Goal: Task Accomplishment & Management: Use online tool/utility

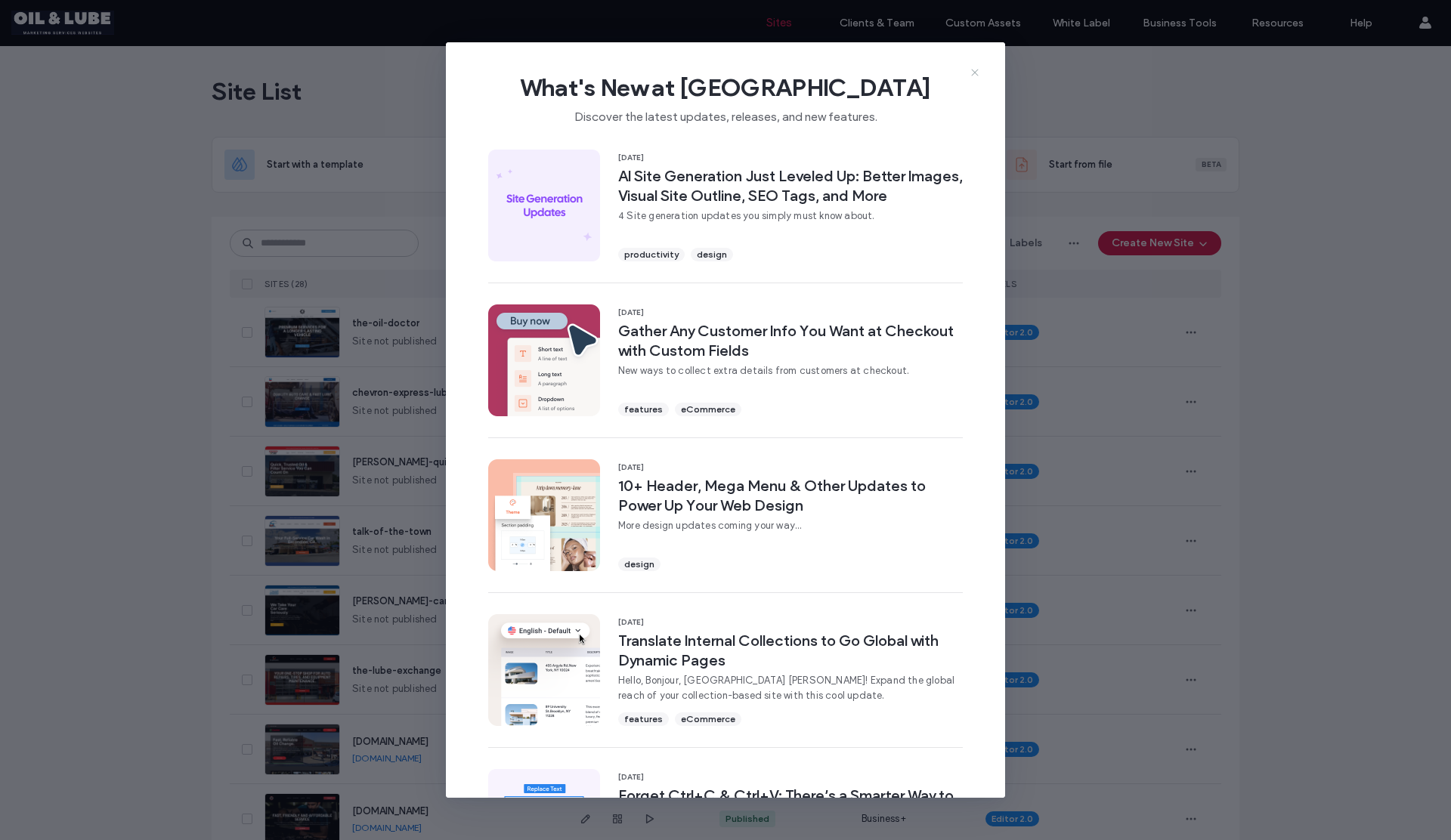
click at [976, 72] on icon at bounding box center [974, 72] width 12 height 12
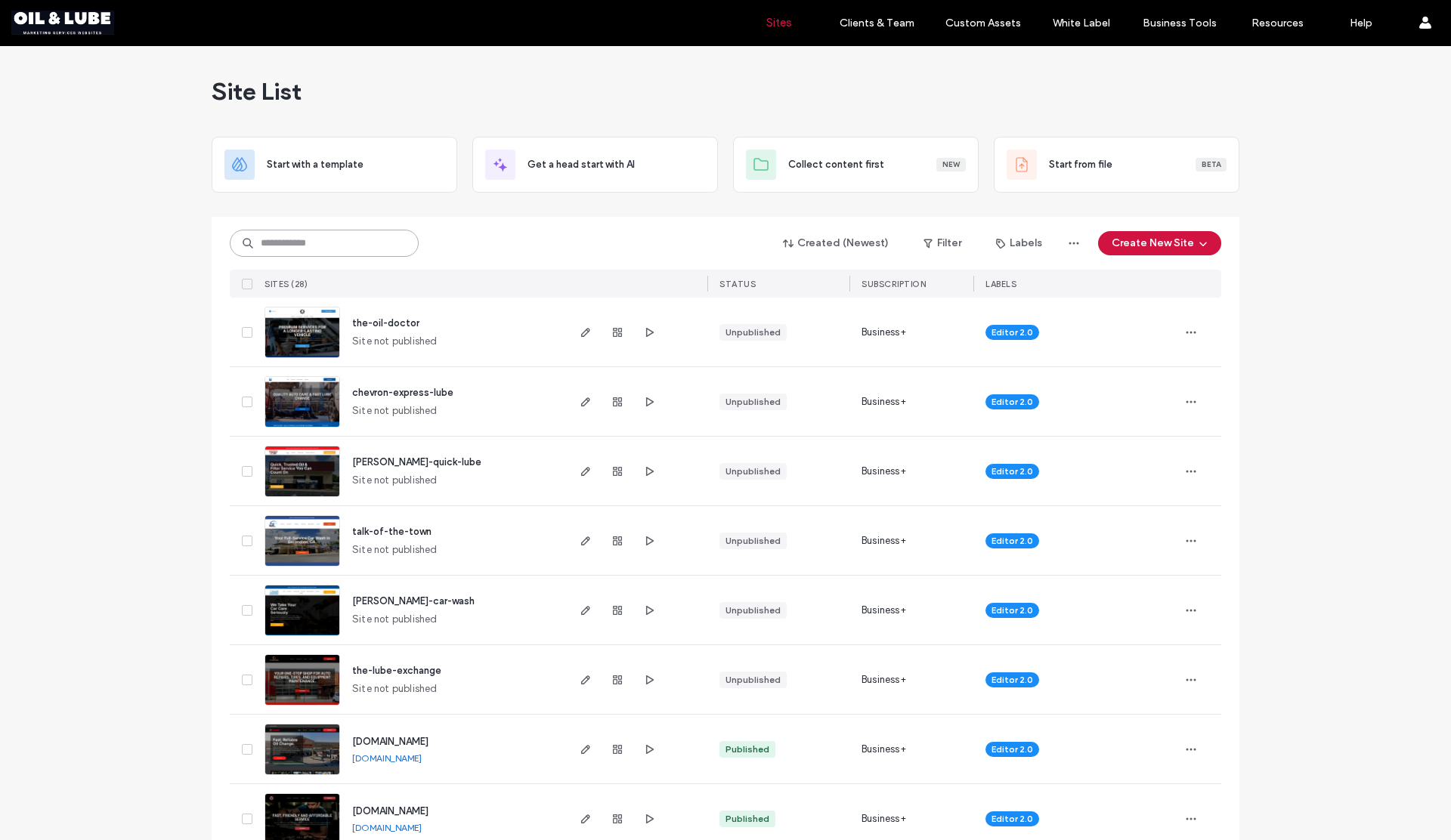
click at [314, 247] on input at bounding box center [323, 243] width 189 height 27
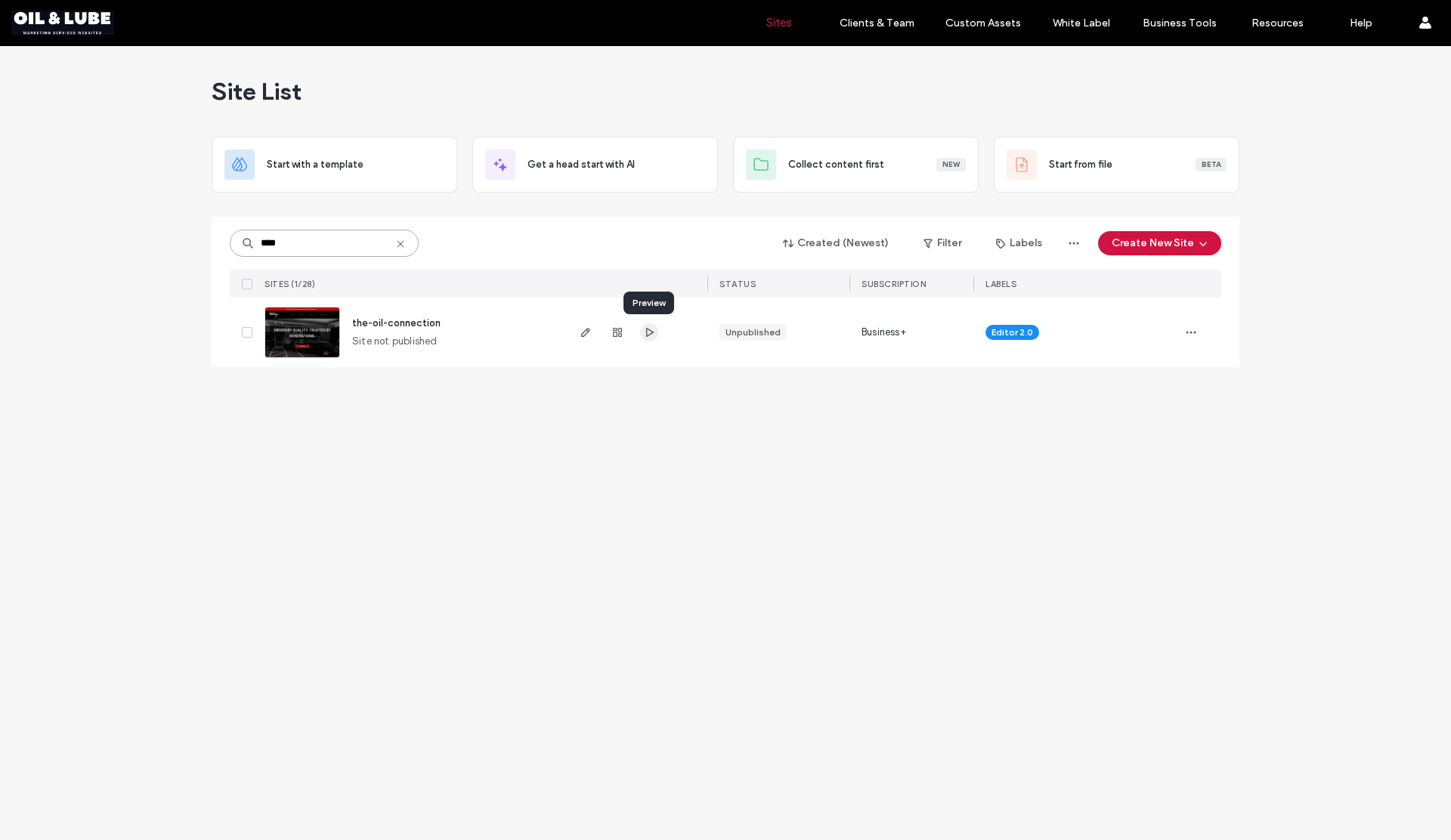
type input "****"
click at [649, 334] on icon "button" at bounding box center [649, 332] width 12 height 12
click at [580, 334] on icon "button" at bounding box center [586, 332] width 12 height 12
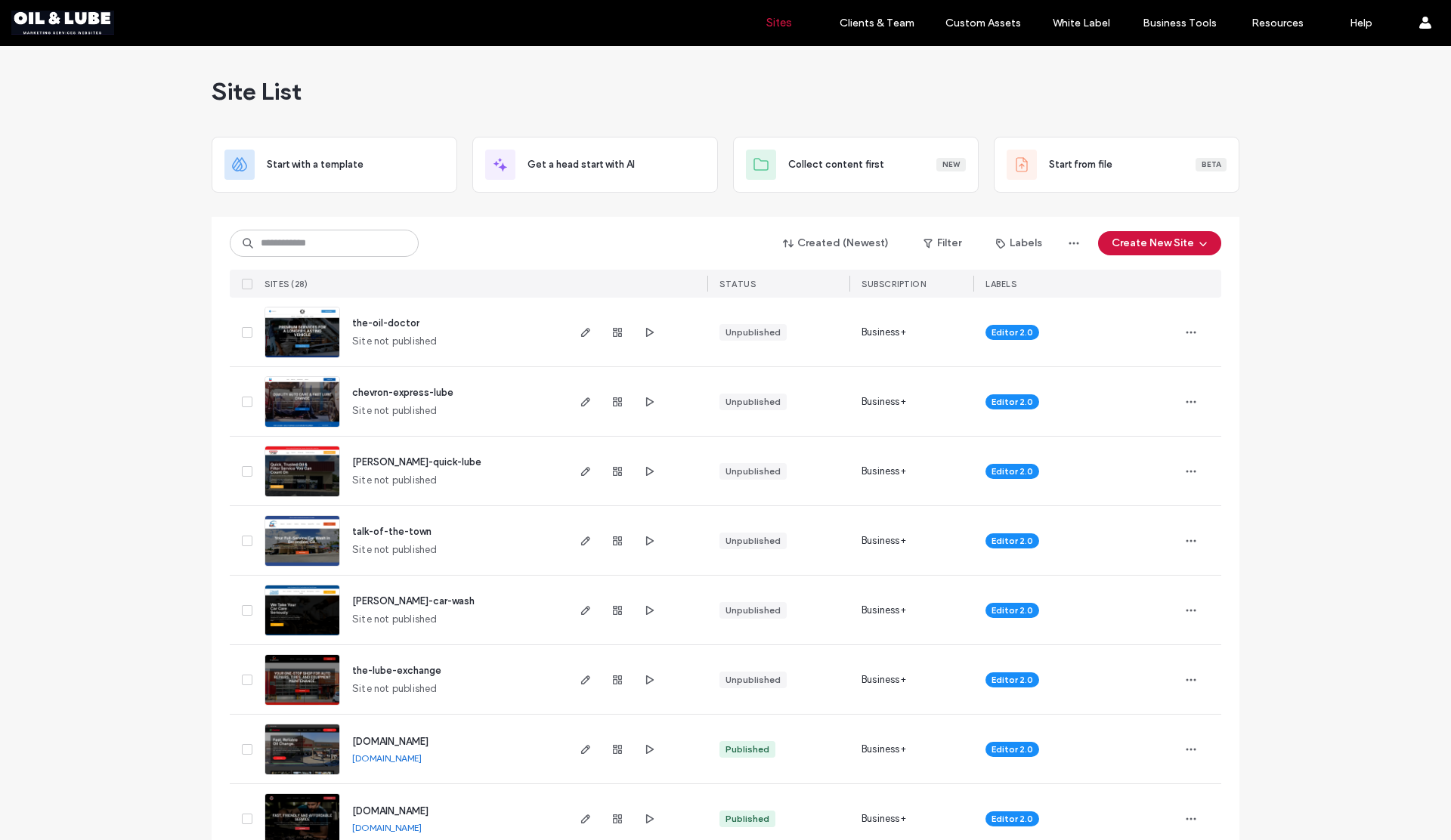
click at [337, 249] on input at bounding box center [323, 243] width 189 height 27
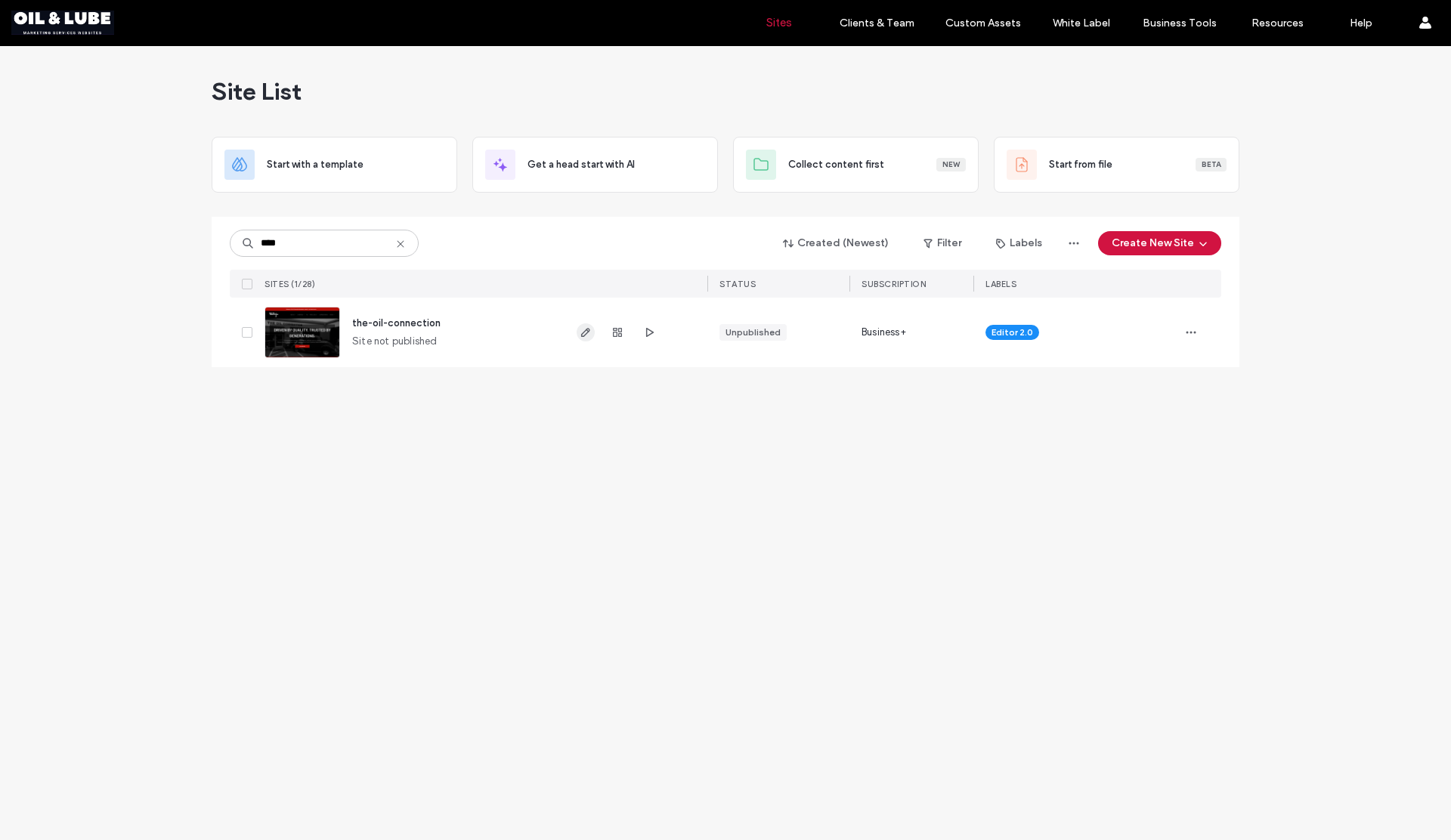
type input "****"
click at [585, 334] on use "button" at bounding box center [586, 333] width 9 height 9
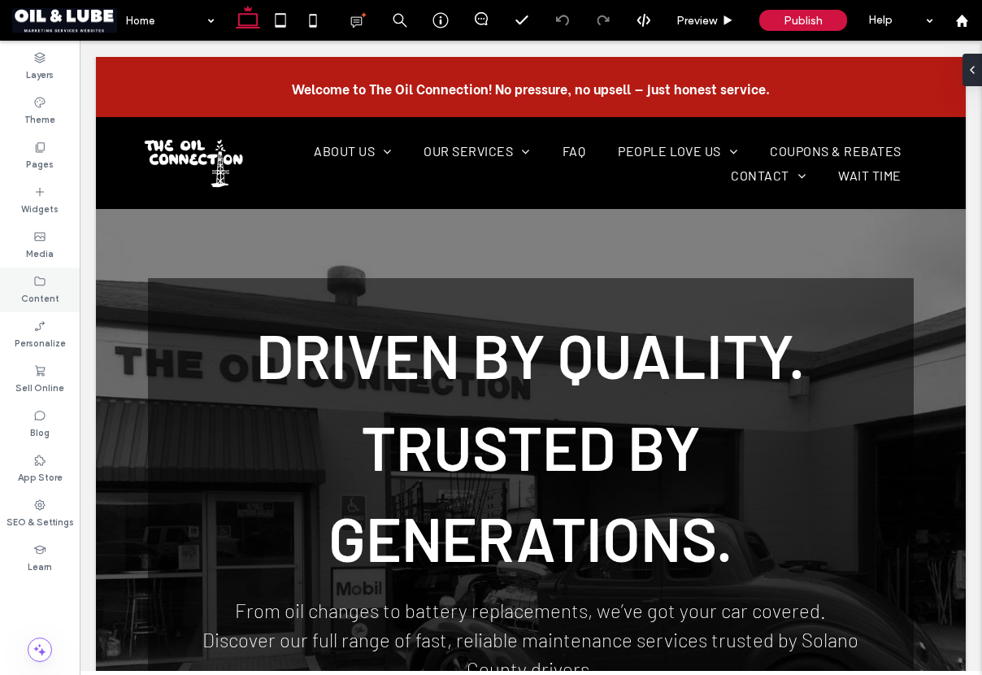
click at [40, 286] on icon at bounding box center [39, 281] width 13 height 13
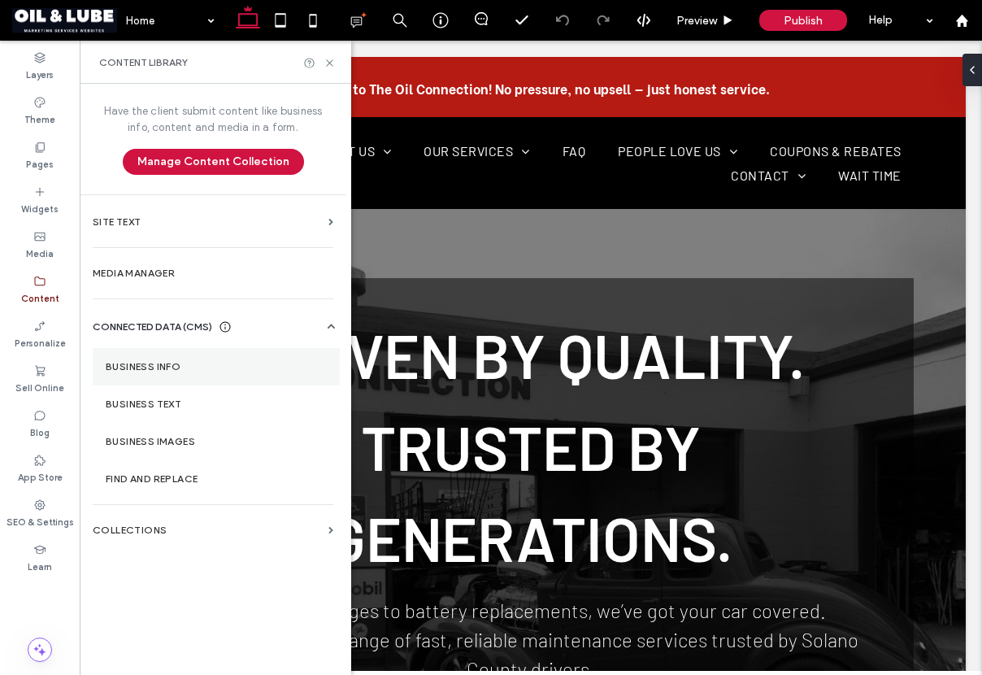
click at [149, 361] on label "Business Info" at bounding box center [216, 366] width 221 height 11
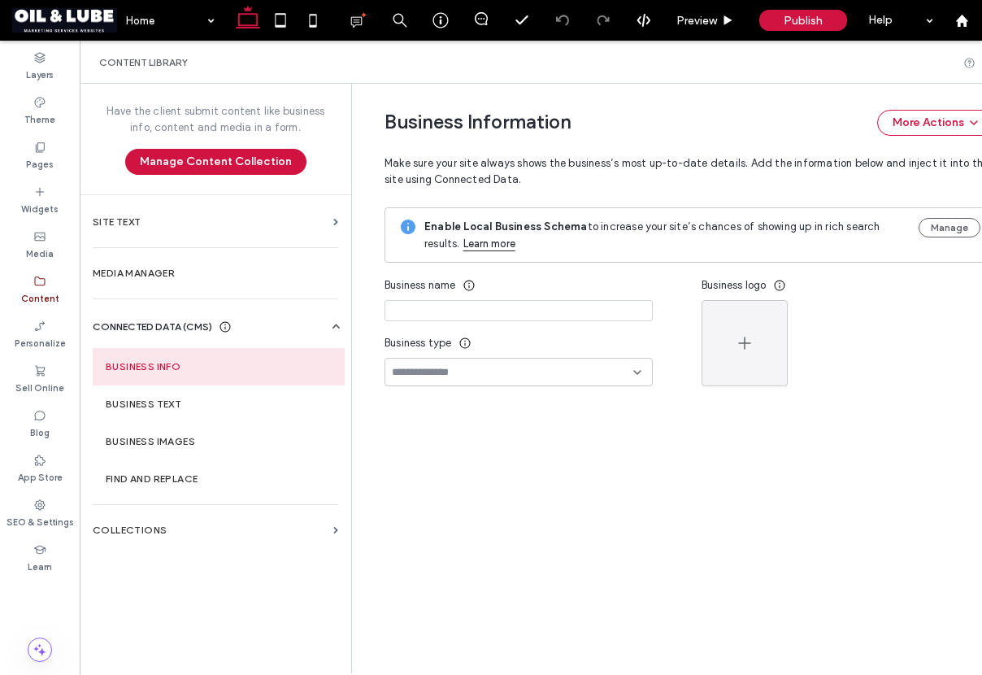
type input "**********"
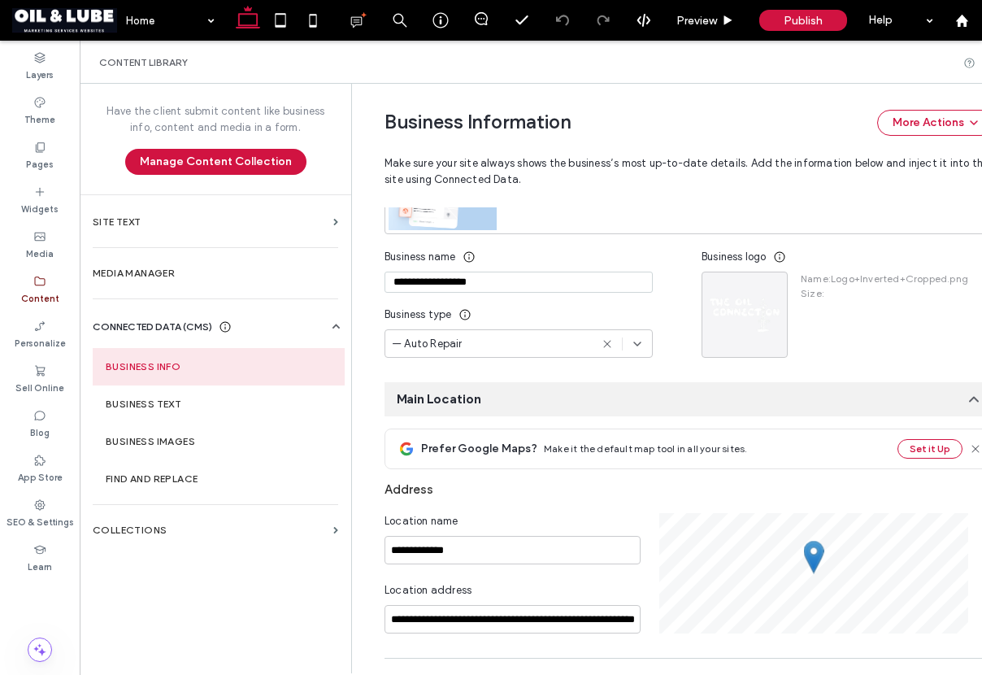
scroll to position [181, 0]
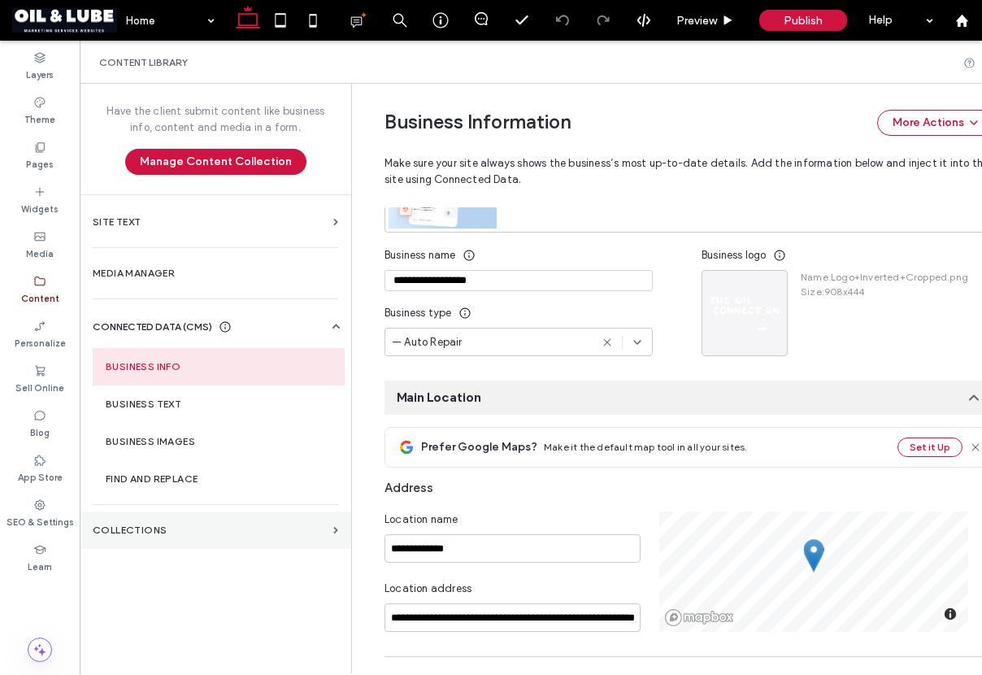
click at [143, 524] on label "Collections" at bounding box center [210, 529] width 234 height 11
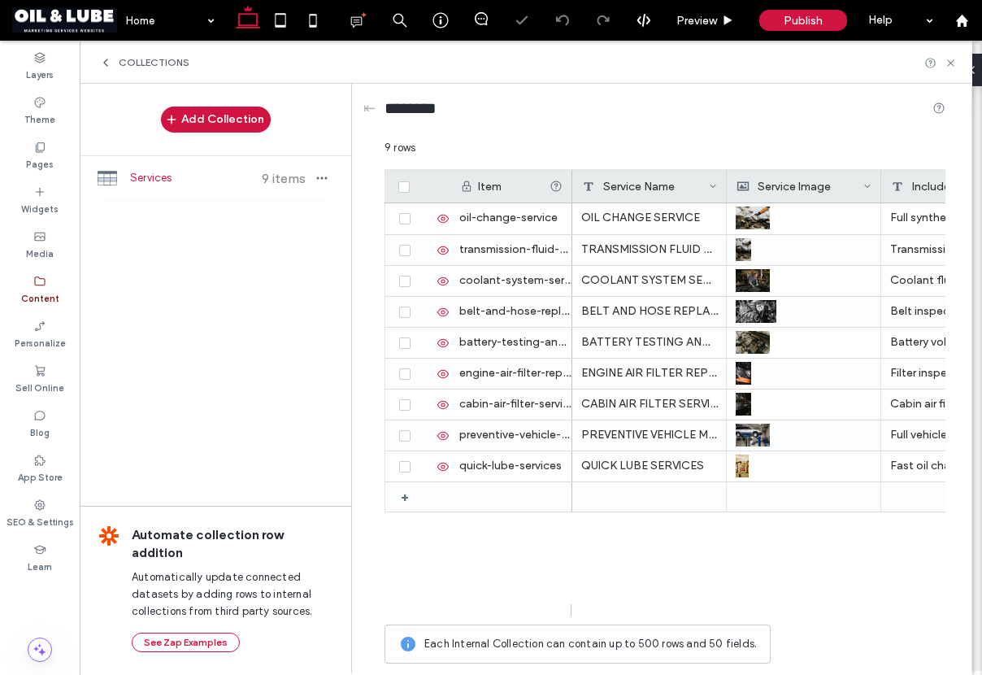
scroll to position [0, 0]
click at [38, 280] on icon at bounding box center [39, 281] width 13 height 13
click at [41, 298] on label "Content" at bounding box center [40, 297] width 38 height 18
drag, startPoint x: 953, startPoint y: 63, endPoint x: 872, endPoint y: 23, distance: 90.2
click at [953, 63] on icon at bounding box center [951, 63] width 12 height 12
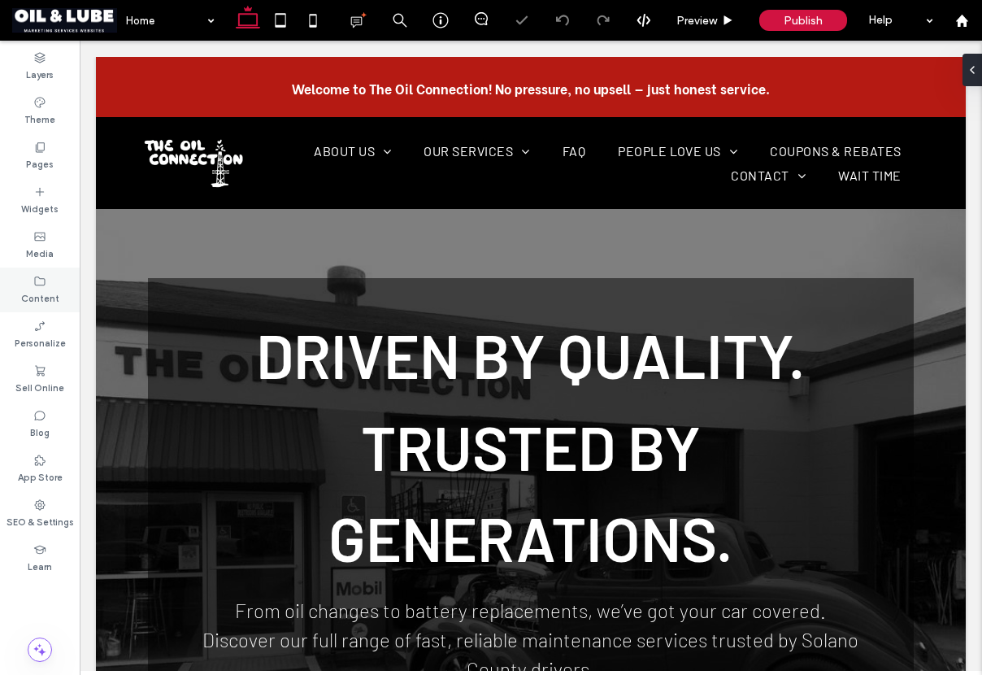
click at [28, 285] on div "Content" at bounding box center [40, 290] width 80 height 45
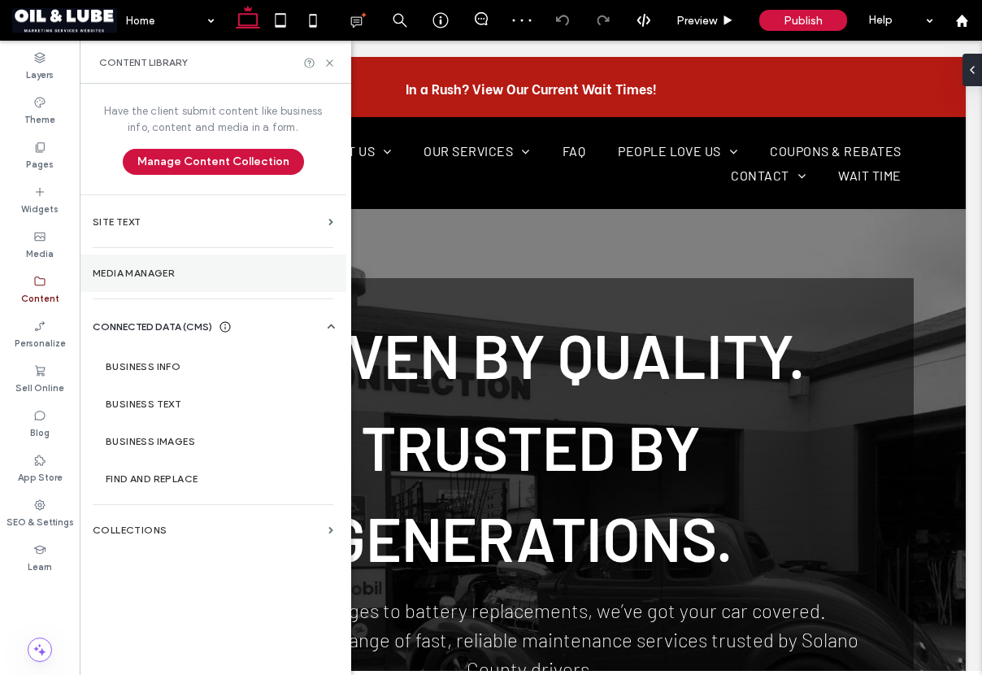
click at [143, 276] on label "Media Manager" at bounding box center [213, 273] width 241 height 11
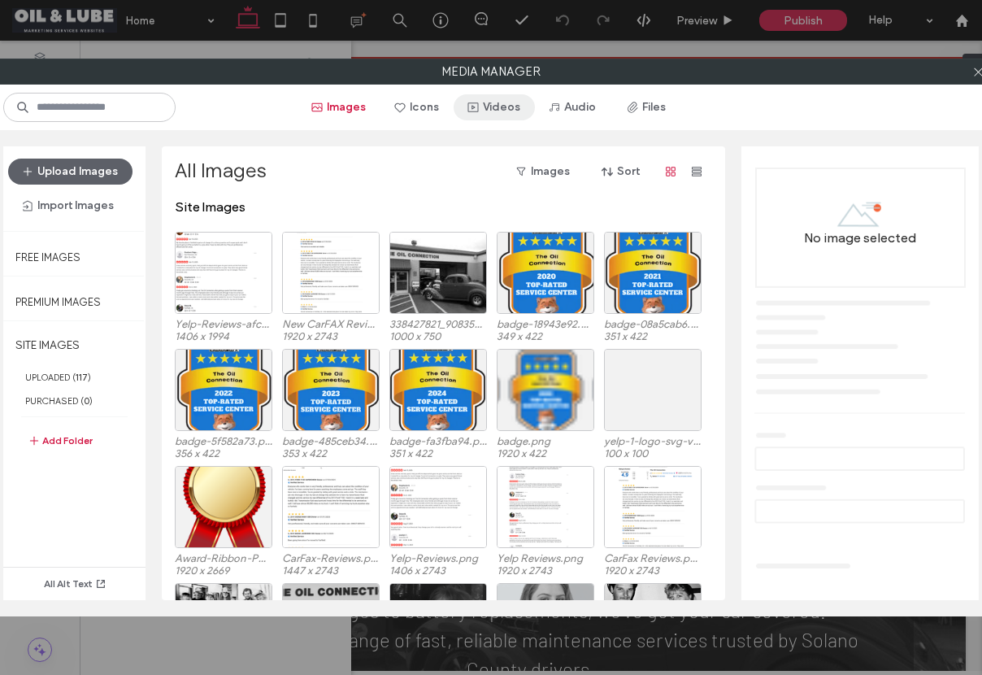
click at [505, 109] on button "Videos" at bounding box center [494, 107] width 81 height 26
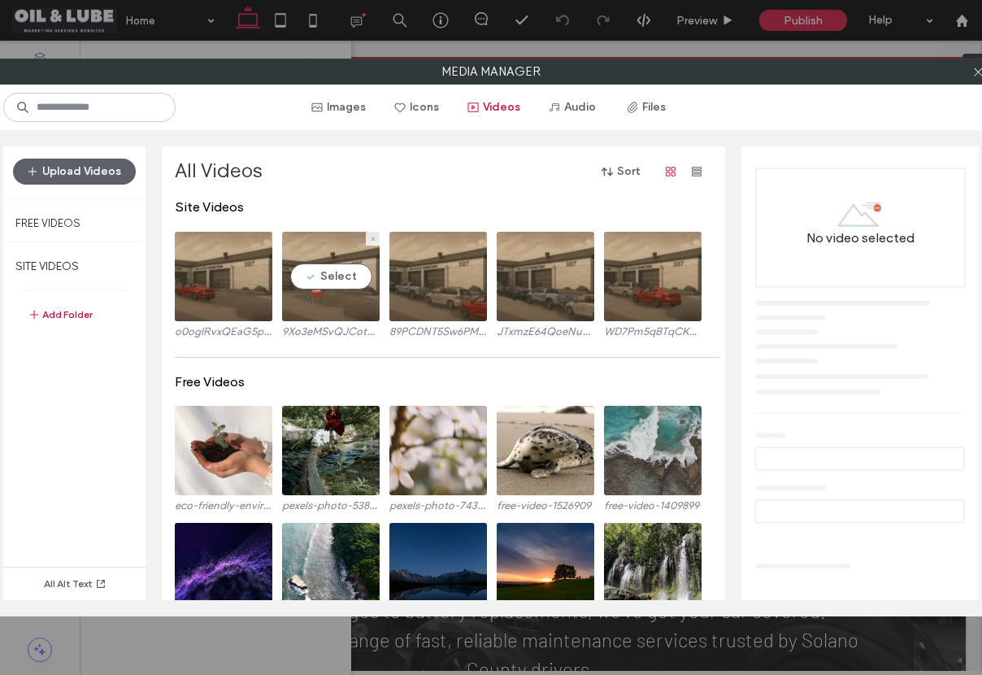
click at [328, 281] on video at bounding box center [331, 276] width 98 height 89
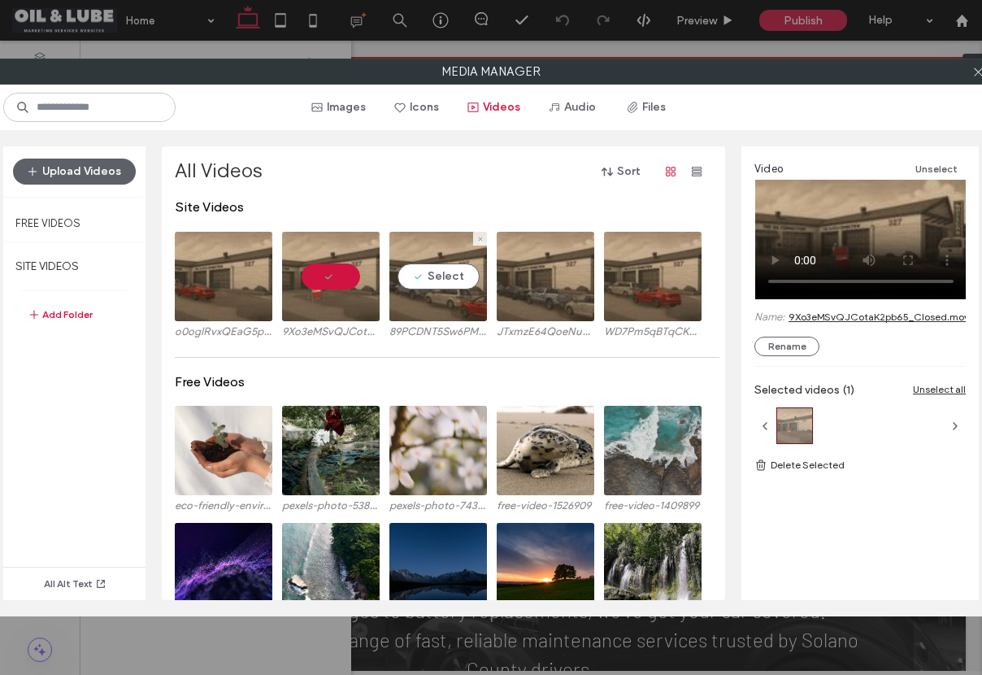
click at [444, 302] on video at bounding box center [438, 276] width 98 height 89
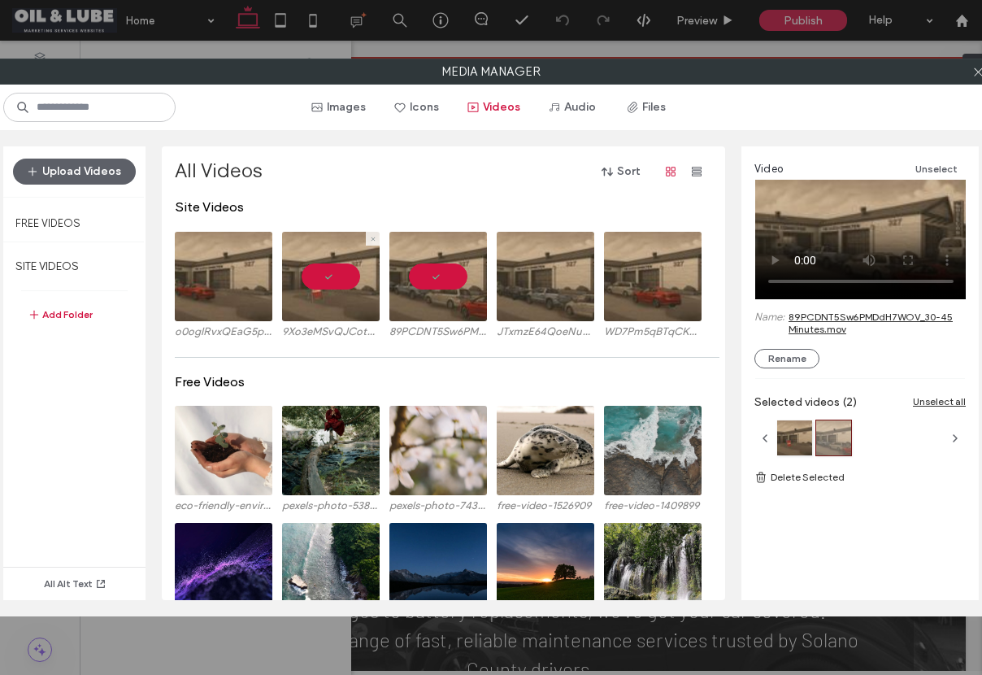
click at [332, 282] on video at bounding box center [331, 276] width 98 height 89
click at [450, 283] on video at bounding box center [438, 276] width 98 height 89
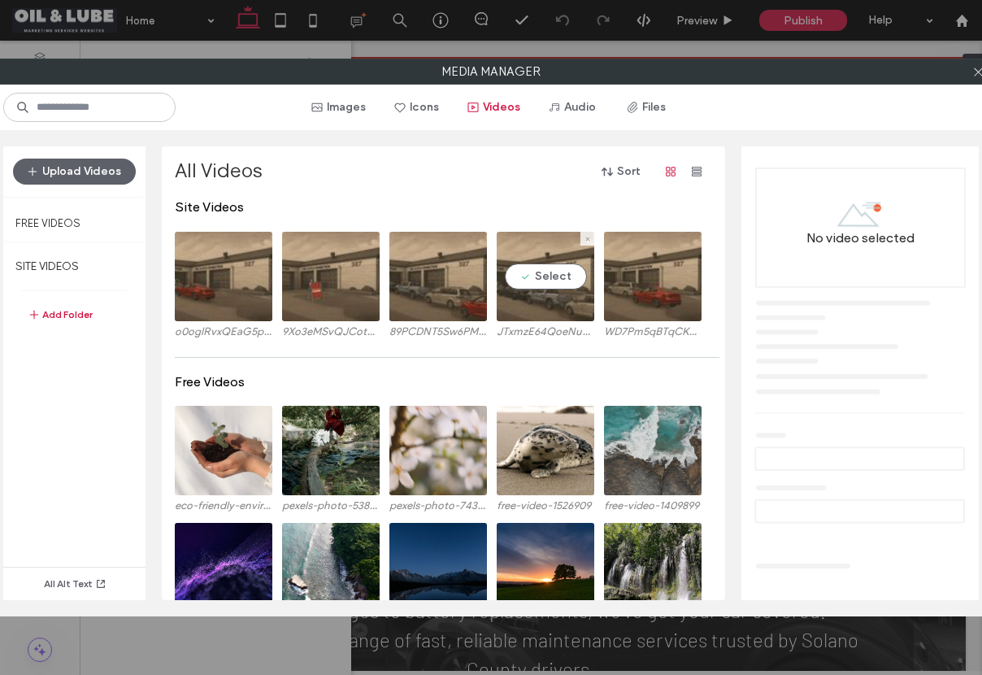
click at [550, 285] on video at bounding box center [546, 276] width 98 height 89
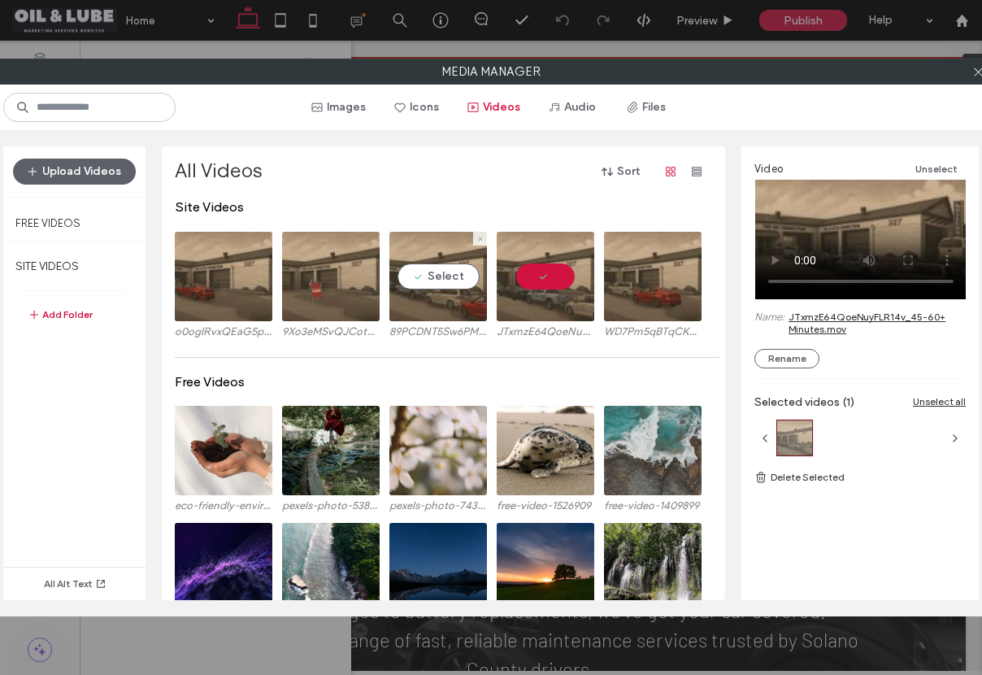
click at [432, 280] on video at bounding box center [438, 276] width 98 height 89
click at [535, 281] on video at bounding box center [546, 276] width 98 height 89
click at [431, 276] on video at bounding box center [438, 276] width 98 height 89
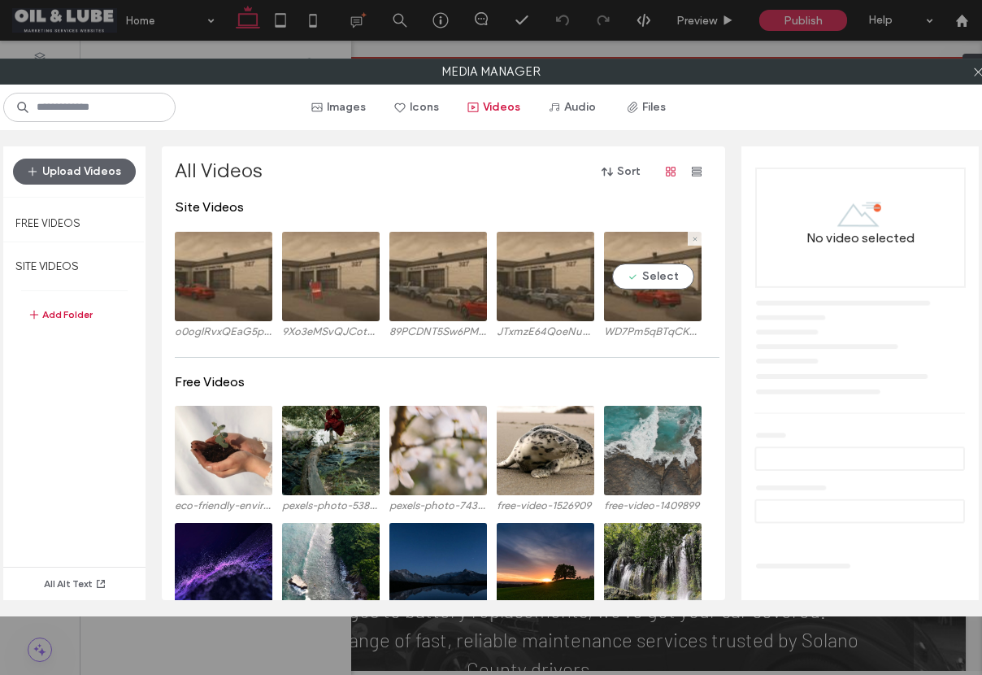
click at [670, 281] on video at bounding box center [653, 276] width 98 height 89
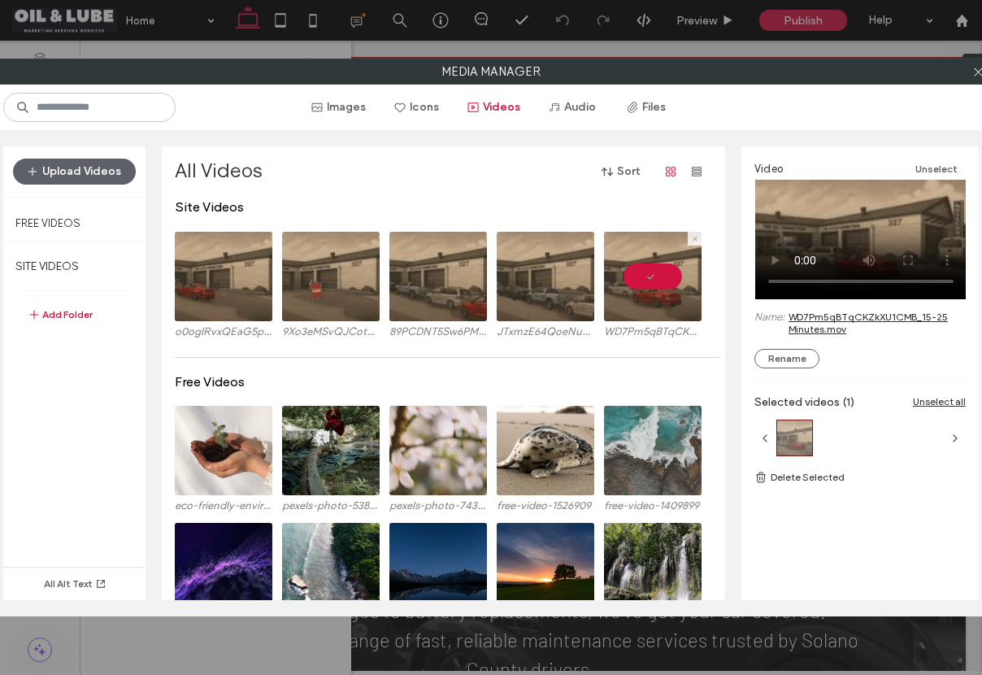
click at [657, 276] on video at bounding box center [653, 276] width 98 height 89
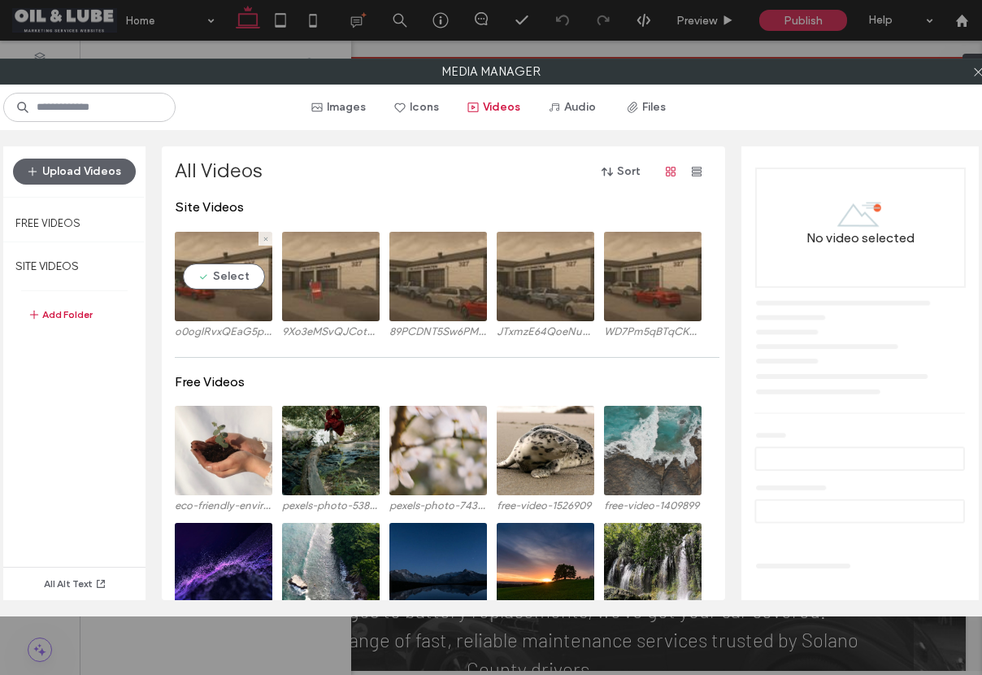
click at [217, 283] on video at bounding box center [224, 276] width 98 height 89
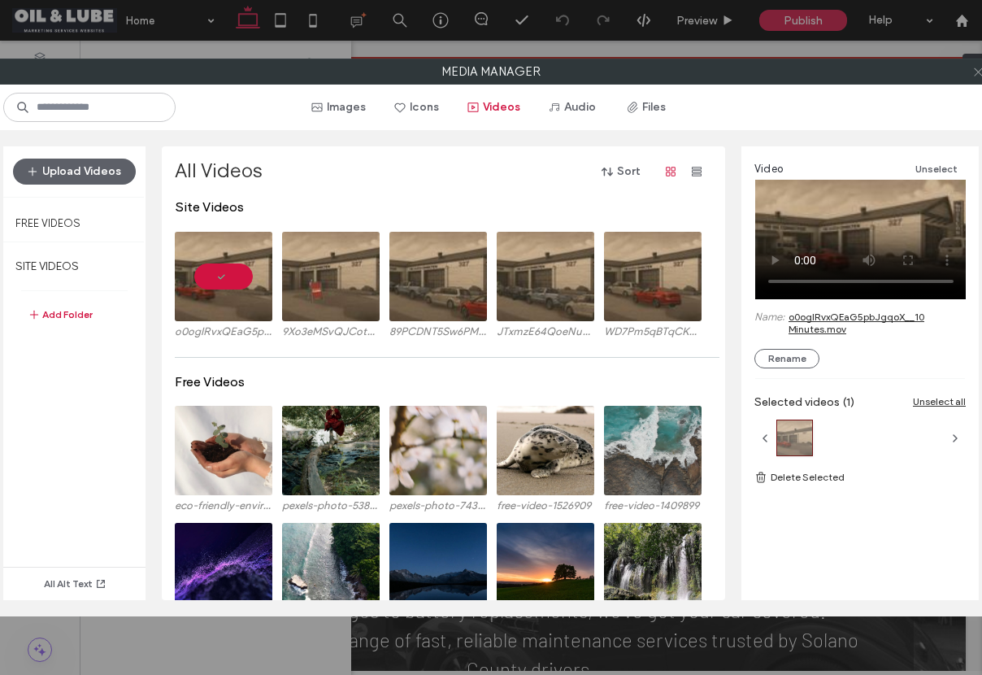
click at [977, 74] on icon at bounding box center [978, 72] width 12 height 12
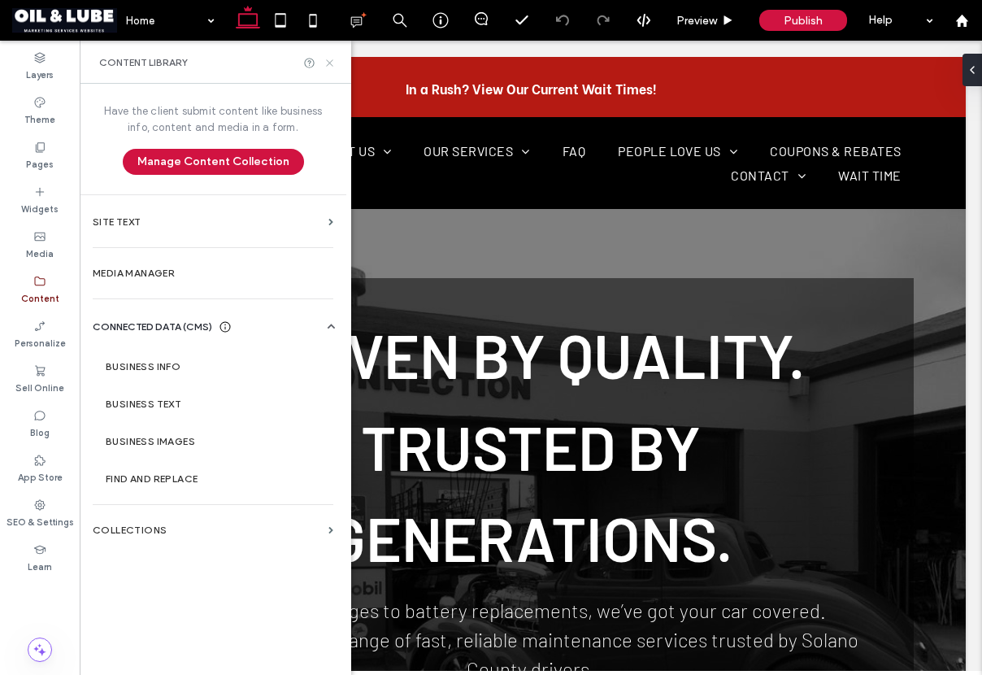
click at [328, 58] on icon at bounding box center [330, 63] width 12 height 12
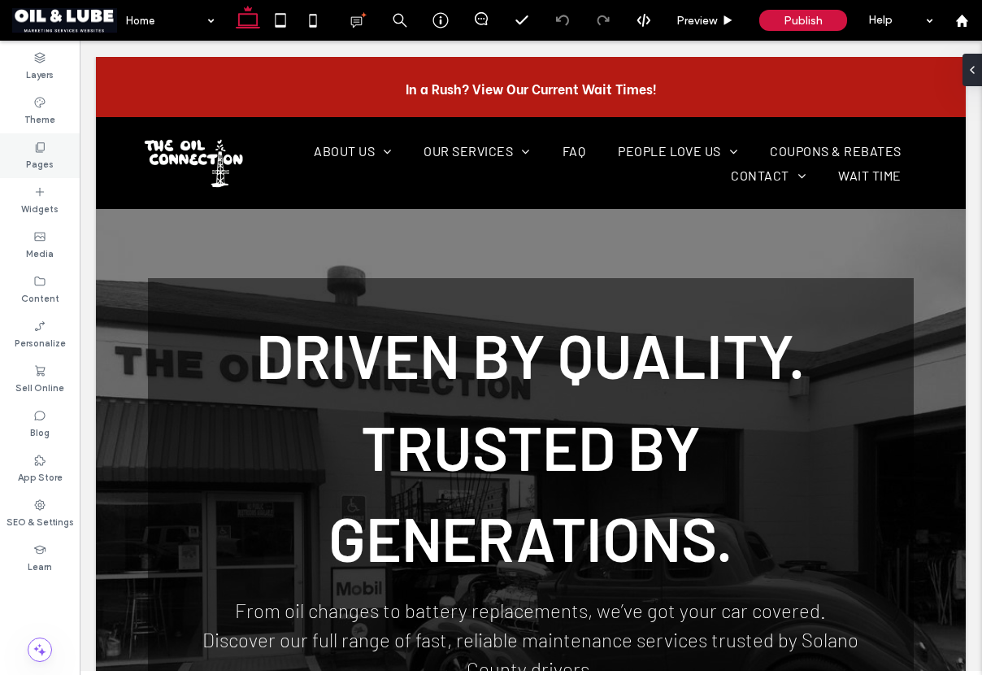
click at [27, 152] on div "Pages" at bounding box center [40, 155] width 80 height 45
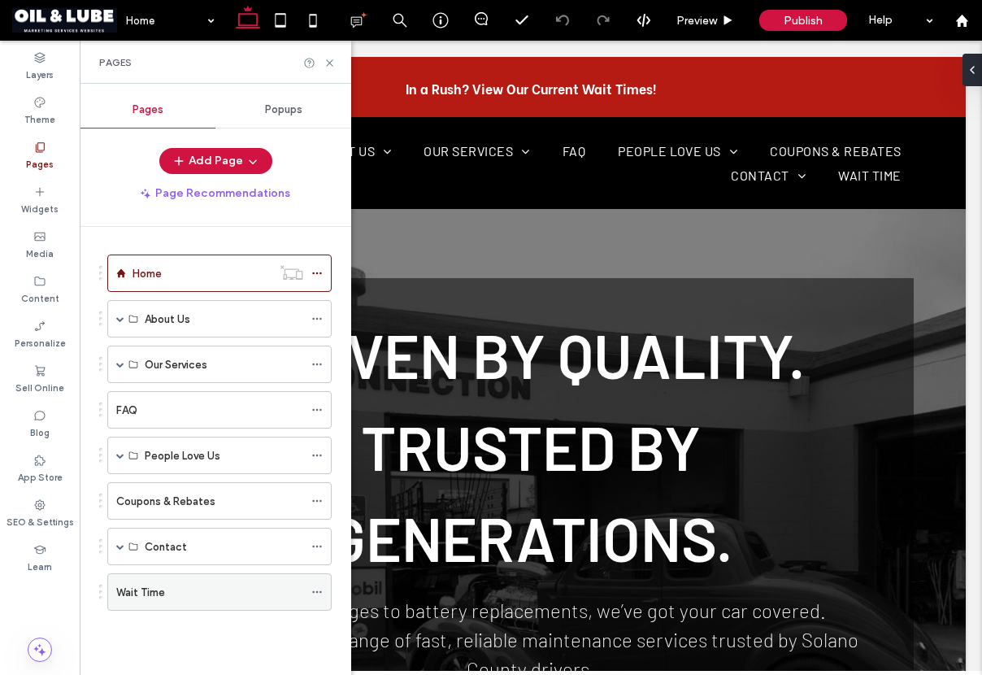
click at [198, 591] on div "Wait Time" at bounding box center [209, 592] width 187 height 17
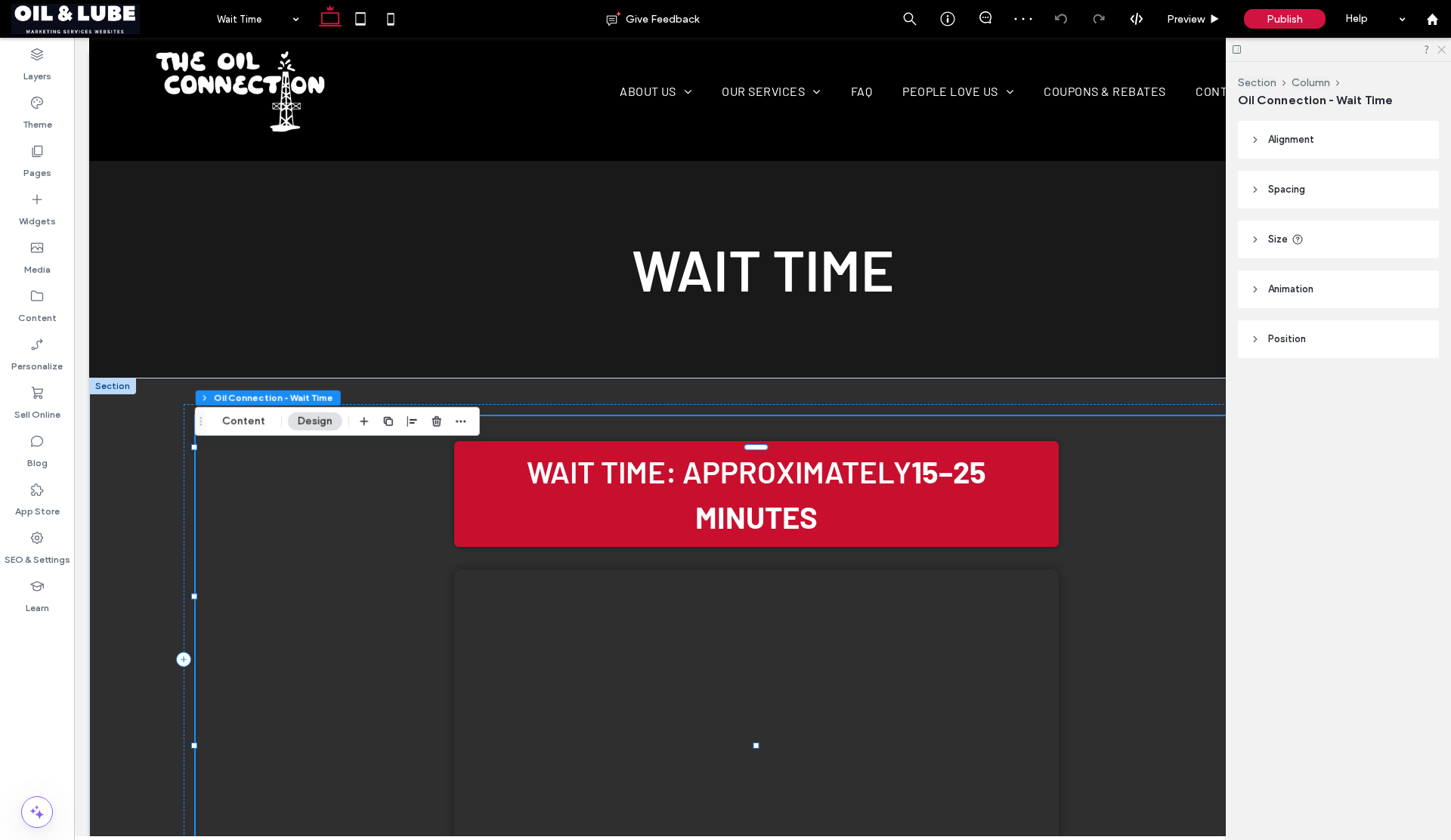
click at [1441, 50] on use at bounding box center [1442, 50] width 8 height 8
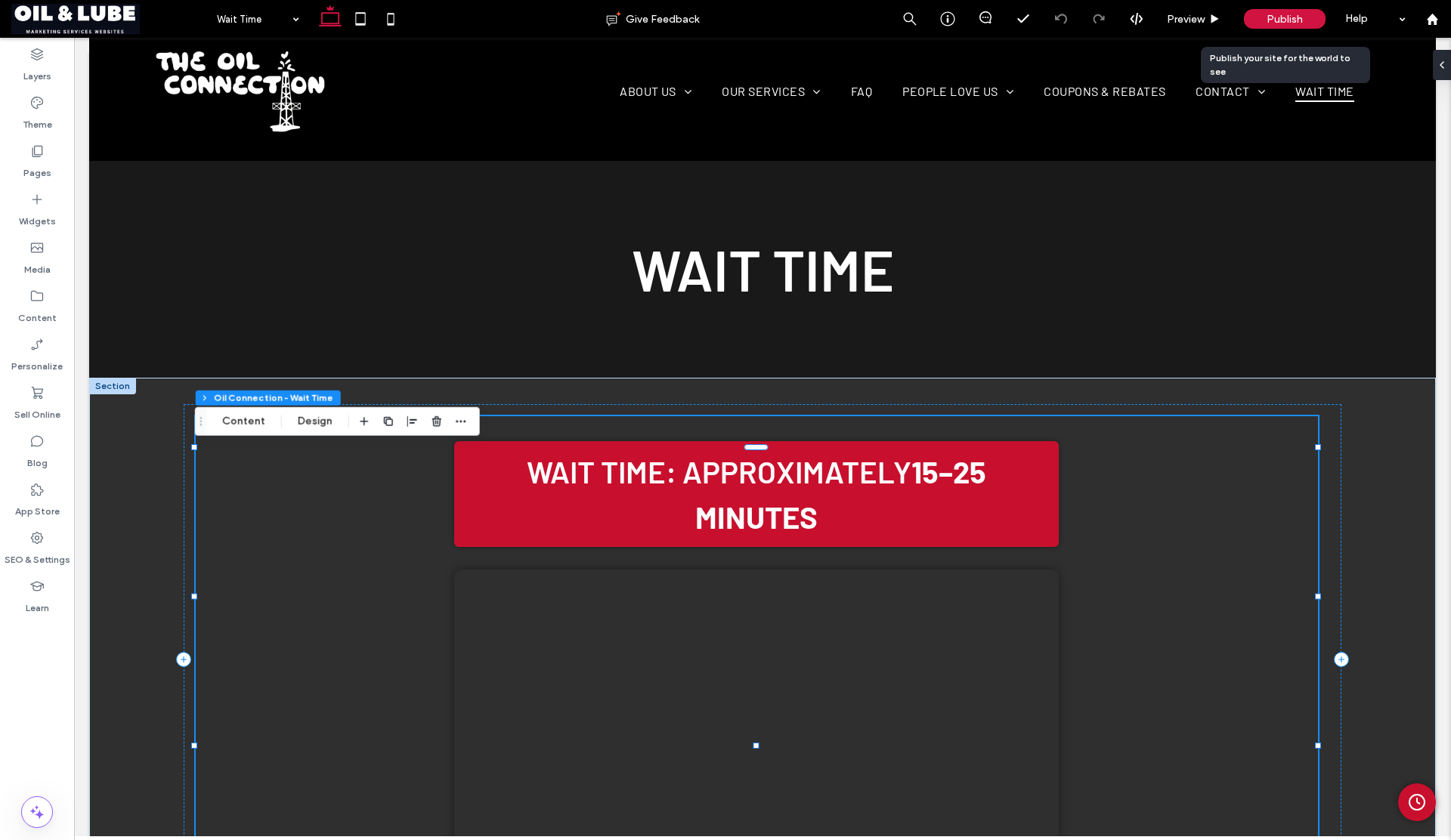
click at [1290, 22] on span "Publish" at bounding box center [1285, 20] width 36 height 13
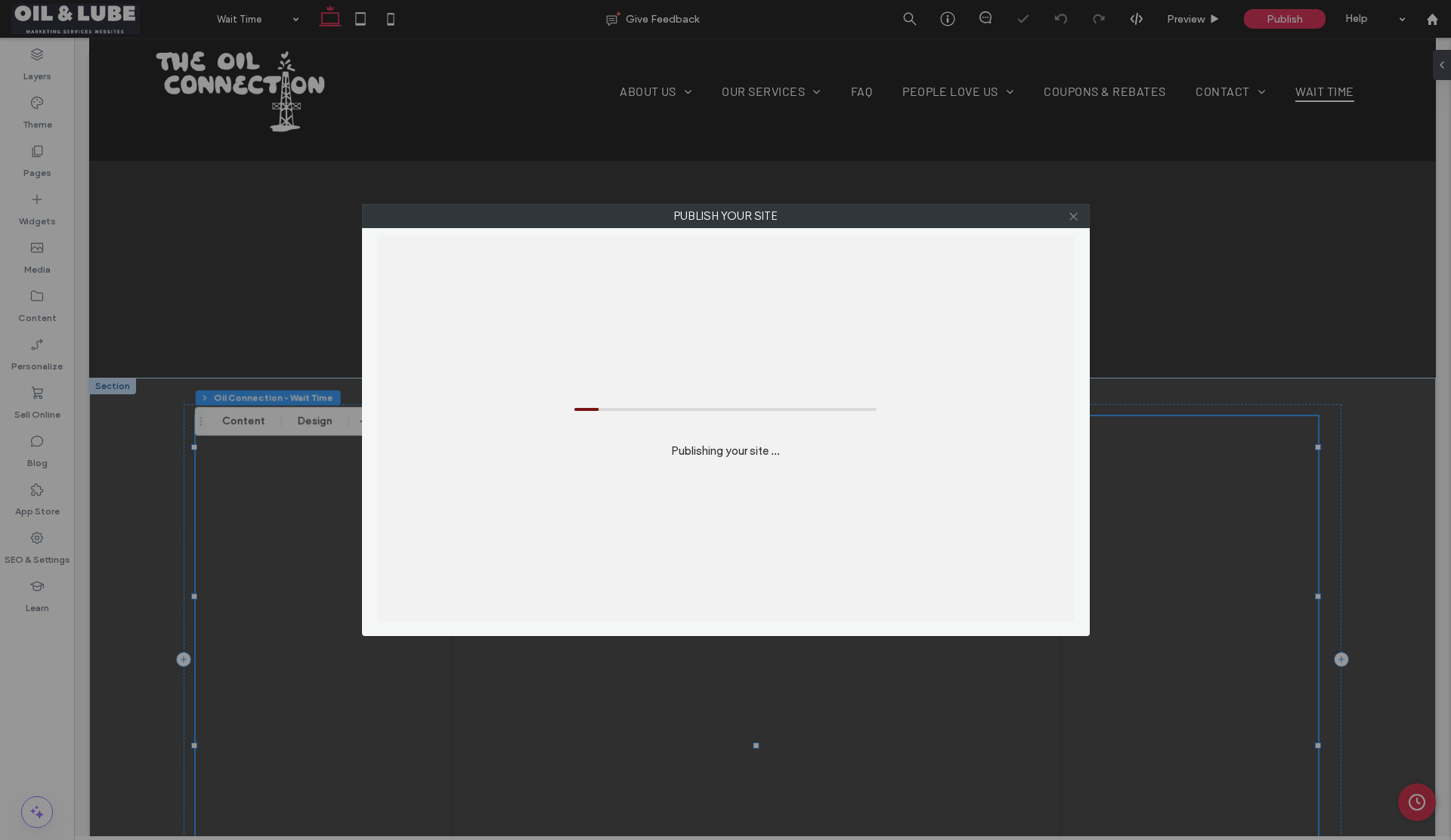
click at [1073, 217] on icon at bounding box center [1074, 217] width 11 height 11
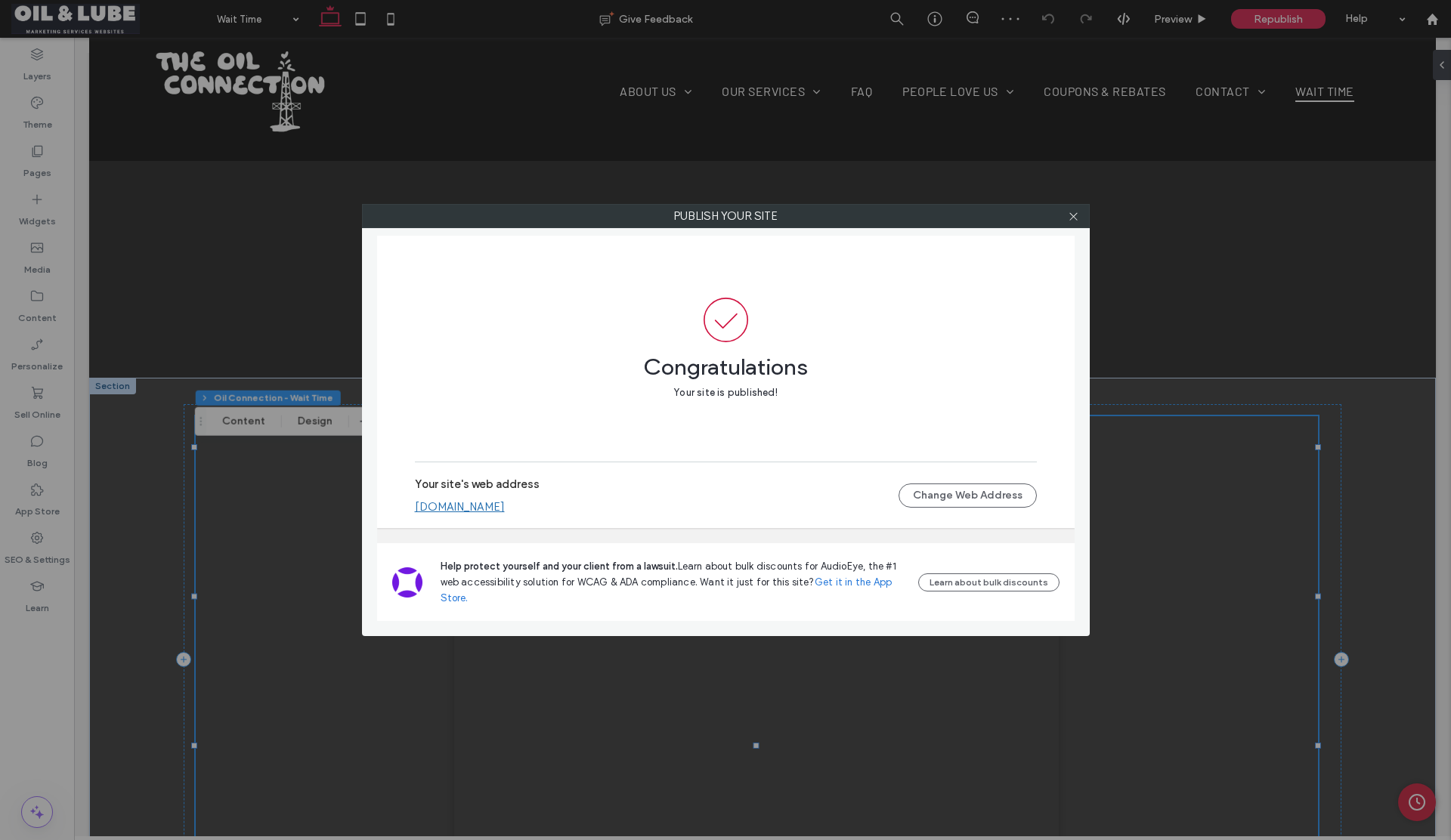
click at [468, 511] on link "the-oil-connection.ints.com" at bounding box center [459, 506] width 90 height 14
click at [1071, 220] on icon at bounding box center [1074, 217] width 11 height 11
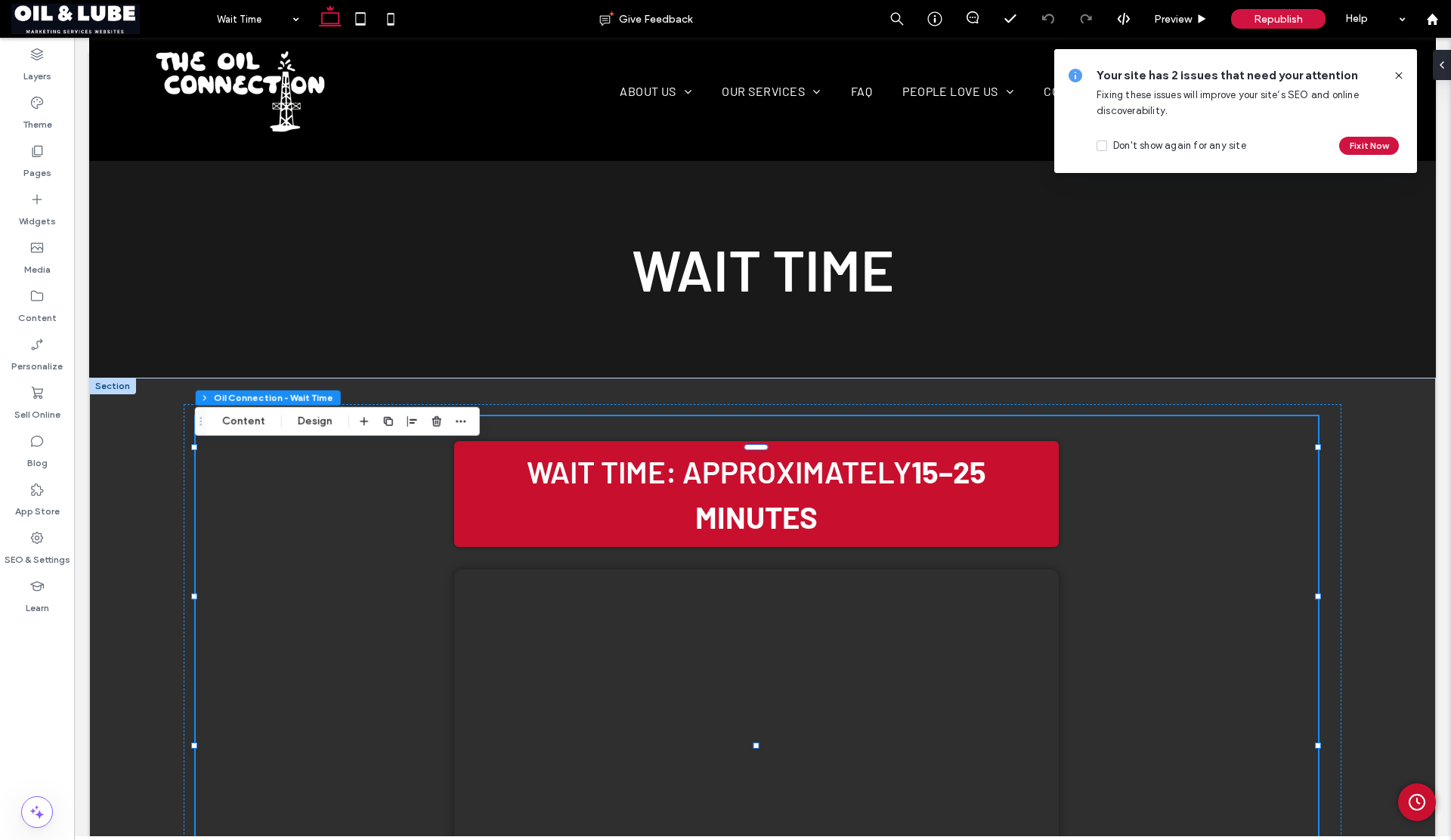
click at [1397, 76] on use at bounding box center [1398, 74] width 7 height 7
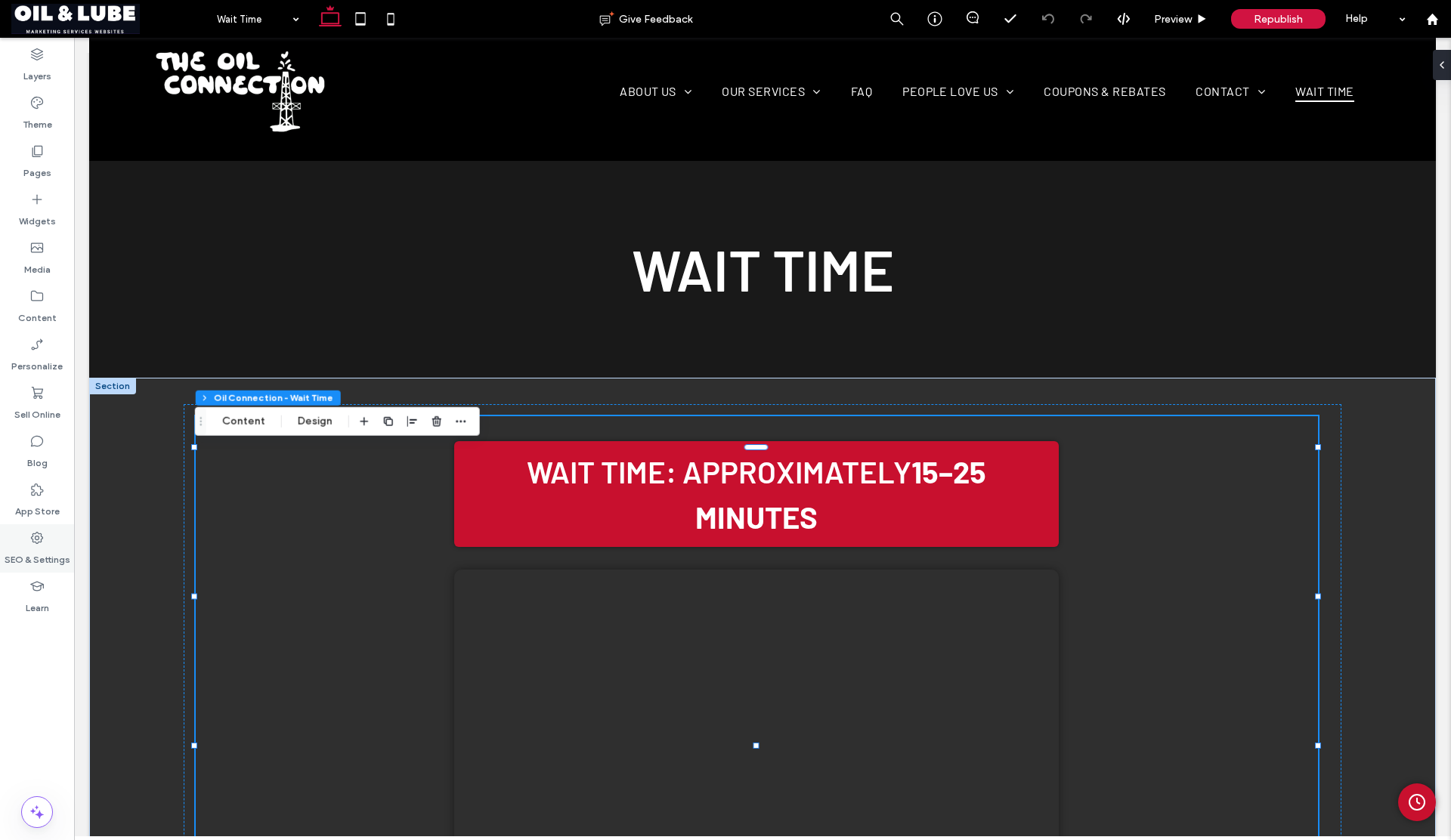
click at [29, 562] on label "SEO & Settings" at bounding box center [37, 556] width 66 height 21
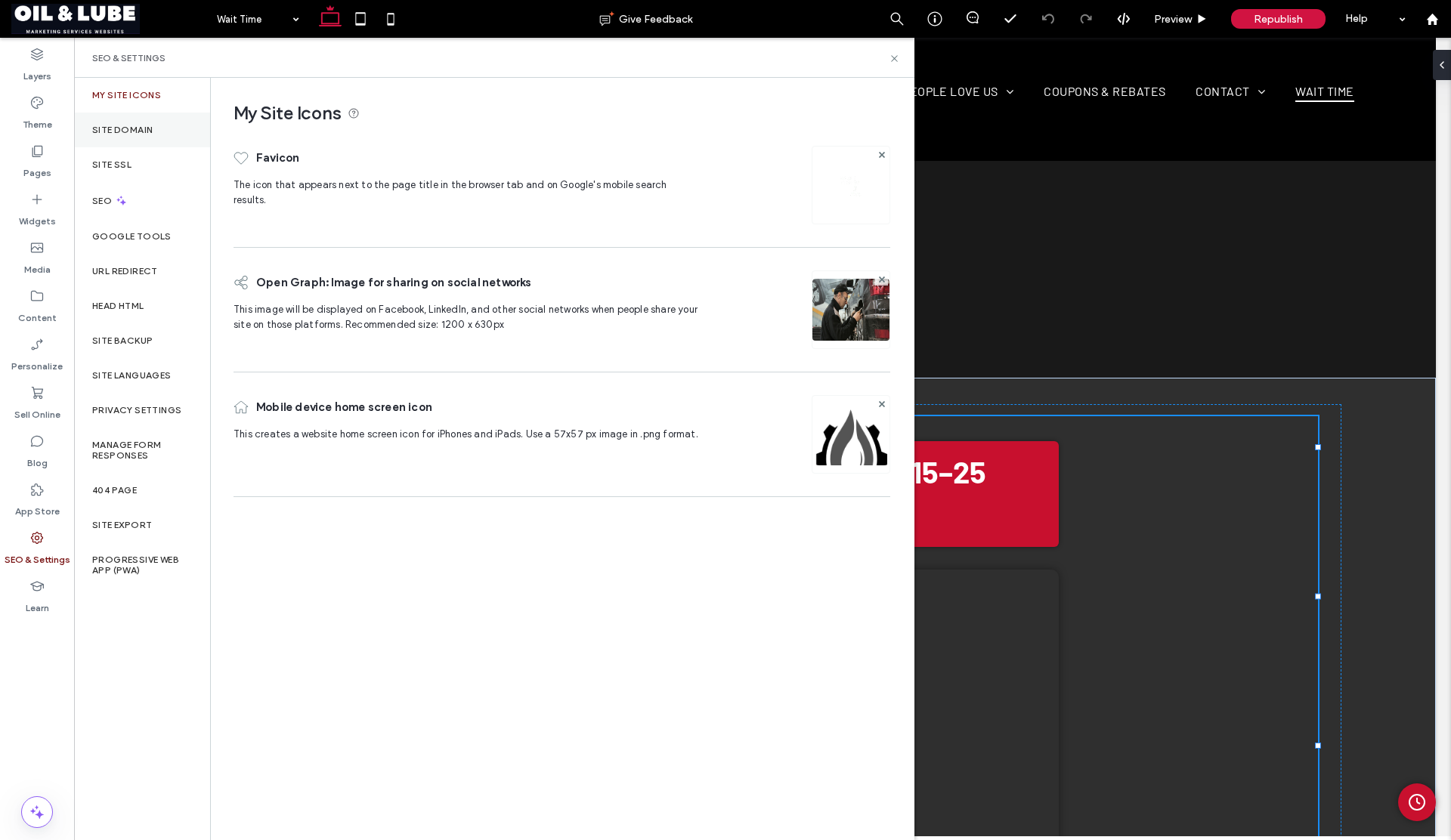
click at [124, 131] on label "Site Domain" at bounding box center [122, 129] width 60 height 10
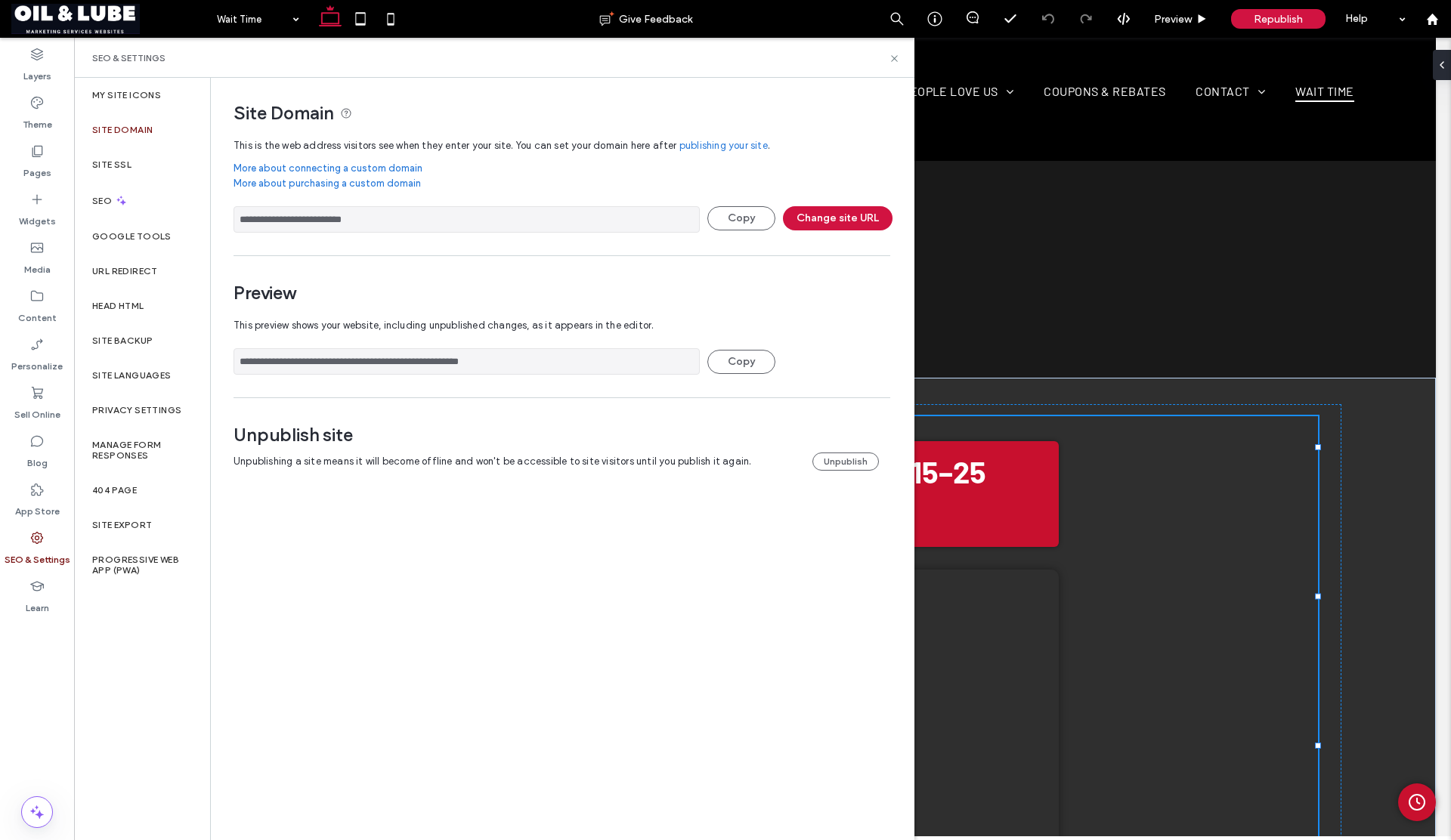
drag, startPoint x: 397, startPoint y: 218, endPoint x: 225, endPoint y: 217, distance: 172.0
click at [225, 217] on div "**********" at bounding box center [556, 289] width 691 height 423
click at [842, 465] on button "Unpublish" at bounding box center [846, 462] width 67 height 19
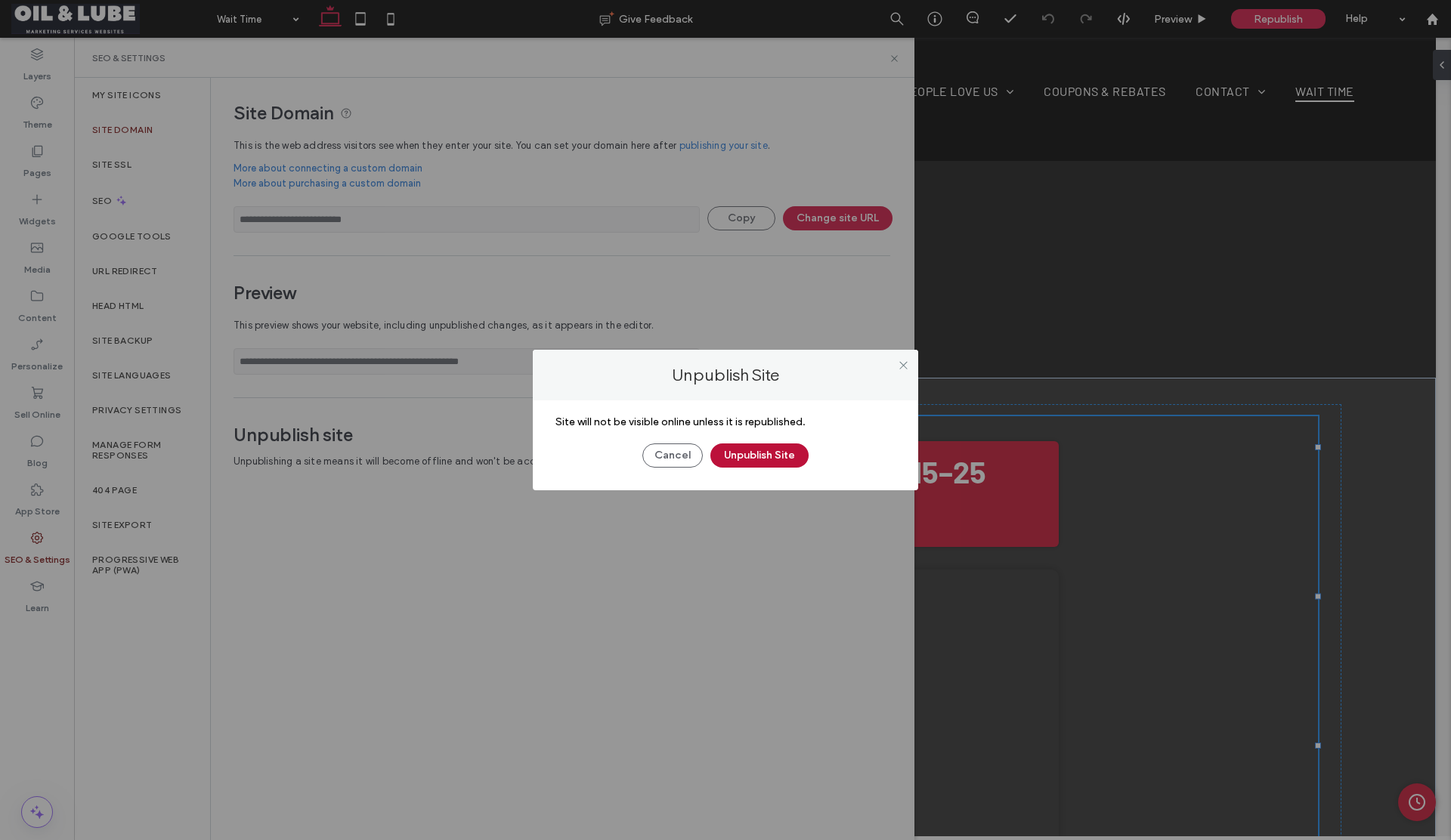
click at [732, 461] on button "Unpublish Site" at bounding box center [759, 455] width 99 height 24
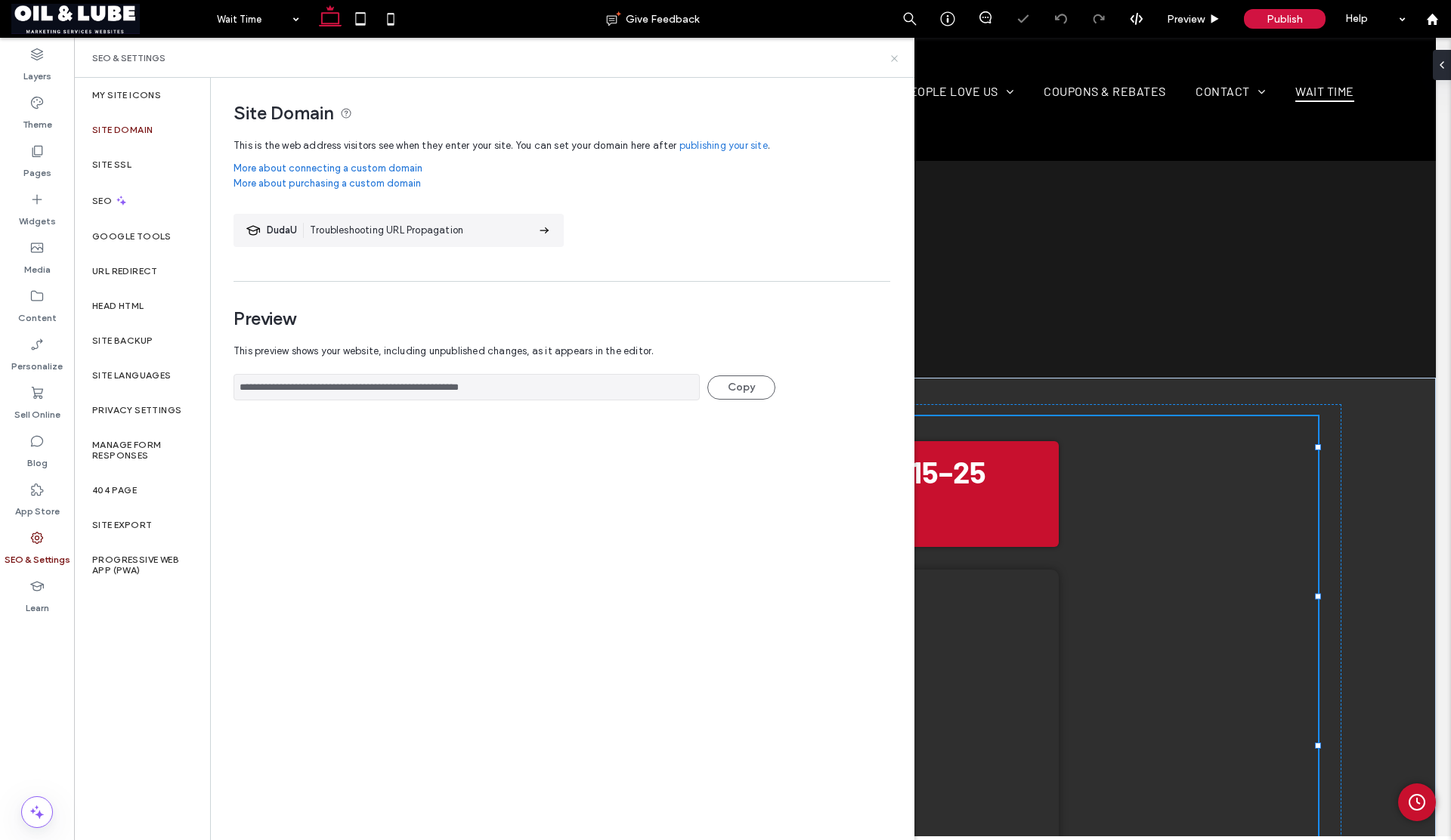
click at [892, 56] on use at bounding box center [894, 58] width 7 height 7
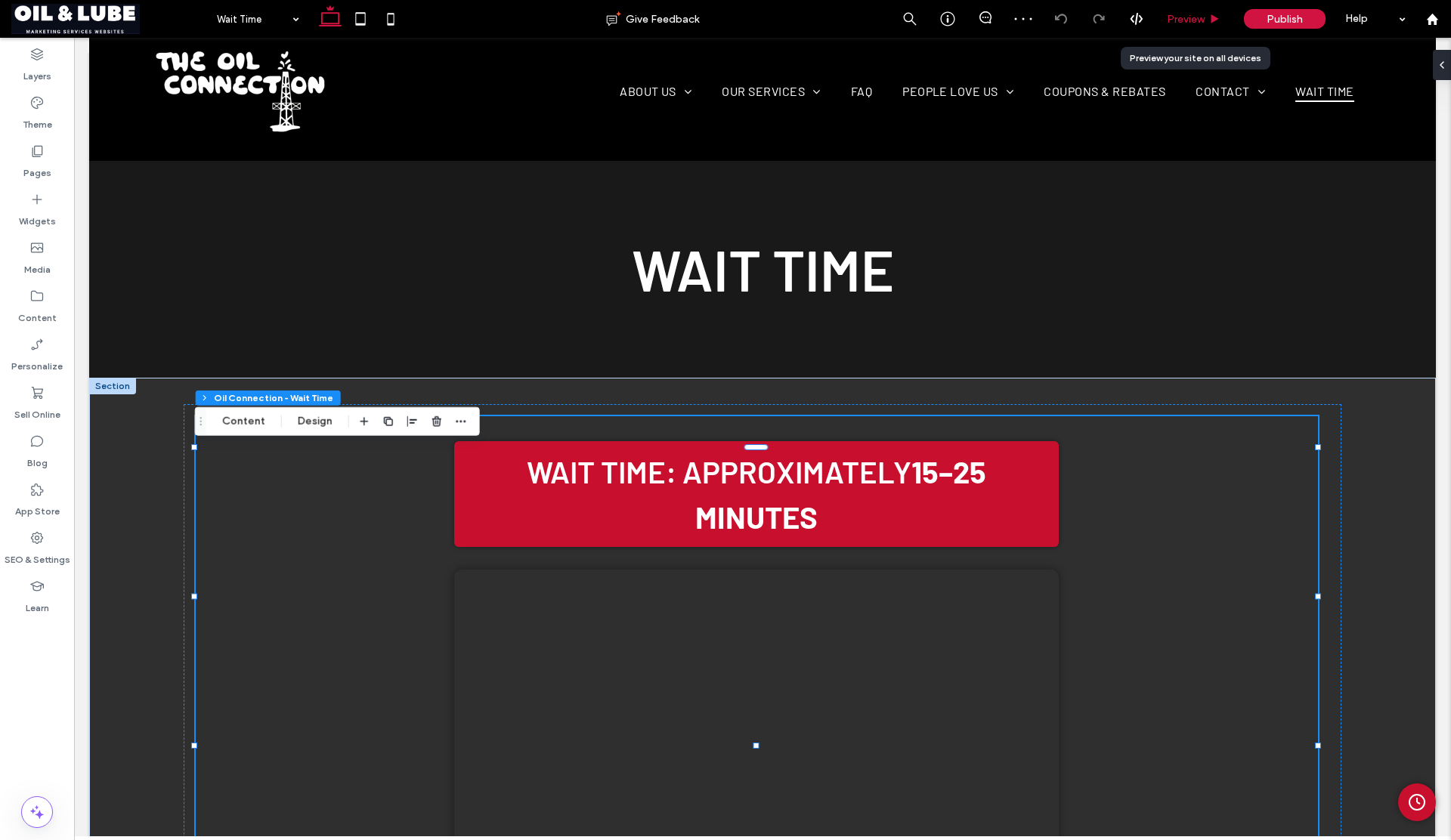
click at [1171, 22] on span "Preview" at bounding box center [1185, 20] width 38 height 13
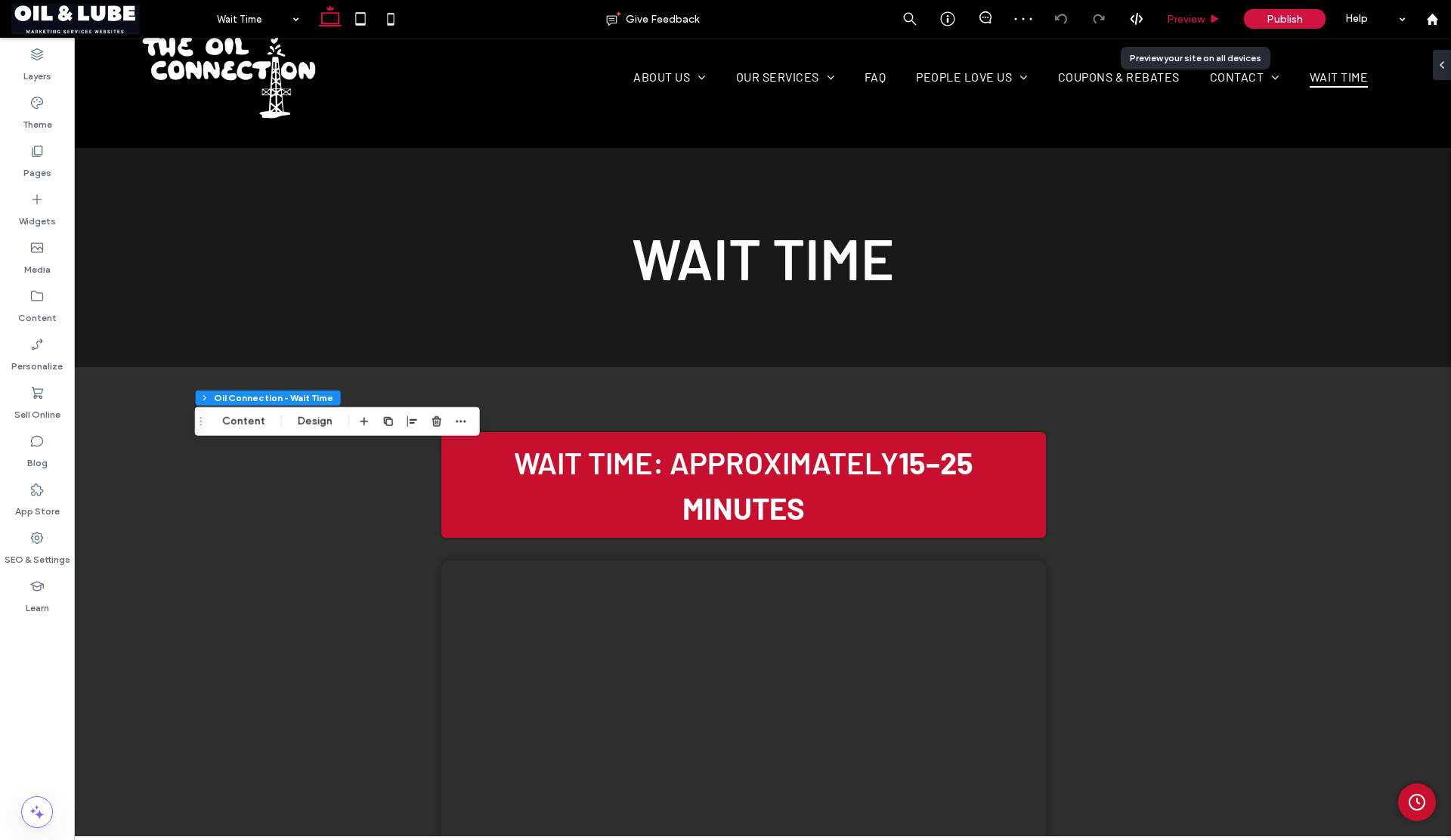
scroll to position [74, 0]
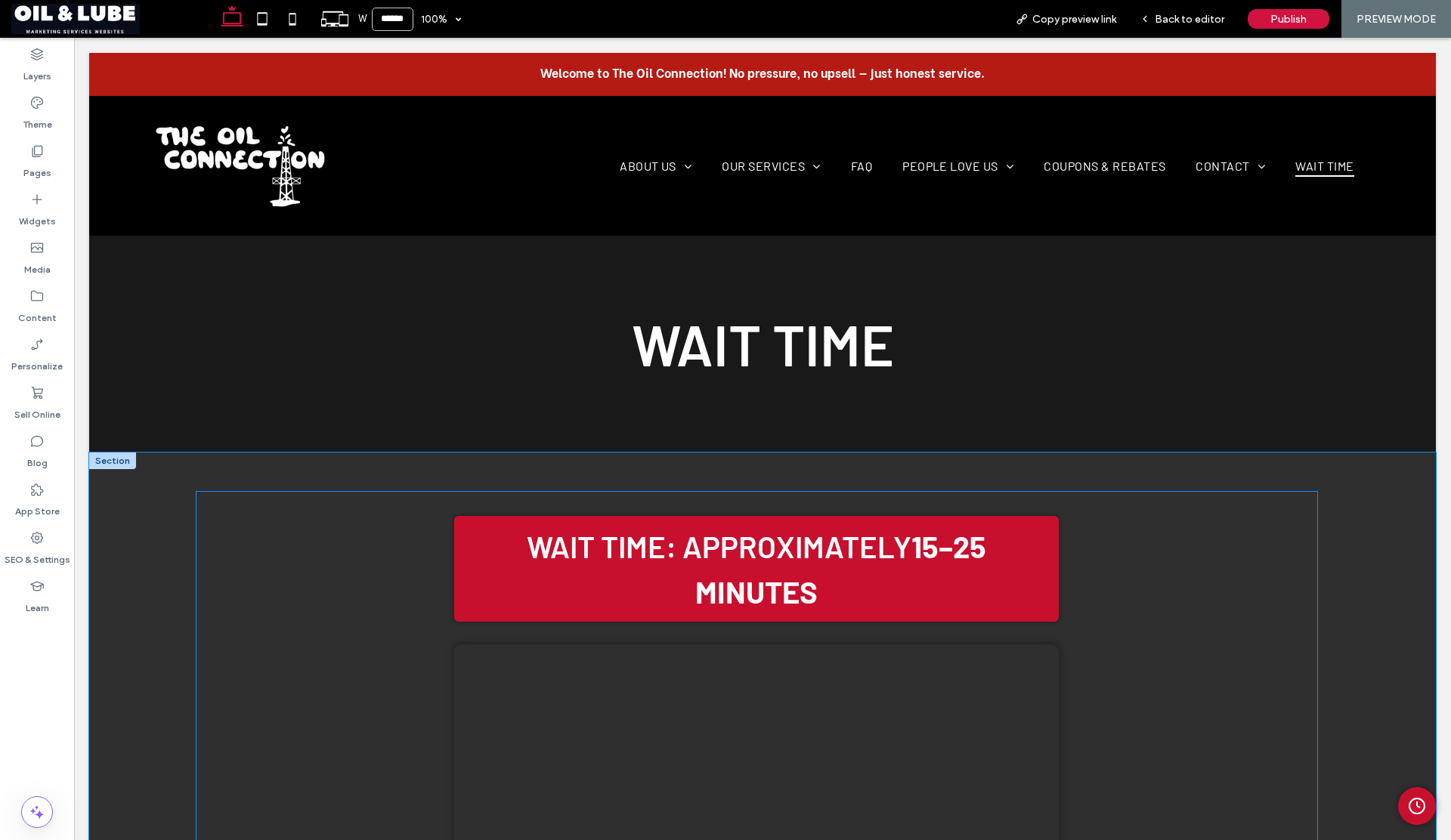
click at [1408, 806] on icon "Admin Clock Button" at bounding box center [1418, 807] width 19 height 19
click at [1408, 804] on icon "Admin Clock Button" at bounding box center [1418, 807] width 19 height 19
click at [1086, 17] on span "Copy preview link" at bounding box center [1075, 20] width 84 height 13
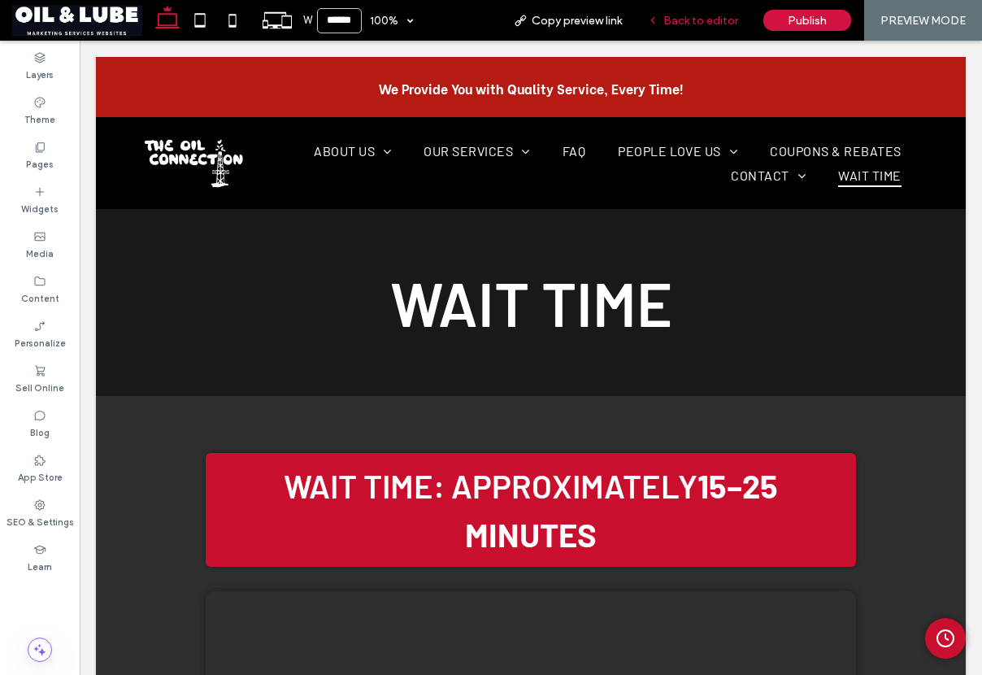
click at [684, 21] on span "Back to editor" at bounding box center [700, 21] width 75 height 14
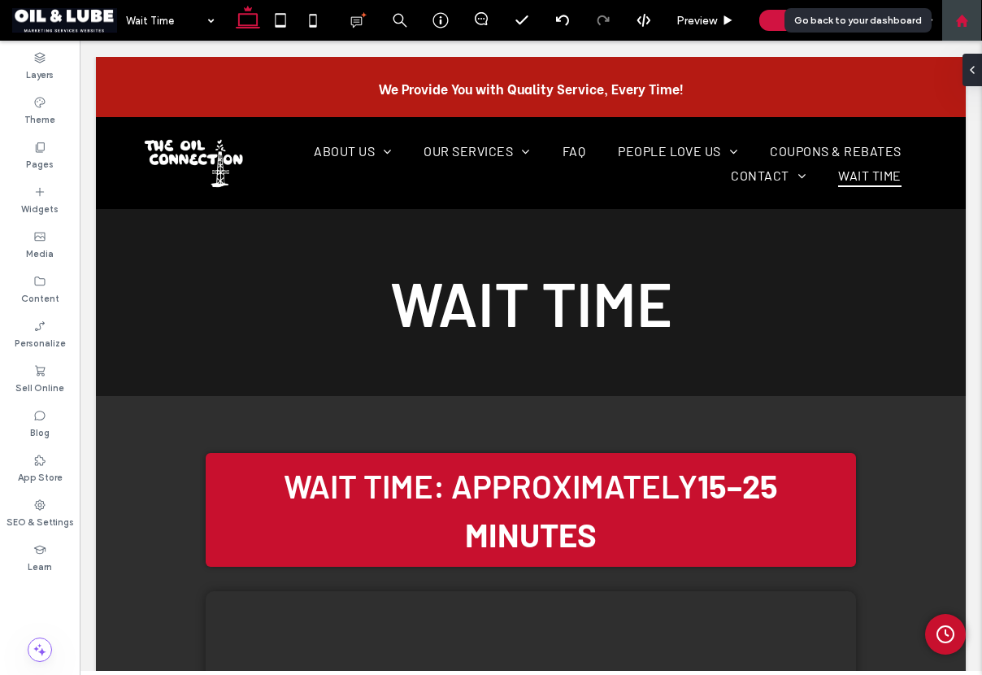
click at [962, 22] on use at bounding box center [961, 20] width 12 height 12
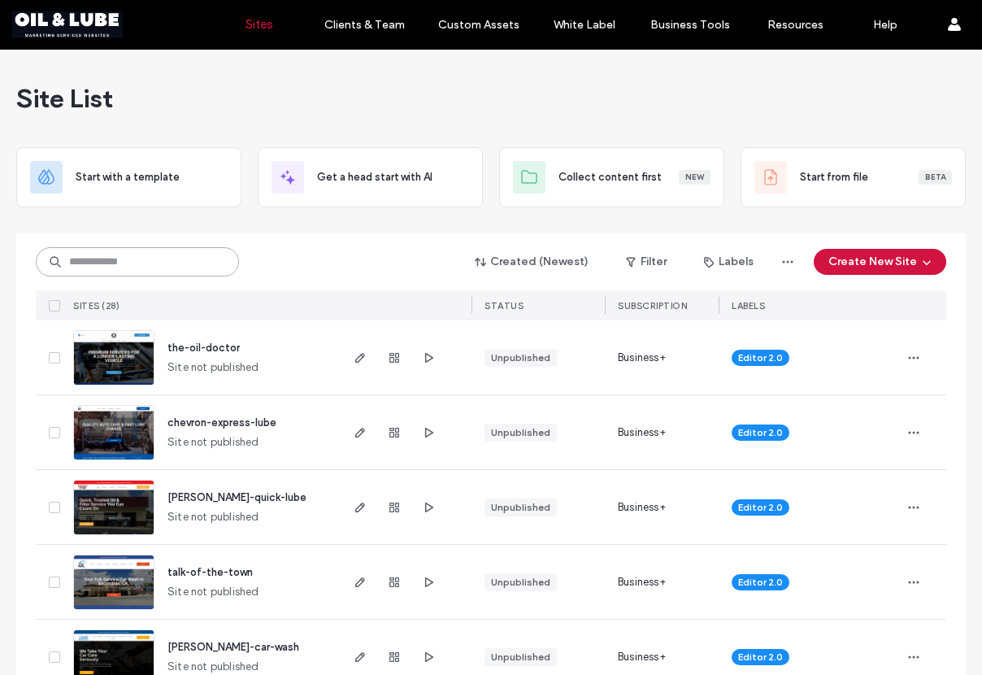
click at [183, 259] on input at bounding box center [137, 261] width 203 height 29
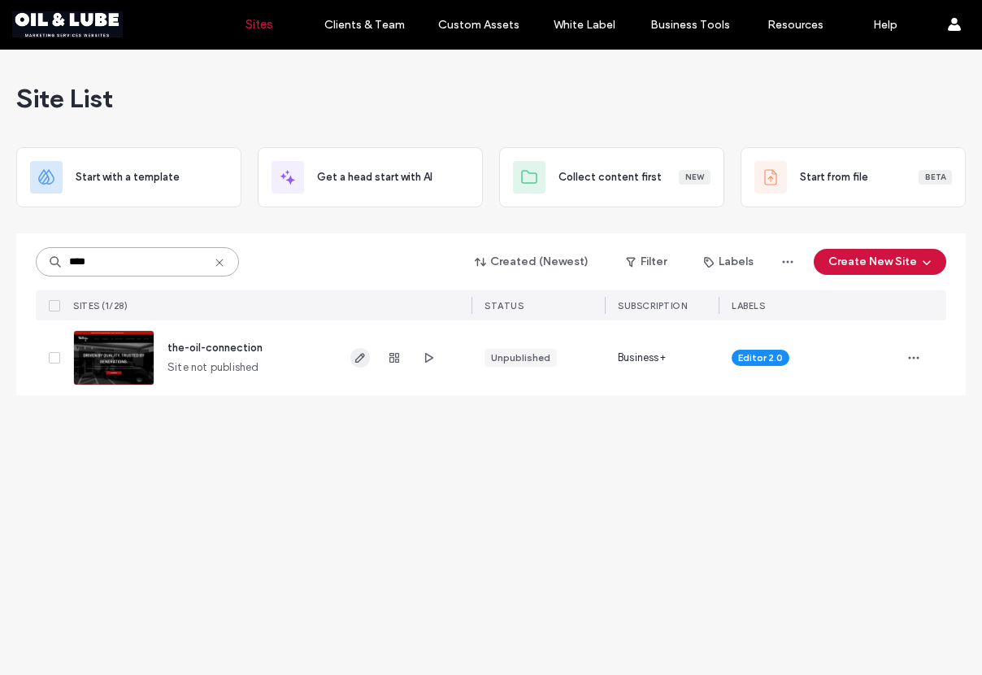
type input "****"
click at [363, 360] on icon "button" at bounding box center [360, 357] width 13 height 13
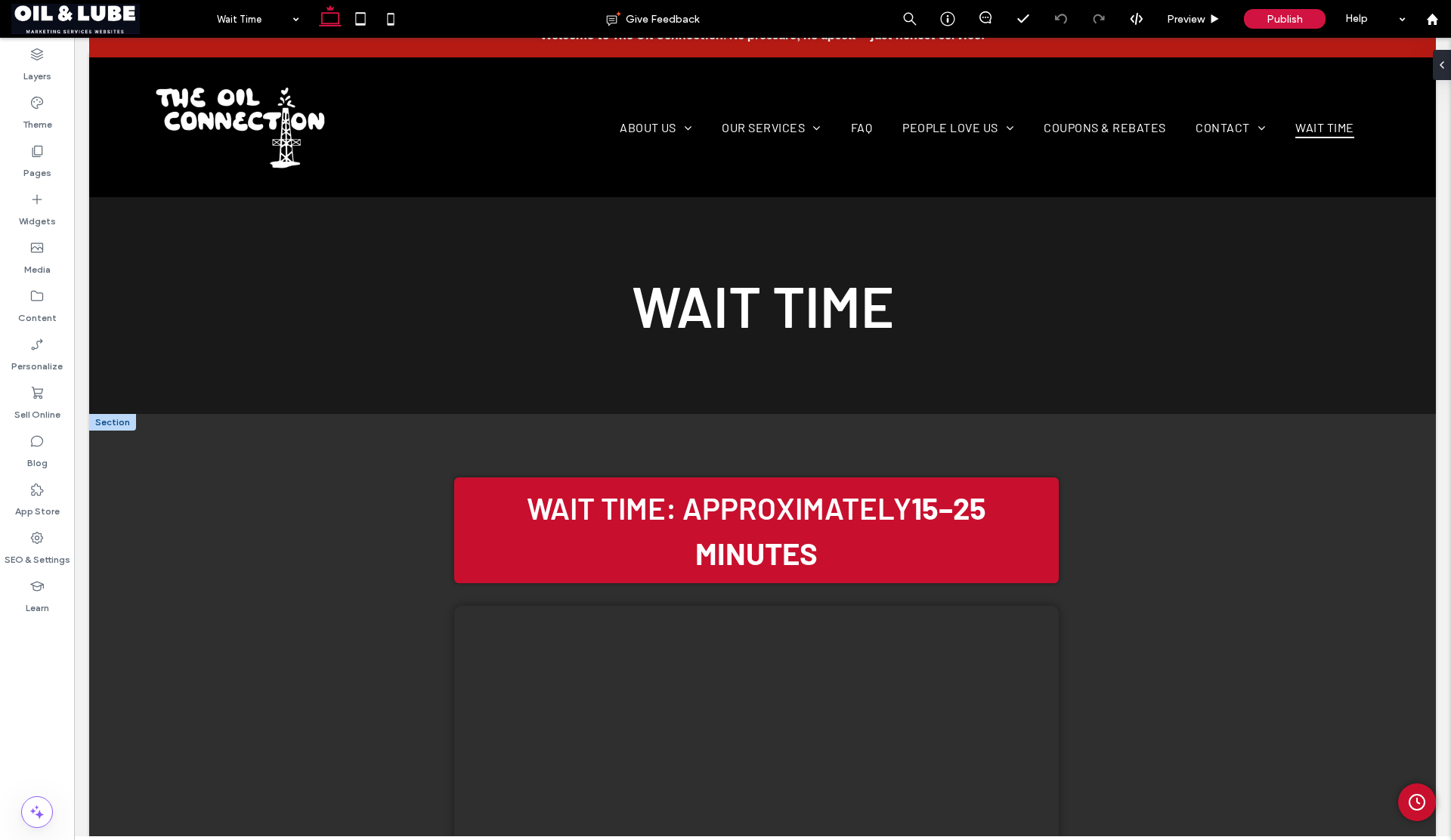
scroll to position [216, 0]
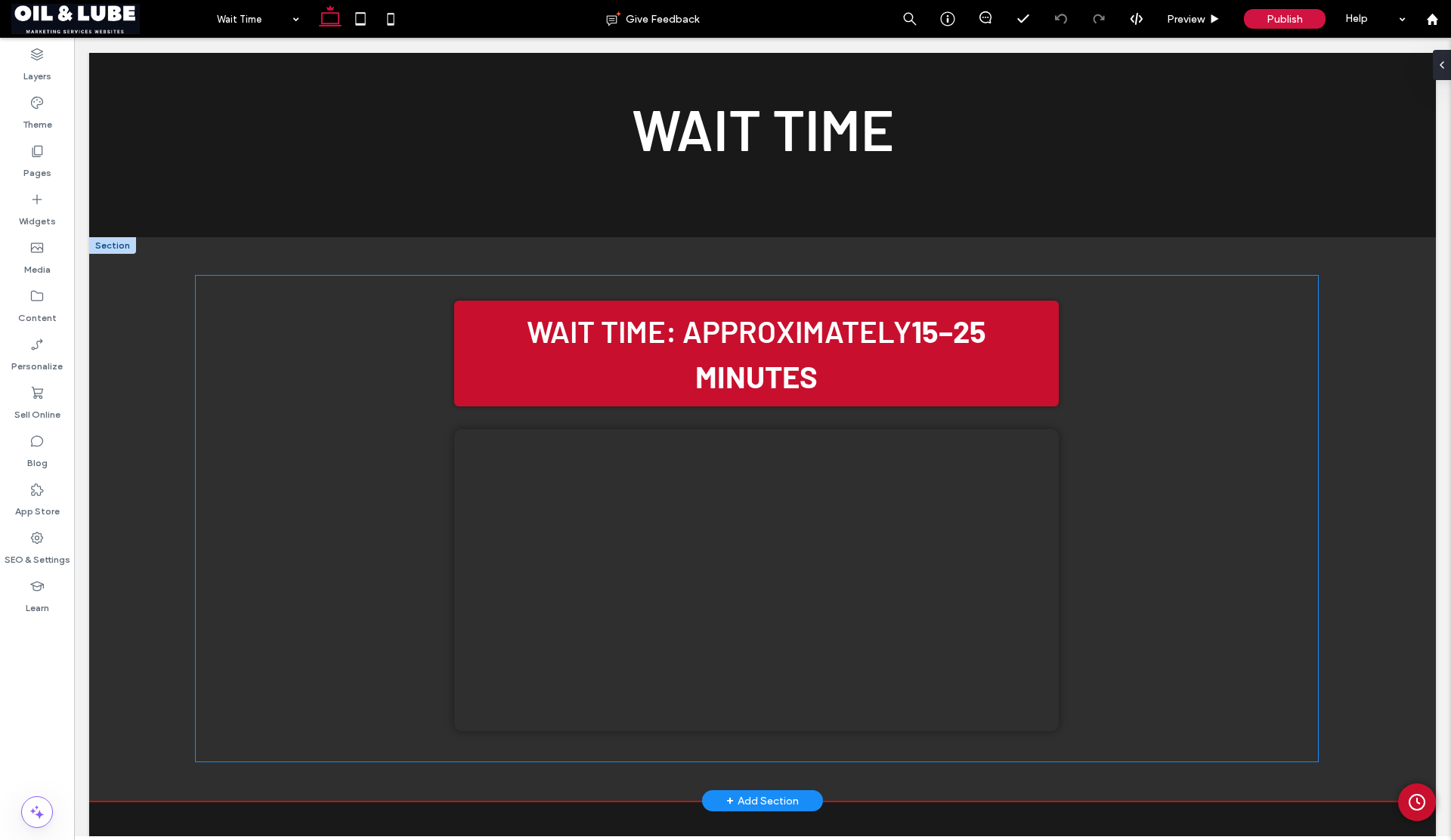
click at [666, 450] on div "Wait Time: Approximately 15–25 minutes Your browser does not support the video …" at bounding box center [757, 507] width 604 height 463
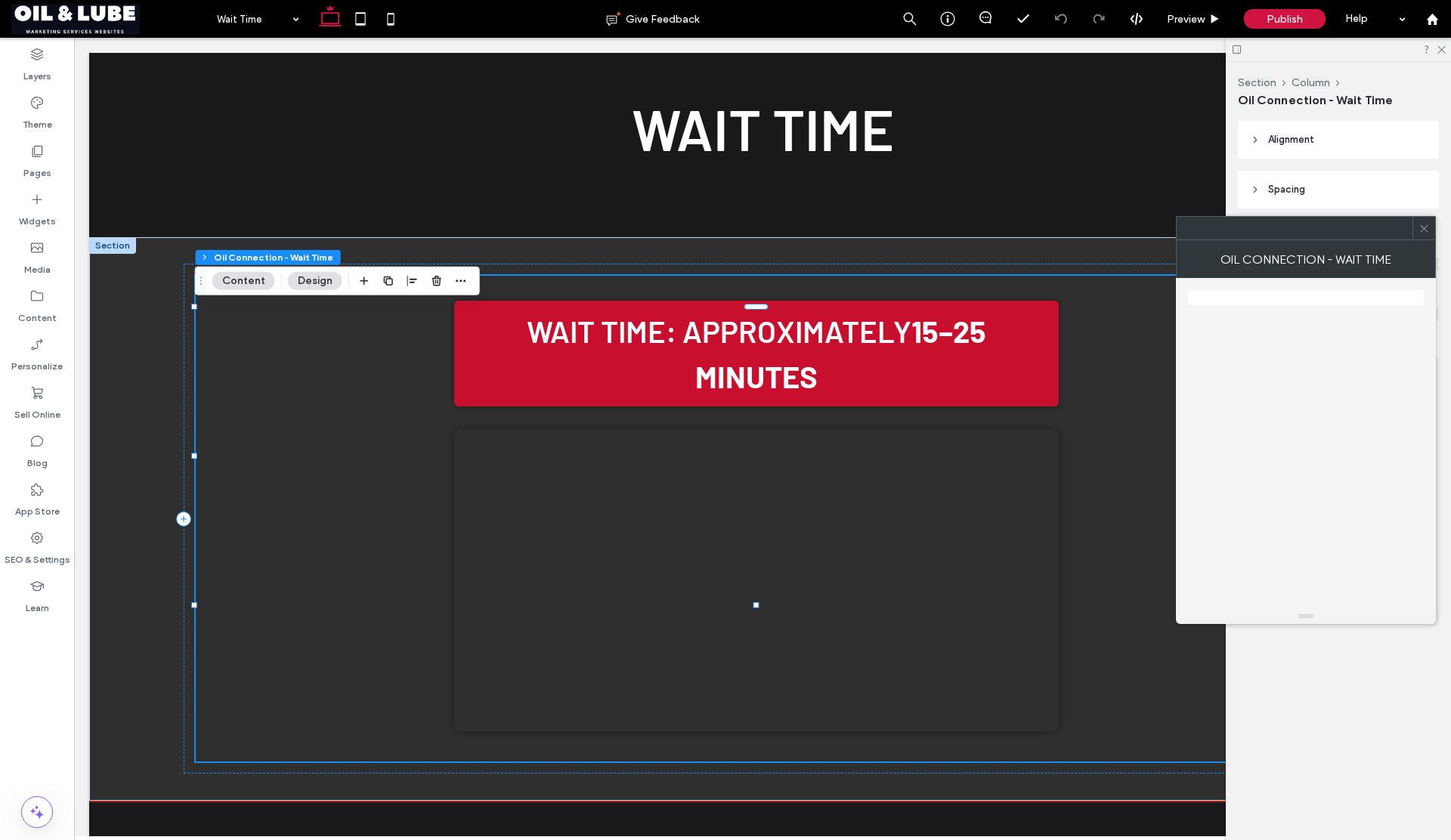
click at [1427, 228] on icon at bounding box center [1424, 229] width 11 height 11
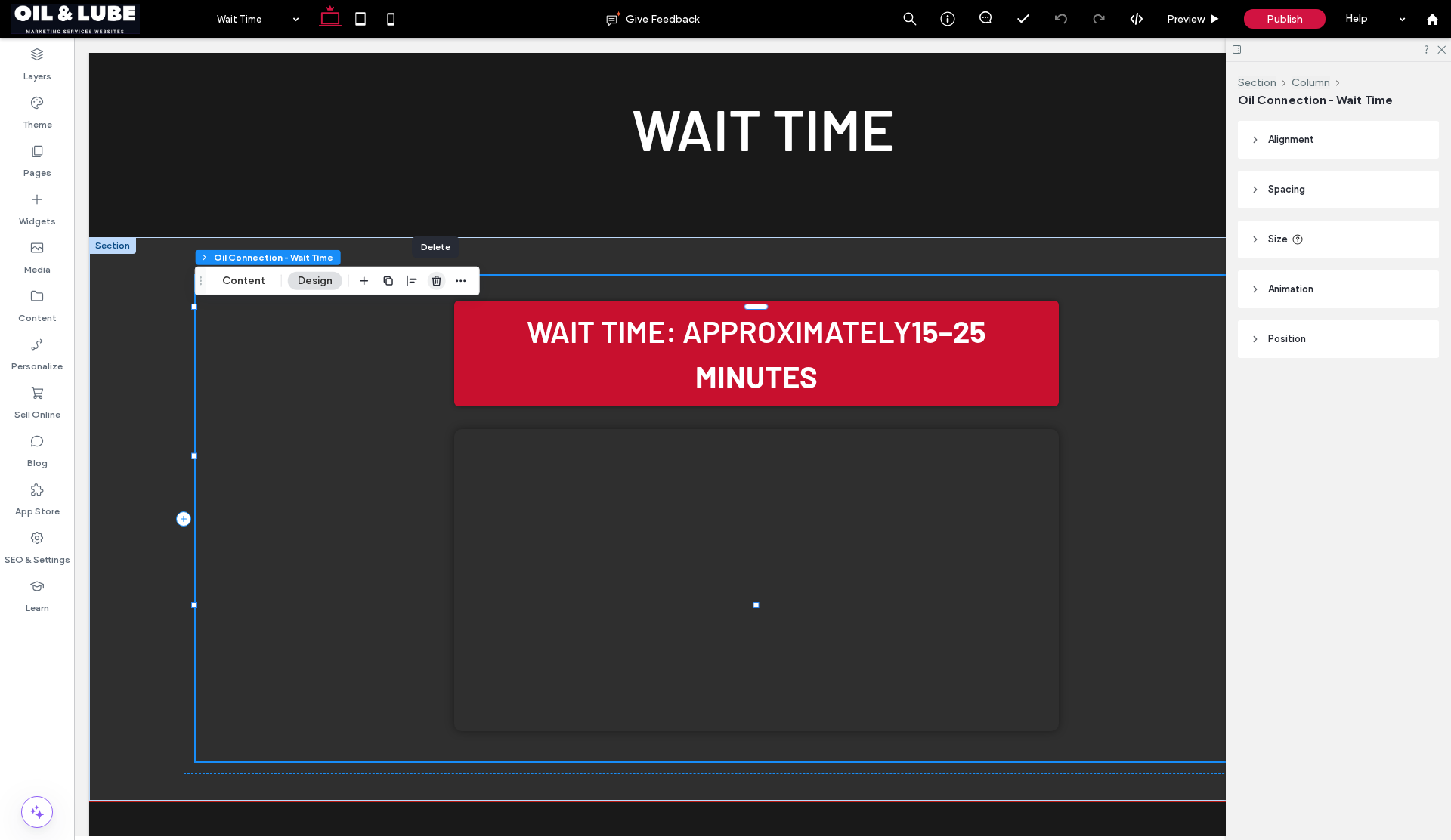
click at [433, 280] on use "button" at bounding box center [437, 281] width 9 height 10
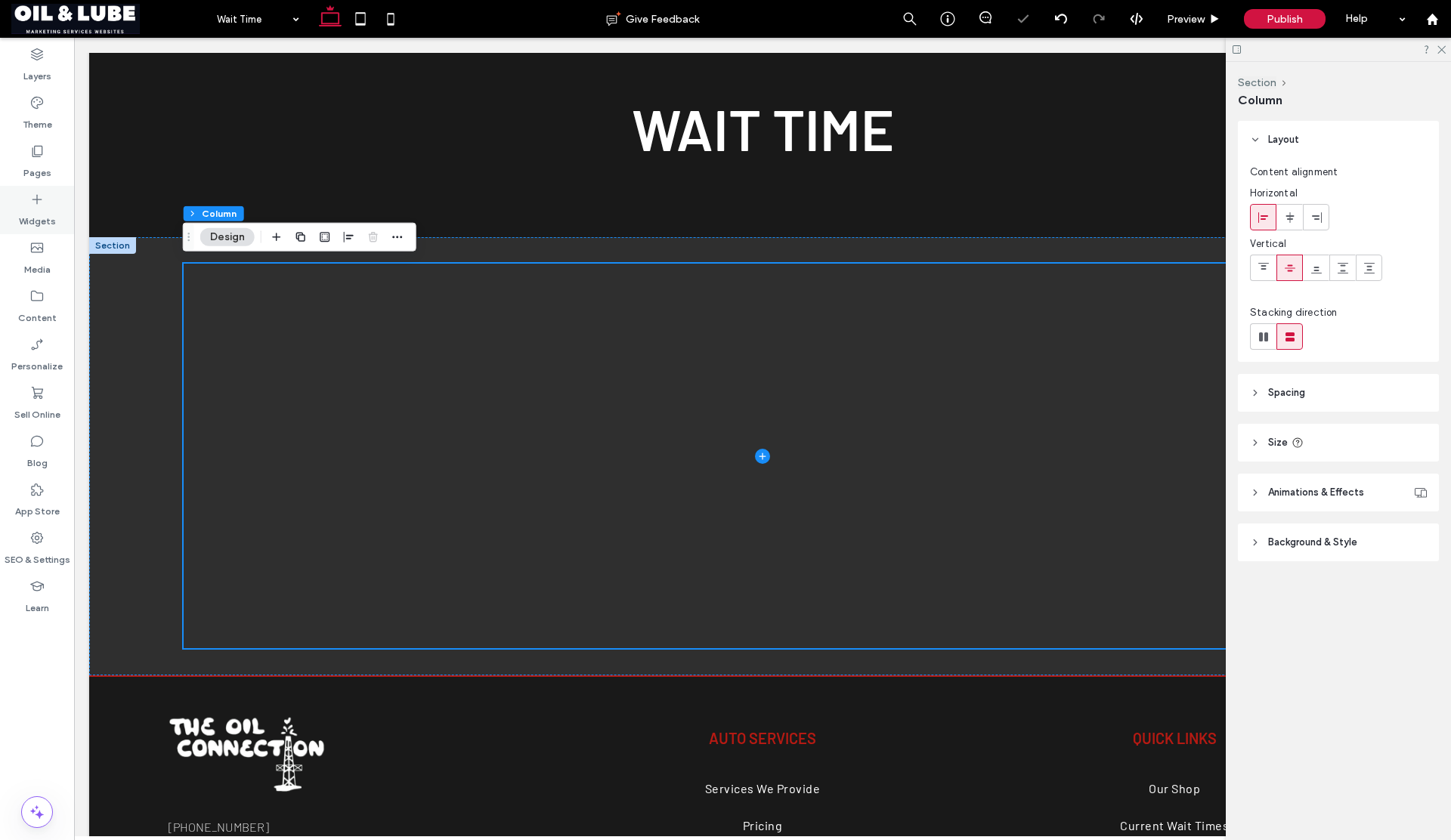
click at [33, 213] on label "Widgets" at bounding box center [37, 217] width 37 height 21
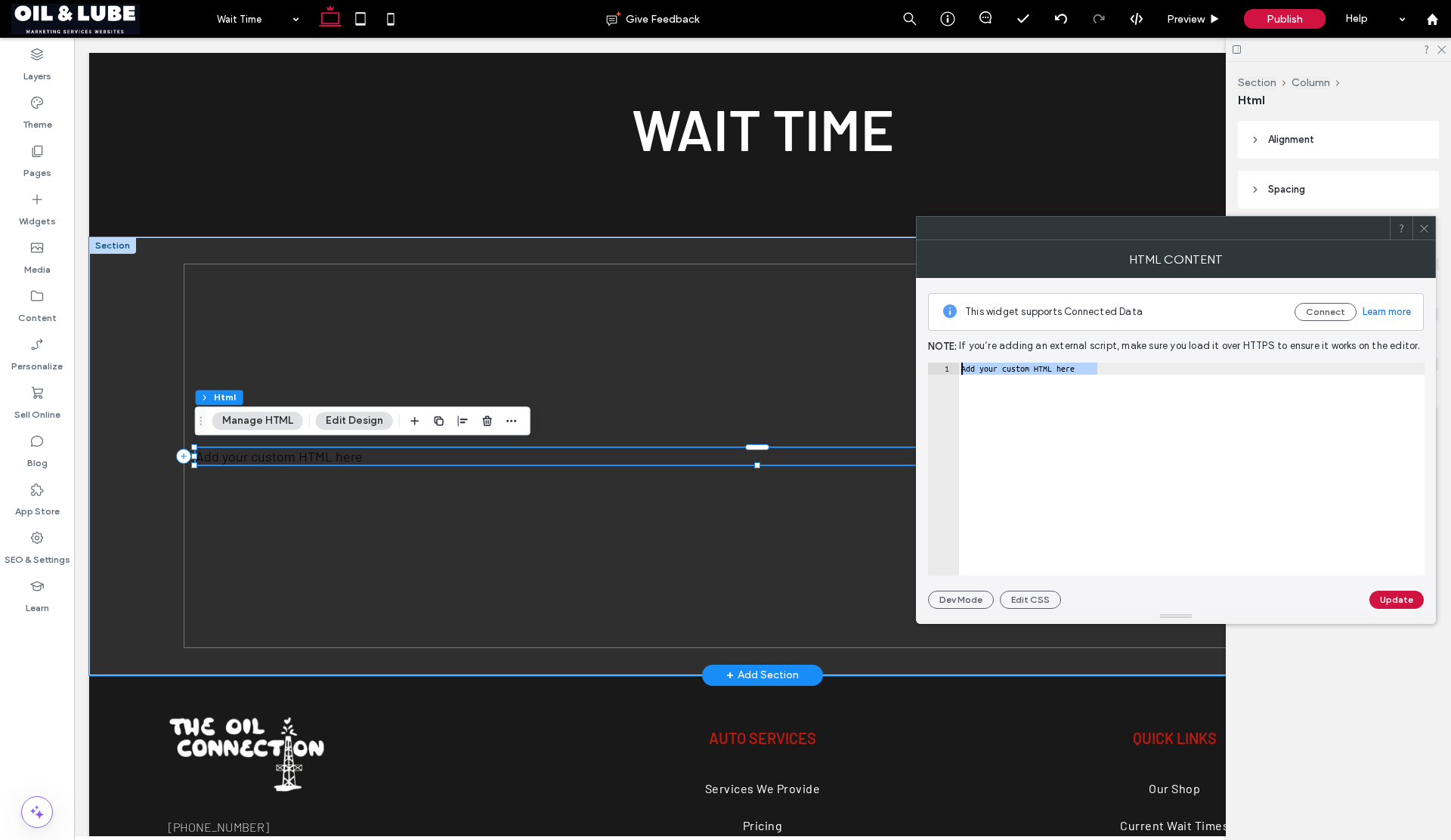
drag, startPoint x: 1229, startPoint y: 411, endPoint x: 904, endPoint y: 361, distance: 328.8
paste textarea "Cursor at row 1"
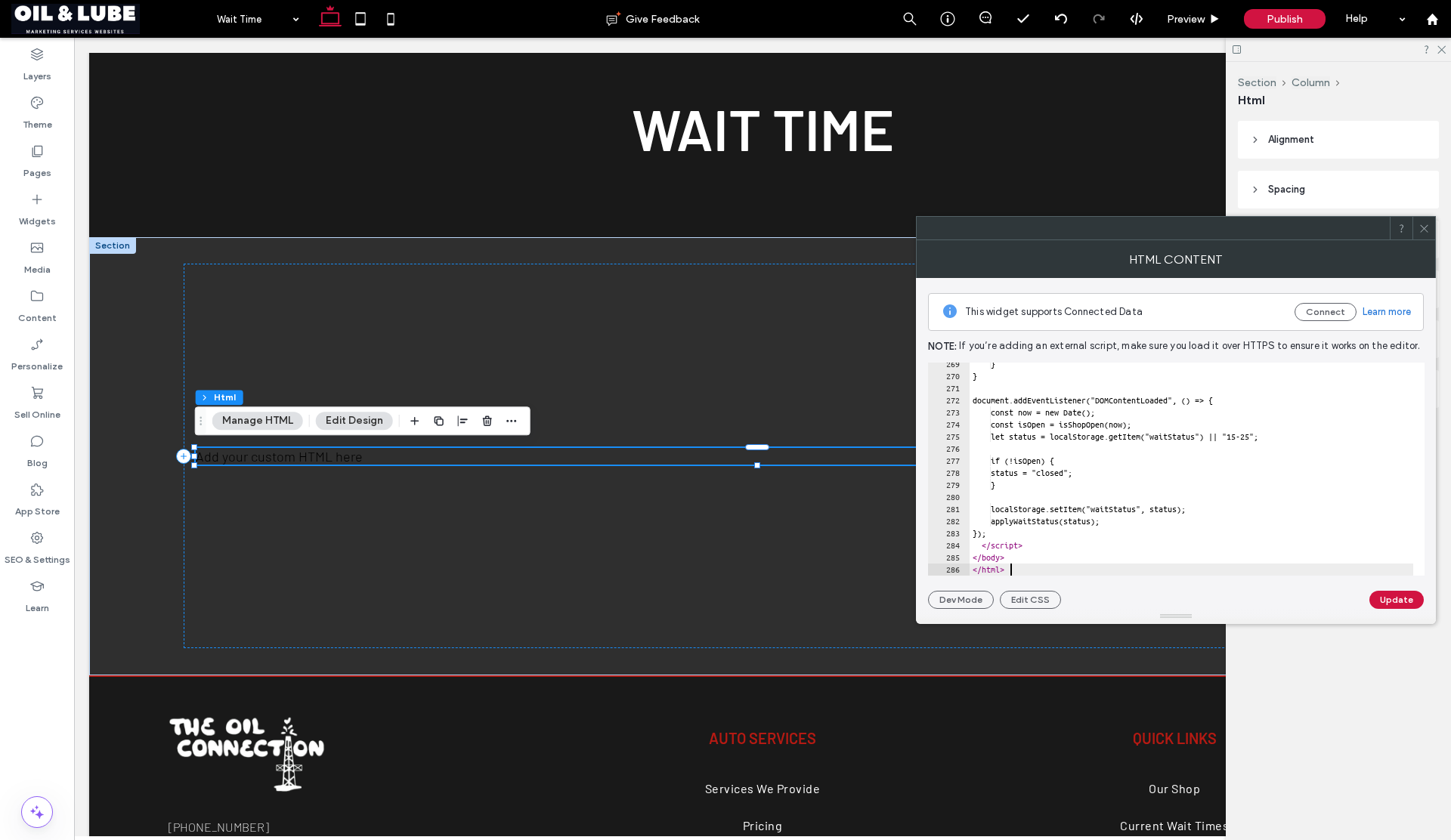
scroll to position [3244, 0]
click at [1385, 596] on button "Update" at bounding box center [1396, 600] width 55 height 19
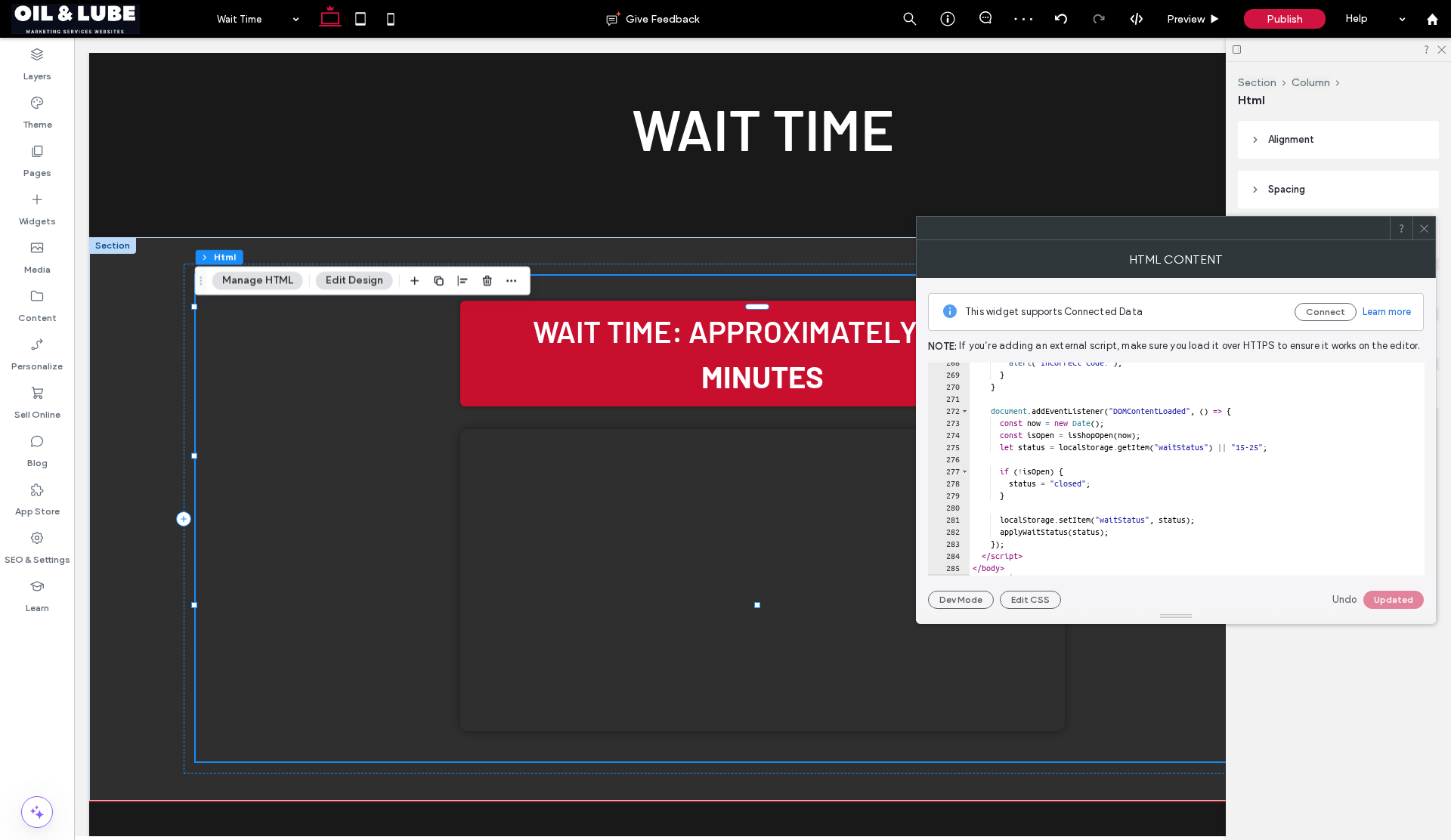
scroll to position [3234, 0]
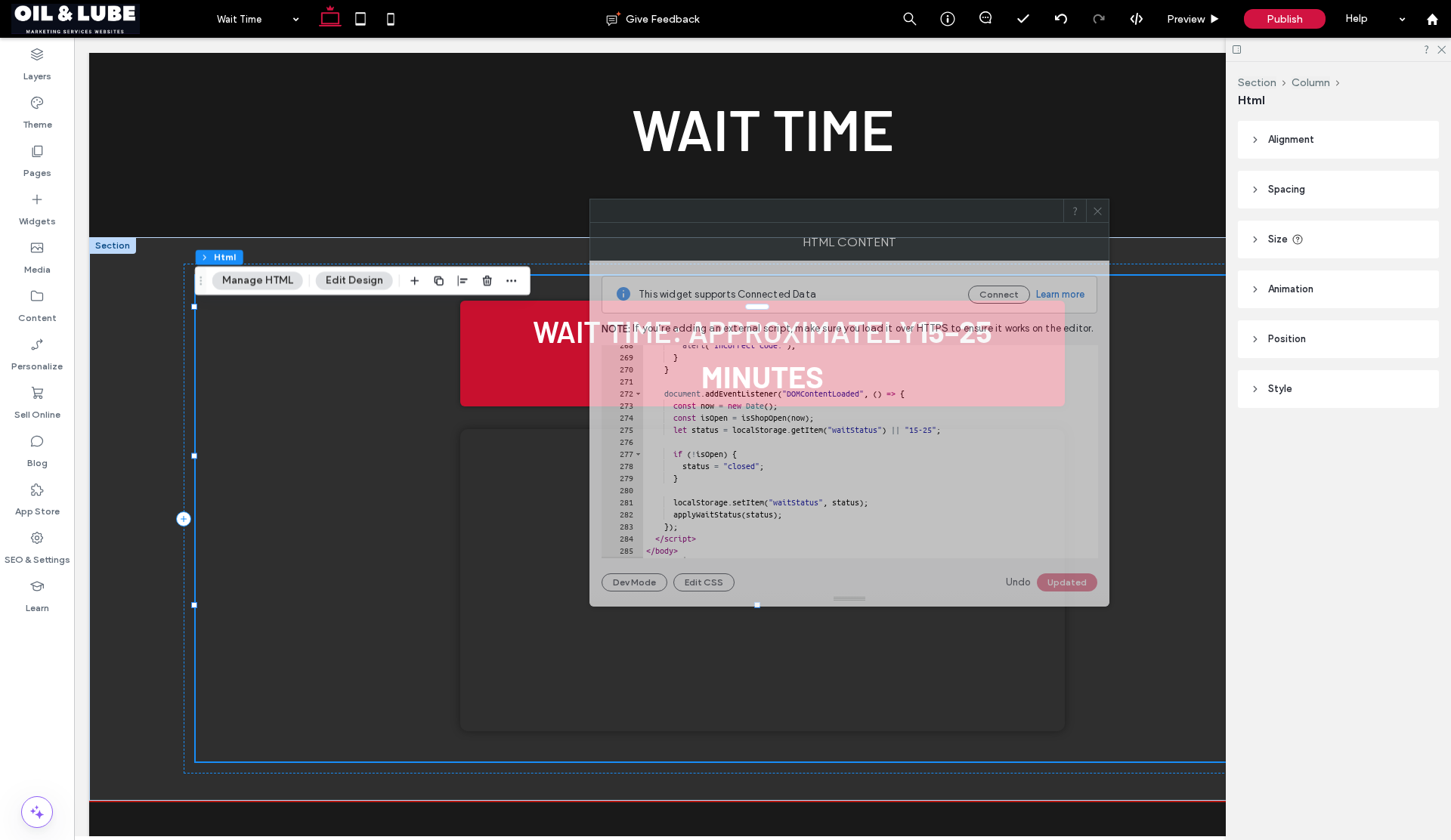
drag, startPoint x: 1169, startPoint y: 236, endPoint x: 842, endPoint y: 218, distance: 327.5
click at [842, 218] on div at bounding box center [826, 211] width 473 height 22
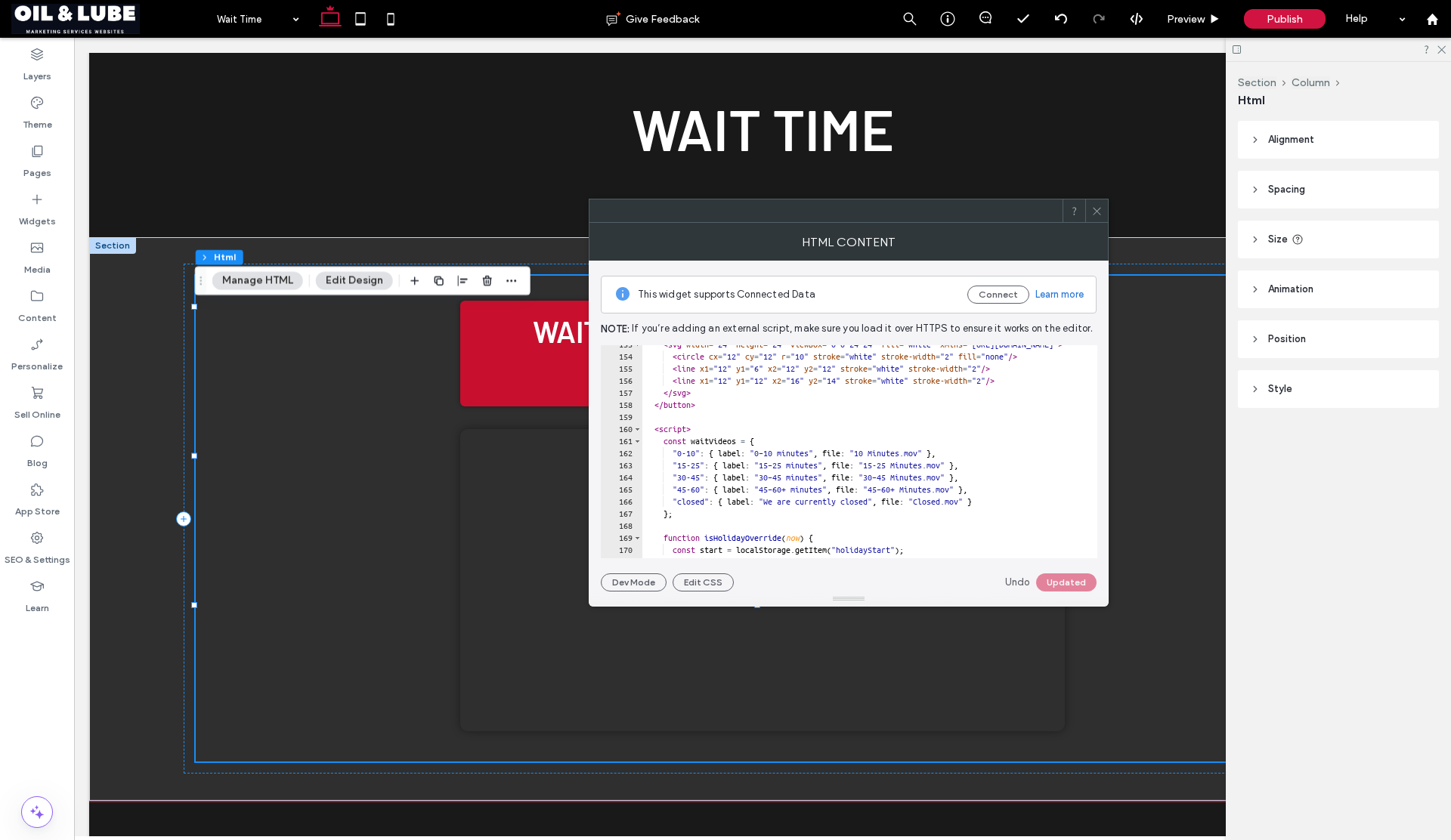
scroll to position [1844, 0]
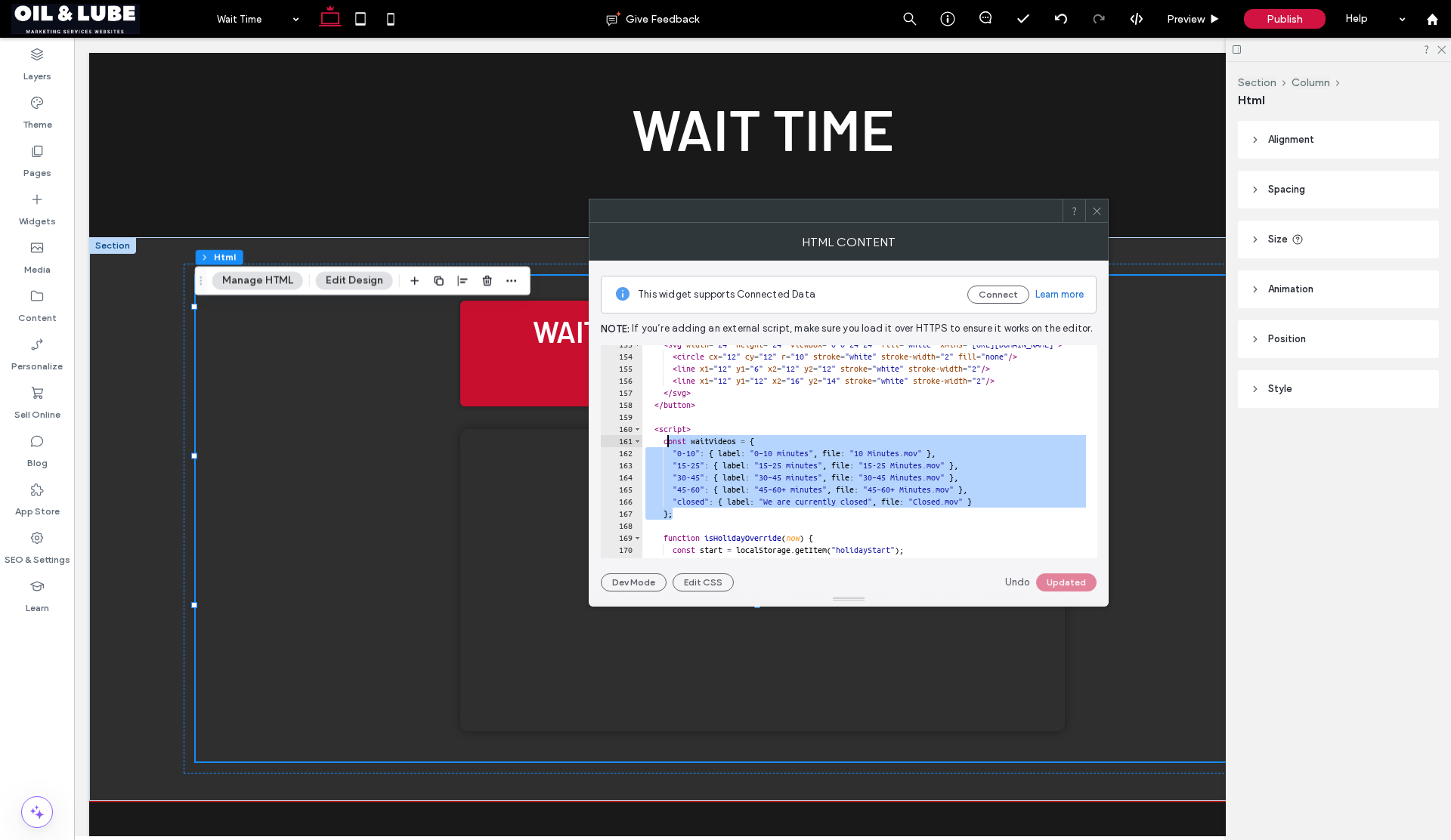
drag, startPoint x: 673, startPoint y: 516, endPoint x: 668, endPoint y: 442, distance: 74.2
click at [668, 442] on div "< svg width = "24" height = "24" viewBox = "0 0 24 24" fill = "white" xmlns = "…" at bounding box center [1039, 451] width 795 height 226
paste textarea "Cursor at row 161"
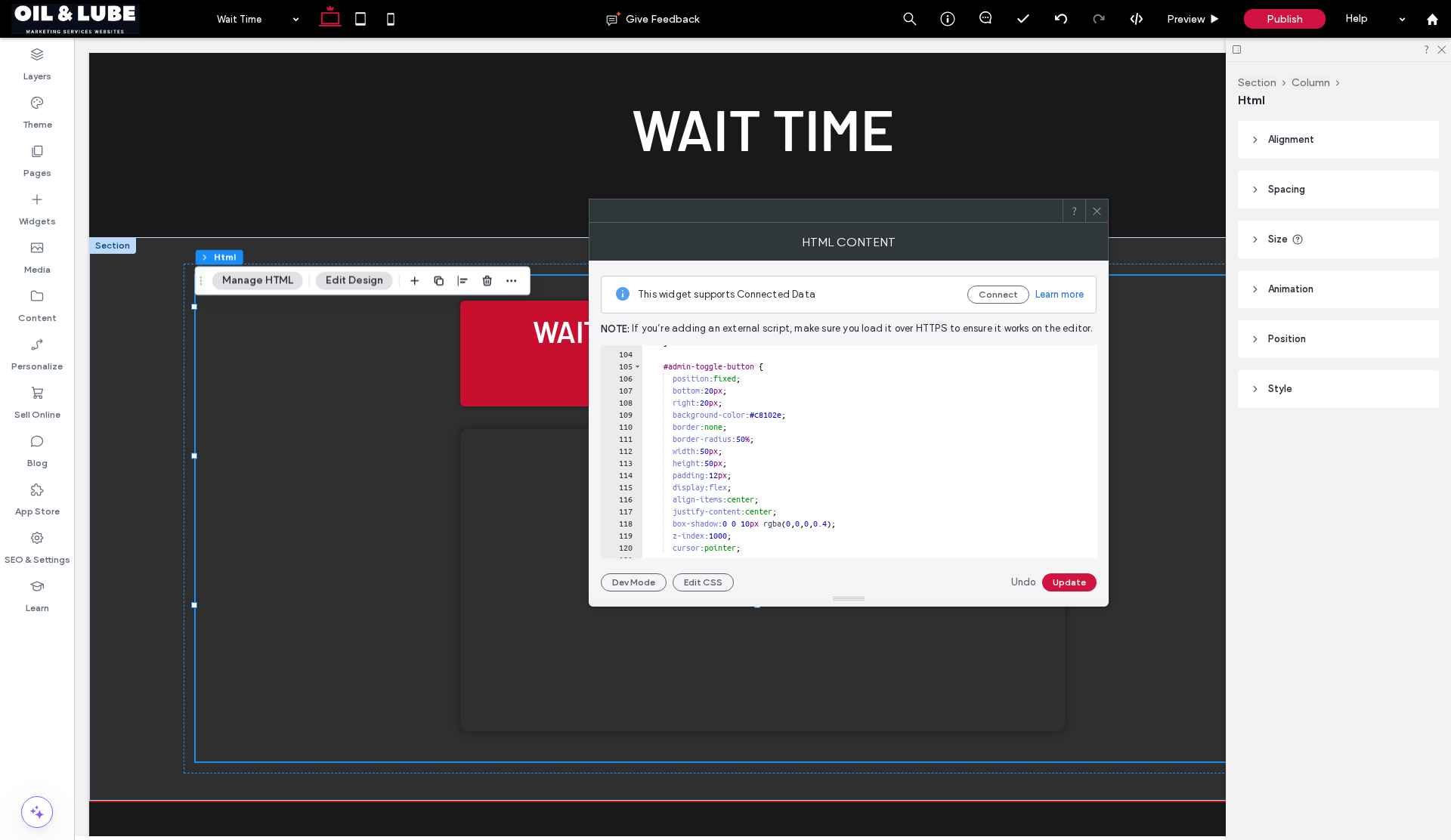
scroll to position [1263, 0]
drag, startPoint x: 749, startPoint y: 516, endPoint x: 727, endPoint y: 514, distance: 22.1
click at [727, 514] on div "#admin-toggle-button { position : fixed ; bottom : 20 px ; right : 20 px ; back…" at bounding box center [1059, 452] width 834 height 226
click at [1059, 580] on button "Update" at bounding box center [1069, 583] width 55 height 19
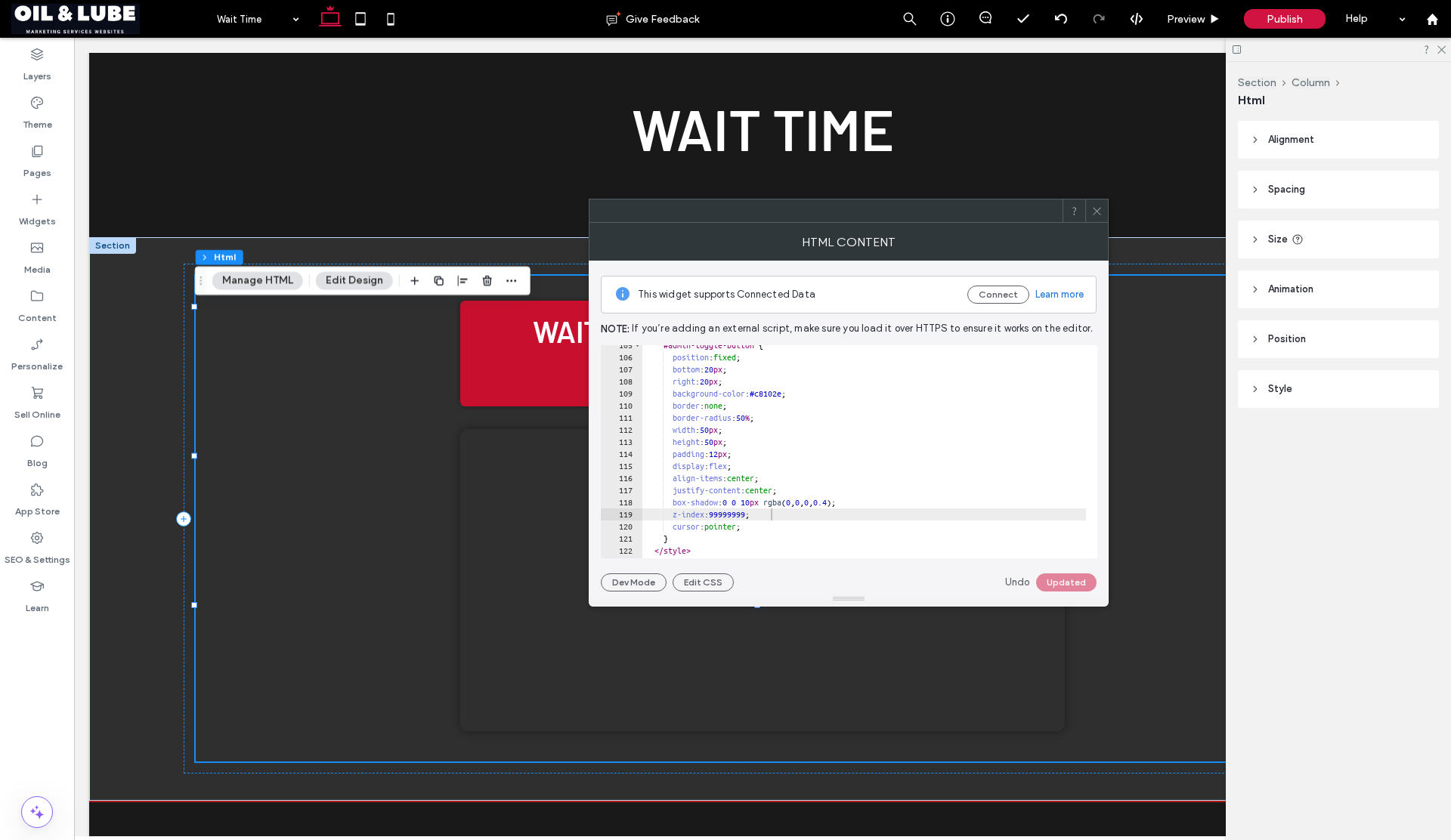
click at [1061, 584] on div "Undo Updated" at bounding box center [1050, 583] width 91 height 19
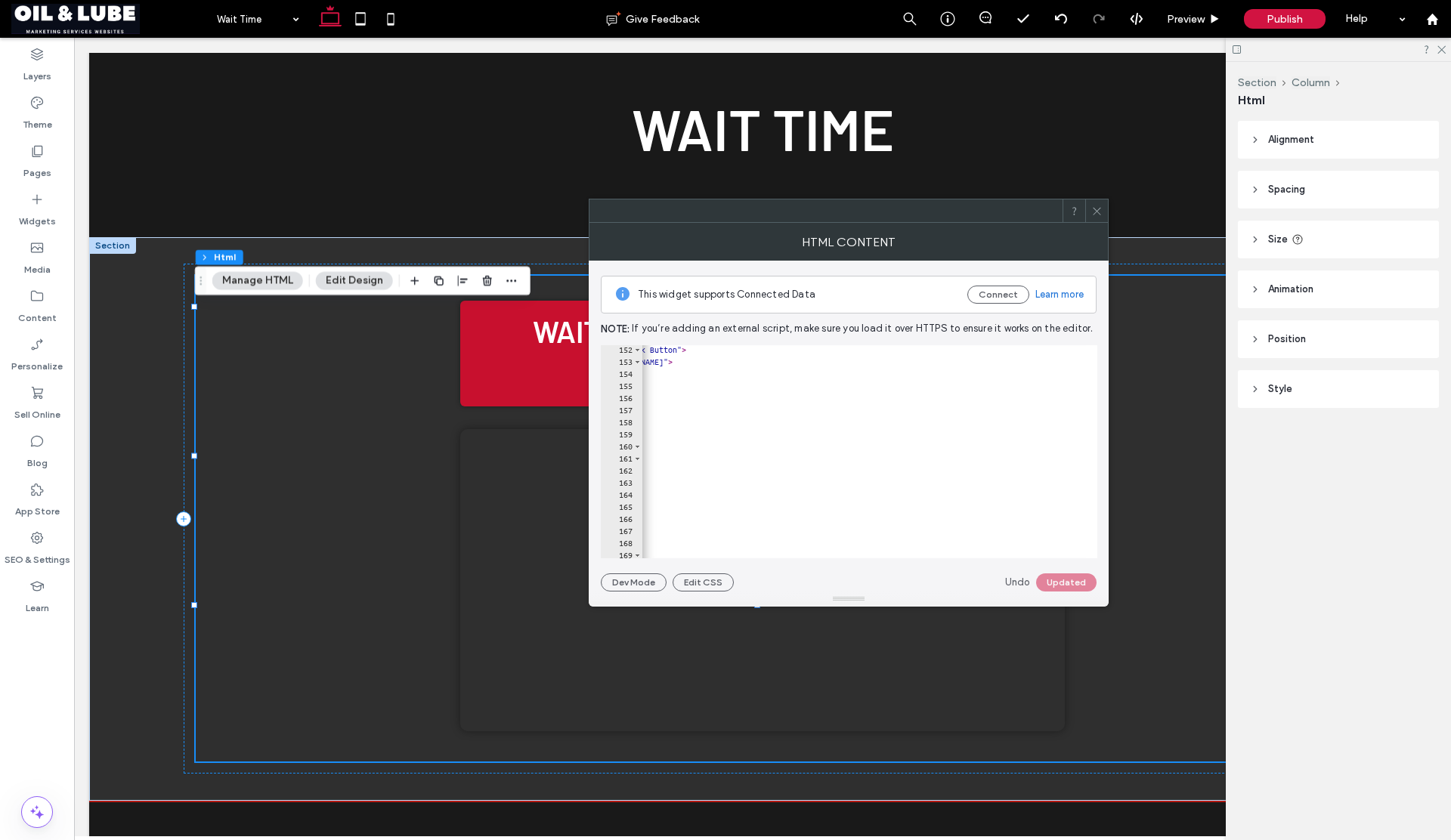
scroll to position [0, 390]
click at [1028, 471] on div "< button id = "admin-toggle-button" onclick = "showAdminPrompt()" aria-label = …" at bounding box center [669, 456] width 834 height 226
click at [1051, 484] on div "< button id = "admin-toggle-button" onclick = "showAdminPrompt()" aria-label = …" at bounding box center [669, 456] width 834 height 226
click at [1050, 496] on div "< button id = "admin-toggle-button" onclick = "showAdminPrompt()" aria-label = …" at bounding box center [669, 456] width 834 height 226
click at [1073, 505] on div "< button id = "admin-toggle-button" onclick = "showAdminPrompt()" aria-label = …" at bounding box center [669, 456] width 834 height 226
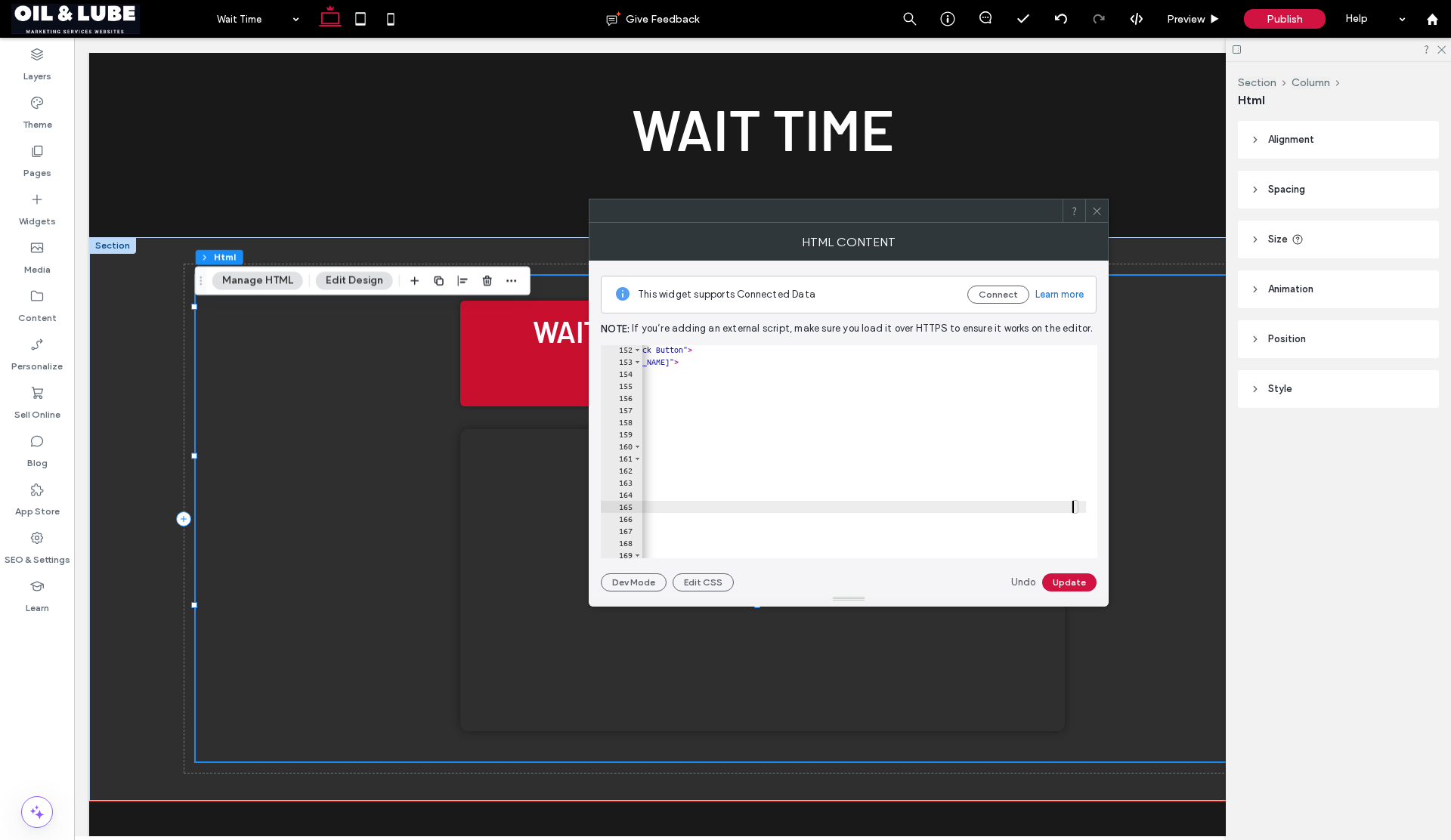
scroll to position [0, 384]
click at [1077, 521] on div "< button id = "admin-toggle-button" onclick = "showAdminPrompt()" aria-label = …" at bounding box center [672, 456] width 827 height 226
type textarea "**********"
click at [1066, 583] on button "Update" at bounding box center [1069, 583] width 55 height 19
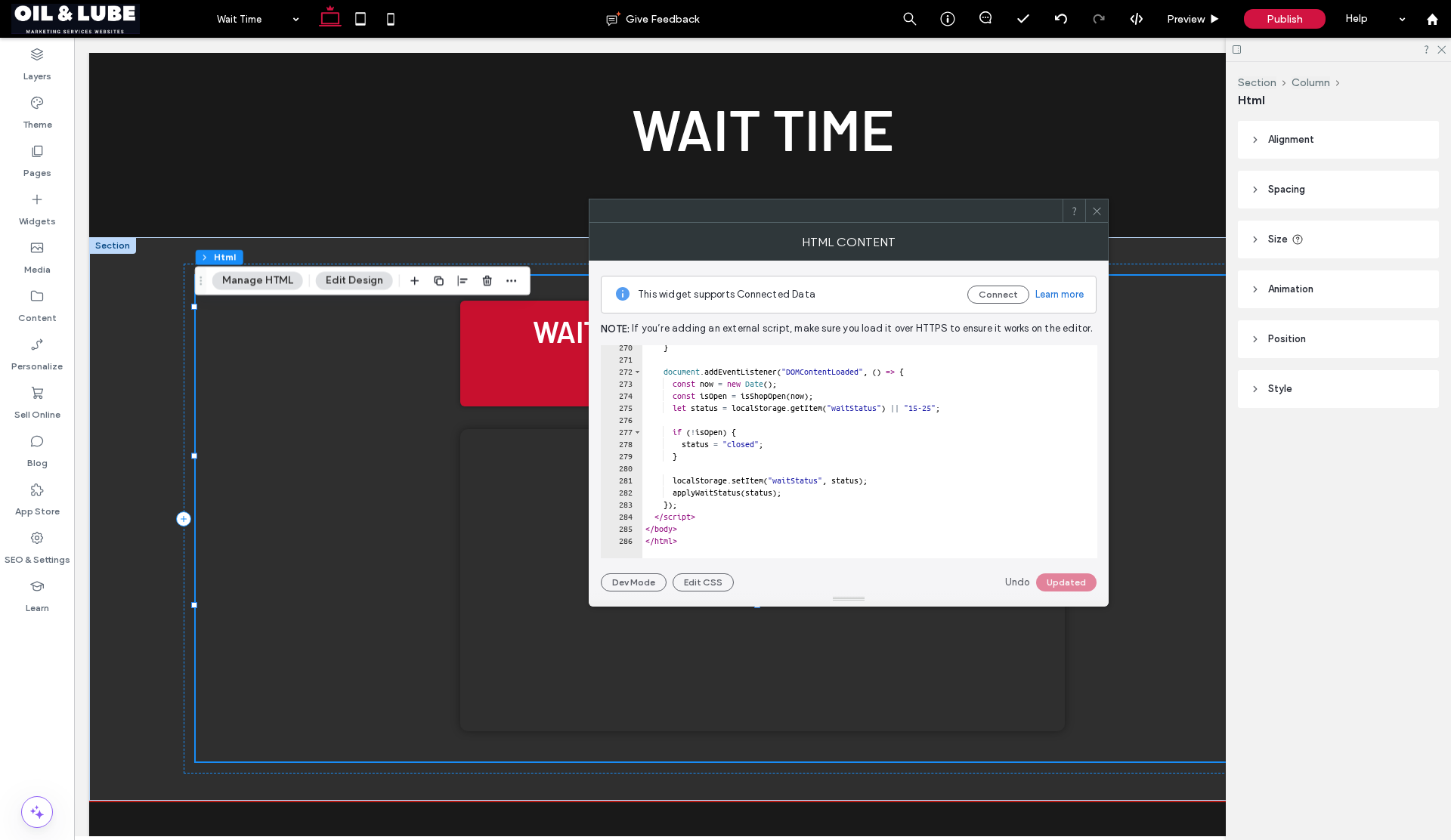
scroll to position [3256, 0]
click at [1053, 586] on div "Undo Updated" at bounding box center [1050, 583] width 91 height 19
click at [1094, 212] on icon at bounding box center [1097, 211] width 11 height 11
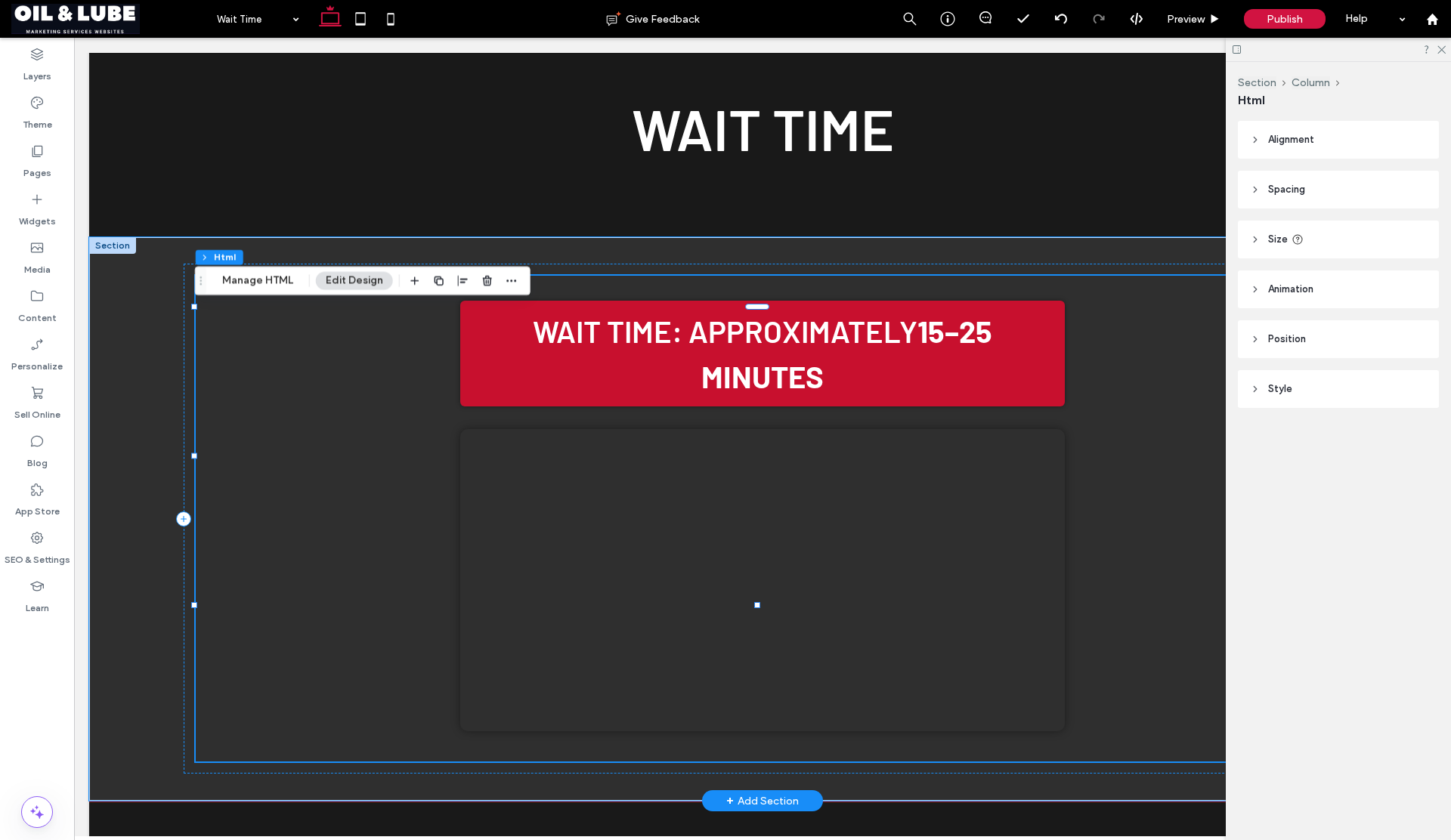
click at [1087, 466] on div "Wait Time: Approximately 15–25 minutes Your browser does not support the video …" at bounding box center [763, 507] width 1134 height 463
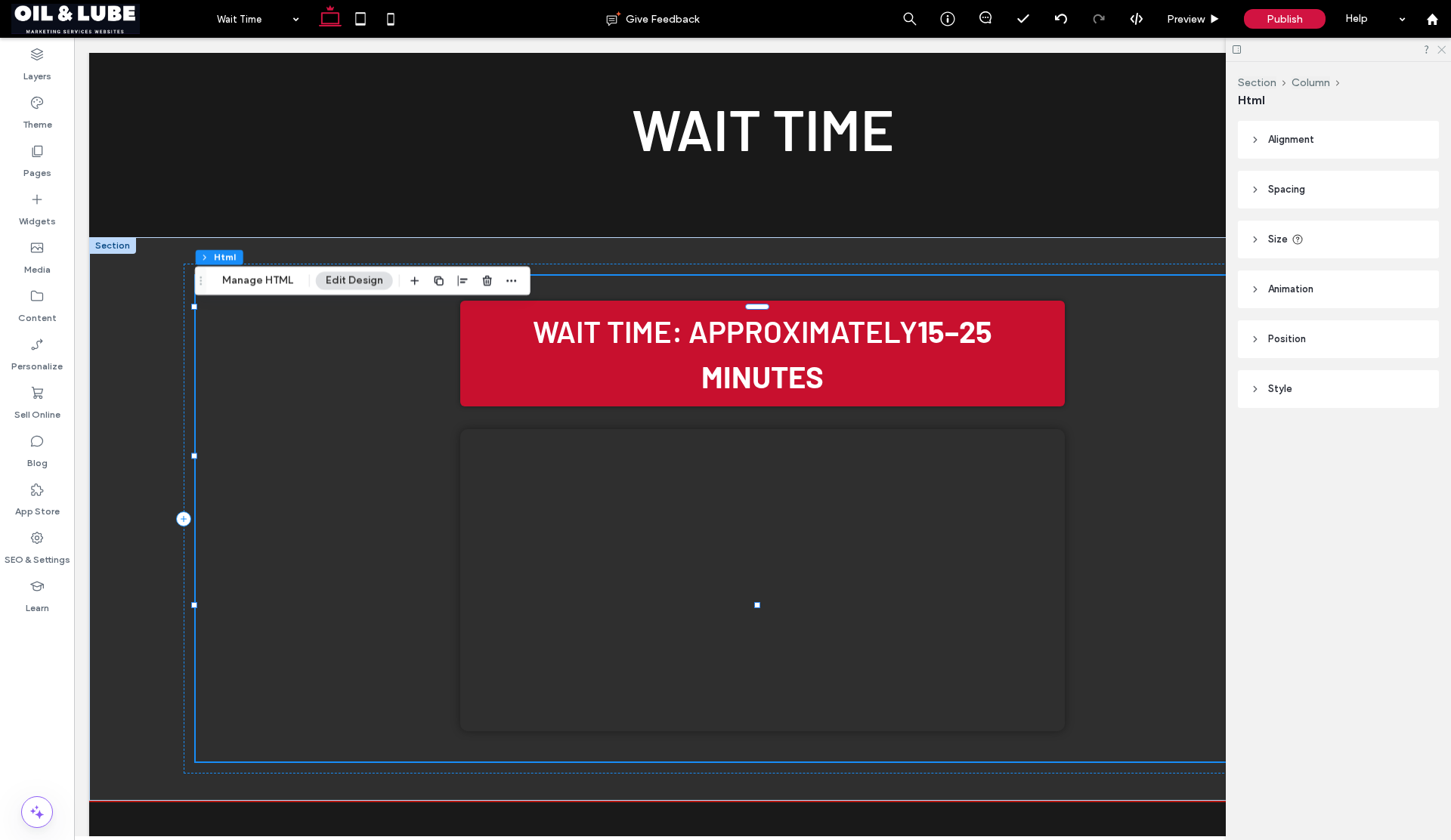
click at [1437, 48] on icon at bounding box center [1441, 48] width 10 height 10
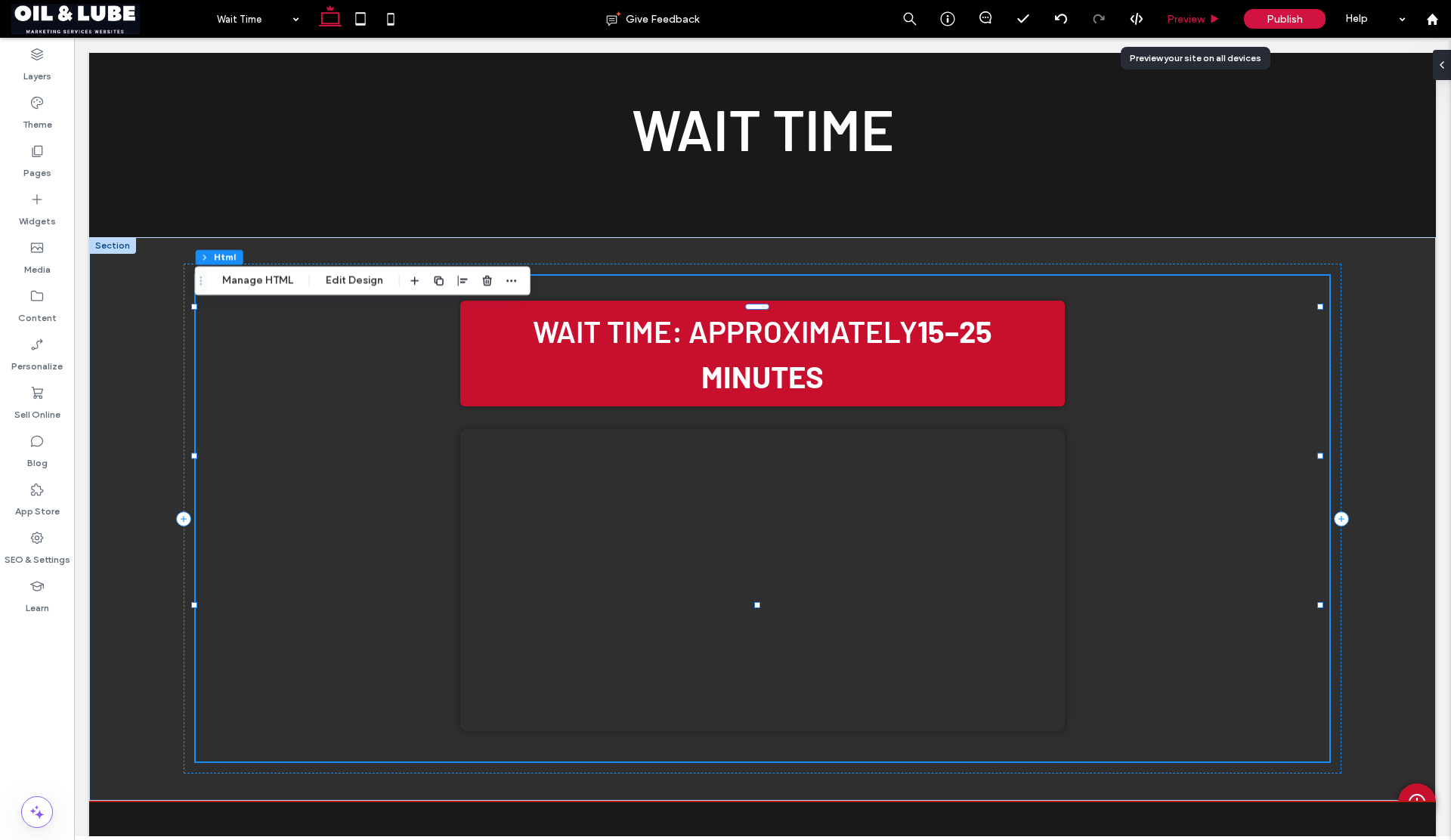
click at [1184, 17] on span "Preview" at bounding box center [1185, 20] width 38 height 13
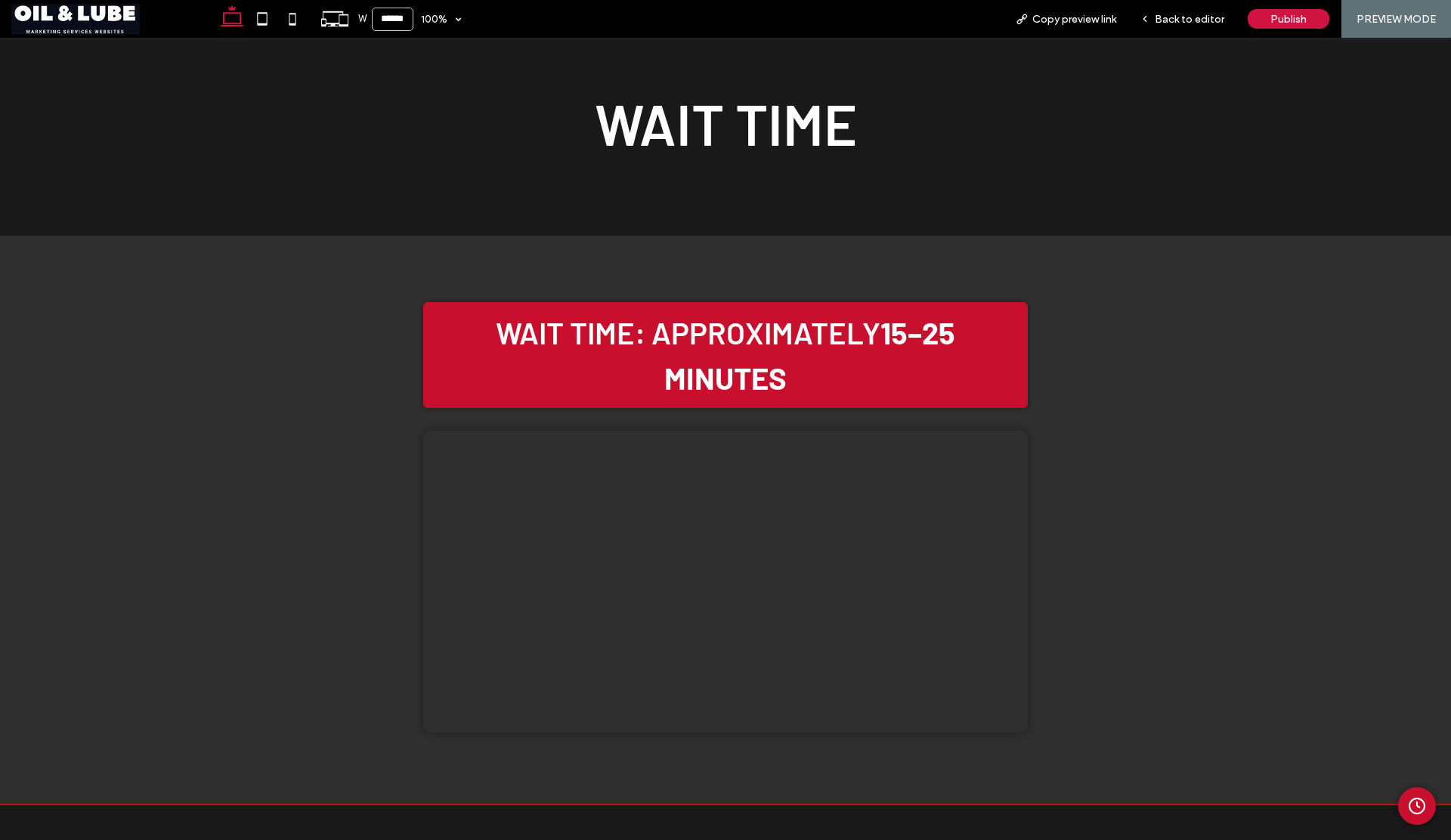
scroll to position [217, 0]
click at [1408, 804] on icon "Admin Clock Button" at bounding box center [1418, 807] width 19 height 19
click at [1183, 22] on span "Back to editor" at bounding box center [1189, 20] width 70 height 13
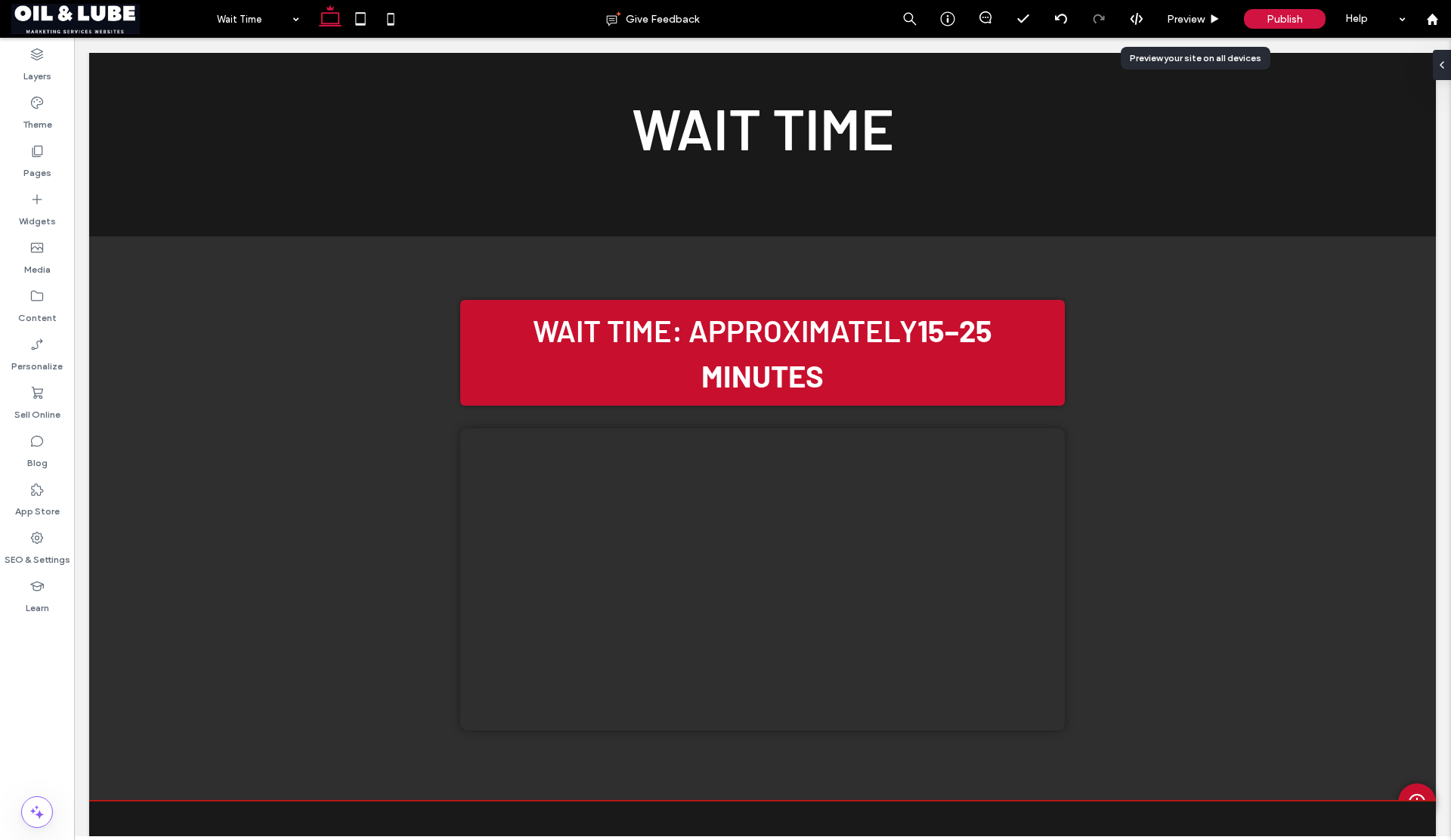
scroll to position [215, 0]
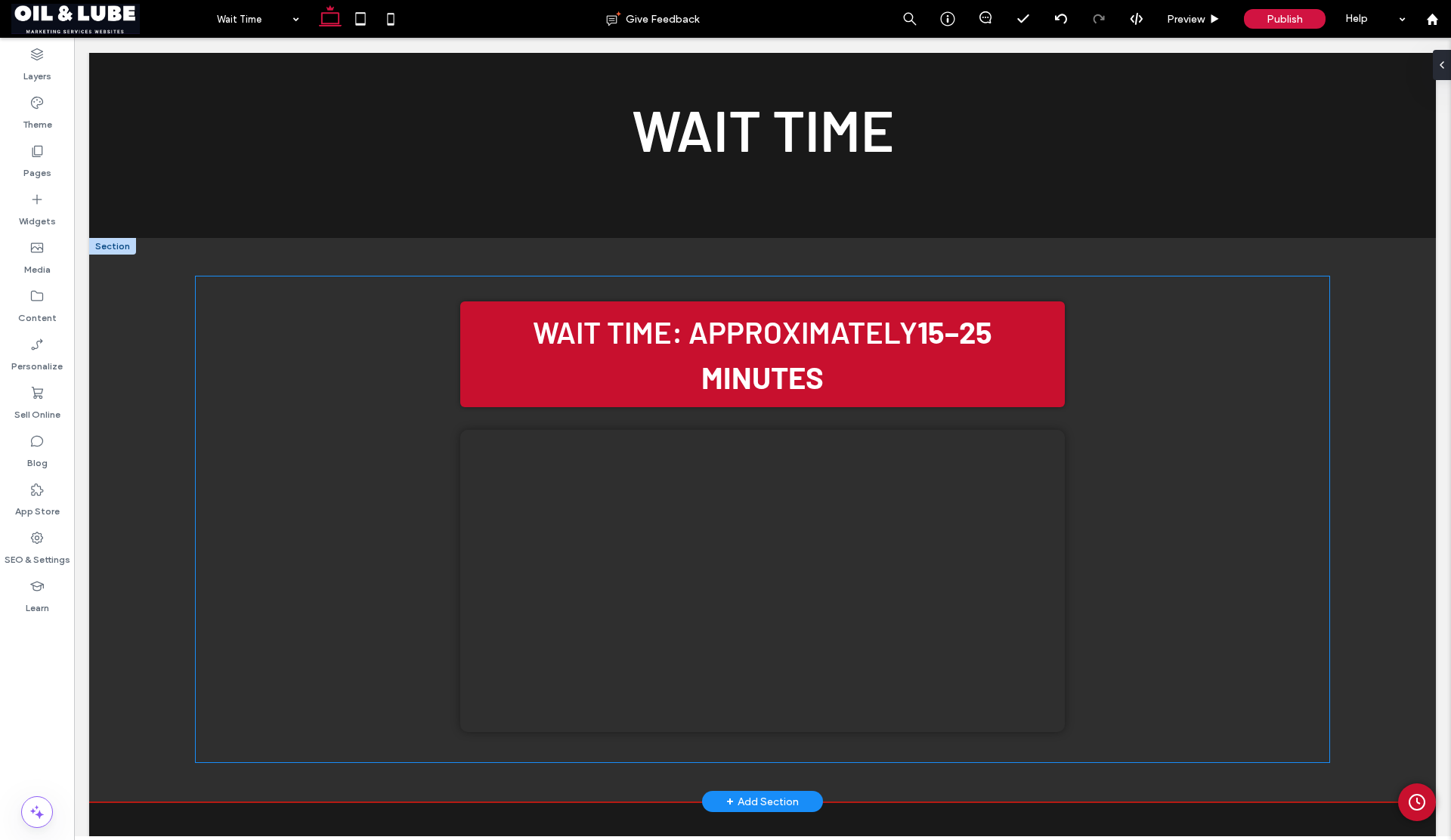
click at [875, 479] on video "Your browser does not support the video tag." at bounding box center [762, 581] width 604 height 302
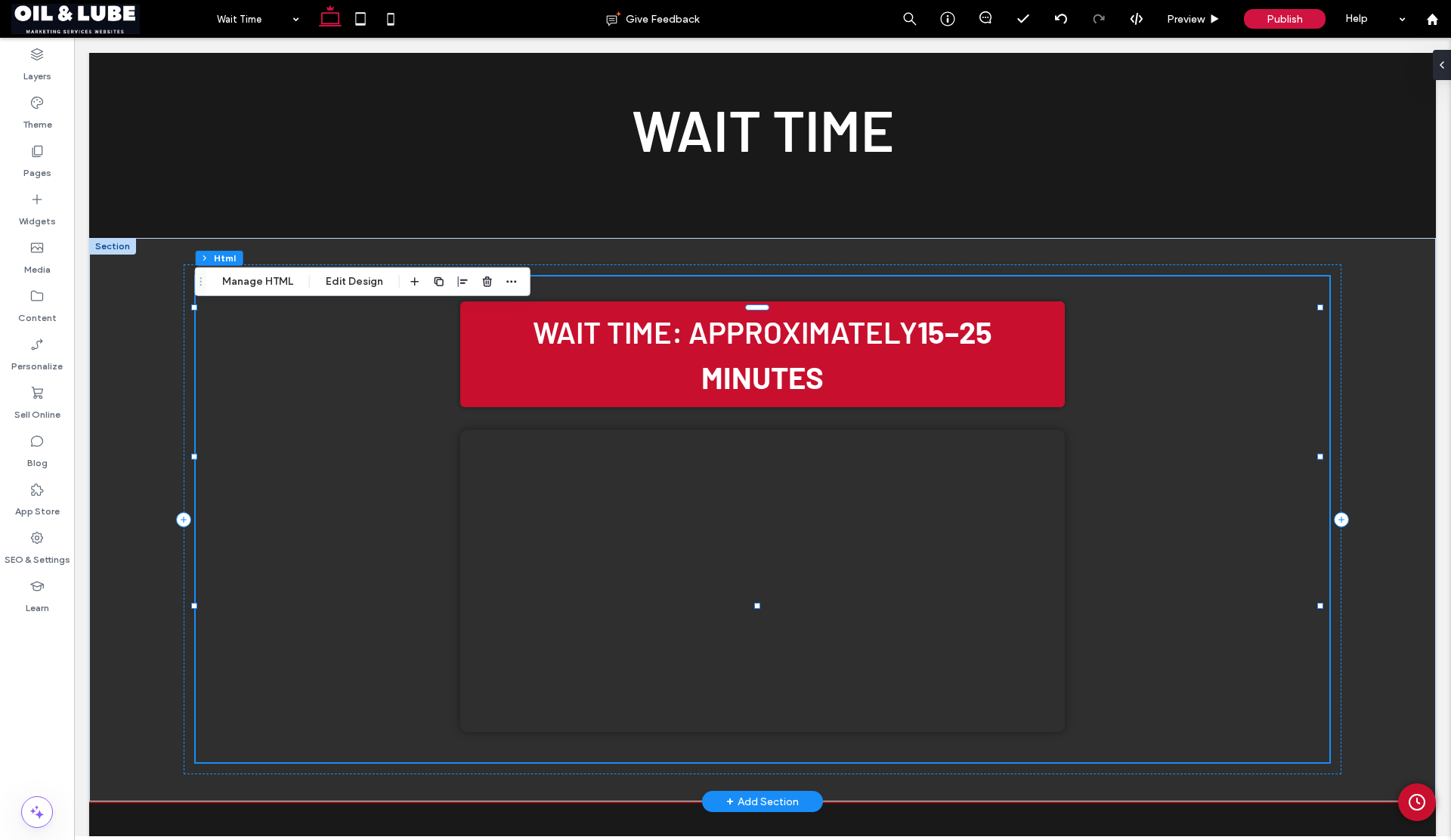
click at [875, 479] on video "Your browser does not support the video tag." at bounding box center [762, 581] width 604 height 302
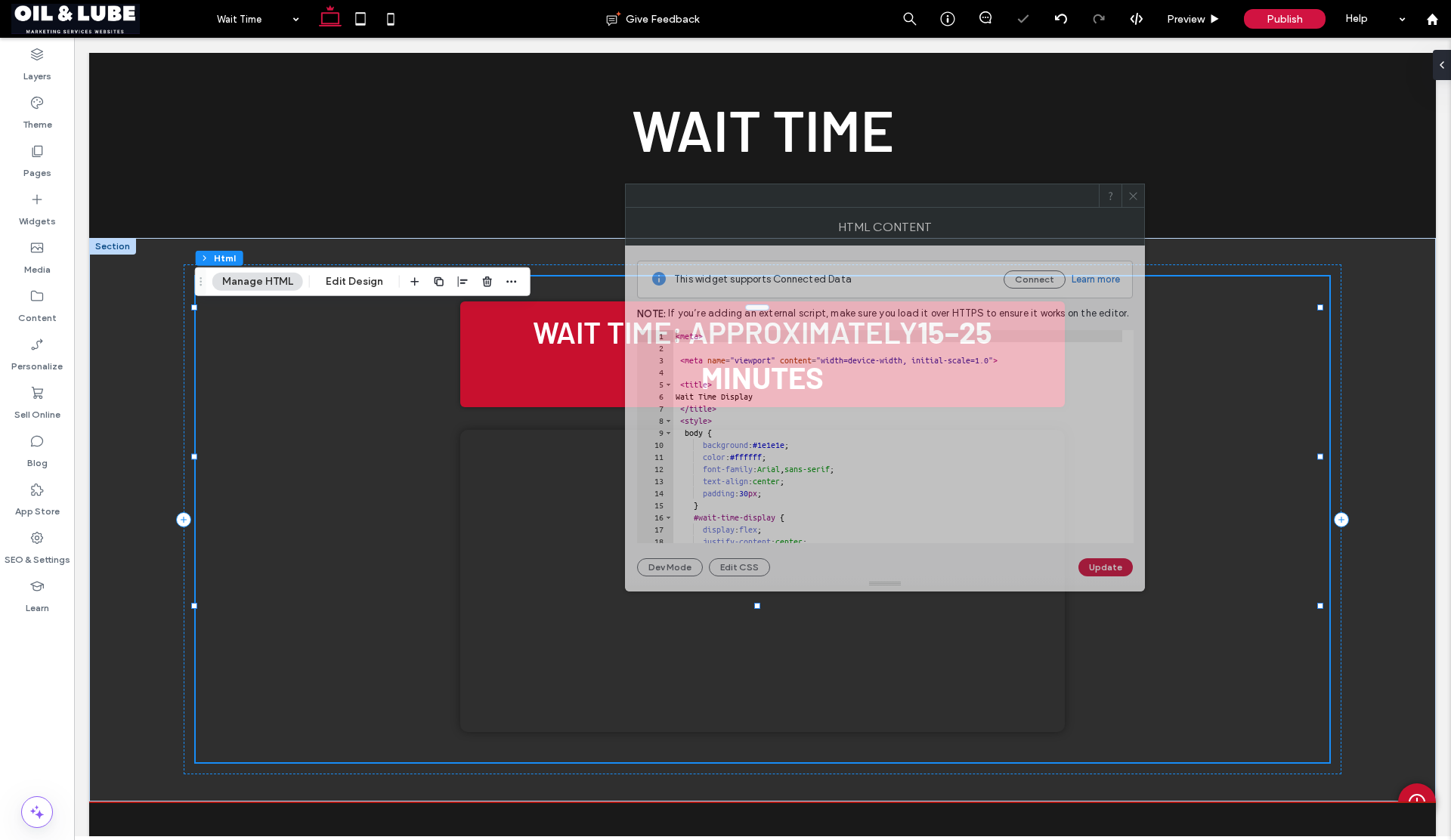
drag, startPoint x: 1089, startPoint y: 229, endPoint x: 578, endPoint y: 167, distance: 514.7
click at [626, 184] on div at bounding box center [862, 195] width 473 height 22
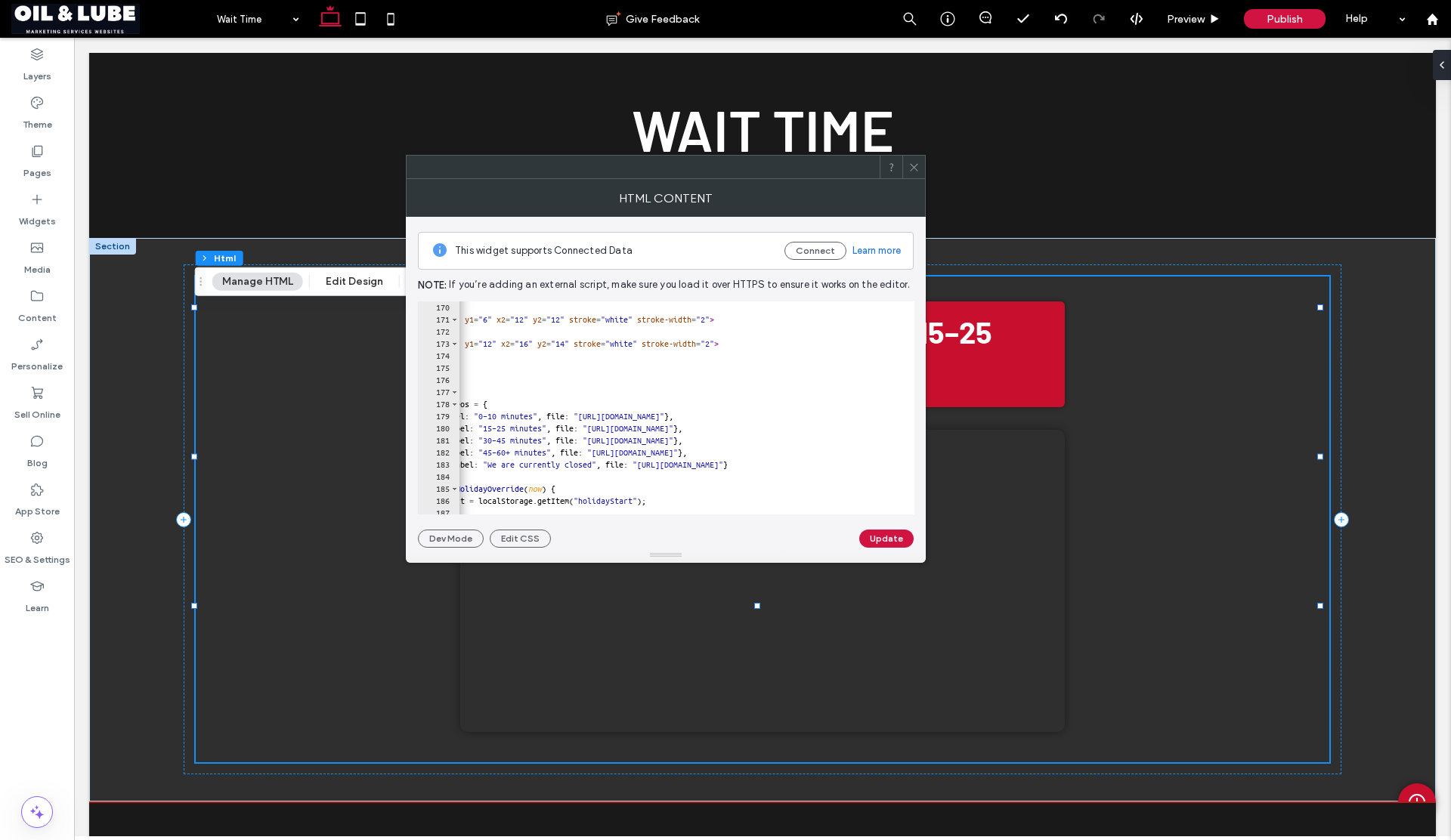
scroll to position [0, 76]
click at [42, 269] on label "Media" at bounding box center [37, 266] width 26 height 21
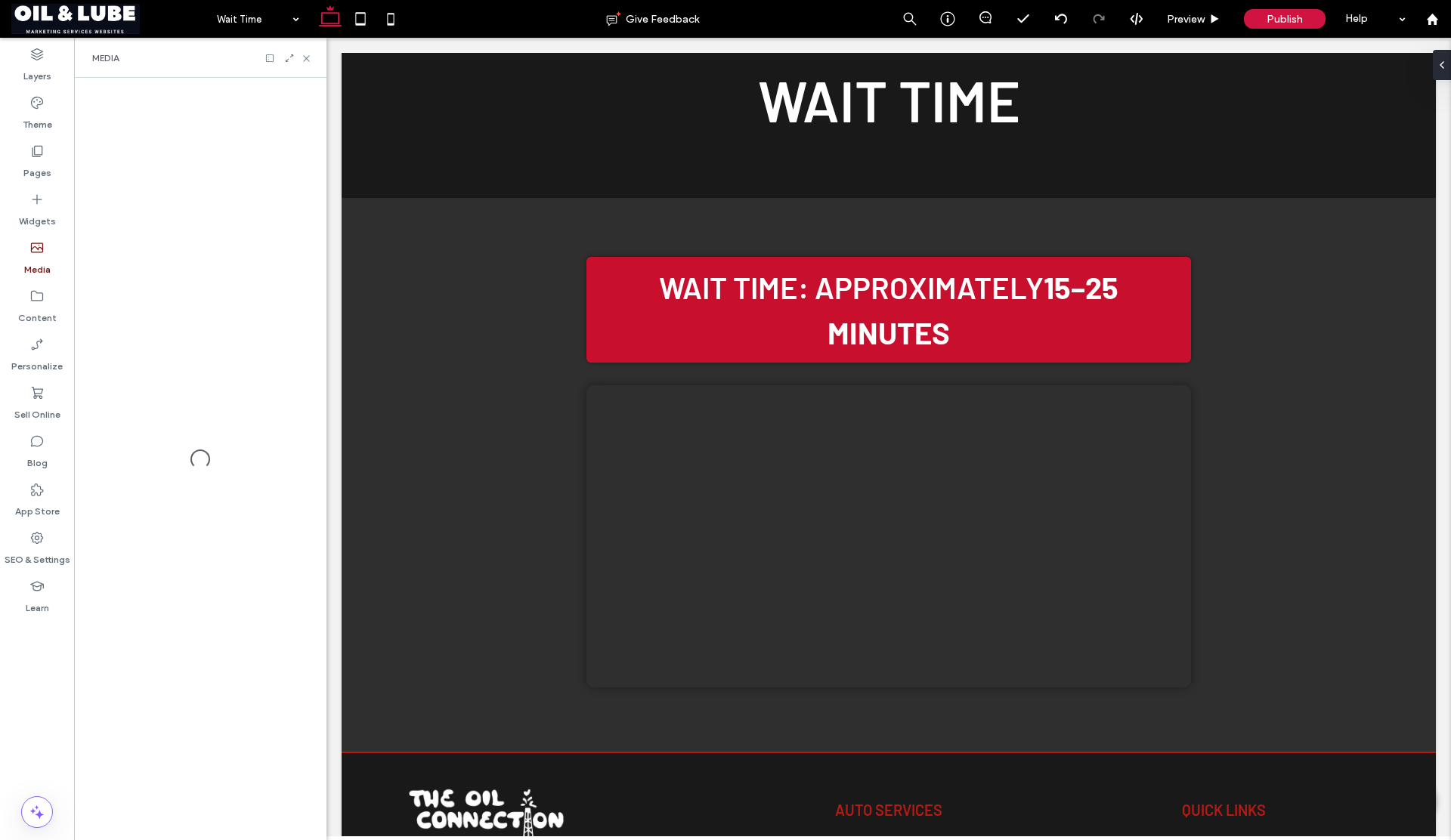
scroll to position [208, 0]
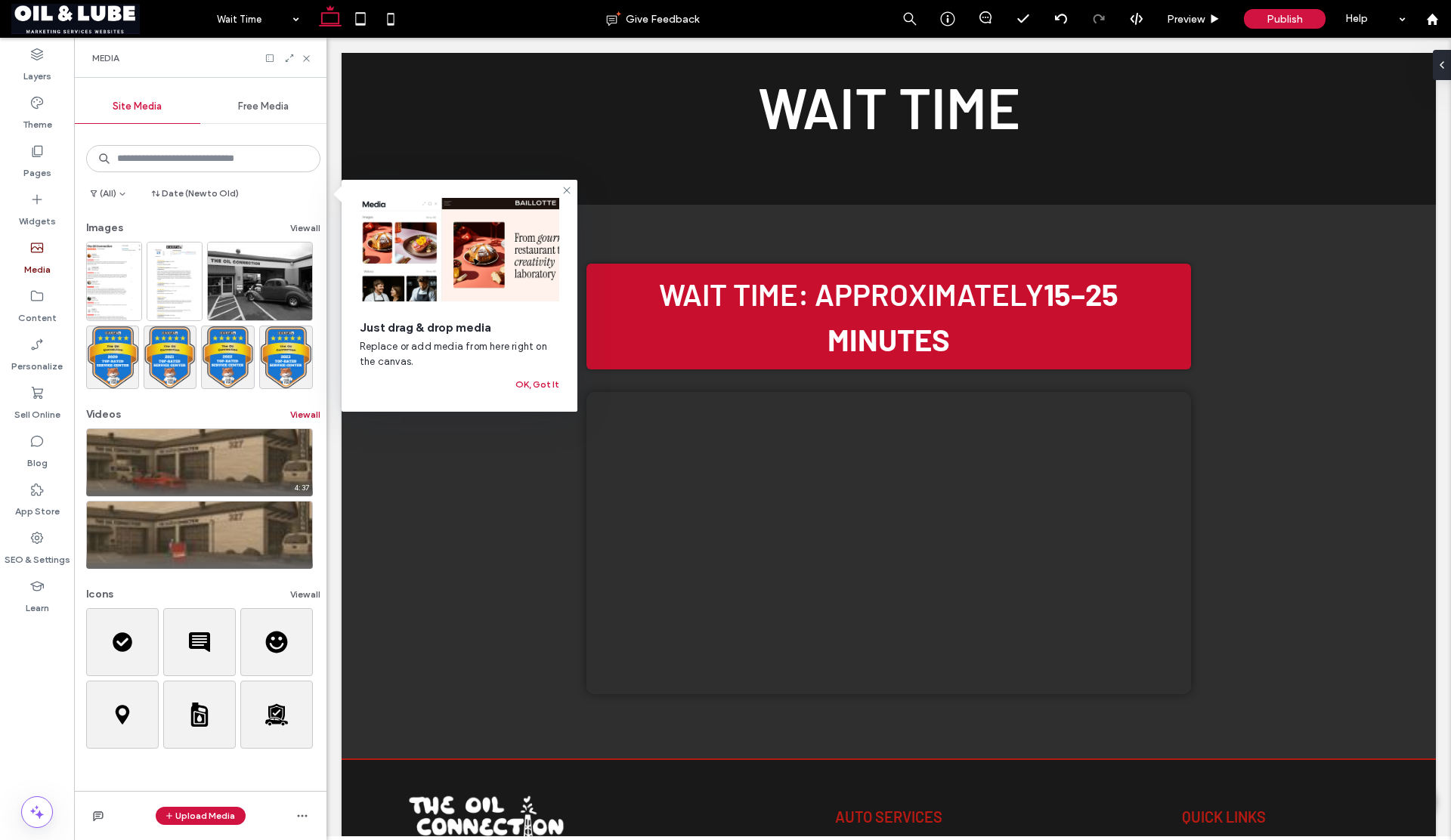
click at [296, 415] on button "View all" at bounding box center [305, 415] width 31 height 19
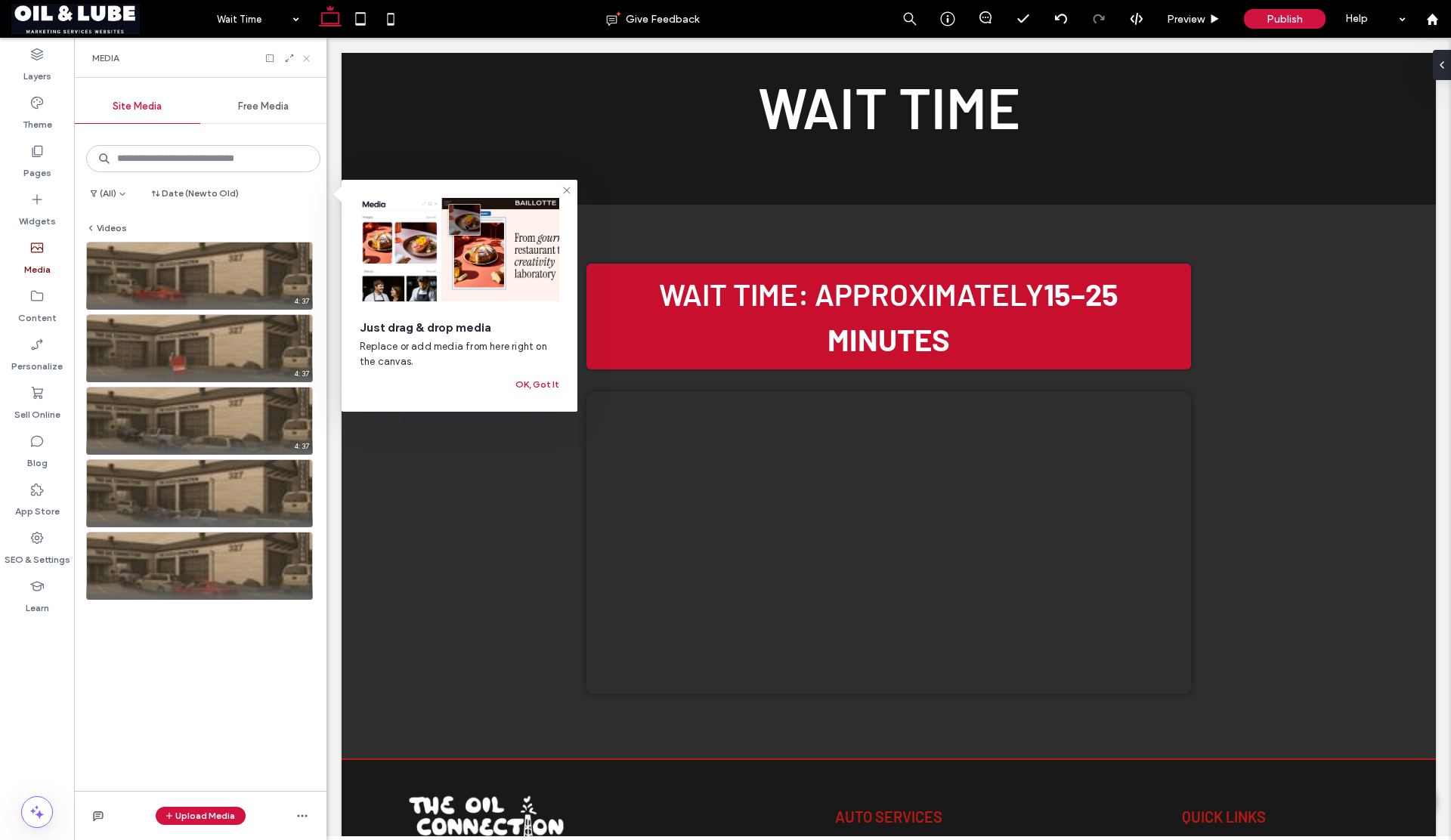
click at [307, 58] on use at bounding box center [306, 58] width 7 height 7
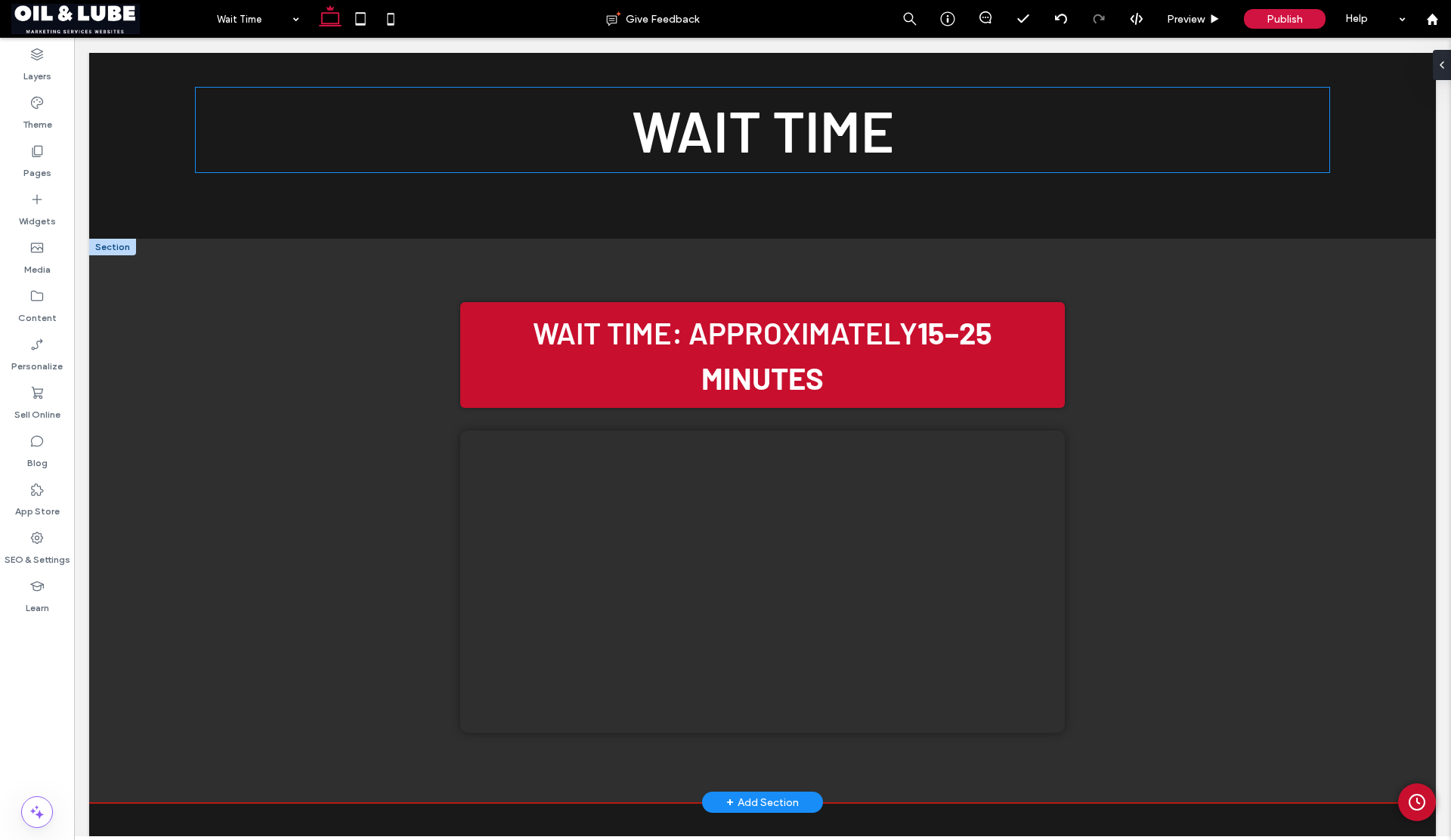
scroll to position [215, 0]
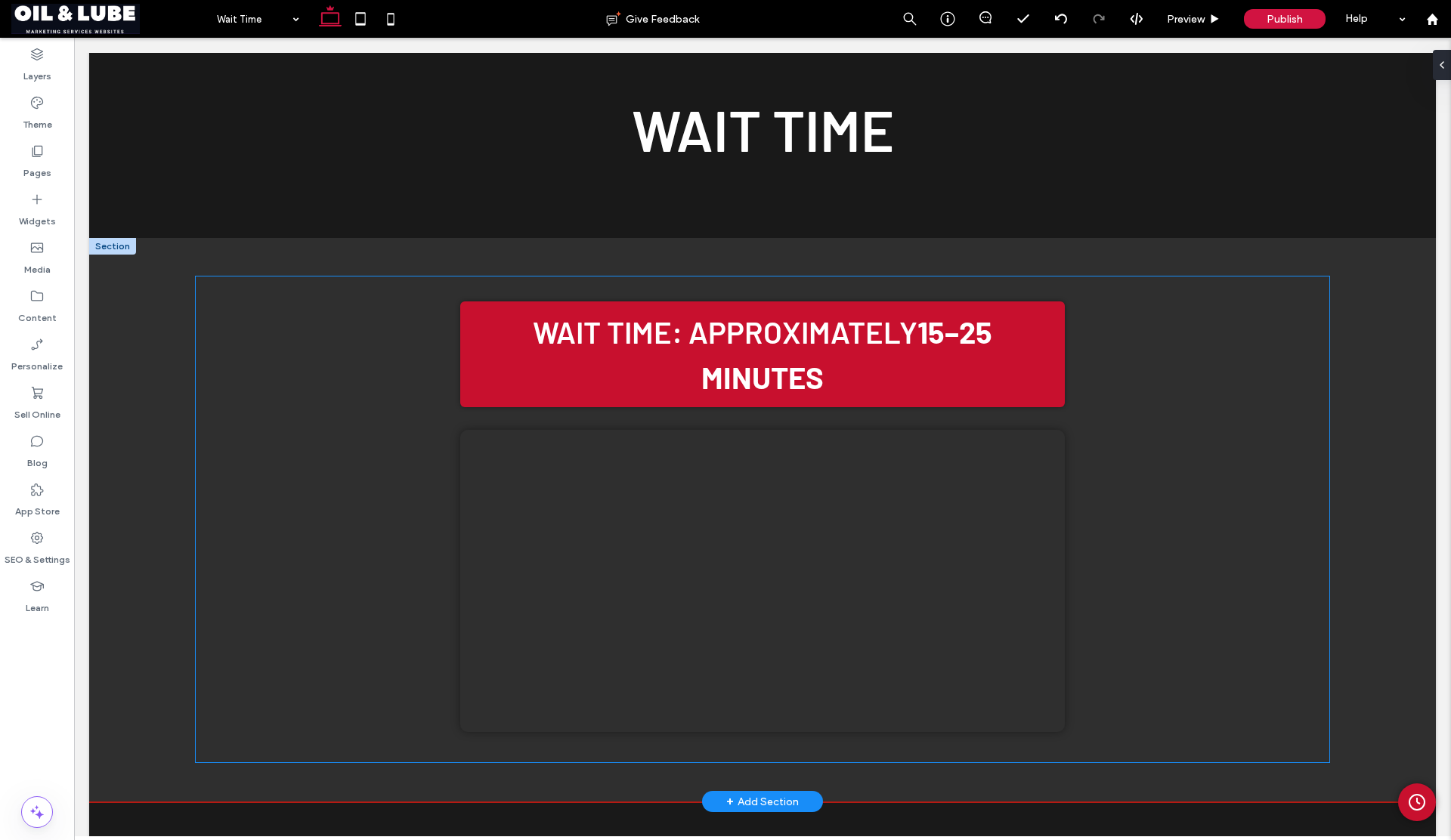
click at [609, 407] on h2 "Wait Time: Approximately 15–25 minutes" at bounding box center [762, 354] width 604 height 106
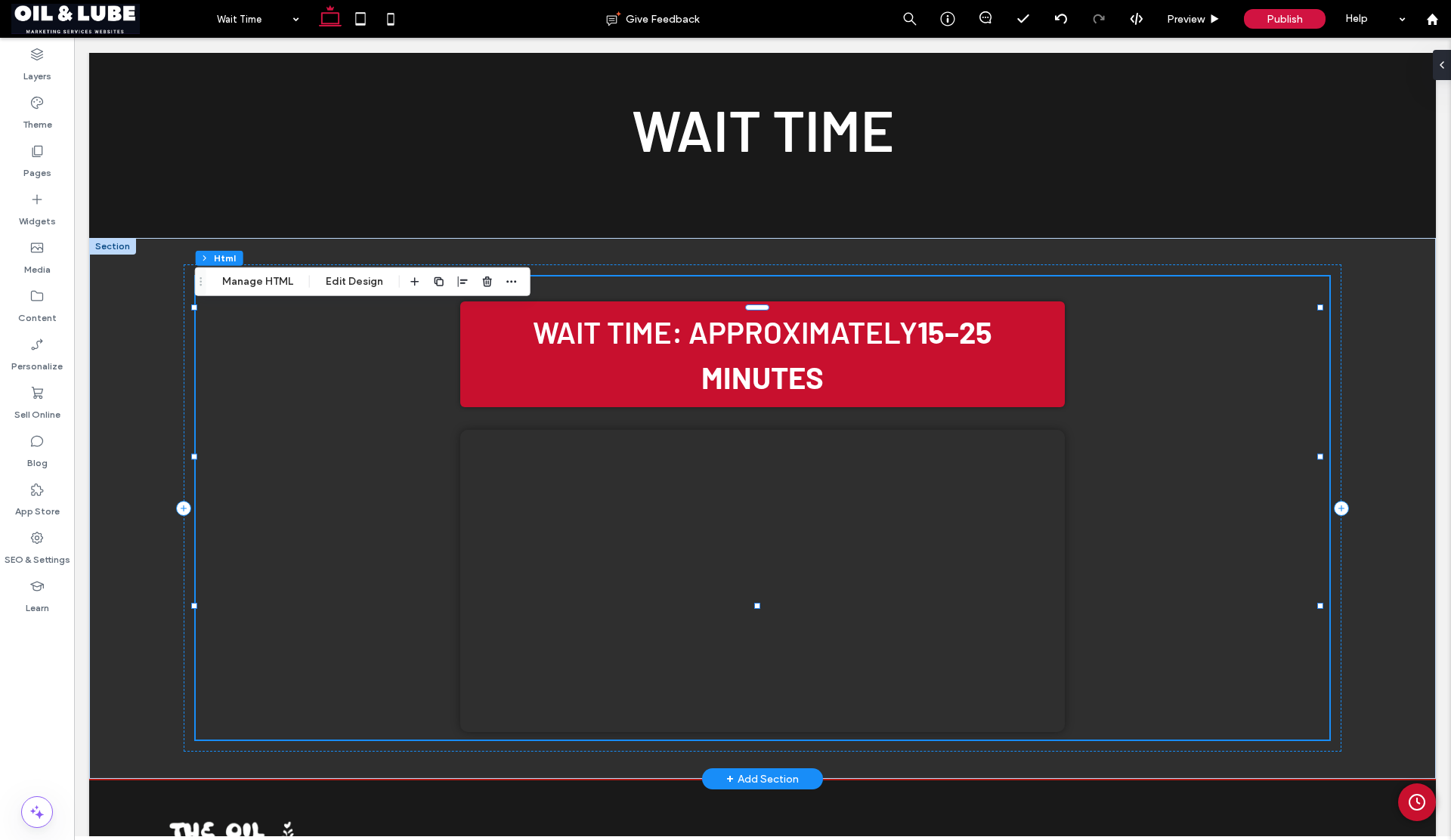
click at [609, 407] on h2 "Wait Time: Approximately 15–25 minutes" at bounding box center [762, 354] width 604 height 106
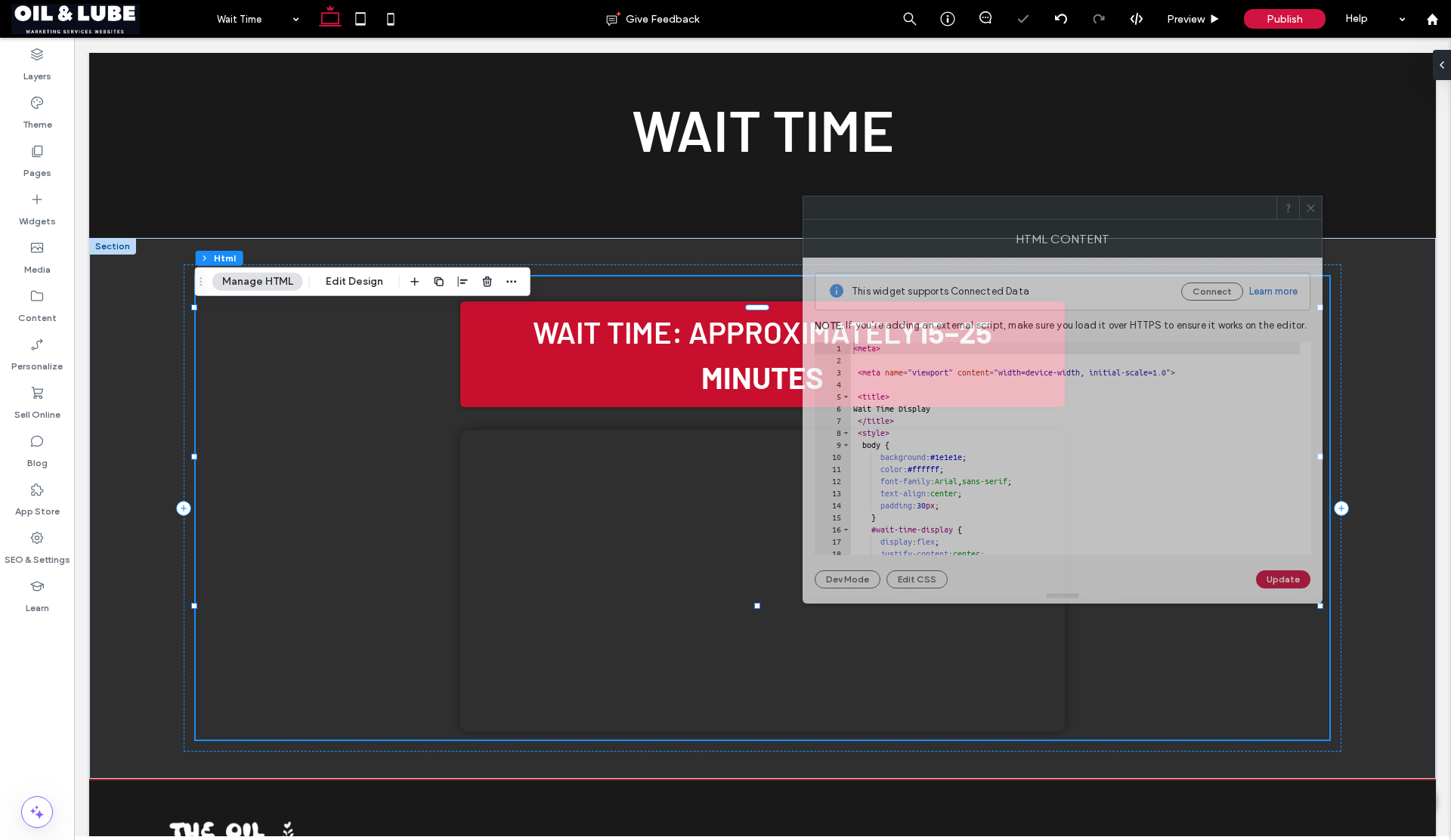
drag, startPoint x: 1097, startPoint y: 236, endPoint x: 681, endPoint y: 174, distance: 420.6
click at [803, 196] on div at bounding box center [1039, 207] width 473 height 22
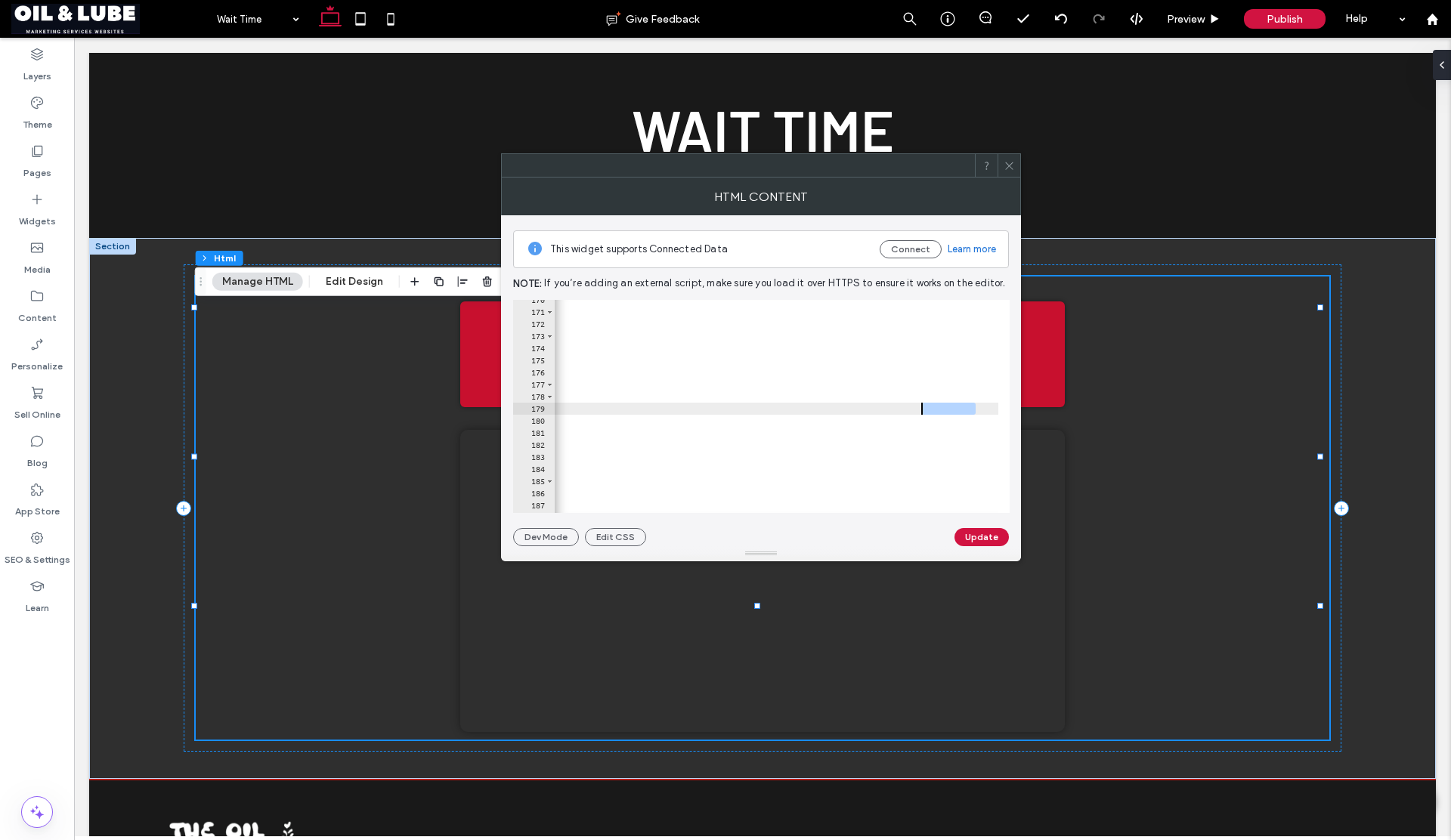
scroll to position [0, 112]
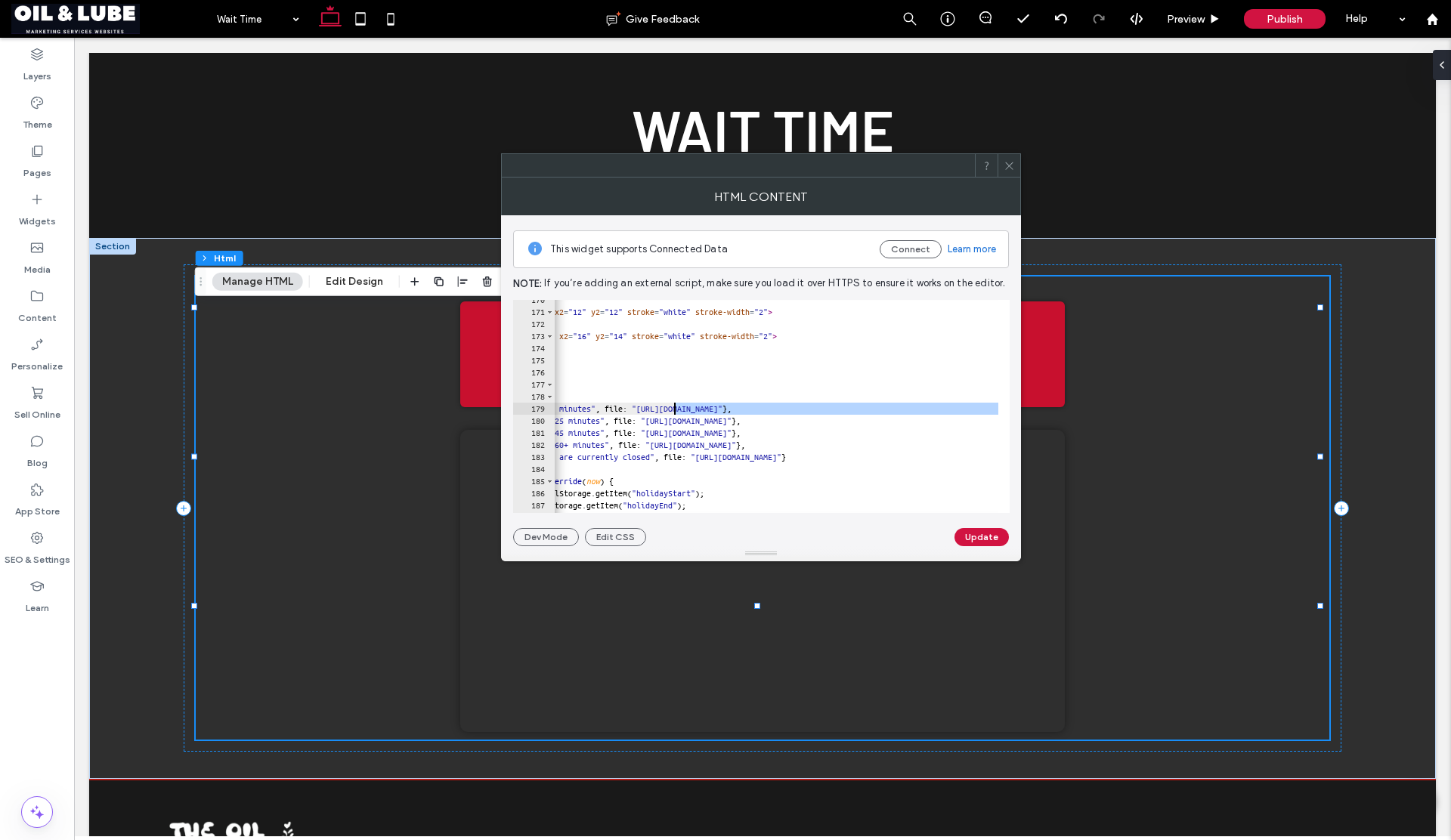
drag, startPoint x: 975, startPoint y: 409, endPoint x: 674, endPoint y: 408, distance: 301.0
click at [674, 408] on div "</ circle > < line x1 = "12" y1 = "6" x2 = "12" y2 = "12" stroke = "white" stro…" at bounding box center [856, 406] width 827 height 226
paste textarea "Cursor at row 179"
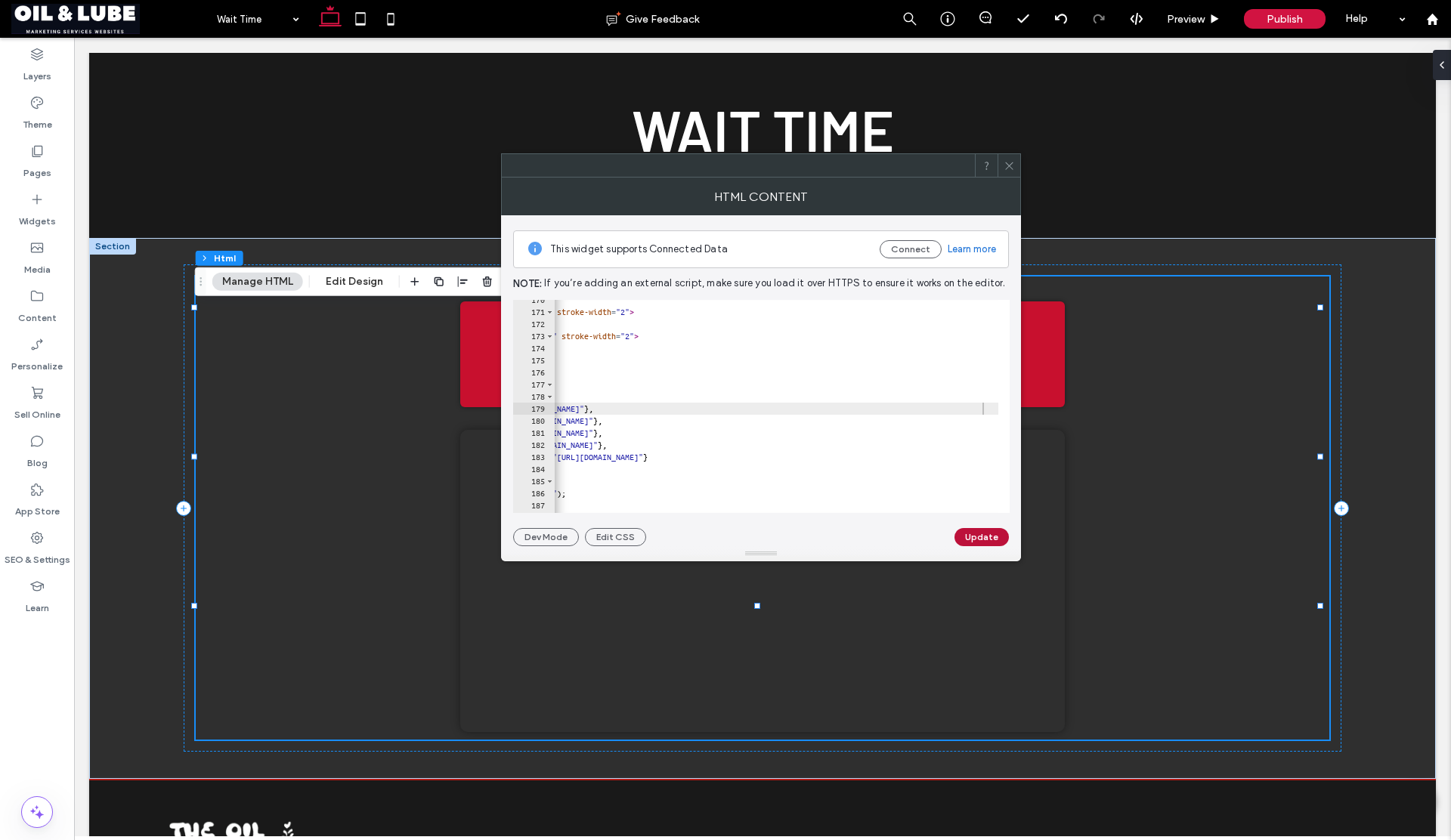
click at [969, 536] on button "Update" at bounding box center [982, 537] width 55 height 19
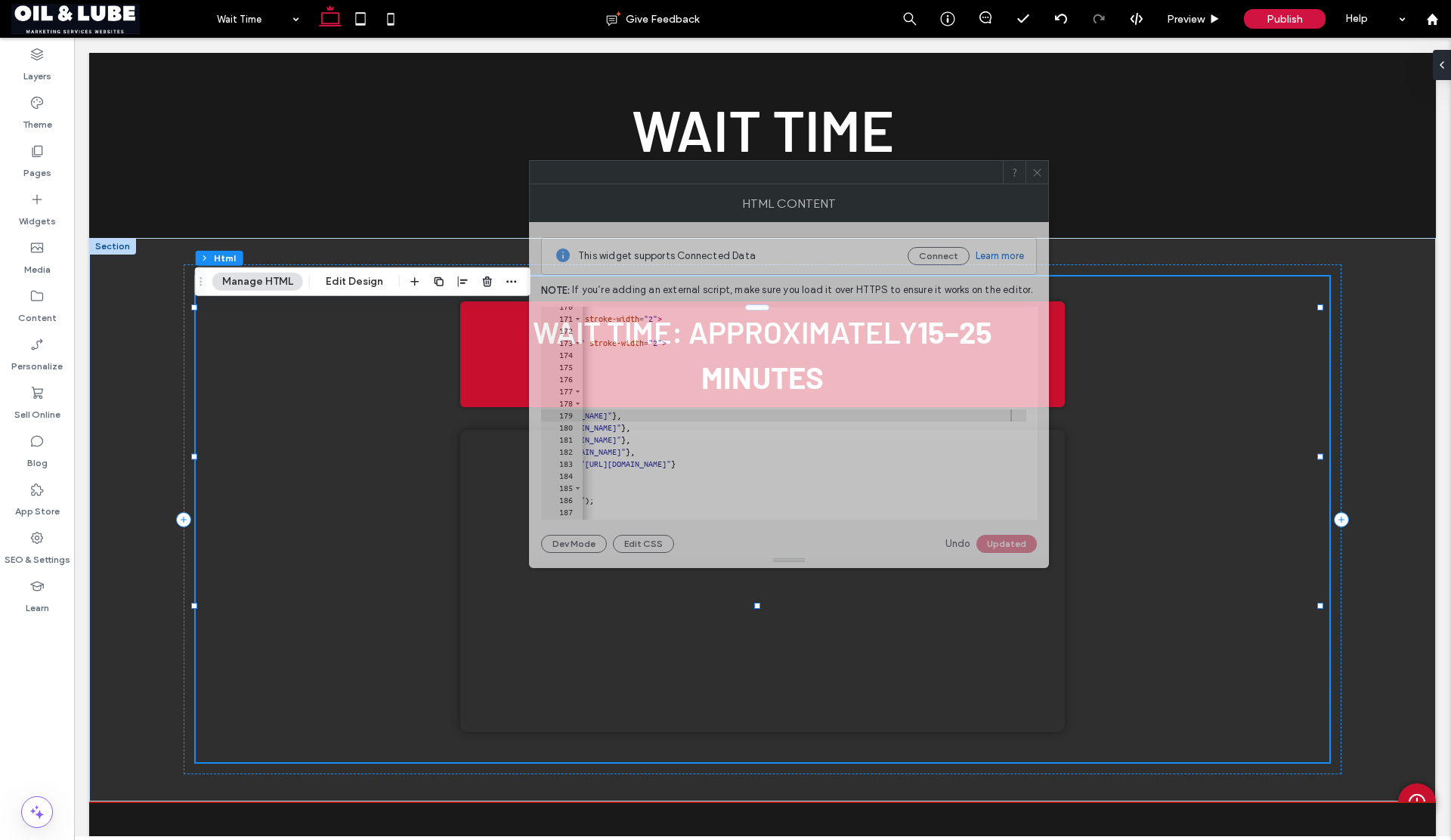
drag, startPoint x: 608, startPoint y: 167, endPoint x: 636, endPoint y: 174, distance: 28.9
click at [636, 174] on div at bounding box center [766, 172] width 473 height 22
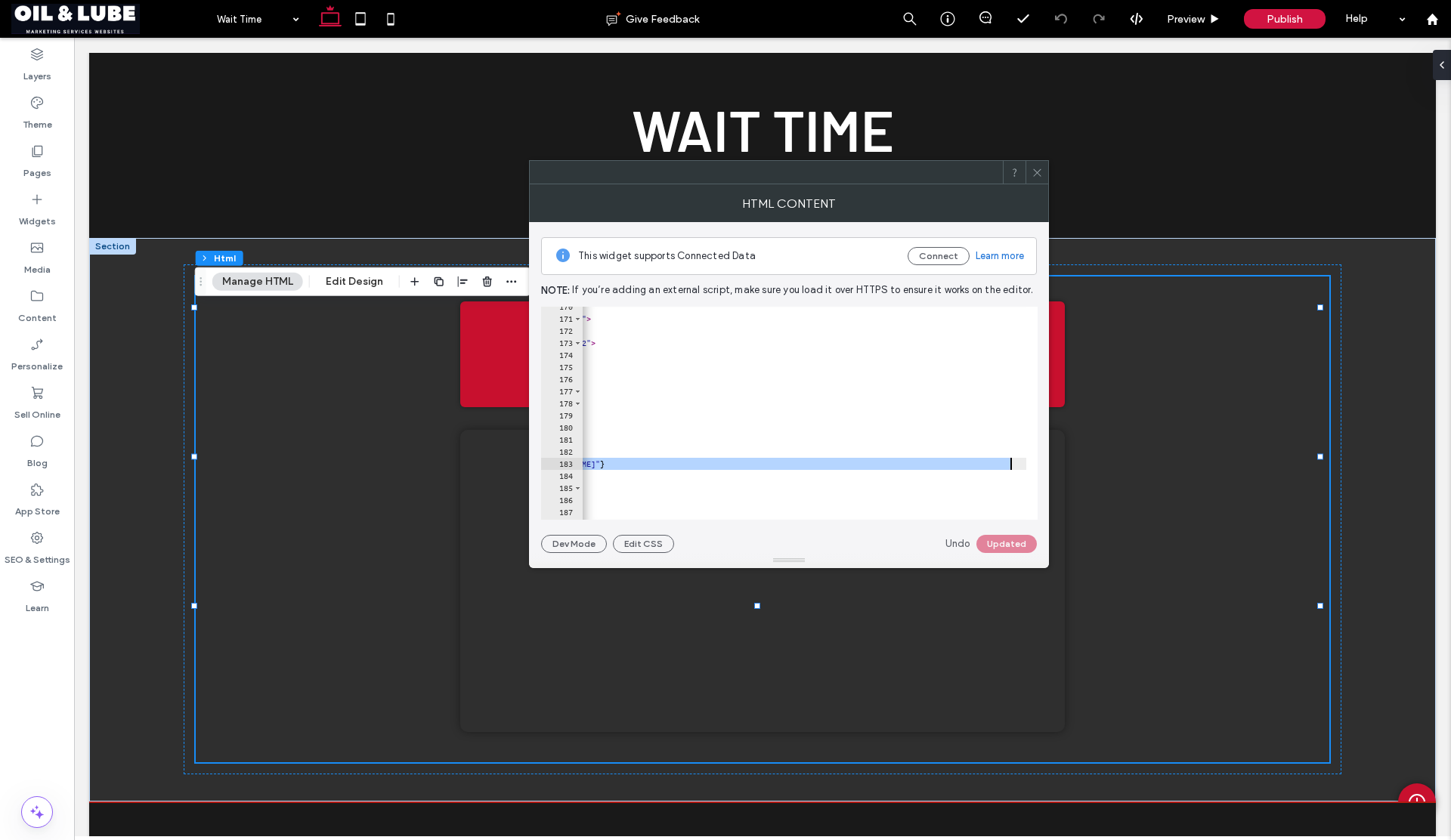
scroll to position [0, 384]
drag, startPoint x: 636, startPoint y: 465, endPoint x: 1005, endPoint y: 466, distance: 369.0
click at [1005, 466] on div "</ circle > < line x1 = "12" y1 = "6" x2 = "12" y2 = "12" stroke = "white" stro…" at bounding box center [613, 413] width 827 height 226
paste textarea "Cursor at row 183"
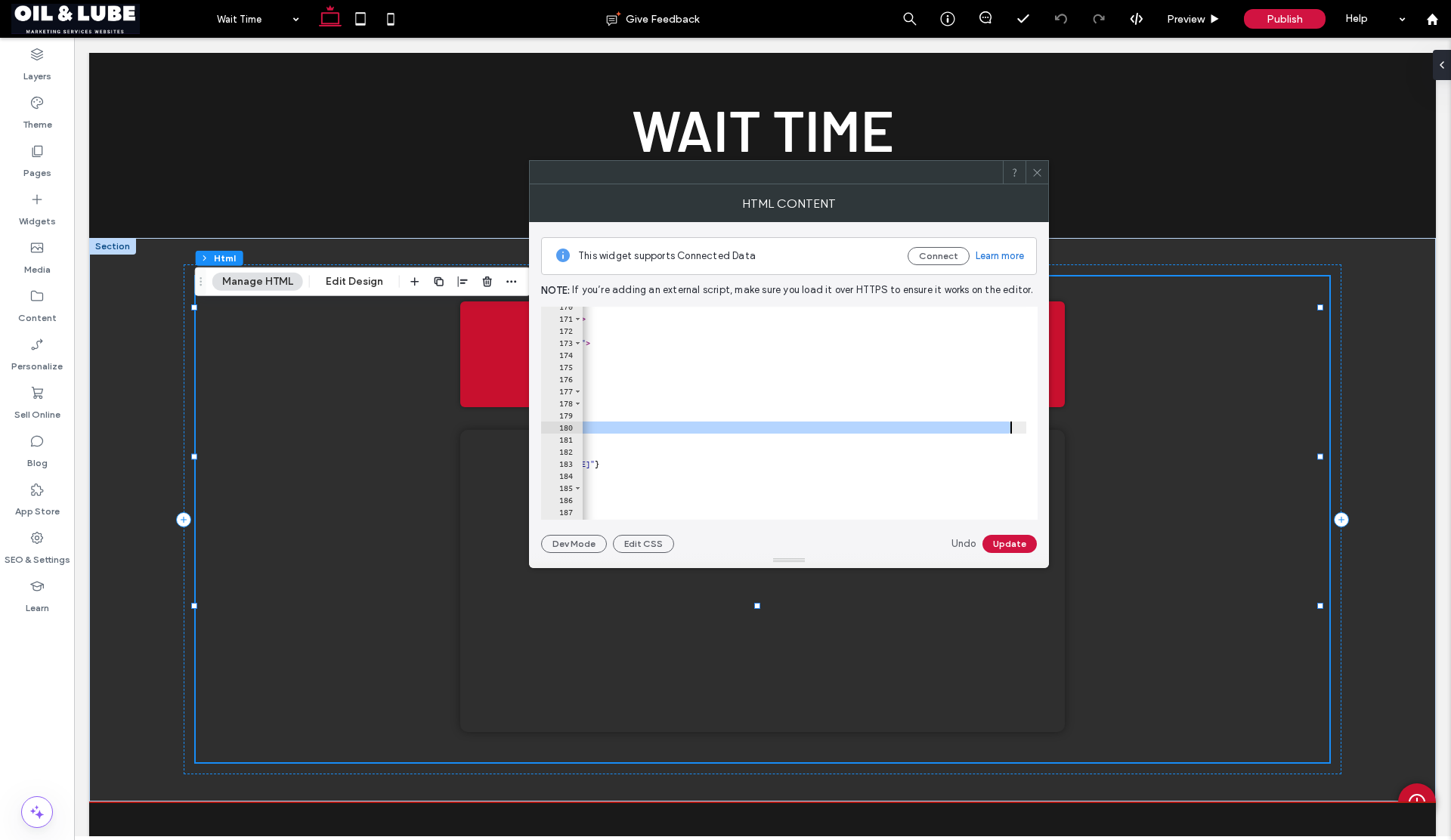
scroll to position [0, 376]
drag, startPoint x: 817, startPoint y: 427, endPoint x: 995, endPoint y: 430, distance: 178.0
click at [995, 430] on div "</ circle > < line x1 = "12" y1 = "6" x2 = "12" y2 = "12" stroke = "white" stro…" at bounding box center [621, 413] width 827 height 226
paste textarea "Cursor at row 180"
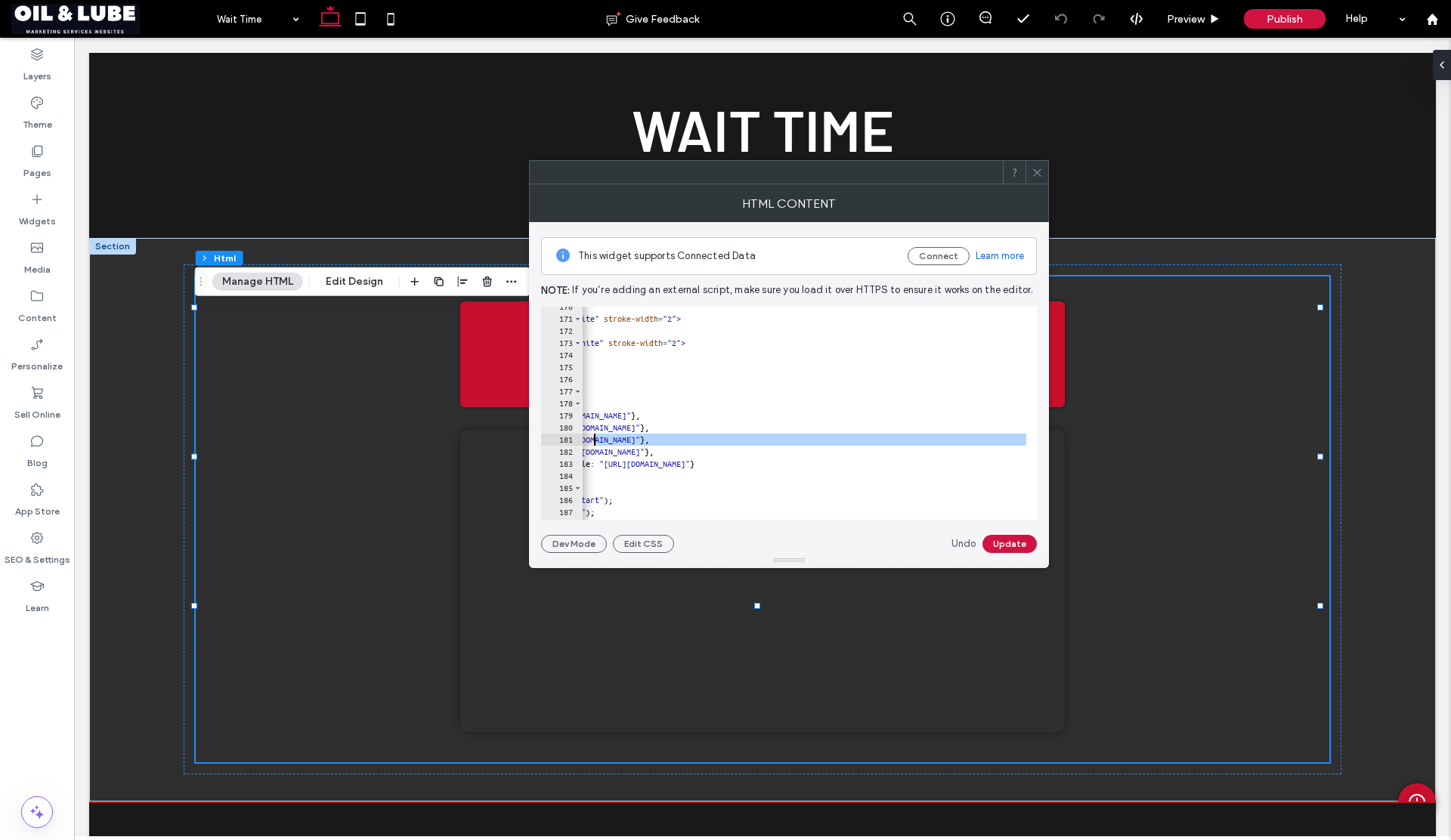
scroll to position [0, 155]
drag, startPoint x: 994, startPoint y: 439, endPoint x: 670, endPoint y: 441, distance: 324.0
click at [670, 441] on div "</ circle > < line x1 = "12" y1 = "6" x2 = "12" y2 = "12" stroke = "white" stro…" at bounding box center [840, 413] width 827 height 226
paste textarea "Cursor at row 181"
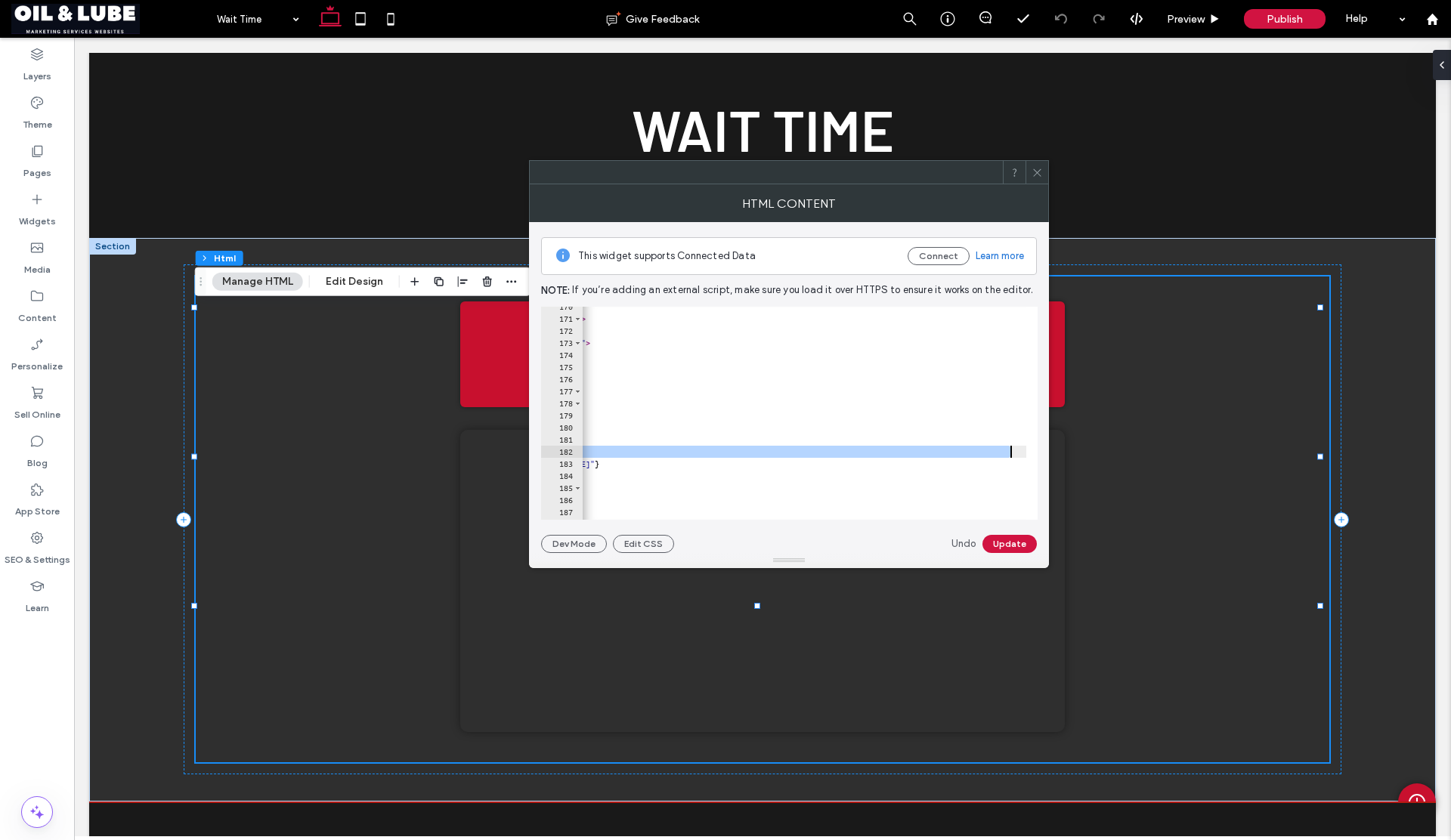
scroll to position [0, 384]
drag, startPoint x: 585, startPoint y: 451, endPoint x: 1007, endPoint y: 454, distance: 422.0
click at [1007, 454] on div "</ circle > < line x1 = "12" y1 = "6" x2 = "12" y2 = "12" stroke = "white" stro…" at bounding box center [613, 413] width 827 height 226
paste textarea "Cursor at row 182"
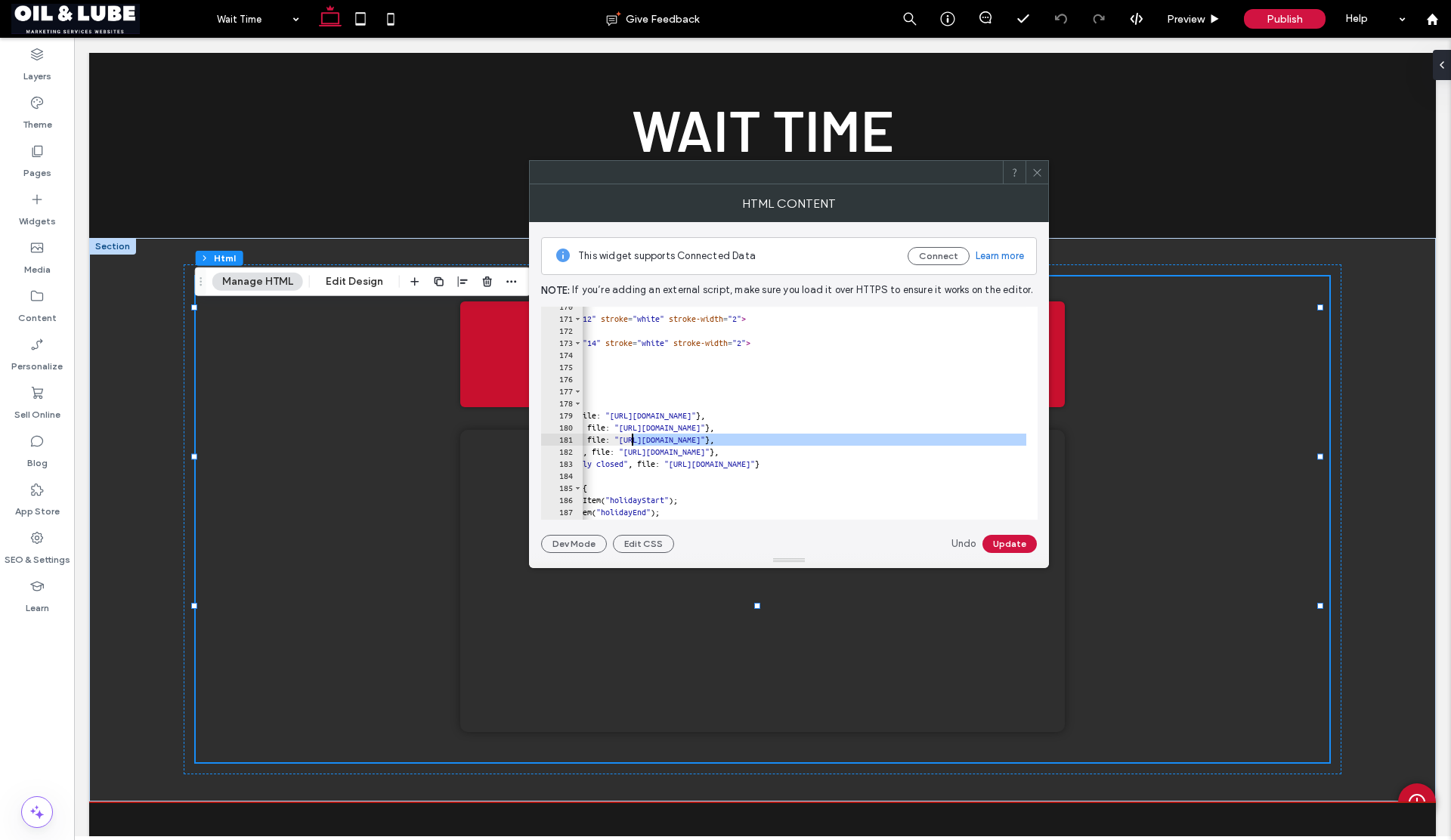
scroll to position [0, 166]
drag, startPoint x: 944, startPoint y: 440, endPoint x: 660, endPoint y: 440, distance: 284.0
click at [660, 440] on div "</ circle > < line x1 = "12" y1 = "6" x2 = "12" y2 = "12" stroke = "white" stro…" at bounding box center [813, 413] width 795 height 226
paste textarea "Cursor at row 181"
type textarea "**********"
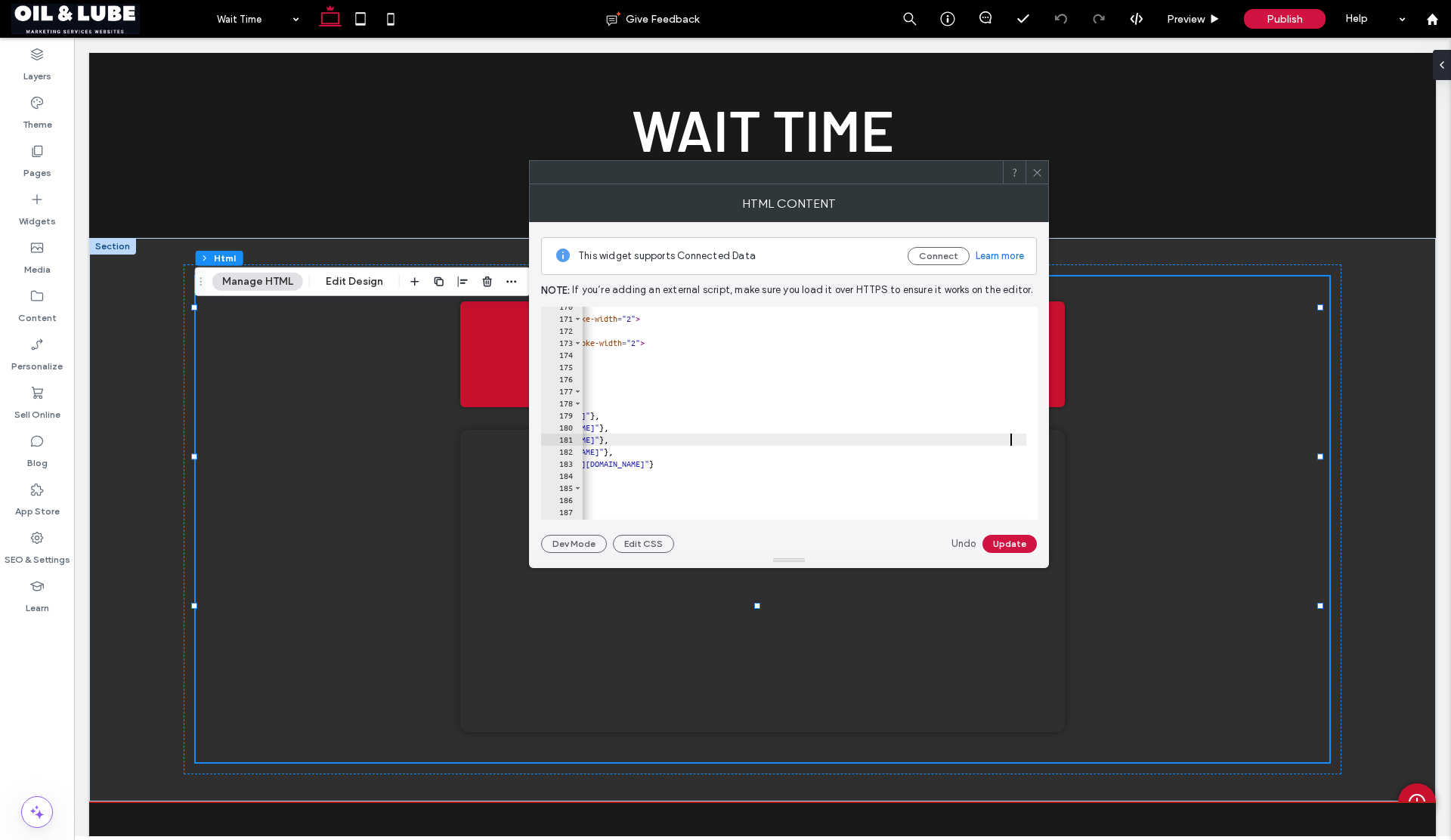
scroll to position [0, 272]
click at [1005, 546] on button "Update" at bounding box center [1009, 545] width 55 height 19
click at [1036, 172] on icon at bounding box center [1037, 173] width 11 height 11
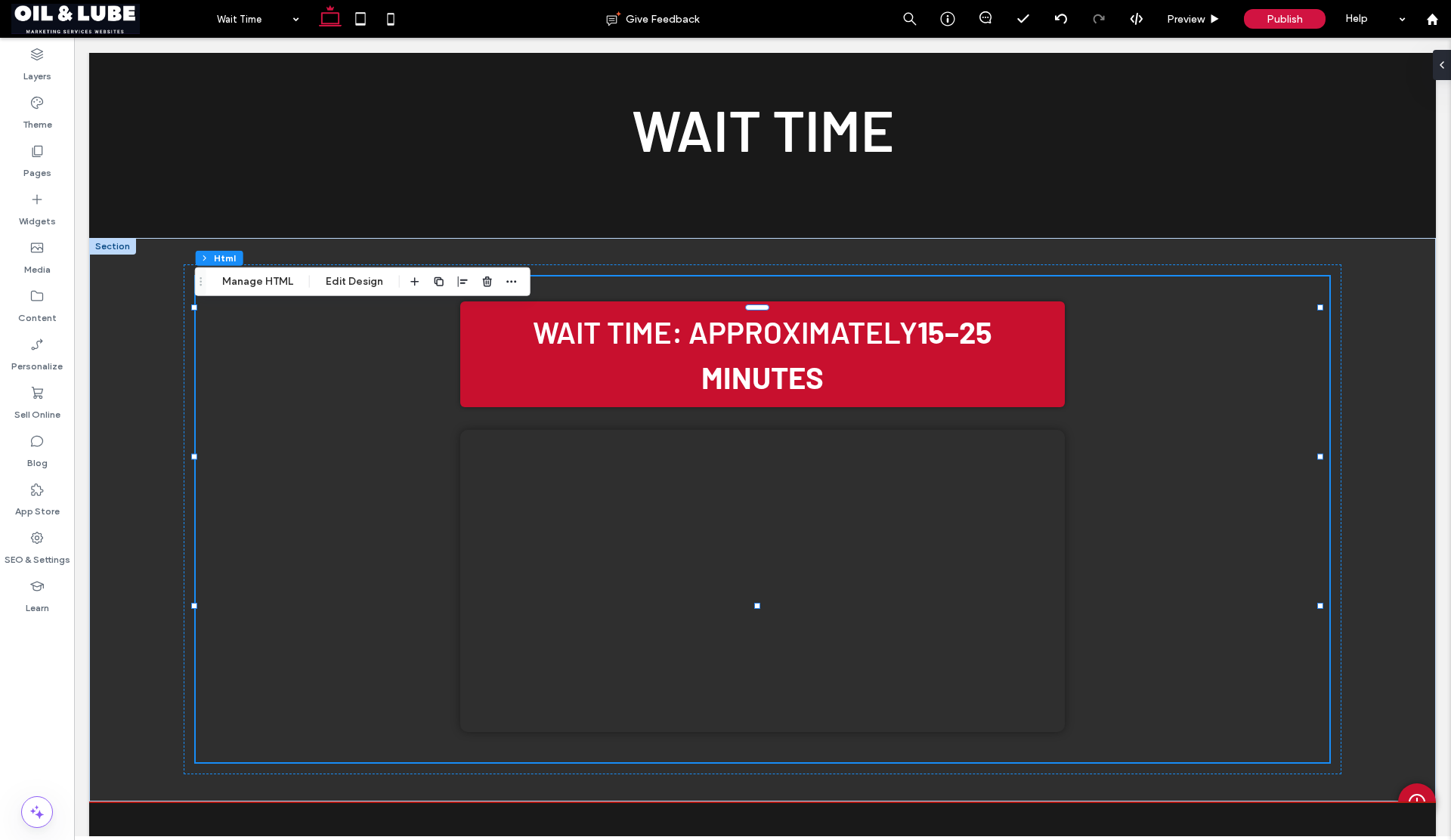
click at [1182, 20] on span "Preview" at bounding box center [1185, 20] width 38 height 13
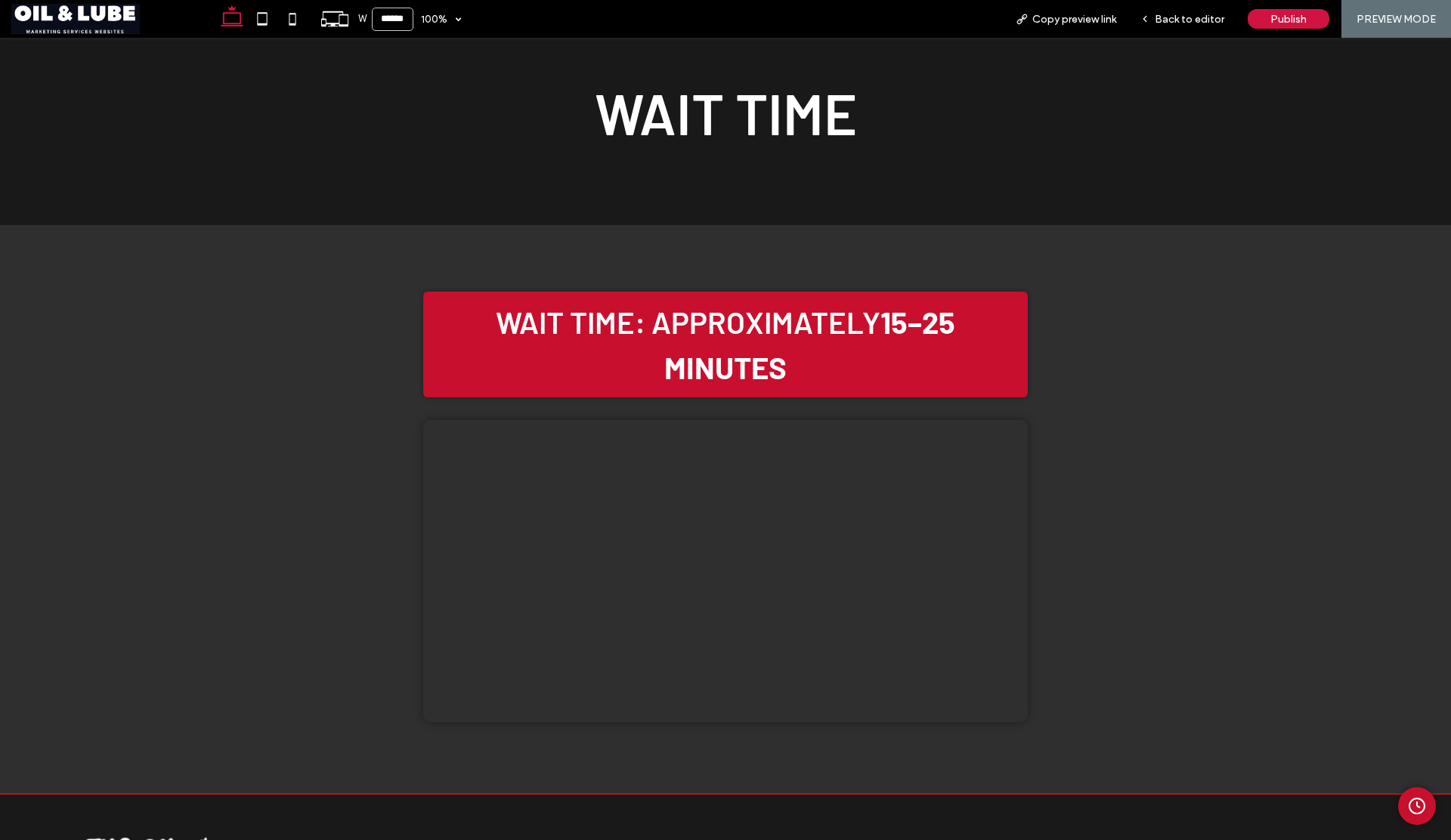
scroll to position [225, 0]
click at [1408, 804] on icon "Admin Clock Button" at bounding box center [1418, 807] width 19 height 19
click at [1156, 27] on div "Back to editor" at bounding box center [1182, 19] width 108 height 38
click at [1181, 22] on span "Back to editor" at bounding box center [1189, 20] width 70 height 13
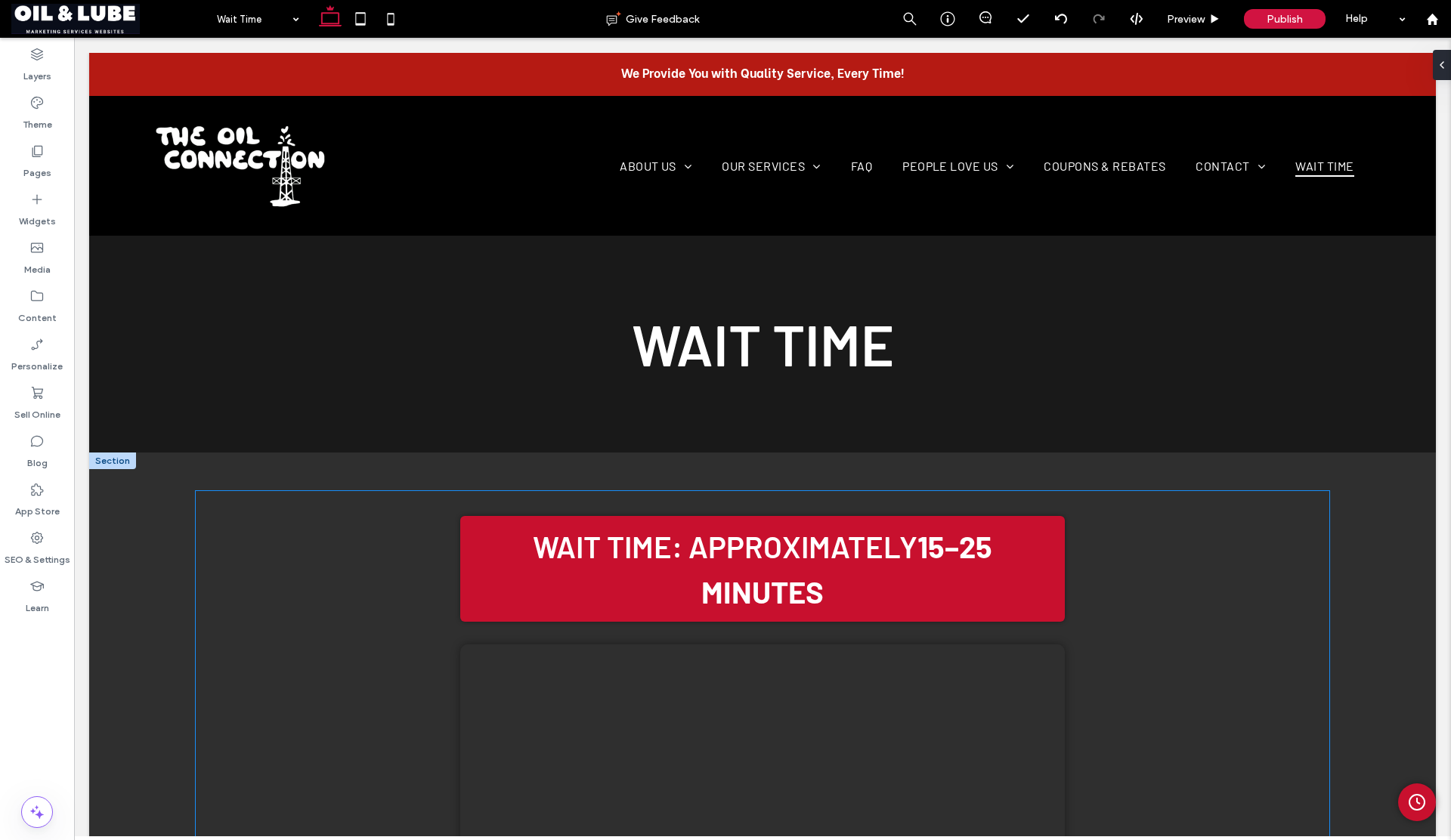
click at [624, 552] on h2 "Wait Time: Approximately 15–25 minutes" at bounding box center [762, 569] width 604 height 106
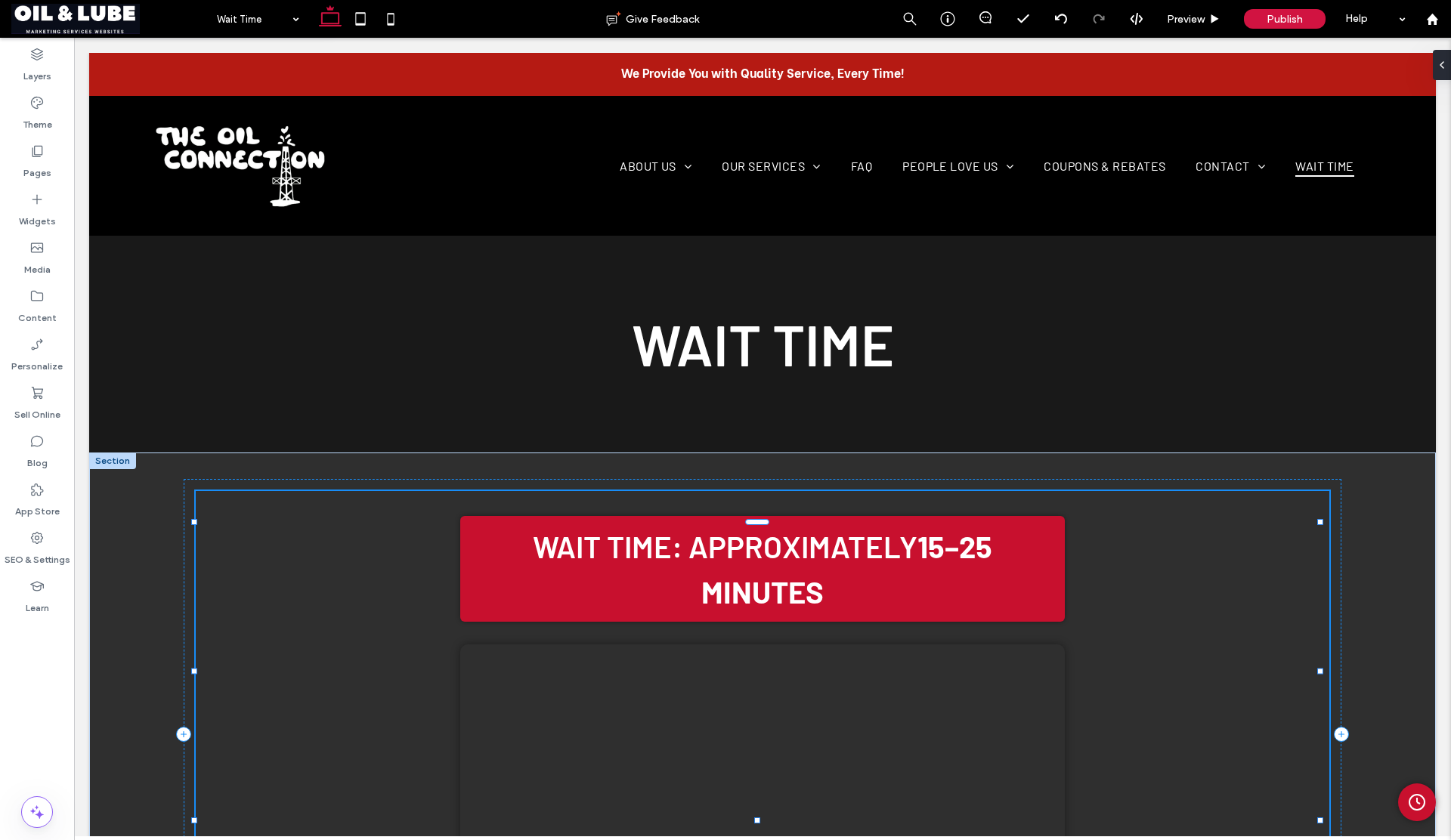
click at [624, 552] on h2 "Wait Time: Approximately 15–25 minutes" at bounding box center [762, 569] width 604 height 106
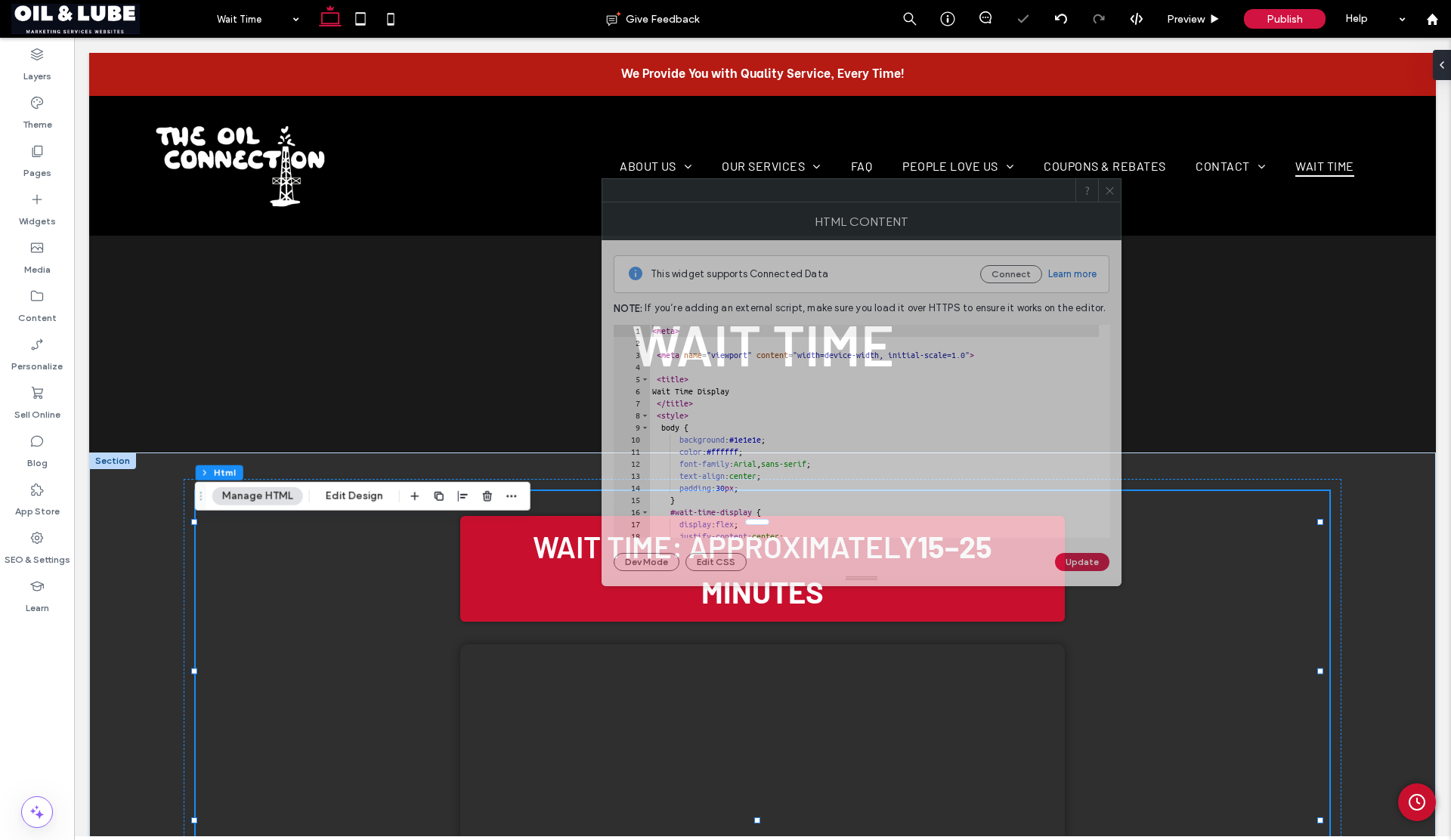
drag, startPoint x: 1063, startPoint y: 230, endPoint x: 698, endPoint y: 190, distance: 367.2
click at [700, 189] on div at bounding box center [838, 190] width 473 height 22
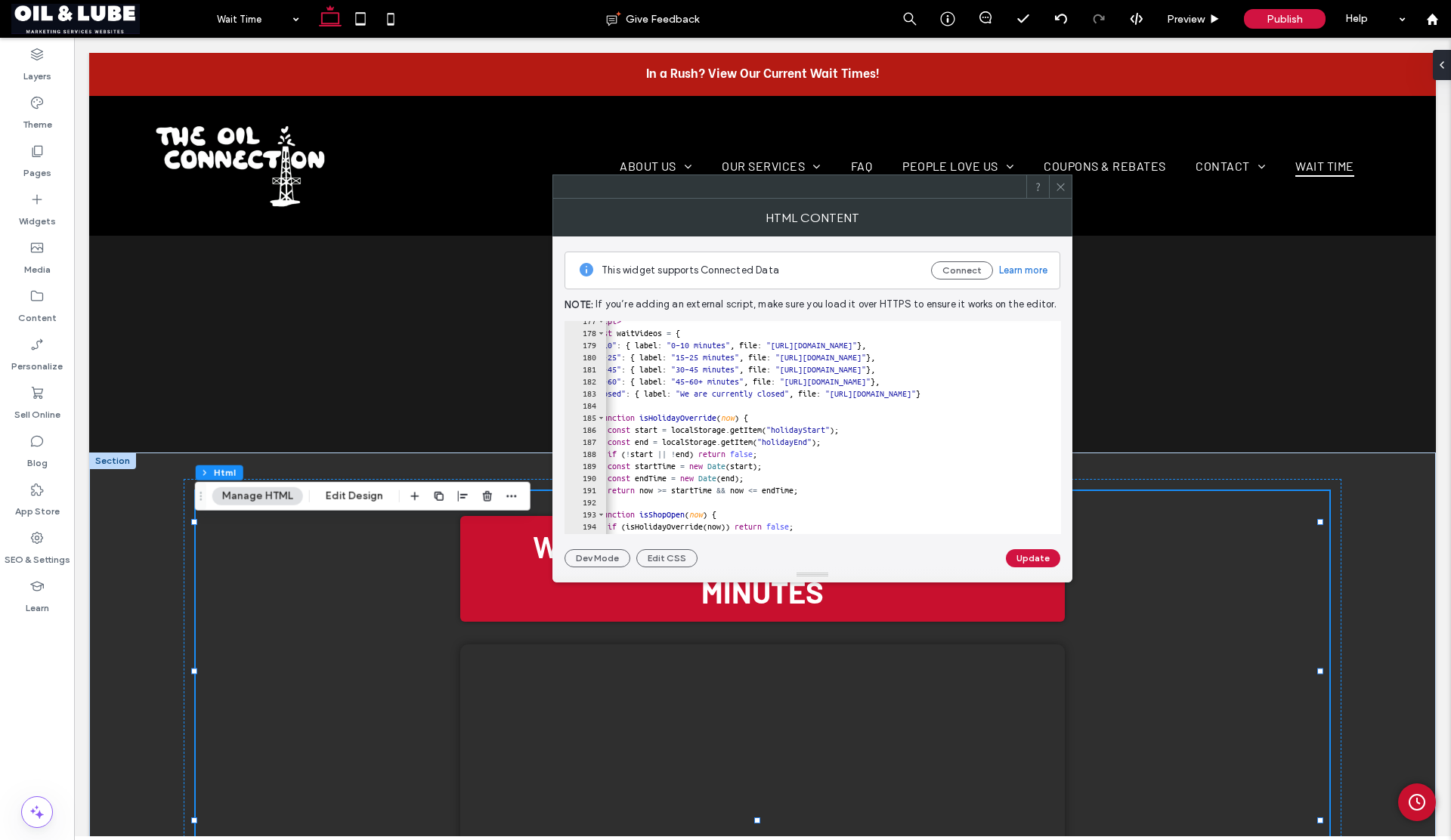
scroll to position [0, 9]
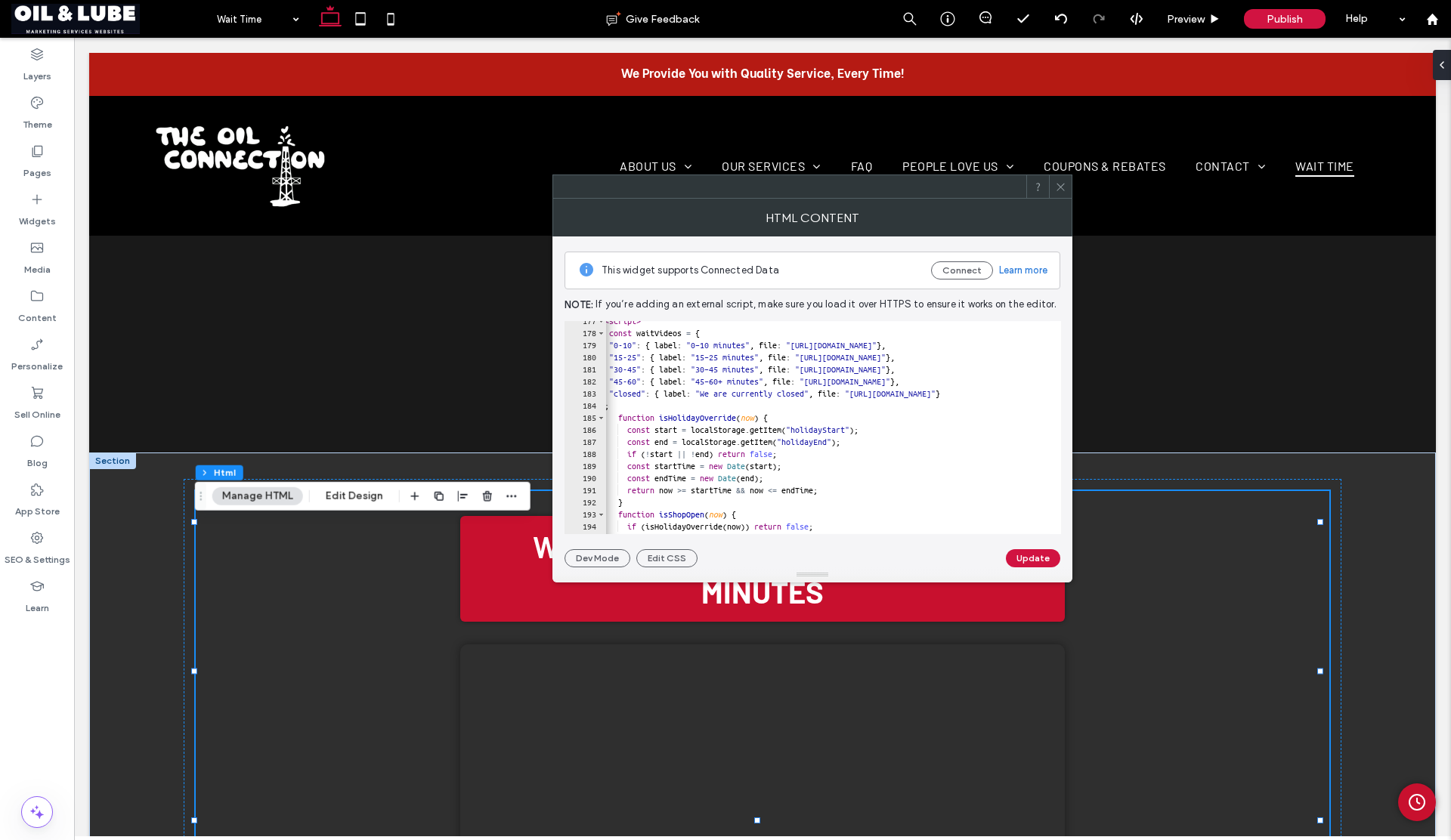
click at [1059, 188] on use at bounding box center [1061, 187] width 7 height 7
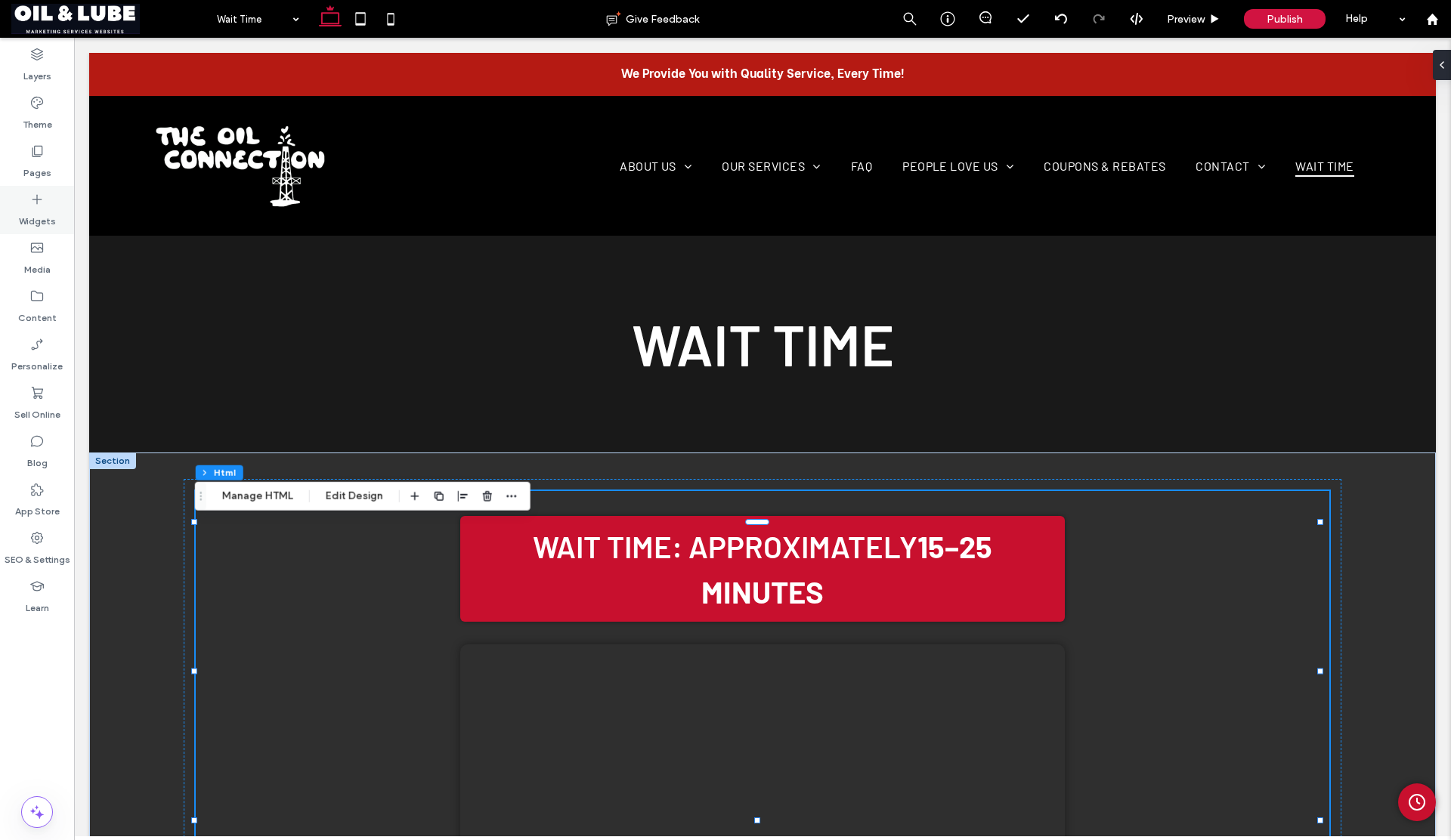
click at [26, 218] on label "Widgets" at bounding box center [37, 217] width 37 height 21
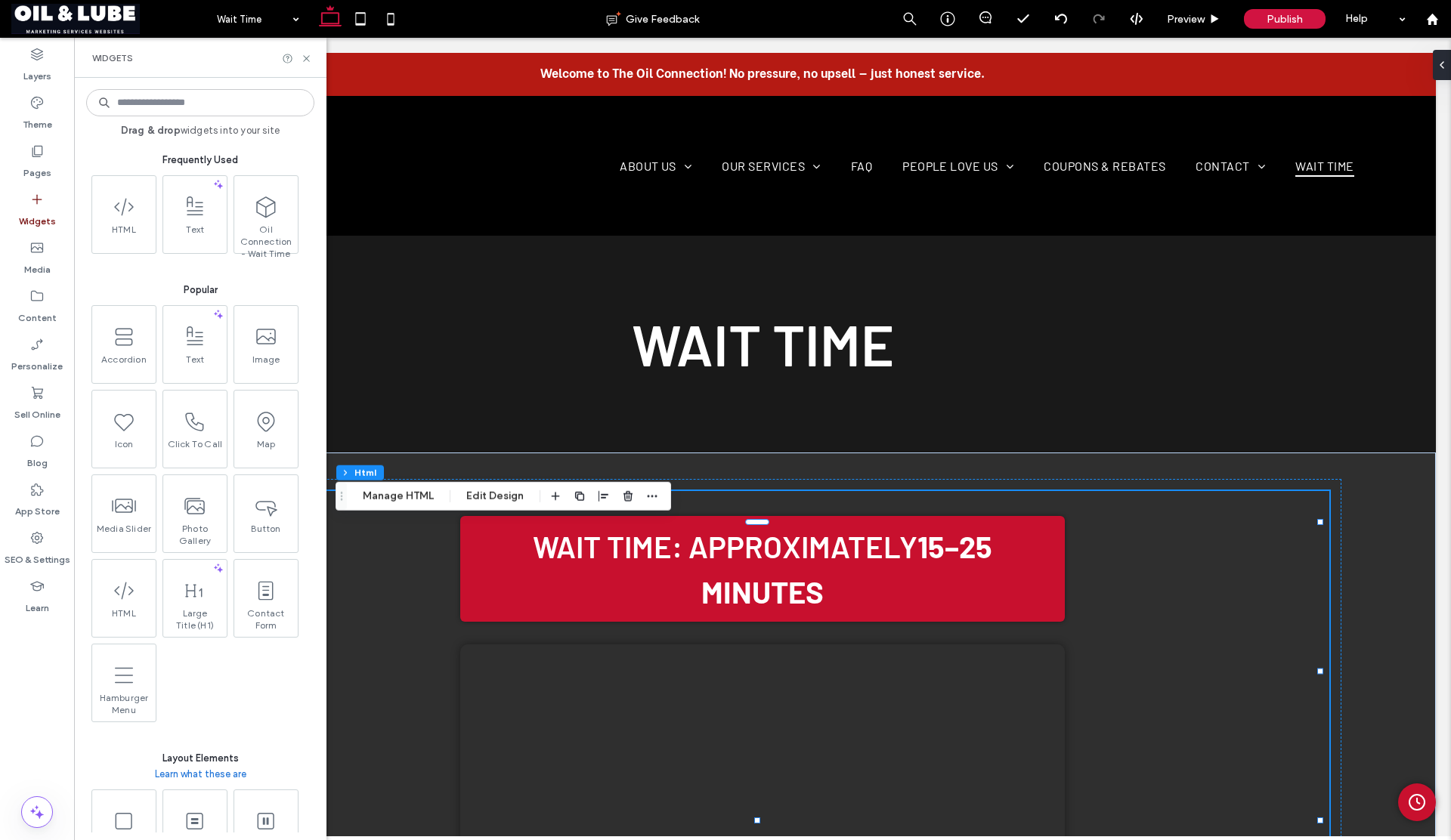
click at [180, 109] on input at bounding box center [201, 102] width 229 height 27
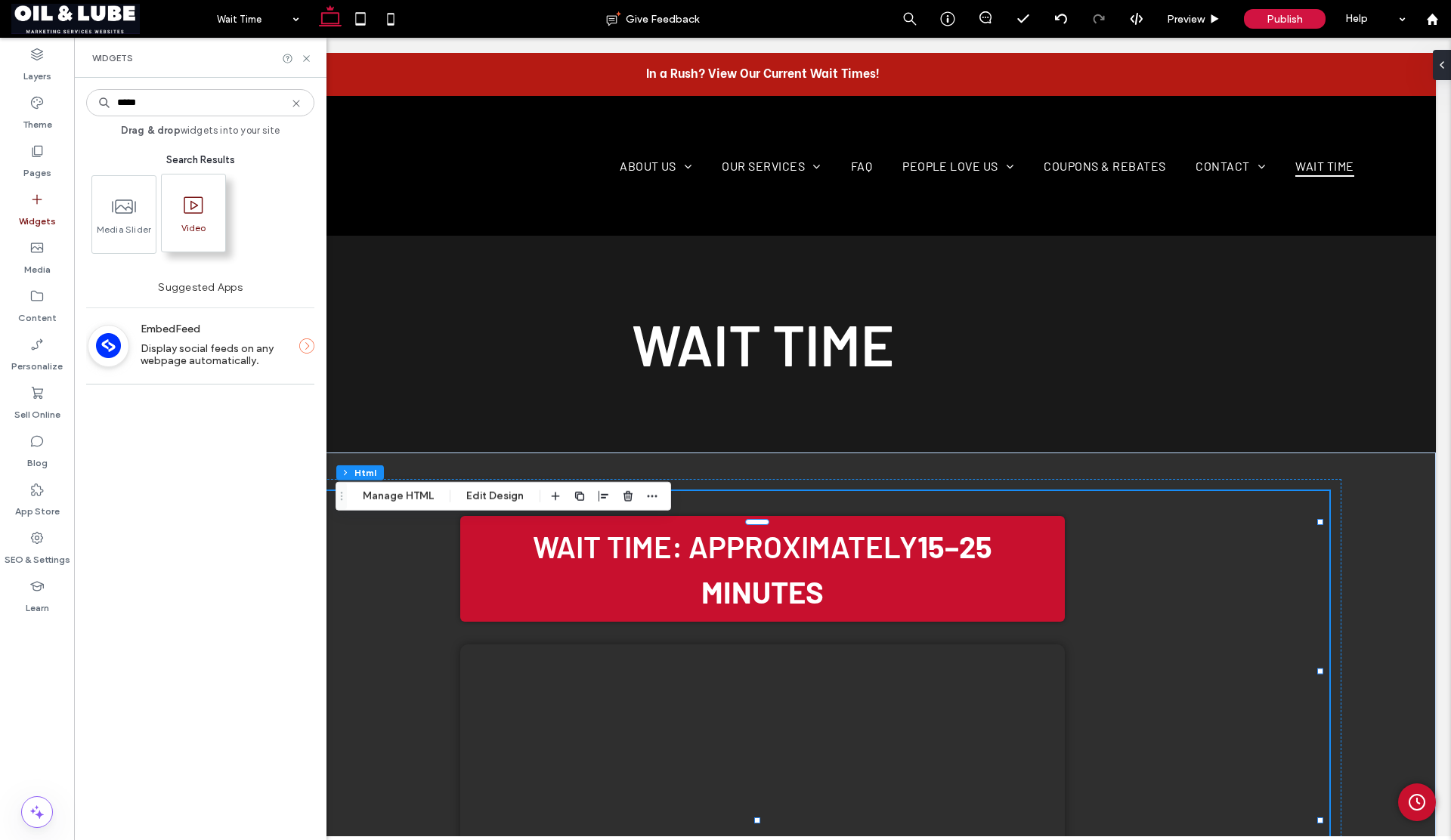
type input "*****"
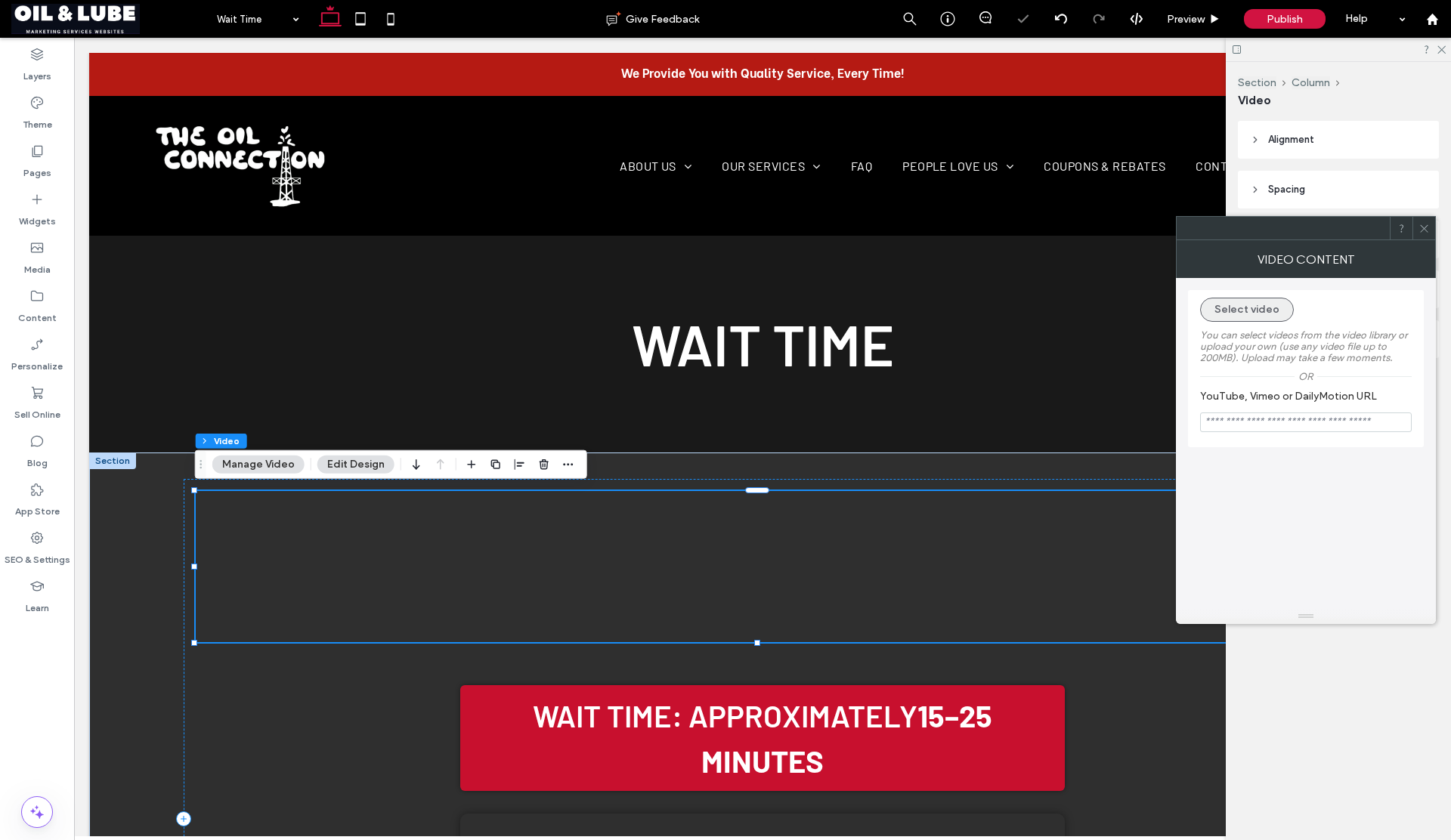
click at [1245, 313] on button "Select video" at bounding box center [1247, 309] width 94 height 24
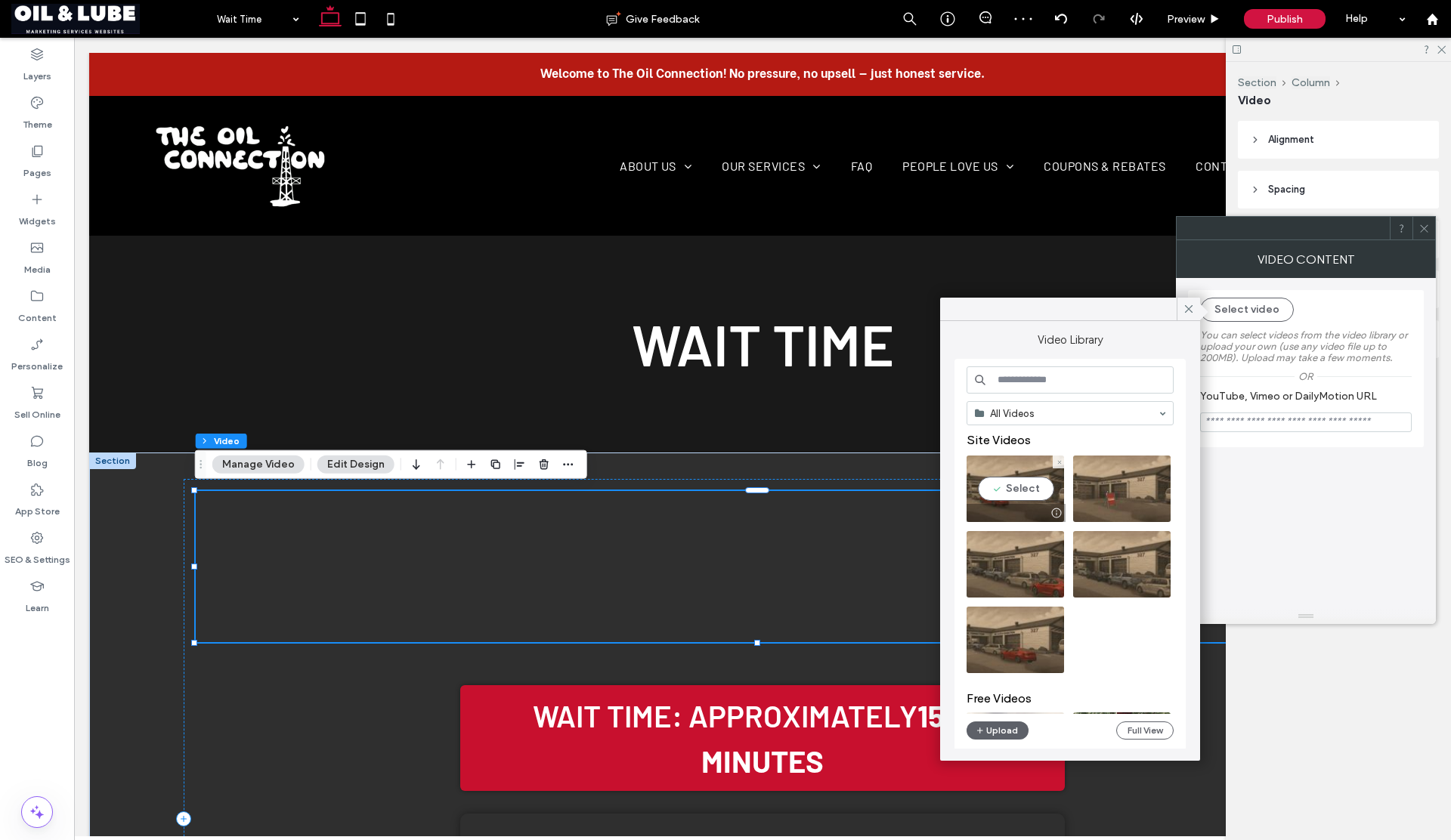
click at [1016, 483] on video at bounding box center [1015, 489] width 98 height 67
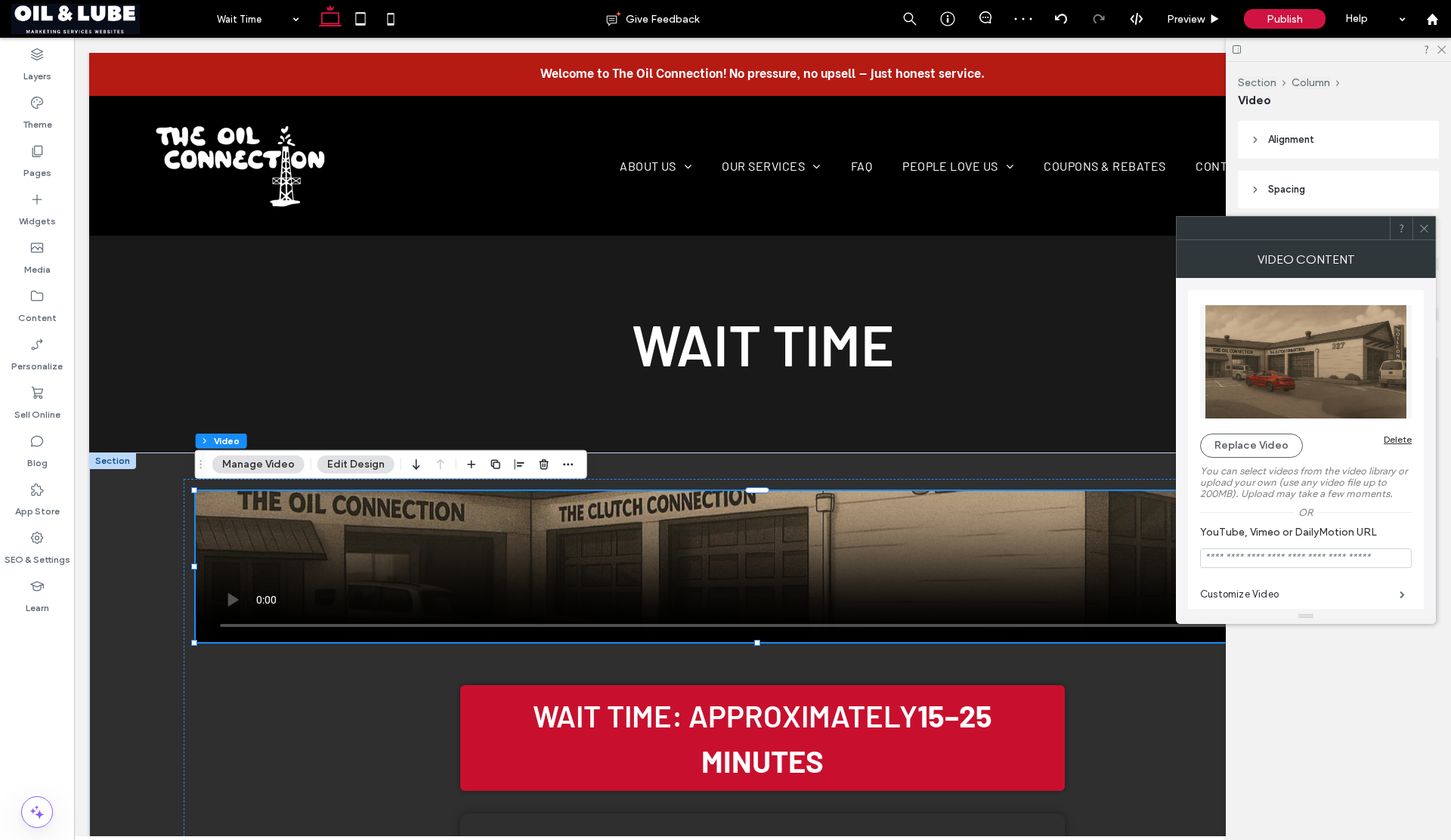
click at [1425, 230] on icon at bounding box center [1424, 229] width 11 height 11
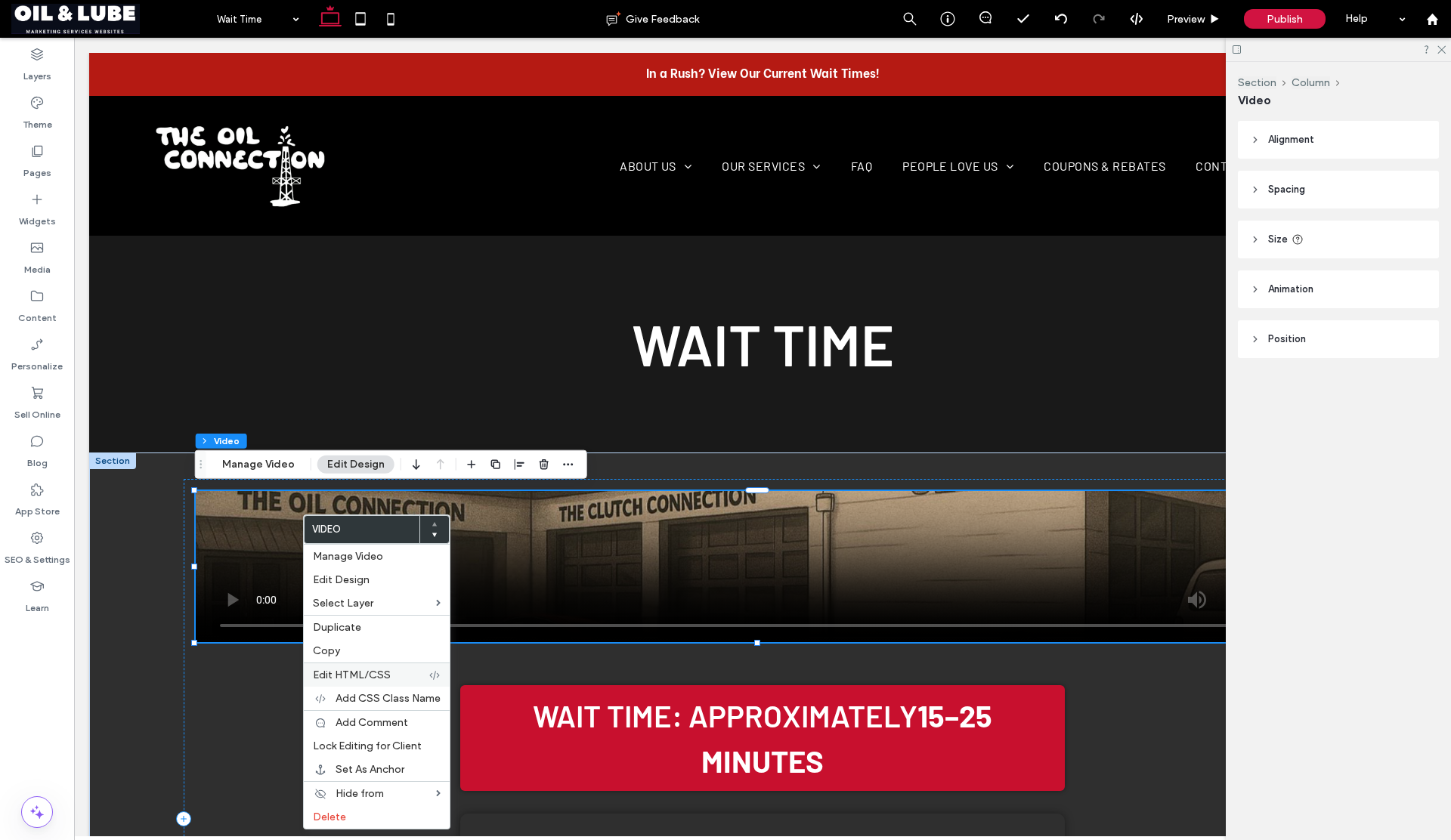
click at [358, 676] on span "Edit HTML/CSS" at bounding box center [352, 676] width 78 height 13
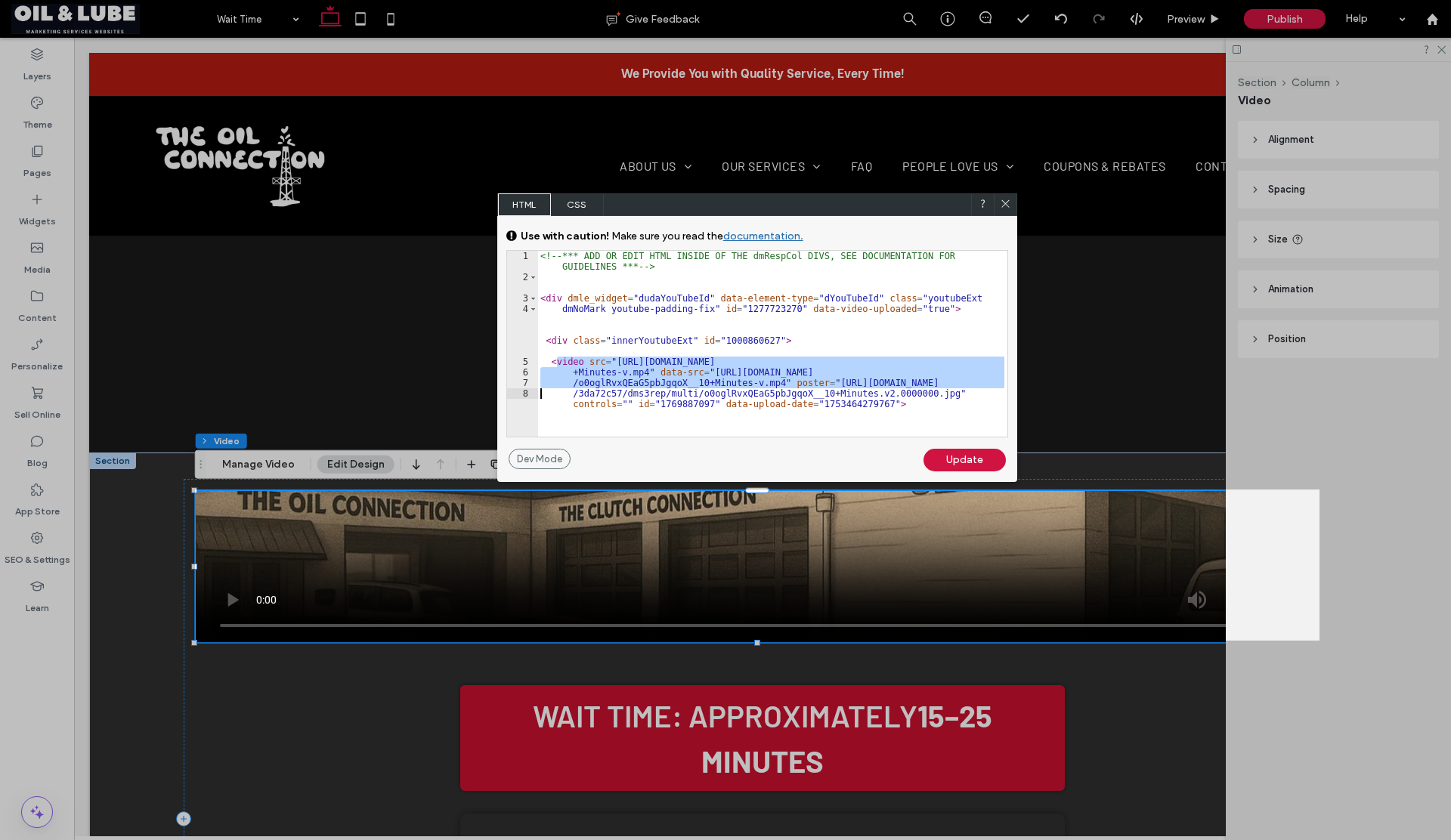
drag, startPoint x: 557, startPoint y: 361, endPoint x: 888, endPoint y: 403, distance: 333.7
click at [888, 404] on div "<!-- *** ADD OR EDIT HTML INSIDE OF THE dmRespCol DIVS, SEE DOCUMENTATION FOR G…" at bounding box center [772, 360] width 470 height 217
type textarea "******"
click at [1001, 203] on icon at bounding box center [1006, 203] width 11 height 11
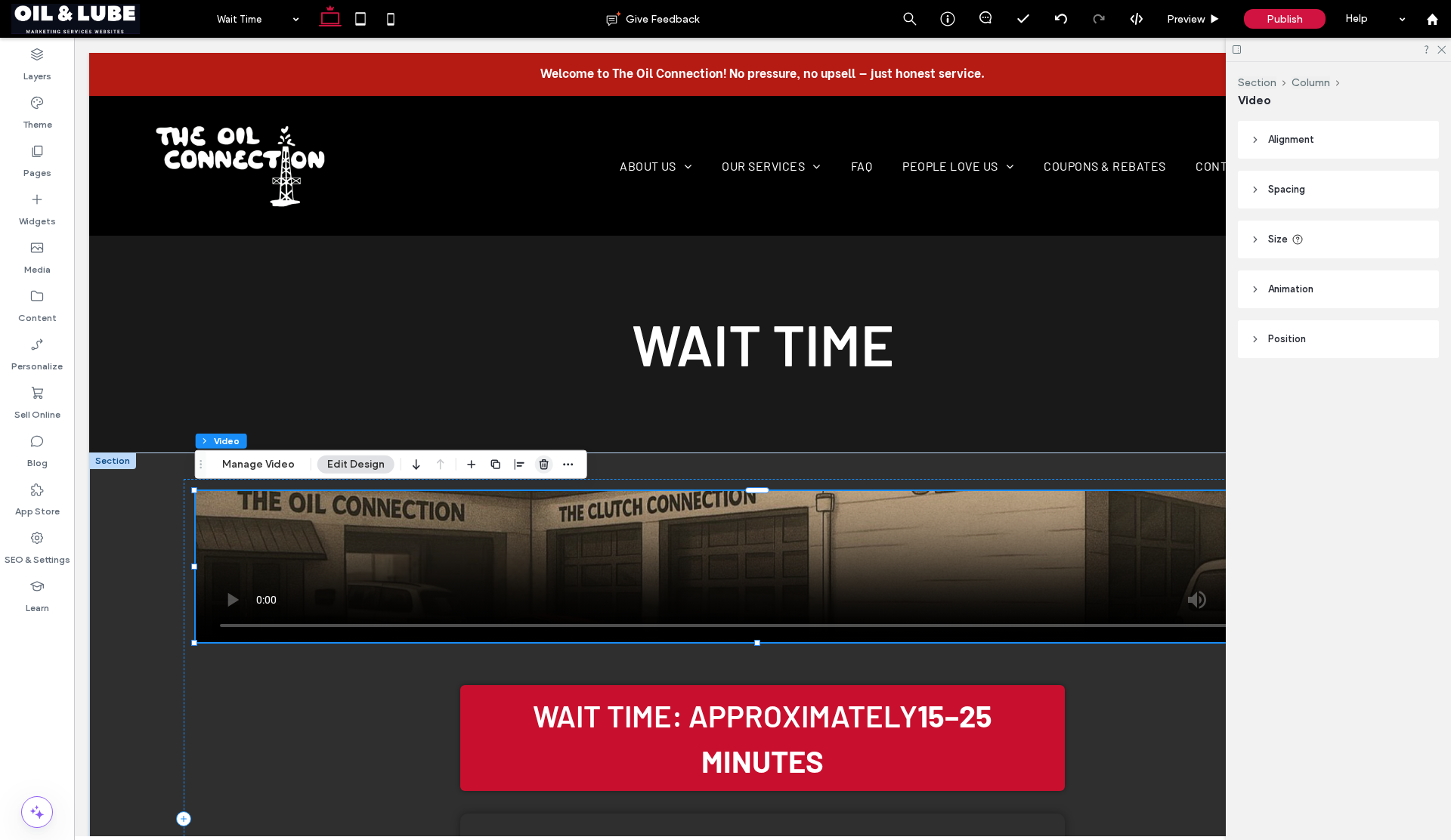
drag, startPoint x: 540, startPoint y: 466, endPoint x: 468, endPoint y: 427, distance: 81.9
click at [540, 466] on icon "button" at bounding box center [544, 465] width 12 height 12
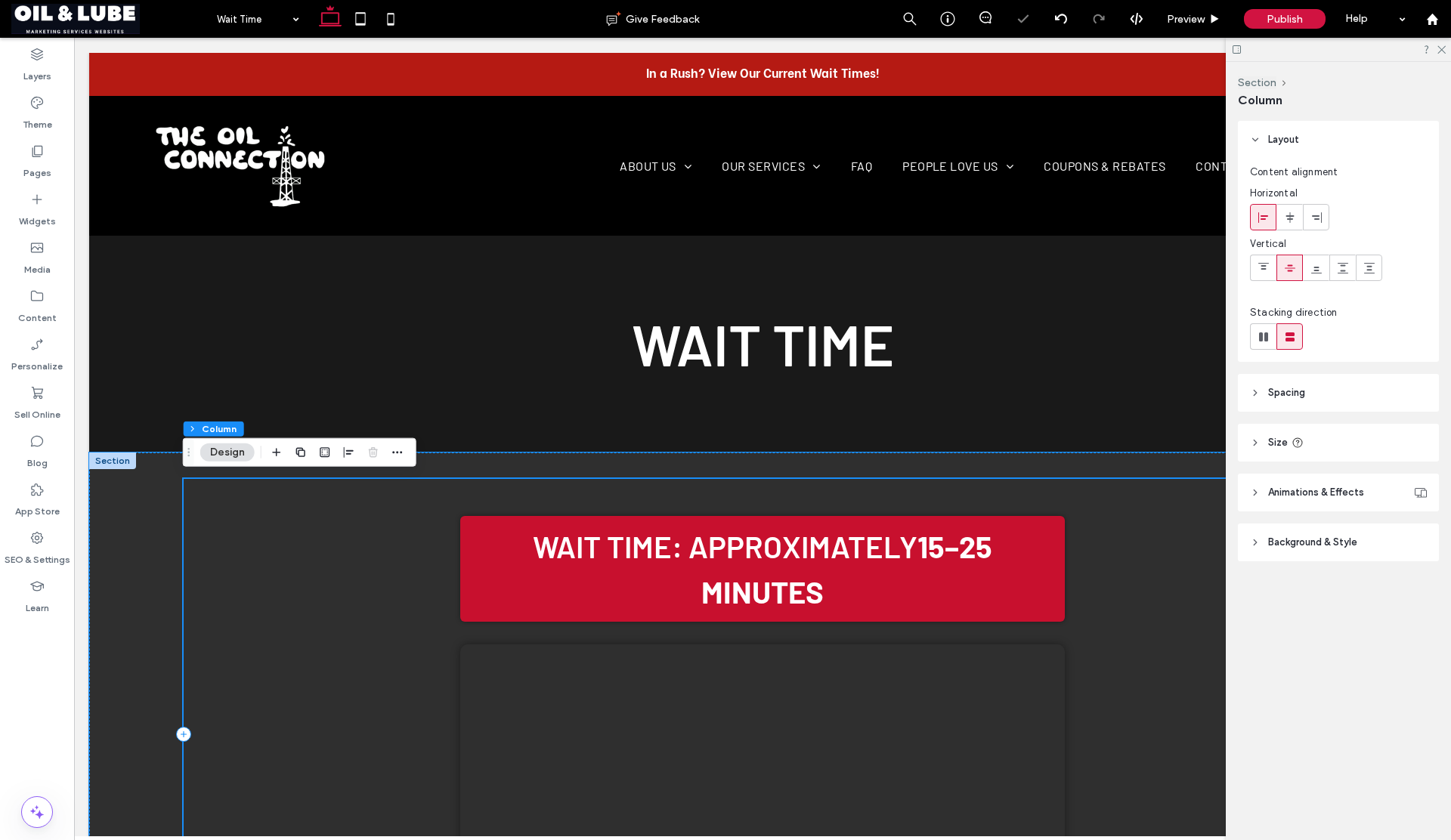
click at [523, 516] on div "Wait Time Display Wait Time: Approximately 15–25 minutes Your browser does not …" at bounding box center [763, 734] width 1158 height 510
click at [359, 537] on div "Wait Time: Approximately 15–25 minutes Your browser does not support the video …" at bounding box center [763, 723] width 1134 height 463
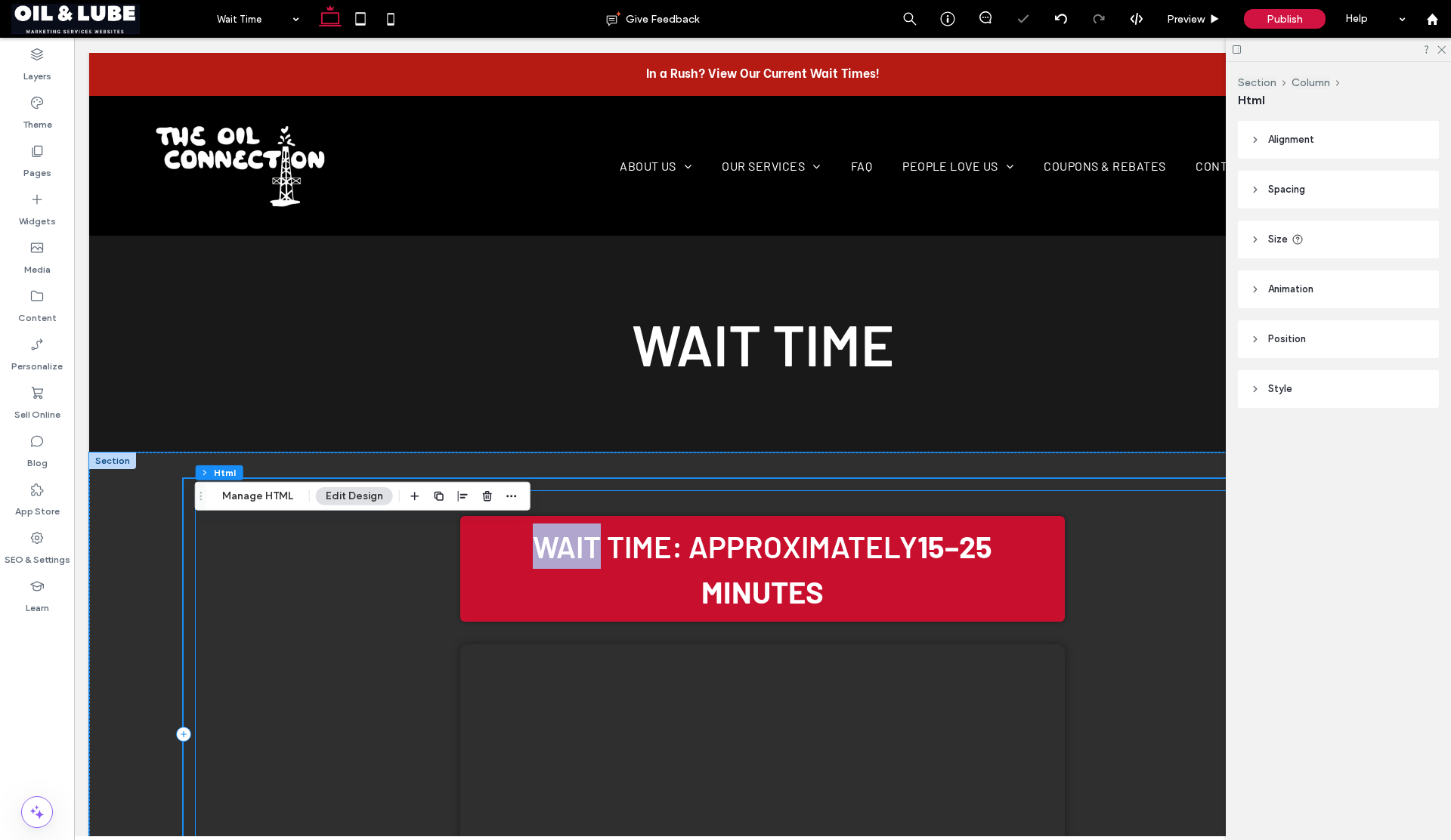
click at [359, 537] on div "Wait Time: Approximately 15–25 minutes Your browser does not support the video …" at bounding box center [763, 723] width 1134 height 463
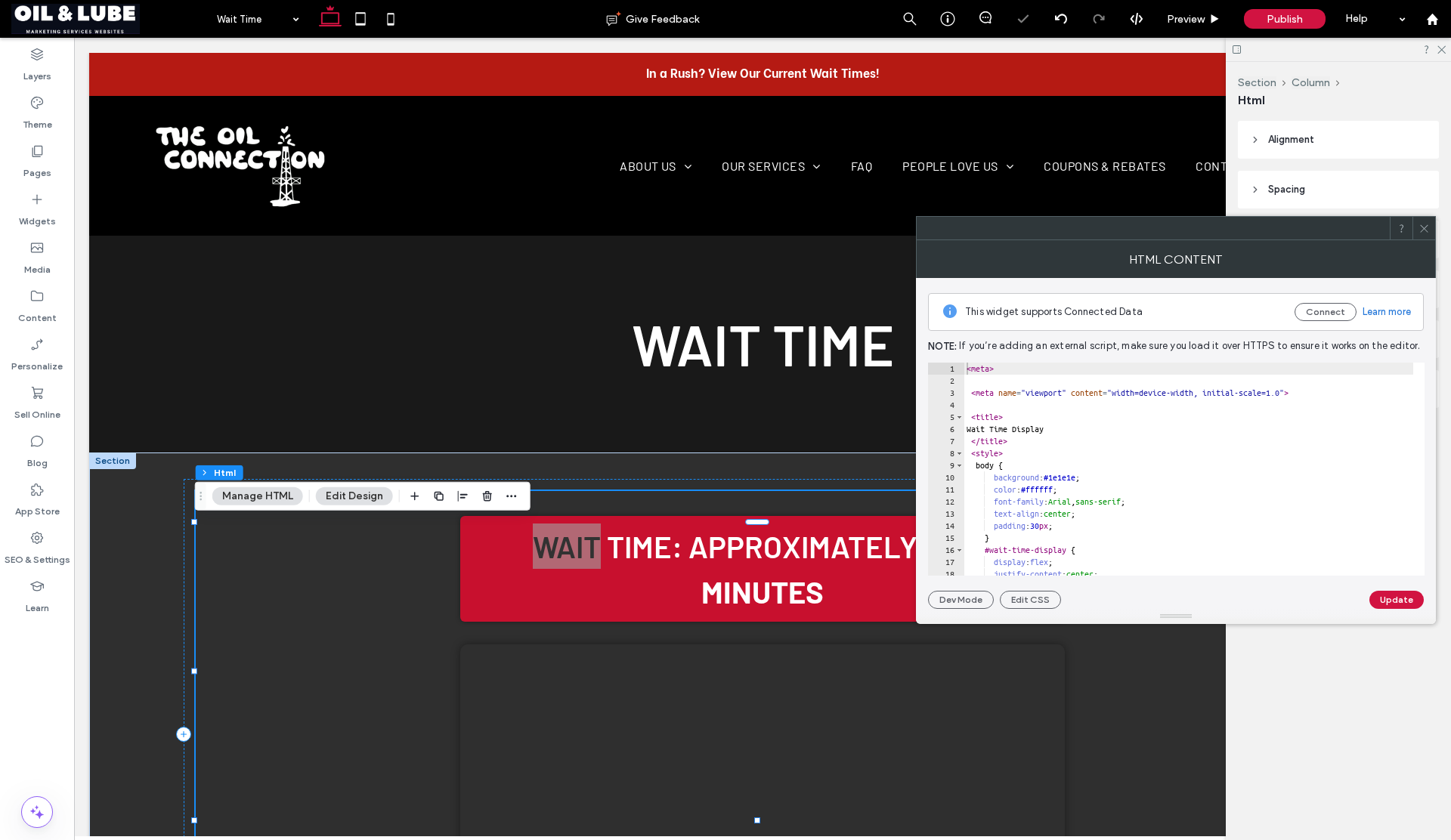
click at [1094, 460] on div "< meta > < meta name = "viewport" content = "width=device-width, initial-scale=…" at bounding box center [1361, 480] width 795 height 237
type textarea "**********"
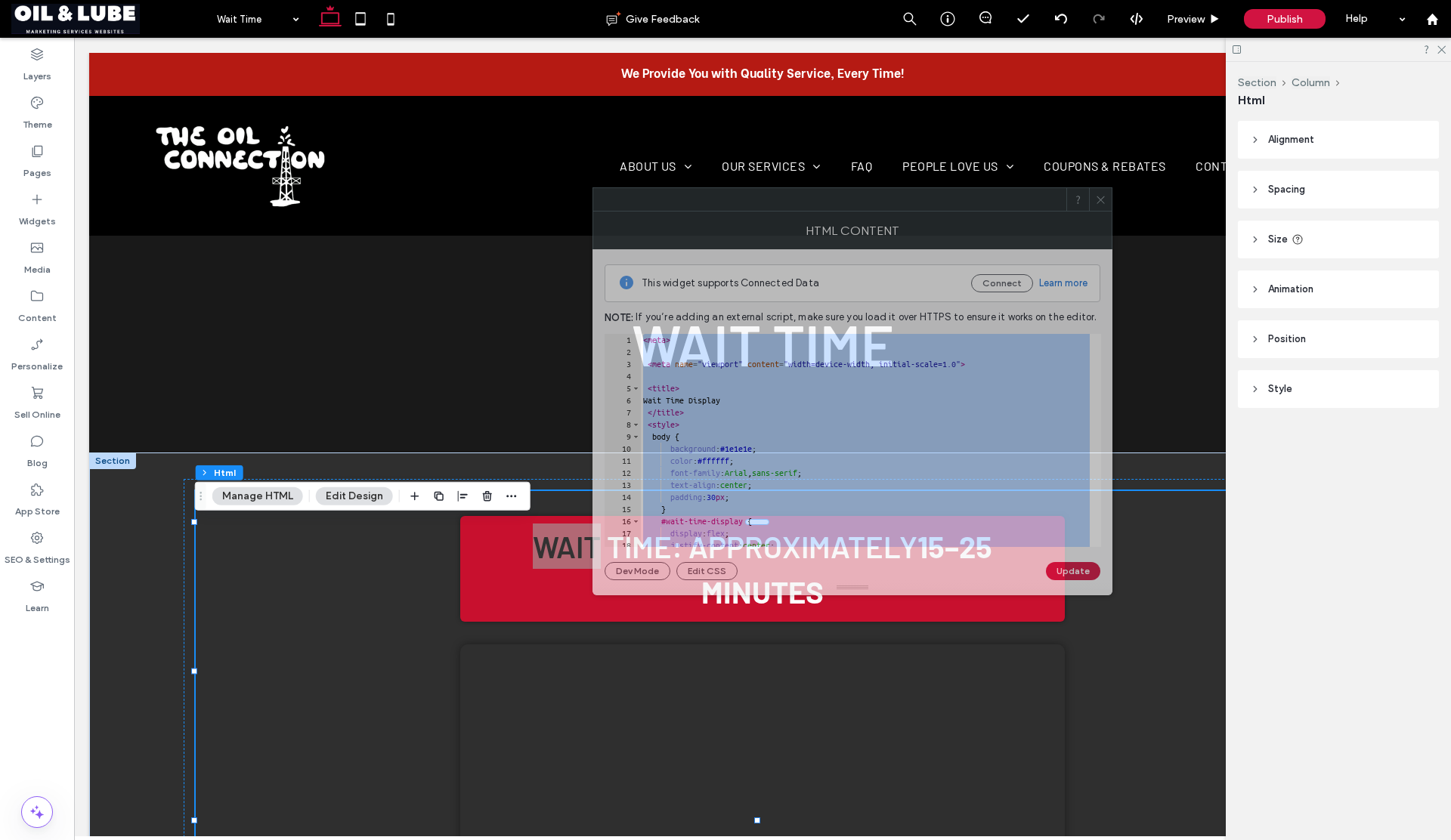
drag, startPoint x: 1041, startPoint y: 224, endPoint x: 687, endPoint y: 190, distance: 355.6
click at [689, 191] on div at bounding box center [829, 199] width 473 height 22
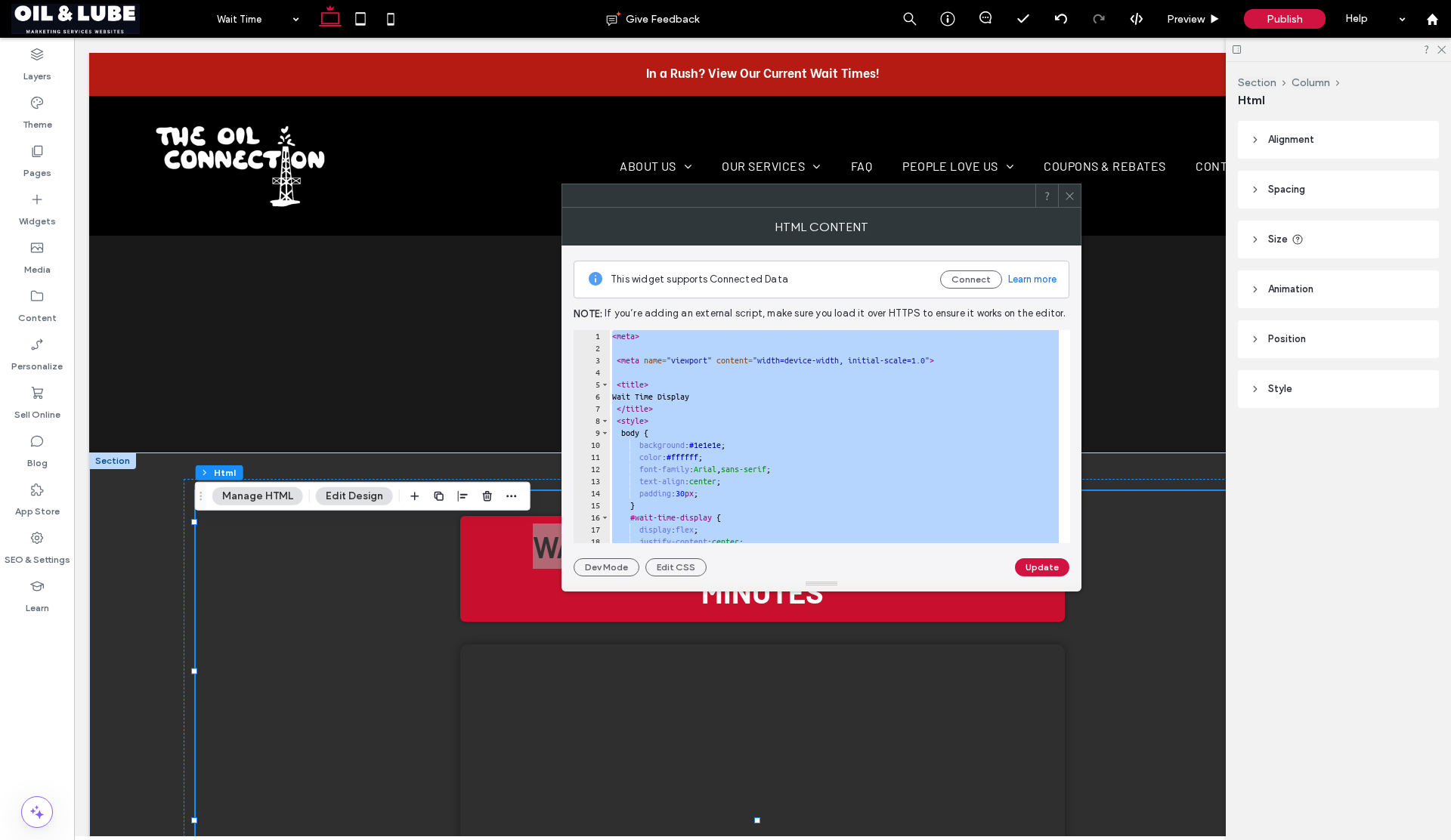
click at [1069, 194] on use at bounding box center [1069, 196] width 7 height 7
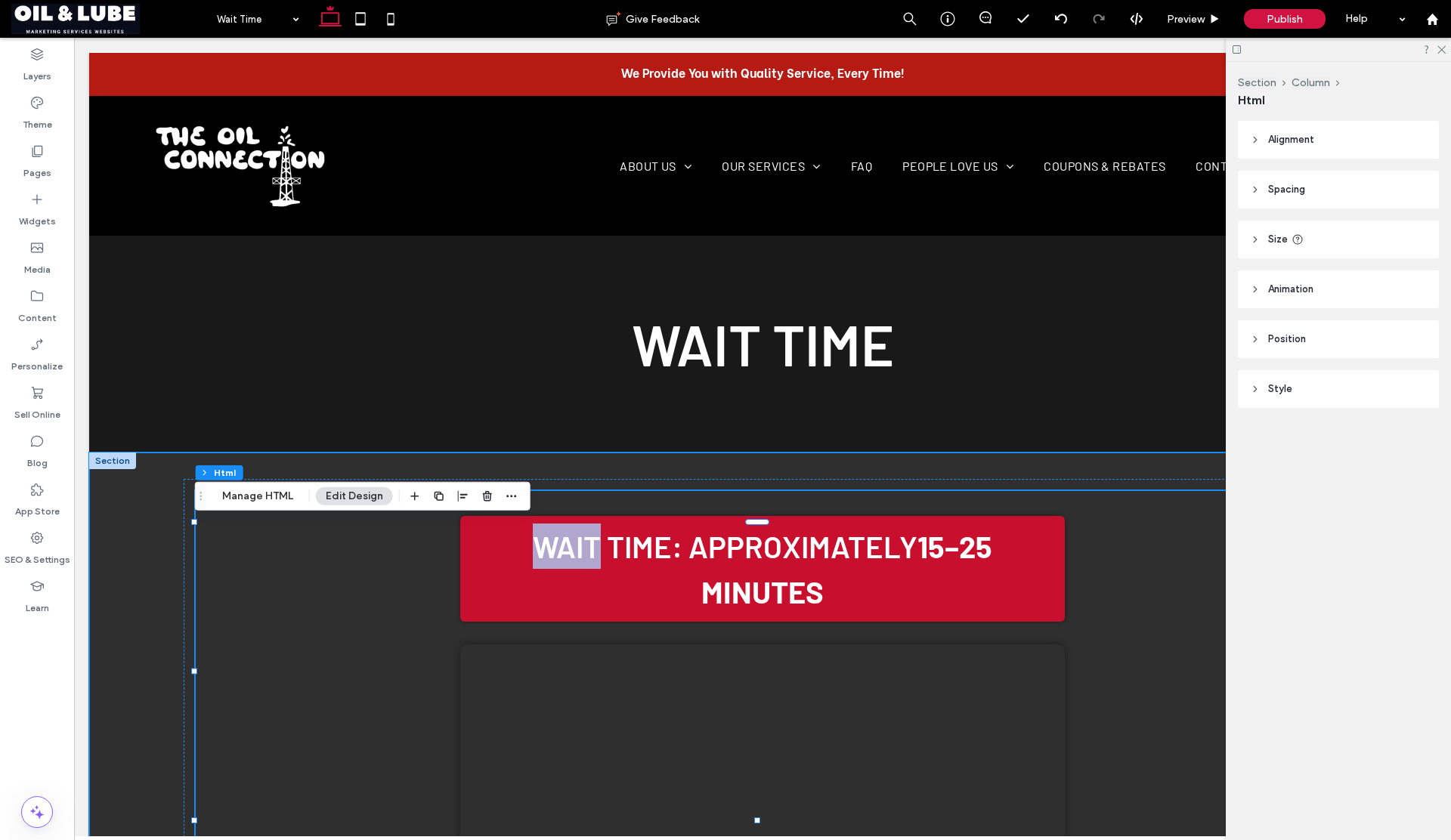
click at [136, 472] on div "Wait Time Display Wait Time: Approximately 15–25 minutes Your browser does not …" at bounding box center [762, 734] width 1347 height 564
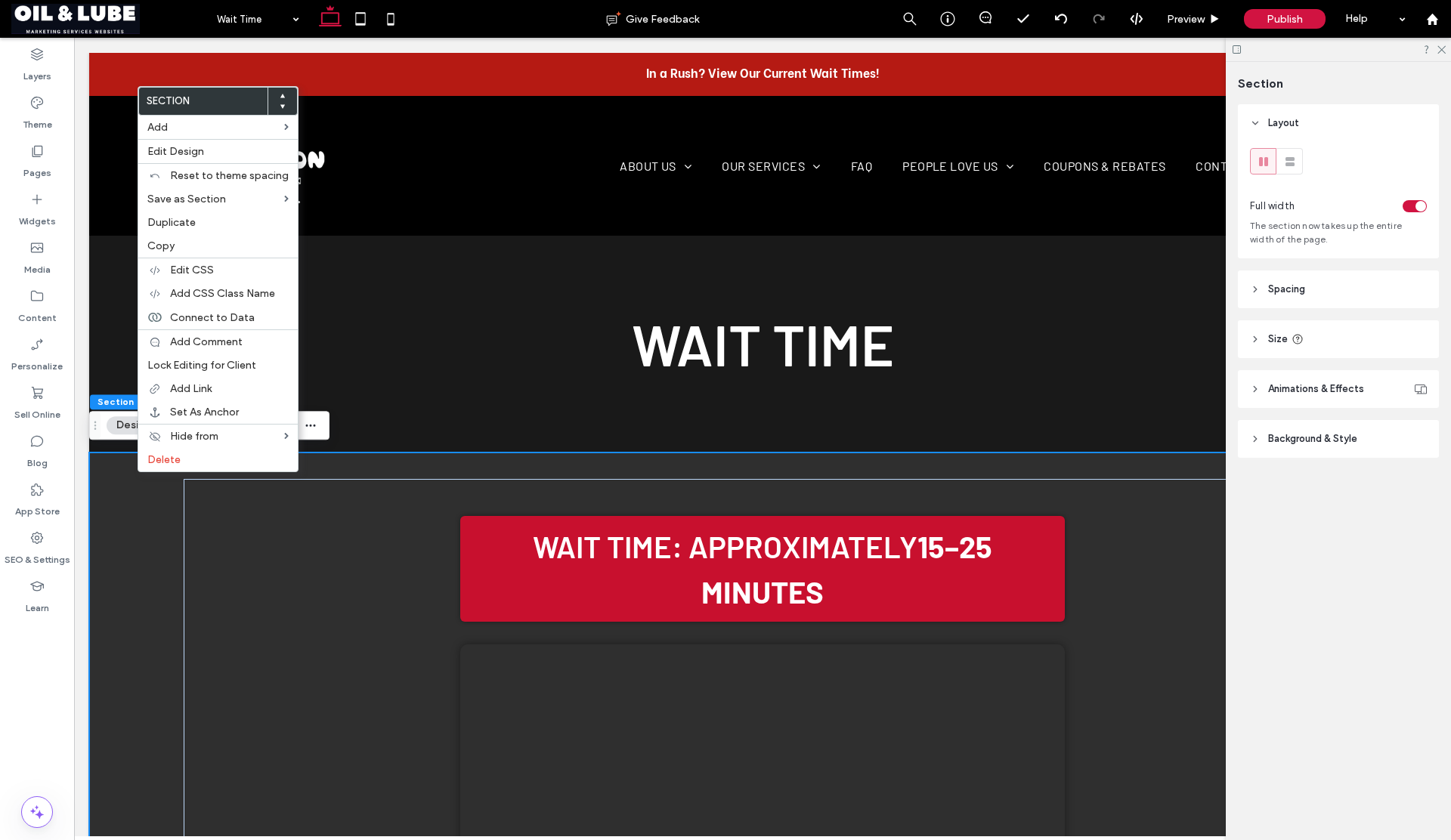
click at [144, 488] on div "Wait Time Display Wait Time: Approximately 15–25 minutes Your browser does not …" at bounding box center [762, 734] width 1347 height 564
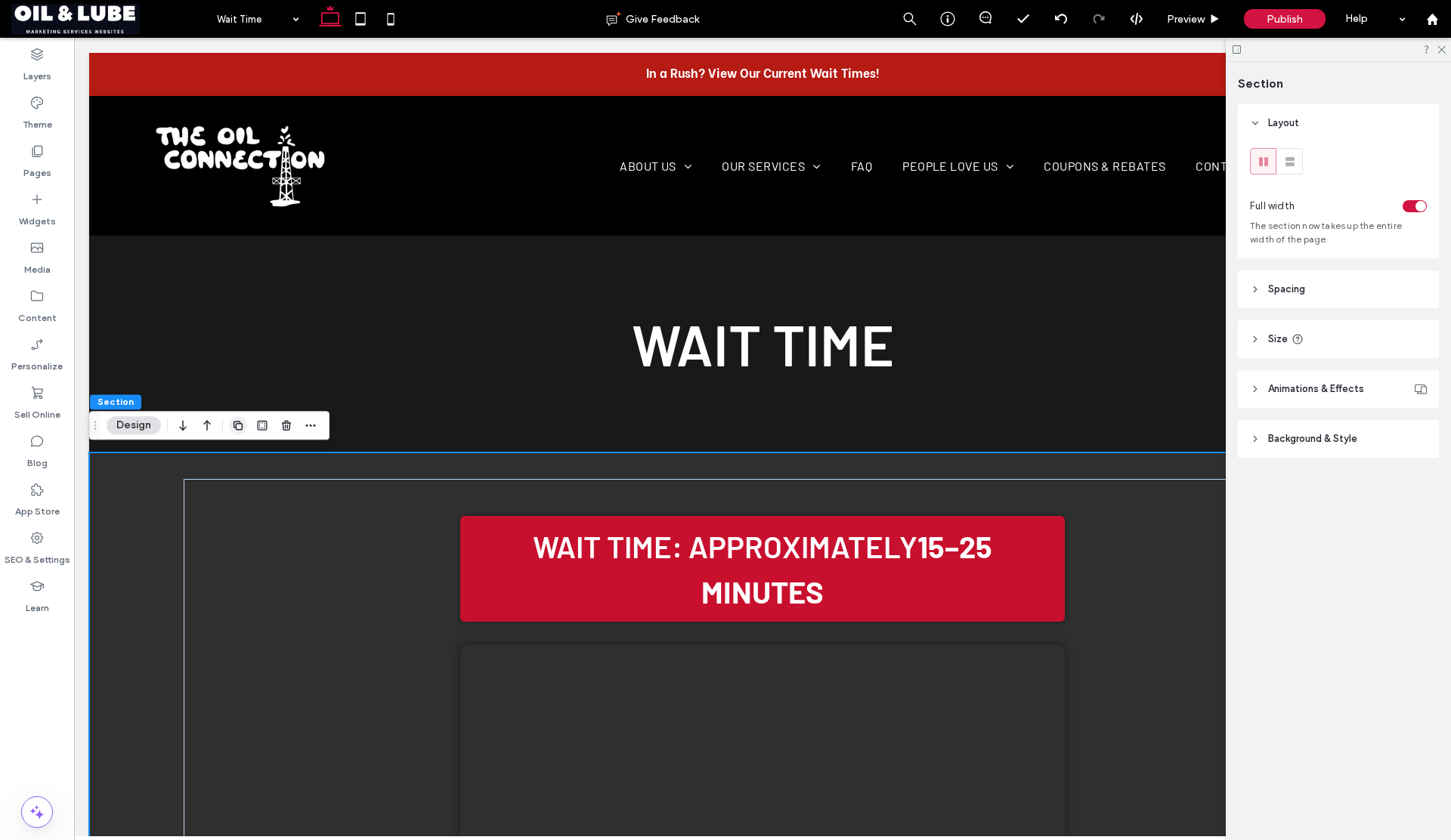
click at [238, 424] on icon "button" at bounding box center [238, 425] width 12 height 12
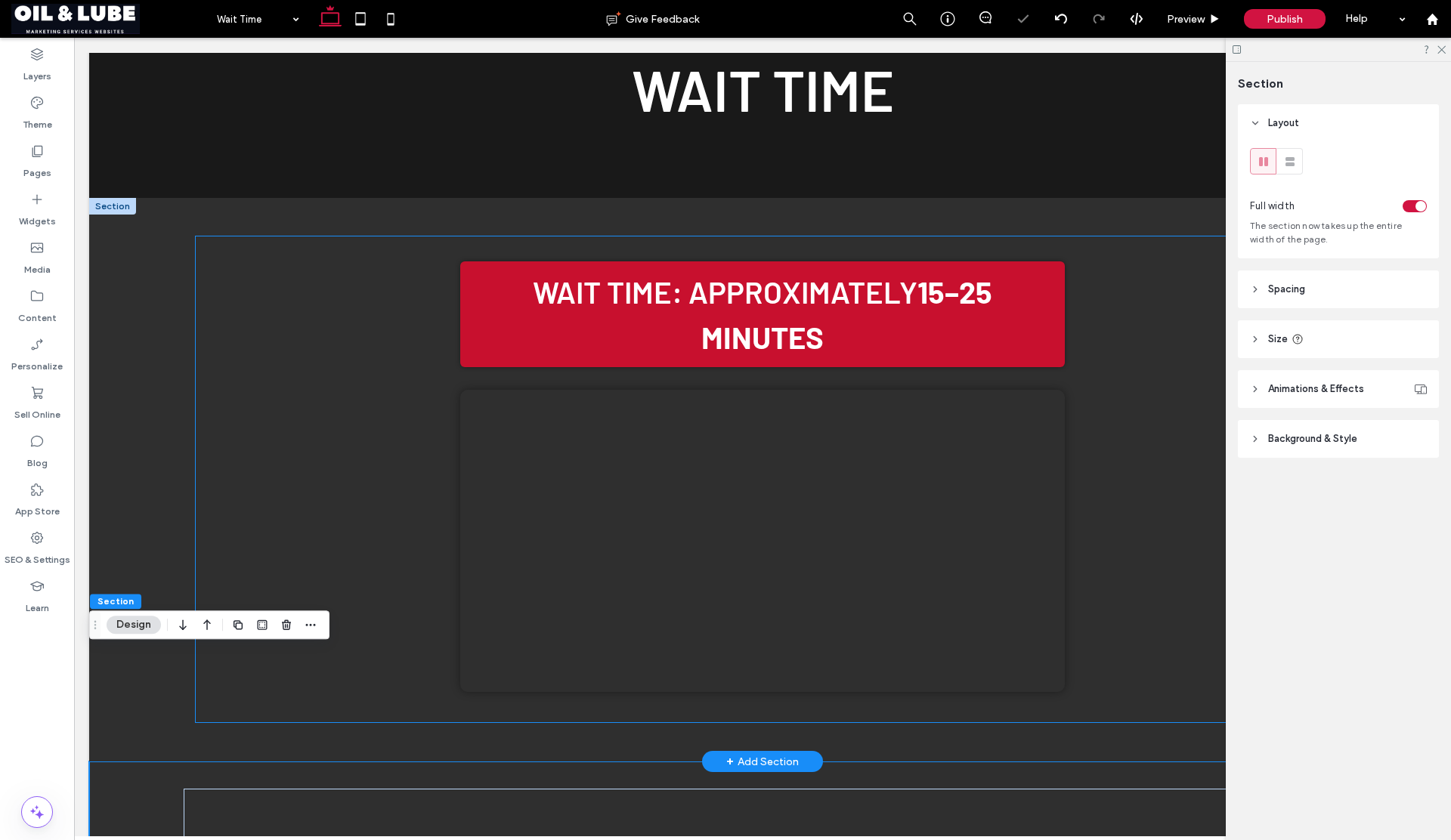
scroll to position [239, 0]
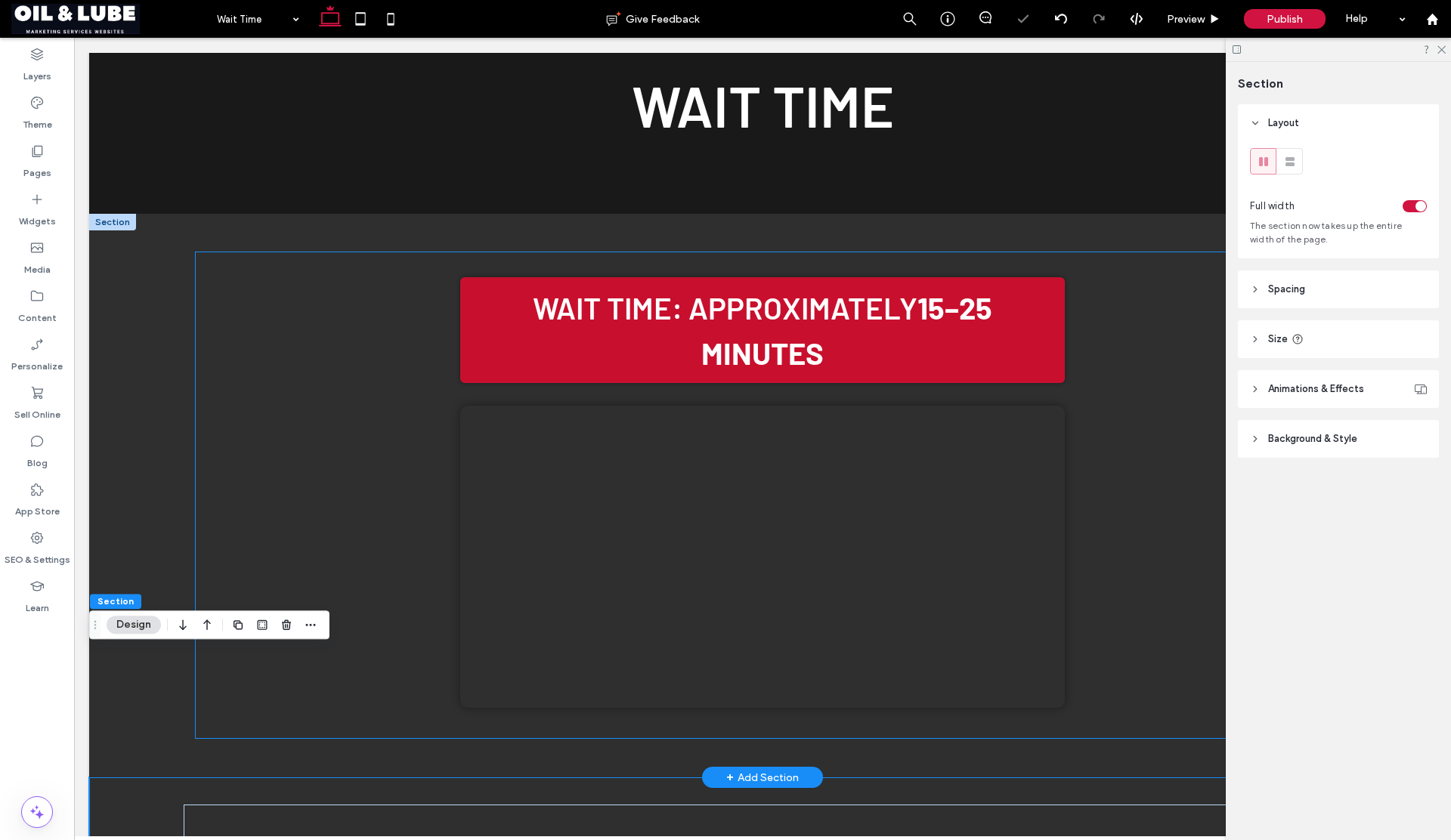
click at [364, 385] on div "Wait Time: Approximately 15–25 minutes Your browser does not support the video …" at bounding box center [763, 484] width 1134 height 463
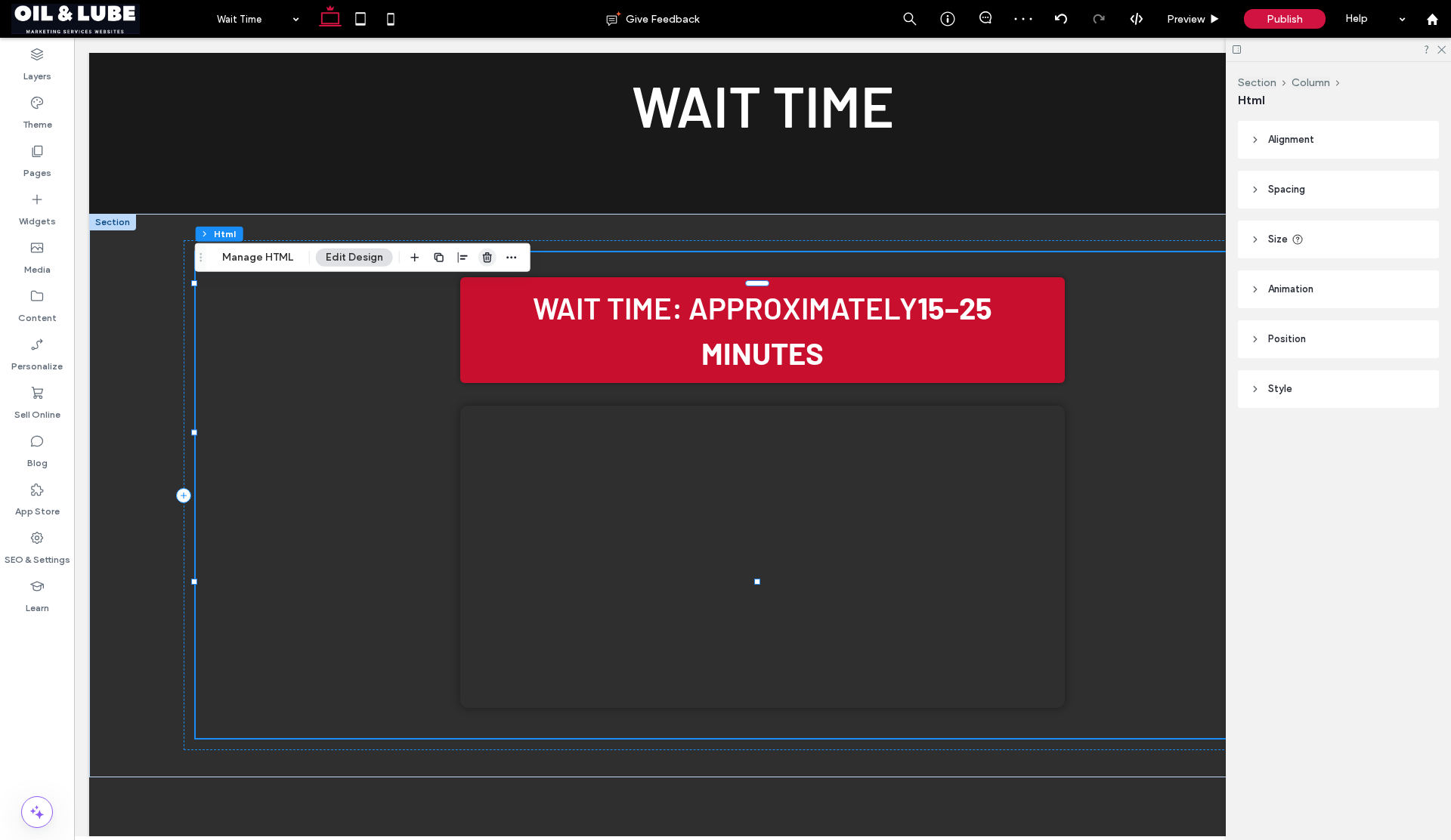
click at [485, 260] on icon "button" at bounding box center [487, 257] width 12 height 12
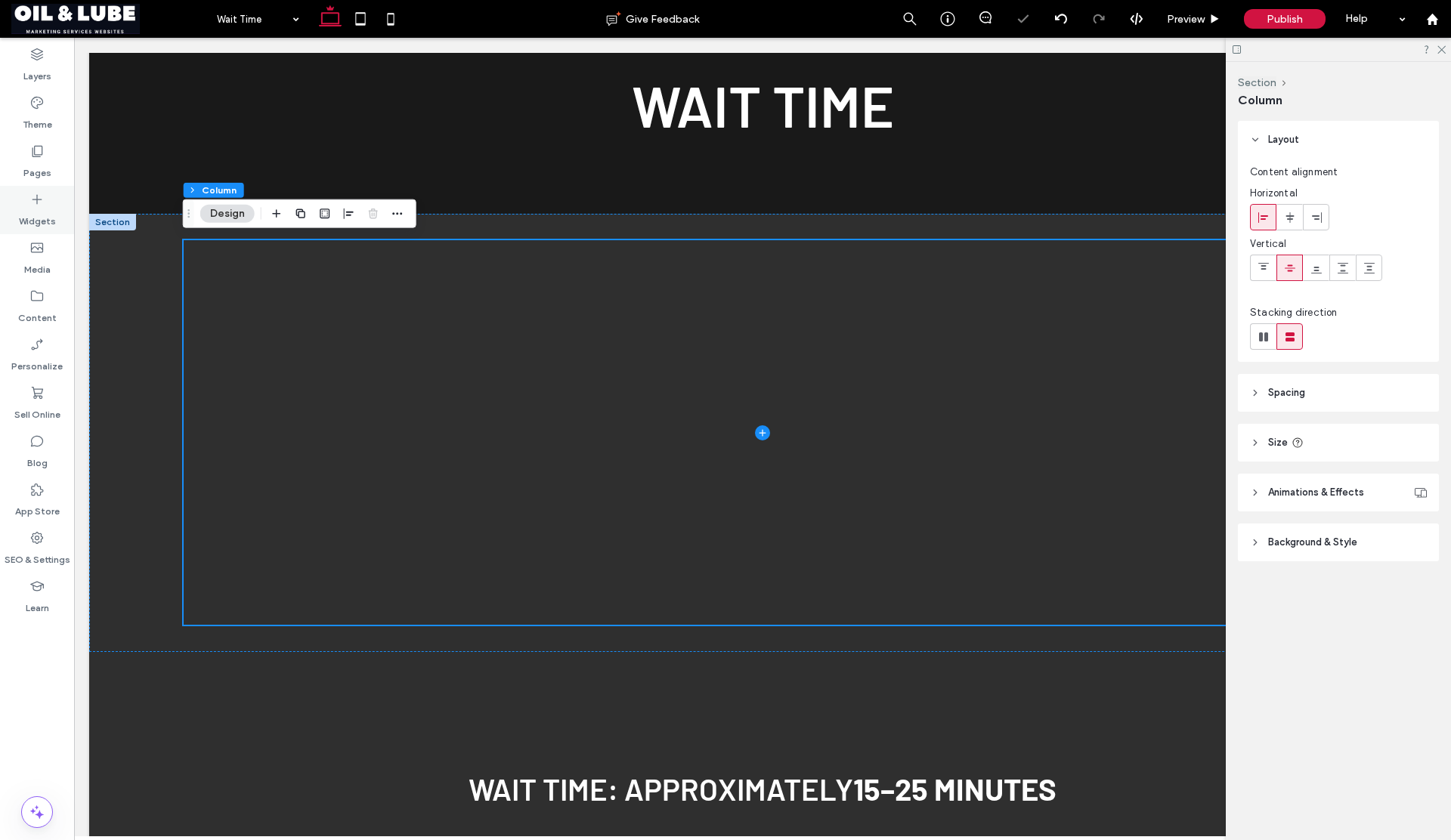
click at [43, 204] on icon at bounding box center [37, 200] width 15 height 15
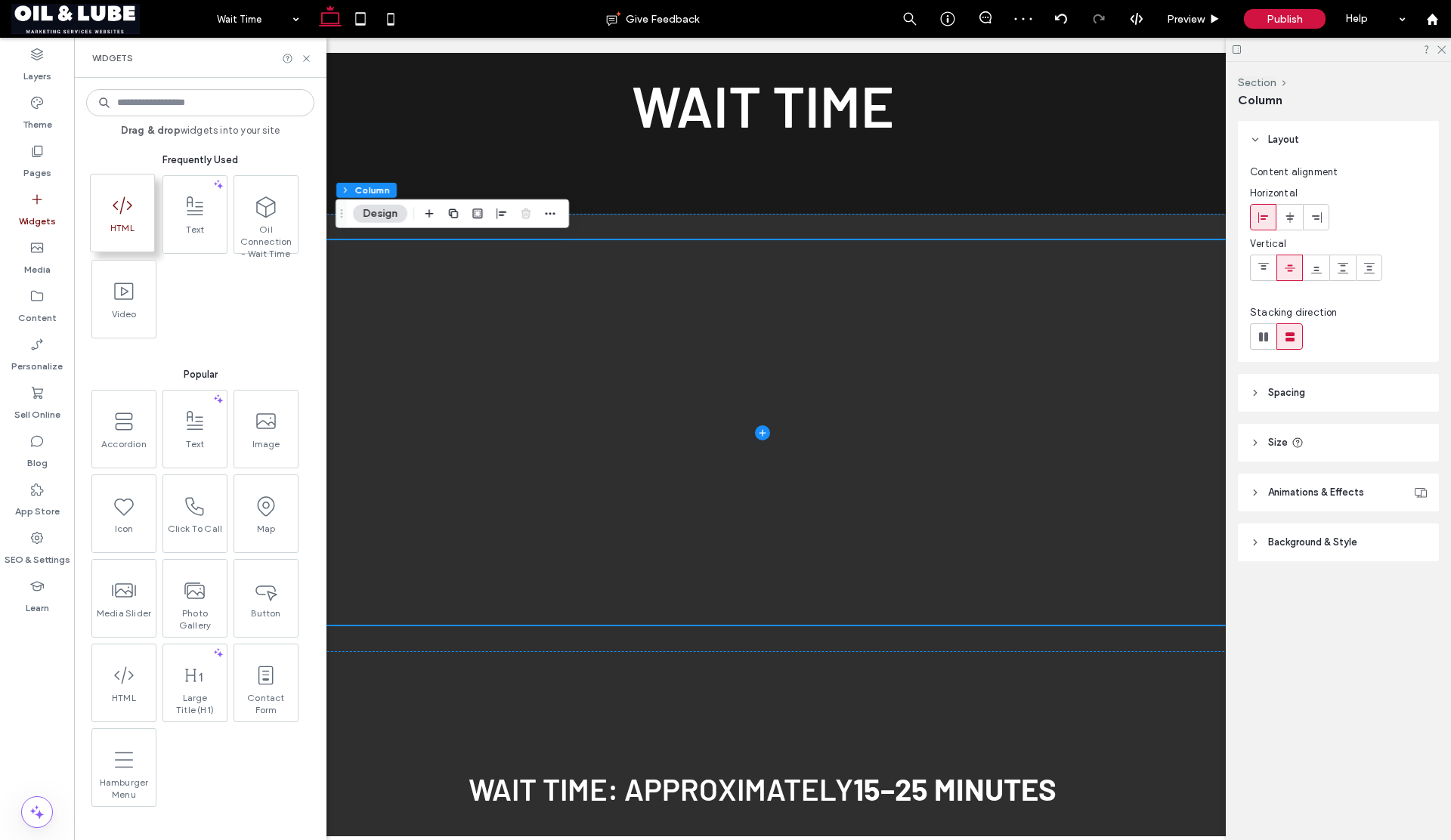
click at [125, 229] on span "HTML" at bounding box center [123, 232] width 63 height 21
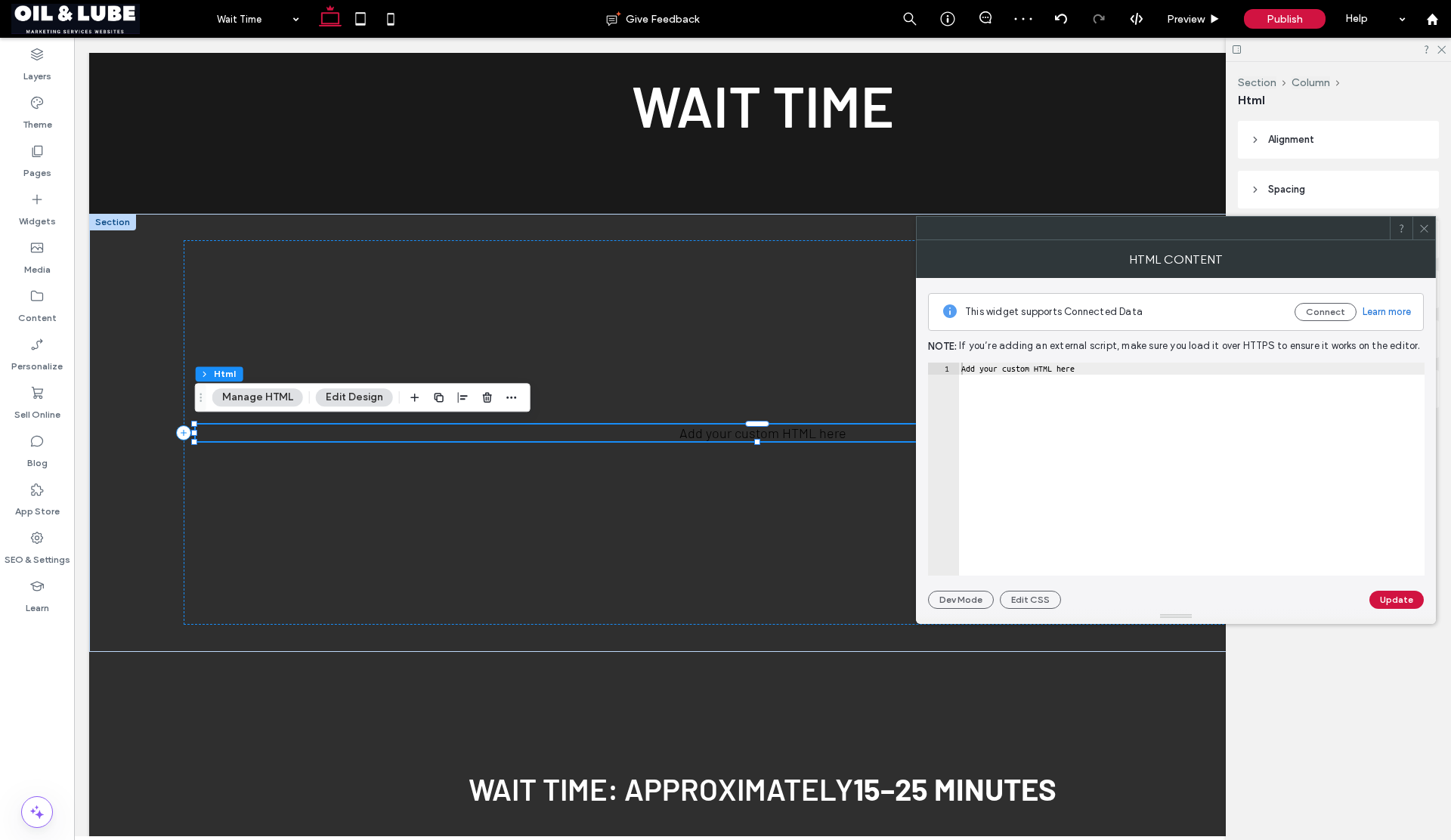
type textarea "**********"
click at [1128, 379] on div "Add your custom HTML here" at bounding box center [1192, 480] width 467 height 237
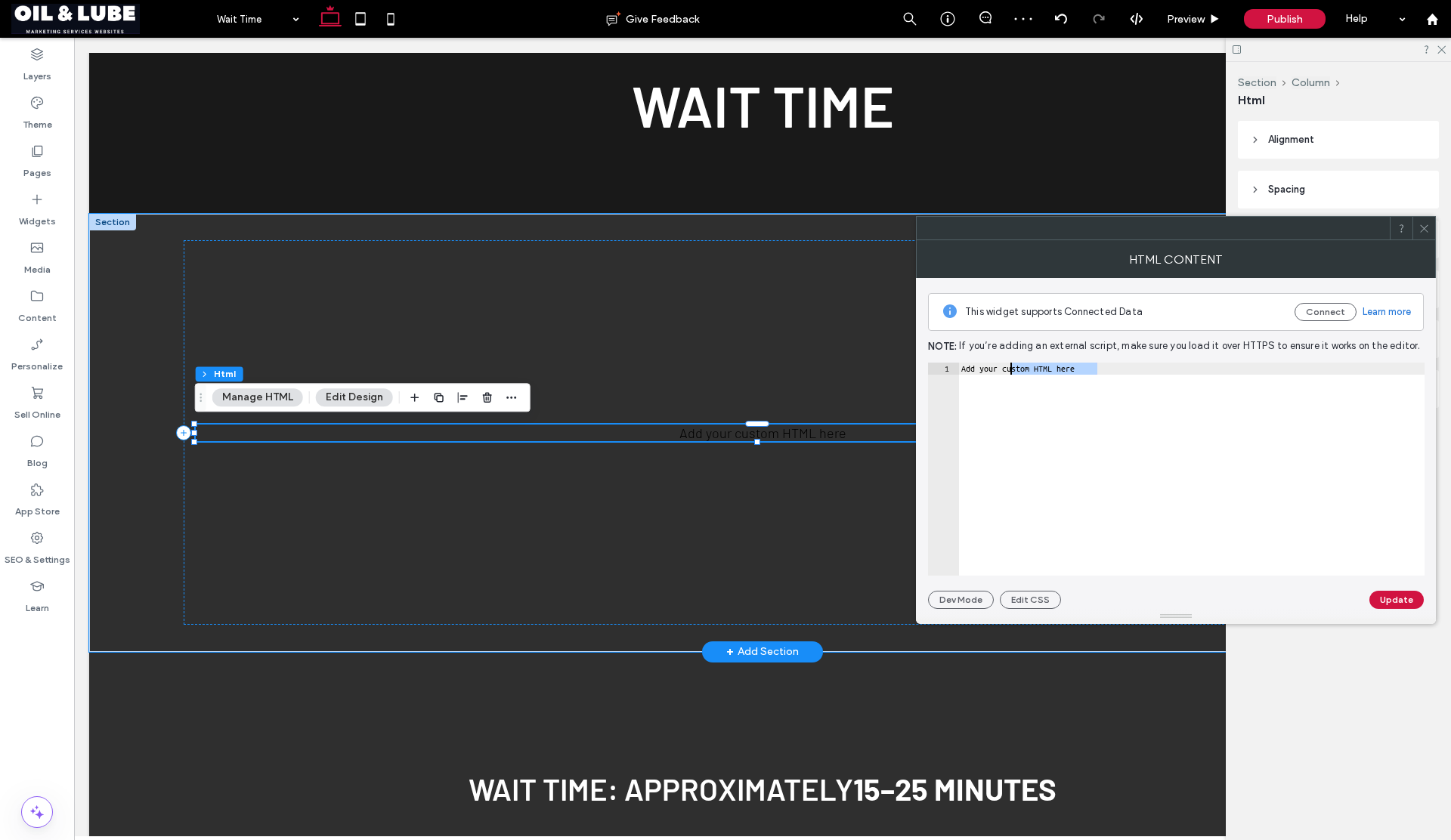
drag, startPoint x: 1196, startPoint y: 406, endPoint x: 764, endPoint y: 346, distance: 436.1
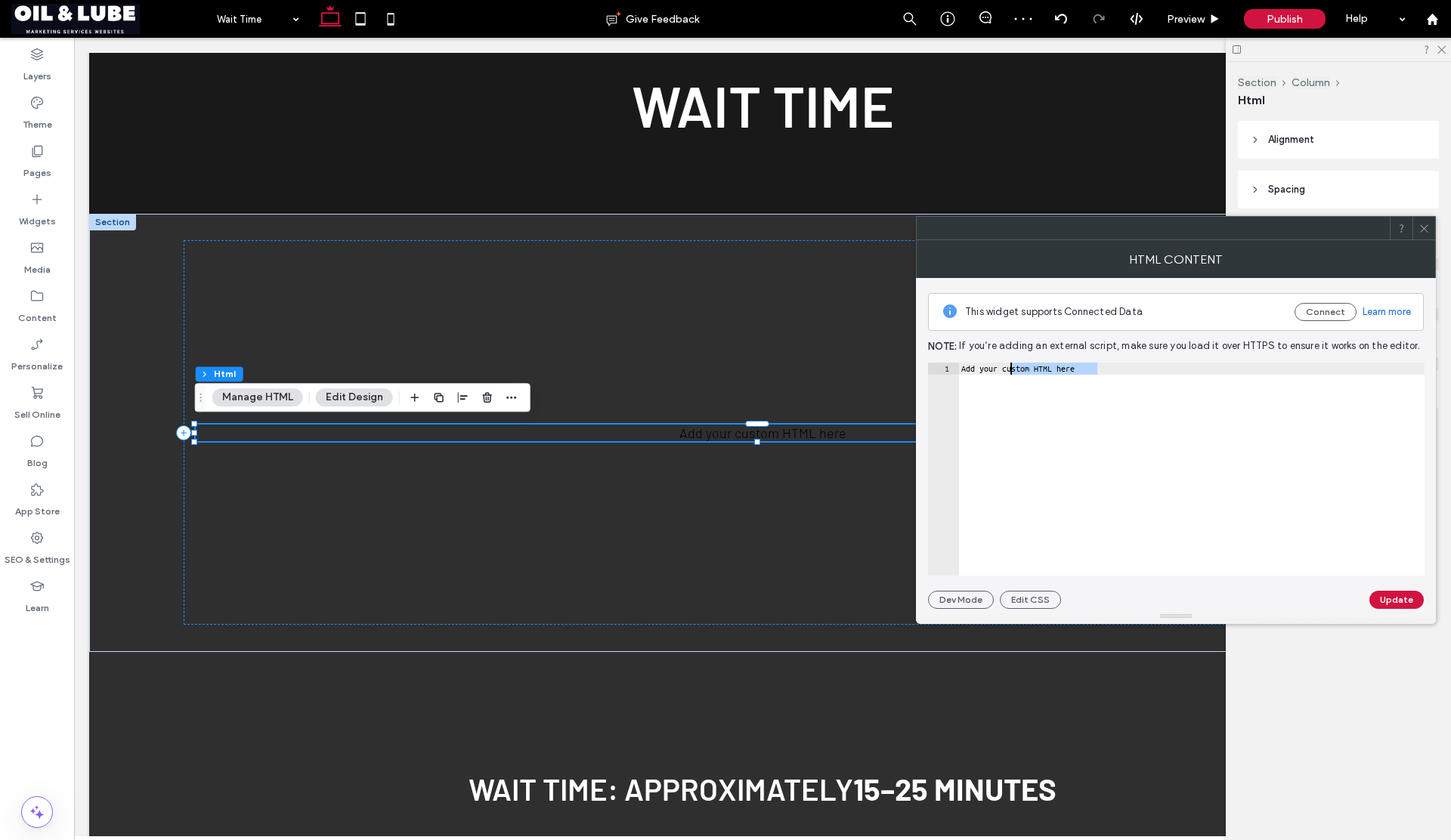
click at [1035, 370] on div "Add your custom HTML here" at bounding box center [1192, 480] width 467 height 237
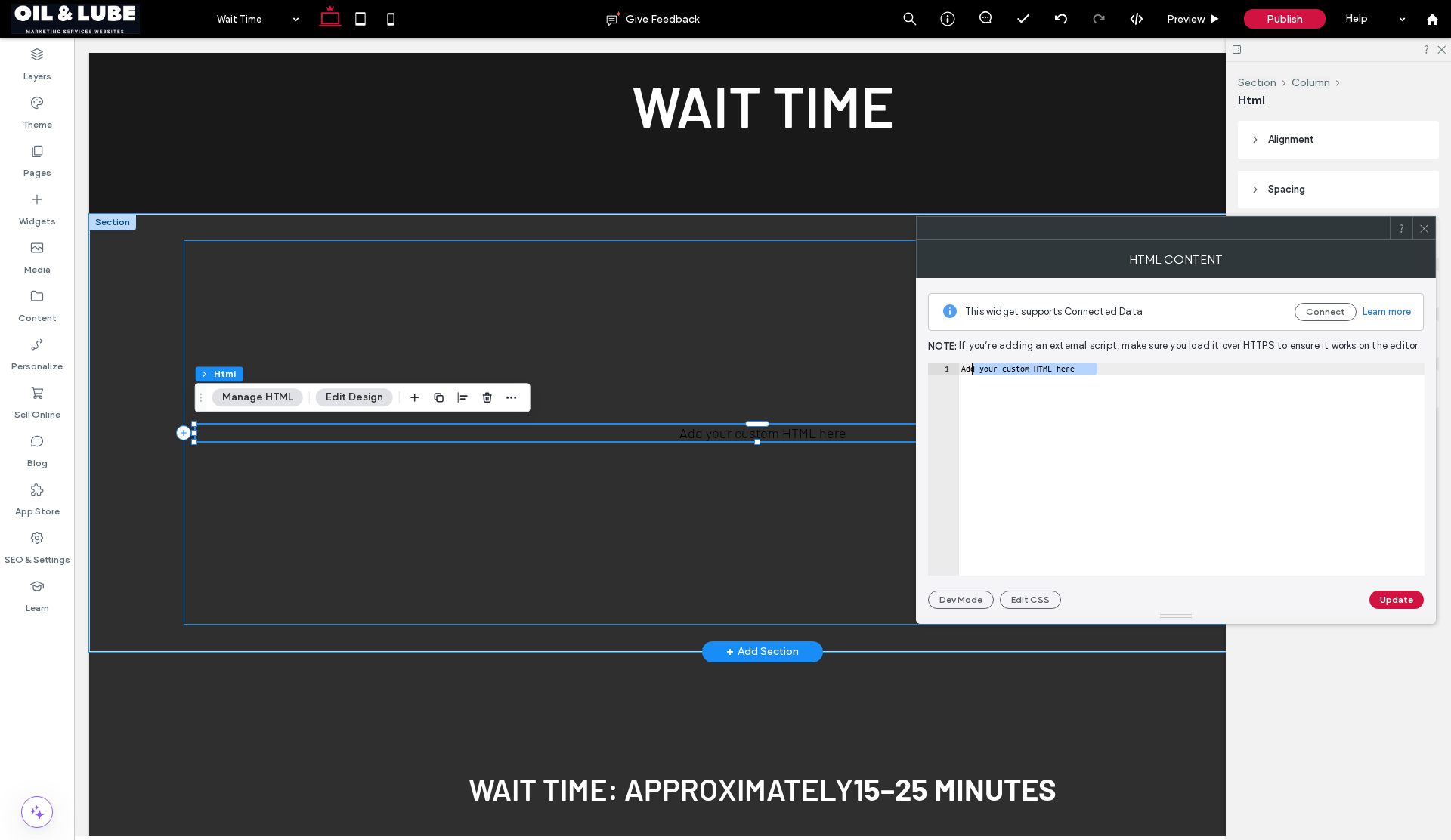
drag, startPoint x: 1047, startPoint y: 411, endPoint x: 908, endPoint y: 374, distance: 143.8
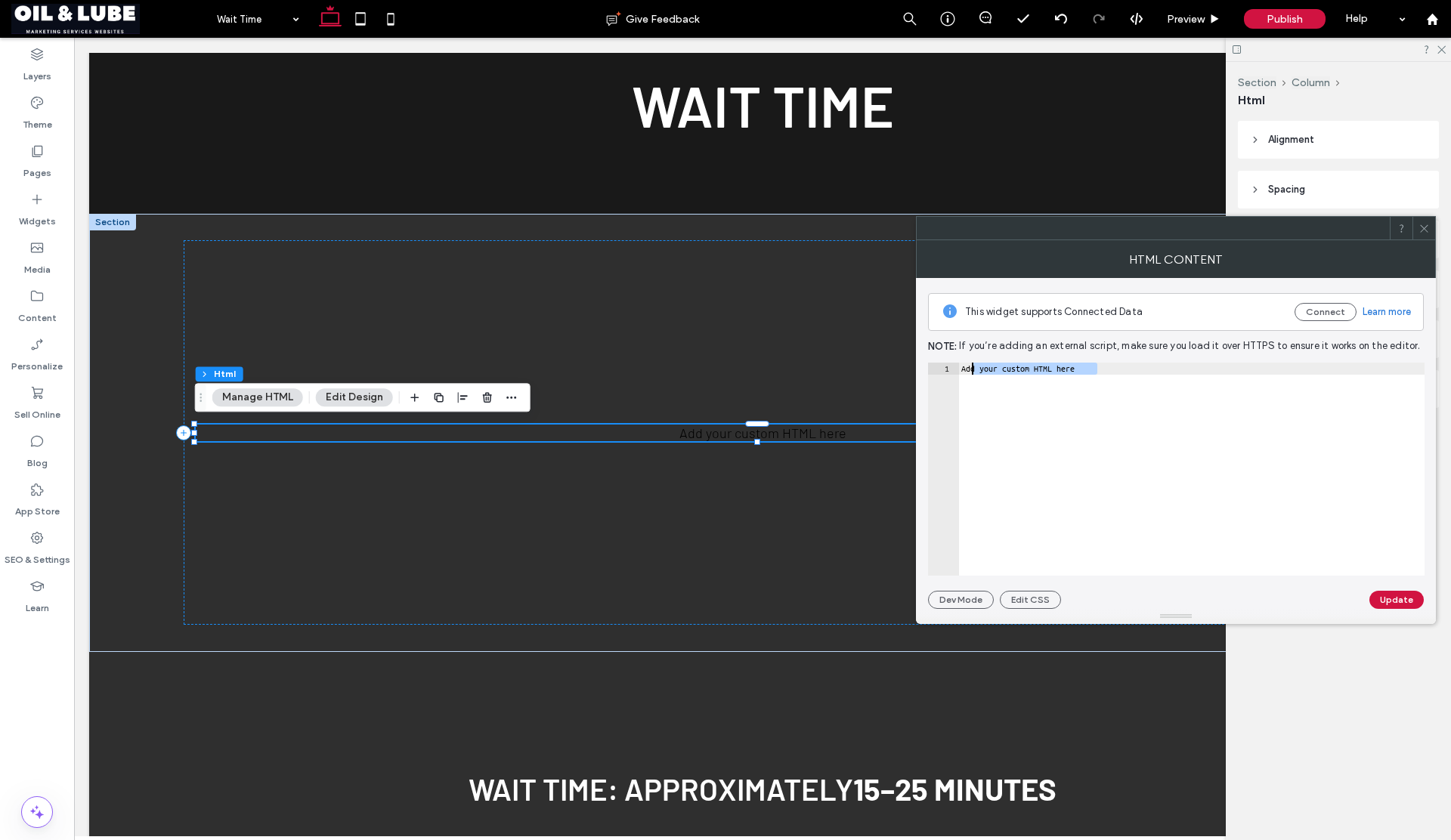
click at [958, 368] on div "1" at bounding box center [943, 368] width 31 height 12
drag, startPoint x: 961, startPoint y: 367, endPoint x: 1167, endPoint y: 372, distance: 206.1
click at [1167, 372] on div "Add your custom HTML here" at bounding box center [1192, 480] width 467 height 237
paste textarea "Cursor at row 1"
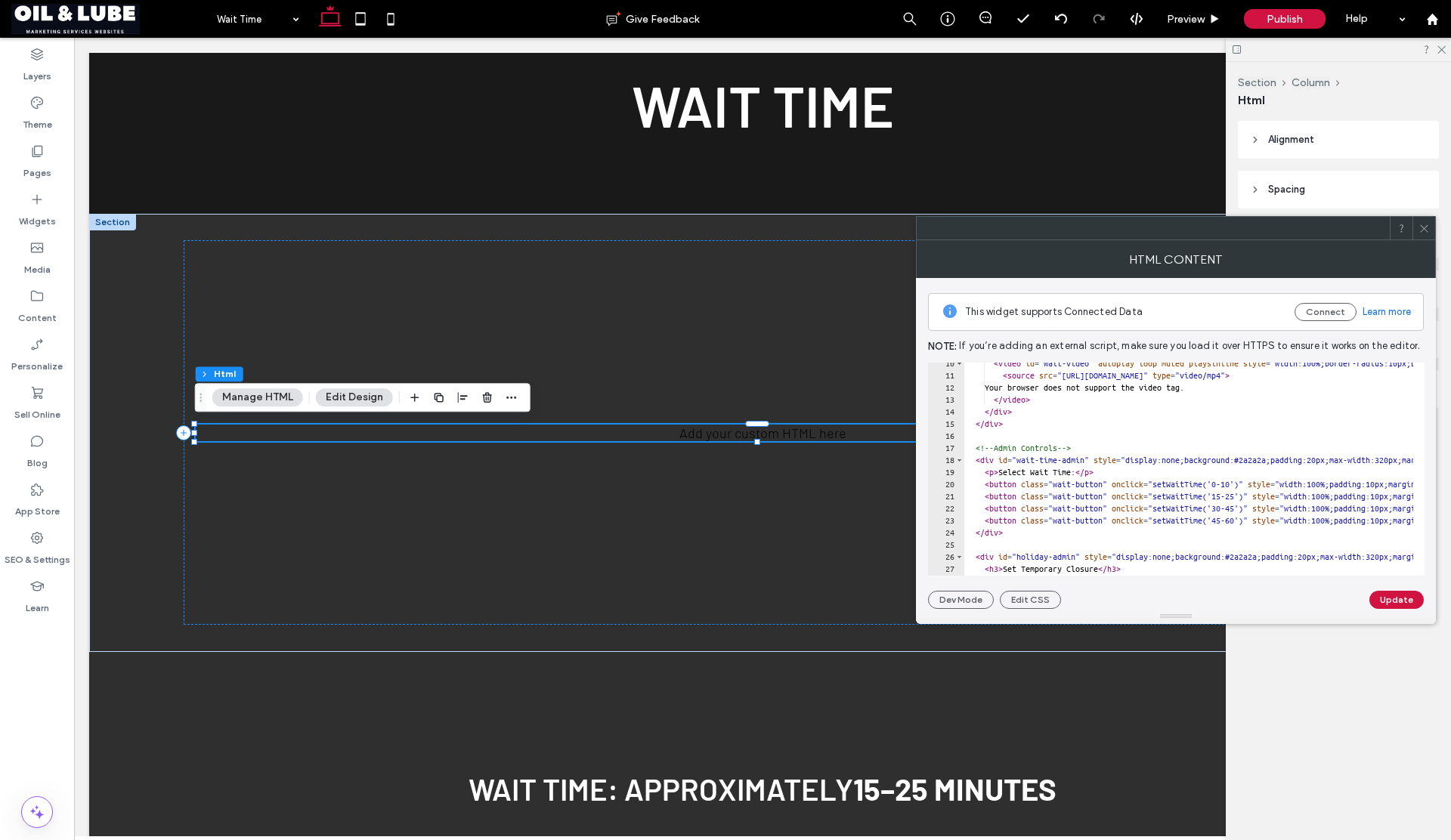
scroll to position [0, 0]
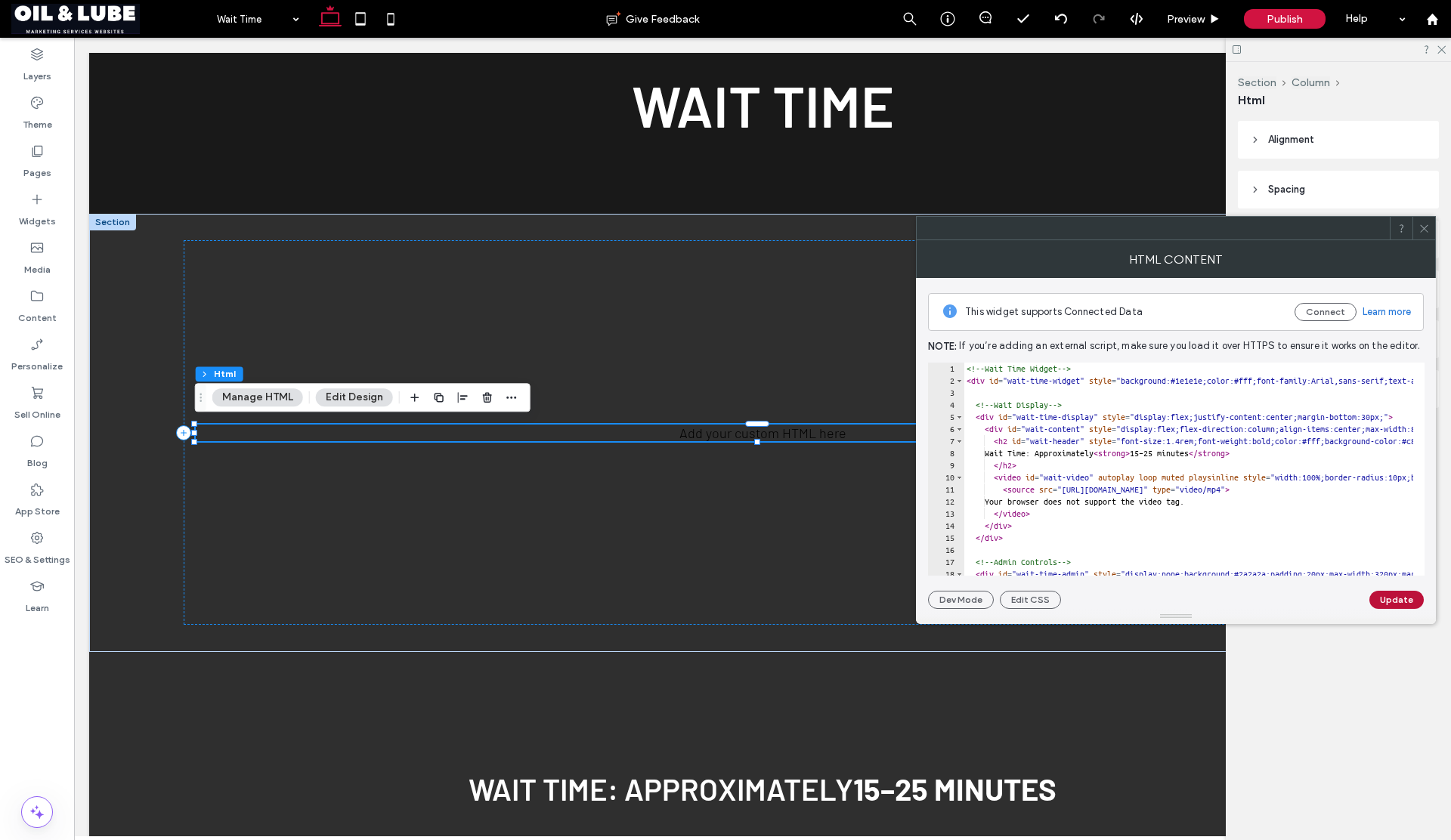
click at [1384, 603] on button "Update" at bounding box center [1396, 600] width 55 height 19
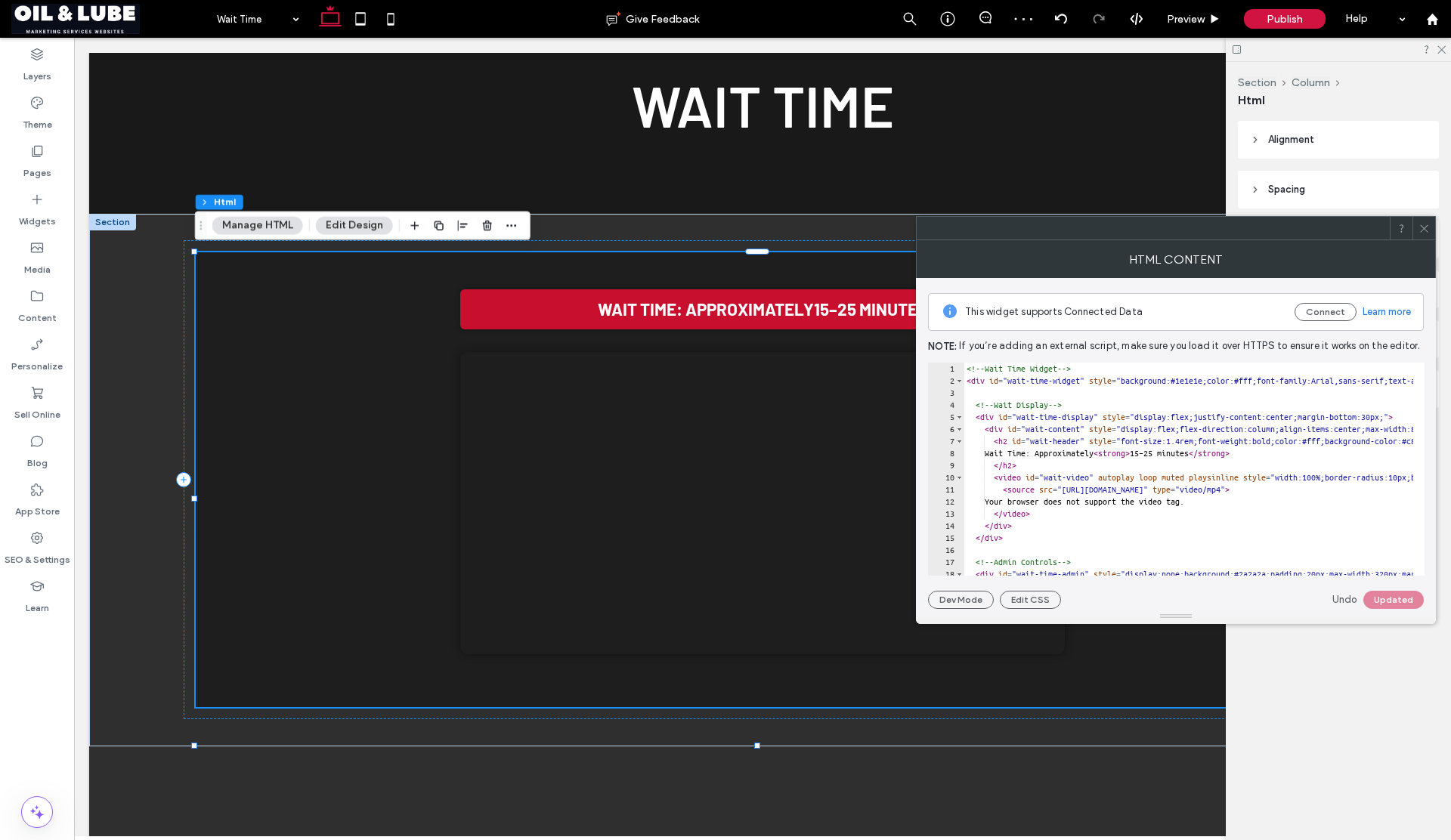
click at [1421, 228] on icon at bounding box center [1424, 229] width 11 height 11
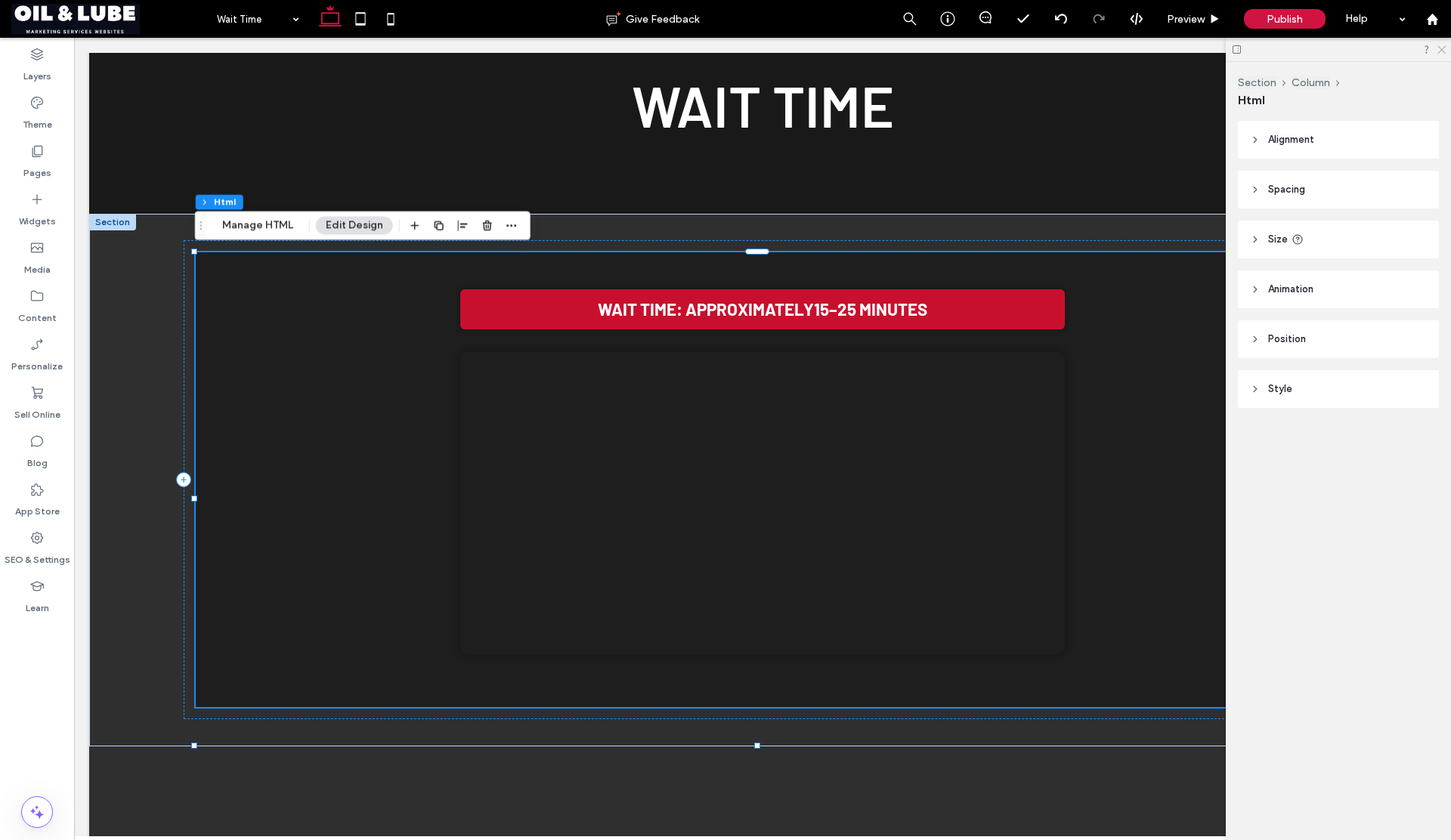
click at [1441, 49] on use at bounding box center [1442, 50] width 8 height 8
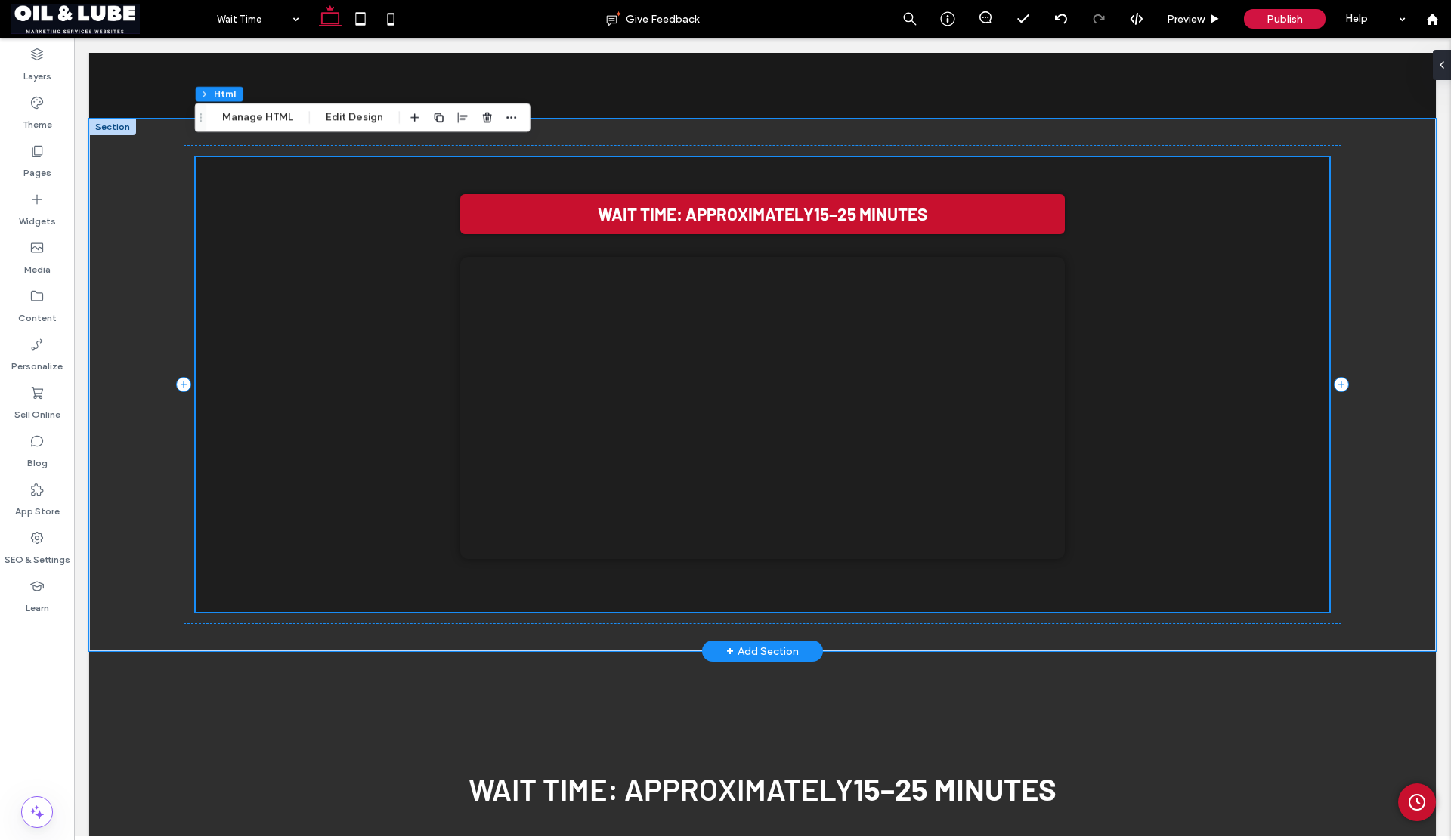
scroll to position [352, 0]
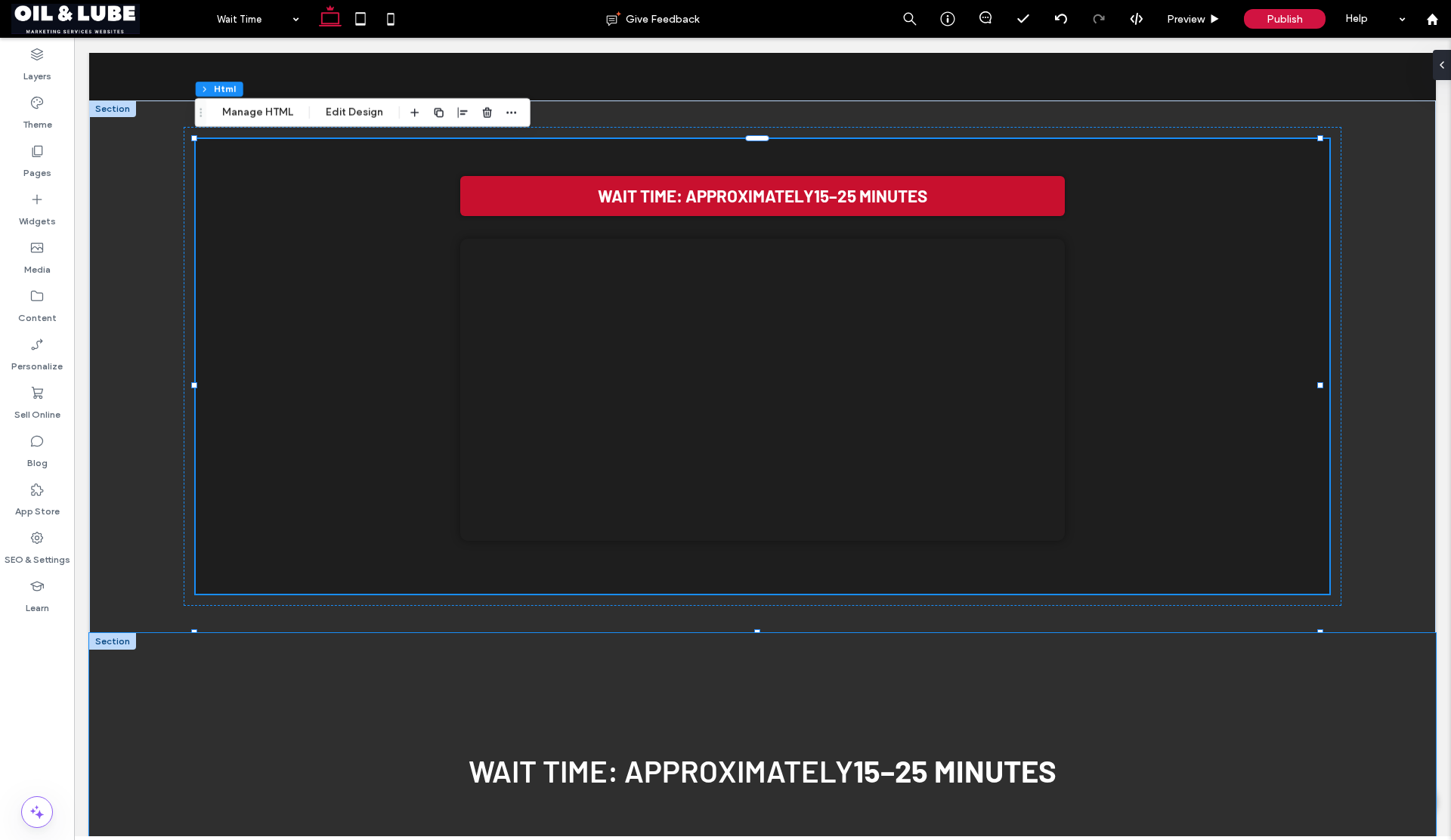
click at [191, 691] on div "Wait Time Display Wait Time: Approximately 15–25 minutes Your browser does not …" at bounding box center [762, 852] width 1347 height 439
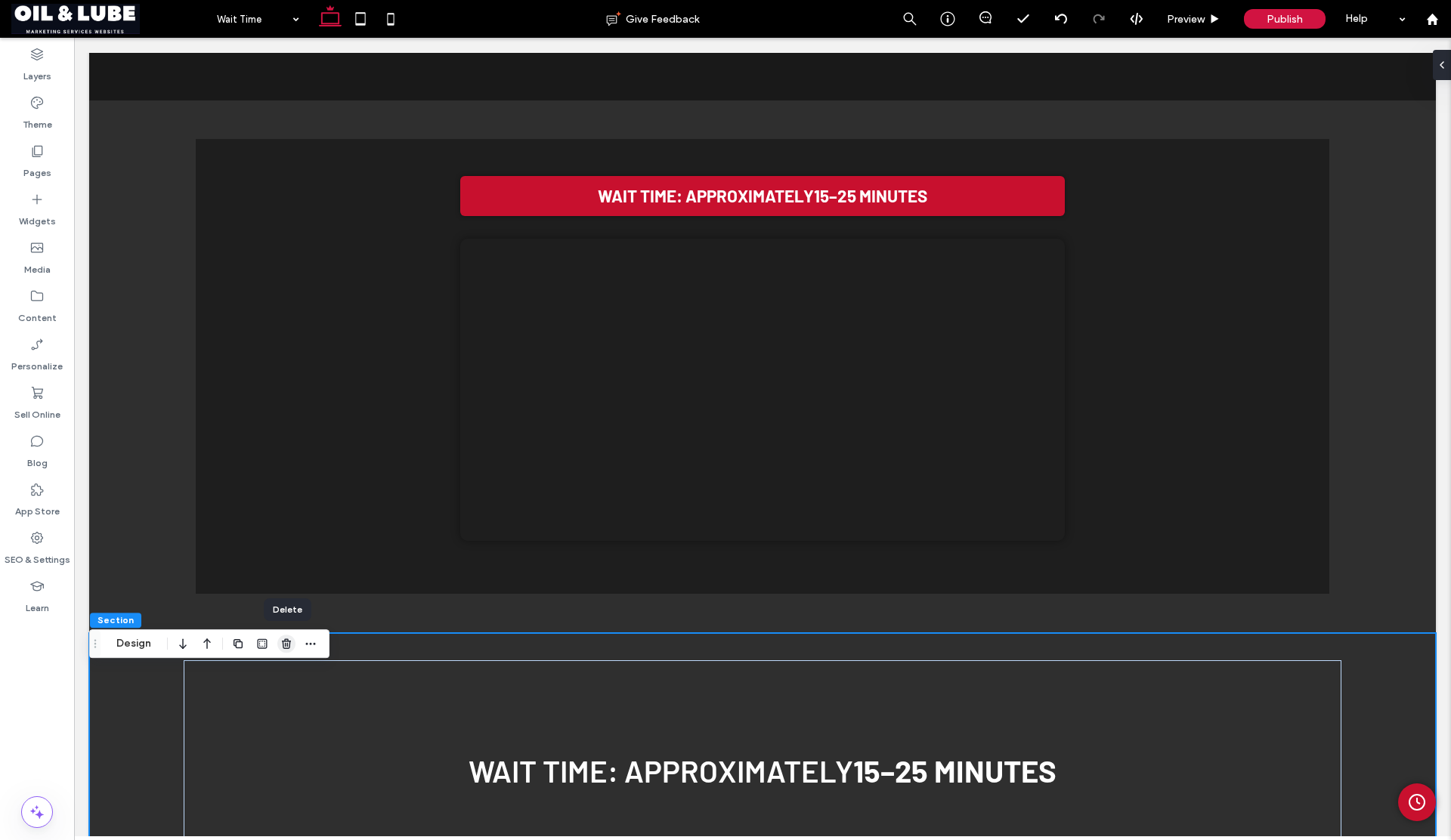
click at [285, 645] on use "button" at bounding box center [286, 643] width 9 height 10
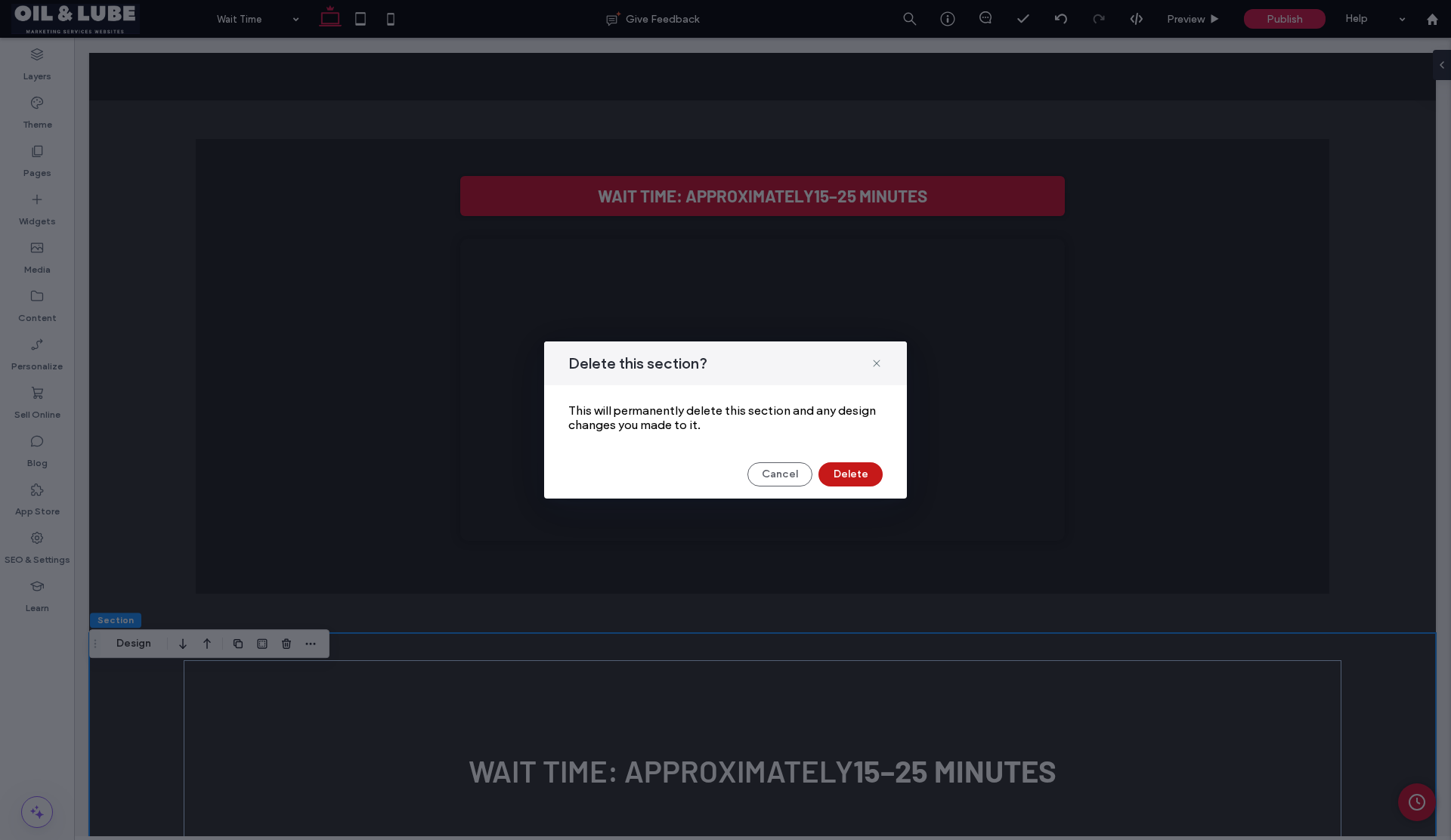
click at [839, 470] on button "Delete" at bounding box center [851, 475] width 64 height 24
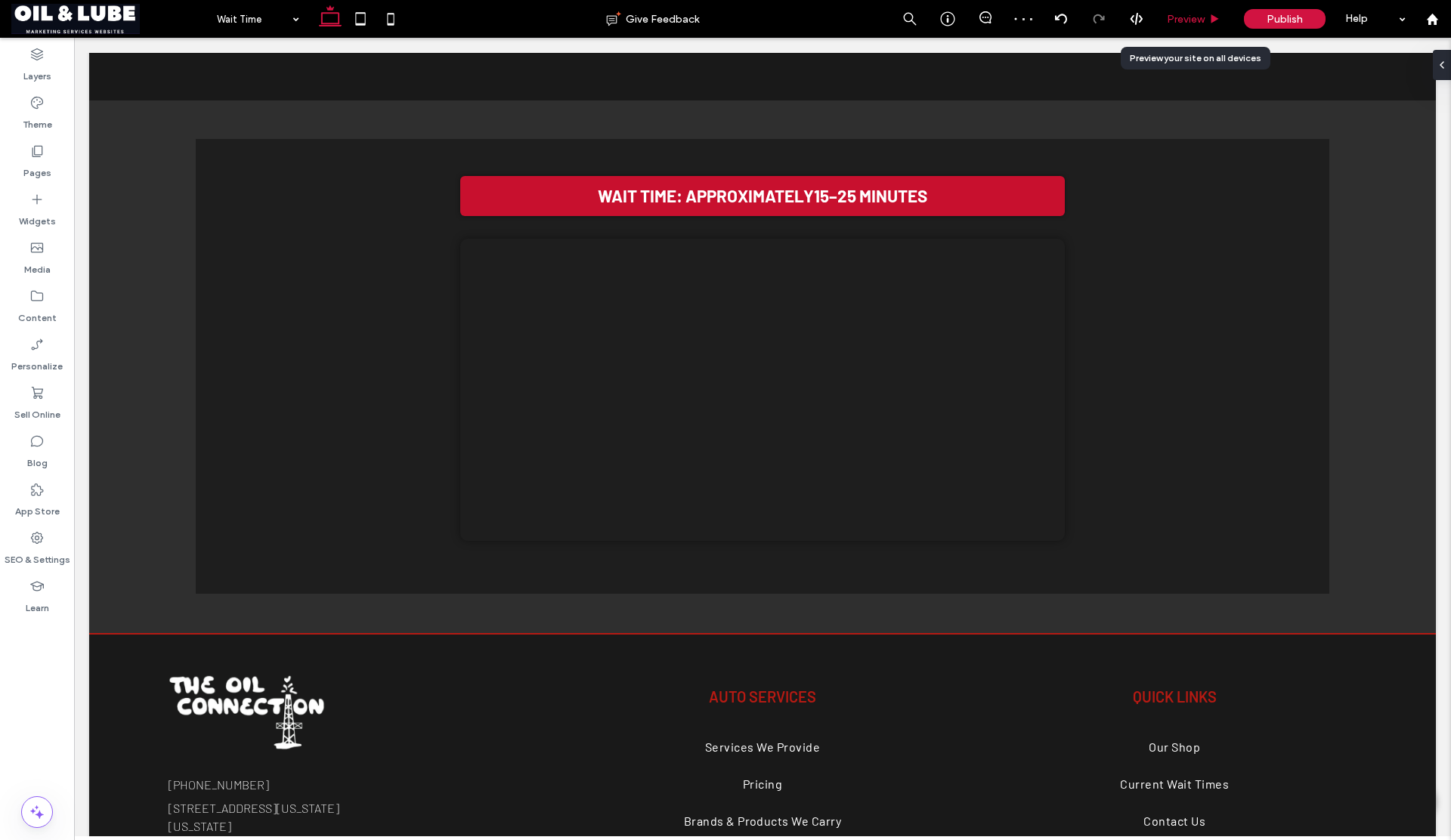
click at [1188, 19] on span "Preview" at bounding box center [1185, 20] width 38 height 13
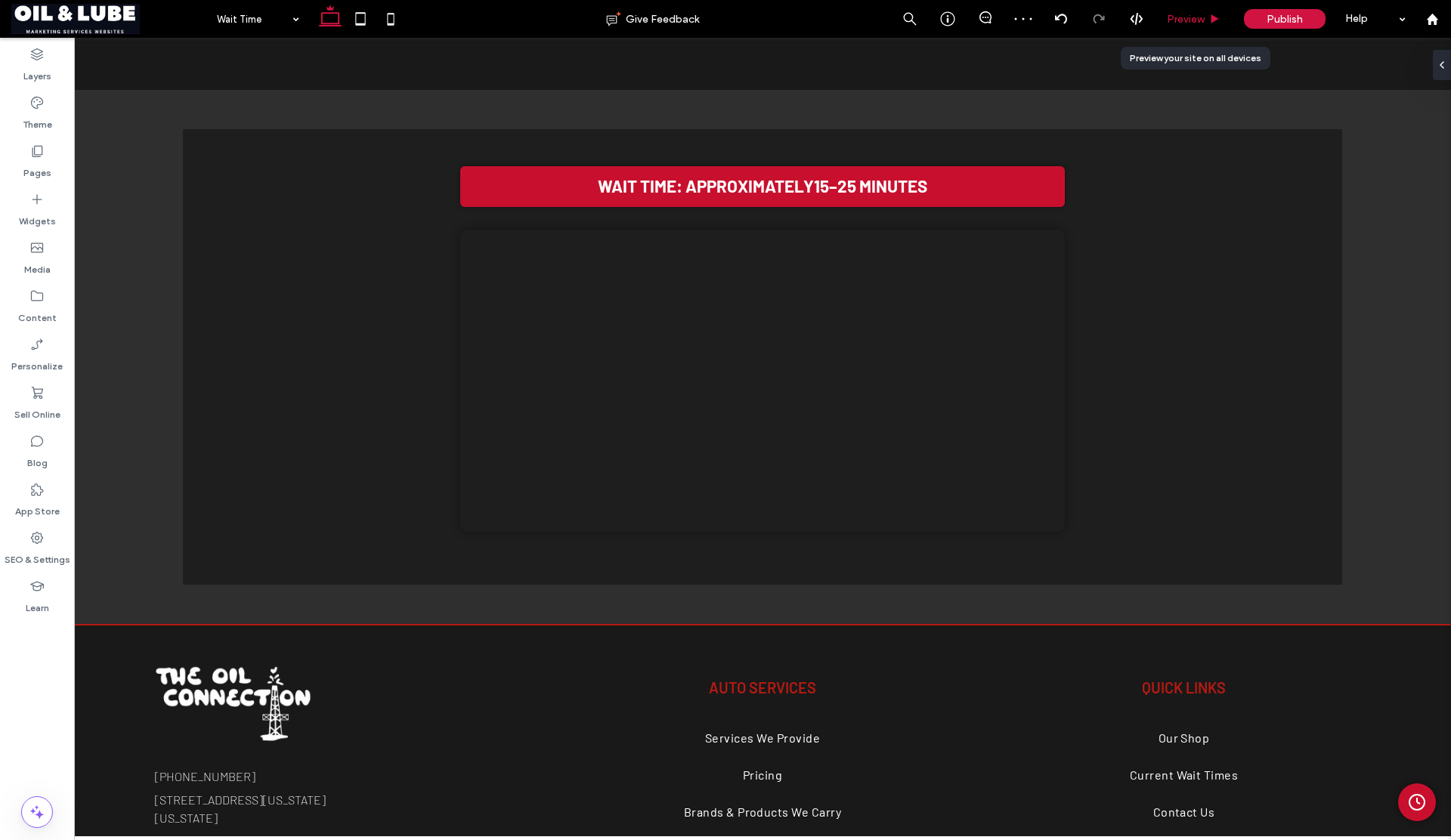
scroll to position [356, 0]
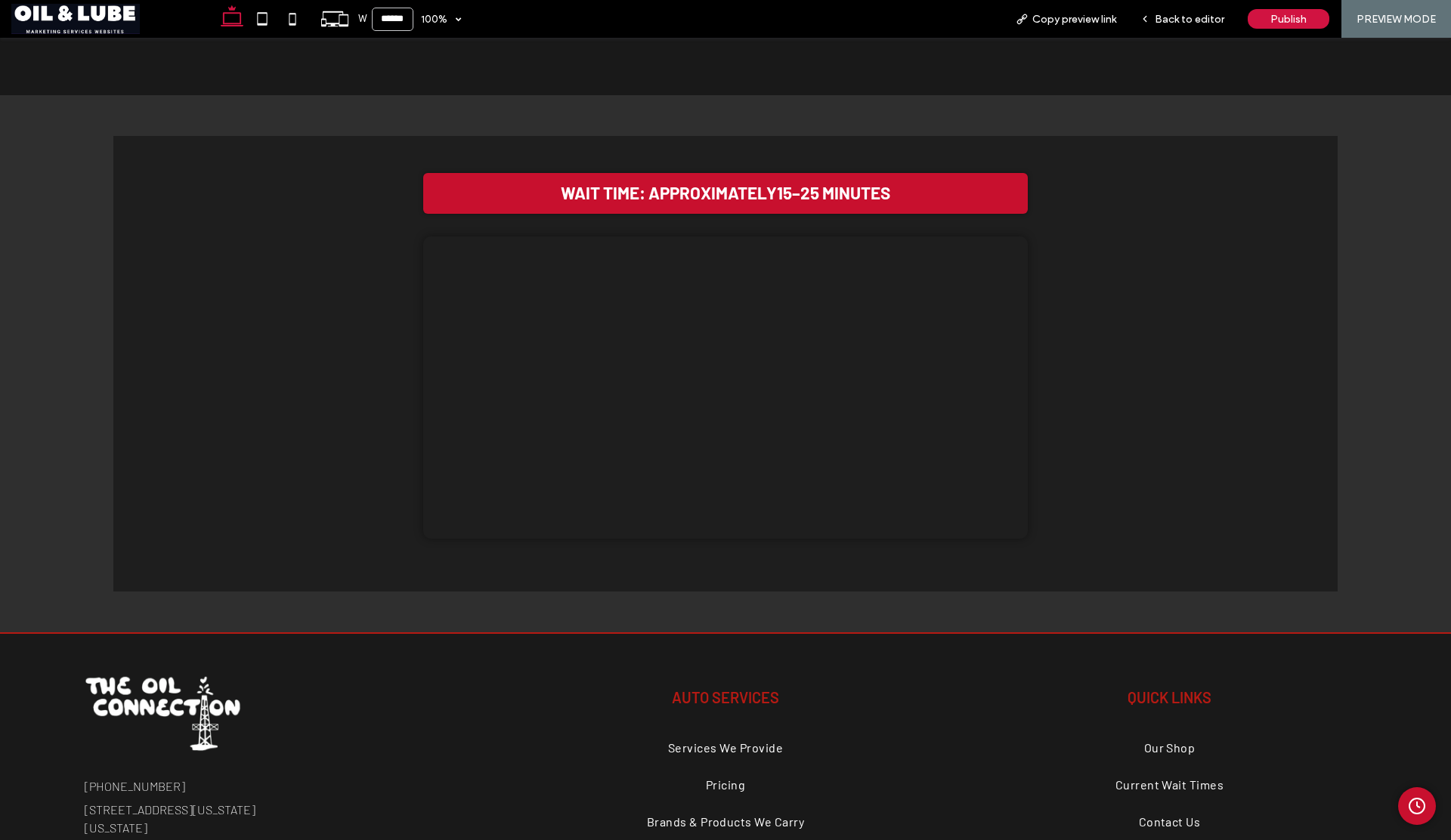
click at [1408, 805] on icon "Admin Clock Button" at bounding box center [1418, 807] width 19 height 19
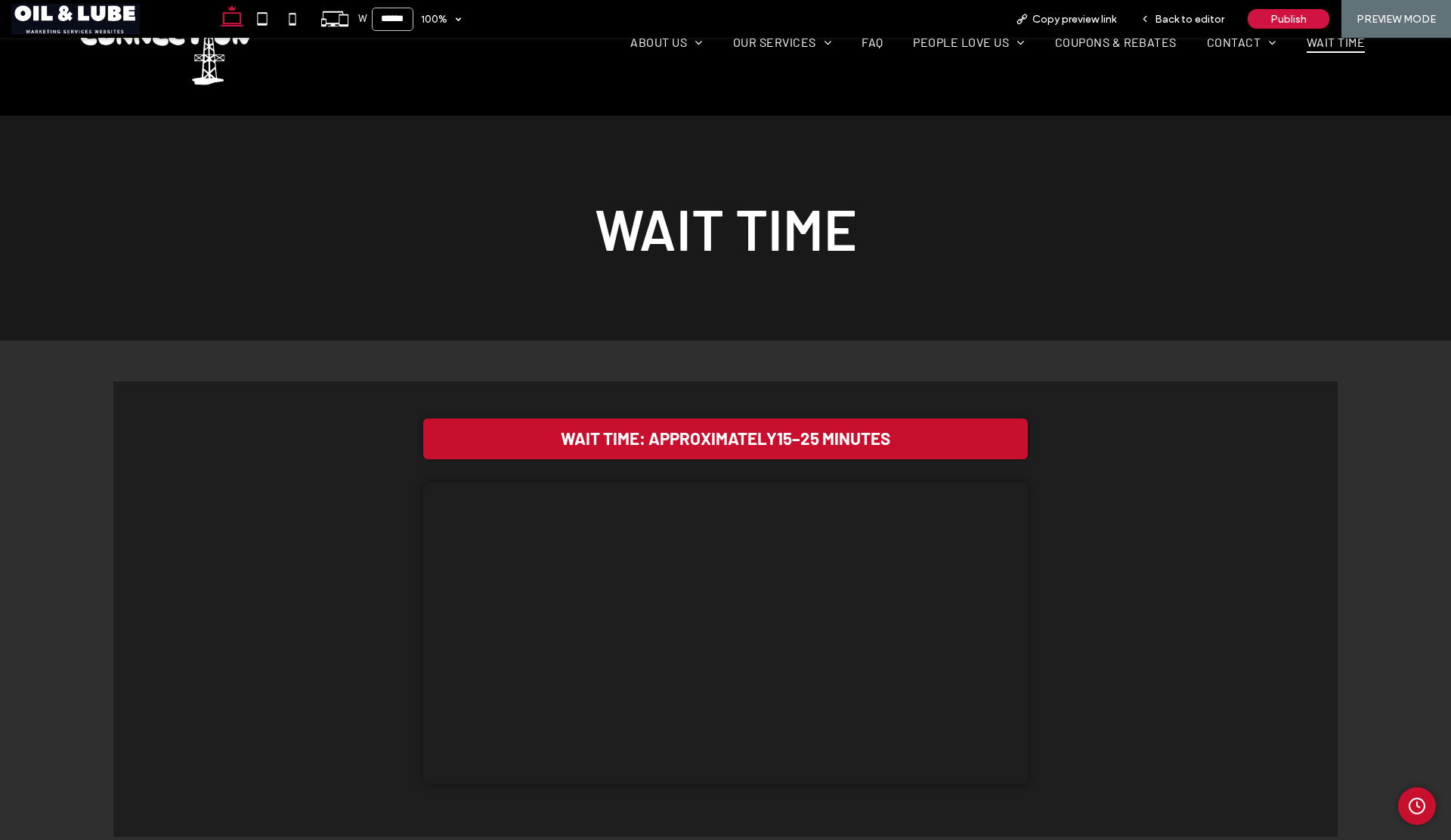
scroll to position [0, 0]
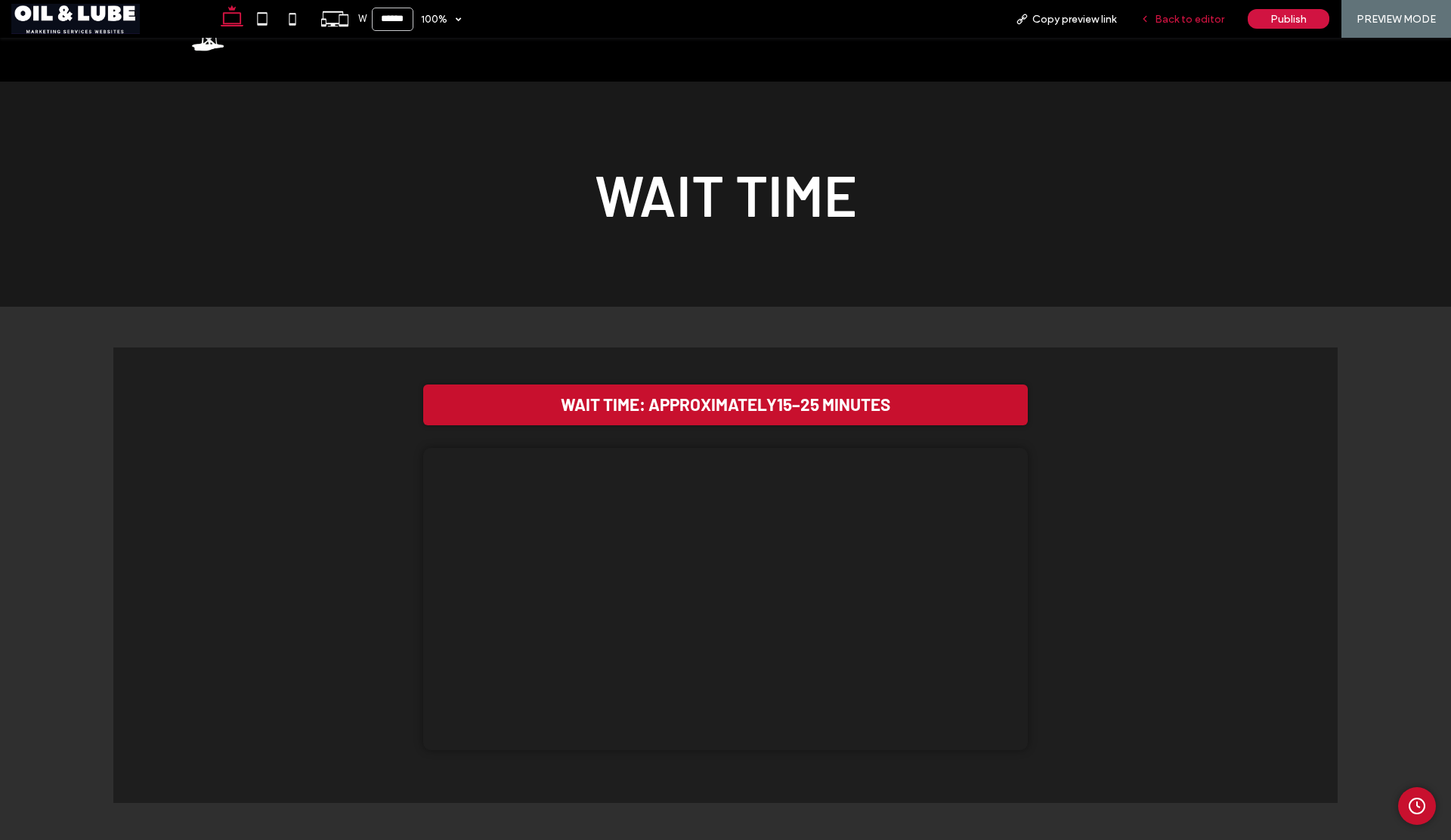
click at [1190, 19] on span "Back to editor" at bounding box center [1189, 20] width 70 height 13
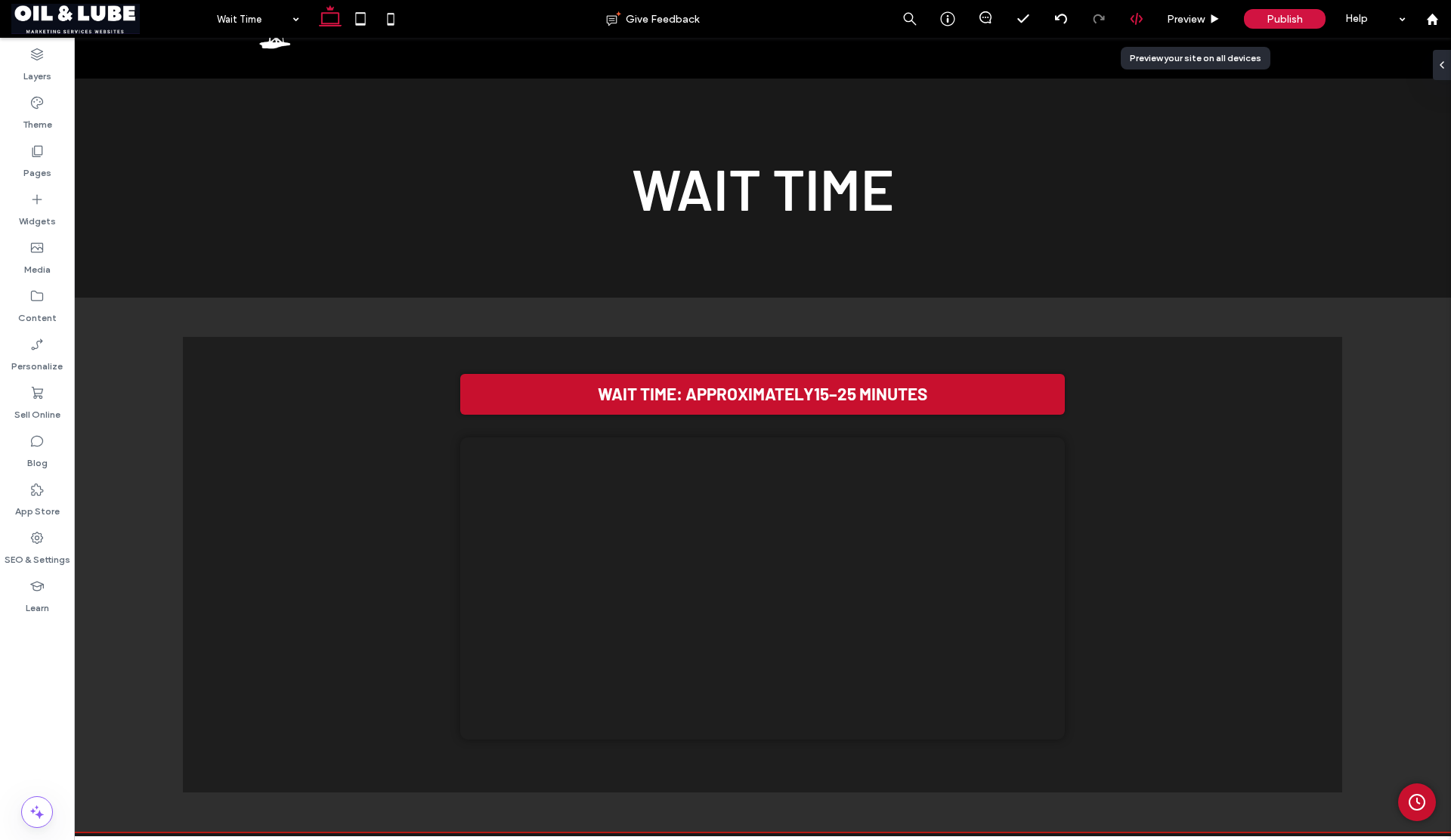
scroll to position [145, 0]
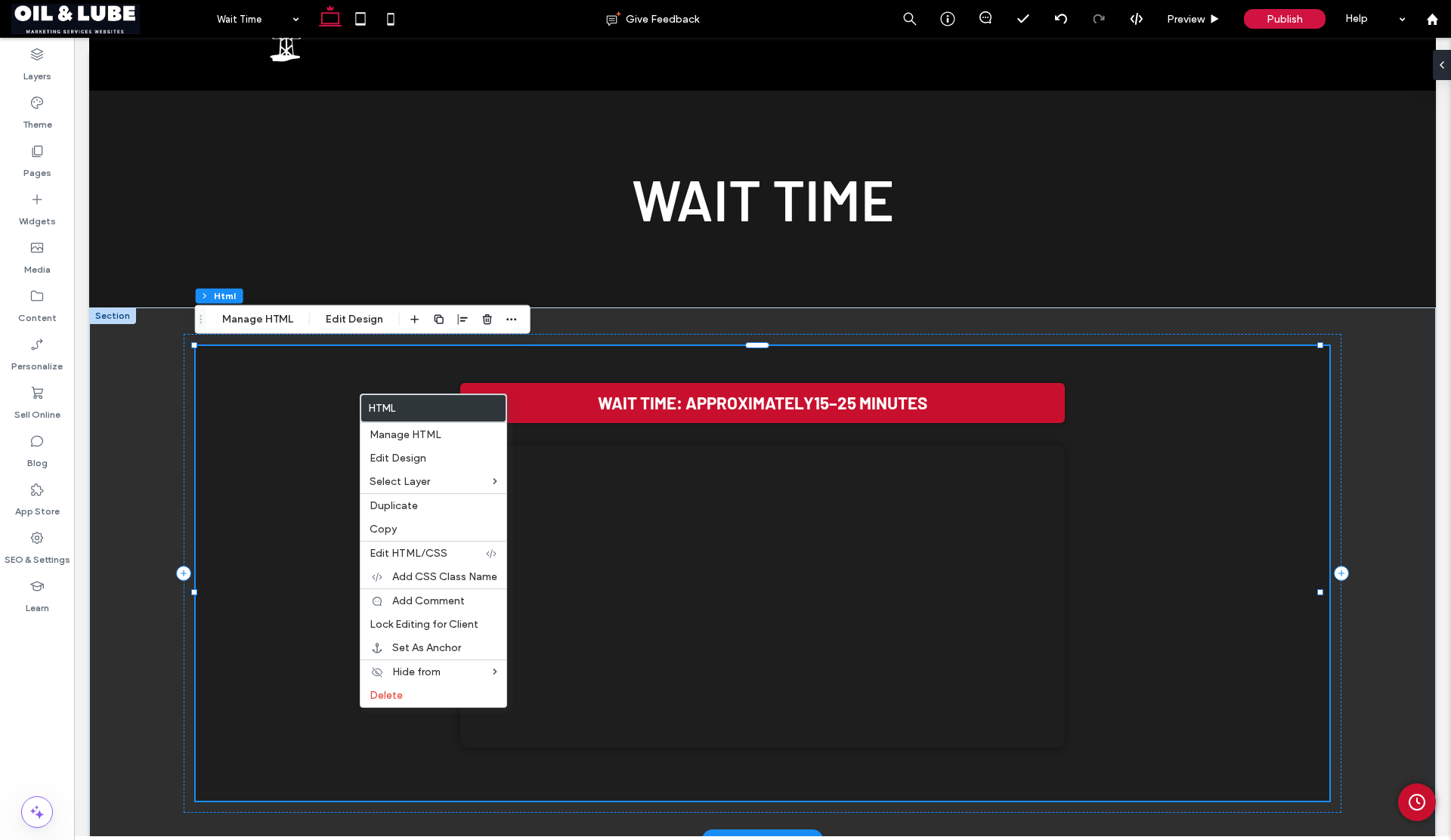
click at [342, 394] on div "Wait Time: Approximately 15–25 minutes Your browser does not support the video …" at bounding box center [763, 562] width 1089 height 387
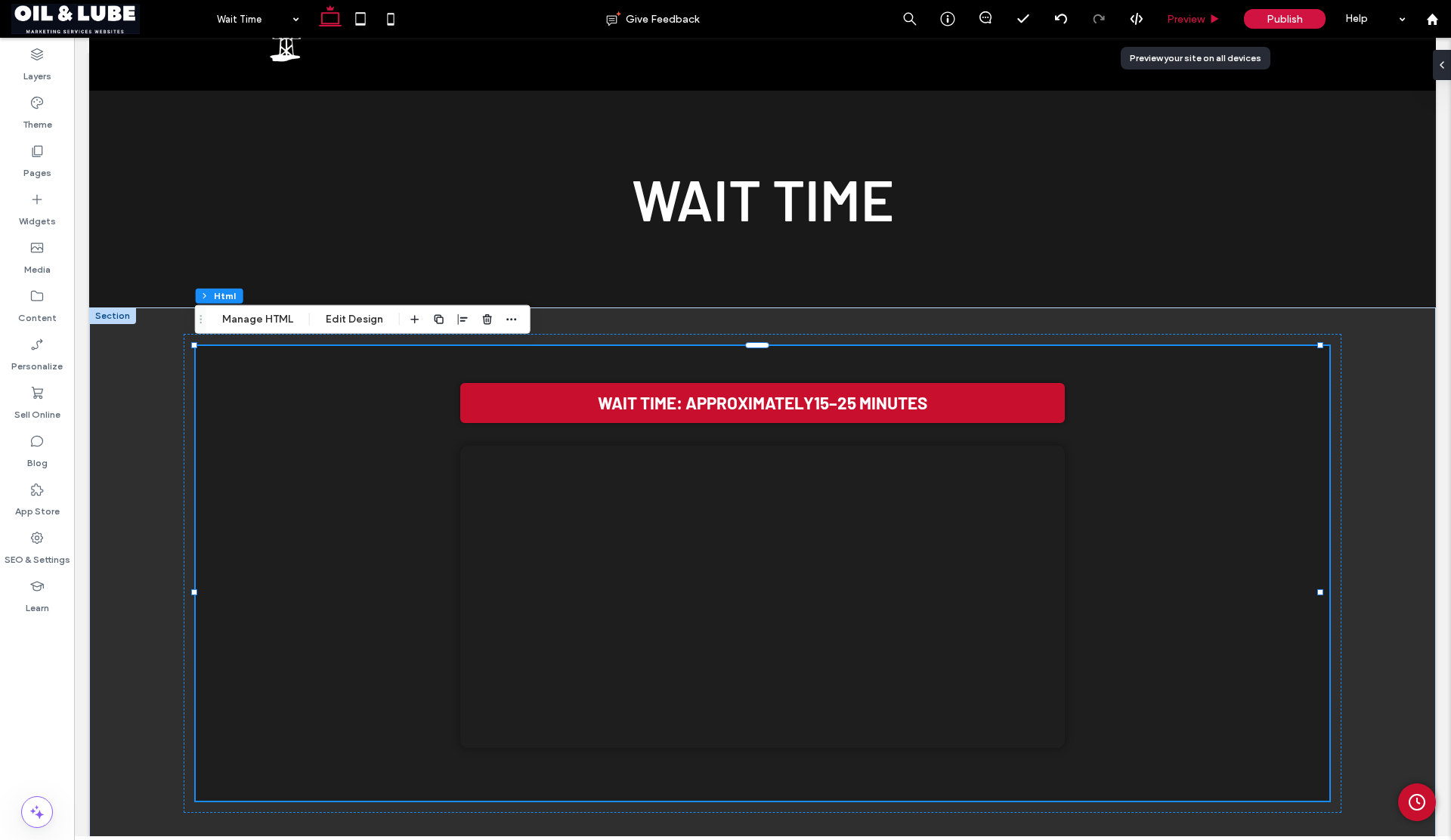
click at [1194, 14] on span "Preview" at bounding box center [1185, 20] width 38 height 13
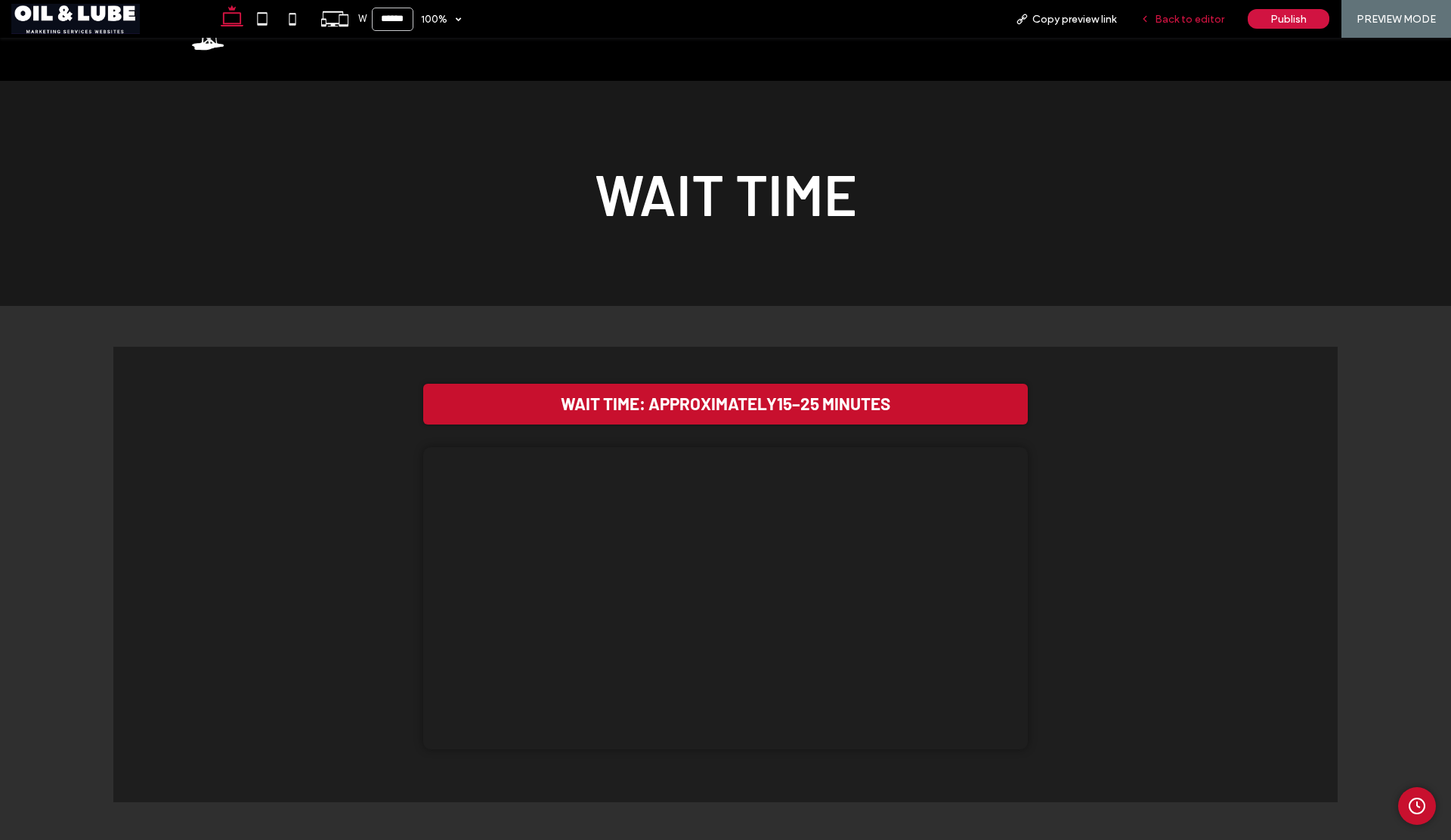
scroll to position [144, 0]
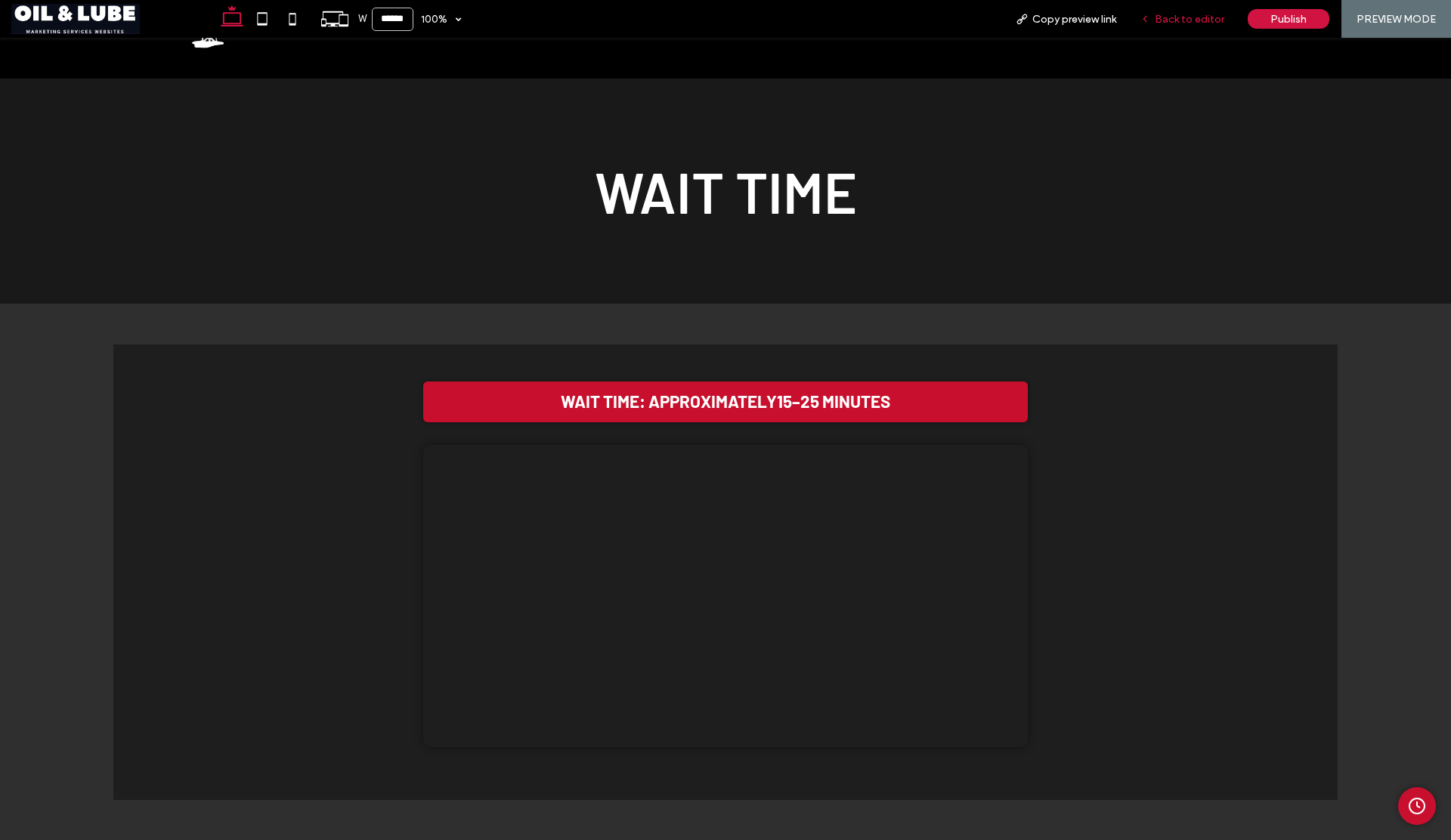
click at [1192, 15] on span "Back to editor" at bounding box center [1189, 20] width 70 height 13
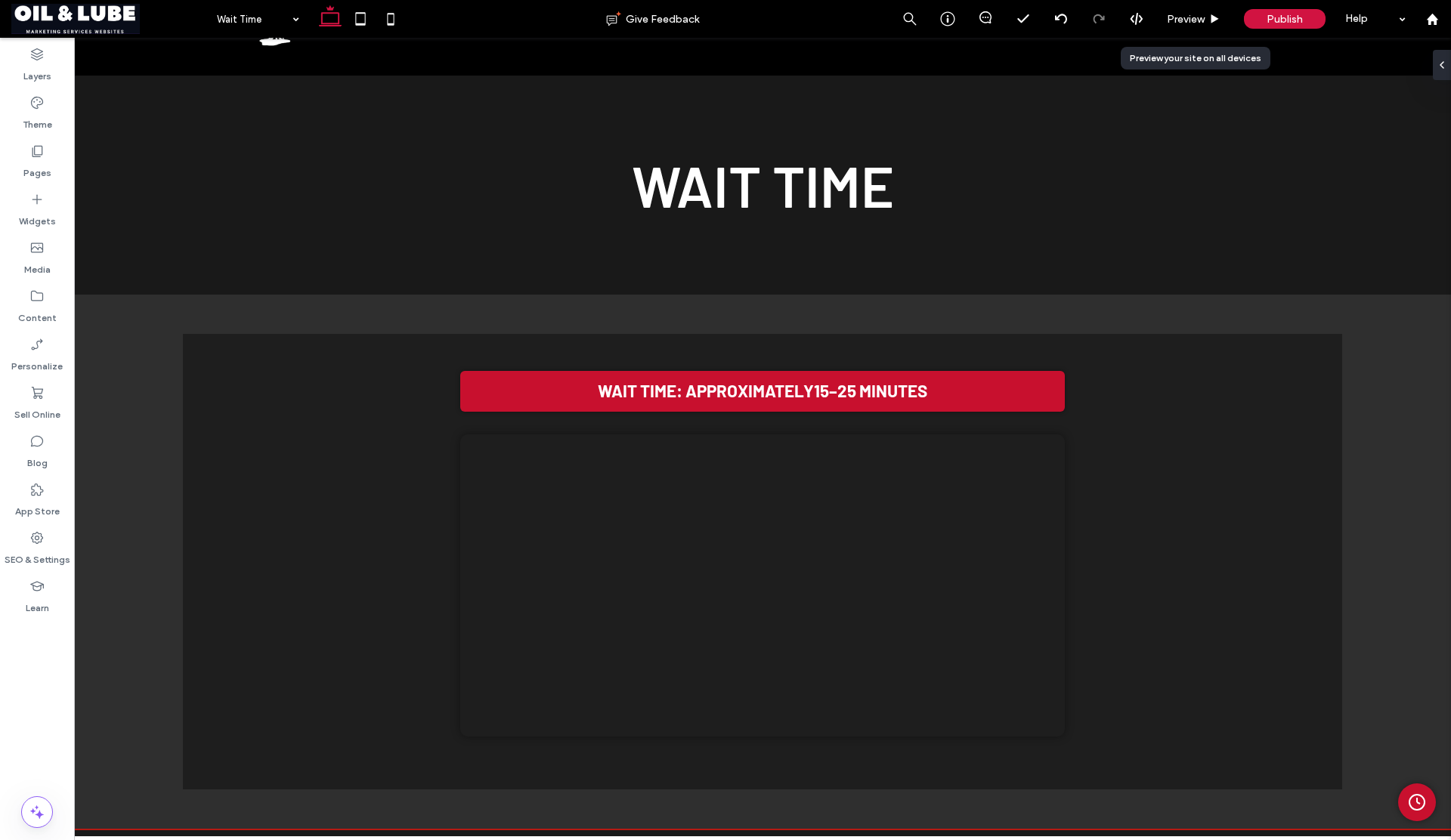
scroll to position [148, 0]
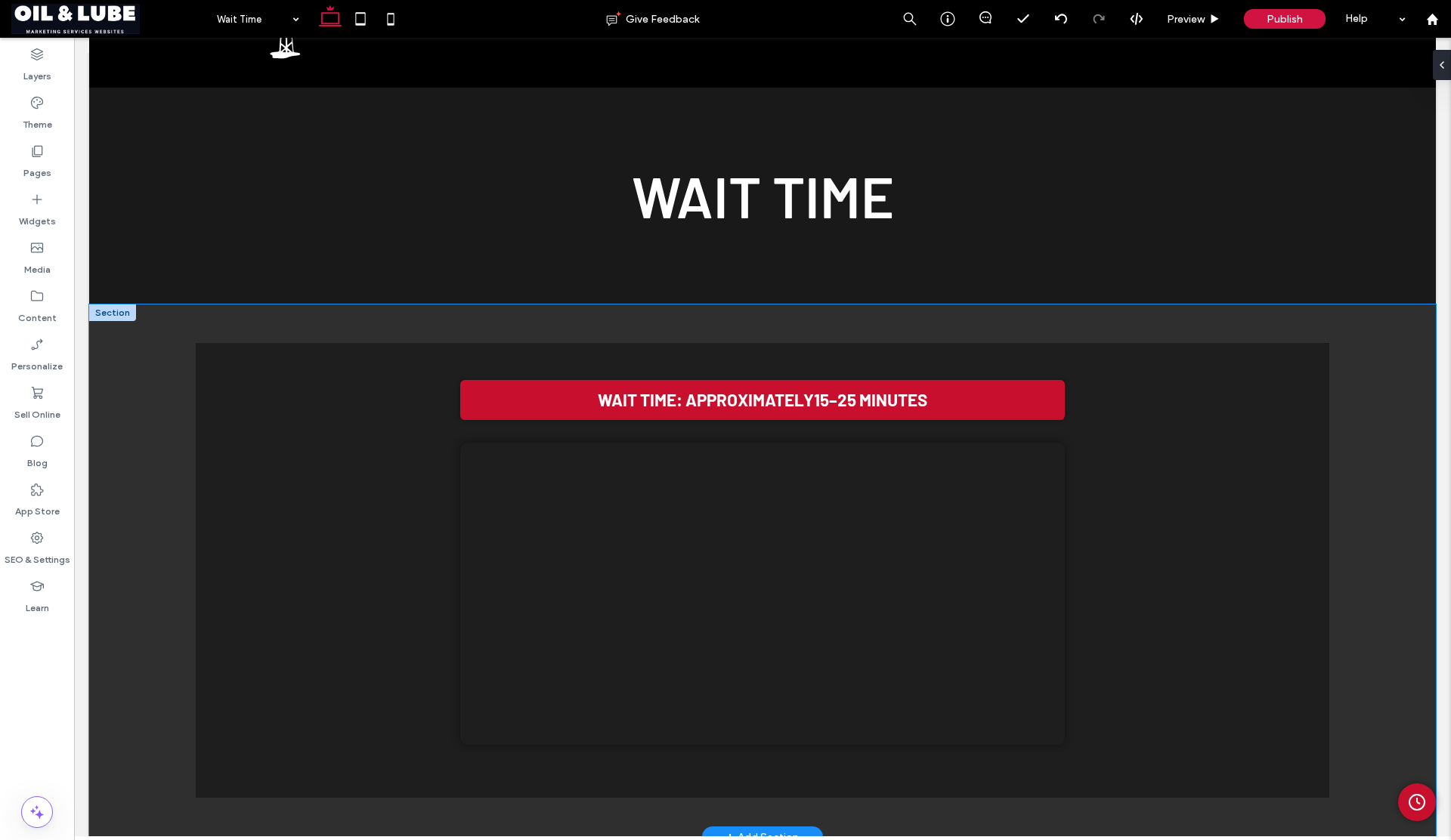
click at [138, 349] on div "Wait Time: Approximately 15–25 minutes Your browser does not support the video …" at bounding box center [762, 571] width 1347 height 532
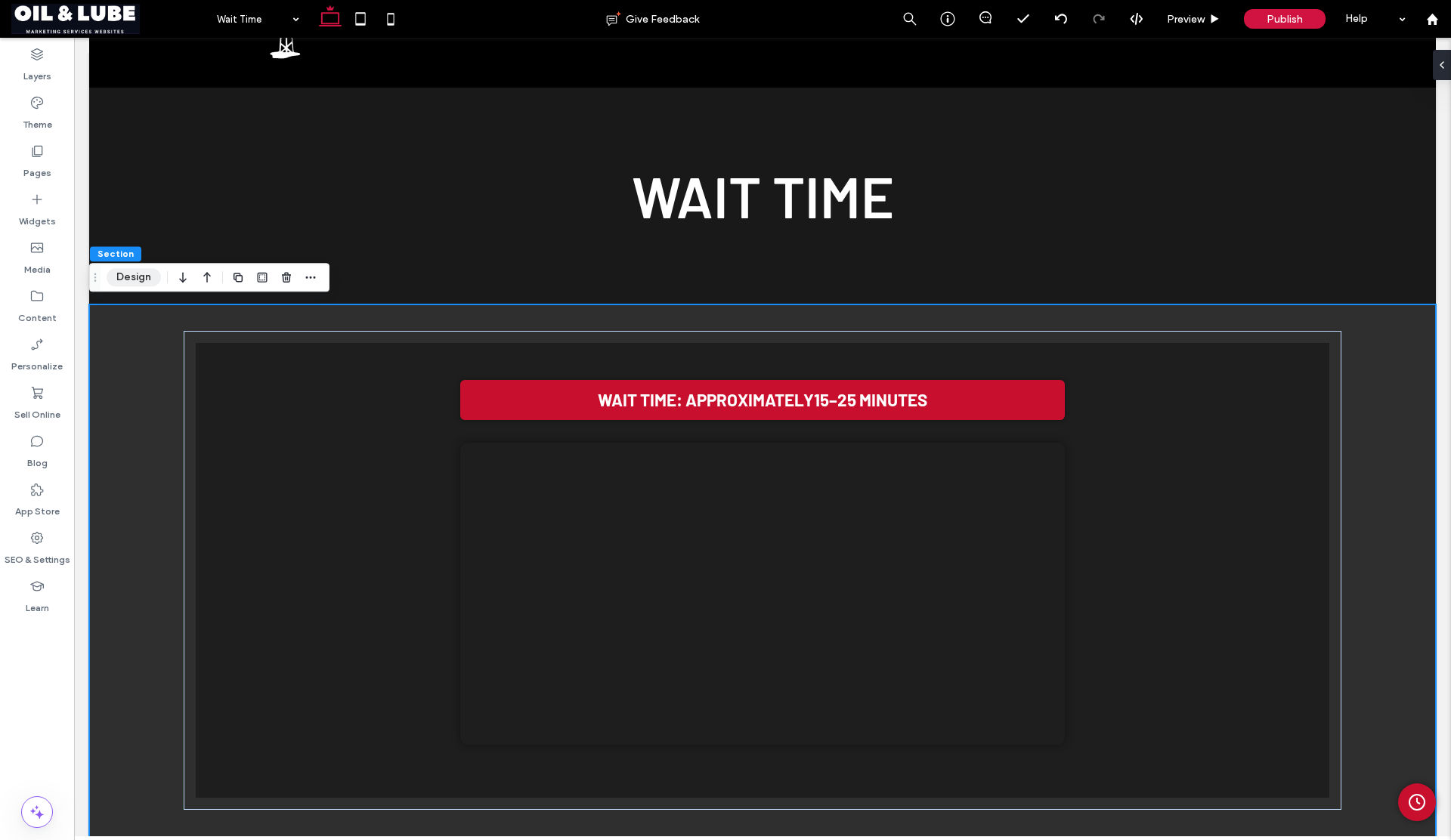
click at [123, 278] on button "Design" at bounding box center [134, 278] width 55 height 19
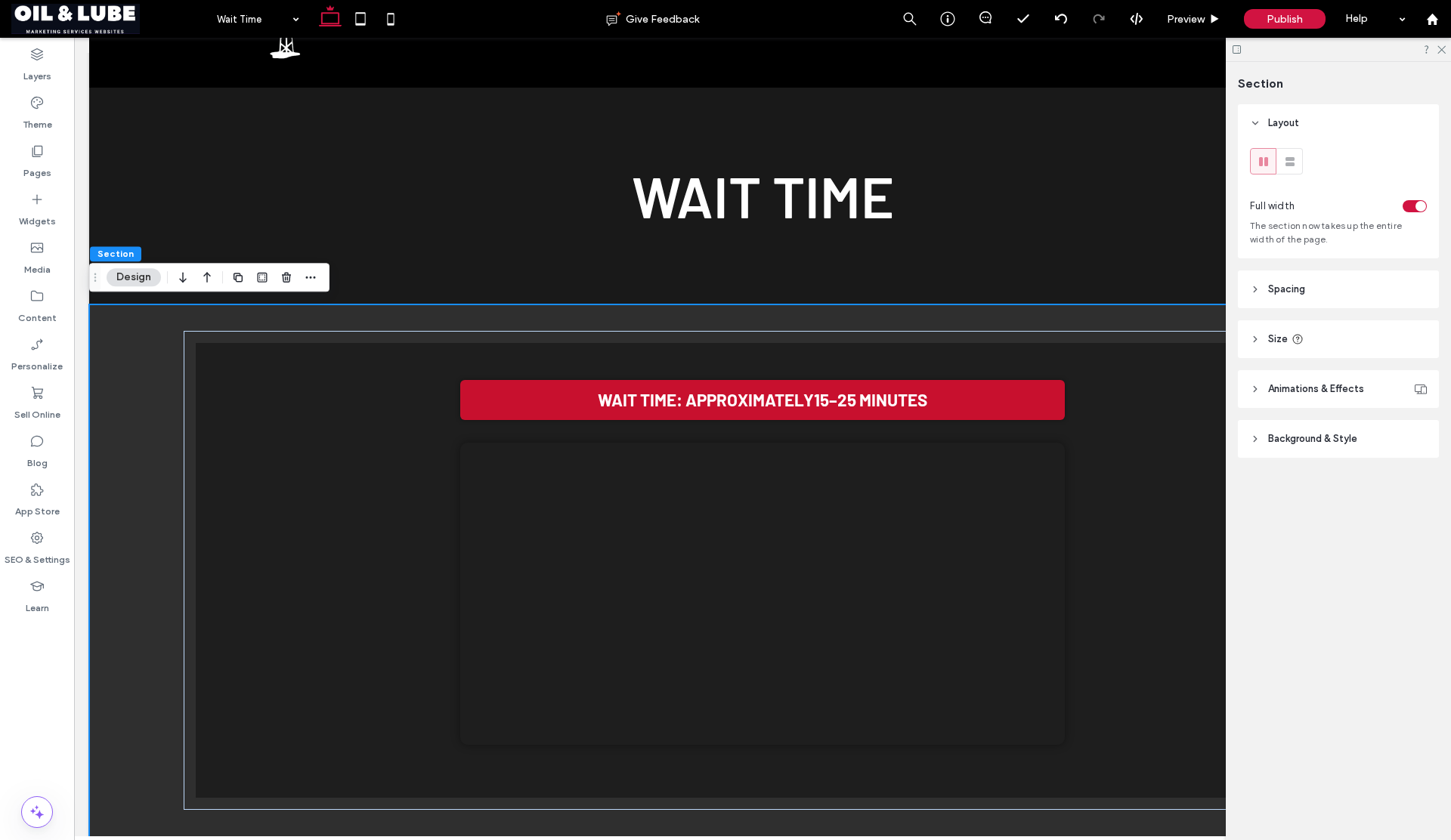
click at [1300, 428] on header "Background & Style" at bounding box center [1339, 439] width 201 height 38
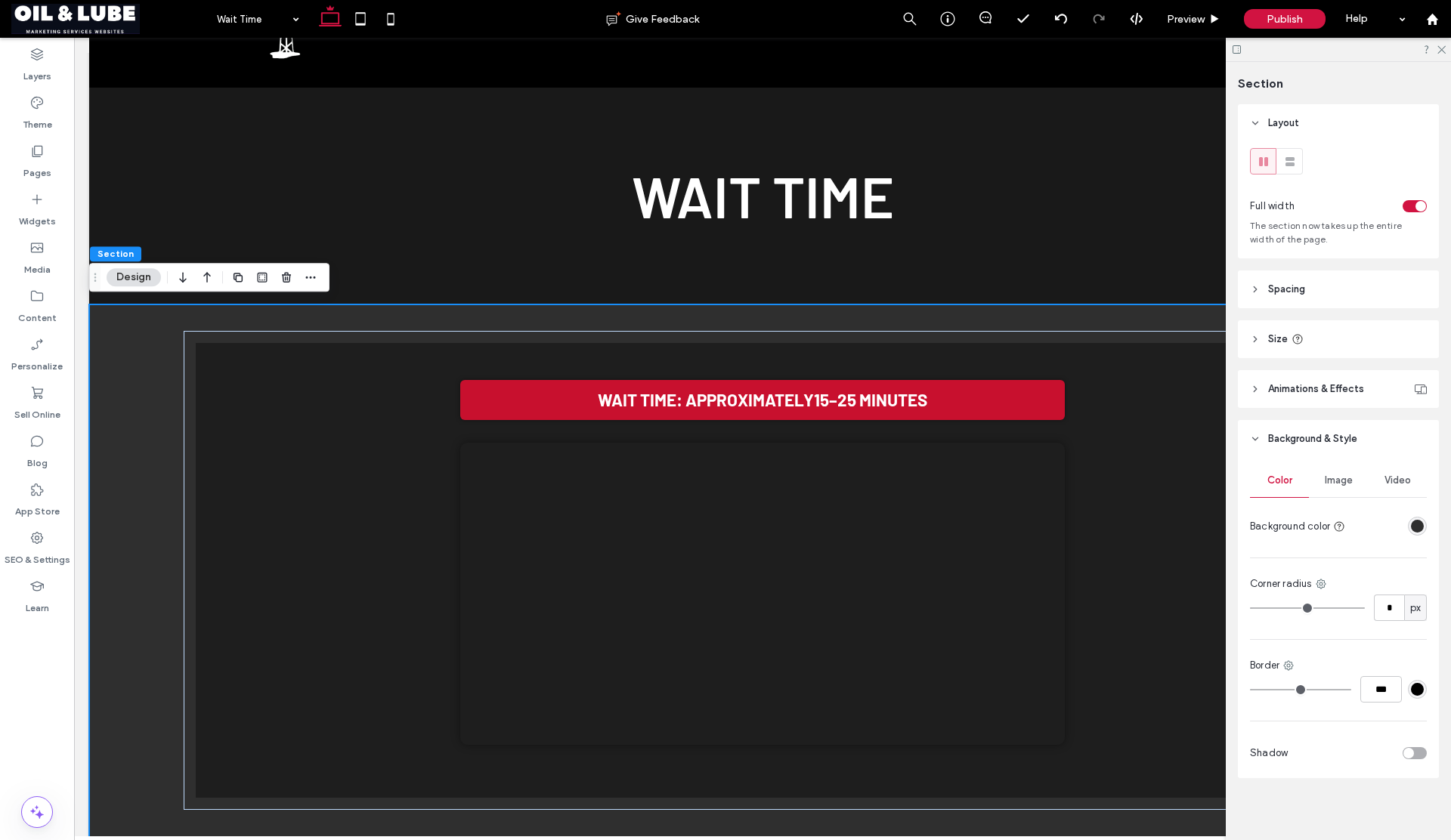
click at [1415, 526] on div "rgba(47, 47, 47, 1)" at bounding box center [1418, 526] width 13 height 13
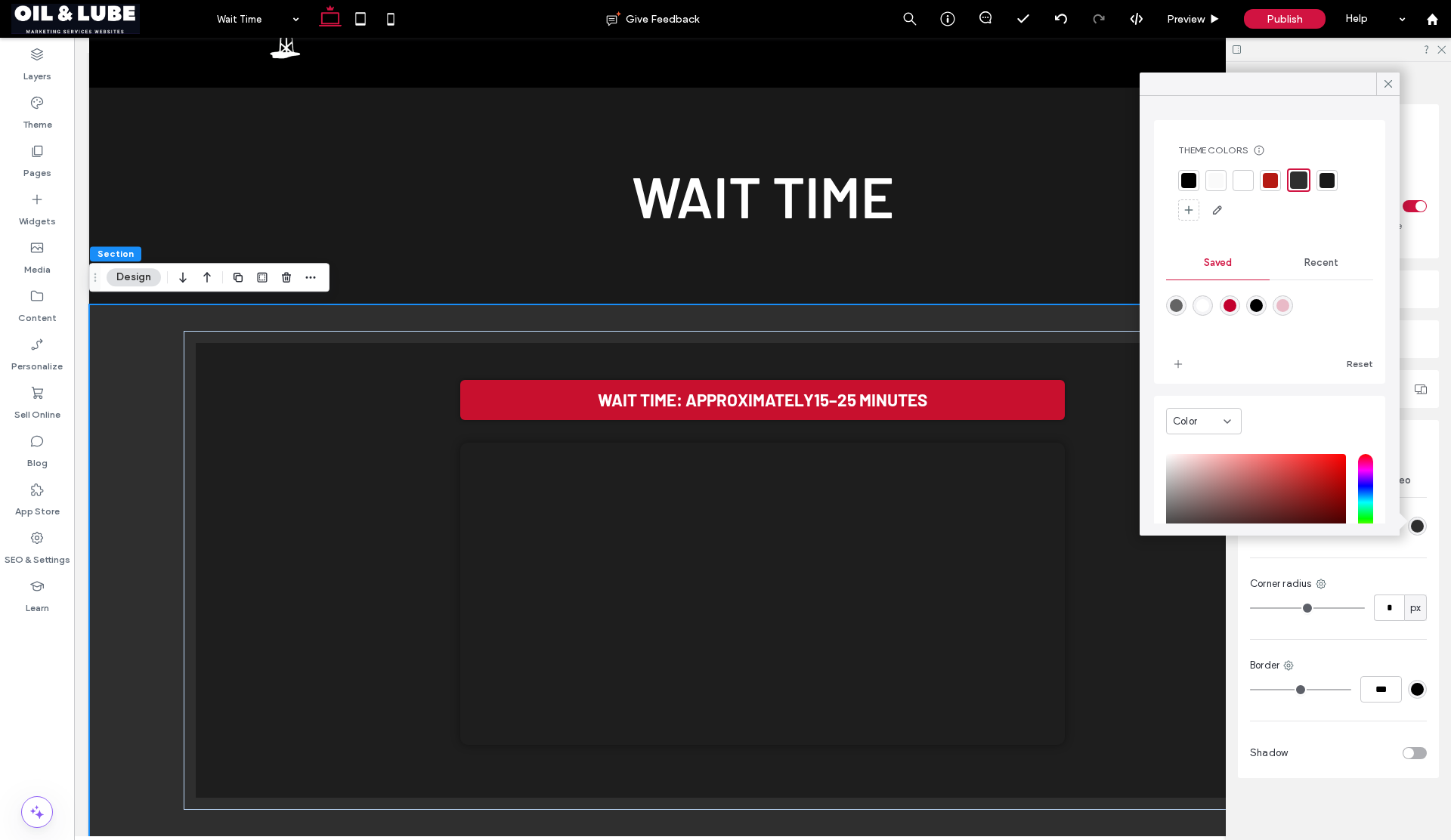
click at [1193, 178] on div at bounding box center [1189, 180] width 15 height 15
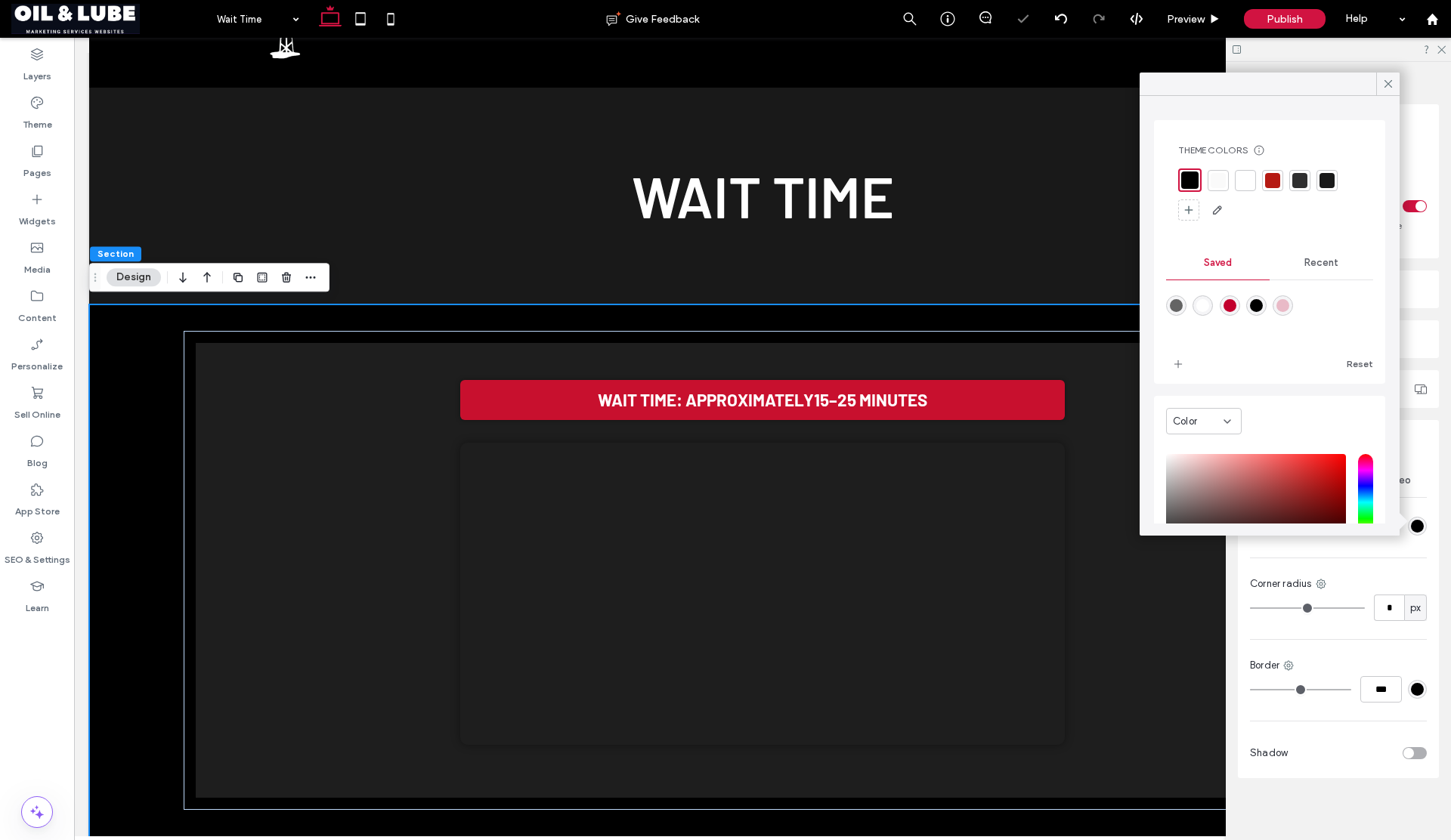
click at [1300, 180] on div at bounding box center [1299, 180] width 15 height 15
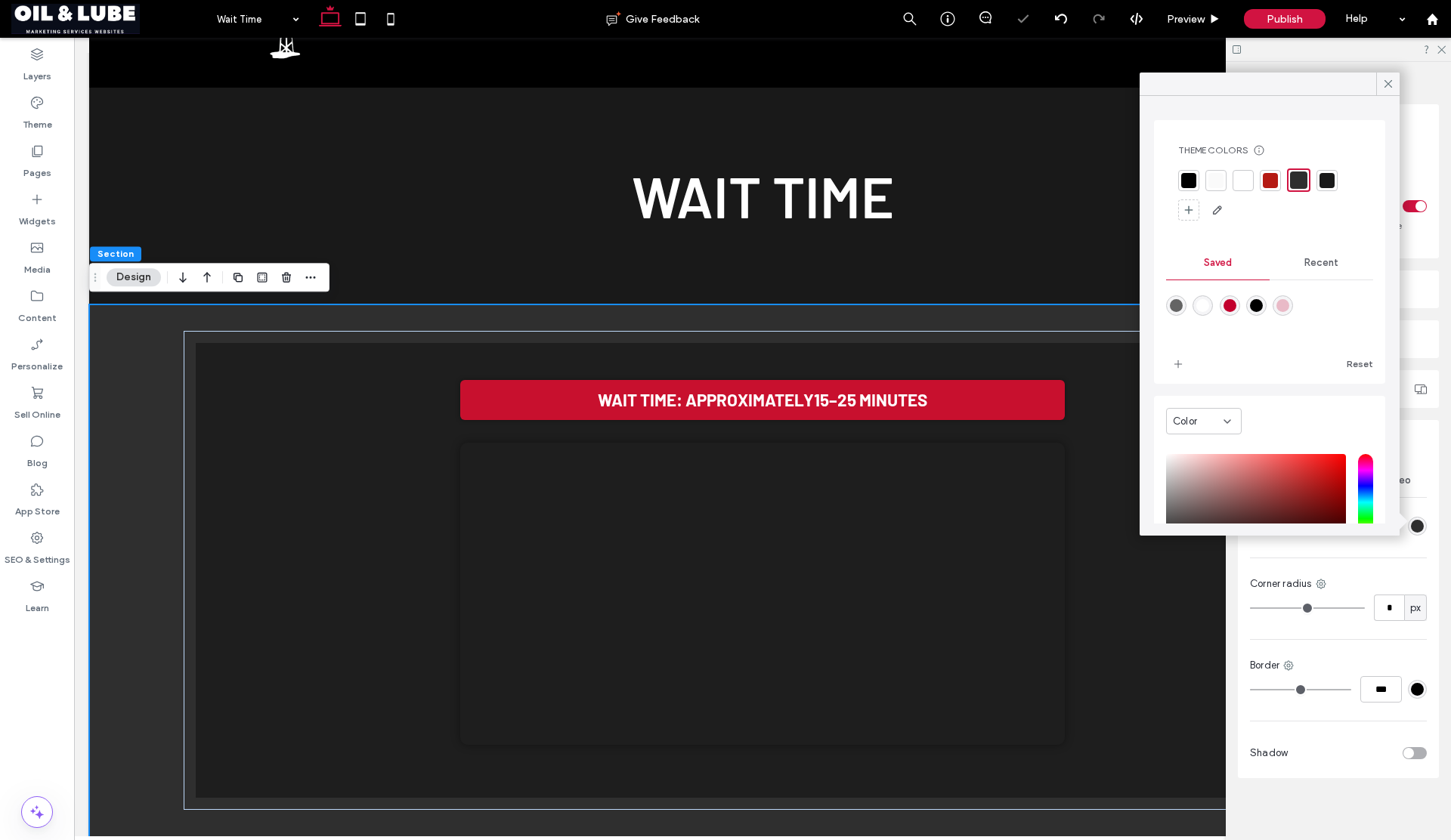
click at [1322, 181] on div at bounding box center [1327, 180] width 15 height 15
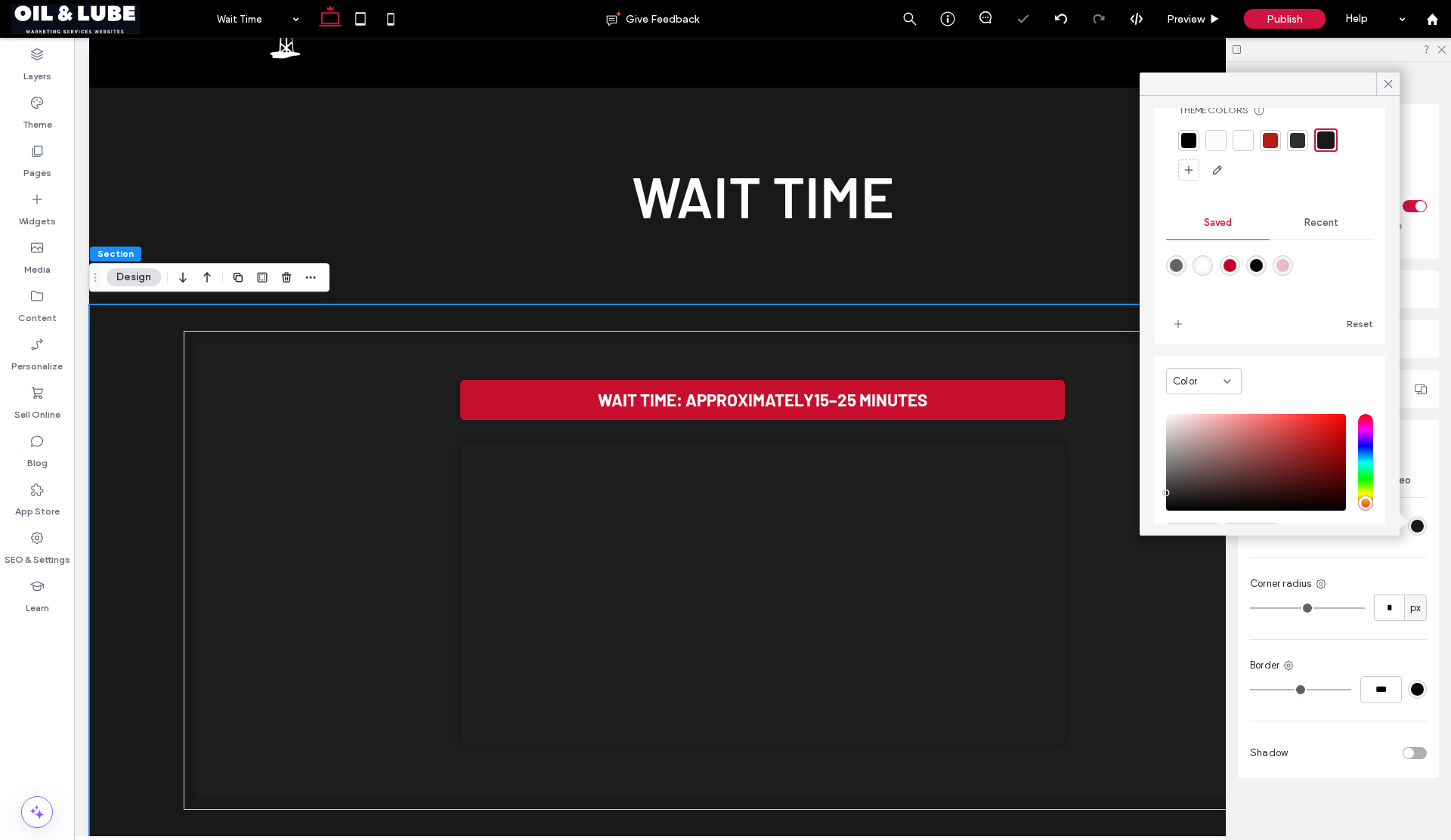
scroll to position [124, 0]
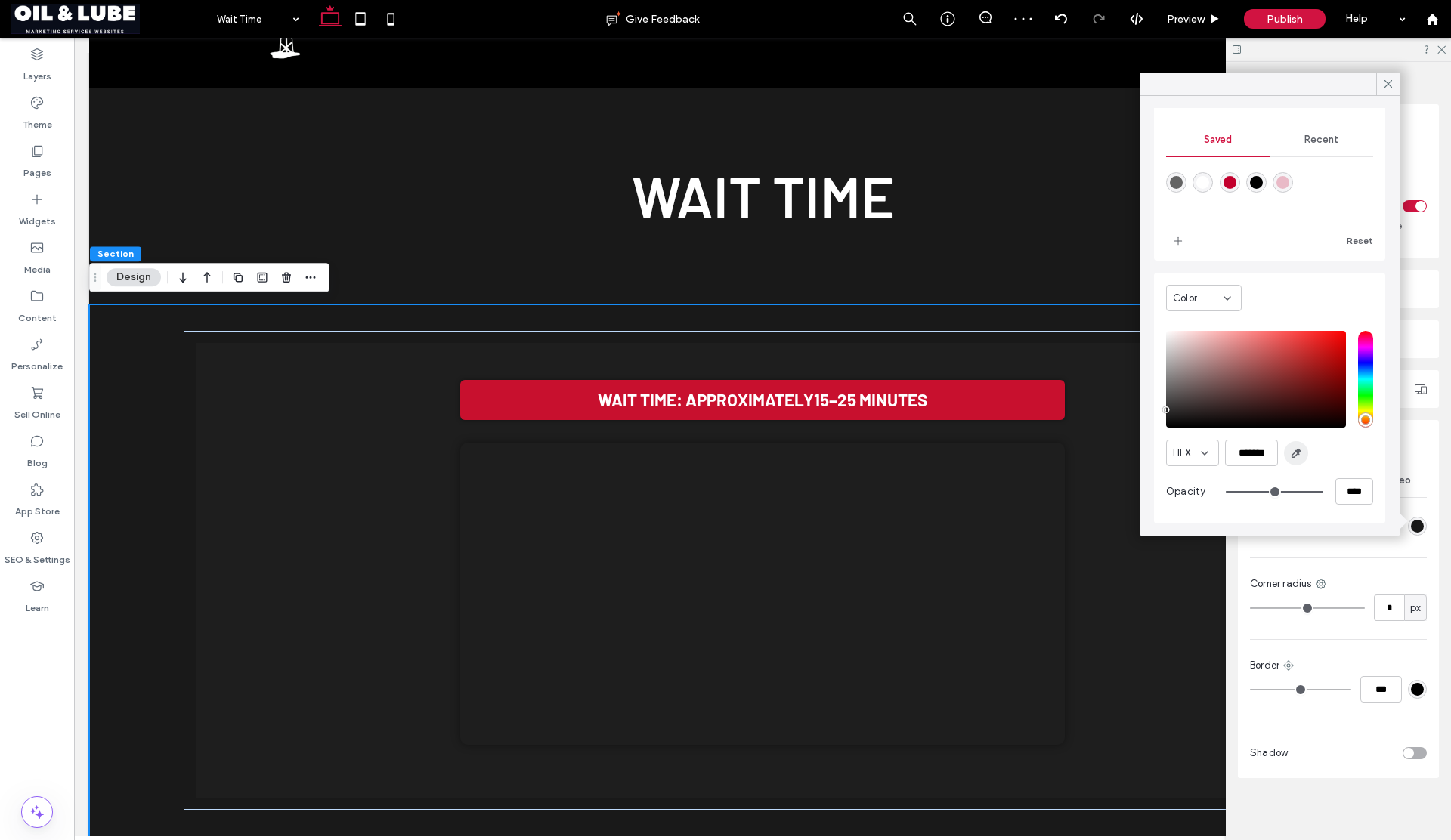
click at [1296, 454] on use "button" at bounding box center [1296, 453] width 8 height 8
type input "*******"
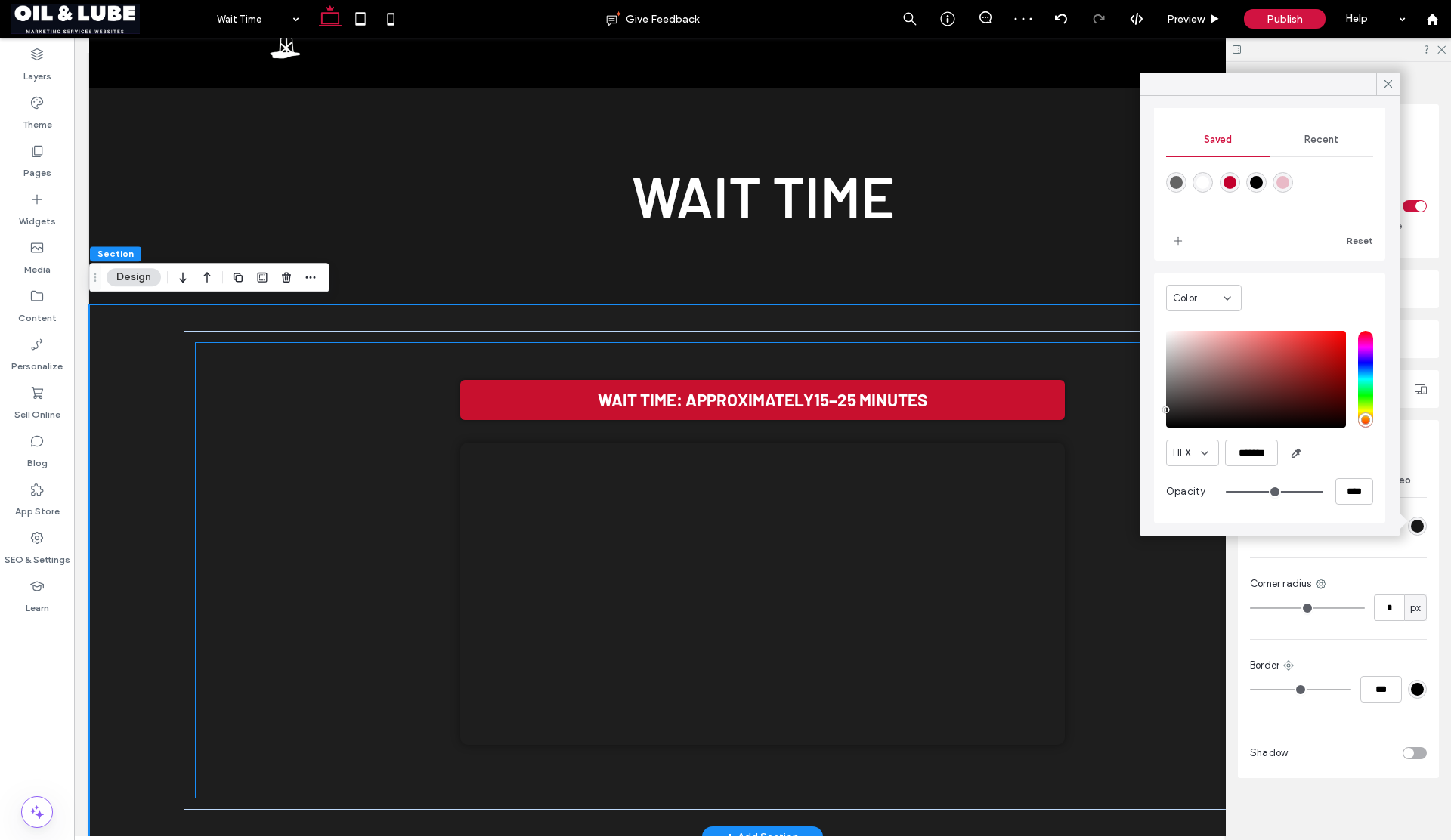
scroll to position [121, 0]
click at [1389, 85] on icon at bounding box center [1388, 84] width 14 height 14
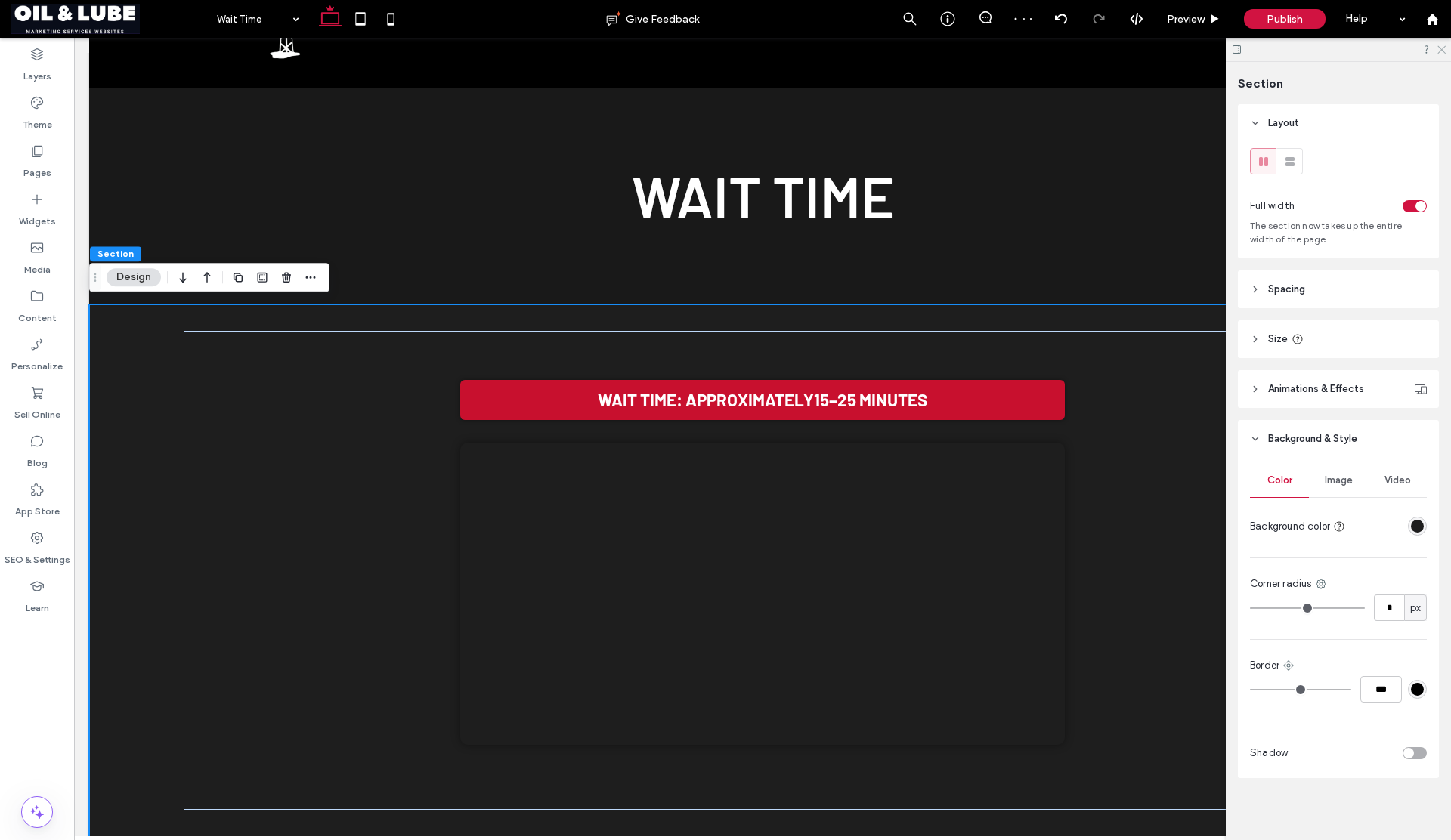
click at [1441, 47] on icon at bounding box center [1441, 48] width 10 height 10
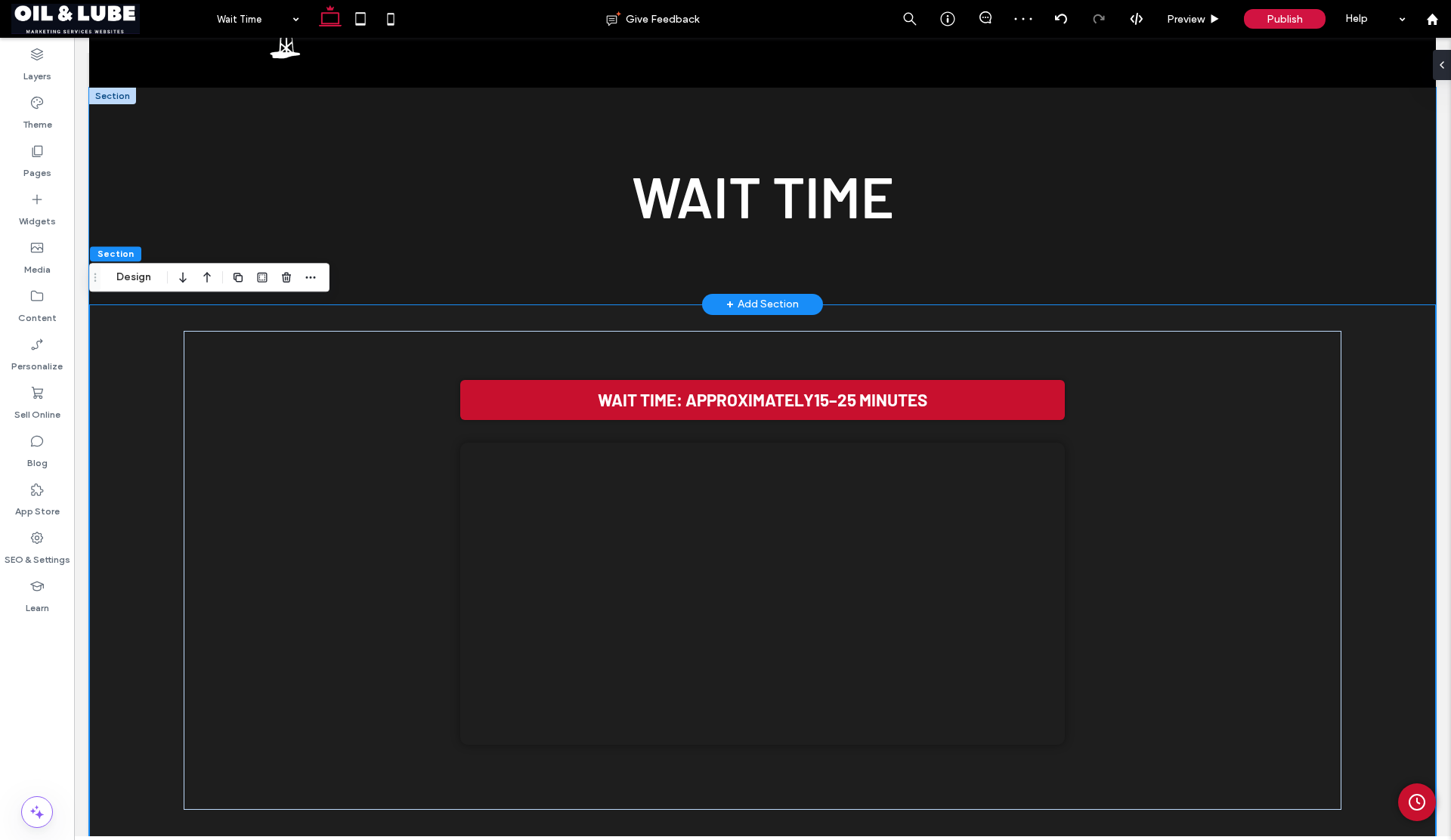
click at [1290, 263] on div "Wait Time" at bounding box center [762, 195] width 1347 height 217
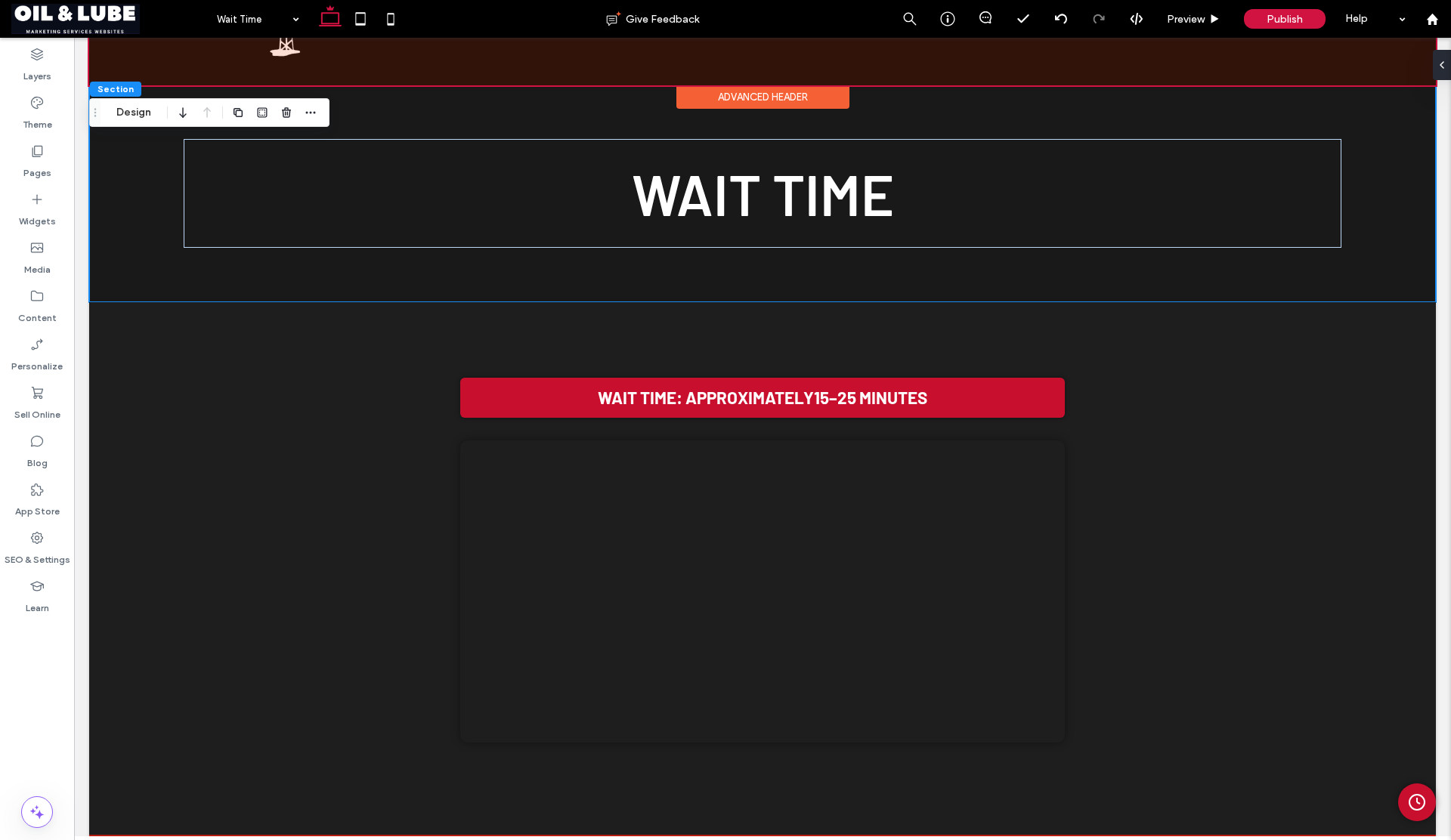
scroll to position [0, 0]
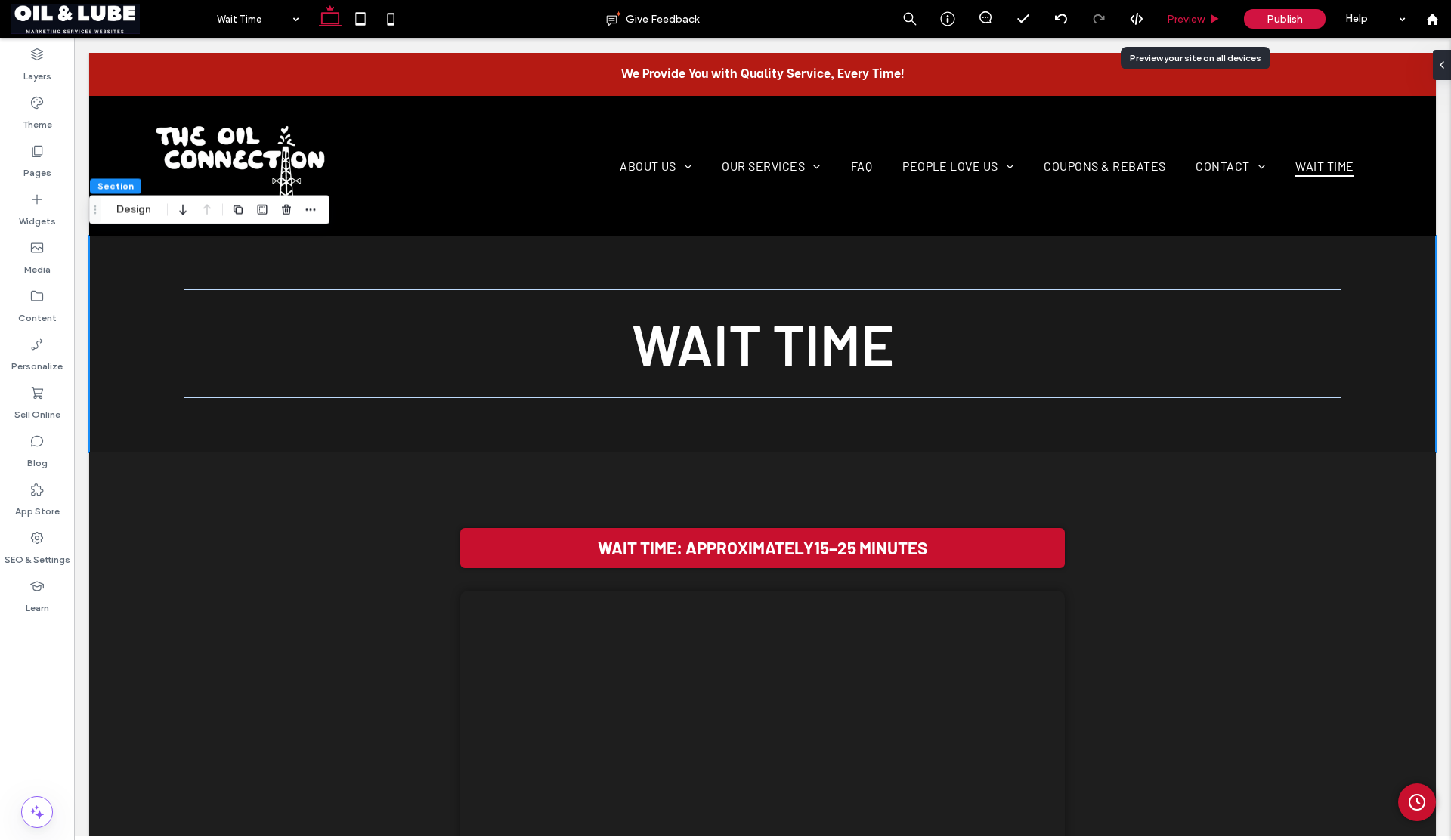
click at [1189, 21] on span "Preview" at bounding box center [1185, 20] width 38 height 13
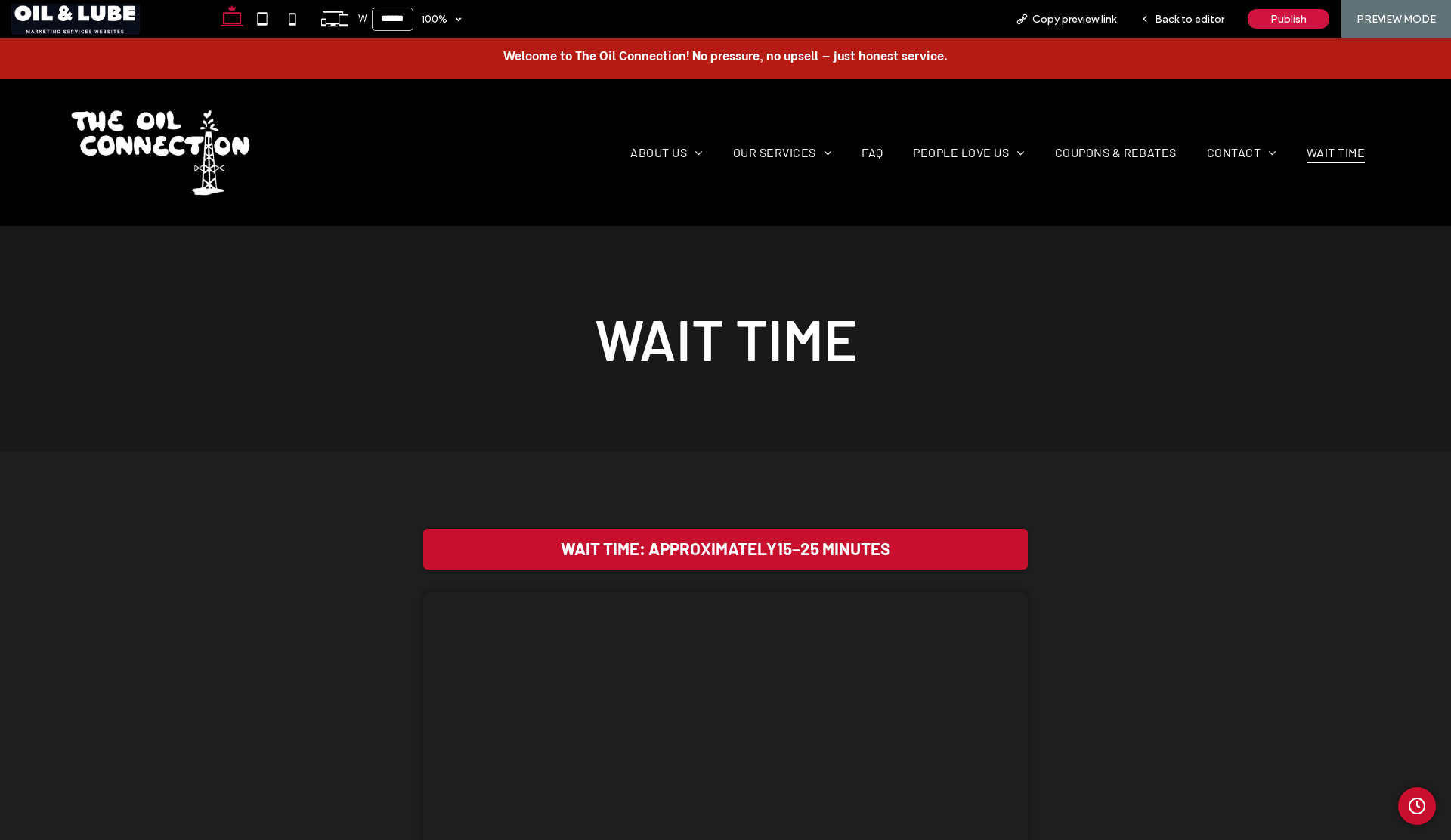
click at [1409, 799] on circle "Admin Clock Button" at bounding box center [1417, 806] width 15 height 15
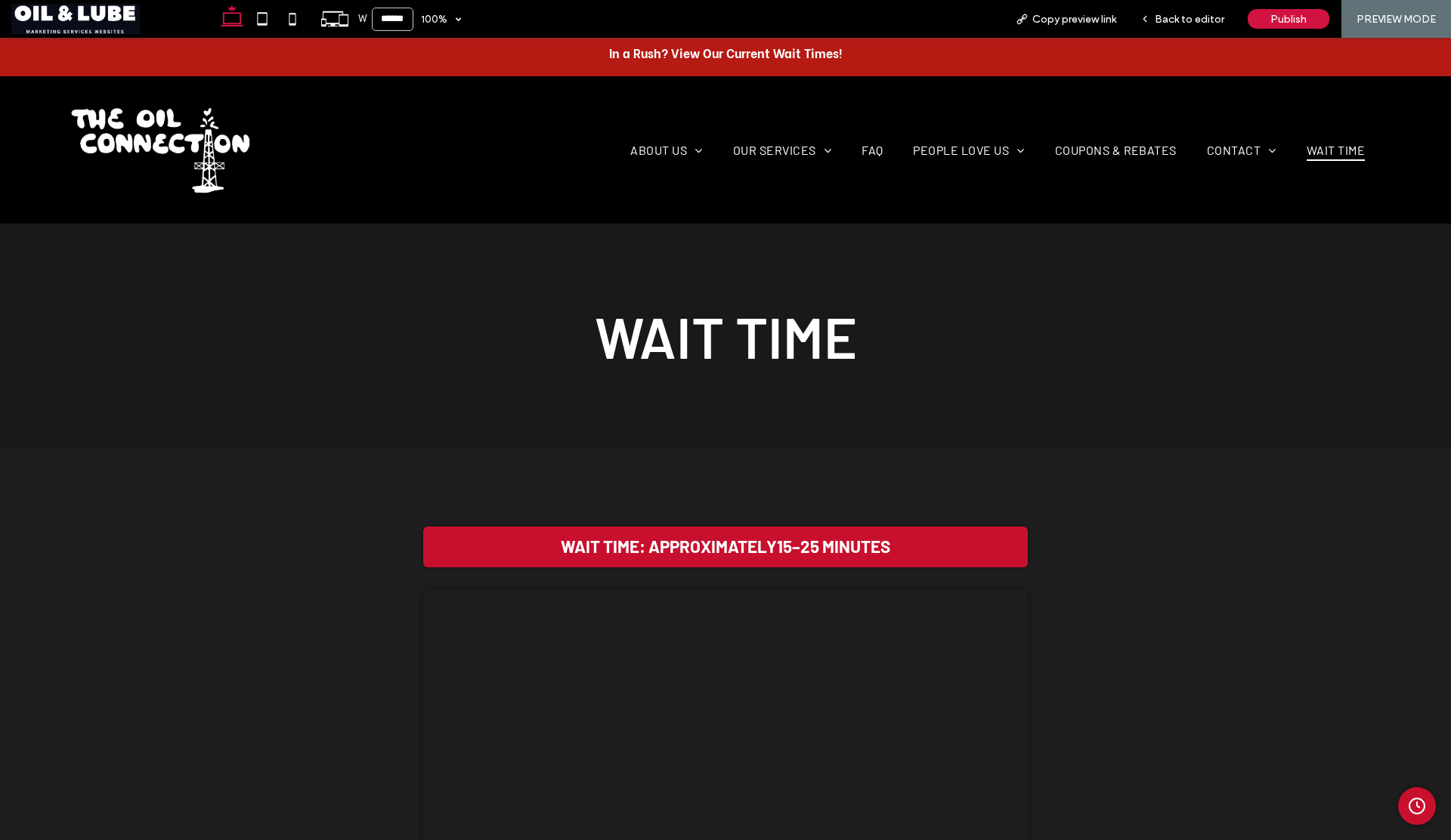
scroll to position [3, 0]
click at [1408, 803] on icon "Admin Clock Button" at bounding box center [1418, 807] width 19 height 19
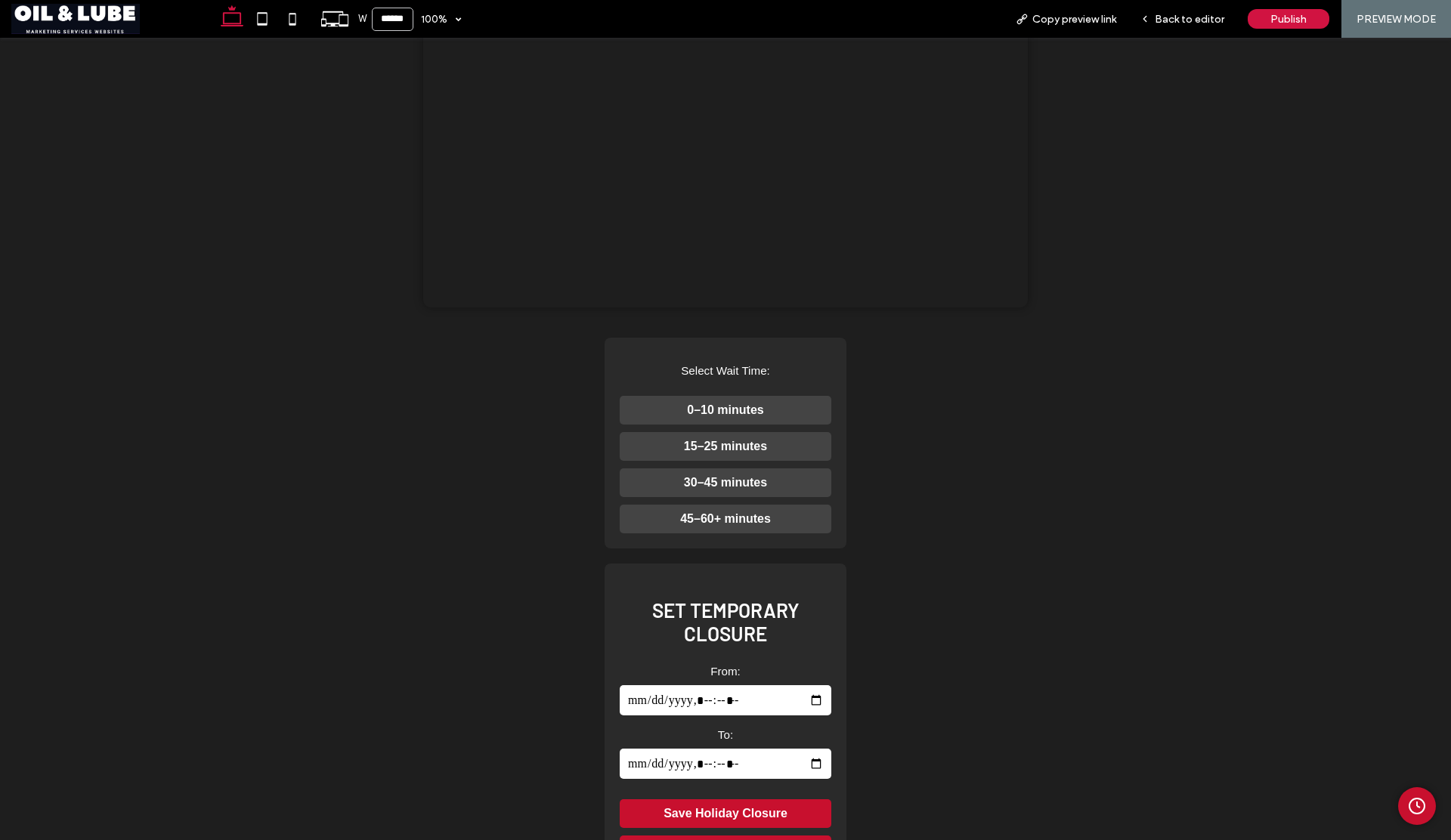
scroll to position [589, 0]
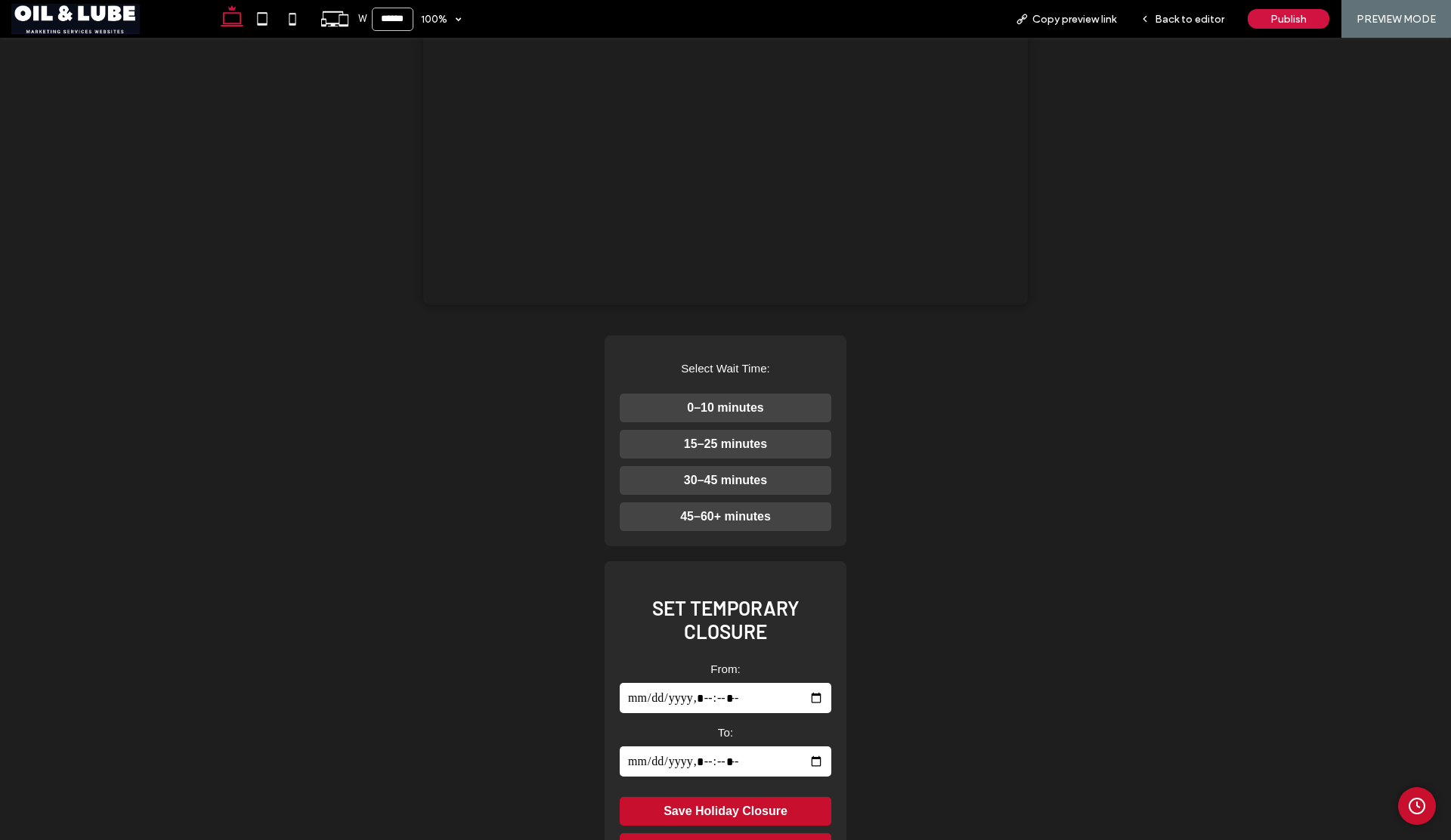
click at [704, 459] on button "15–25 minutes" at bounding box center [726, 444] width 212 height 29
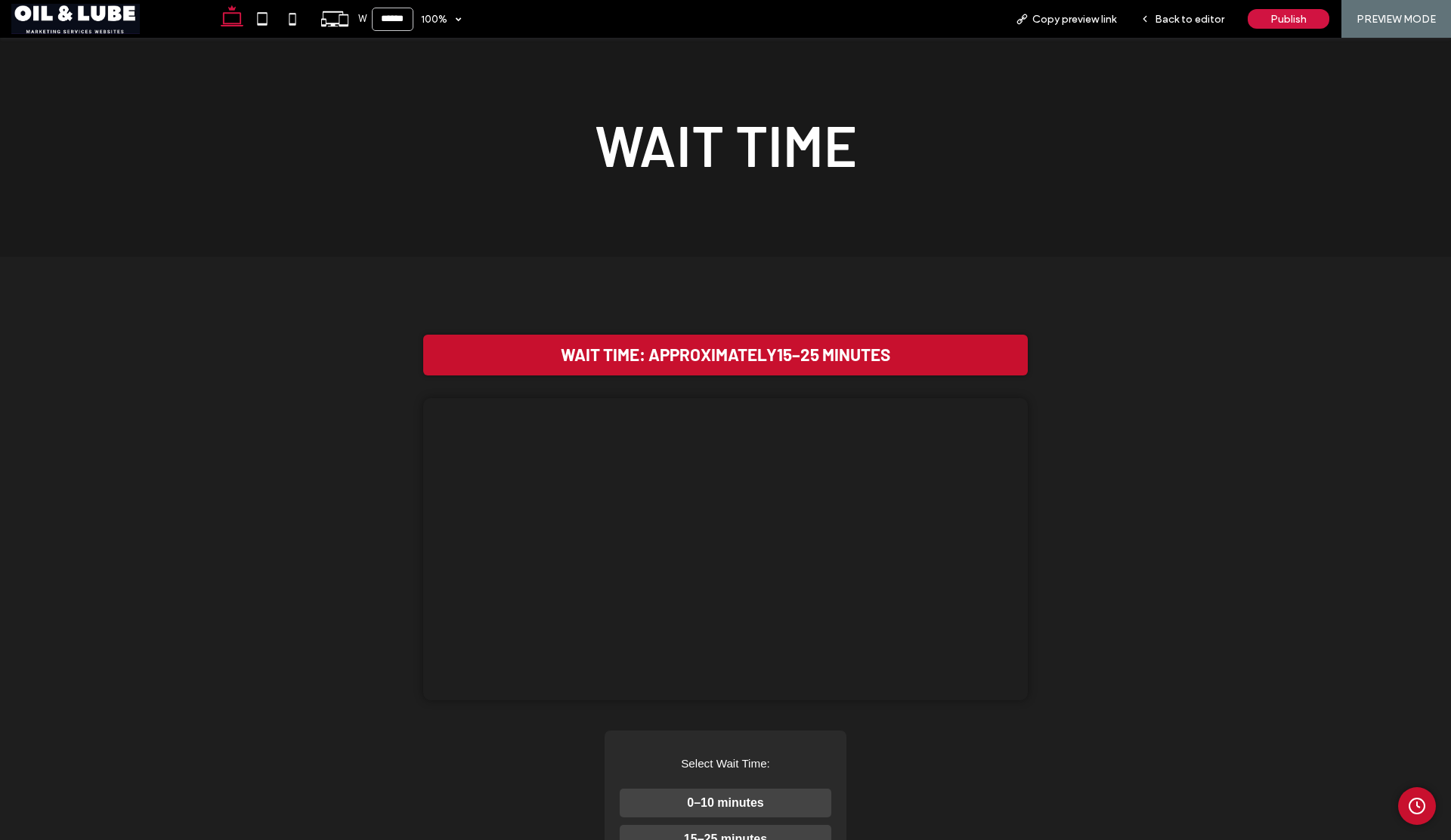
scroll to position [196, 0]
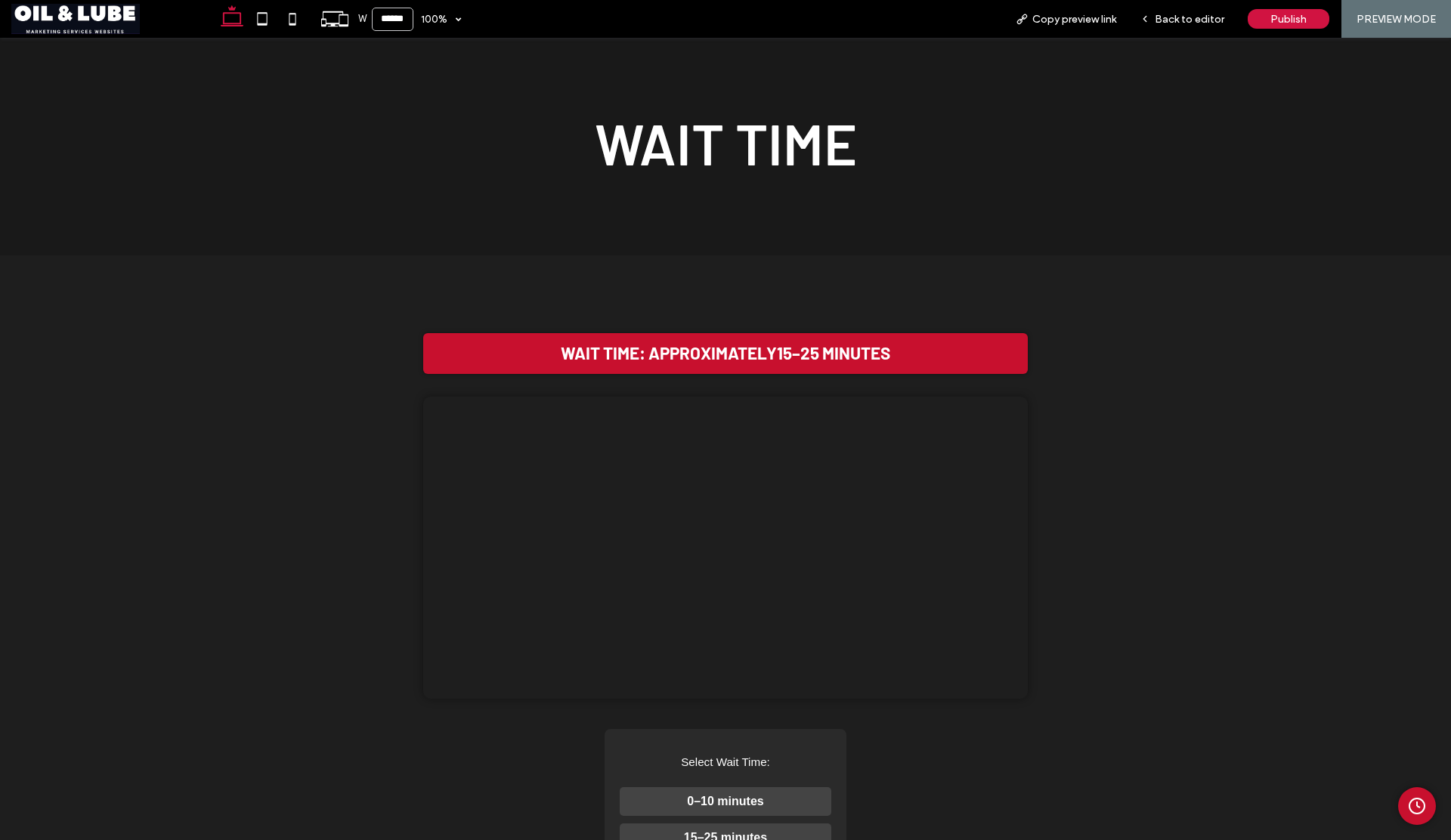
click at [780, 787] on button "0–10 minutes" at bounding box center [726, 801] width 212 height 29
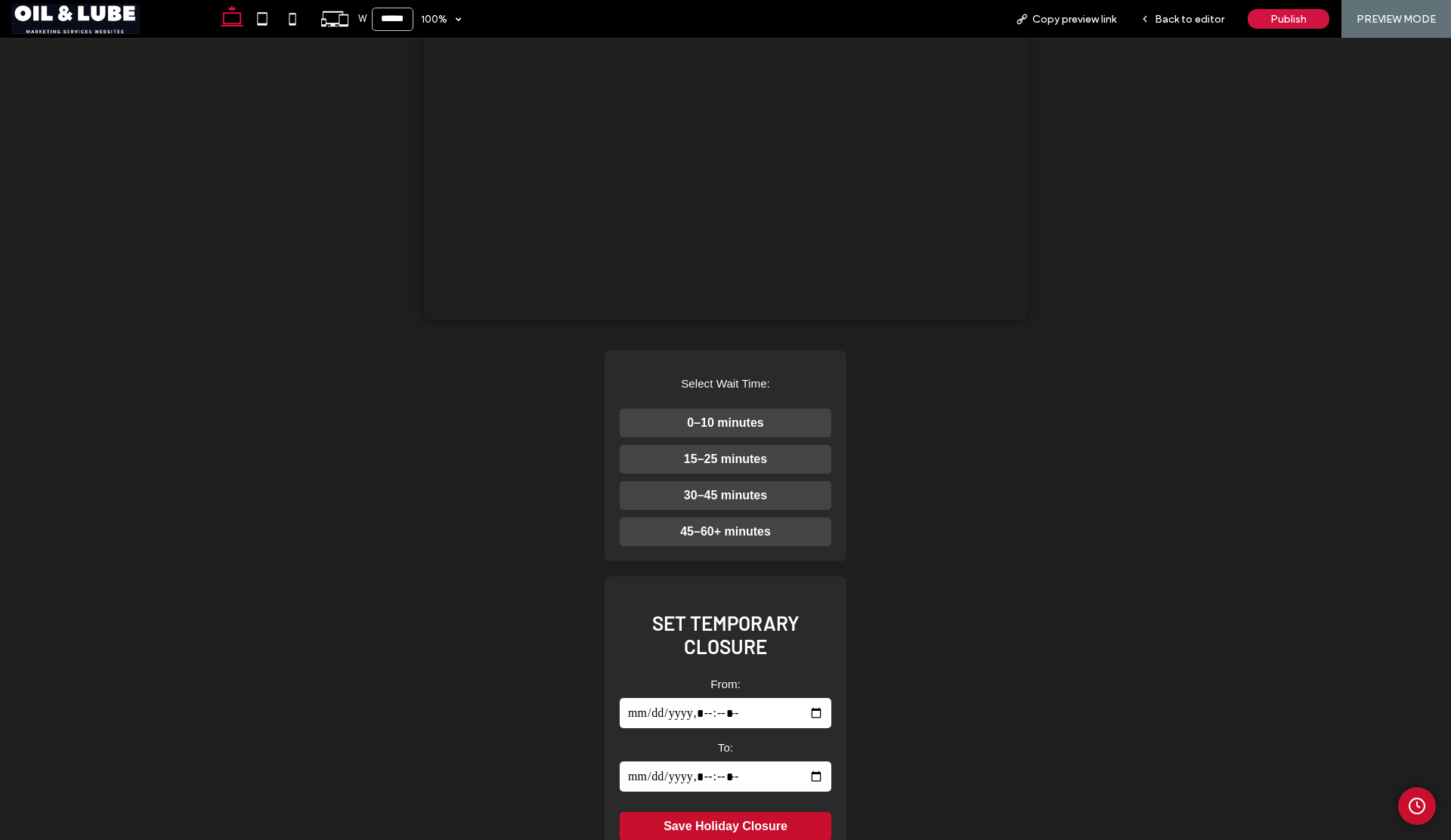
scroll to position [376, 0]
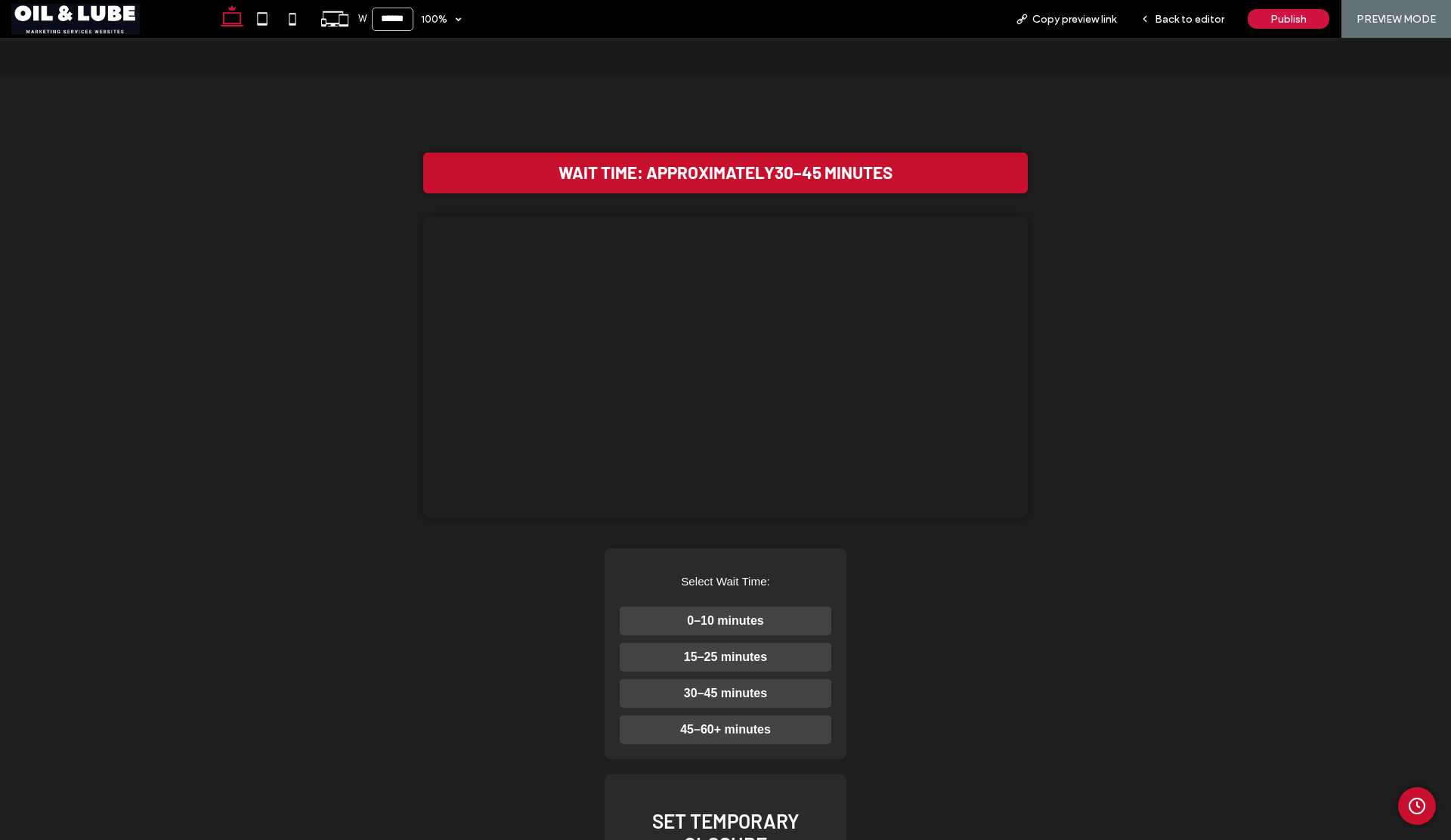
click at [915, 479] on div "Wait Time: Approximately 30–45 minutes Your browser does not support the video …" at bounding box center [725, 622] width 1223 height 1013
click at [746, 607] on button "0–10 minutes" at bounding box center [726, 621] width 212 height 29
click at [732, 643] on button "15–25 minutes" at bounding box center [726, 657] width 212 height 29
click at [1179, 22] on span "Back to editor" at bounding box center [1189, 20] width 70 height 13
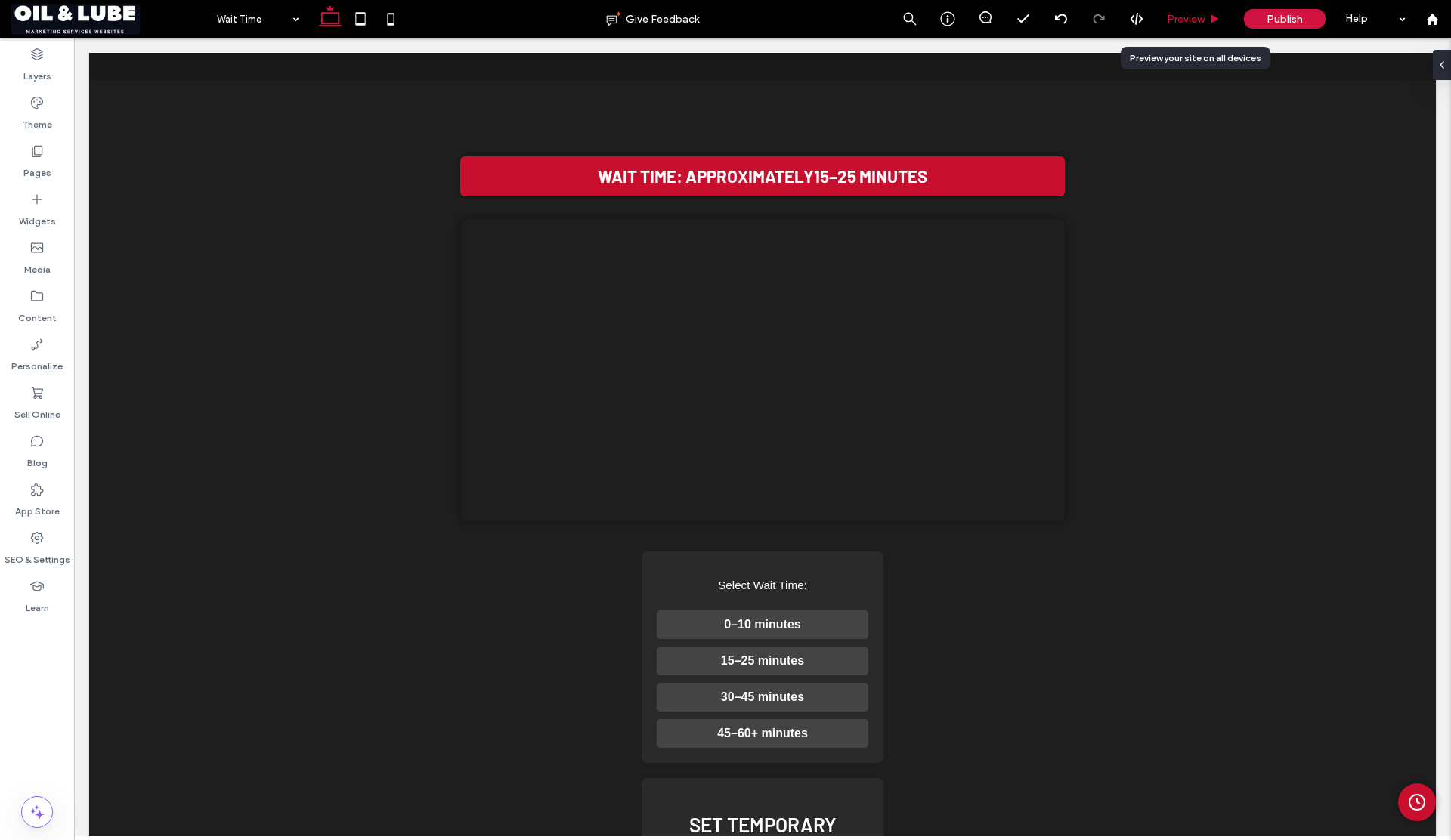
scroll to position [370, 0]
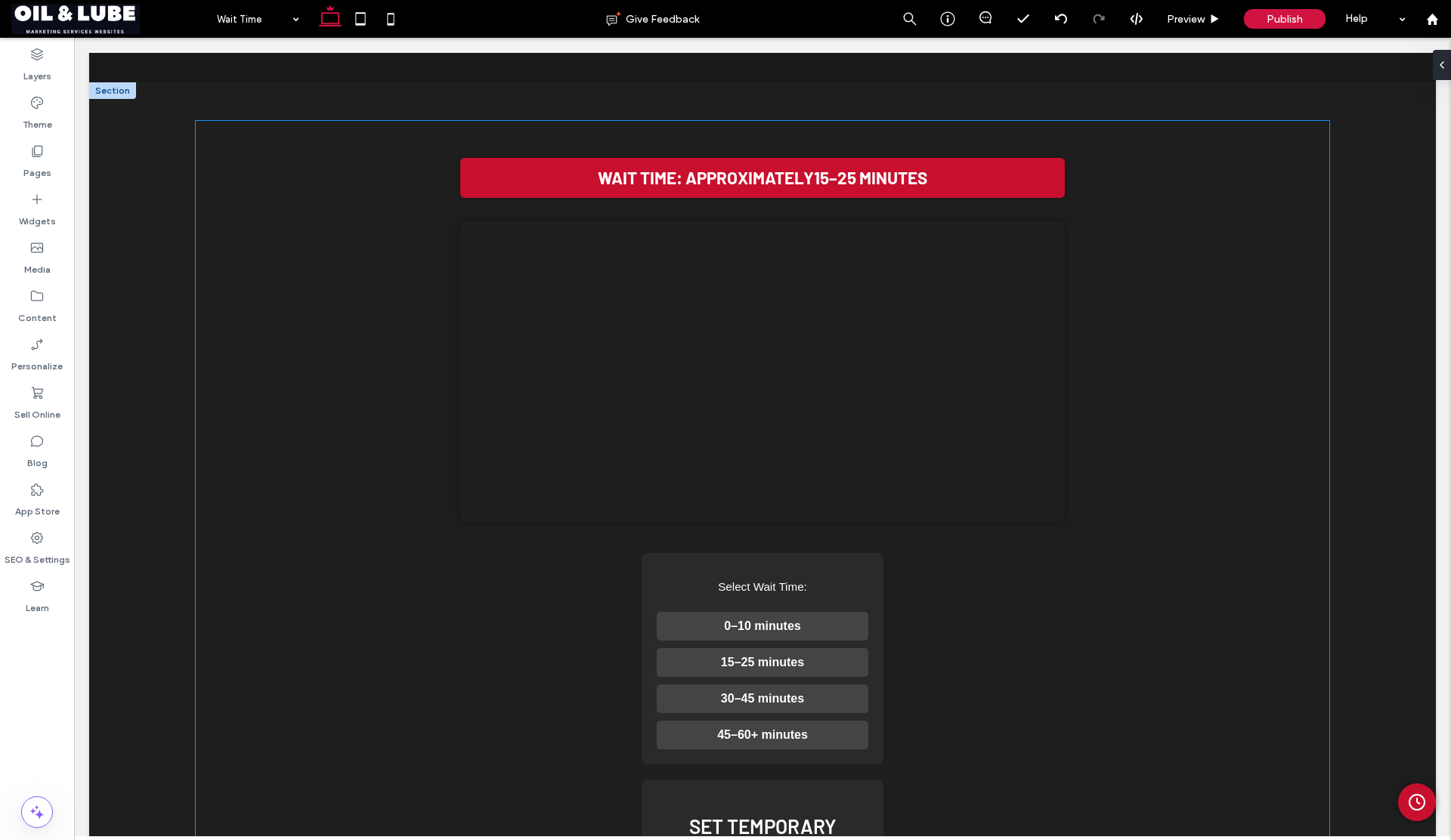
click at [473, 284] on video "Your browser does not support the video tag." at bounding box center [762, 371] width 604 height 302
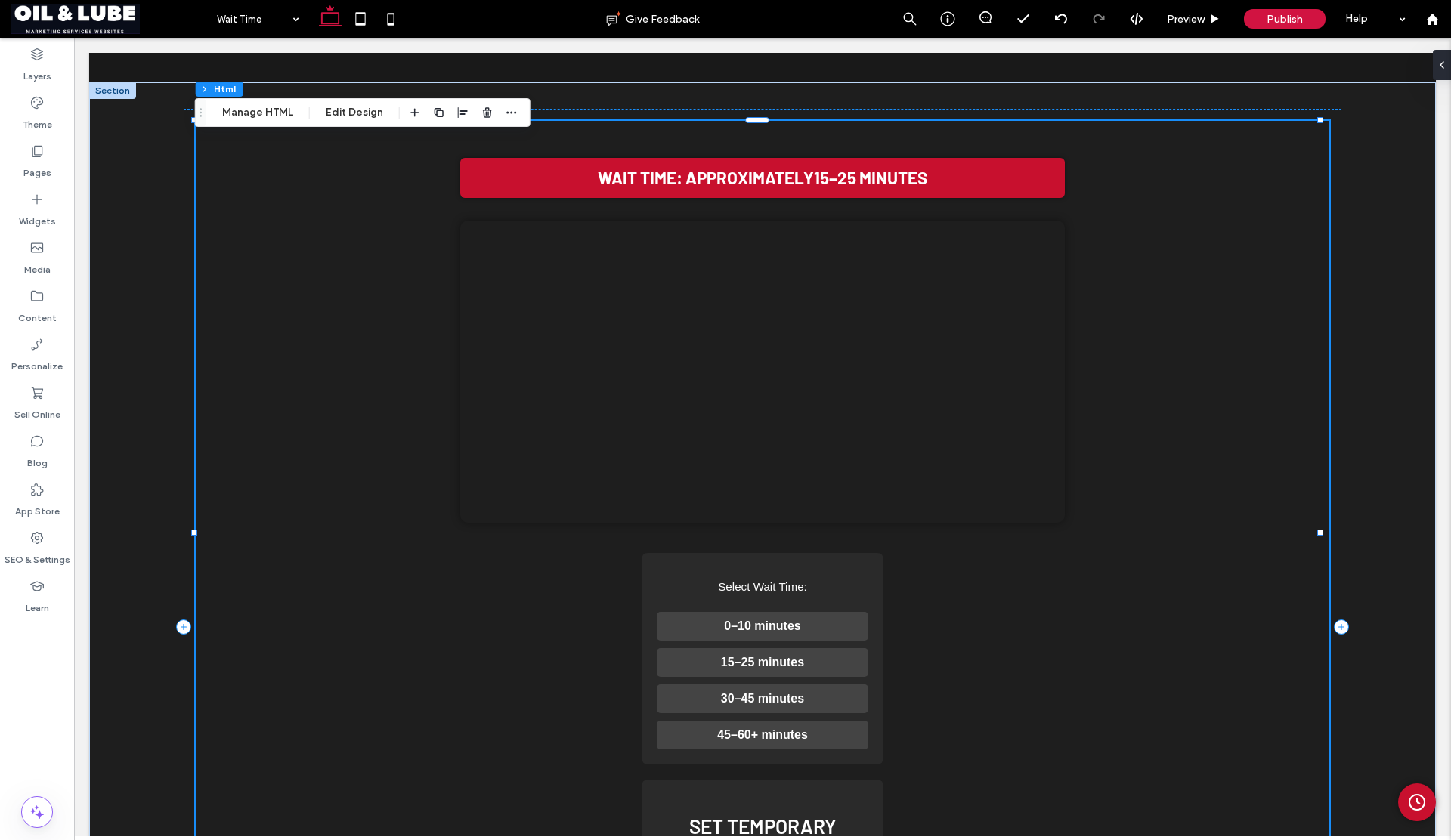
click at [473, 284] on video "Your browser does not support the video tag." at bounding box center [762, 371] width 604 height 302
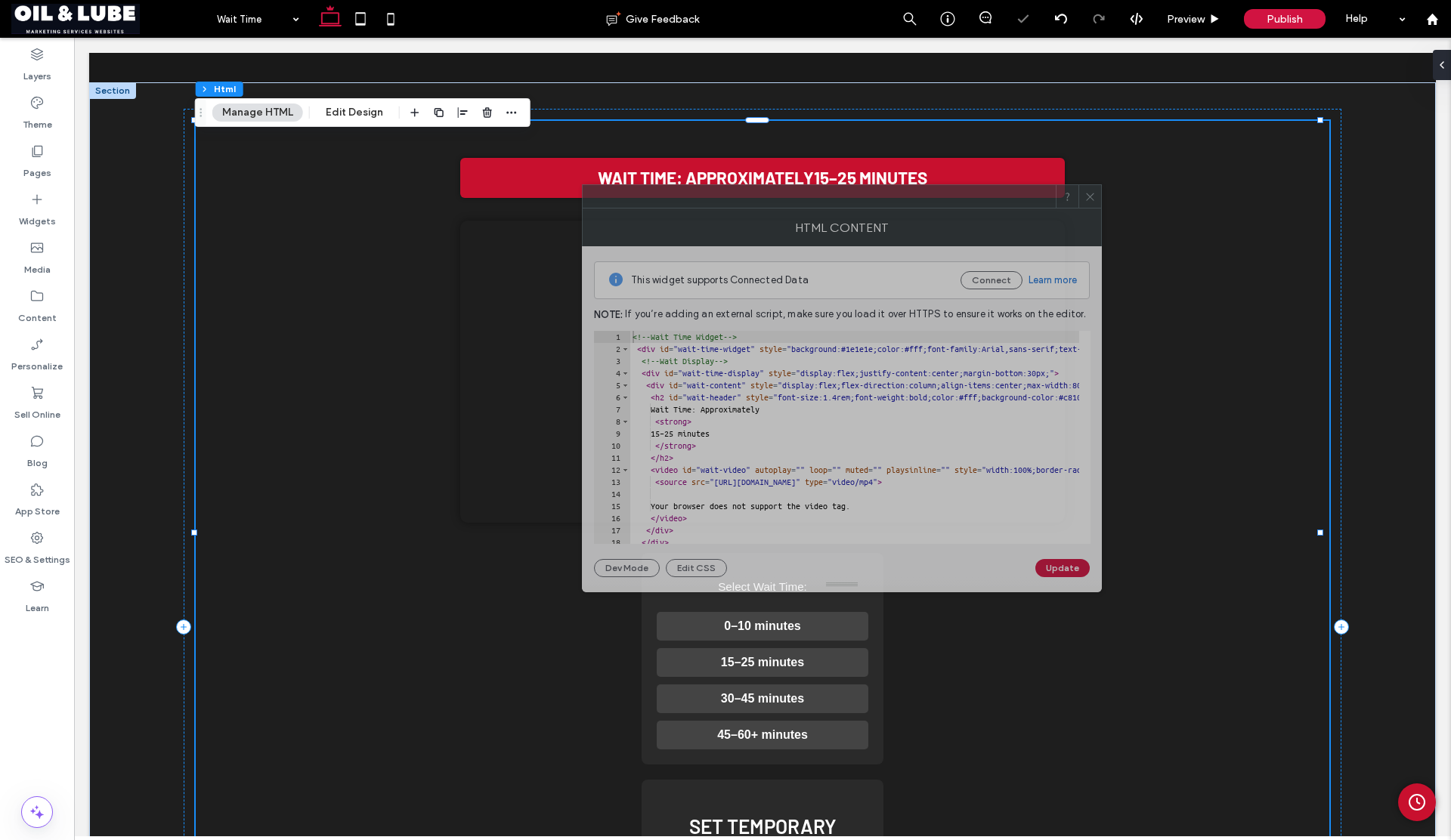
drag, startPoint x: 1120, startPoint y: 236, endPoint x: 773, endPoint y: 208, distance: 348.1
click at [773, 208] on div at bounding box center [819, 196] width 473 height 22
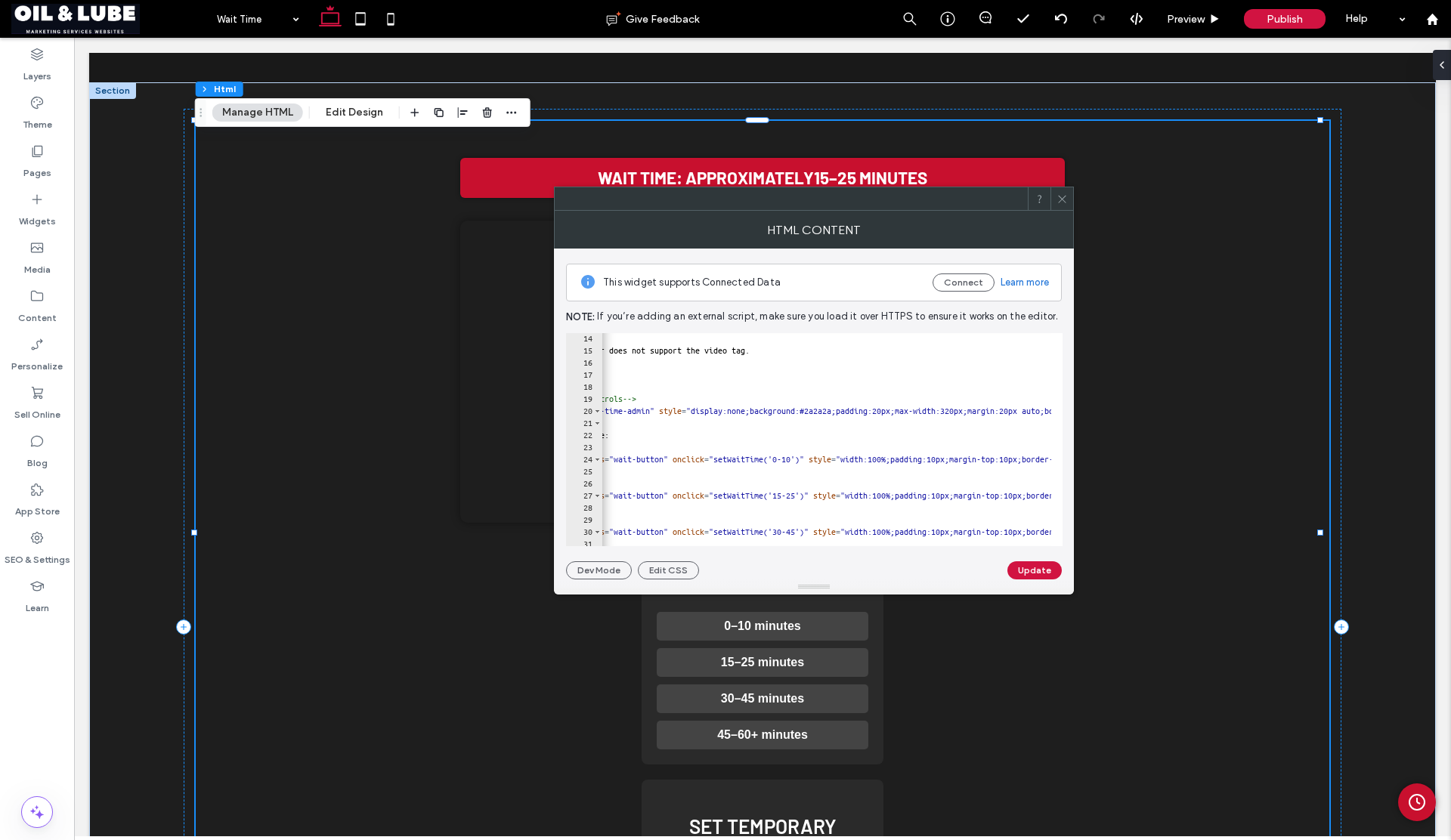
scroll to position [0, 31]
click at [1062, 200] on use at bounding box center [1062, 199] width 7 height 7
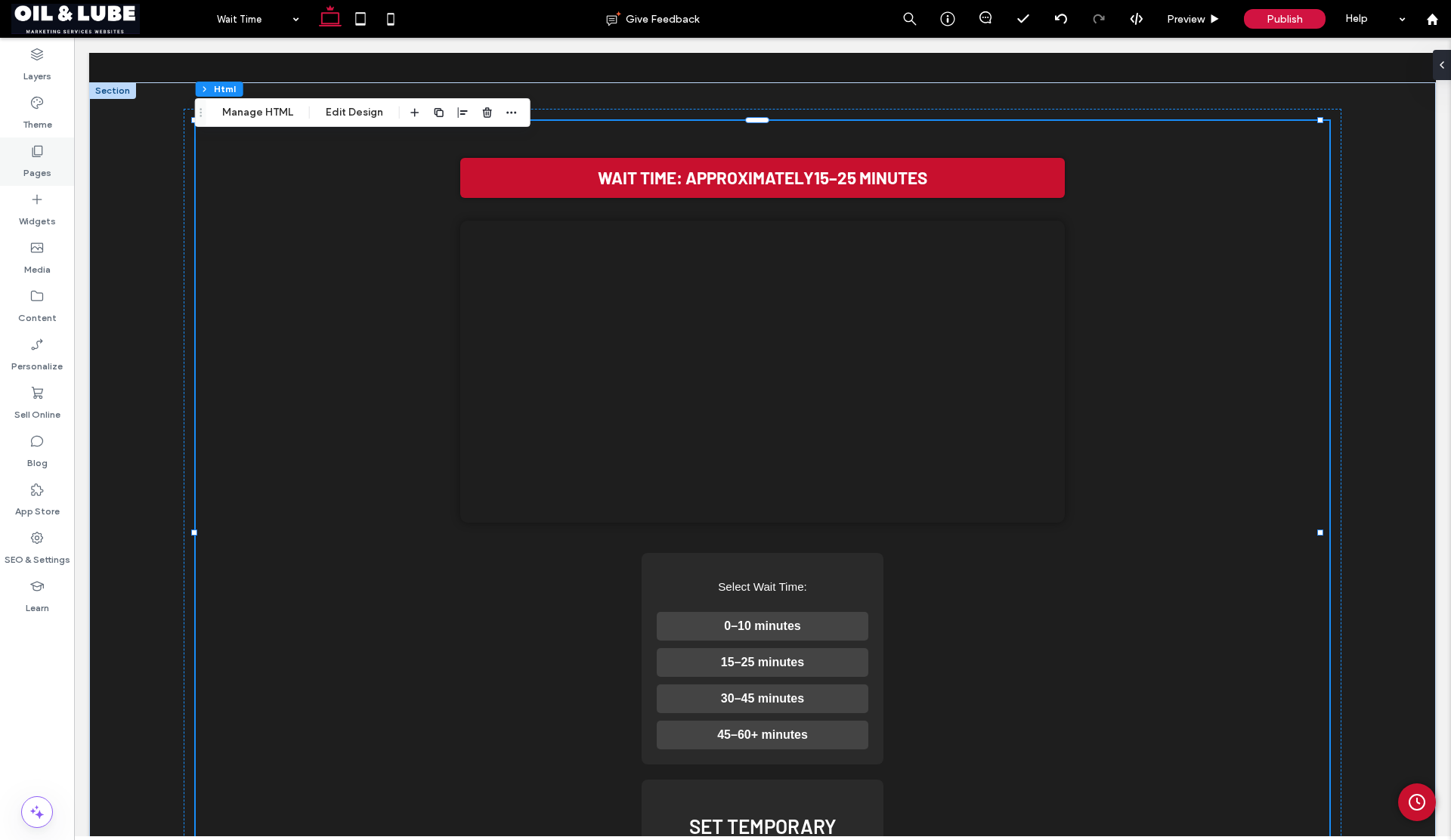
click at [43, 171] on label "Pages" at bounding box center [37, 169] width 28 height 21
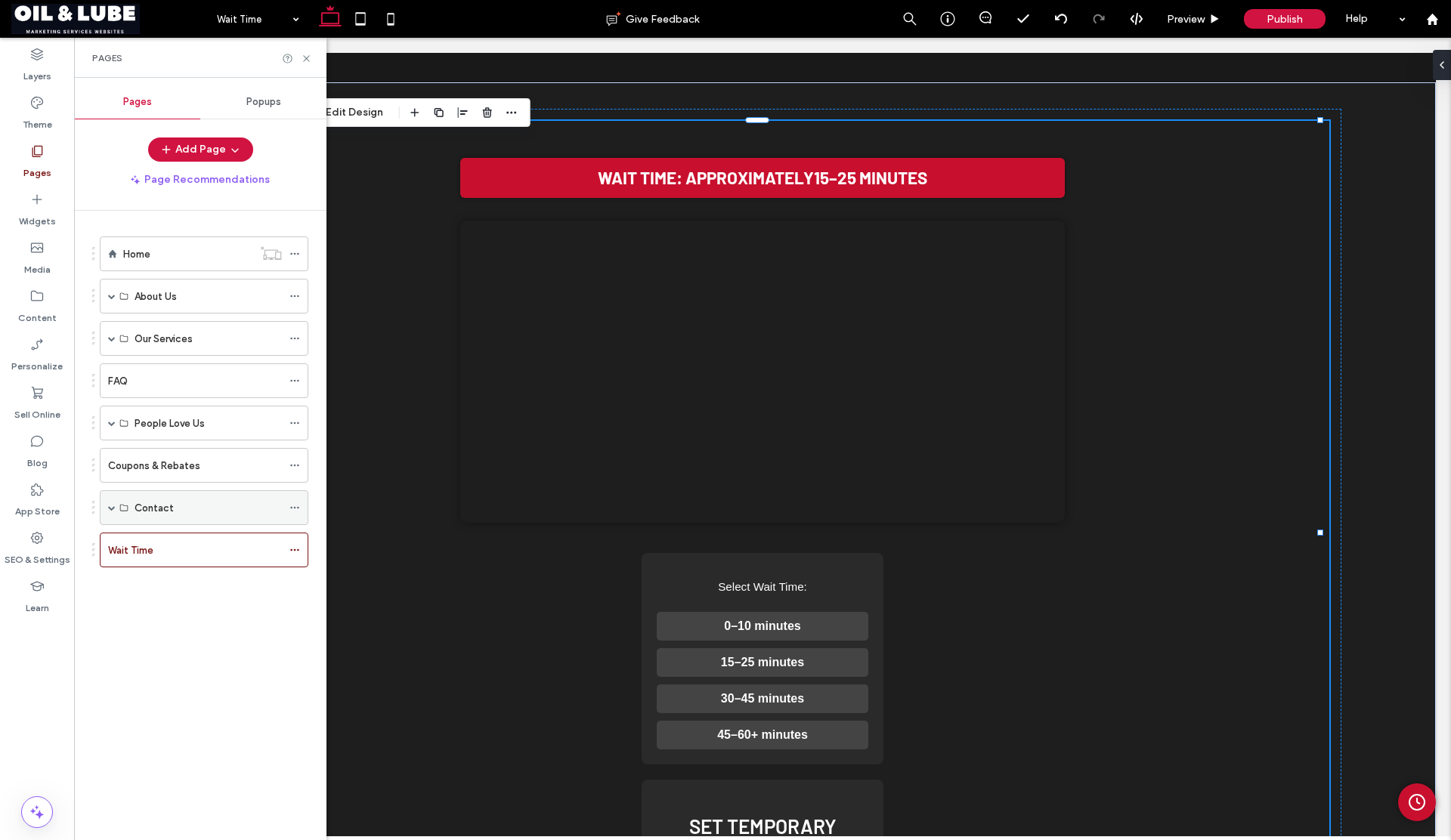
click at [153, 513] on label "Contact" at bounding box center [154, 508] width 39 height 26
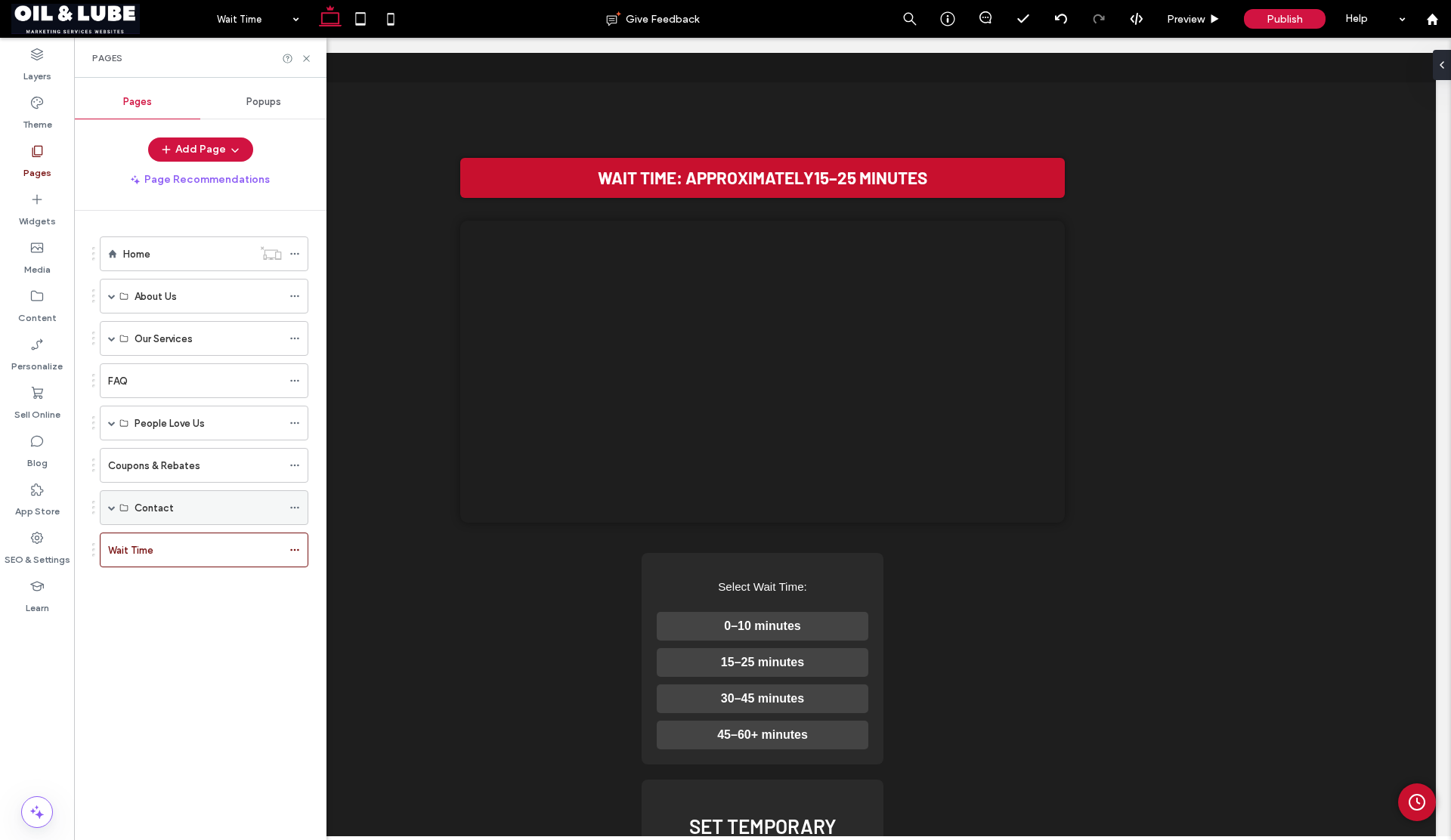
click at [160, 511] on label "Contact" at bounding box center [154, 508] width 39 height 26
click at [112, 466] on label "Coupons & Rebates" at bounding box center [153, 466] width 92 height 26
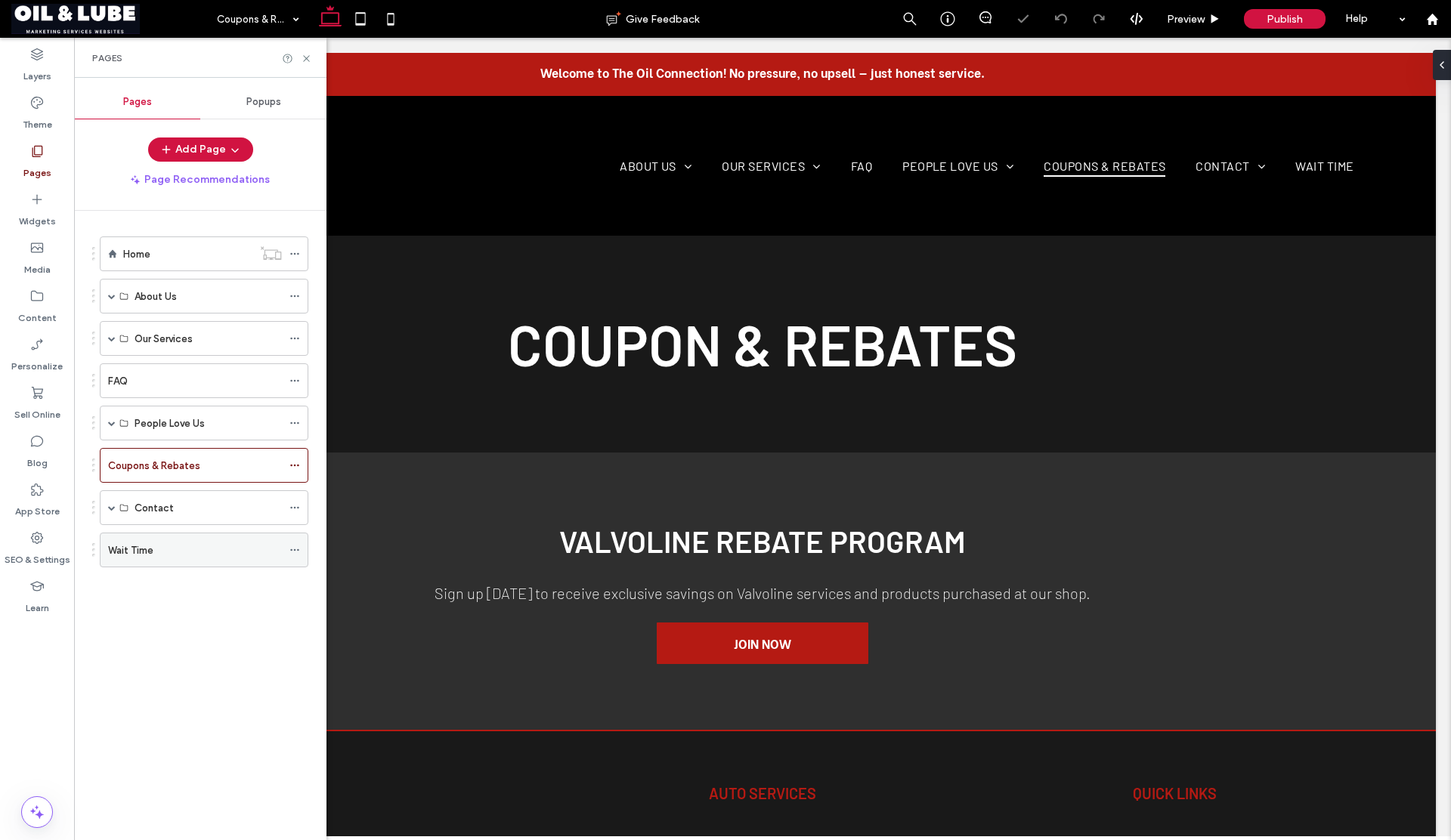
click at [139, 545] on label "Wait Time" at bounding box center [130, 550] width 46 height 26
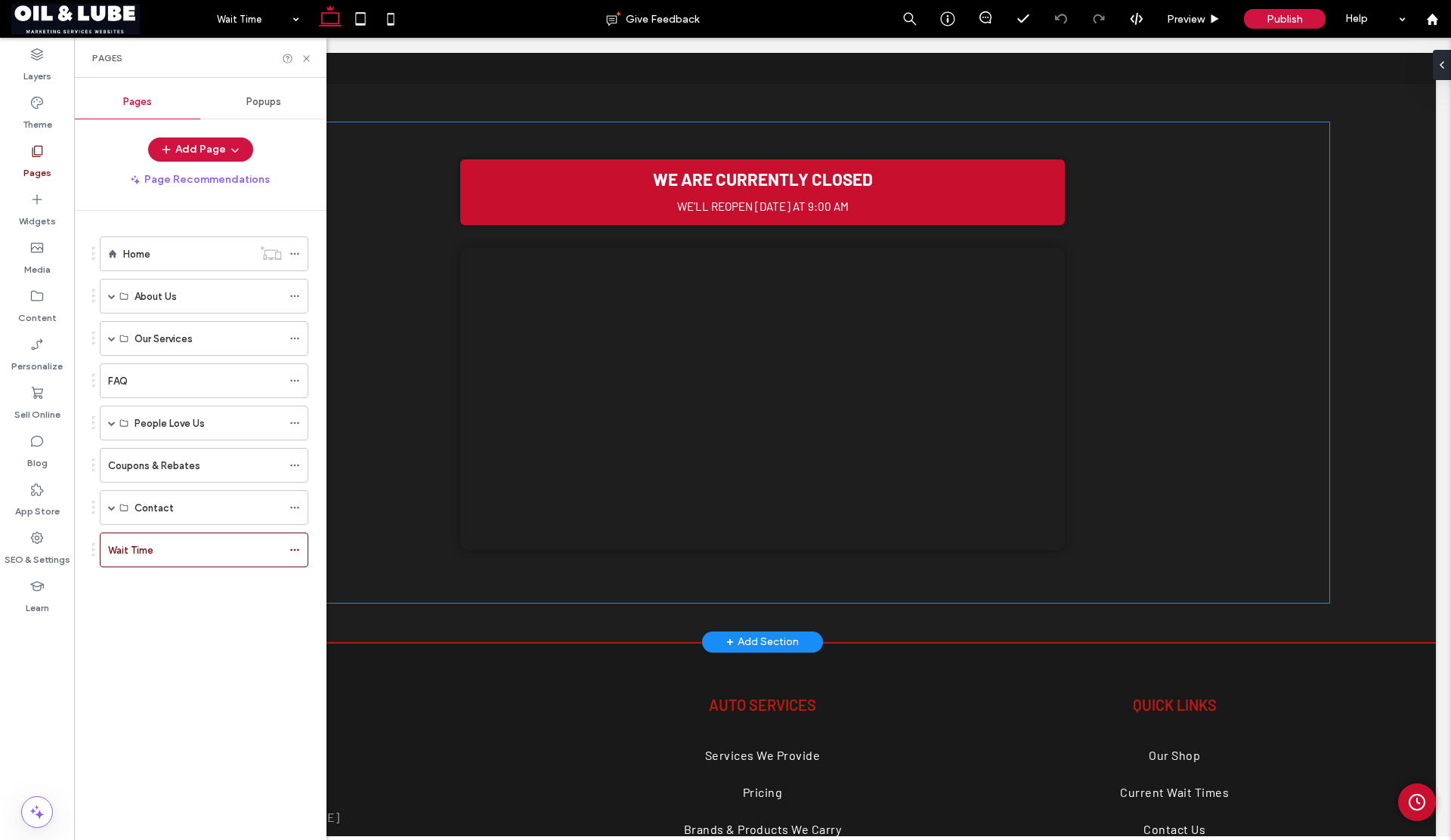
scroll to position [368, 0]
click at [1189, 19] on span "Preview" at bounding box center [1185, 20] width 38 height 13
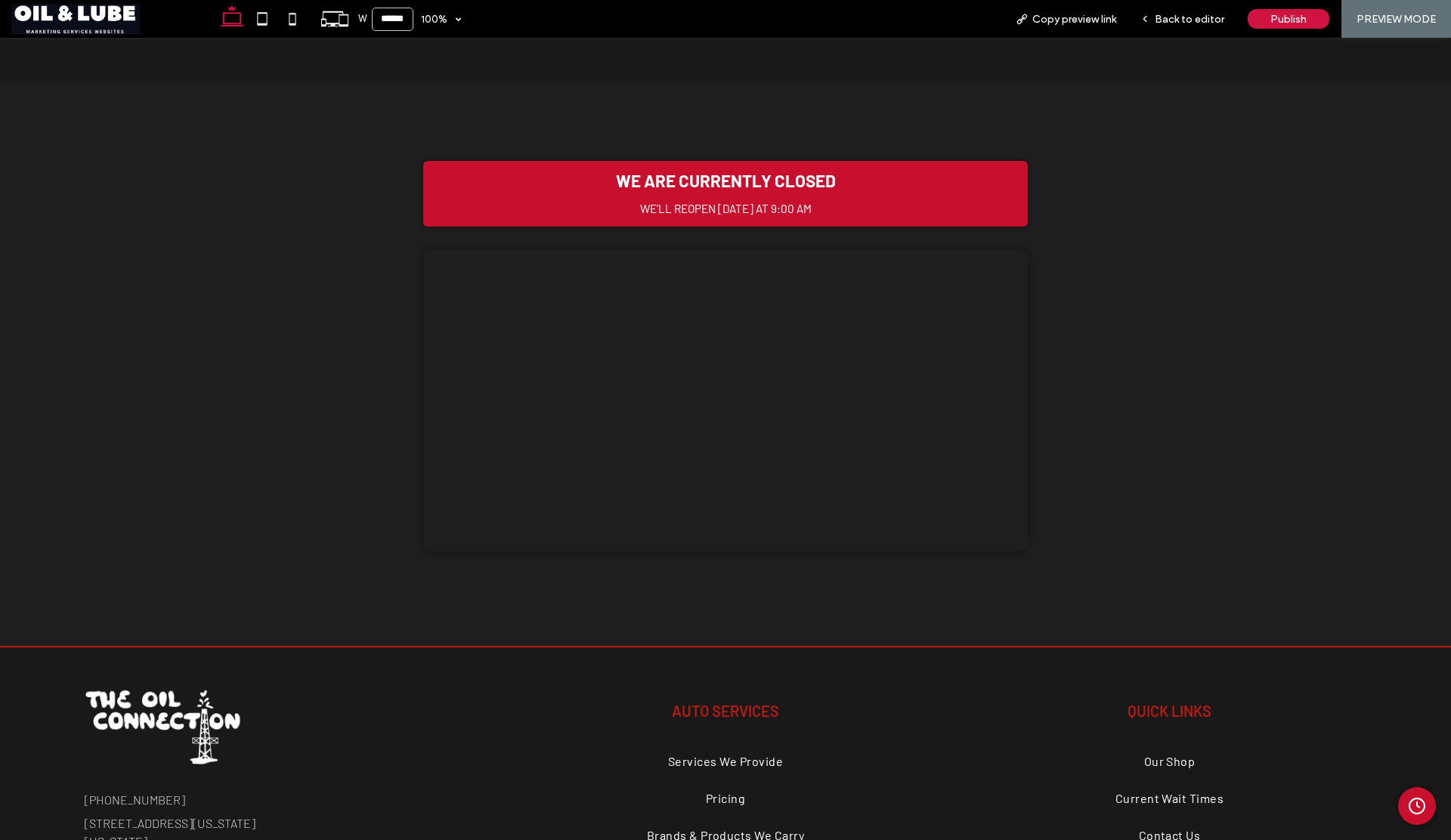
scroll to position [372, 0]
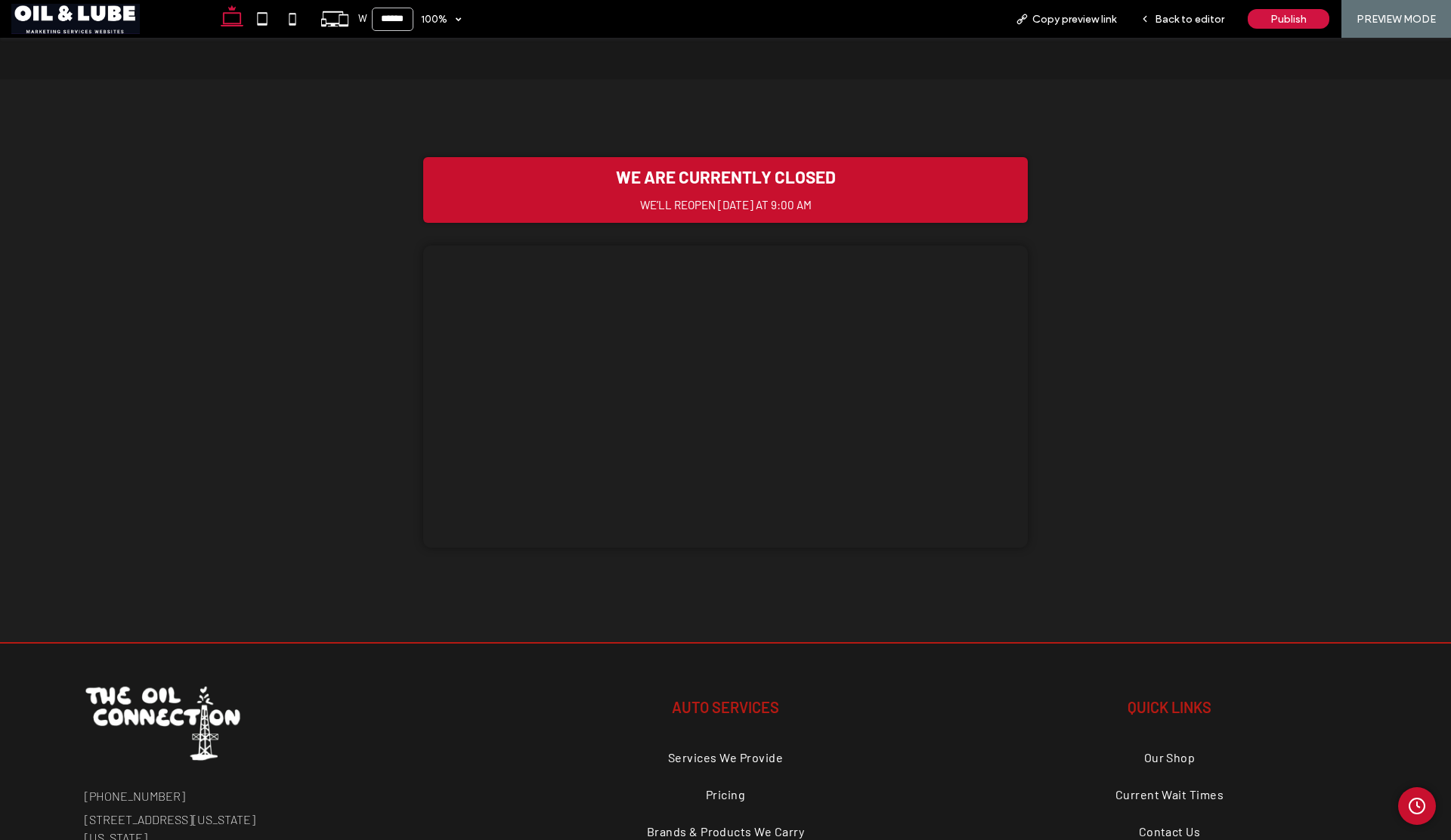
click at [1408, 799] on icon "Admin Clock Button" at bounding box center [1418, 807] width 19 height 19
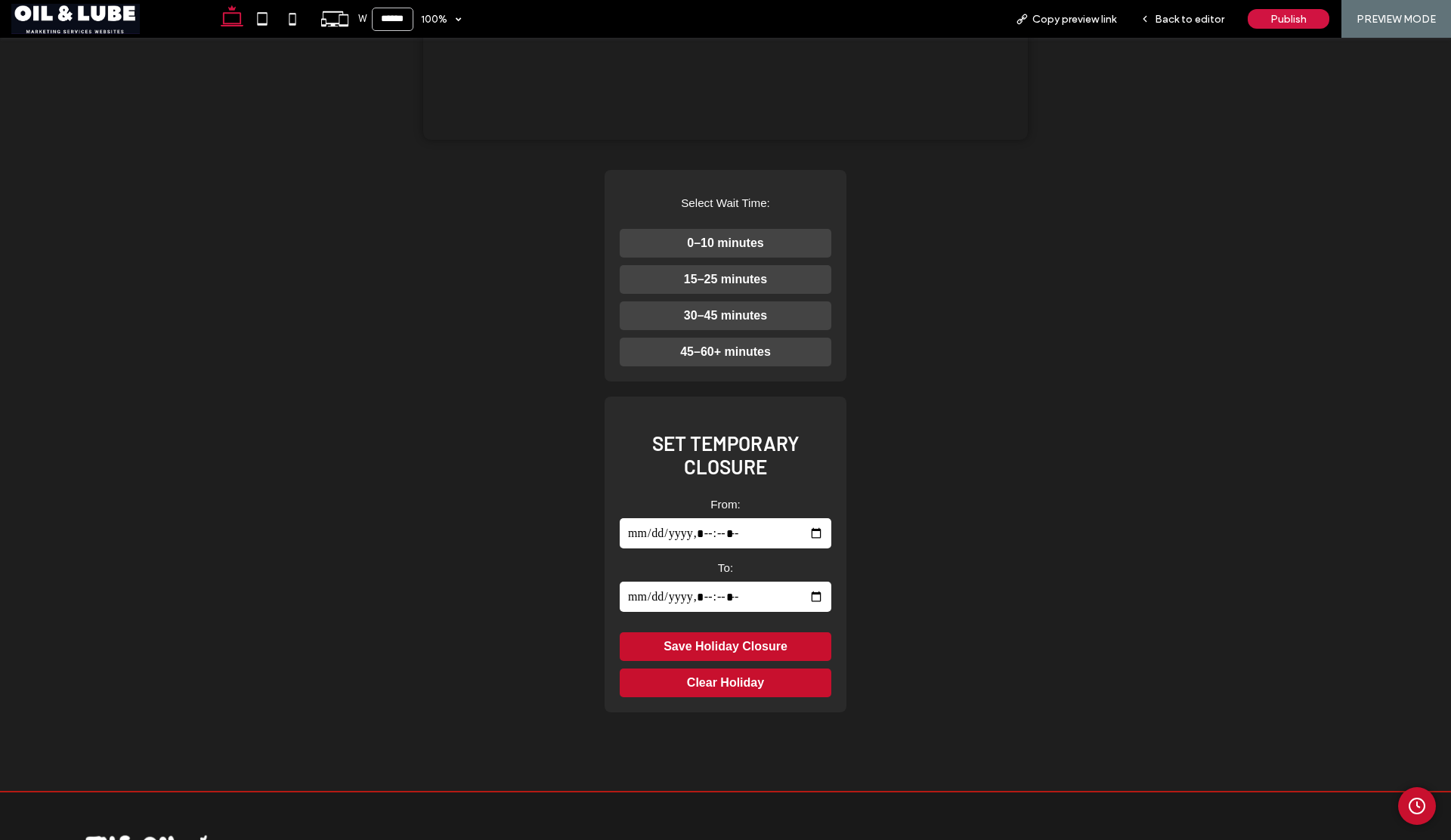
scroll to position [670, 0]
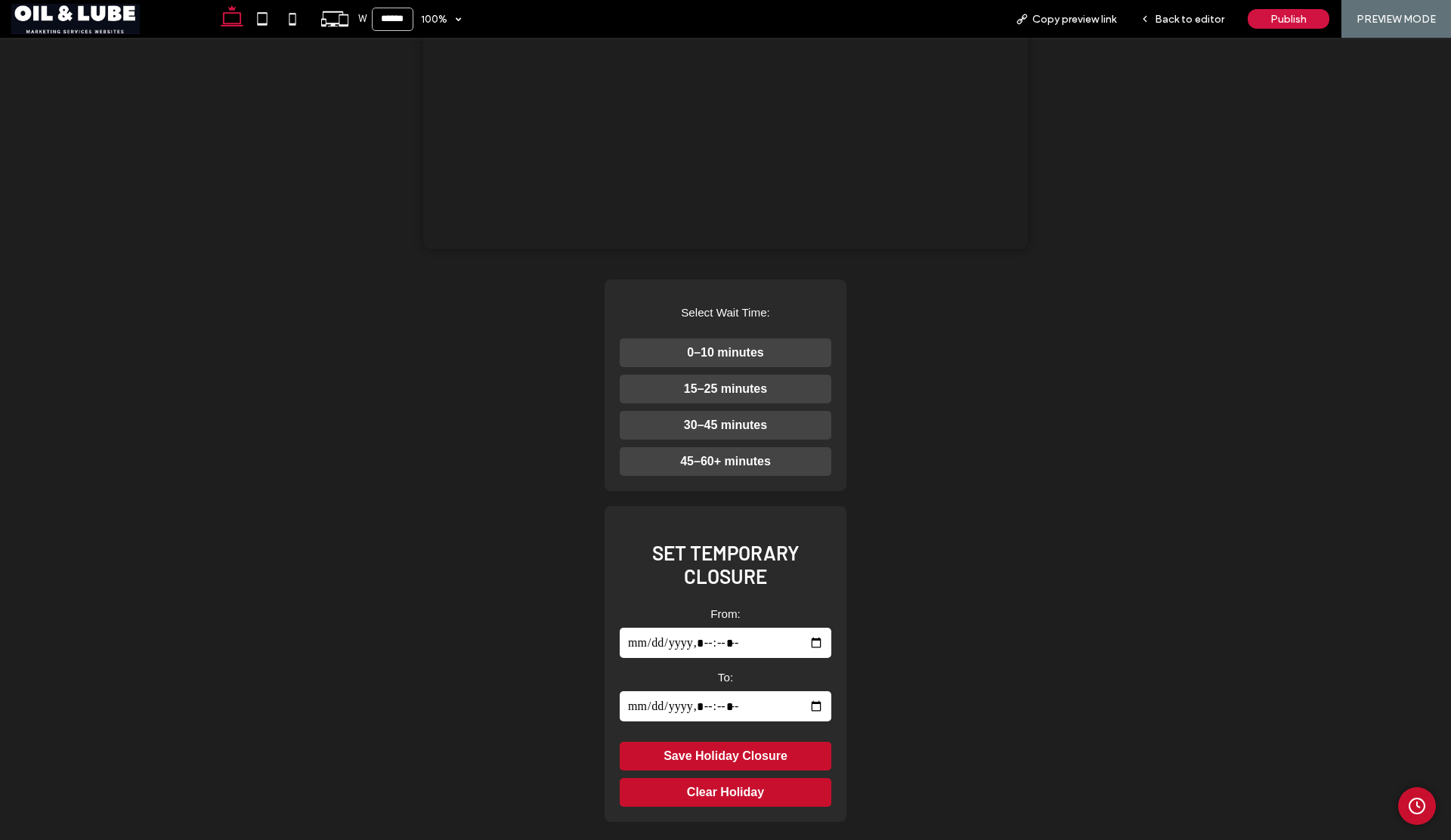
click at [757, 367] on button "0–10 minutes" at bounding box center [726, 352] width 212 height 29
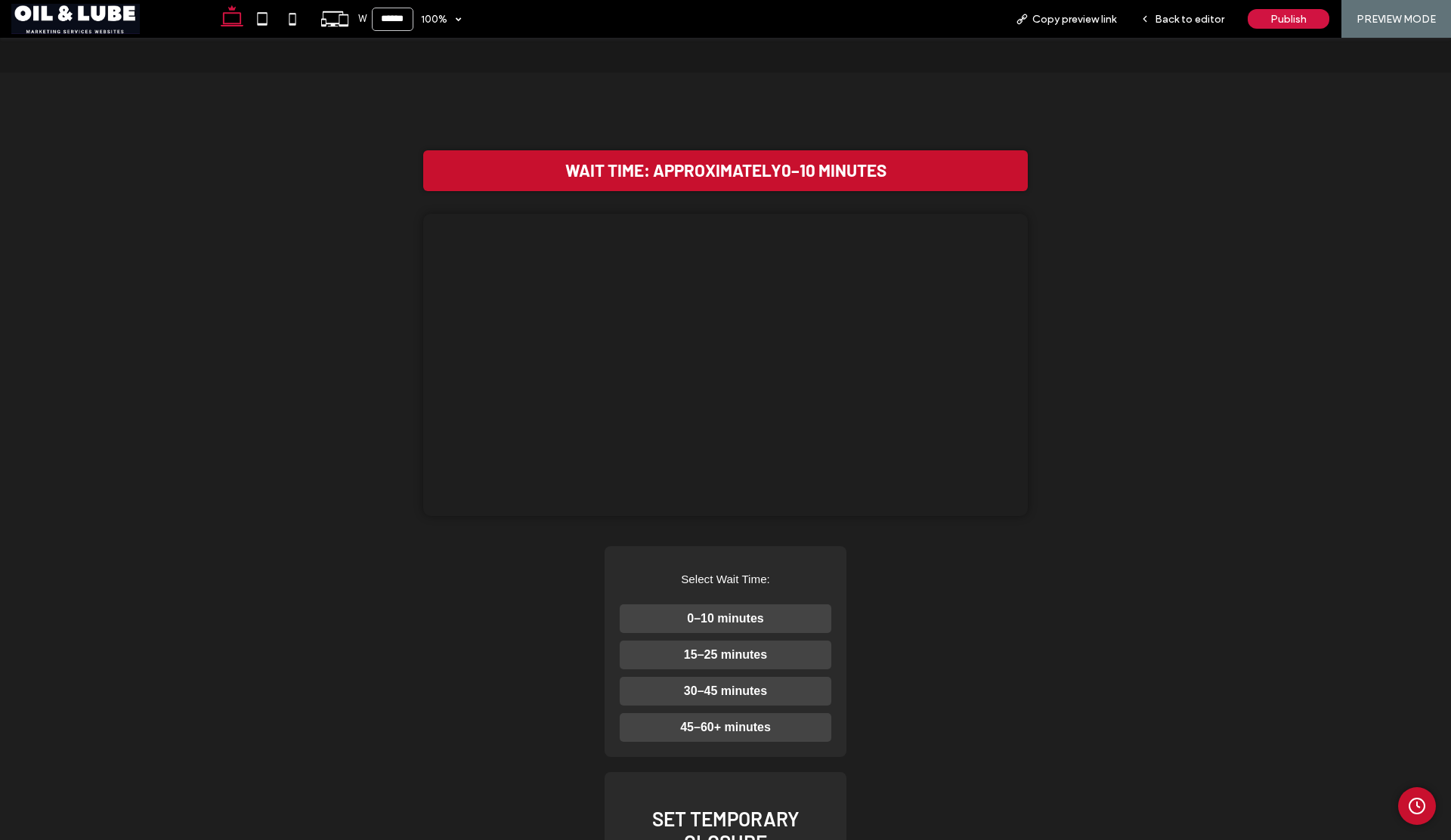
scroll to position [371, 0]
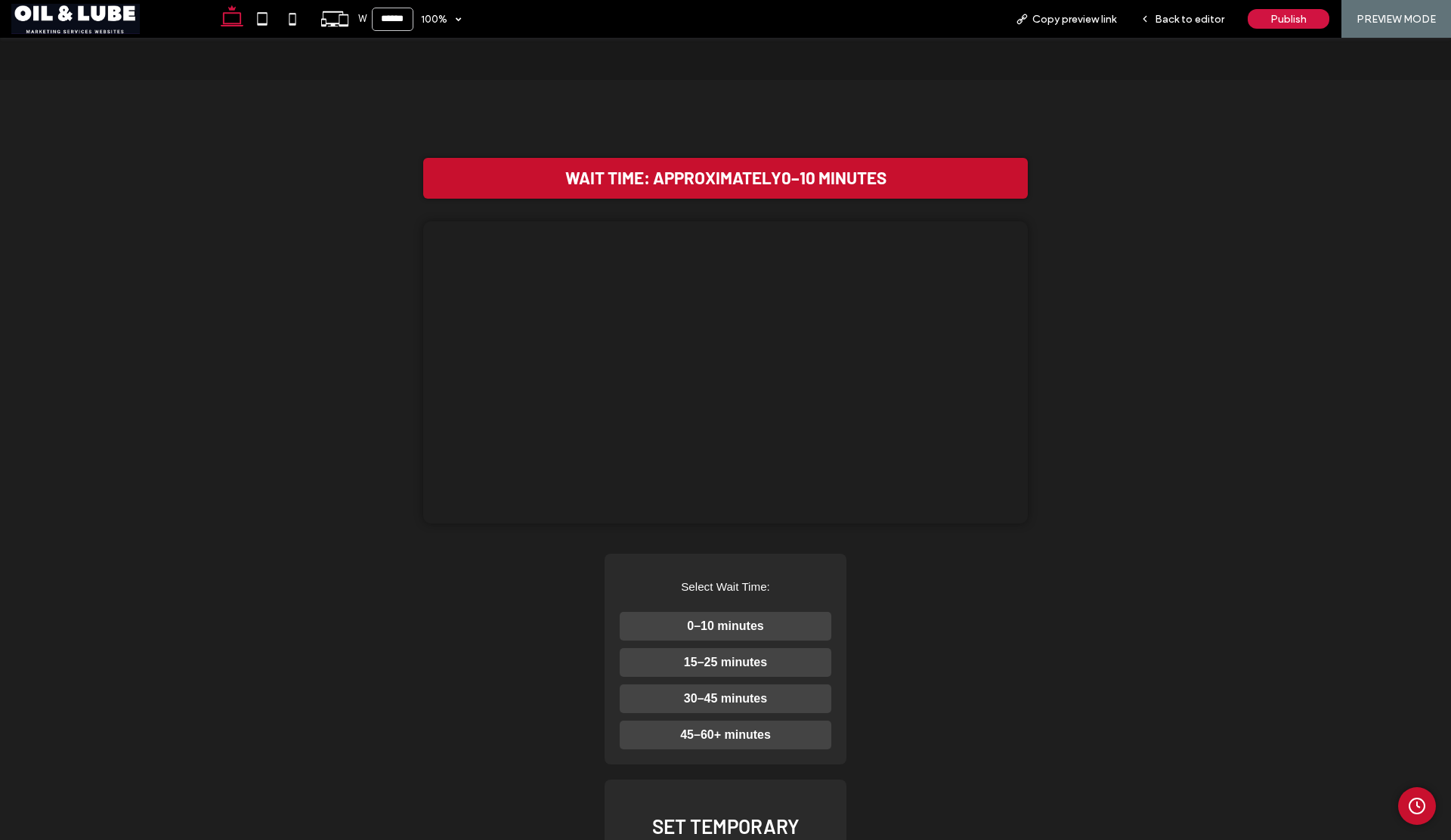
click at [774, 677] on button "15–25 minutes" at bounding box center [726, 663] width 212 height 29
click at [751, 714] on button "30–45 minutes" at bounding box center [726, 699] width 212 height 29
click at [748, 641] on button "0–10 minutes" at bounding box center [726, 626] width 212 height 29
click at [1184, 20] on span "Back to editor" at bounding box center [1189, 20] width 70 height 13
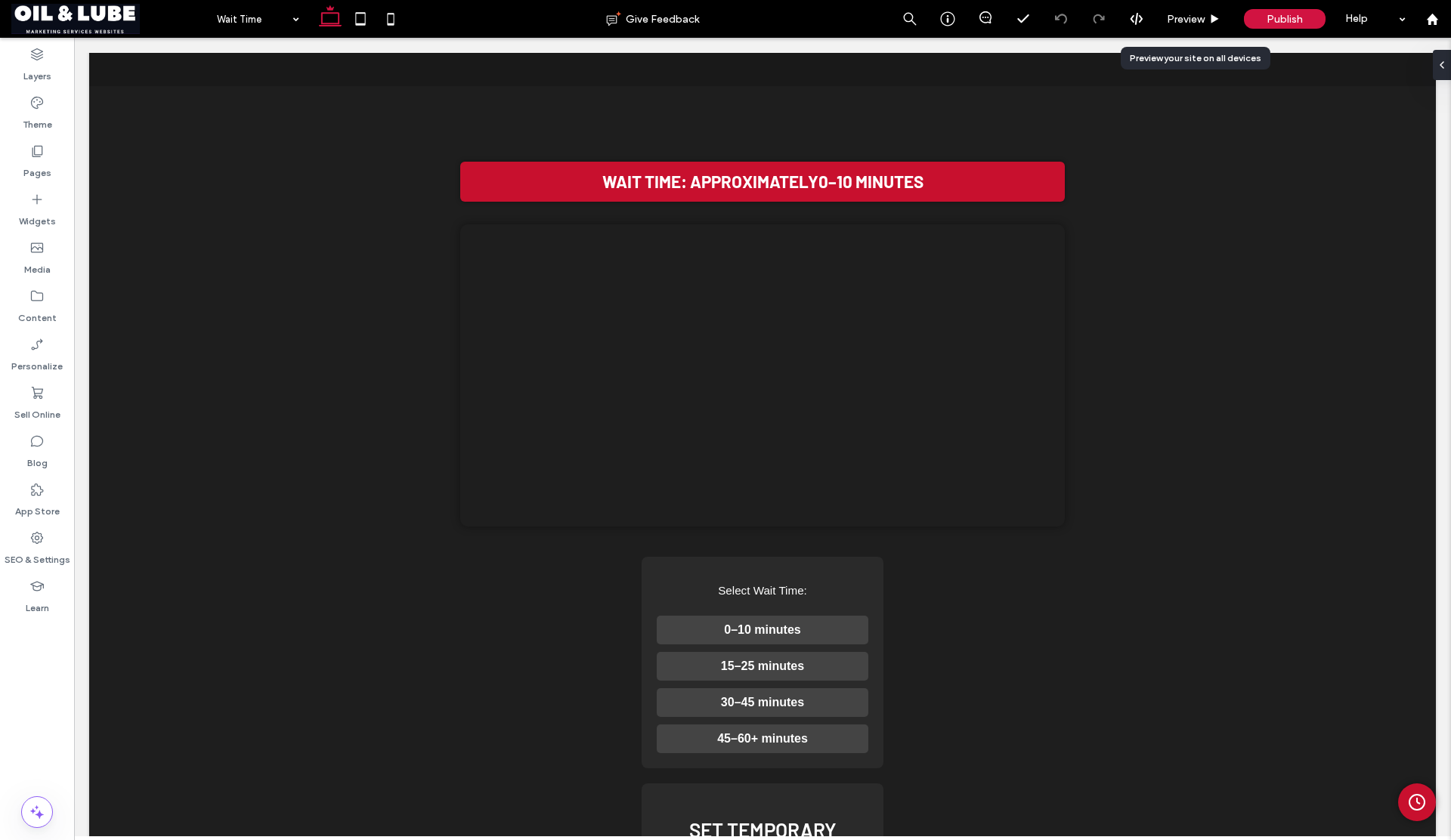
scroll to position [365, 0]
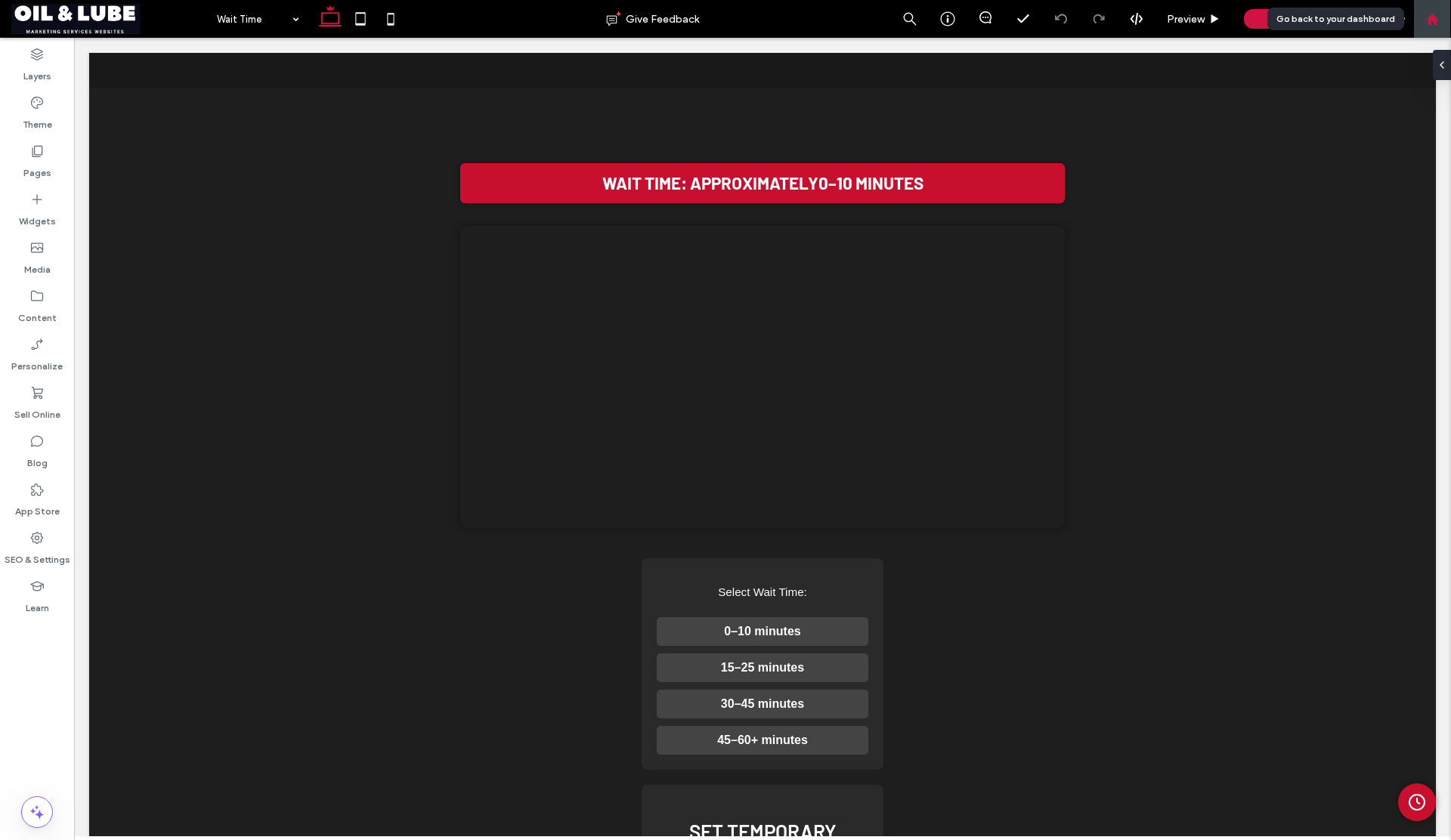
click at [1437, 21] on icon at bounding box center [1432, 20] width 13 height 13
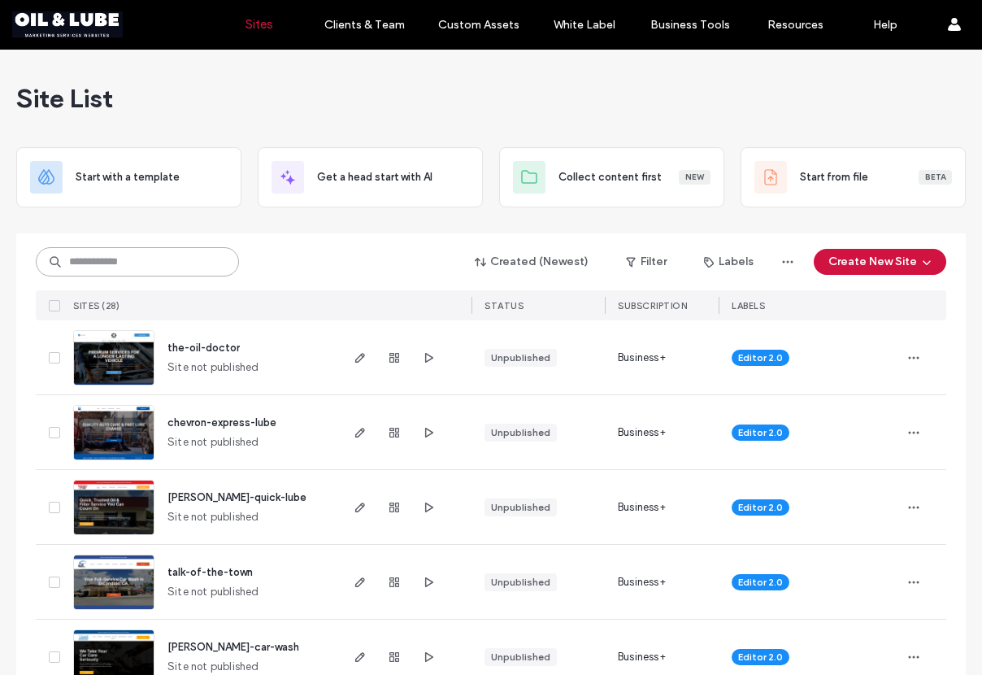
click at [195, 266] on input at bounding box center [137, 261] width 203 height 29
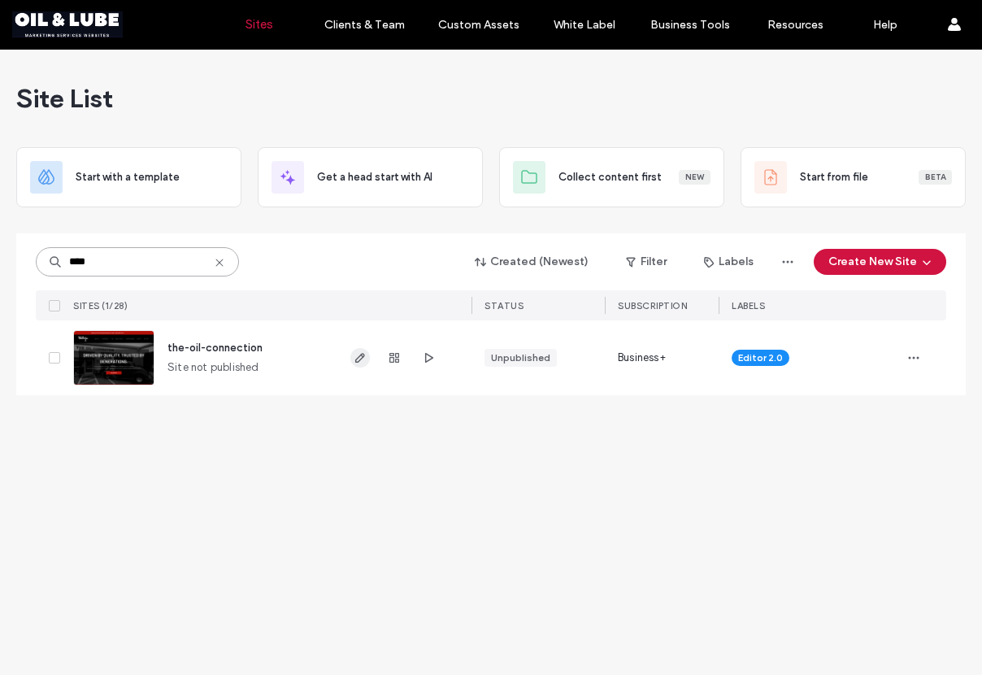
type input "****"
click at [366, 359] on icon "button" at bounding box center [360, 357] width 13 height 13
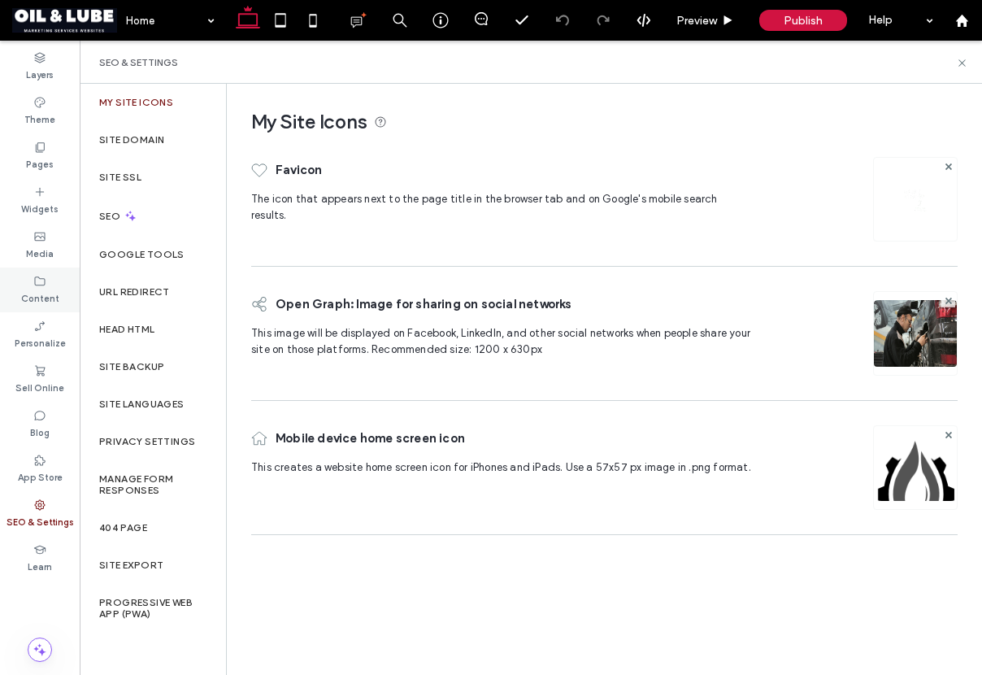
click at [40, 280] on icon at bounding box center [39, 281] width 13 height 13
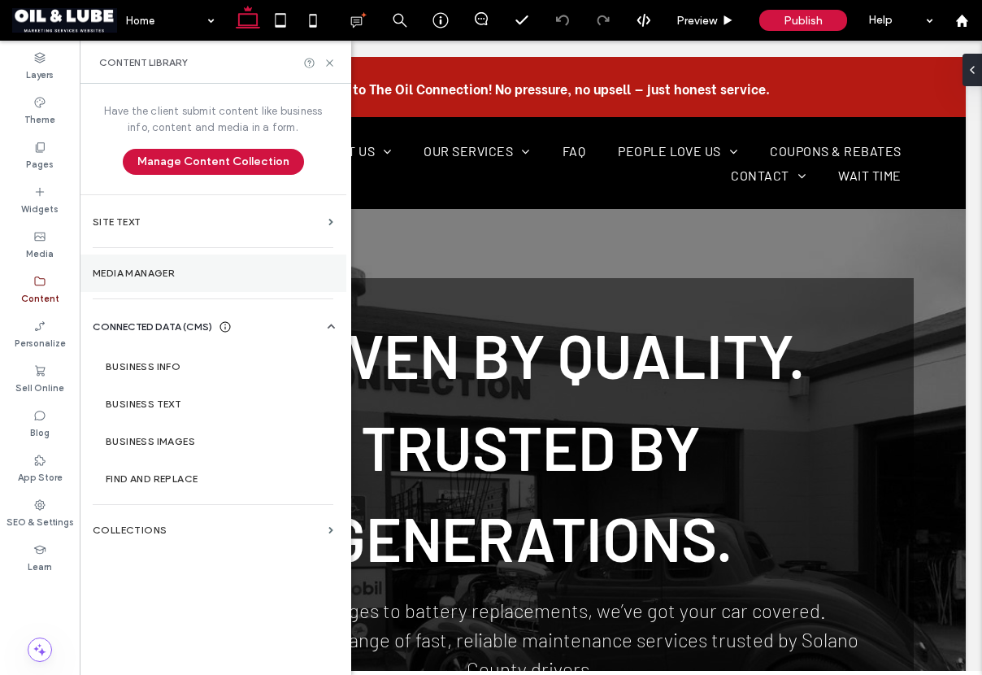
click at [159, 281] on section "Media Manager" at bounding box center [213, 272] width 267 height 37
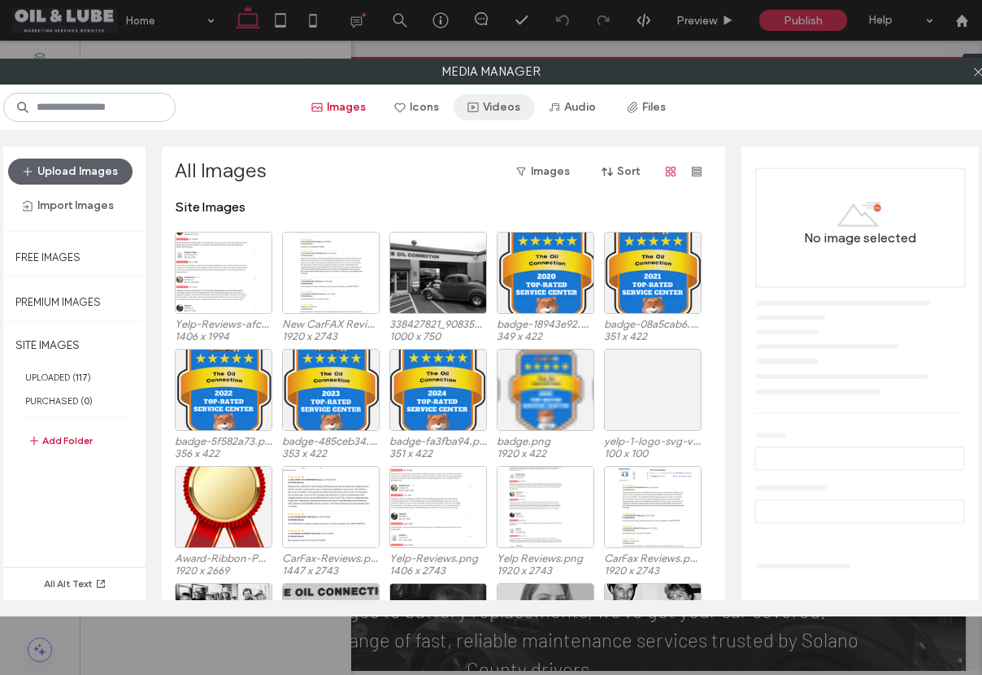
click at [495, 108] on button "Videos" at bounding box center [494, 107] width 81 height 26
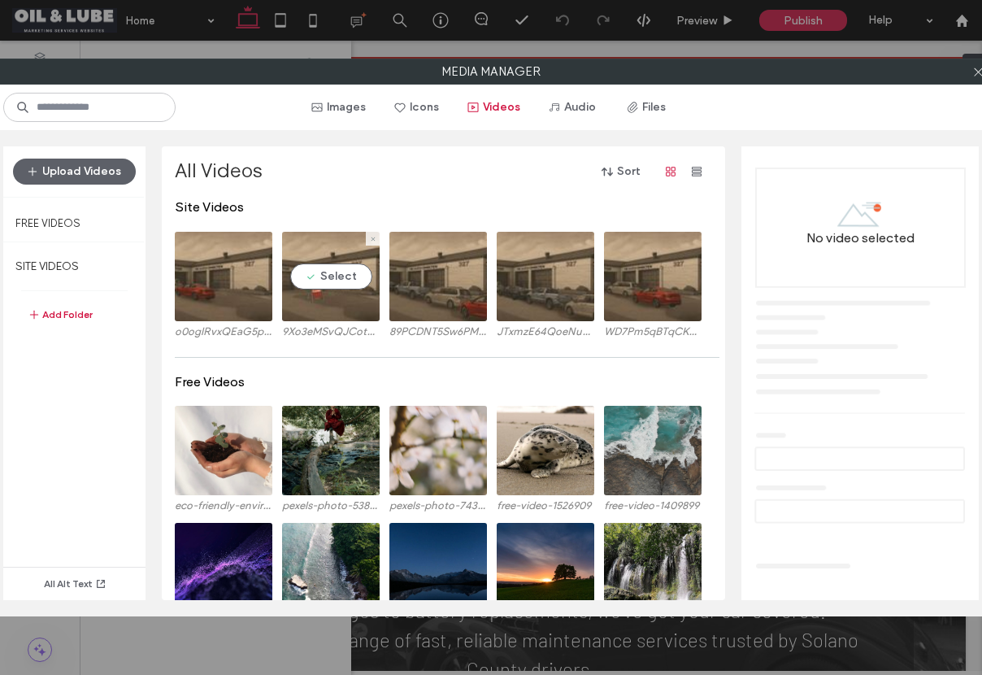
click at [332, 282] on video at bounding box center [331, 276] width 98 height 89
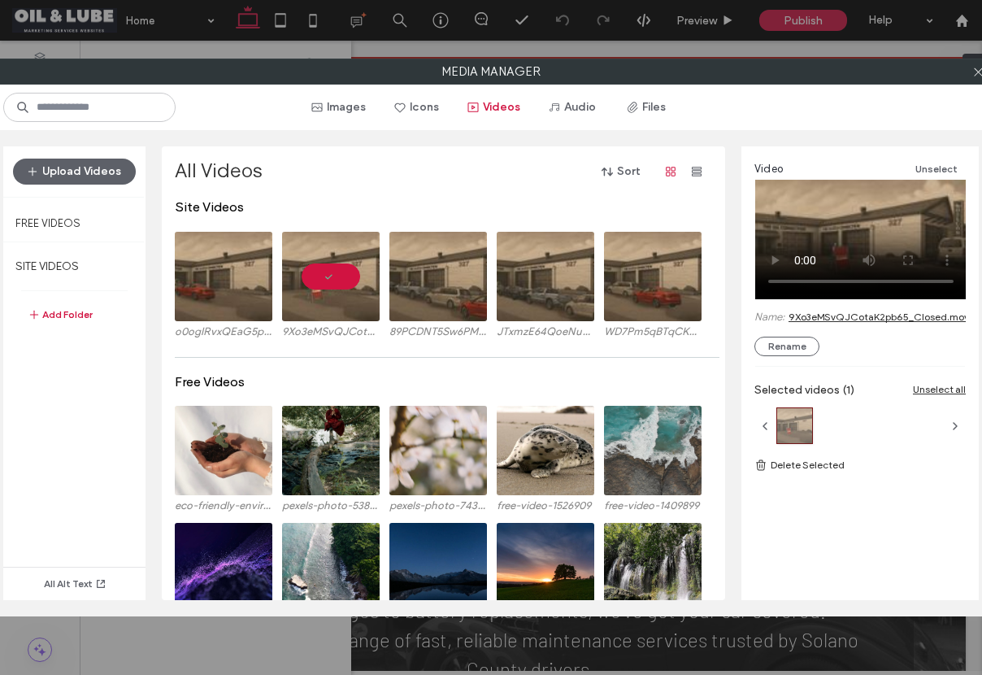
click at [923, 317] on link "9Xo3eMSvQJCotaK2pb65_Closed.mov" at bounding box center [879, 317] width 181 height 12
drag, startPoint x: 877, startPoint y: 333, endPoint x: 869, endPoint y: 340, distance: 10.9
click at [877, 333] on div "Video Unselect Name: 9Xo3eMSvQJCotaK2pb65_Closed.mov Rename" at bounding box center [860, 257] width 211 height 197
click at [978, 71] on icon at bounding box center [978, 72] width 12 height 12
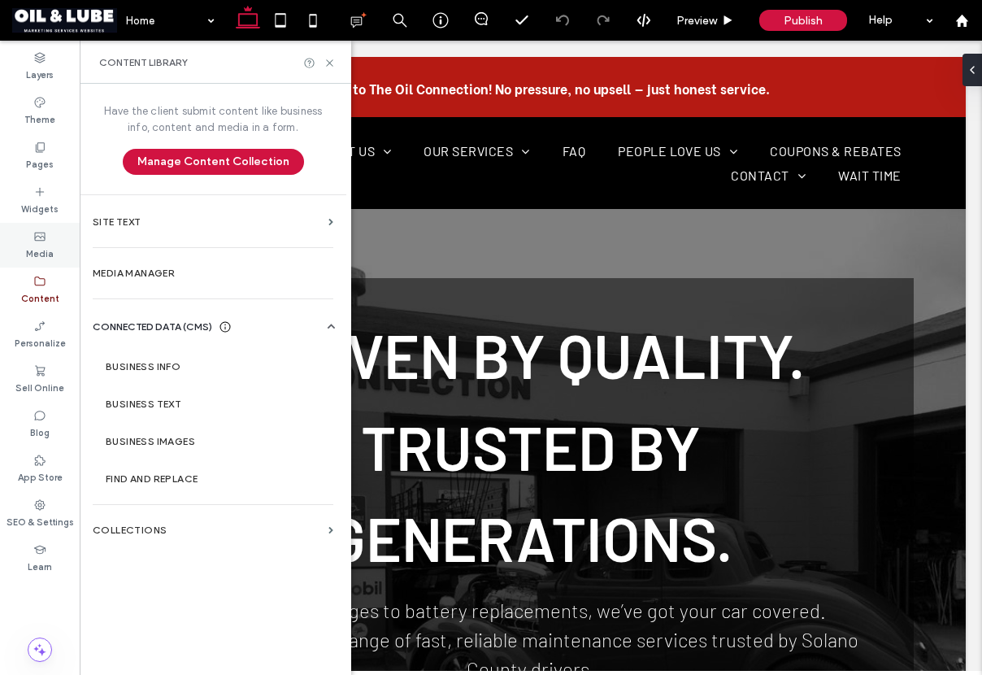
click at [28, 249] on label "Media" at bounding box center [40, 252] width 28 height 18
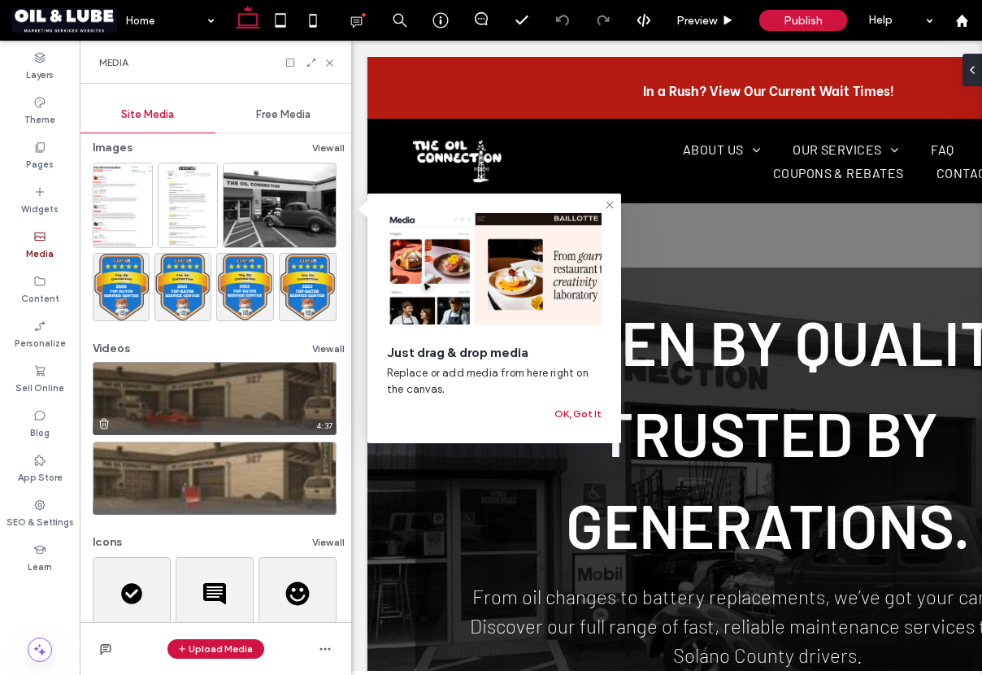
scroll to position [125, 0]
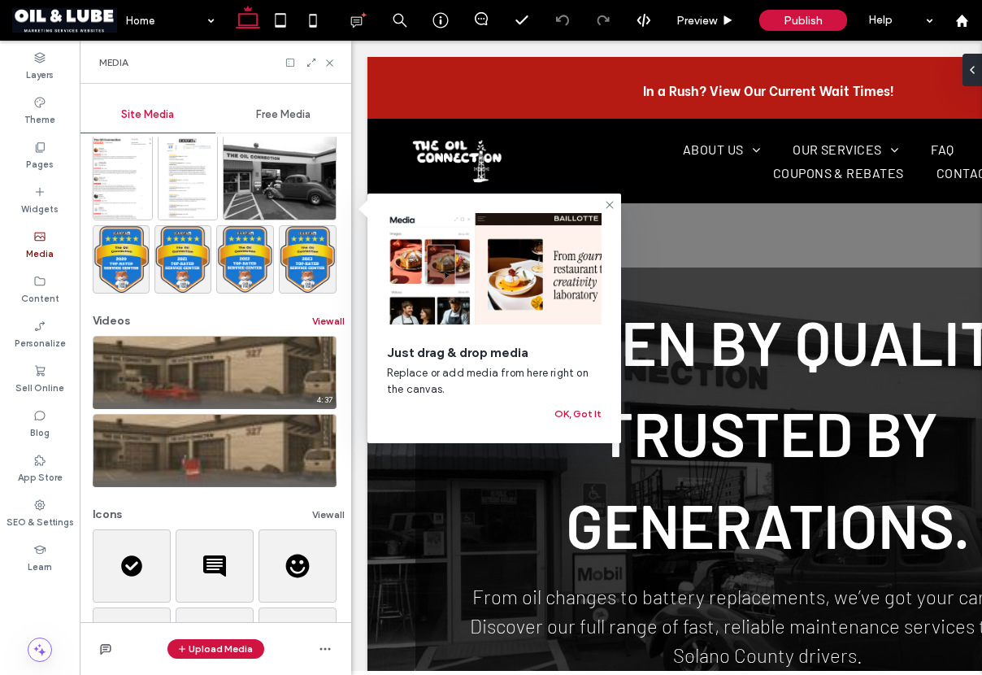
click at [317, 320] on button "View all" at bounding box center [328, 321] width 33 height 20
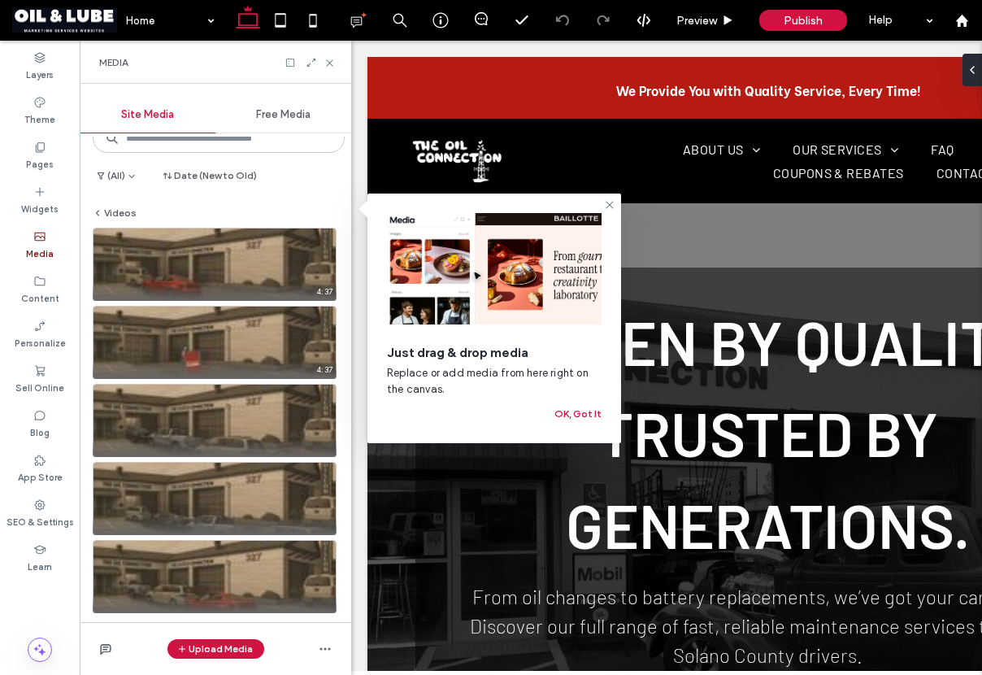
scroll to position [50, 0]
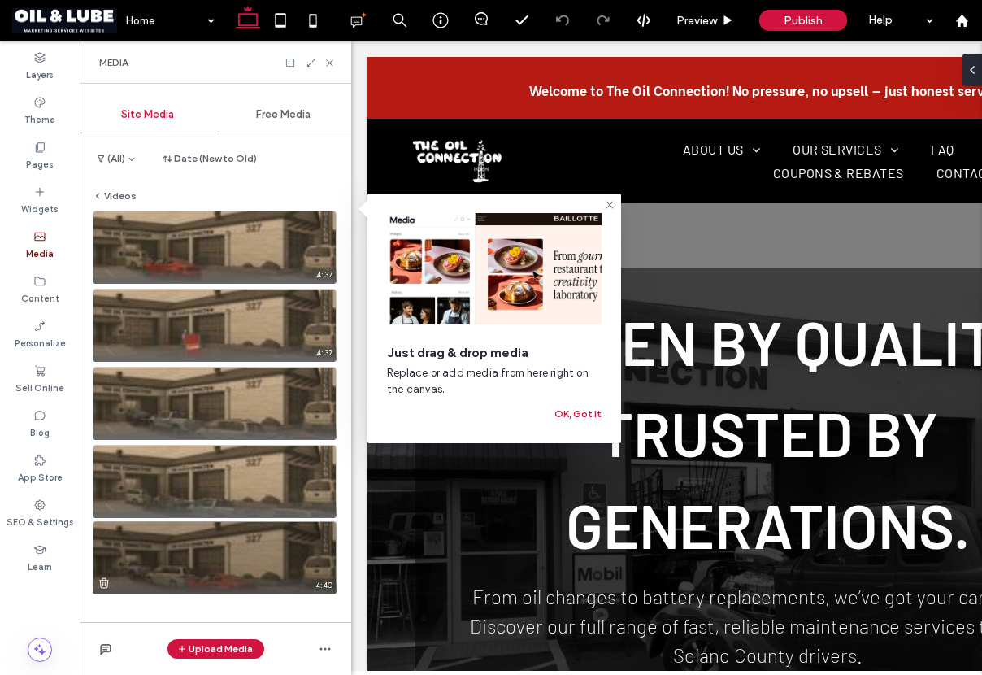
click at [256, 544] on video at bounding box center [215, 557] width 244 height 73
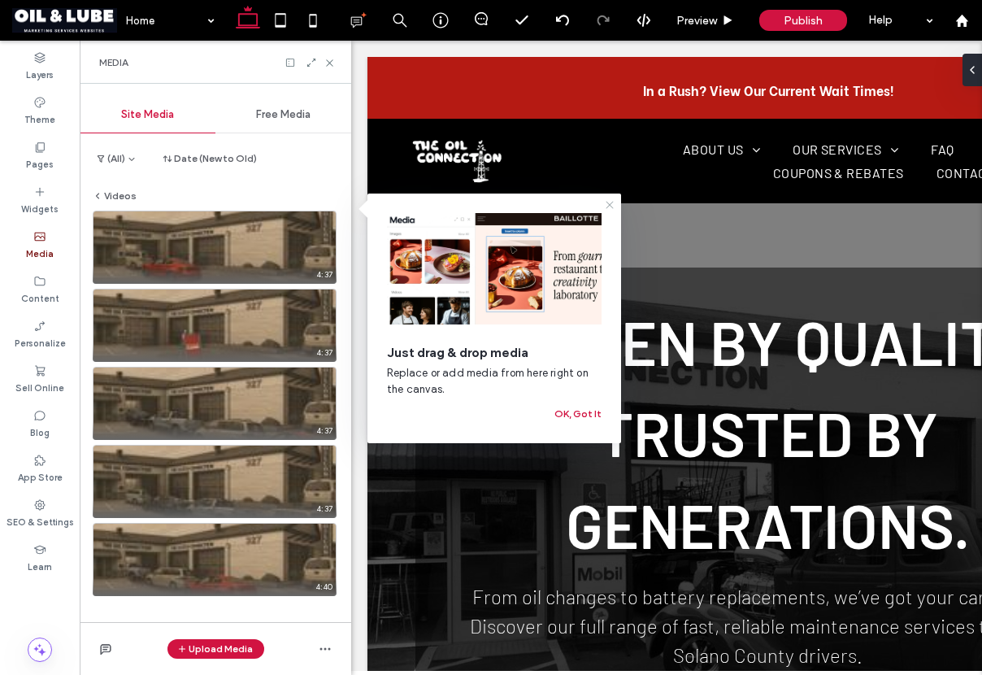
click at [610, 206] on use at bounding box center [609, 204] width 7 height 7
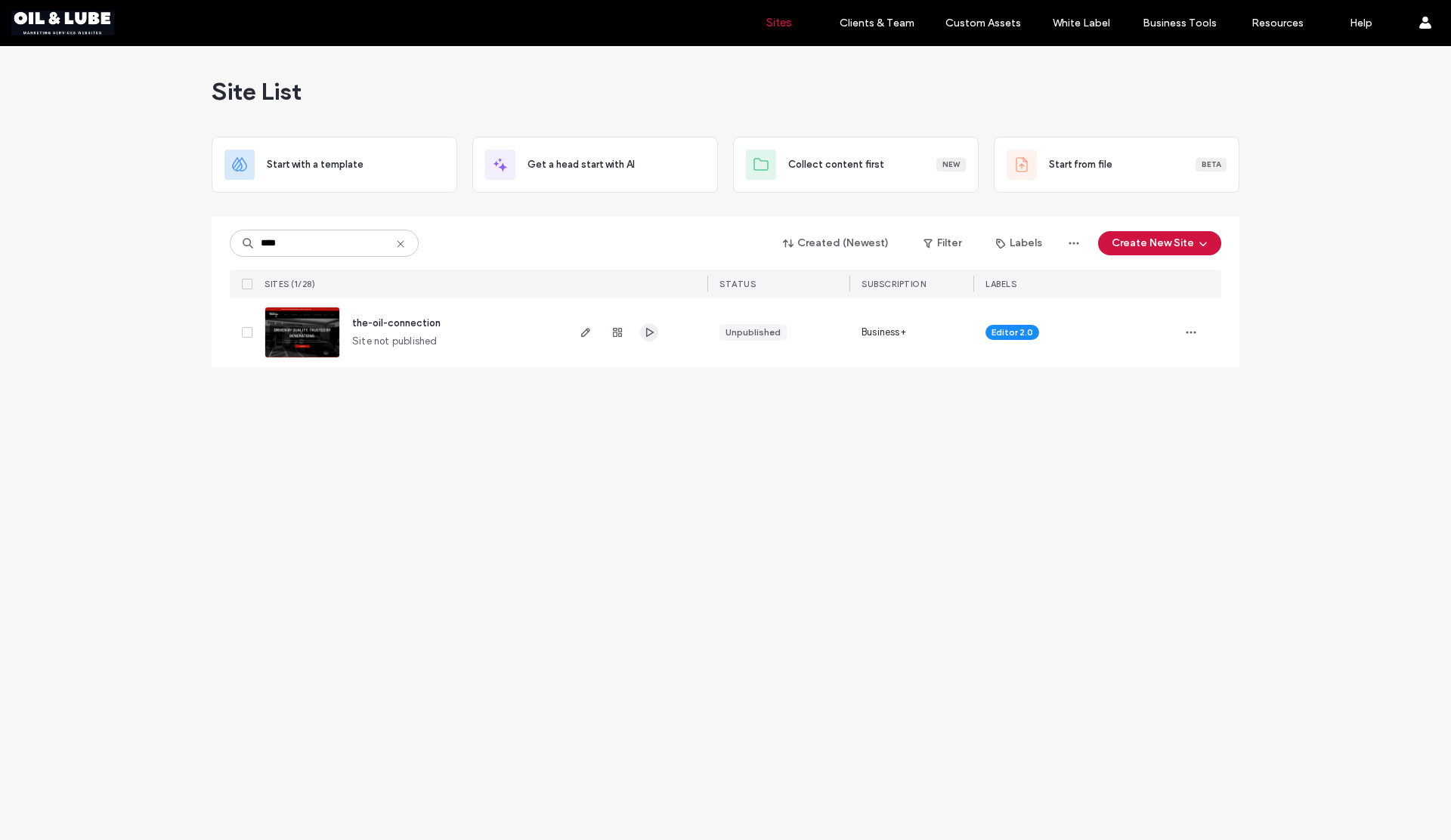
type input "****"
click at [646, 330] on use "button" at bounding box center [650, 333] width 7 height 9
click at [582, 332] on icon "button" at bounding box center [586, 332] width 12 height 12
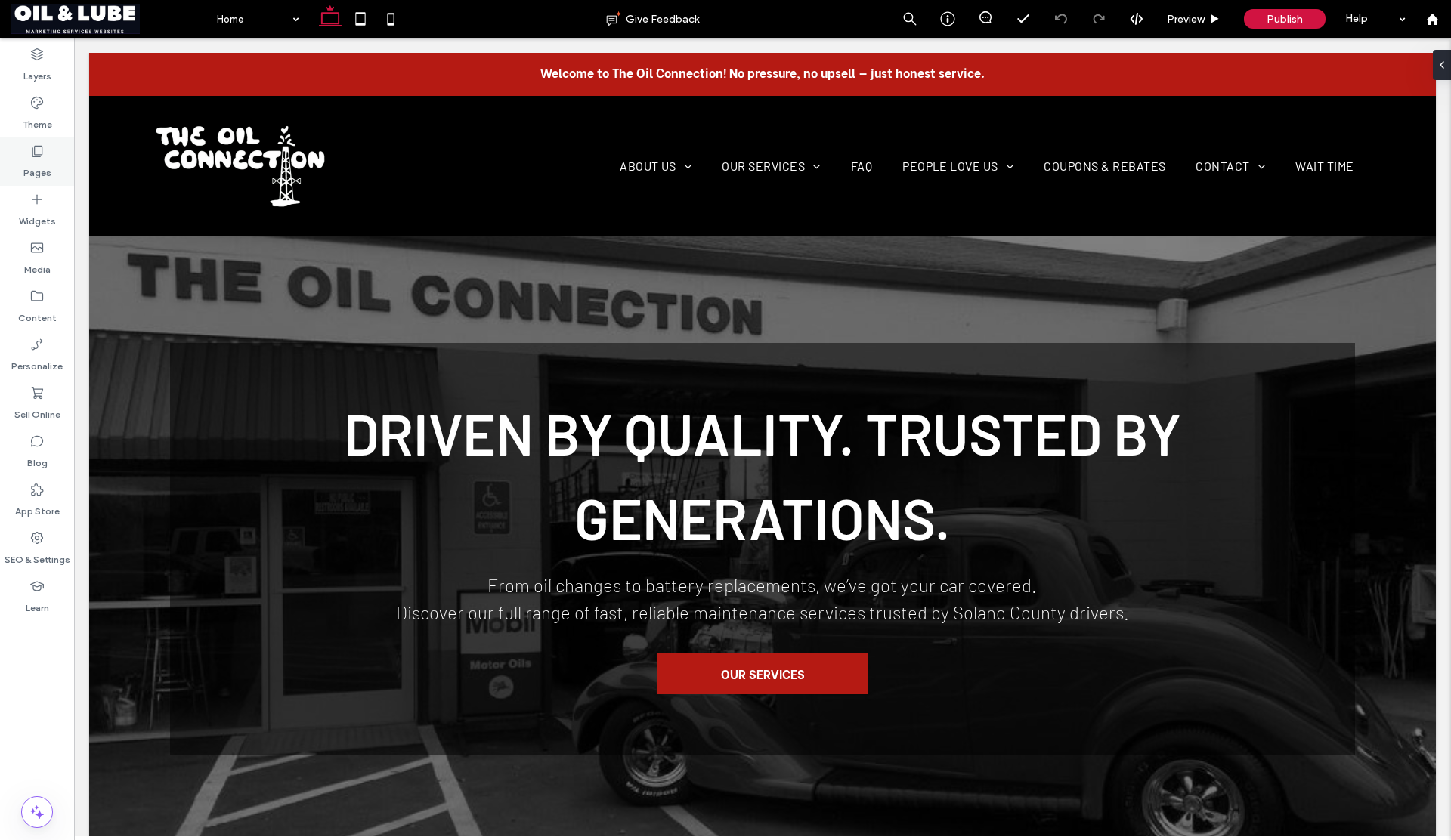
click at [33, 166] on label "Pages" at bounding box center [37, 169] width 28 height 21
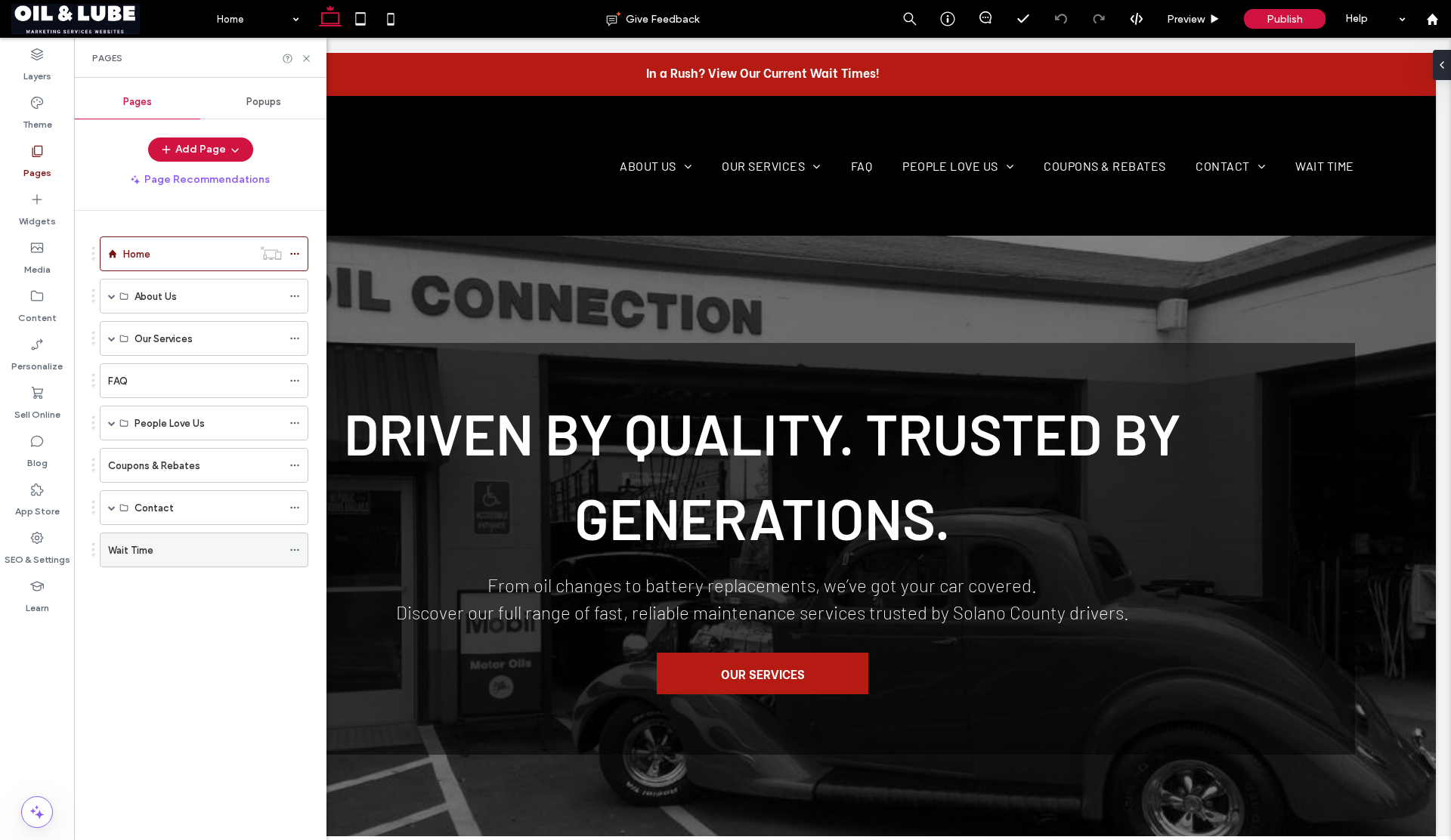
click at [146, 564] on div "Wait Time" at bounding box center [194, 550] width 174 height 33
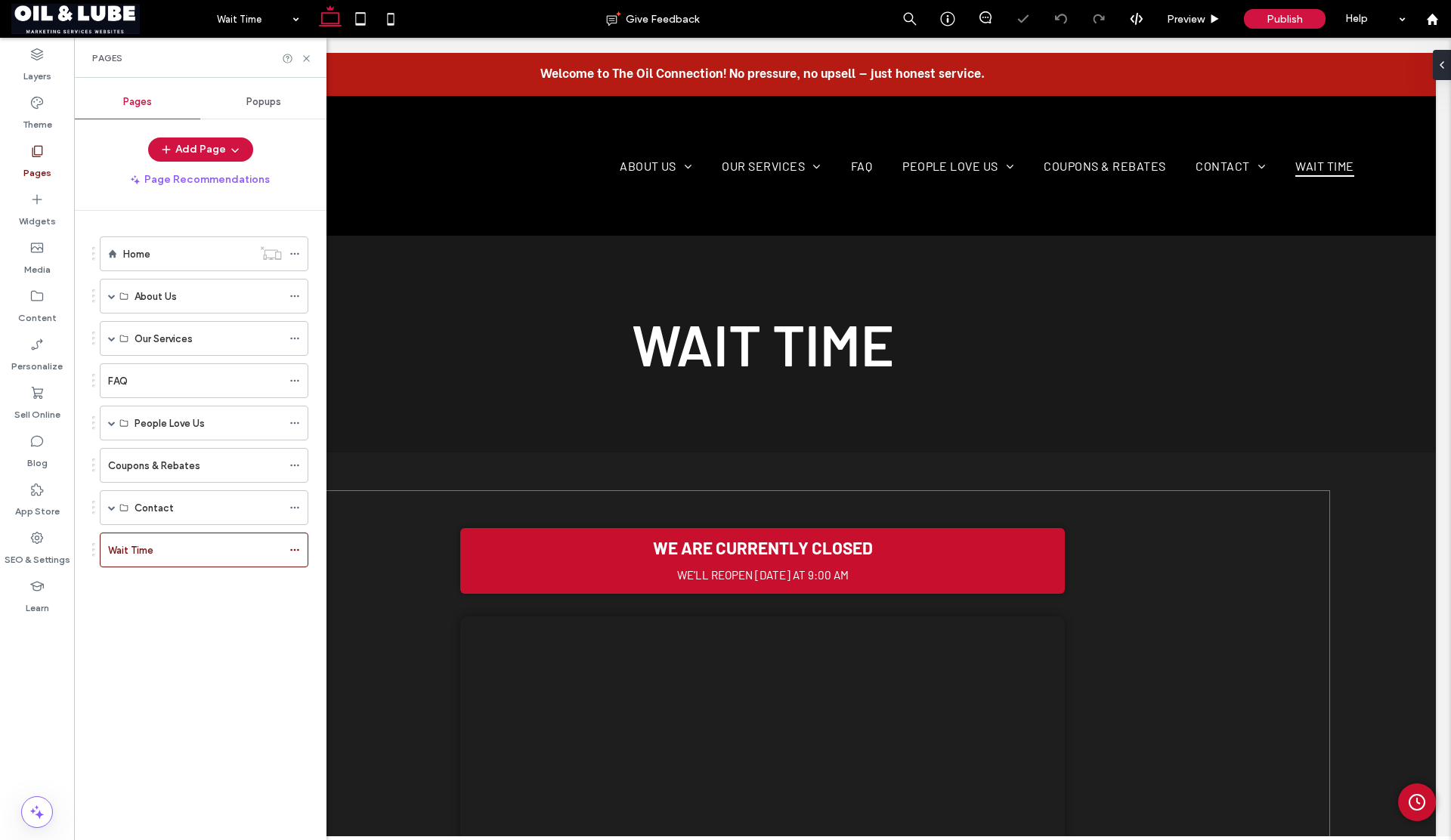
click at [402, 523] on div "We are currently closed We’ll reopen [DATE] at 9:00 AM Your browser does not su…" at bounding box center [763, 720] width 1089 height 413
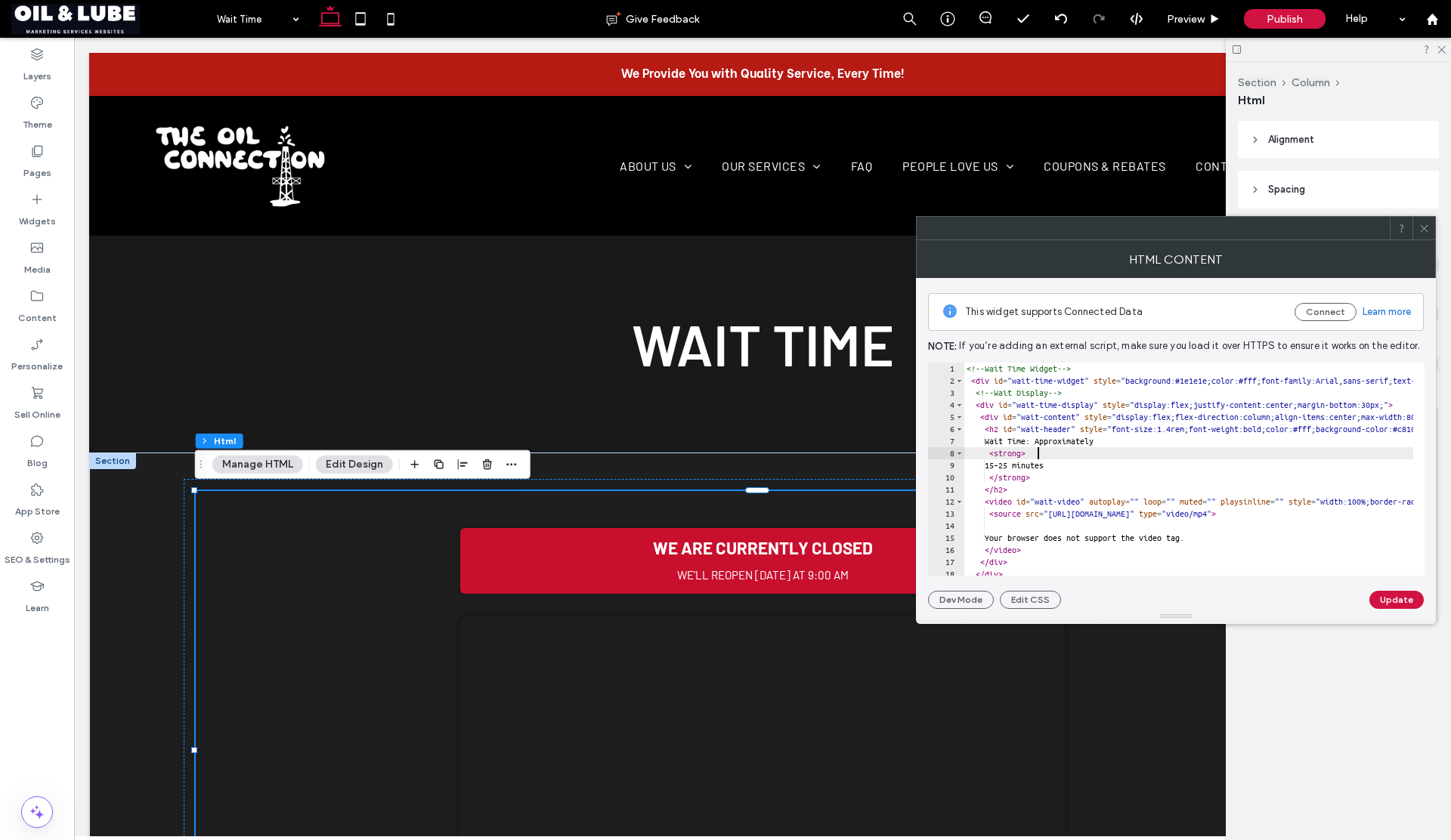
type textarea "**********"
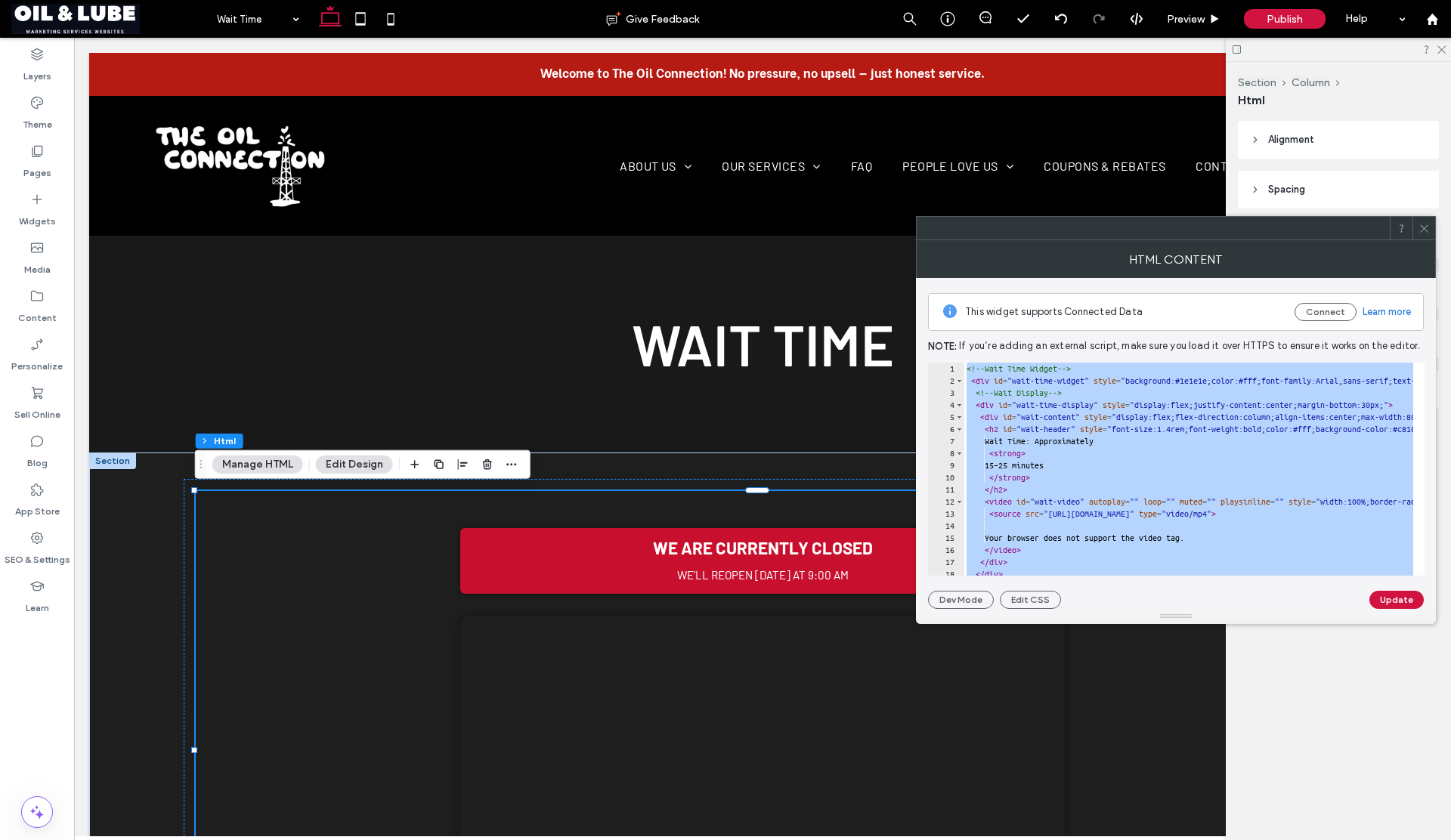
paste textarea "Cursor at row 155"
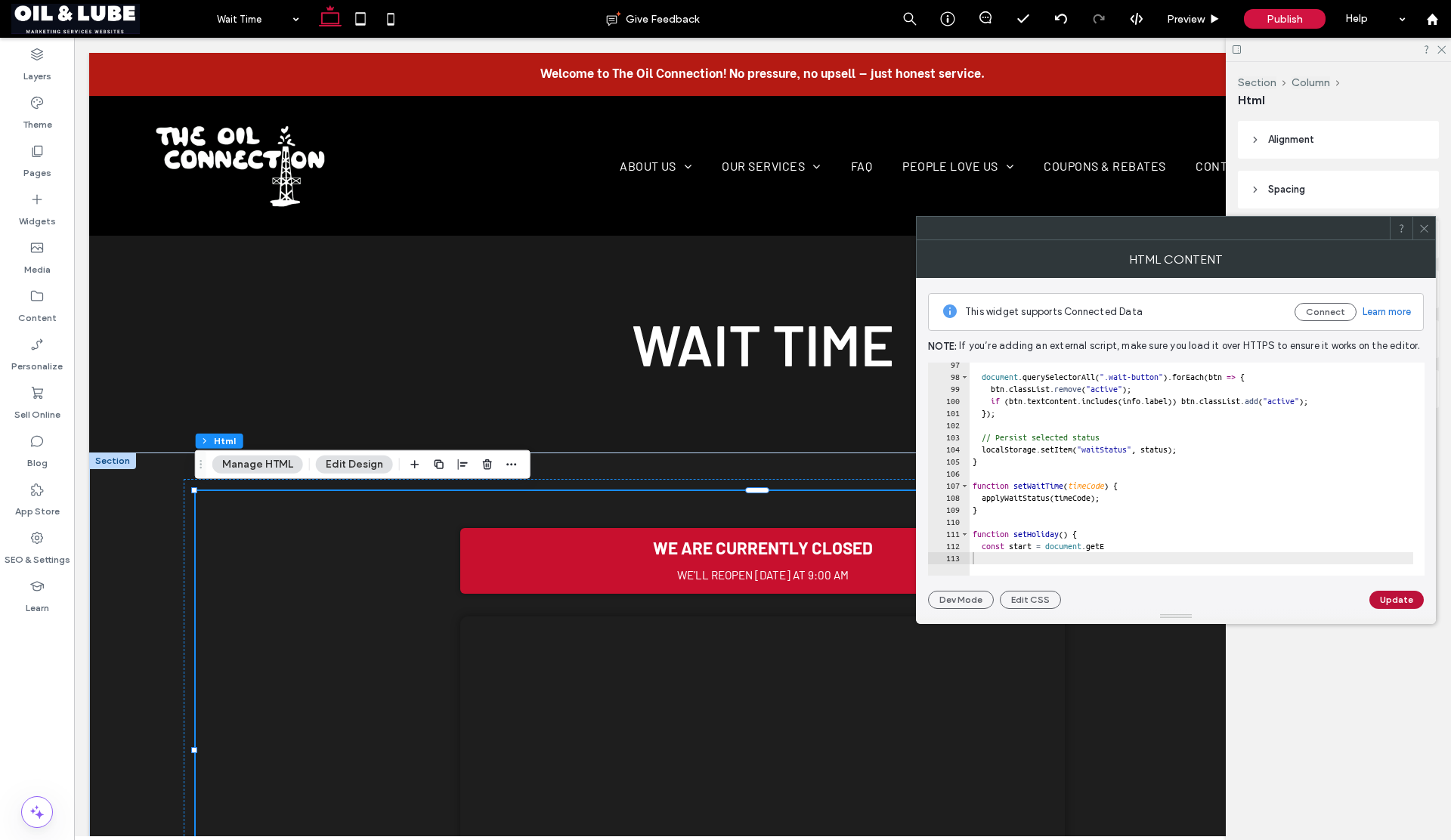
click at [1383, 596] on button "Update" at bounding box center [1396, 600] width 55 height 19
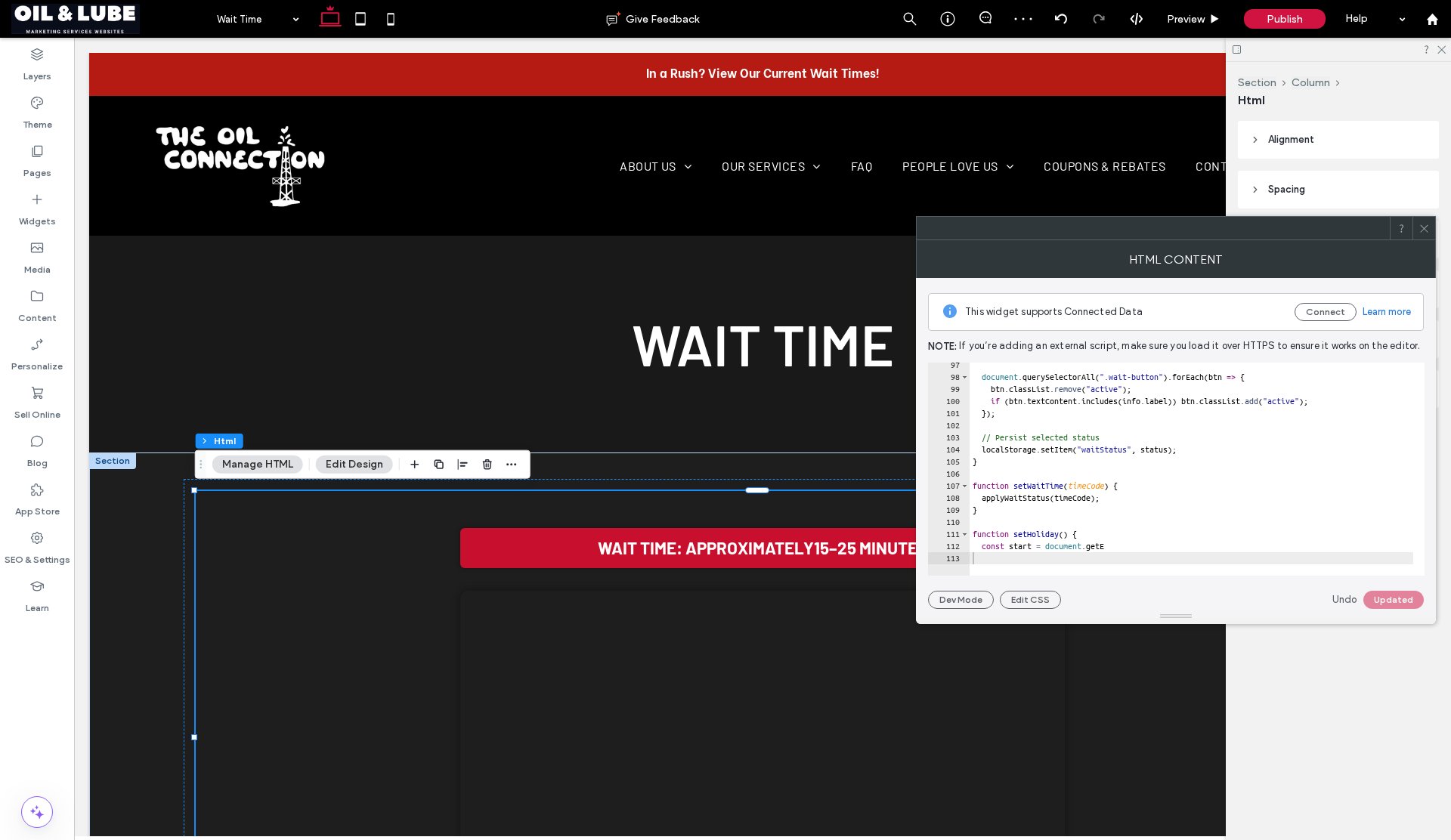
click at [1421, 229] on icon at bounding box center [1424, 229] width 11 height 11
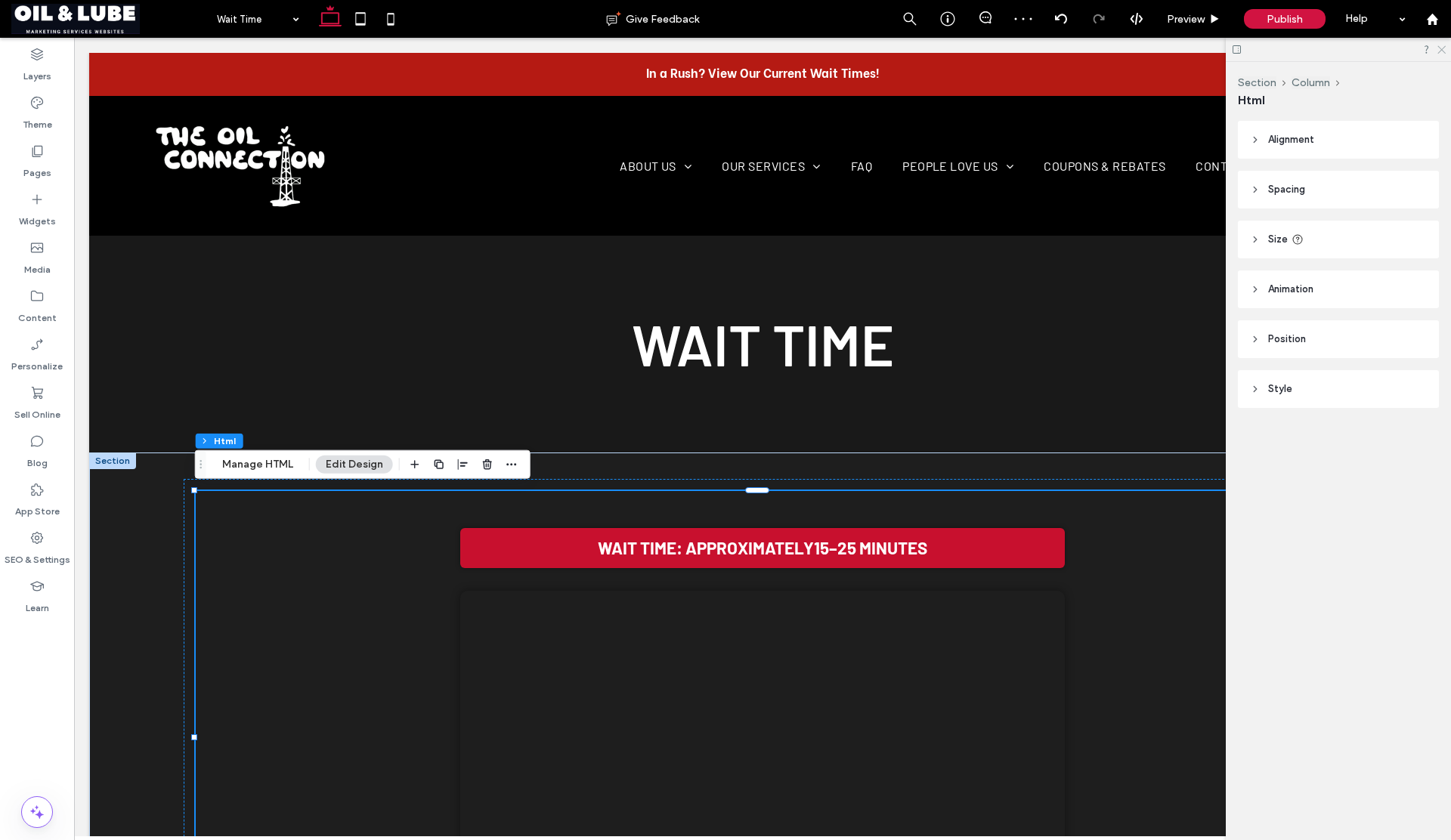
click at [1444, 46] on use at bounding box center [1442, 50] width 8 height 8
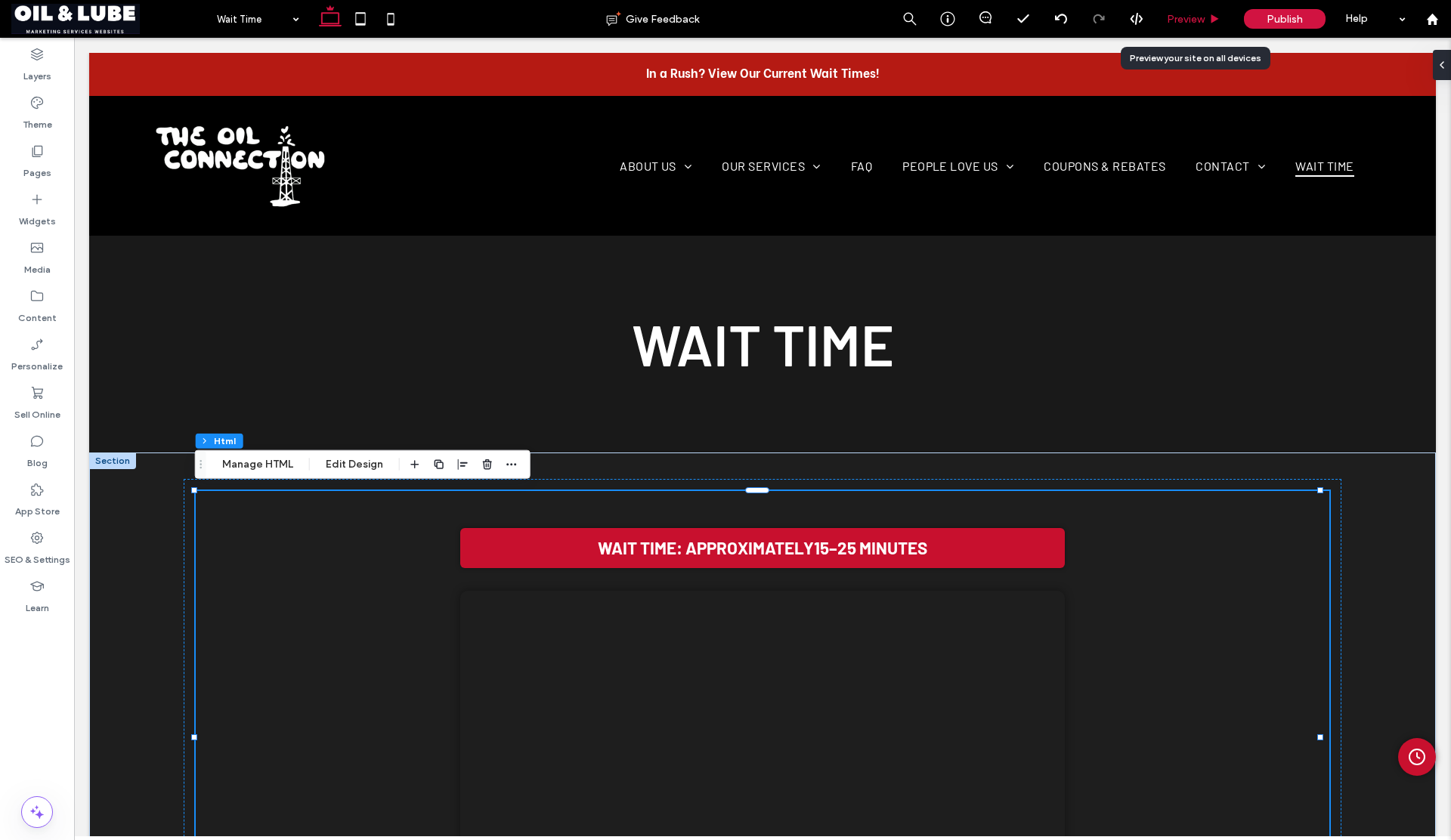
click at [1193, 26] on div "Preview" at bounding box center [1194, 19] width 77 height 38
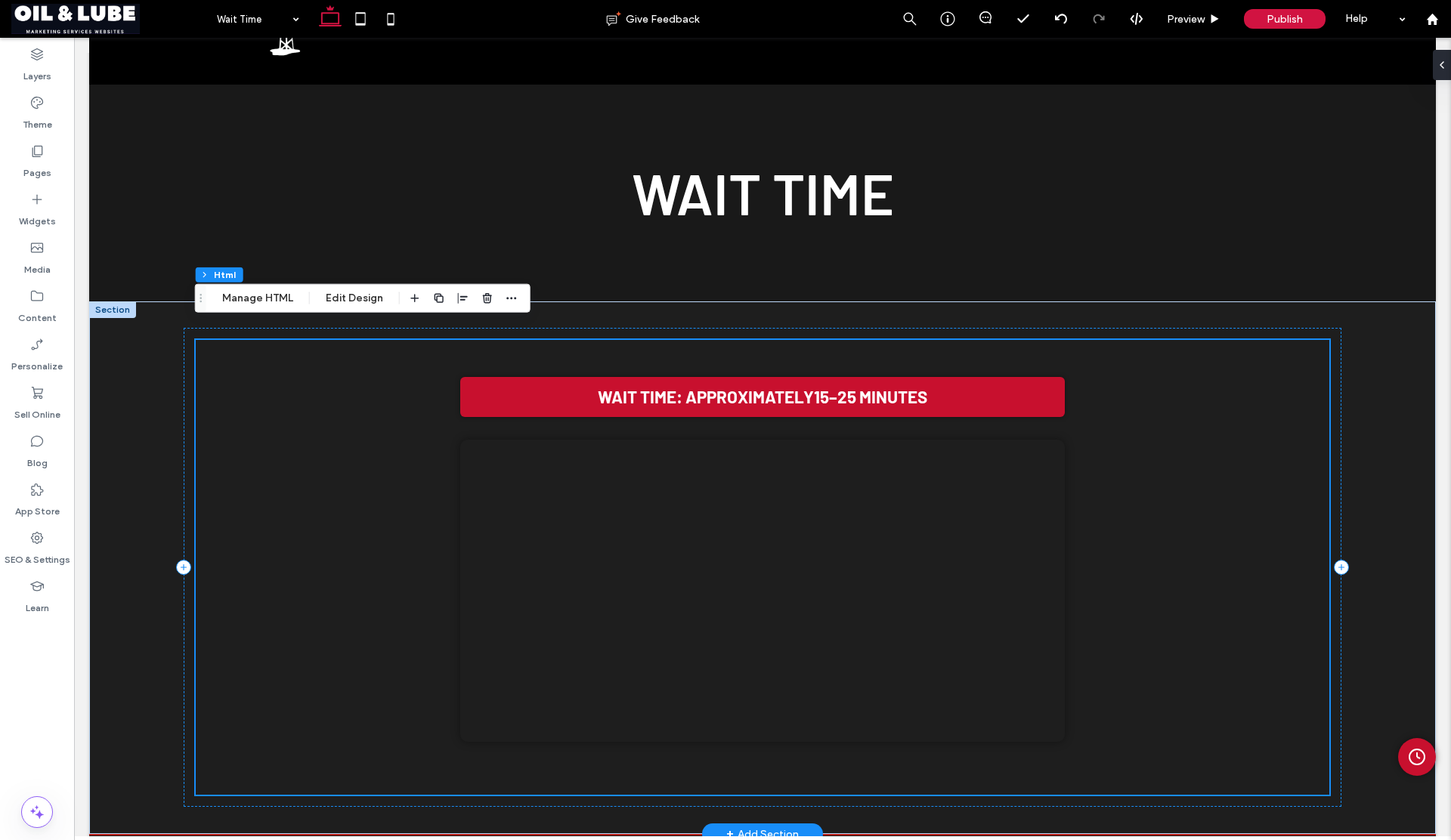
scroll to position [166, 0]
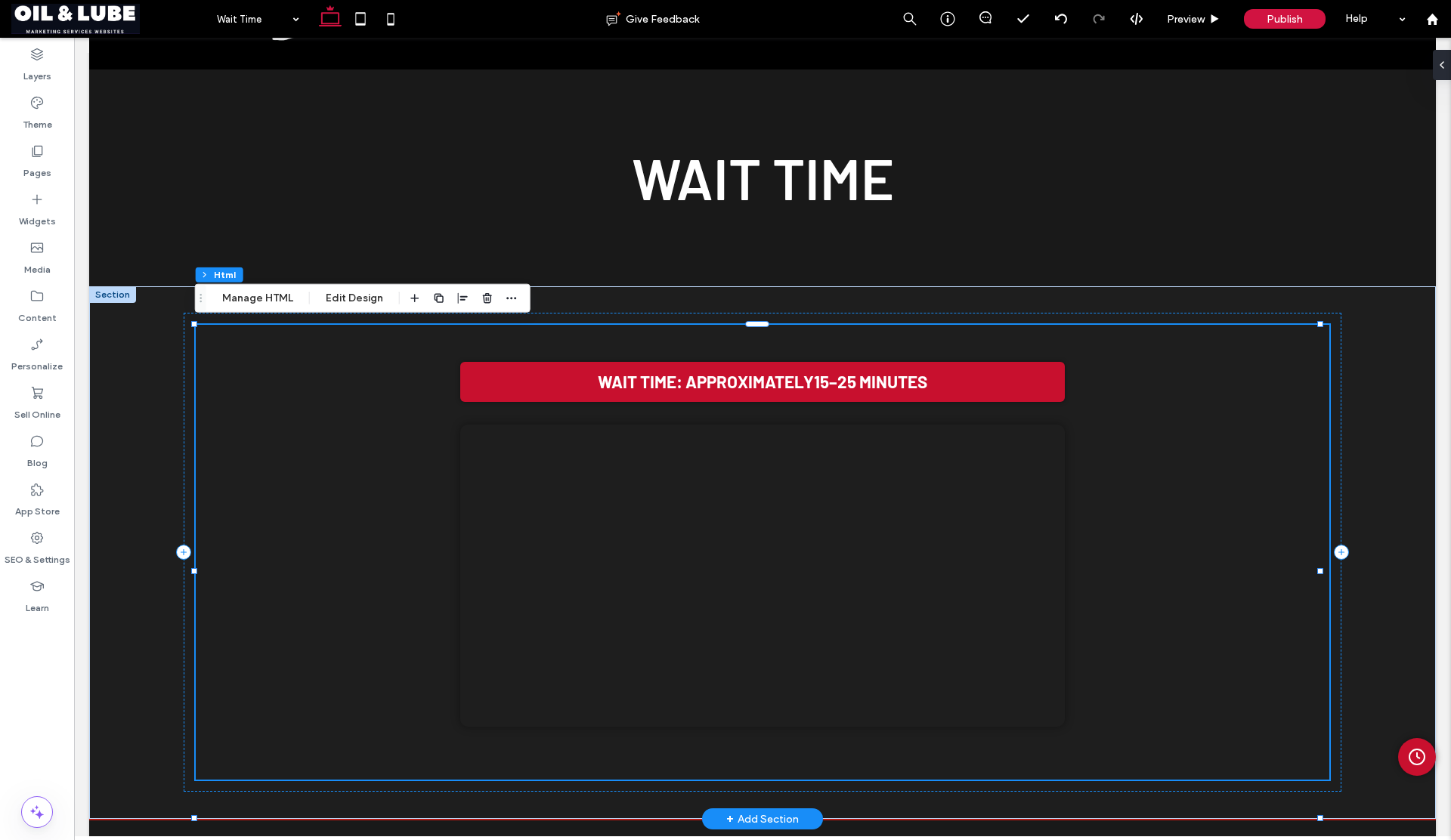
click at [313, 478] on div "Wait Time: Approximately 15–25 minutes Your browser does not support the video …" at bounding box center [763, 541] width 1089 height 387
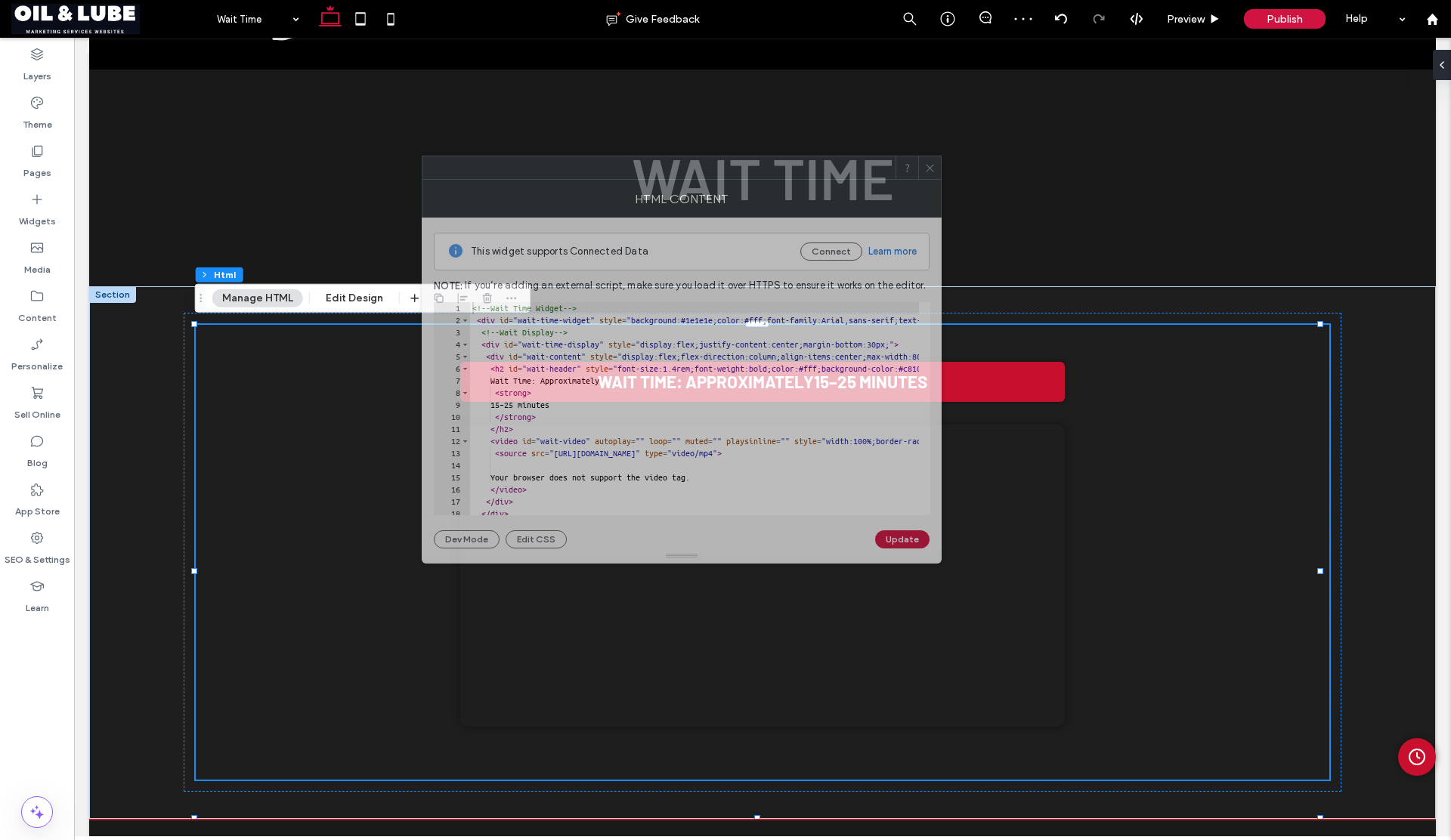
drag, startPoint x: 1005, startPoint y: 228, endPoint x: 456, endPoint y: 163, distance: 552.8
click at [457, 163] on div at bounding box center [659, 167] width 473 height 22
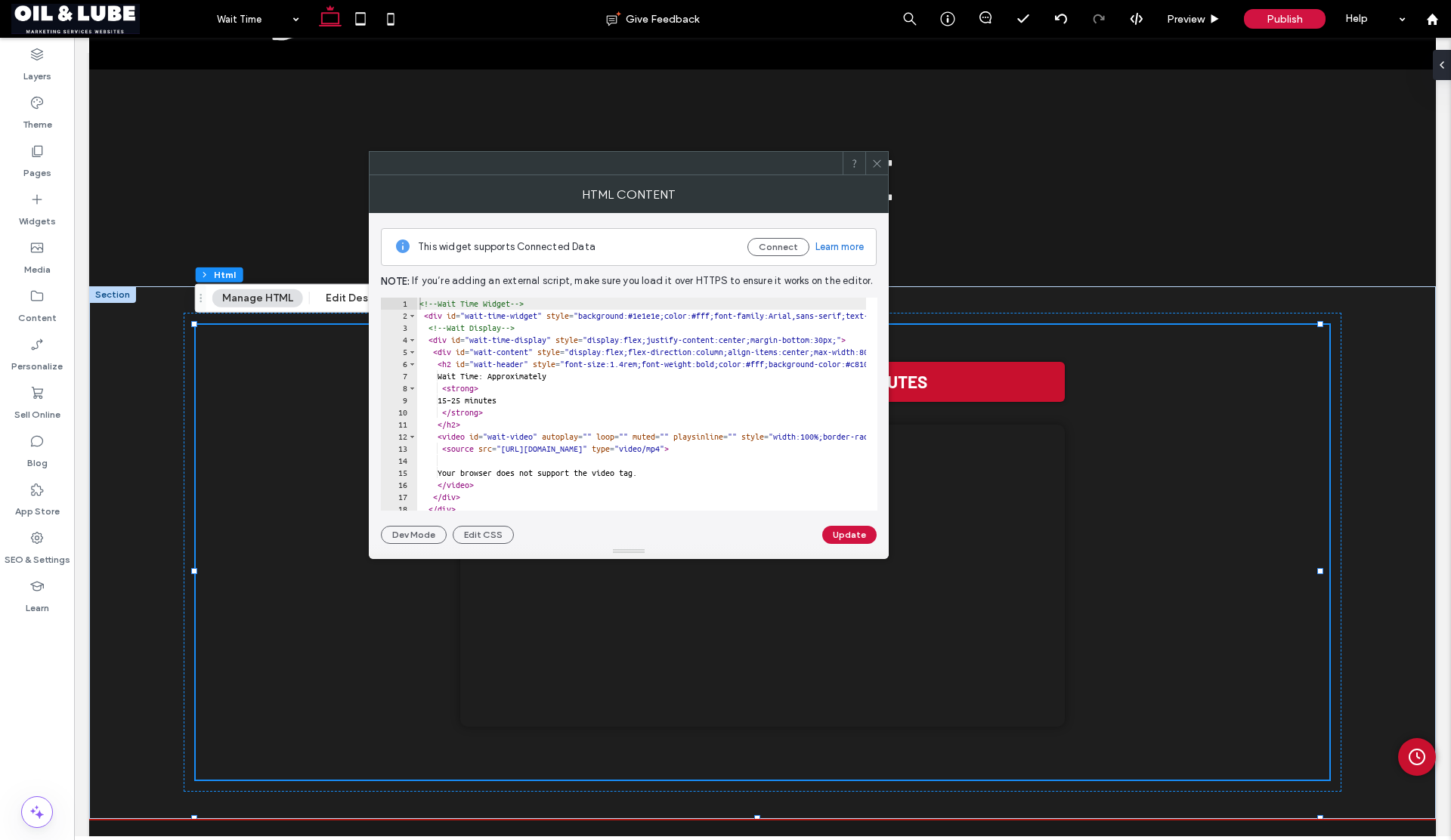
scroll to position [0, 0]
click at [471, 535] on button "Edit CSS" at bounding box center [483, 535] width 61 height 19
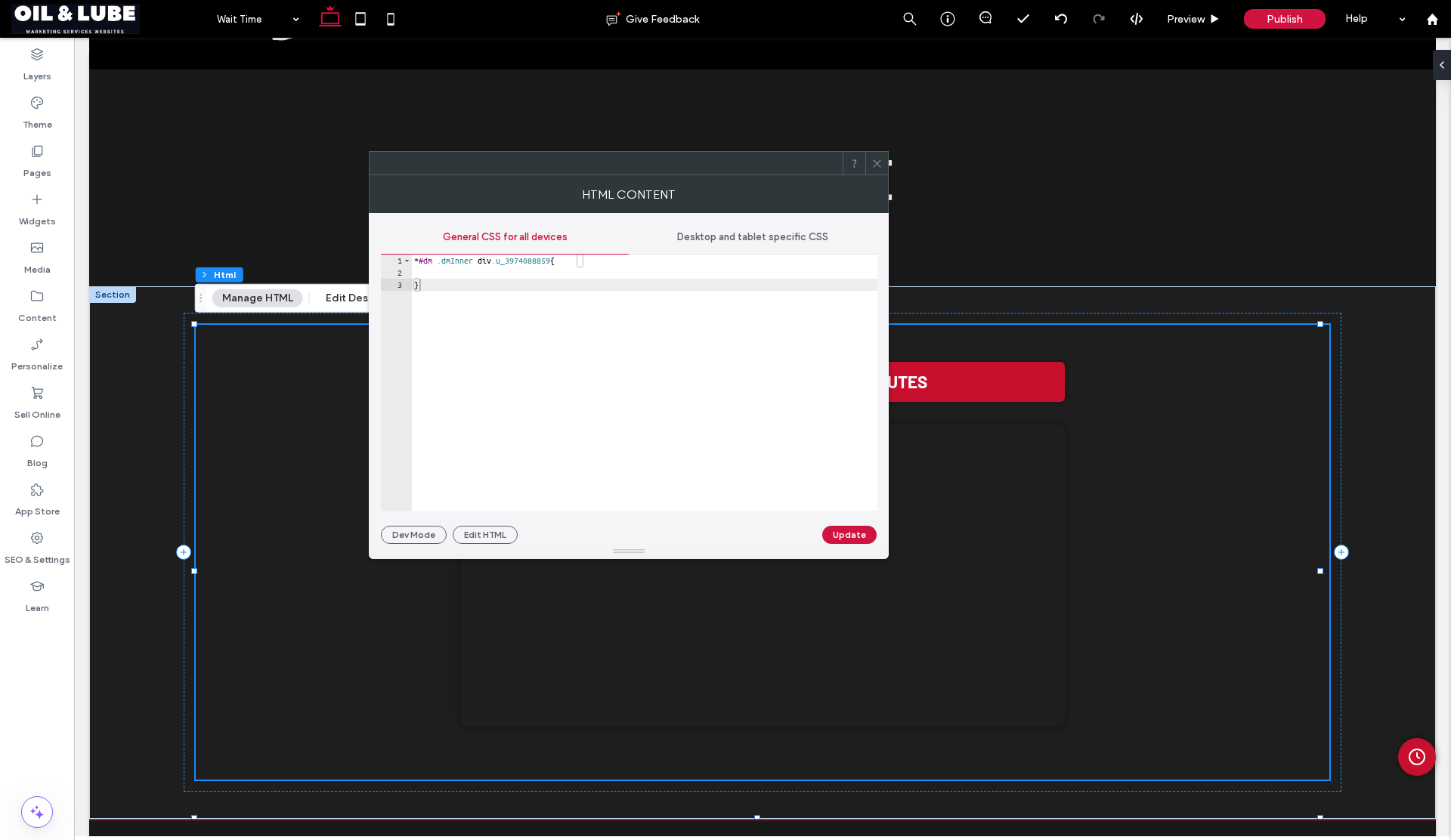
click at [519, 232] on span "General CSS for all devices" at bounding box center [505, 237] width 125 height 12
click at [416, 536] on button "Dev Mode" at bounding box center [414, 535] width 66 height 19
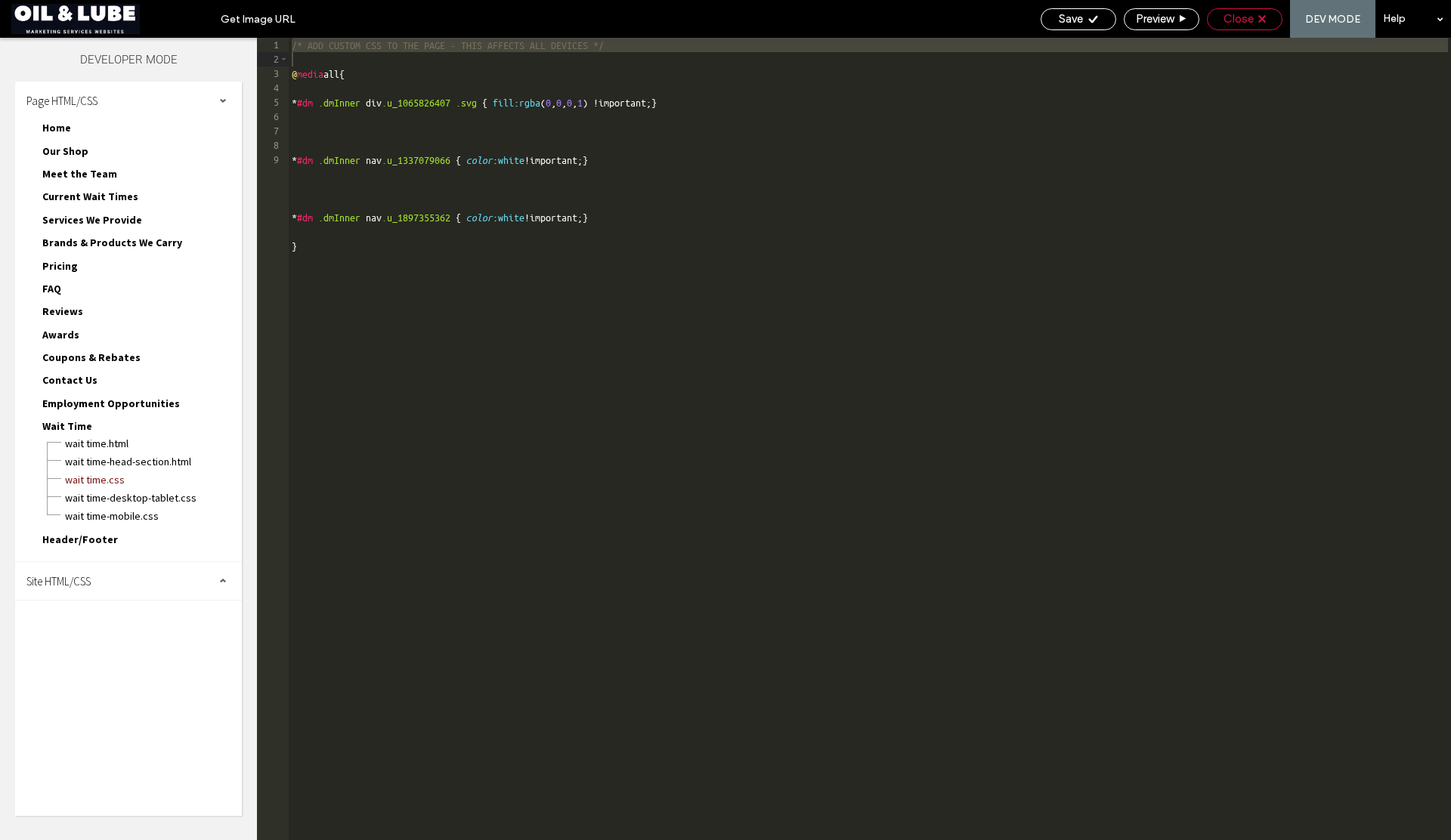
click at [1247, 18] on span "Close" at bounding box center [1238, 19] width 31 height 14
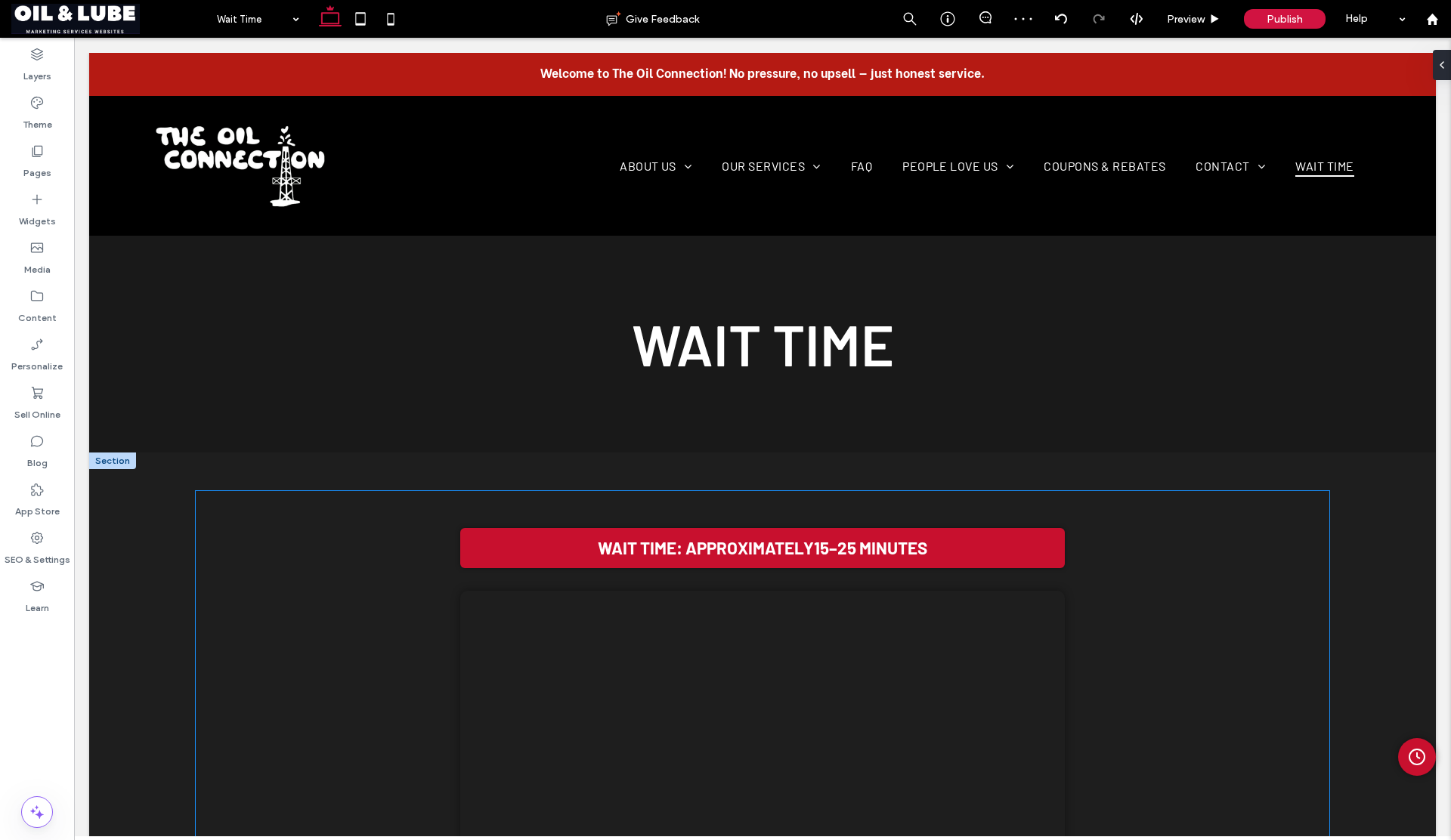
click at [370, 547] on div "Wait Time: Approximately 15–25 minutes Your browser does not support the video …" at bounding box center [763, 707] width 1089 height 387
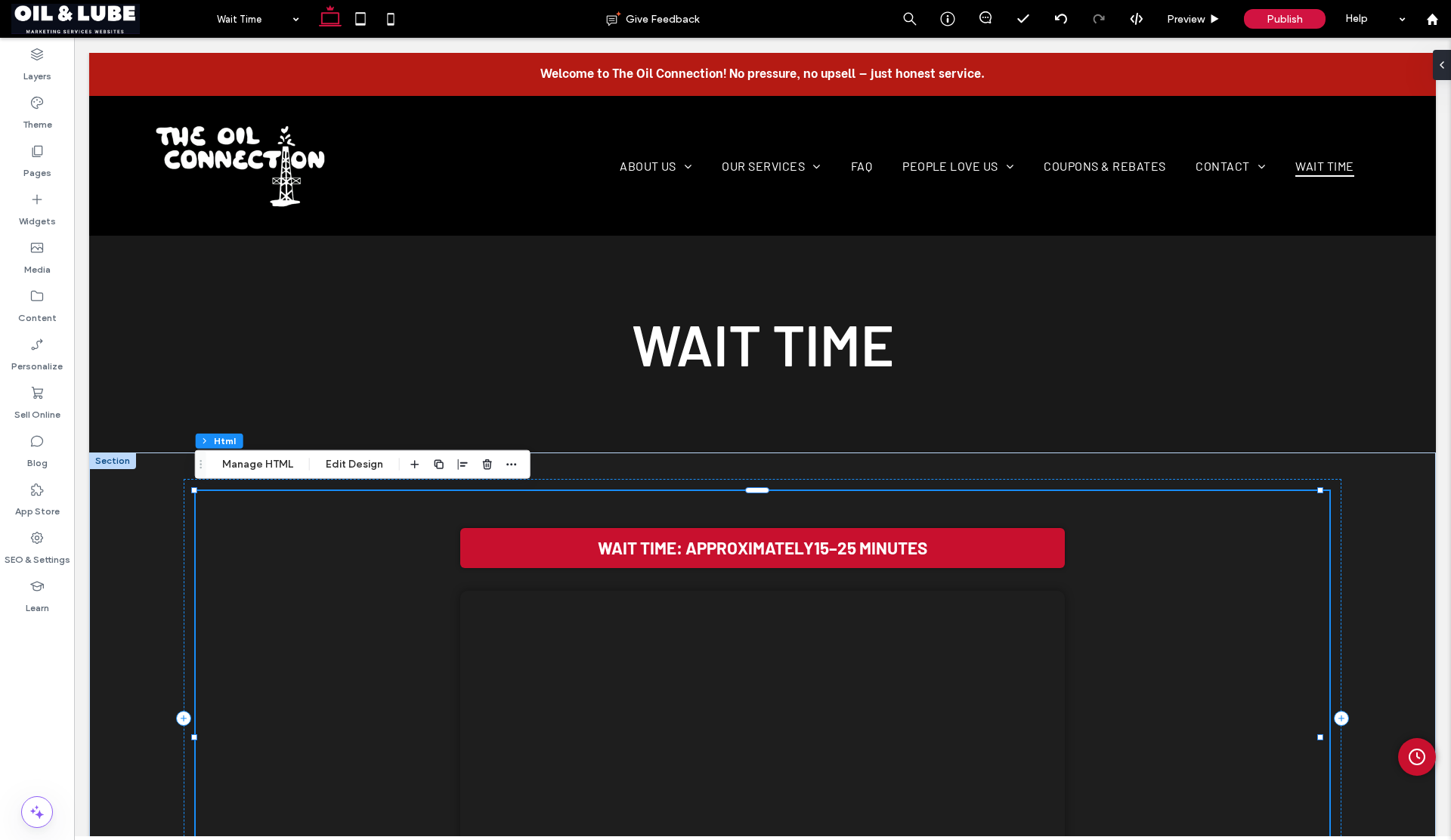
click at [370, 547] on div "Wait Time: Approximately 15–25 minutes Your browser does not support the video …" at bounding box center [763, 707] width 1089 height 387
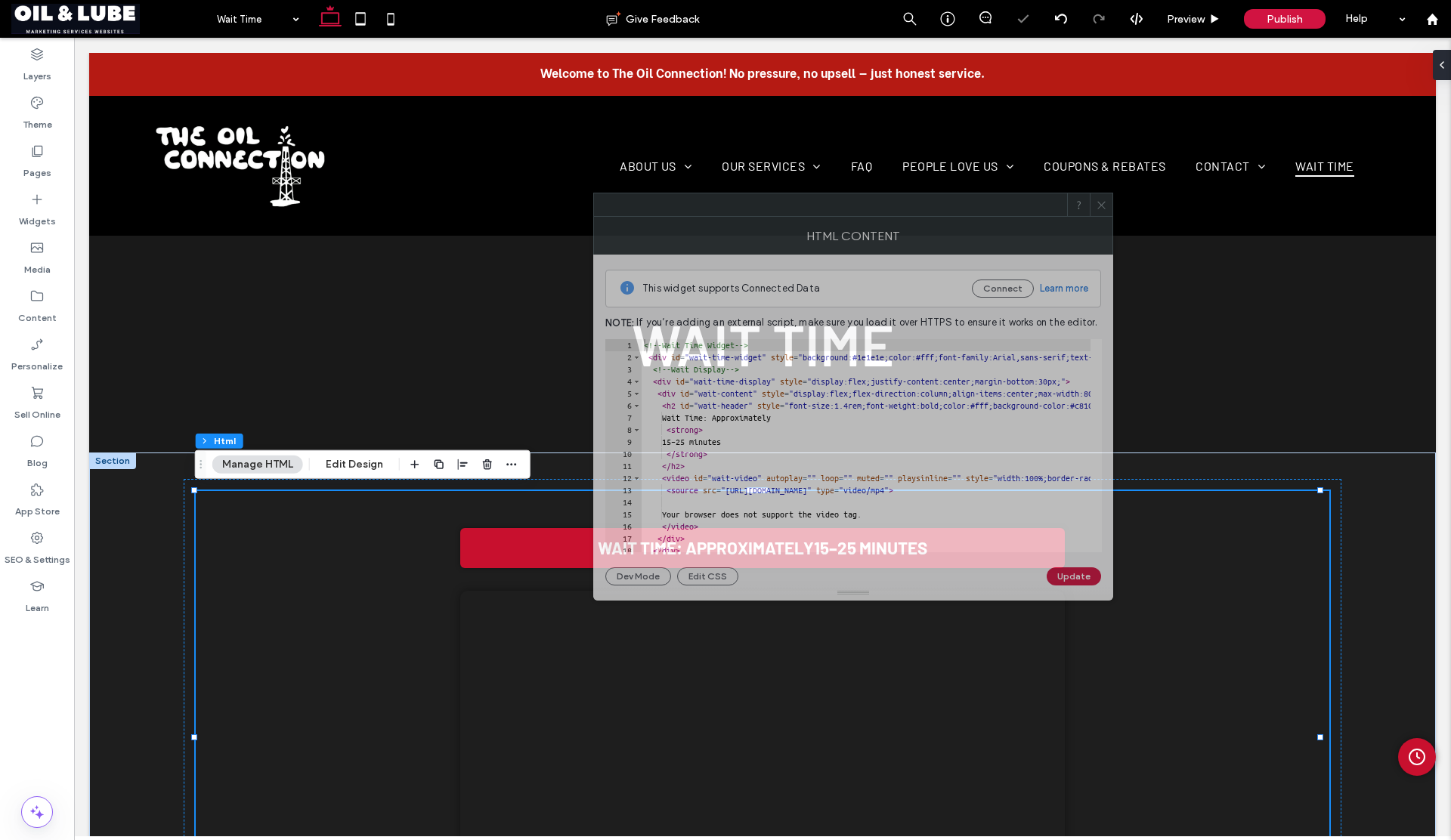
drag, startPoint x: 1093, startPoint y: 230, endPoint x: 590, endPoint y: 188, distance: 504.8
click at [594, 193] on div at bounding box center [830, 204] width 473 height 22
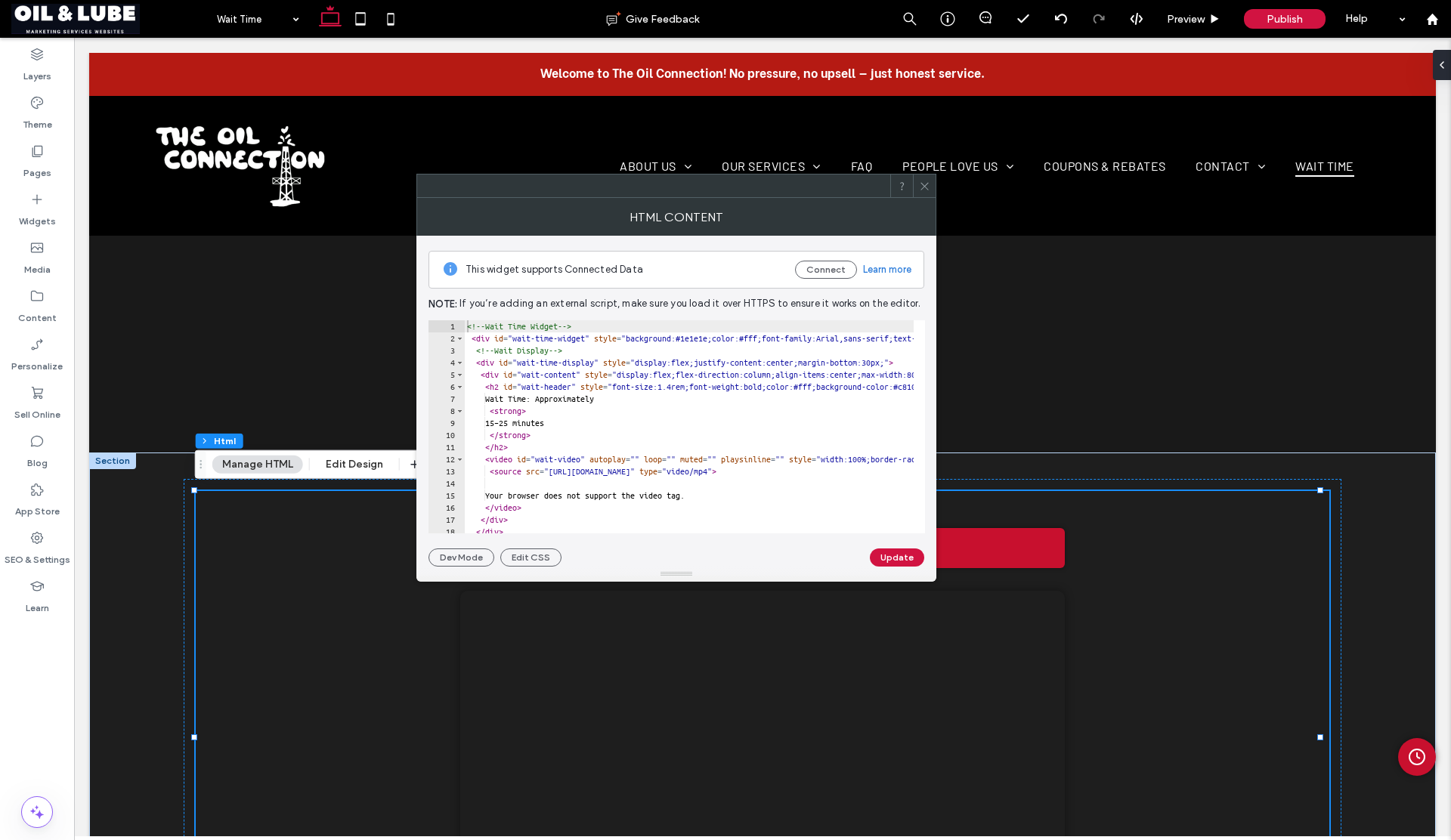
type textarea "**********"
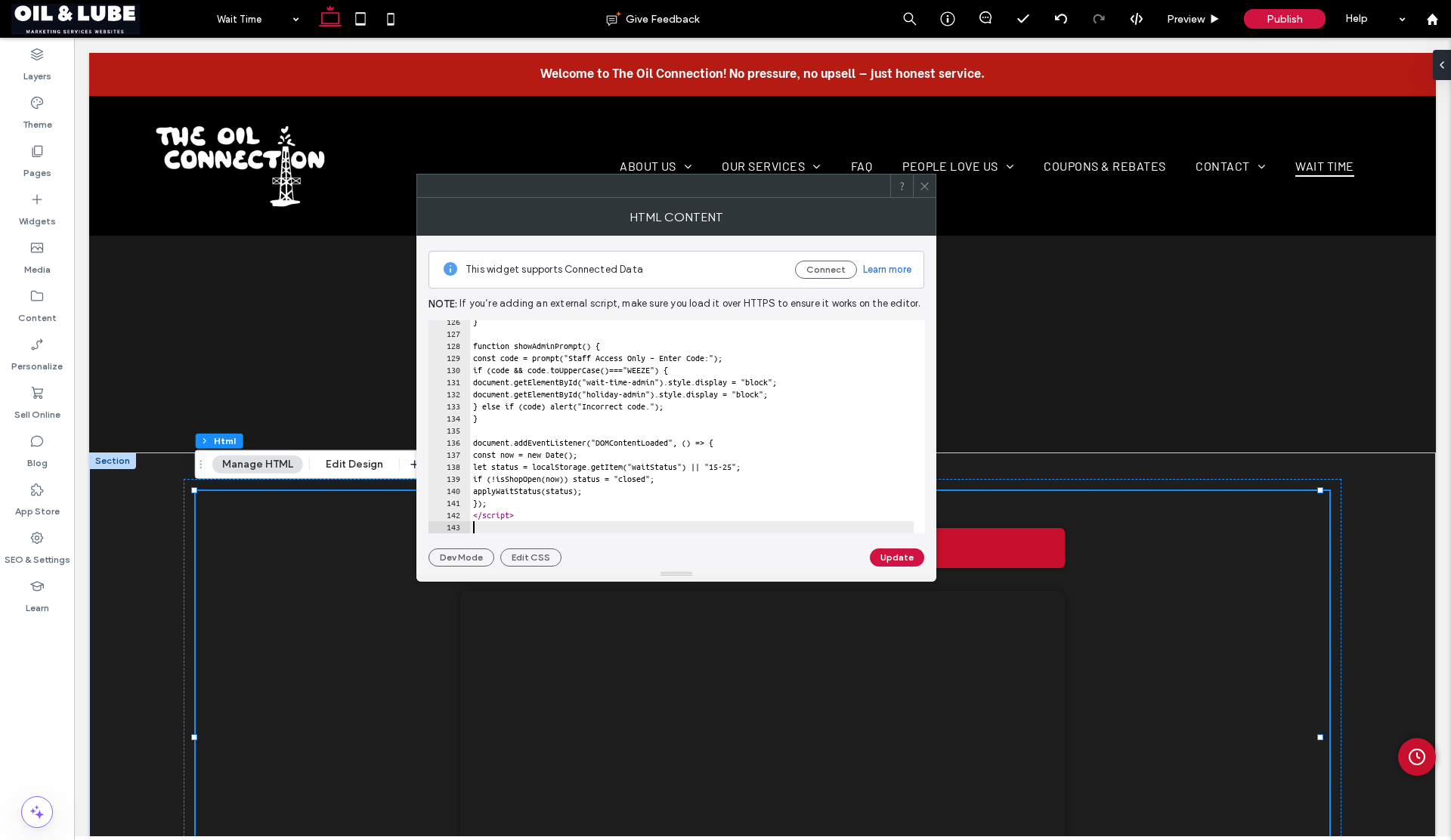
scroll to position [1516, 0]
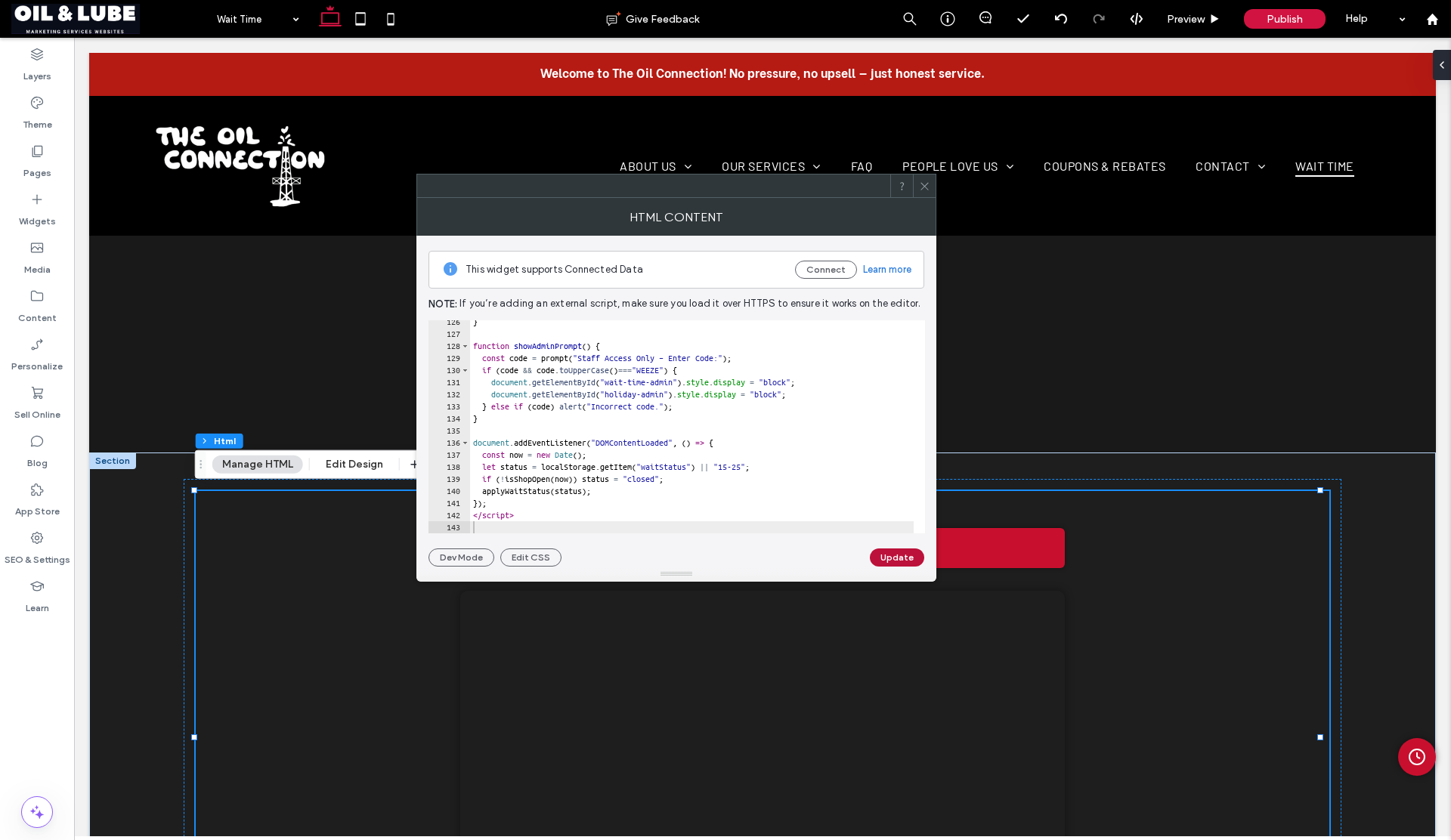
click at [891, 557] on button "Update" at bounding box center [897, 558] width 55 height 19
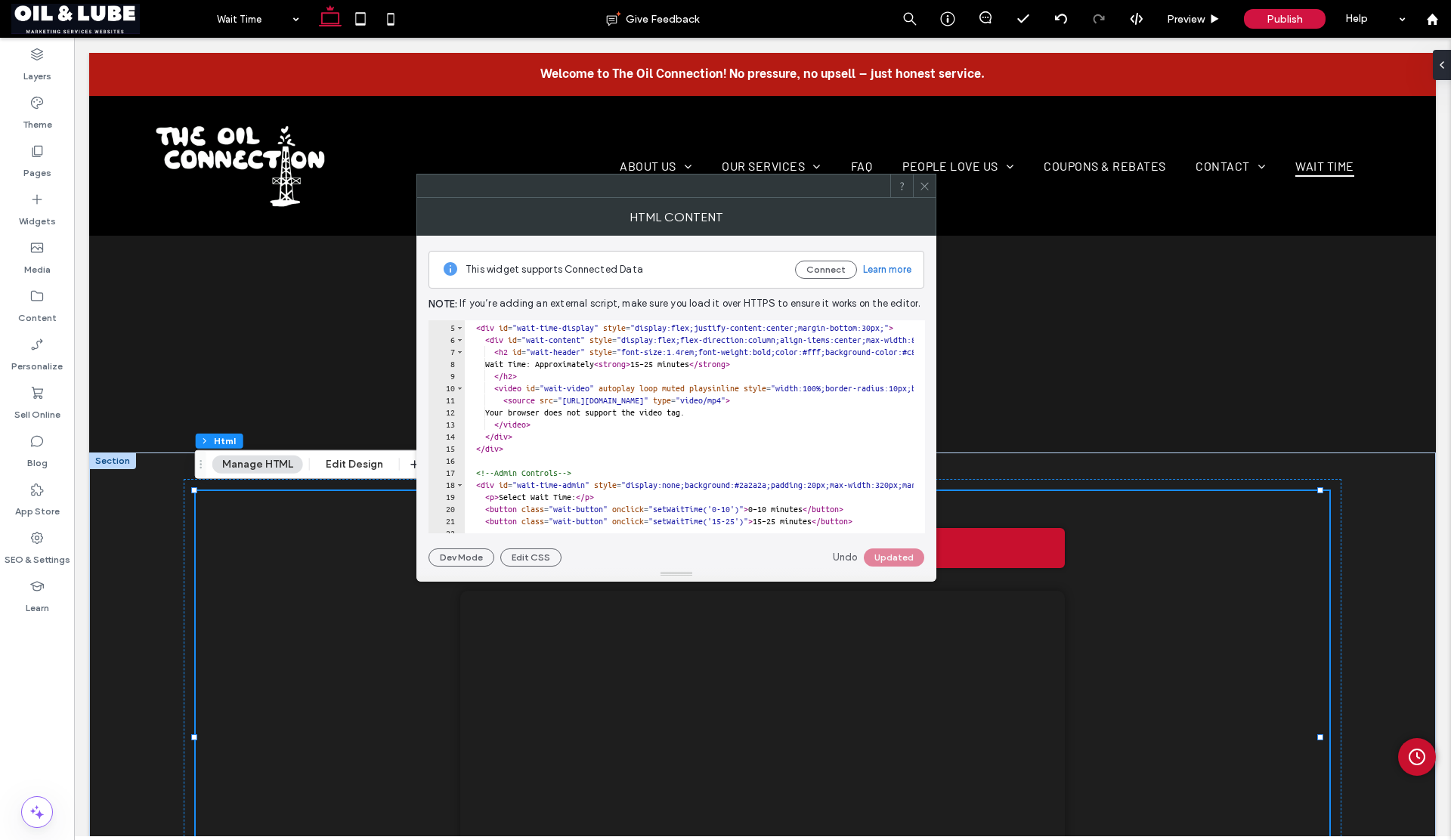
scroll to position [0, 0]
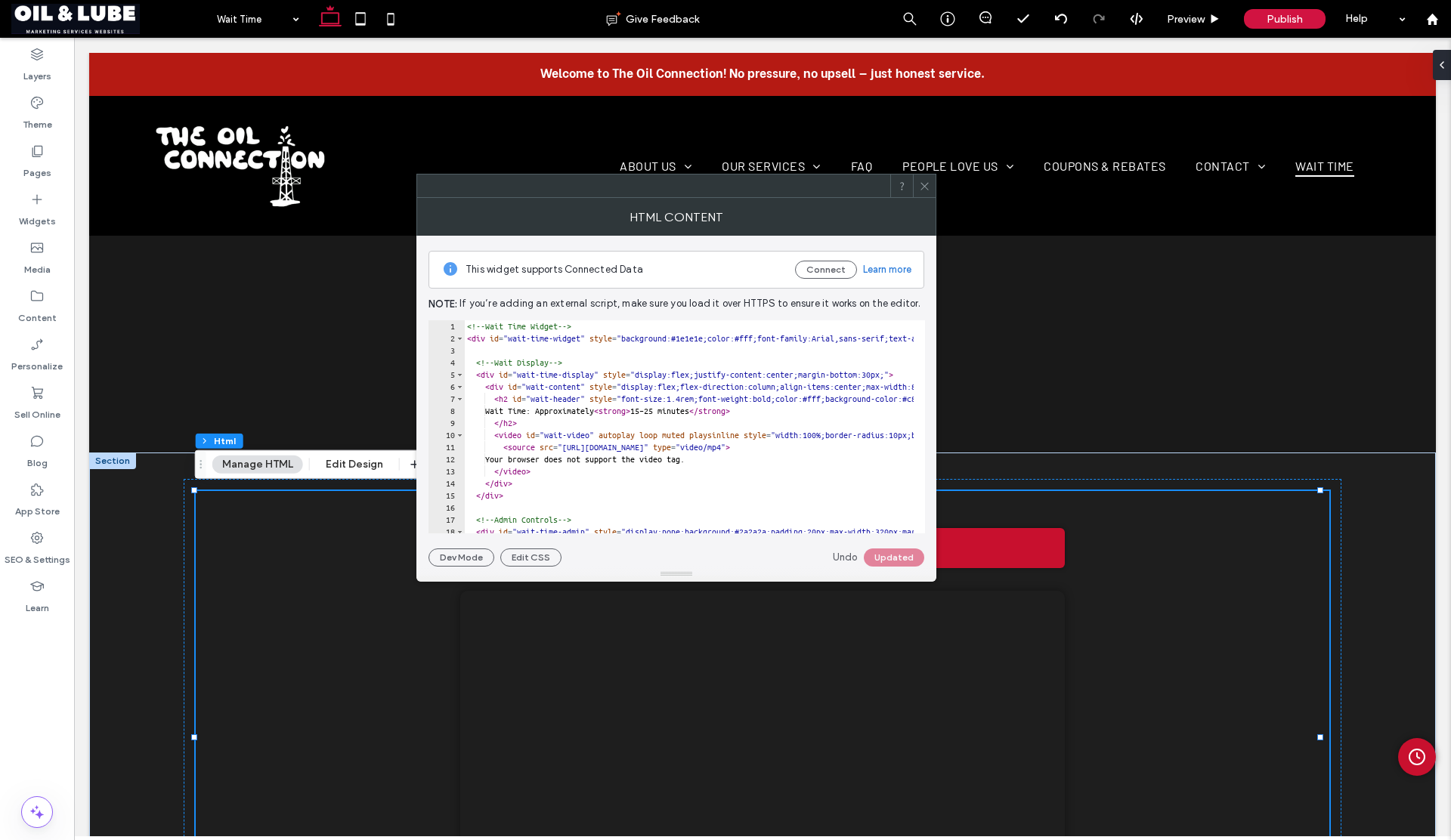
type textarea "**********"
click at [709, 357] on div "<!-- Wait Time Widget --> < div id = "wait-time-widget" style = "background:#1e…" at bounding box center [1259, 433] width 1590 height 226
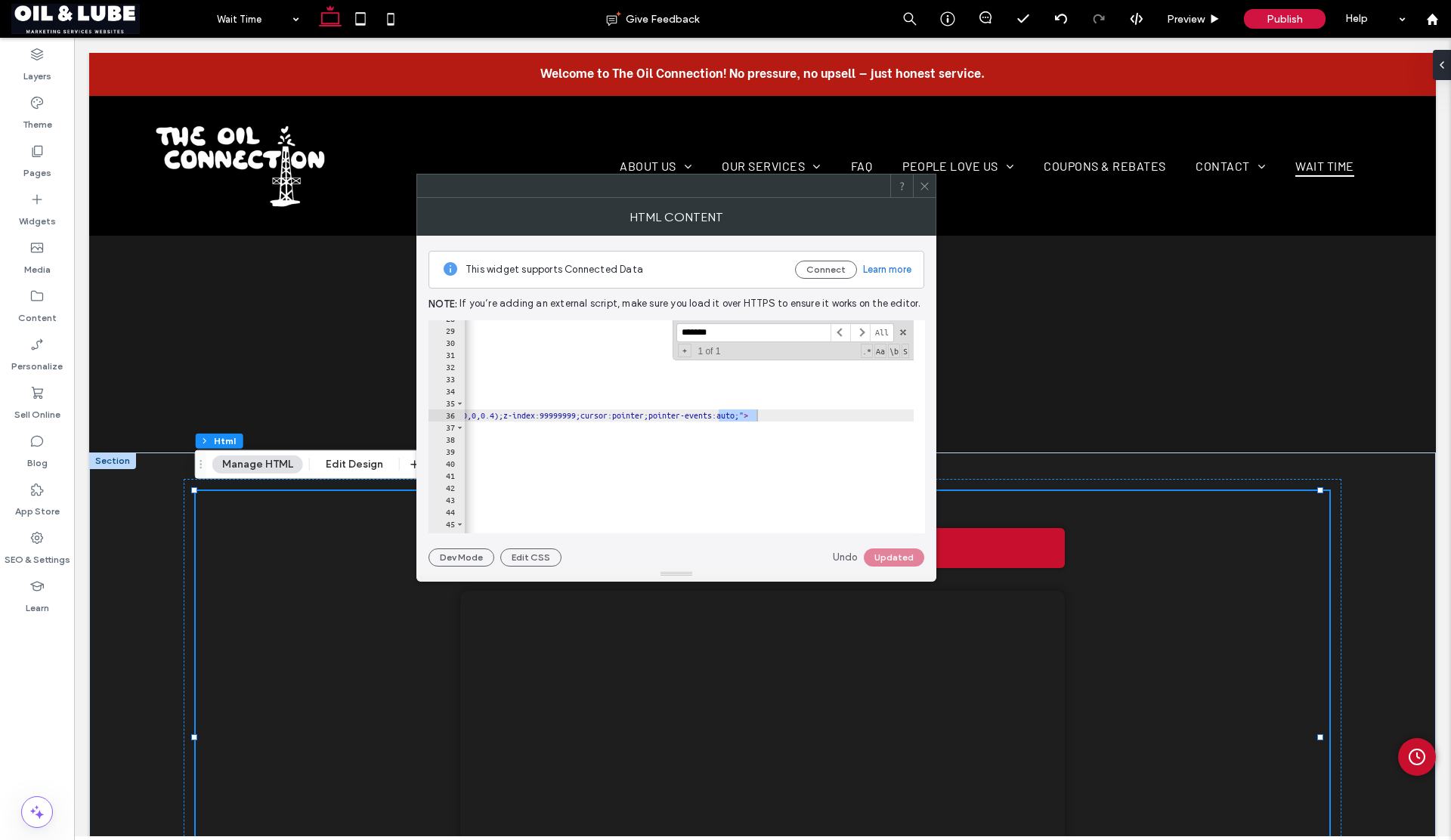
scroll to position [0, 1141]
type input "*******"
click at [653, 462] on div "< label > From: < input type = "datetime-local" id = "holiday-start" > </ label…" at bounding box center [815, 426] width 1590 height 226
type textarea "*********"
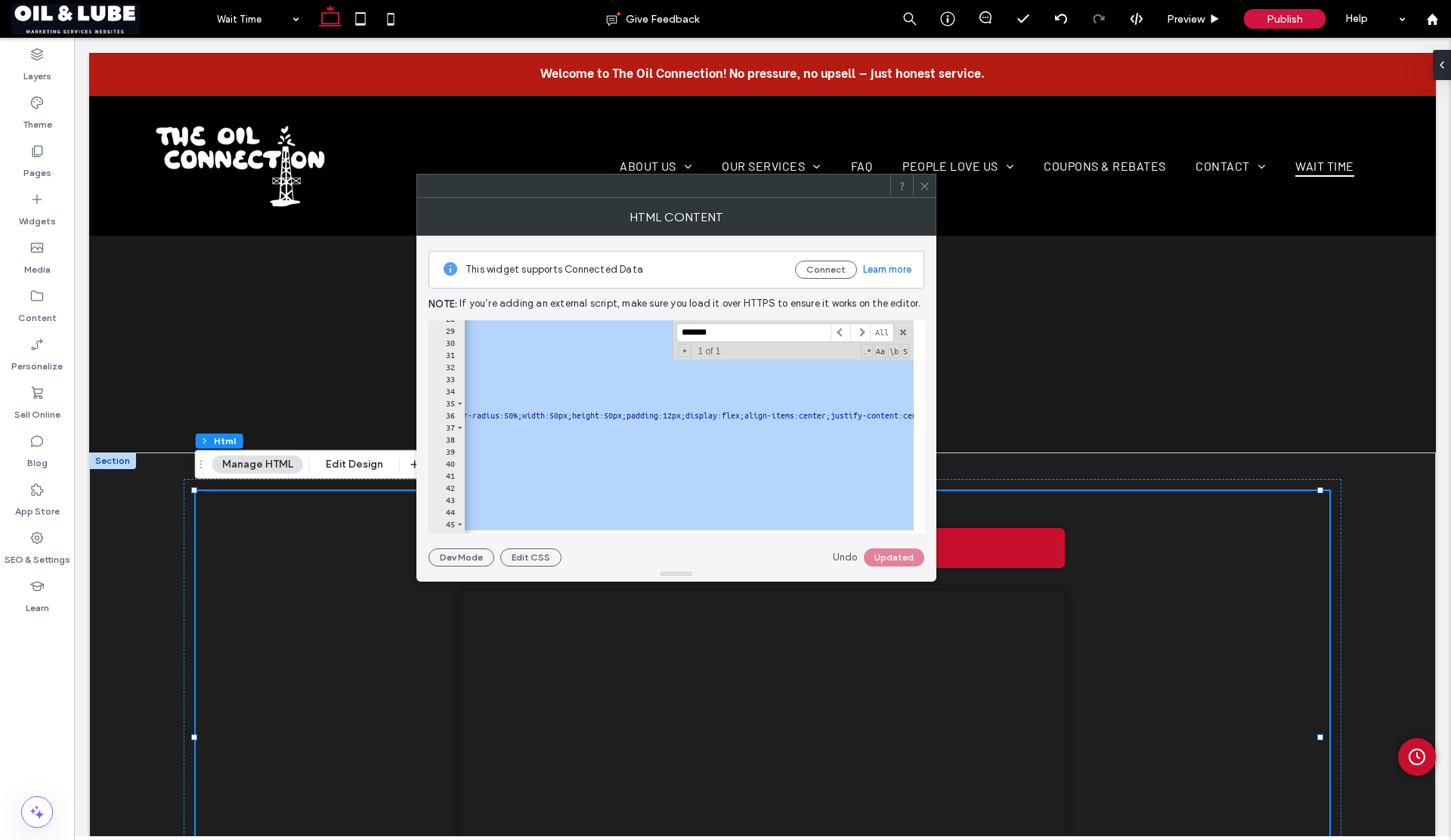
paste textarea "Cursor at row 143"
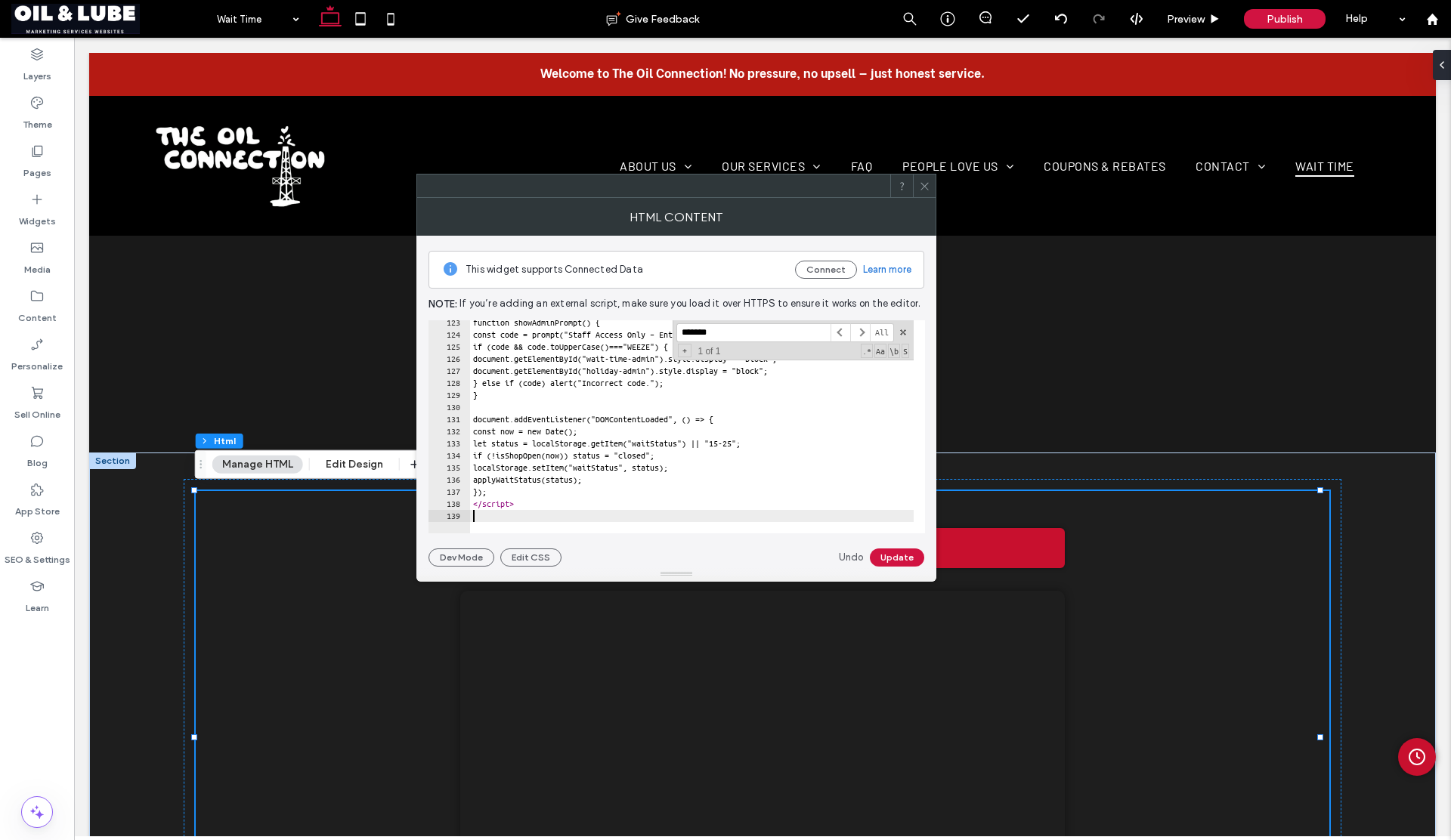
scroll to position [0, 0]
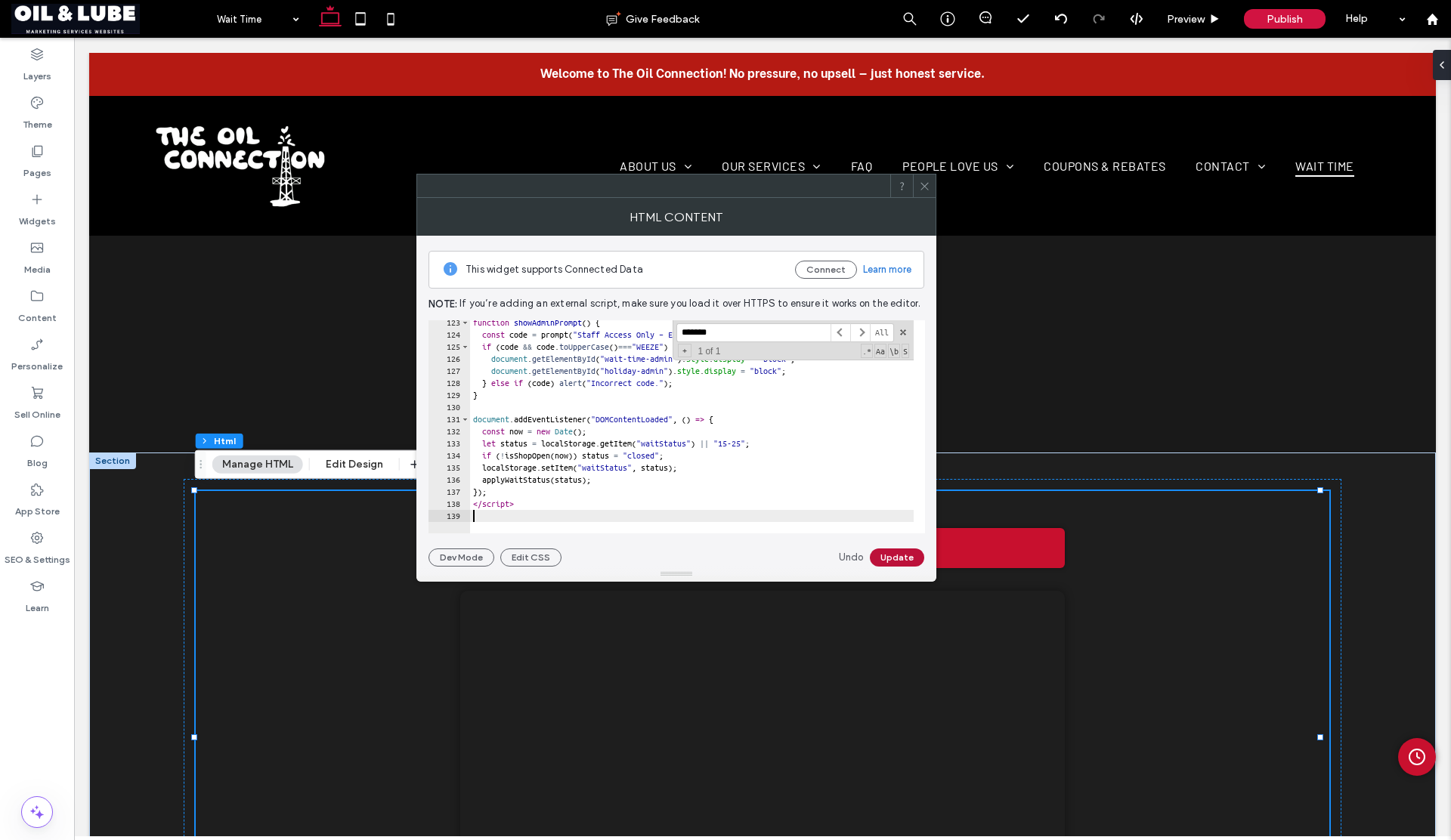
click at [909, 555] on button "Update" at bounding box center [897, 558] width 55 height 19
click at [924, 187] on icon at bounding box center [925, 186] width 11 height 11
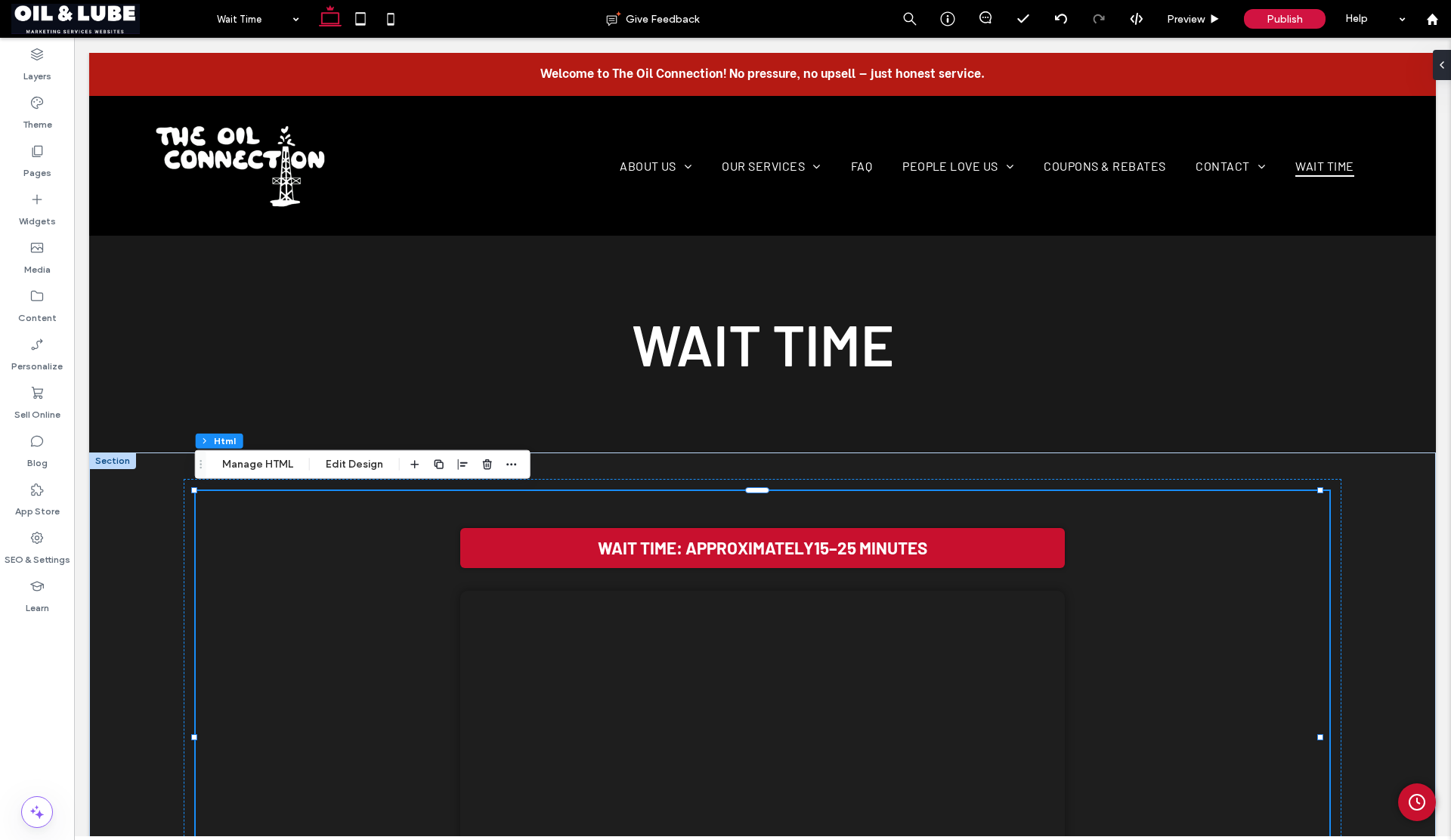
click at [394, 557] on div "Wait Time: Approximately 15–25 minutes Your browser does not support the video …" at bounding box center [763, 707] width 1089 height 387
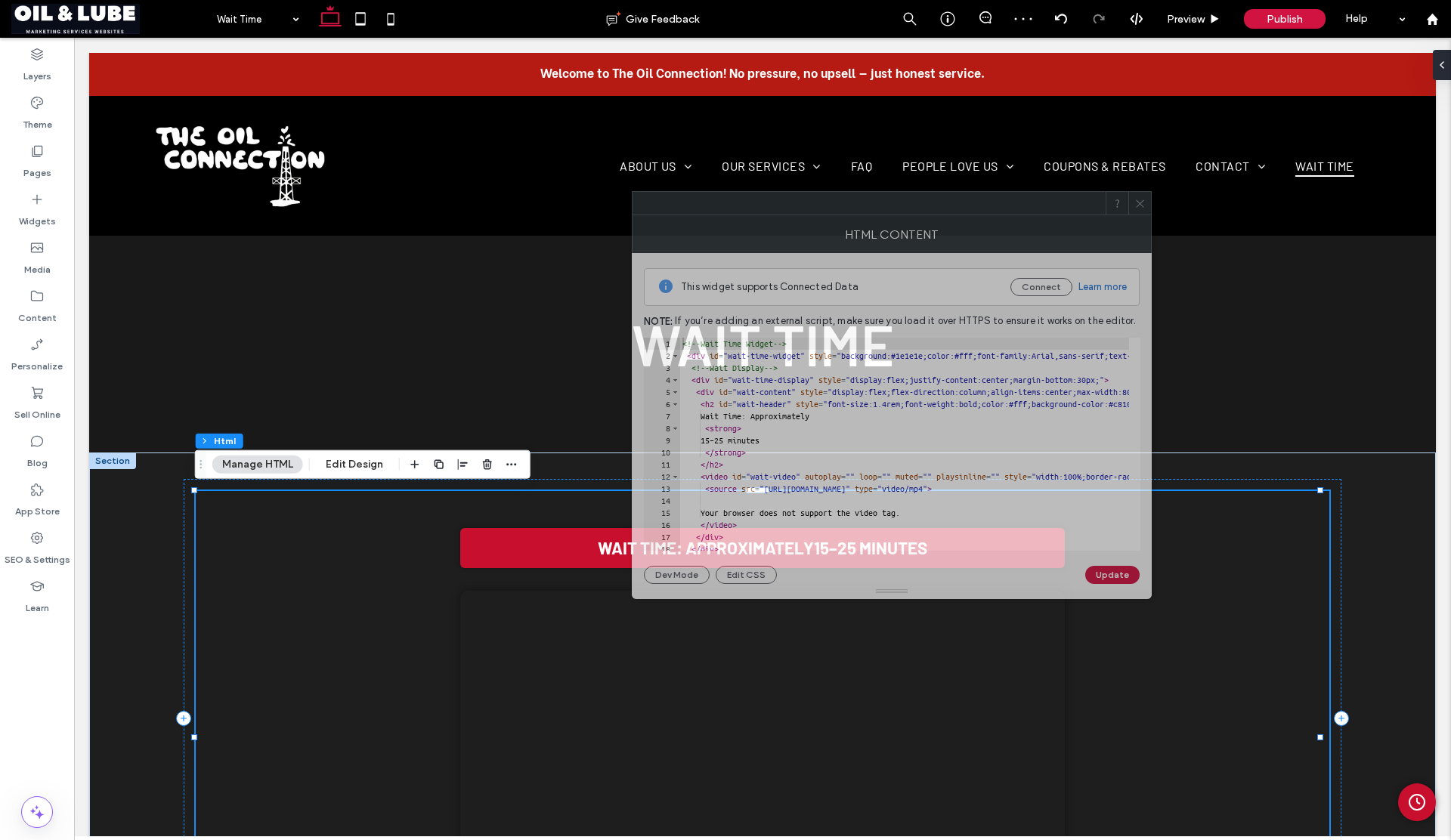
drag, startPoint x: 1101, startPoint y: 234, endPoint x: 816, endPoint y: 209, distance: 286.1
click at [817, 209] on div at bounding box center [869, 203] width 473 height 22
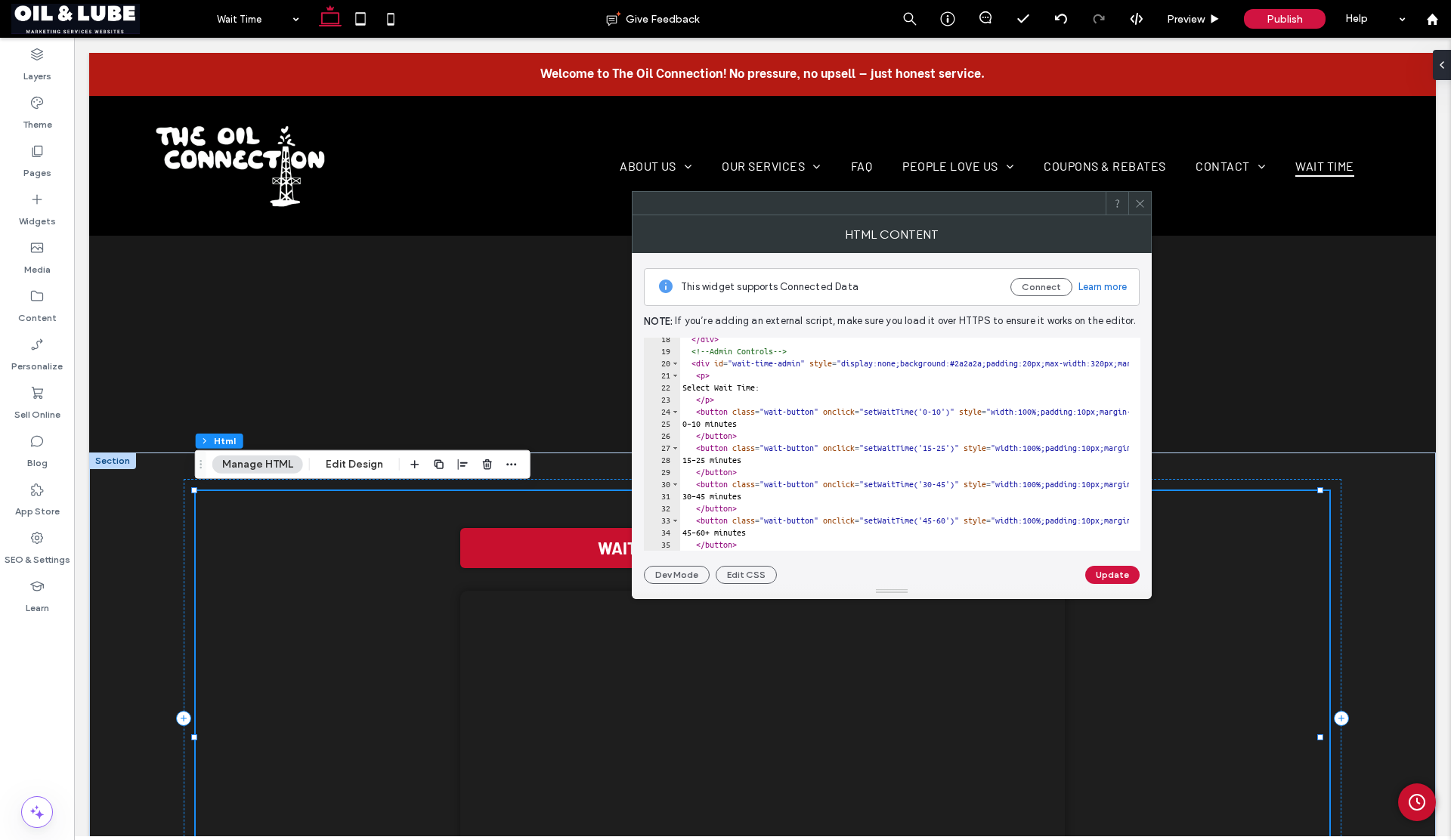
scroll to position [223, 0]
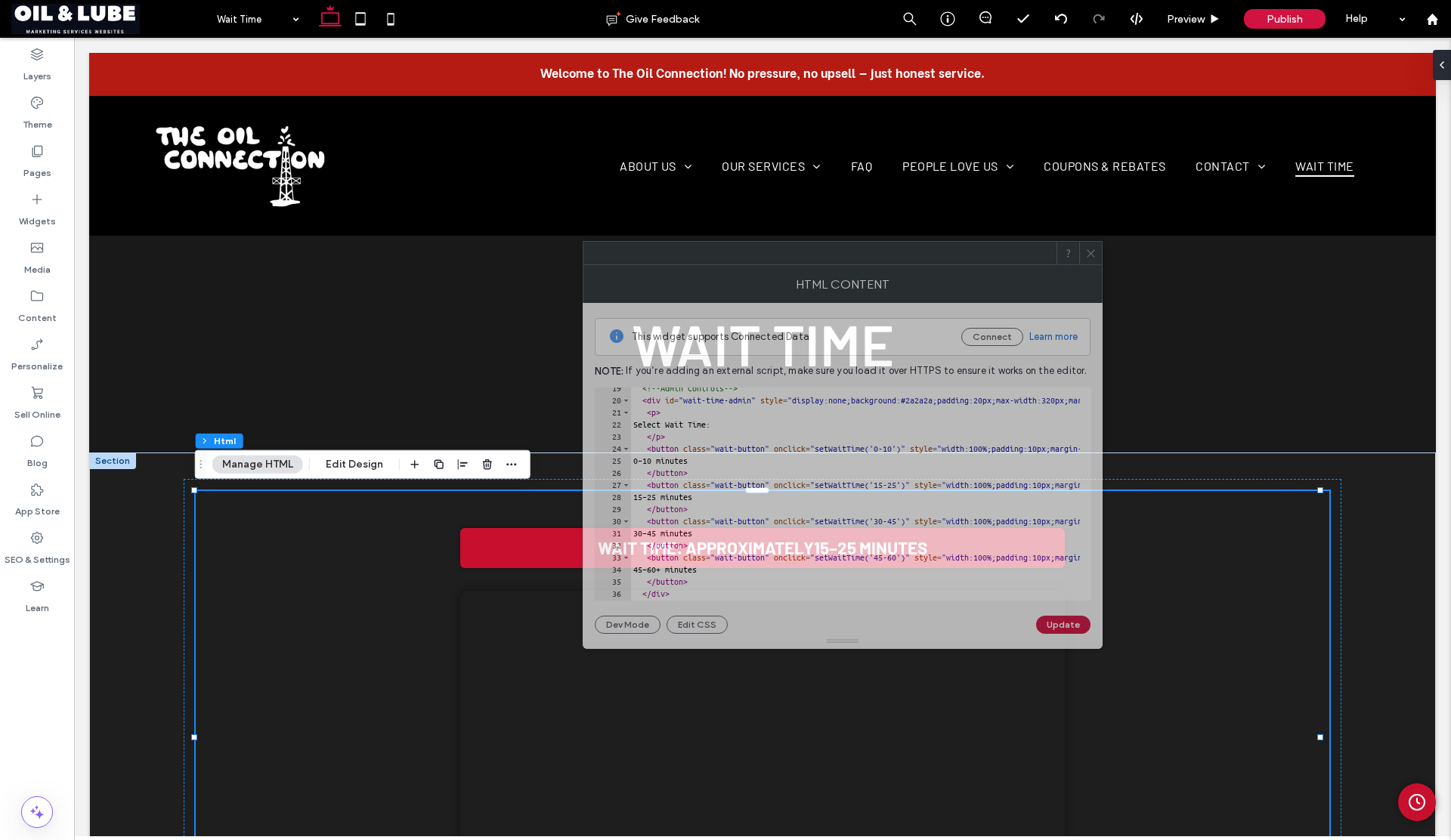
drag, startPoint x: 742, startPoint y: 208, endPoint x: 687, endPoint y: 256, distance: 73.0
click at [691, 256] on div at bounding box center [820, 253] width 473 height 22
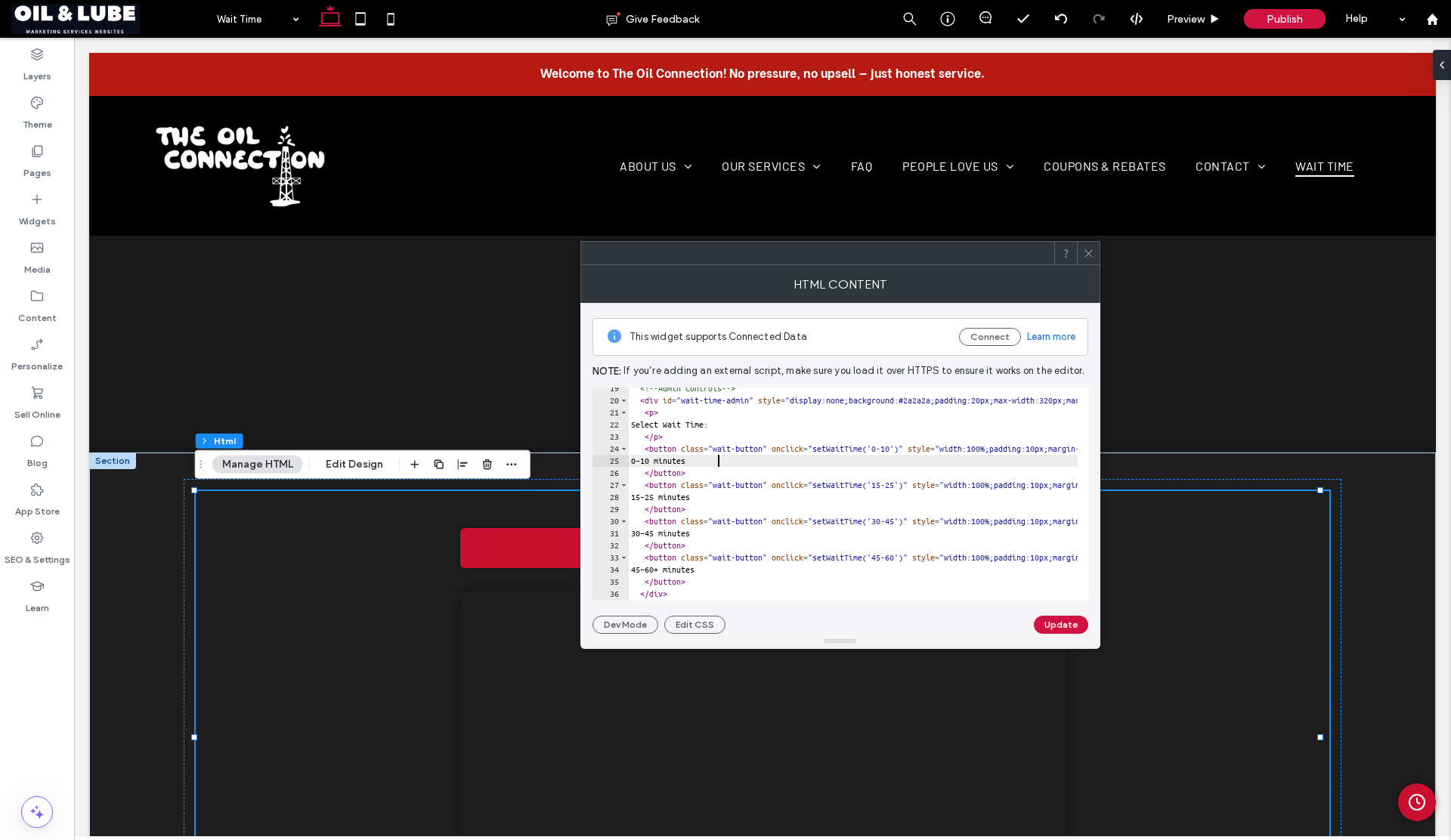
type textarea "**********"
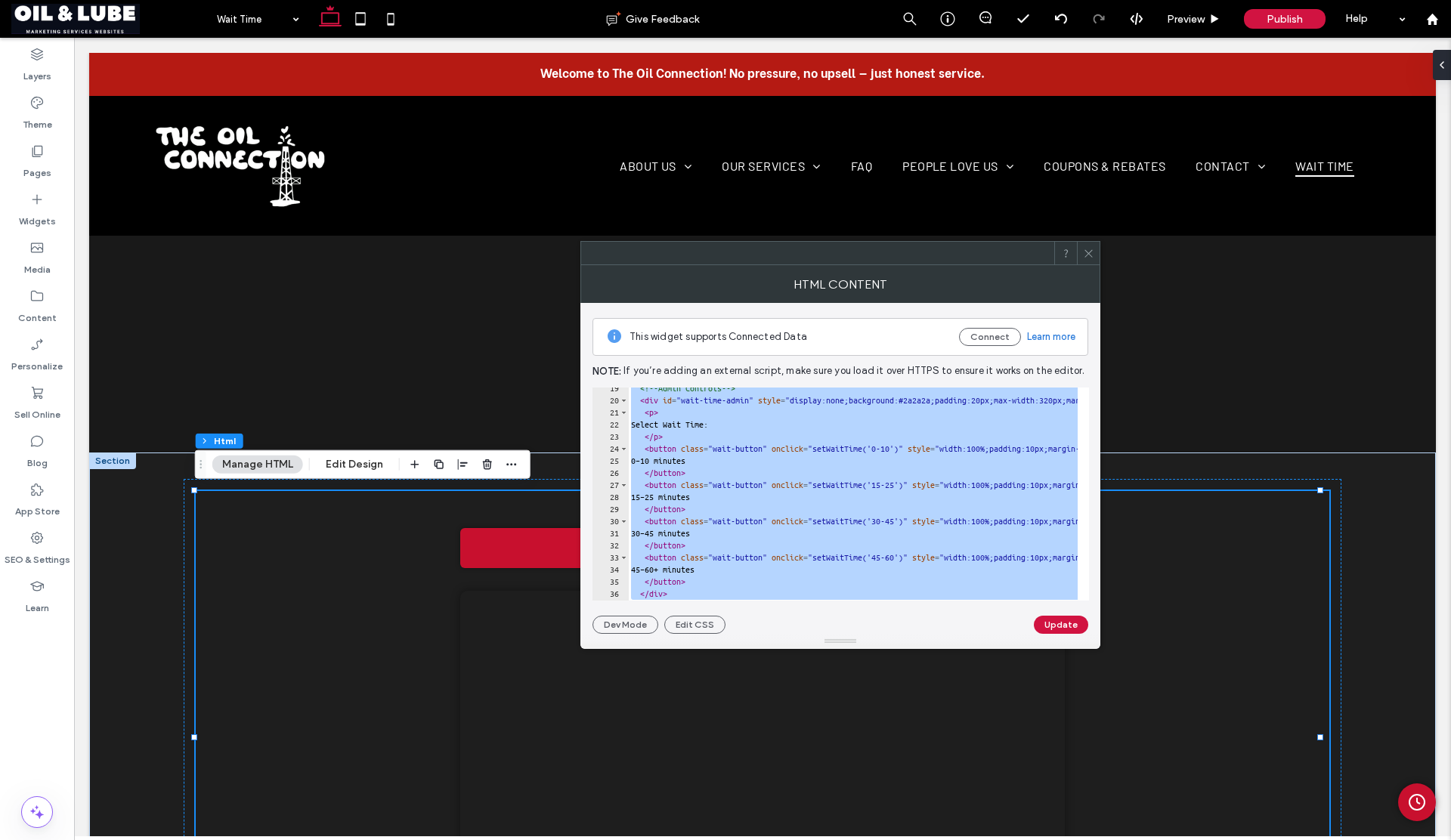
paste textarea "Cursor at row 155"
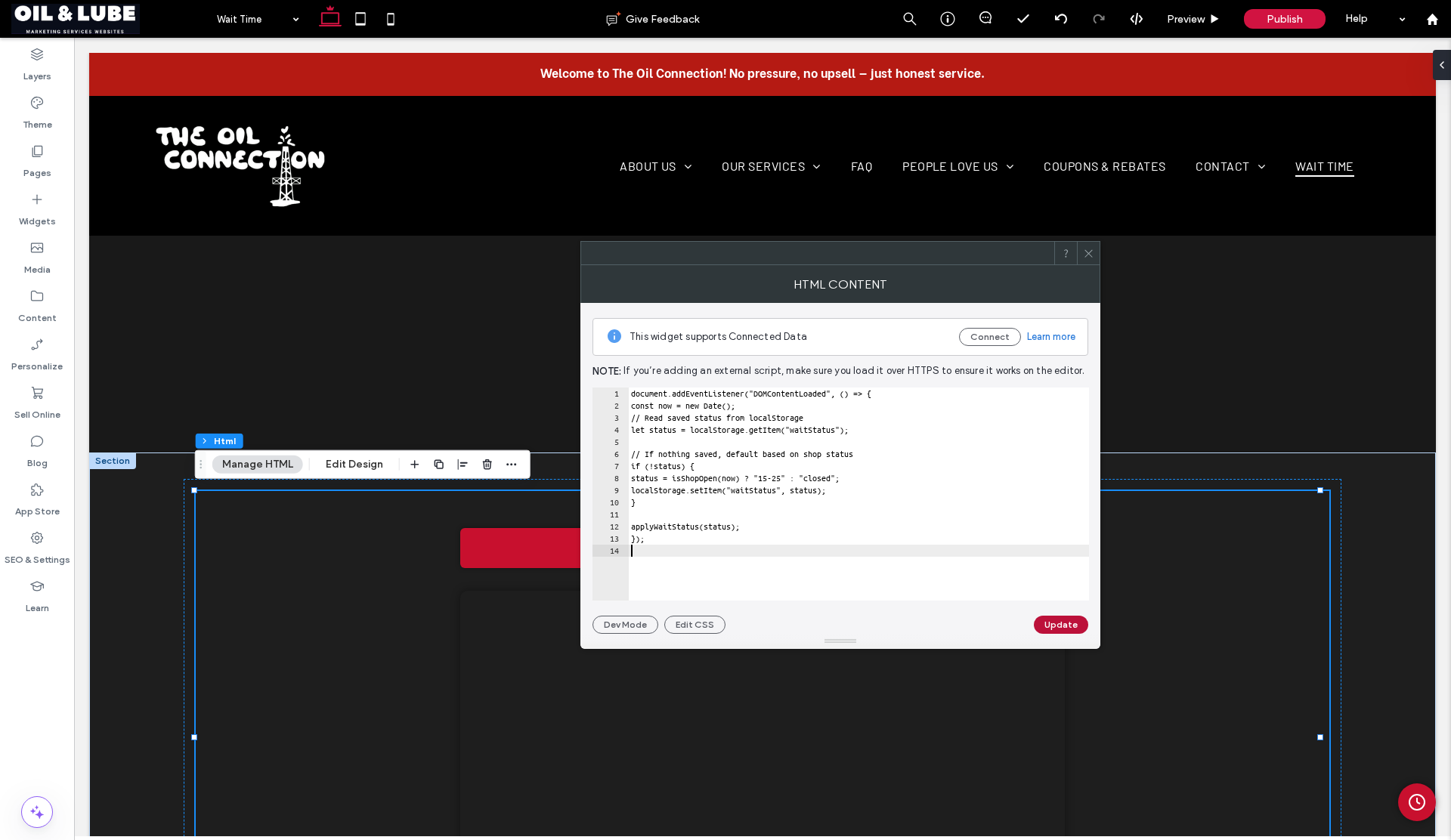
click at [1055, 627] on button "Update" at bounding box center [1061, 625] width 55 height 19
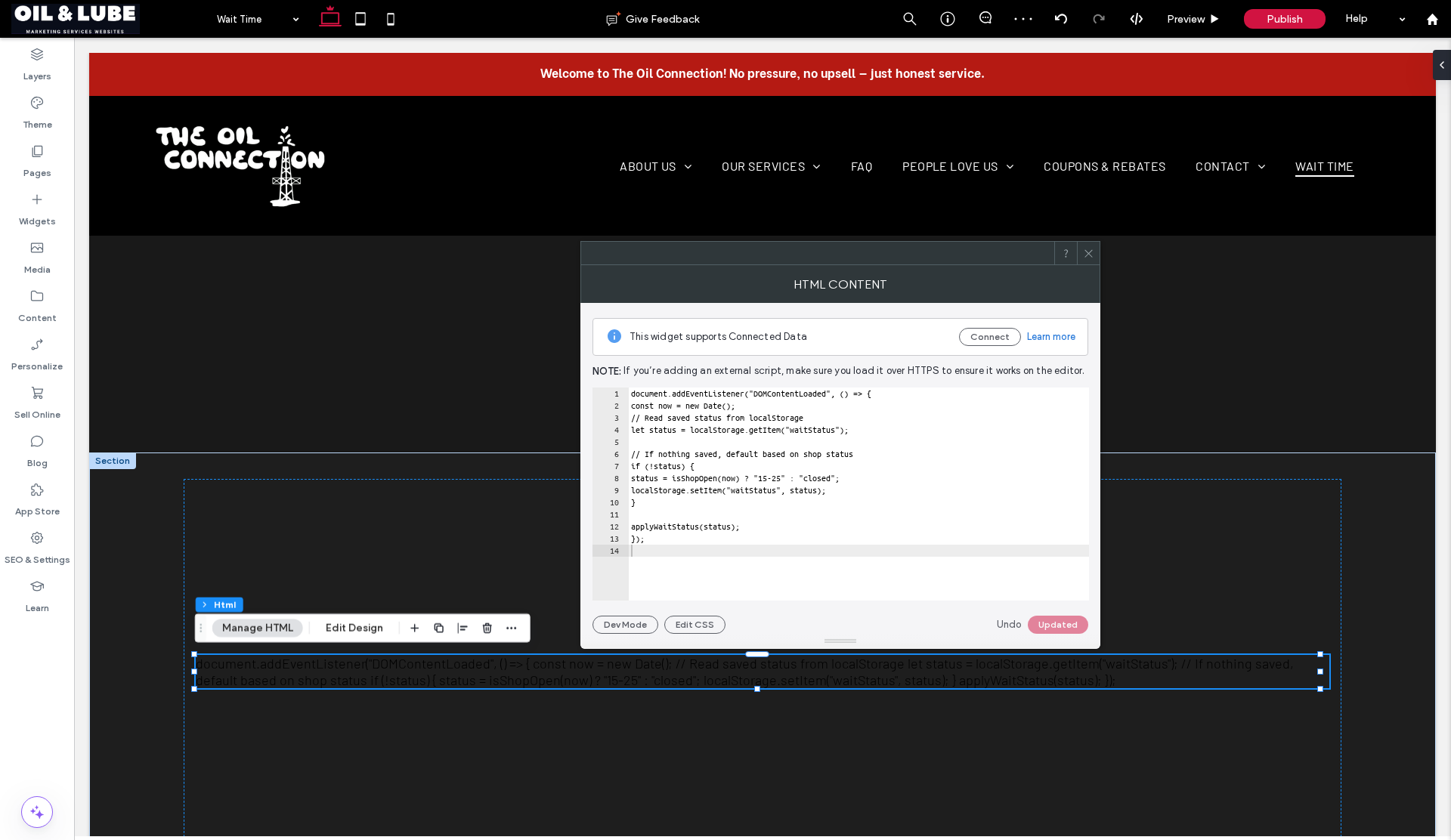
click at [664, 571] on div "document.addEventListener("DOMContentLoaded", () => { const now = new Date(); /…" at bounding box center [859, 500] width 461 height 226
click at [697, 555] on div "document.addEventListener("DOMContentLoaded", () => { const now = new Date(); /…" at bounding box center [859, 500] width 461 height 226
type textarea "***"
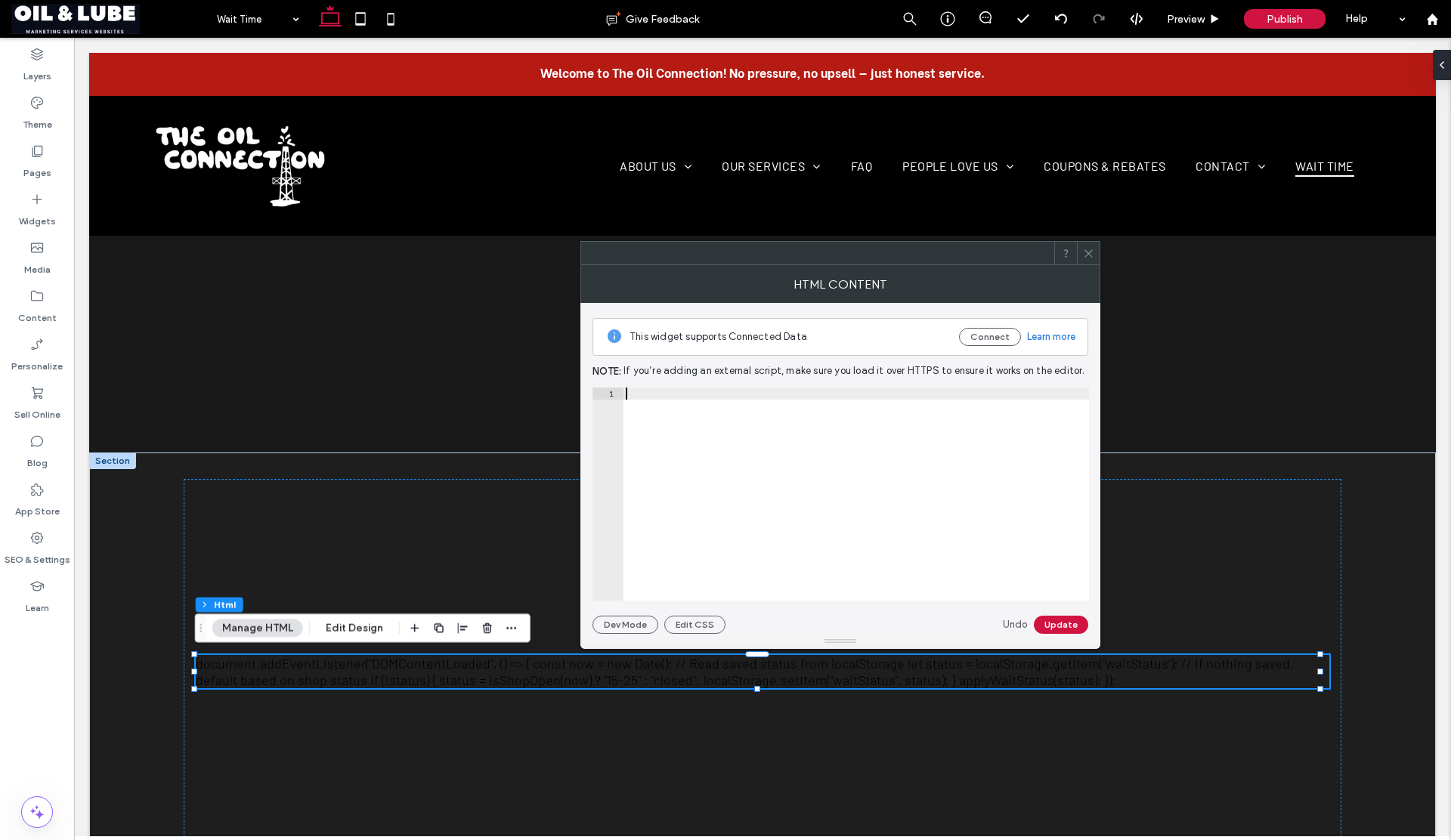
click at [754, 453] on div at bounding box center [856, 505] width 467 height 237
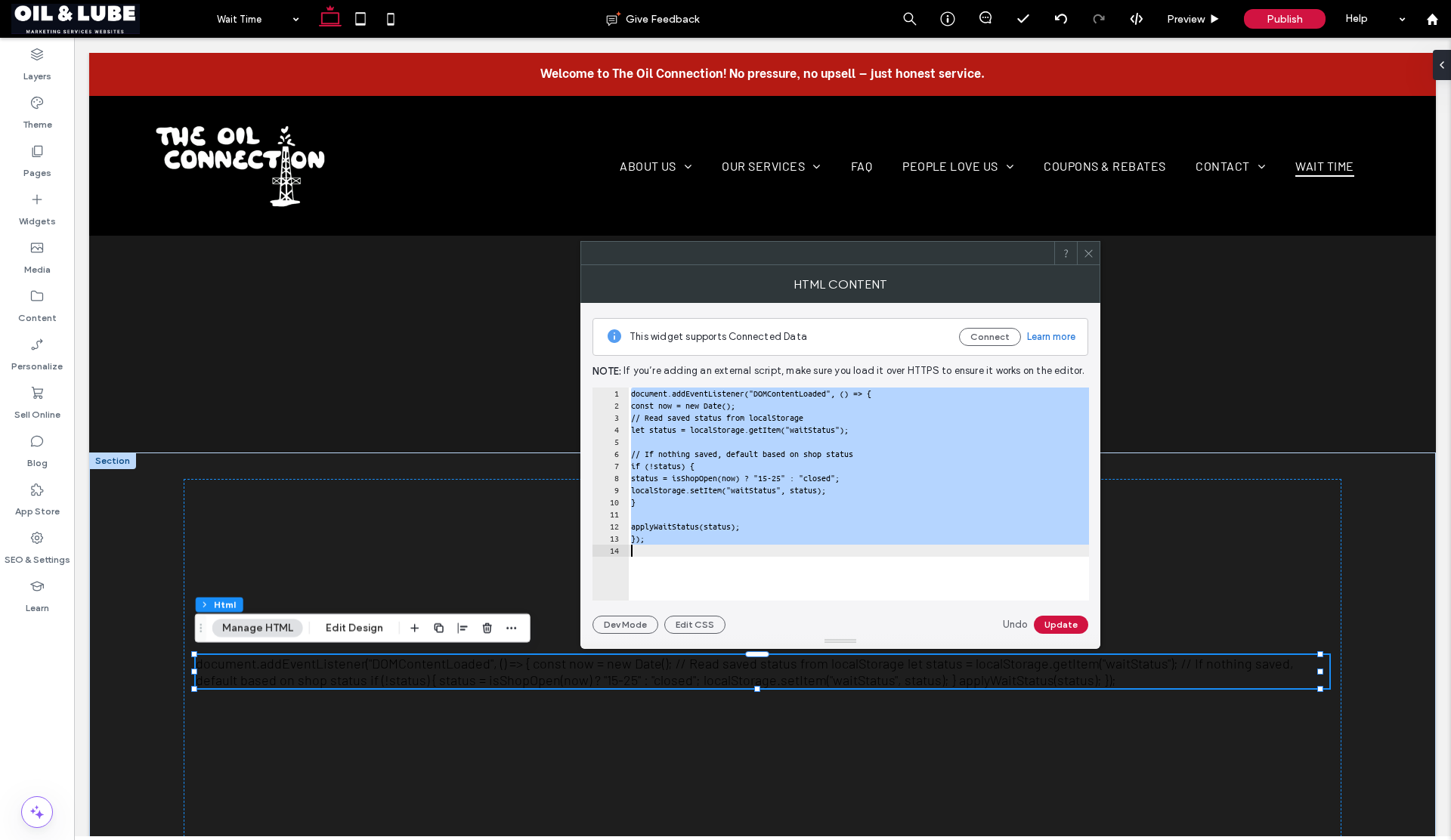
scroll to position [1660, 0]
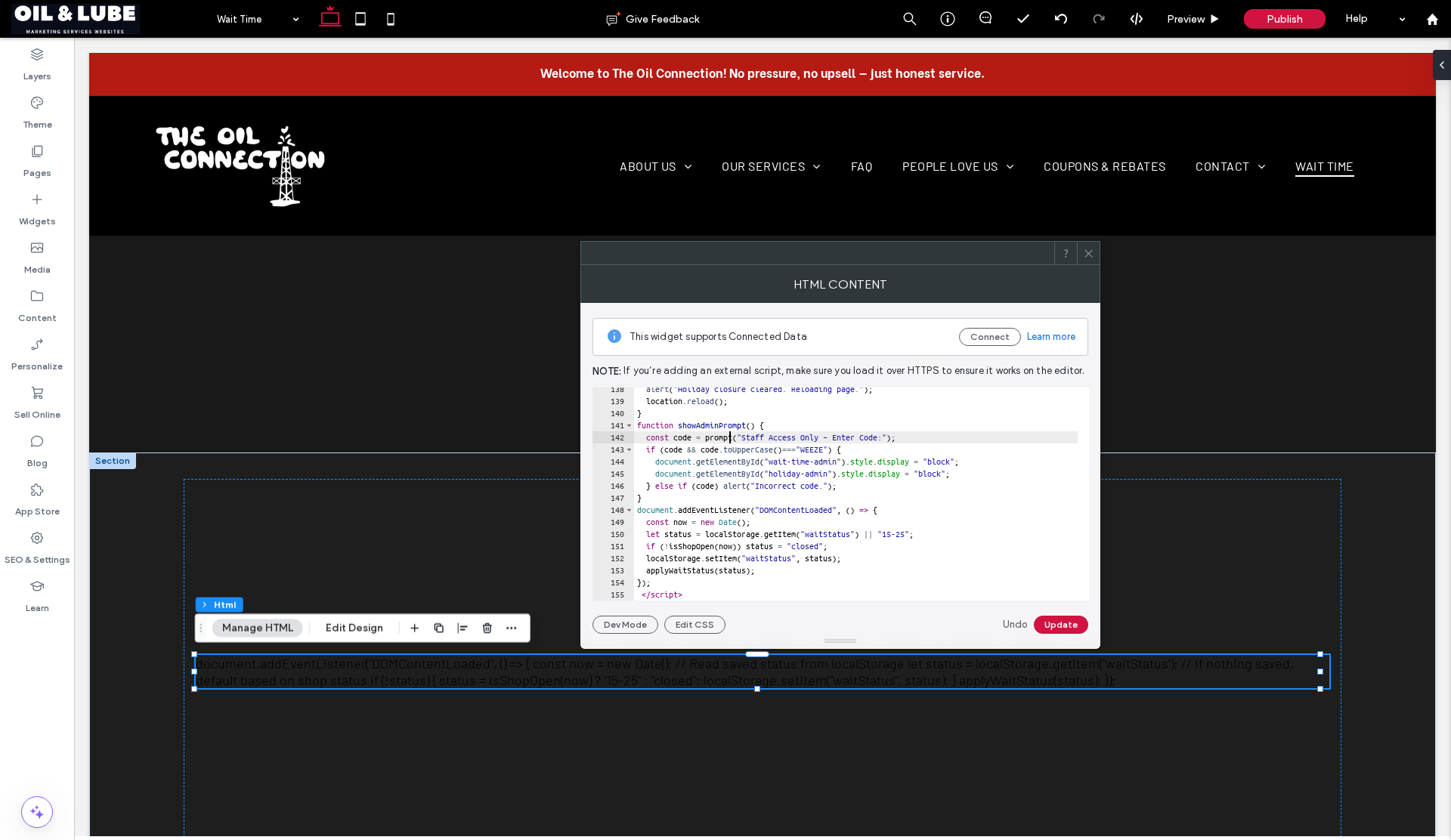
type textarea "**********"
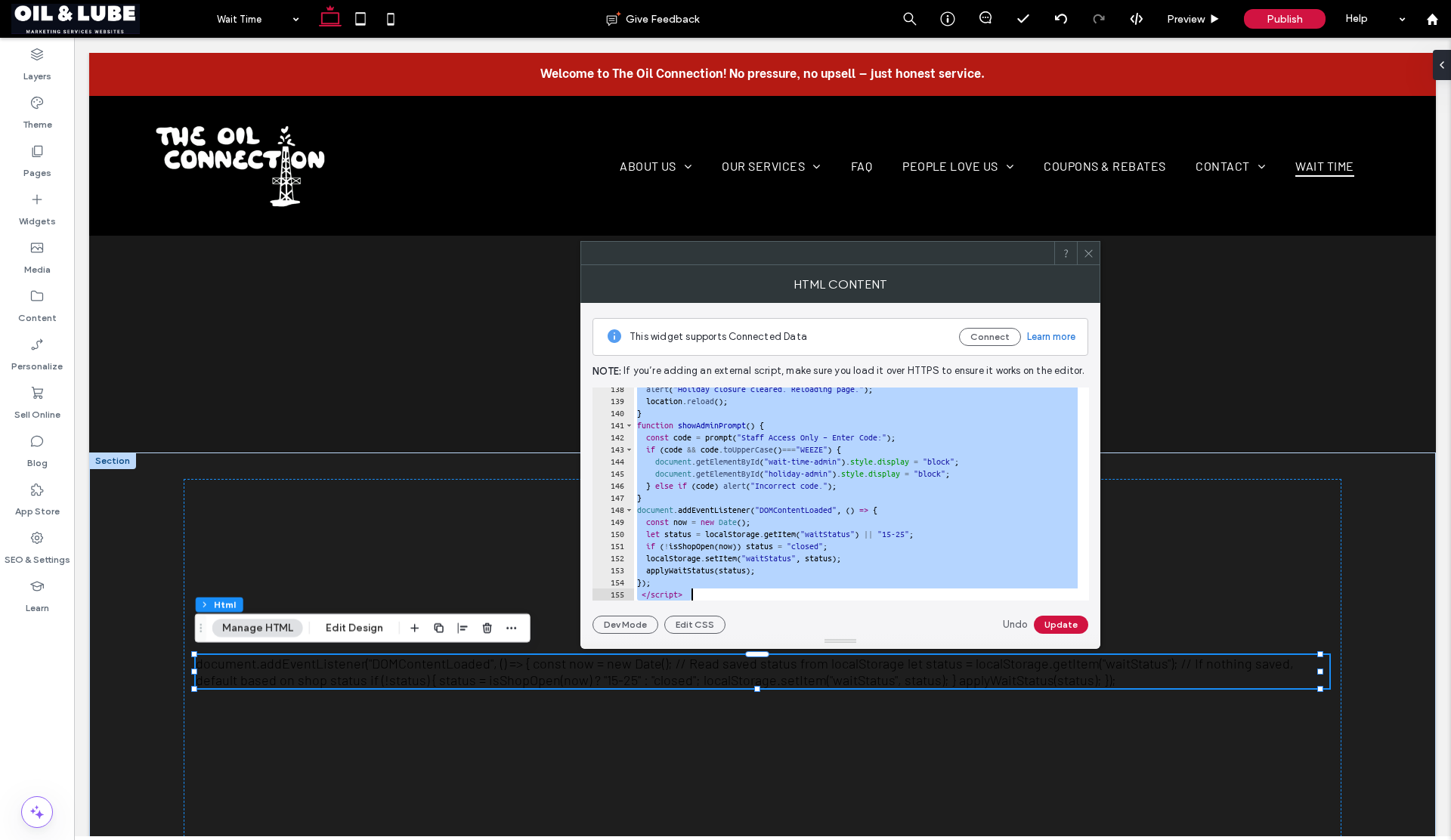
paste textarea "Cursor at row 155"
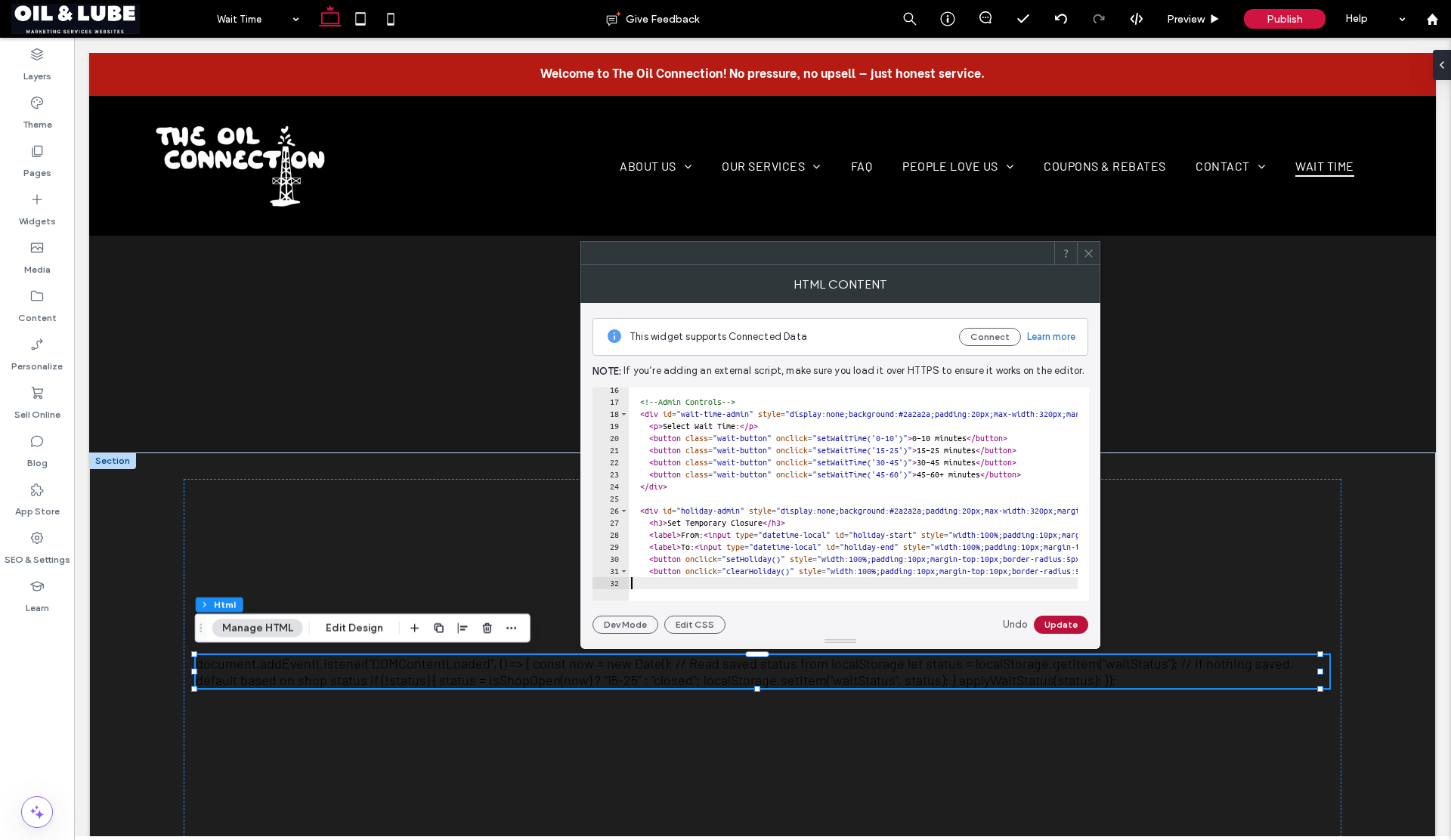
click at [1056, 624] on button "Update" at bounding box center [1061, 625] width 55 height 19
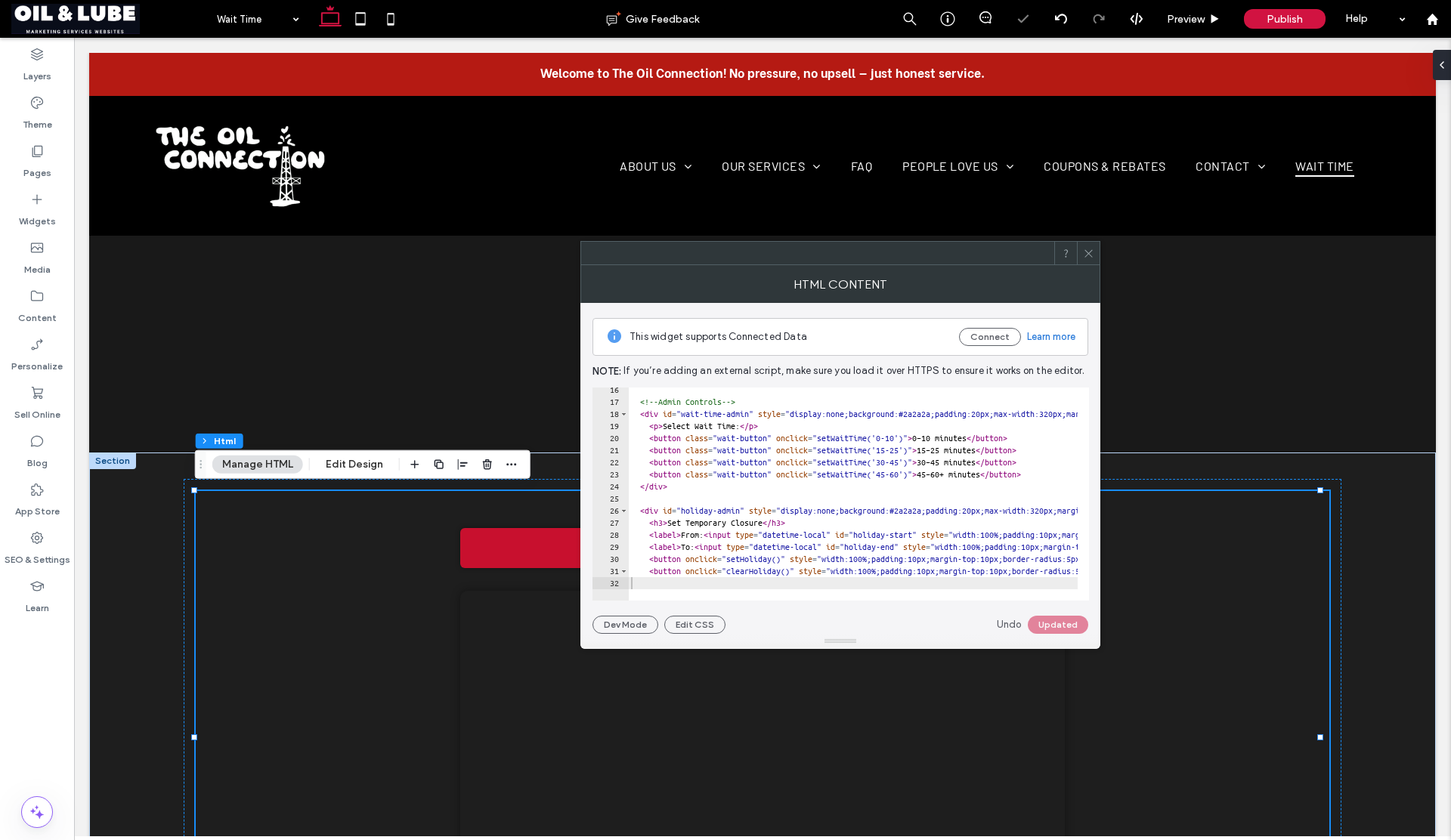
click at [1088, 256] on icon at bounding box center [1088, 254] width 11 height 11
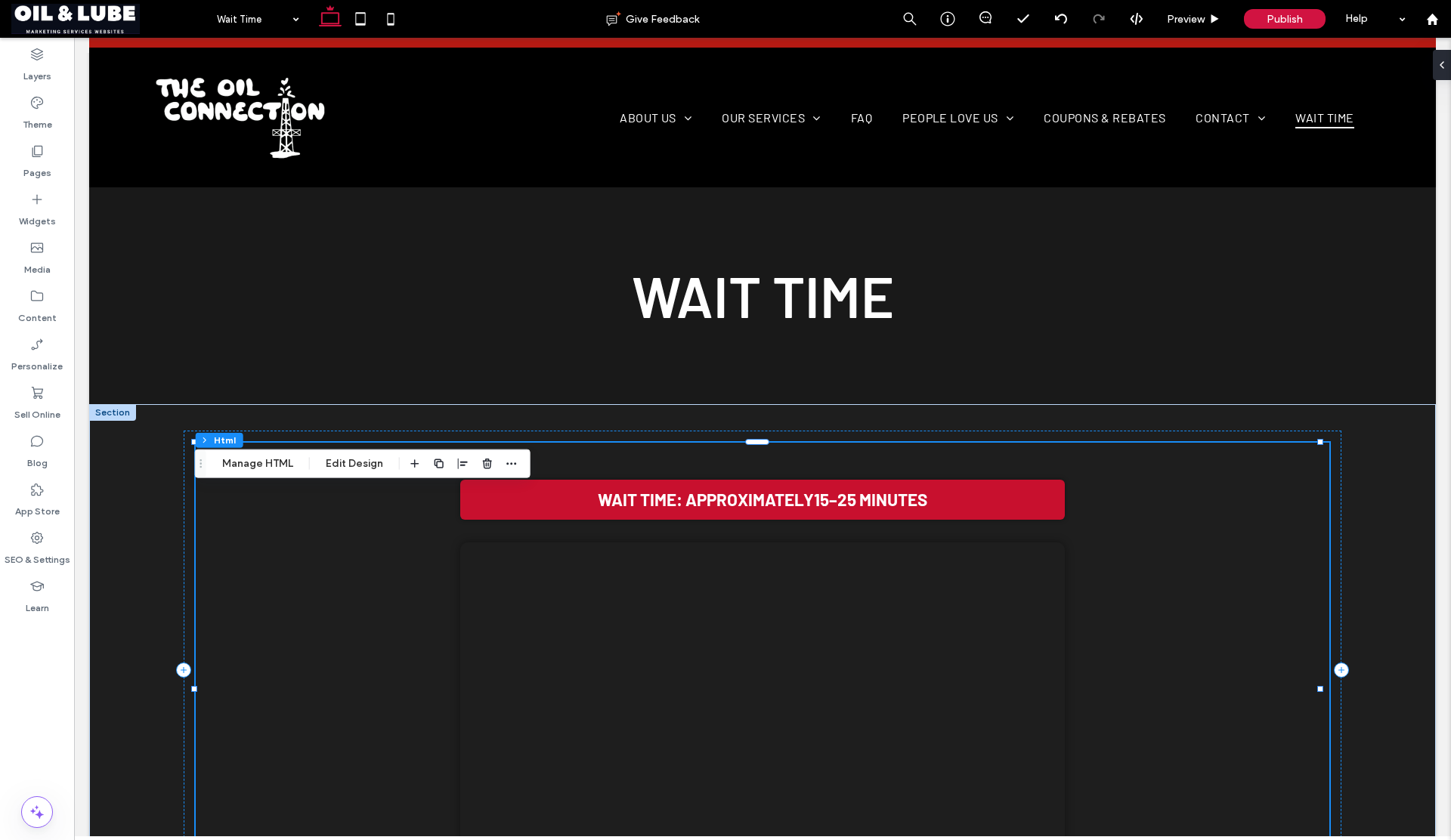
scroll to position [196, 0]
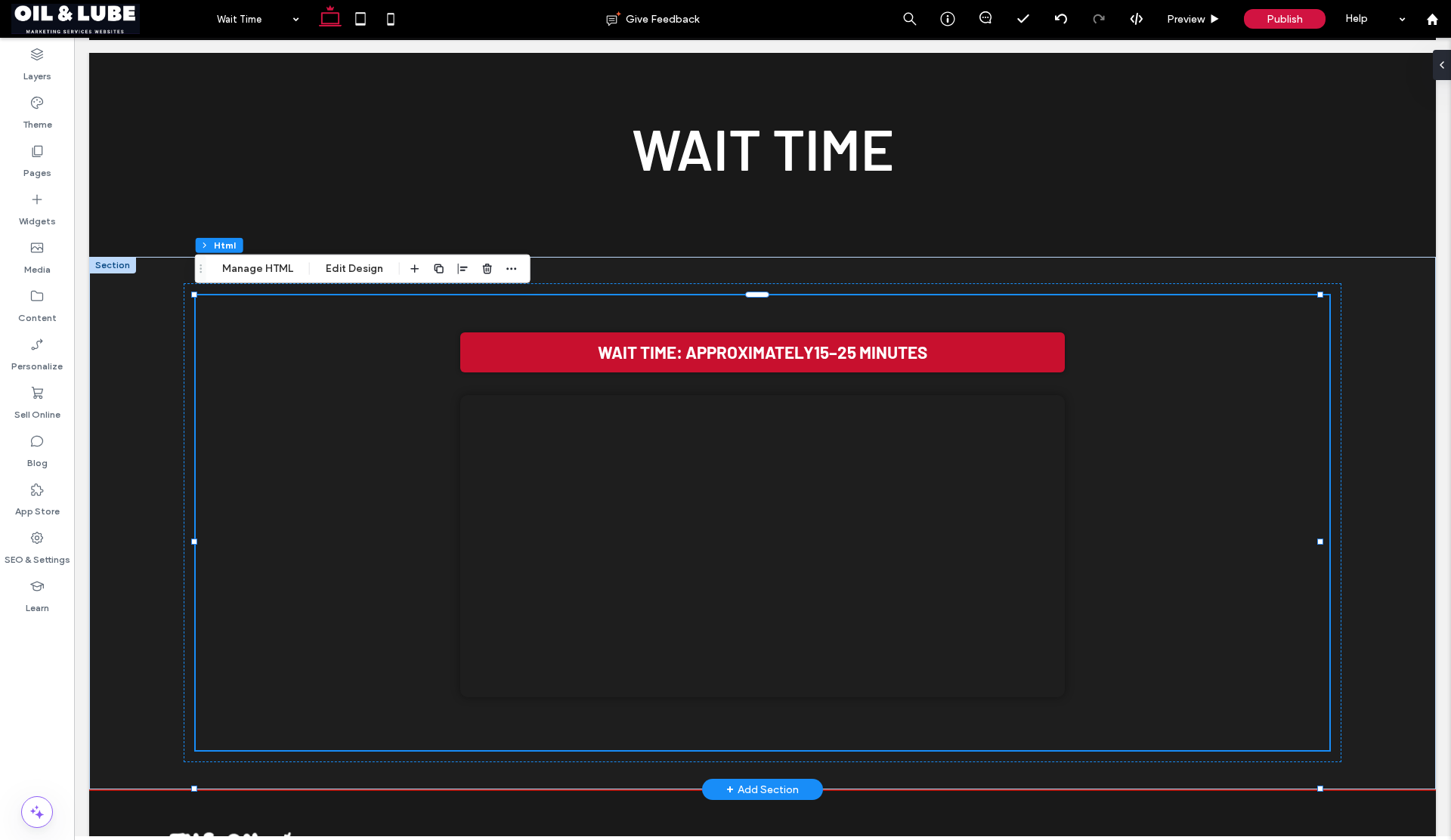
click at [706, 600] on video "Your browser does not support the video tag." at bounding box center [762, 545] width 604 height 302
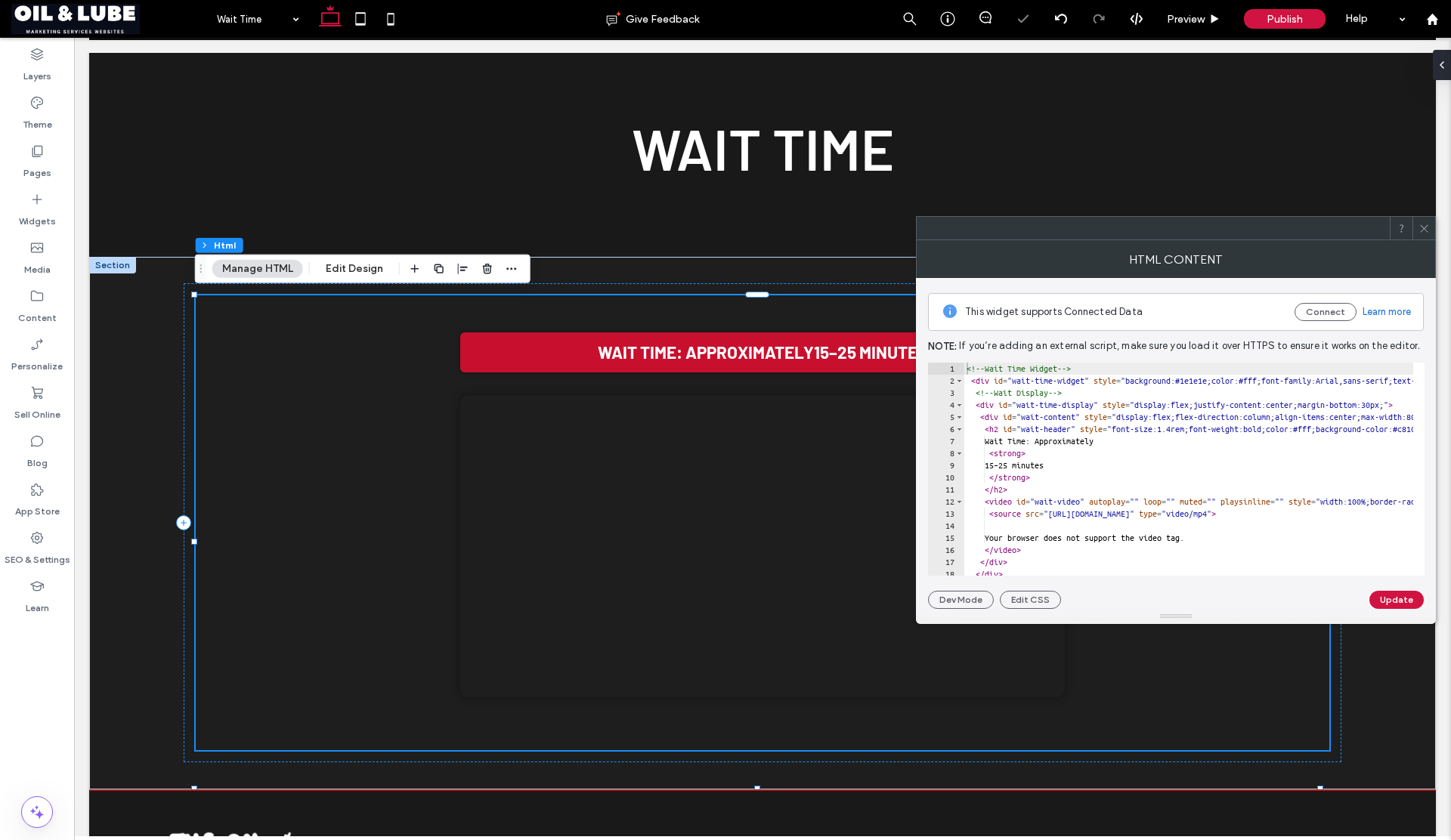
type textarea "****** *******"
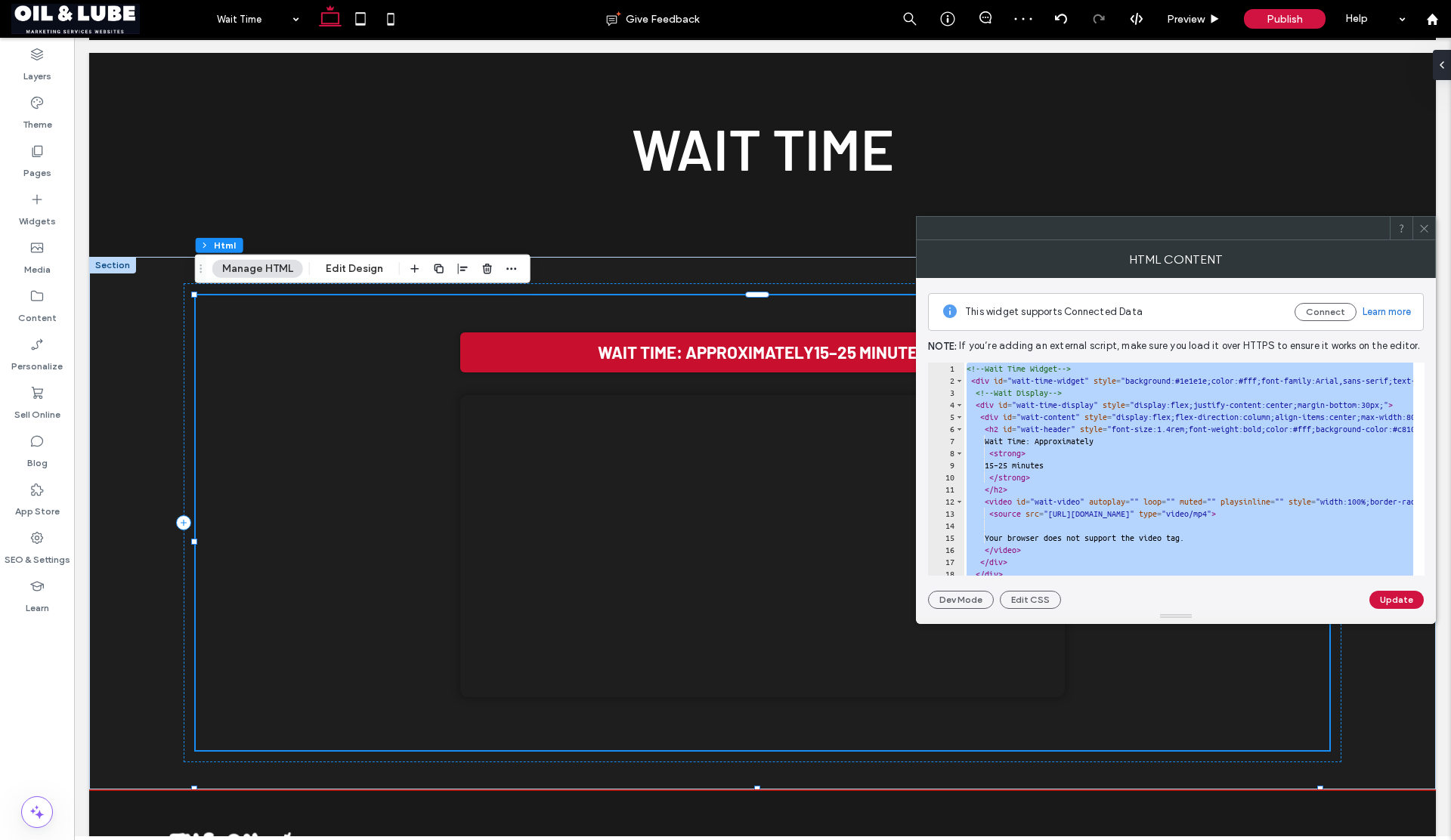
paste textarea "Cursor at row 57"
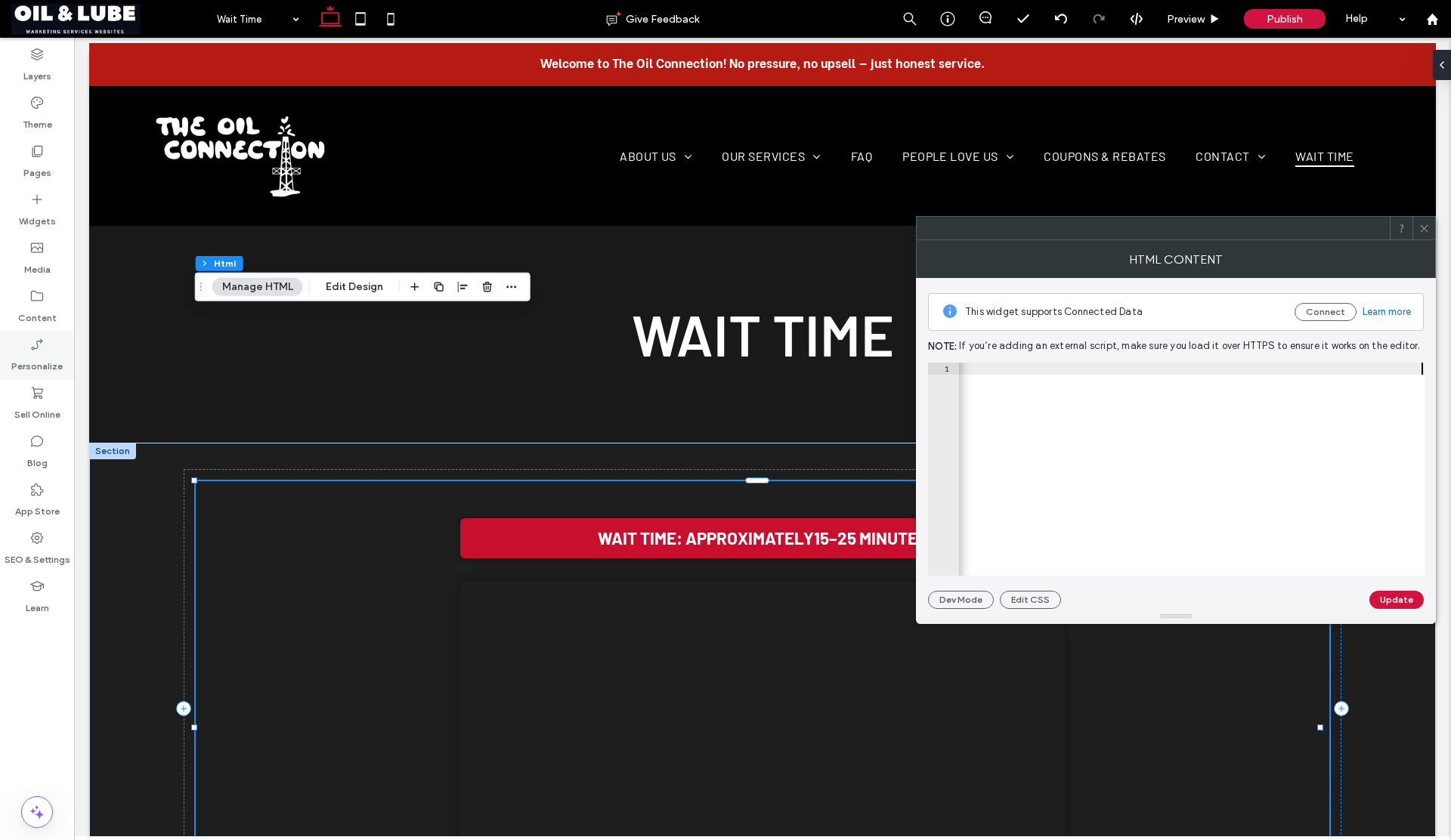
scroll to position [0, 0]
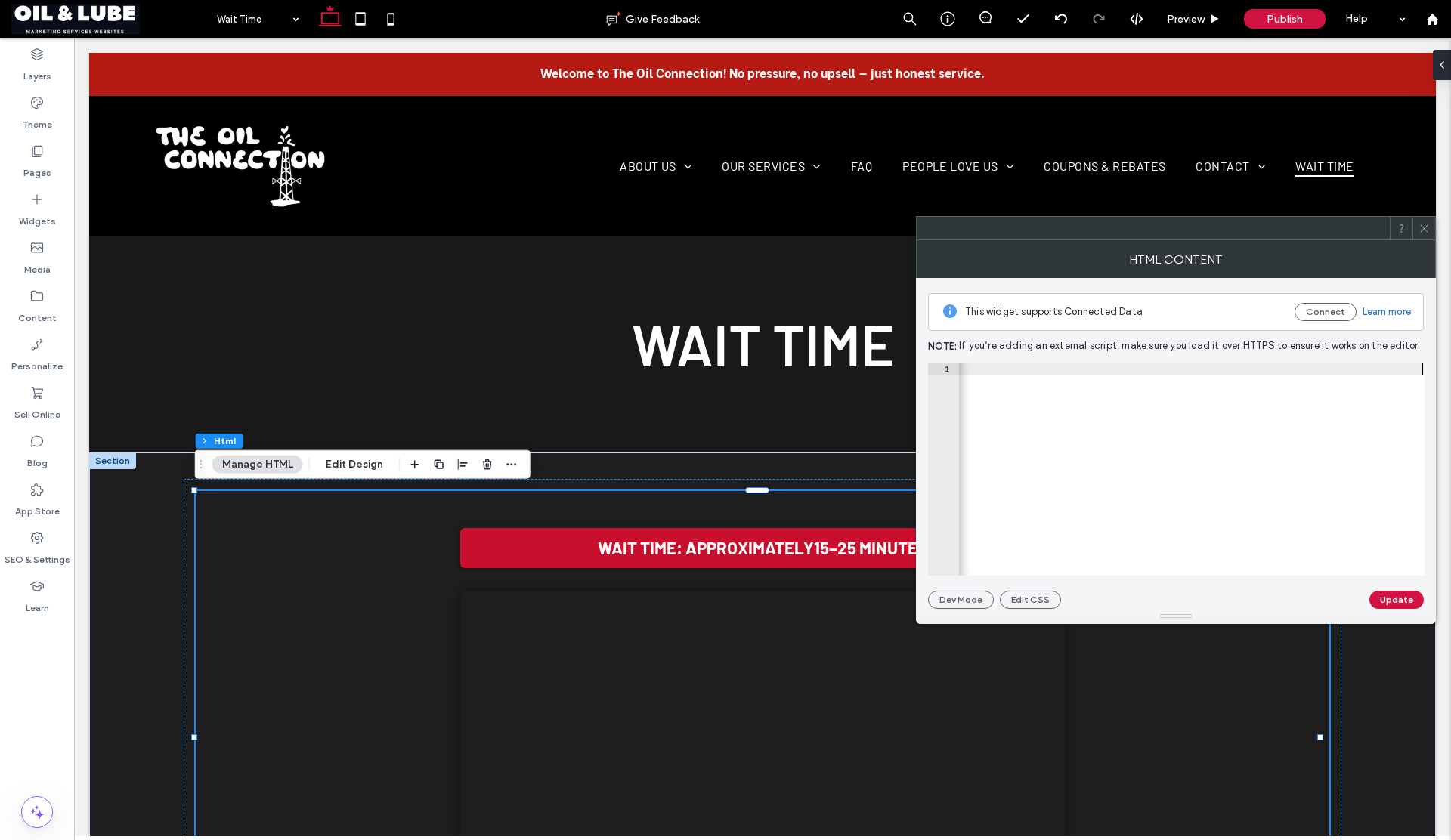
paste textarea "Cursor at row 1"
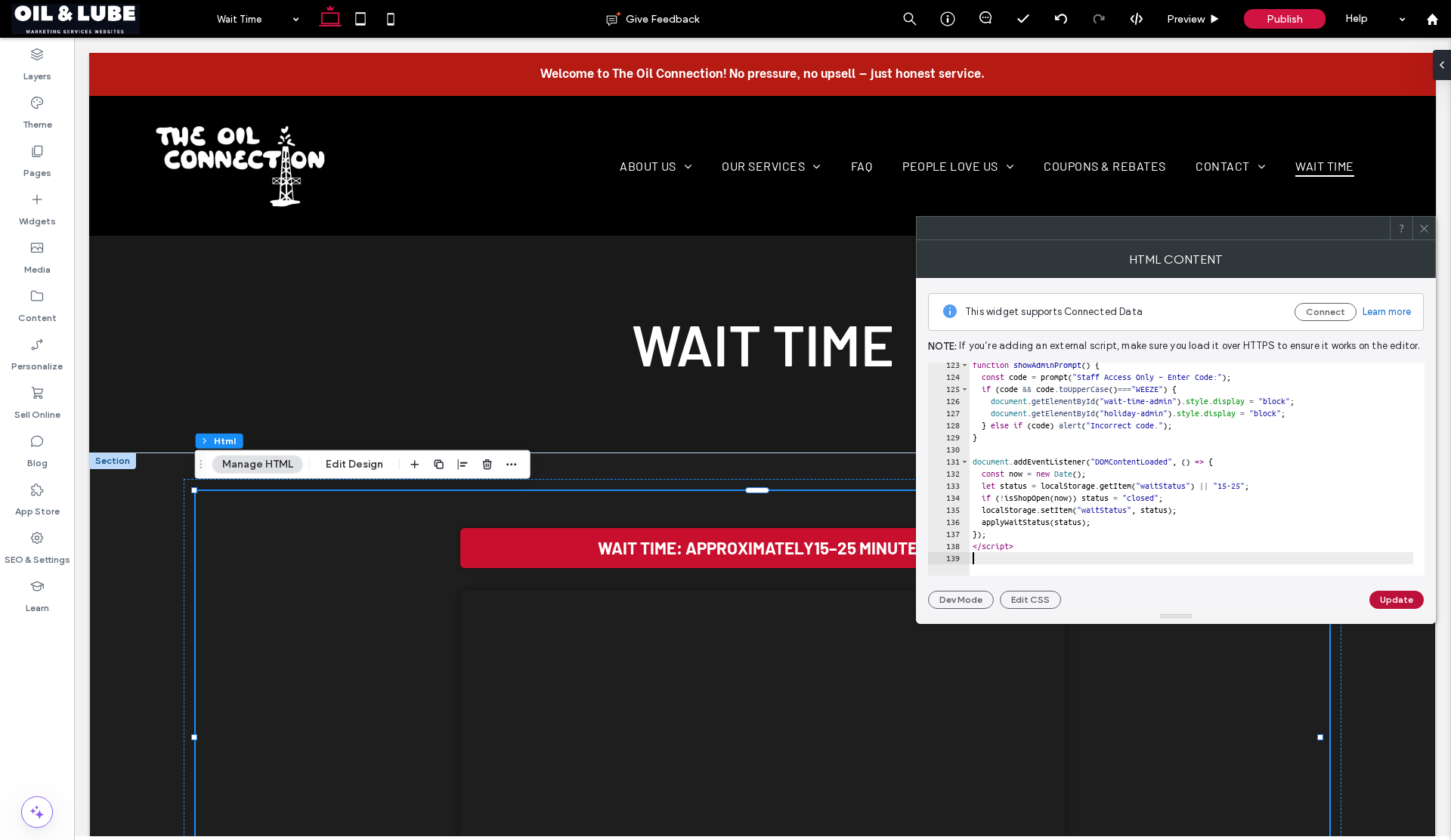
click at [1388, 597] on button "Update" at bounding box center [1396, 600] width 55 height 19
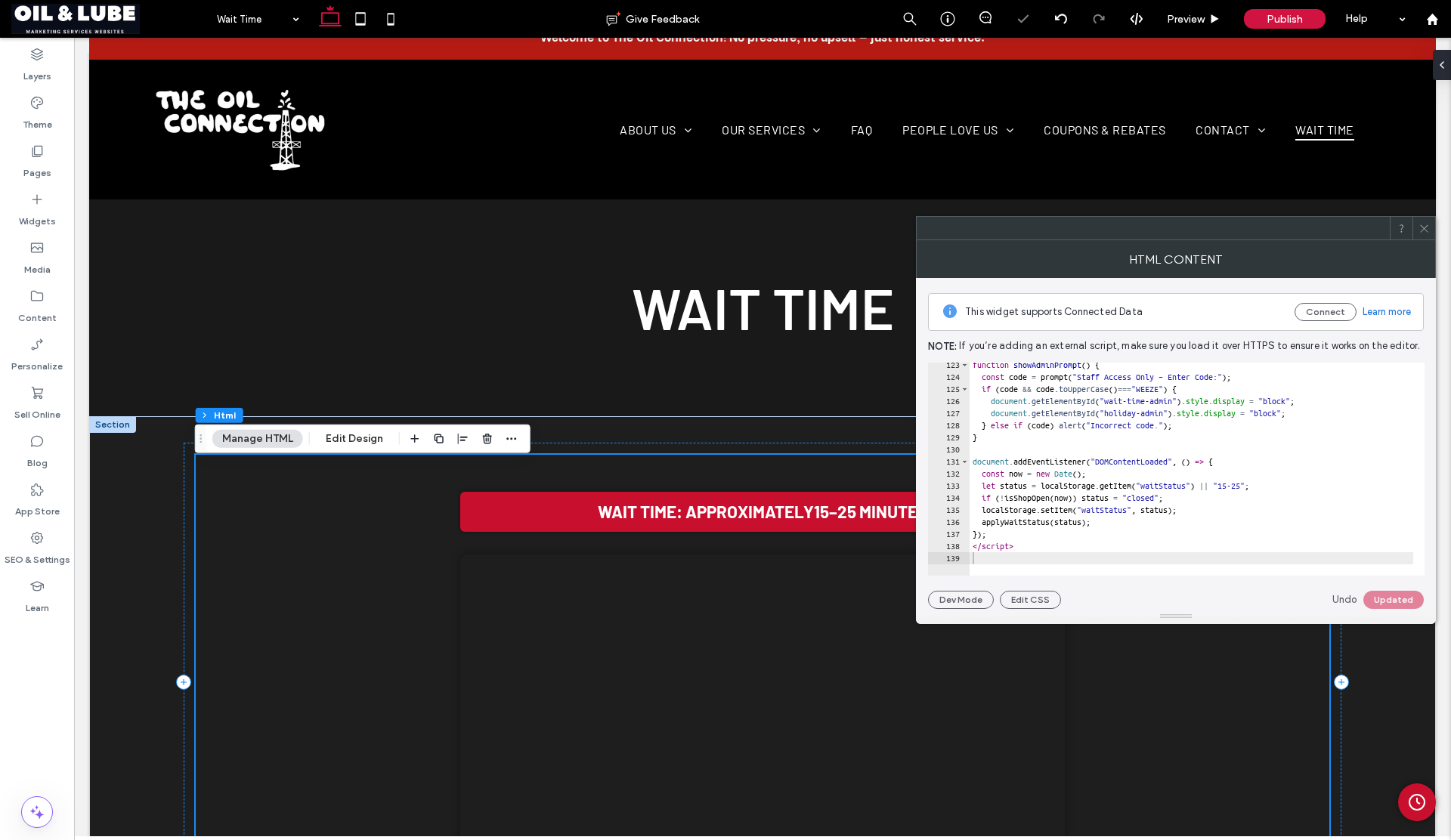
scroll to position [38, 0]
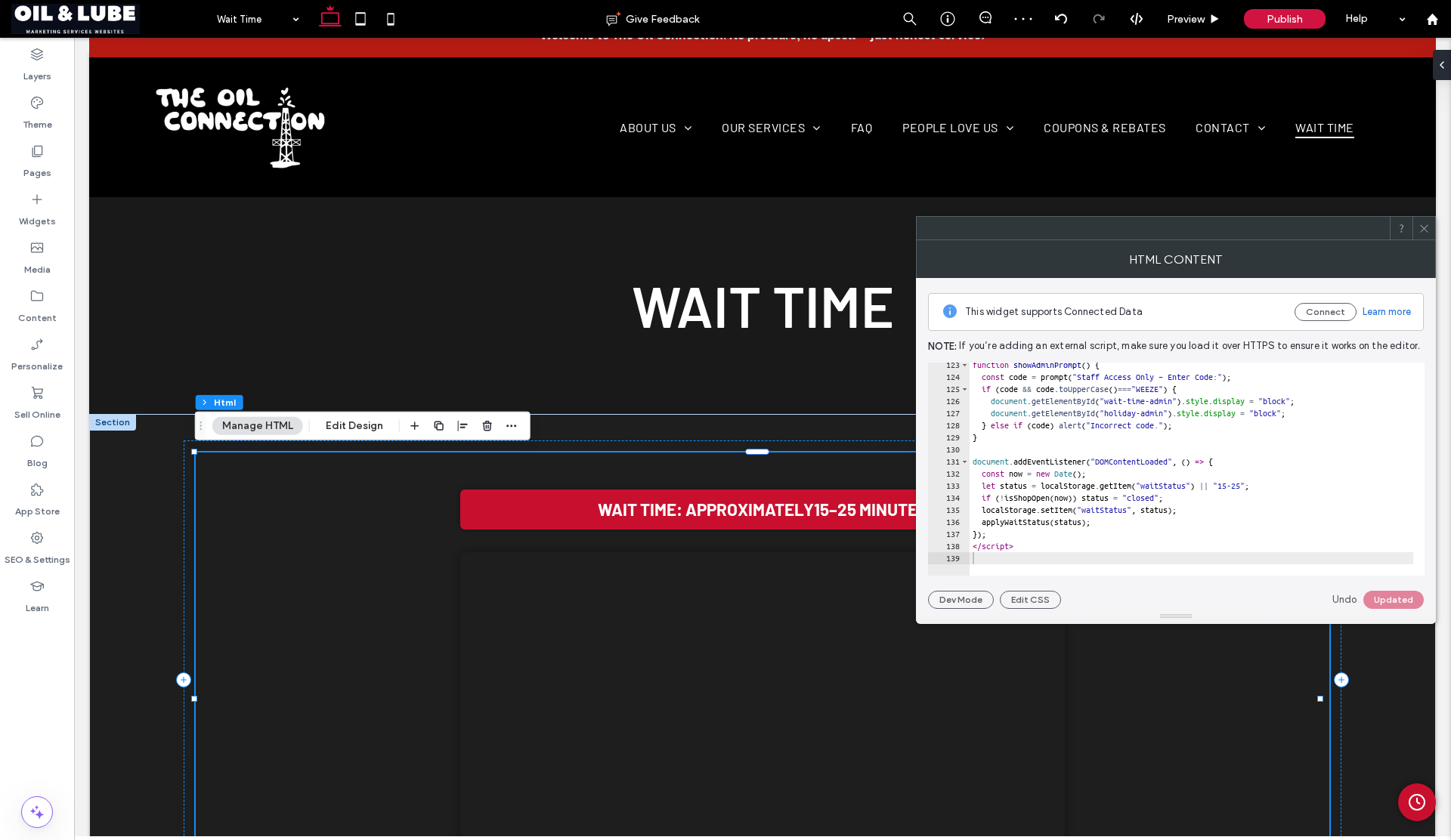
click at [1421, 226] on icon at bounding box center [1424, 229] width 11 height 11
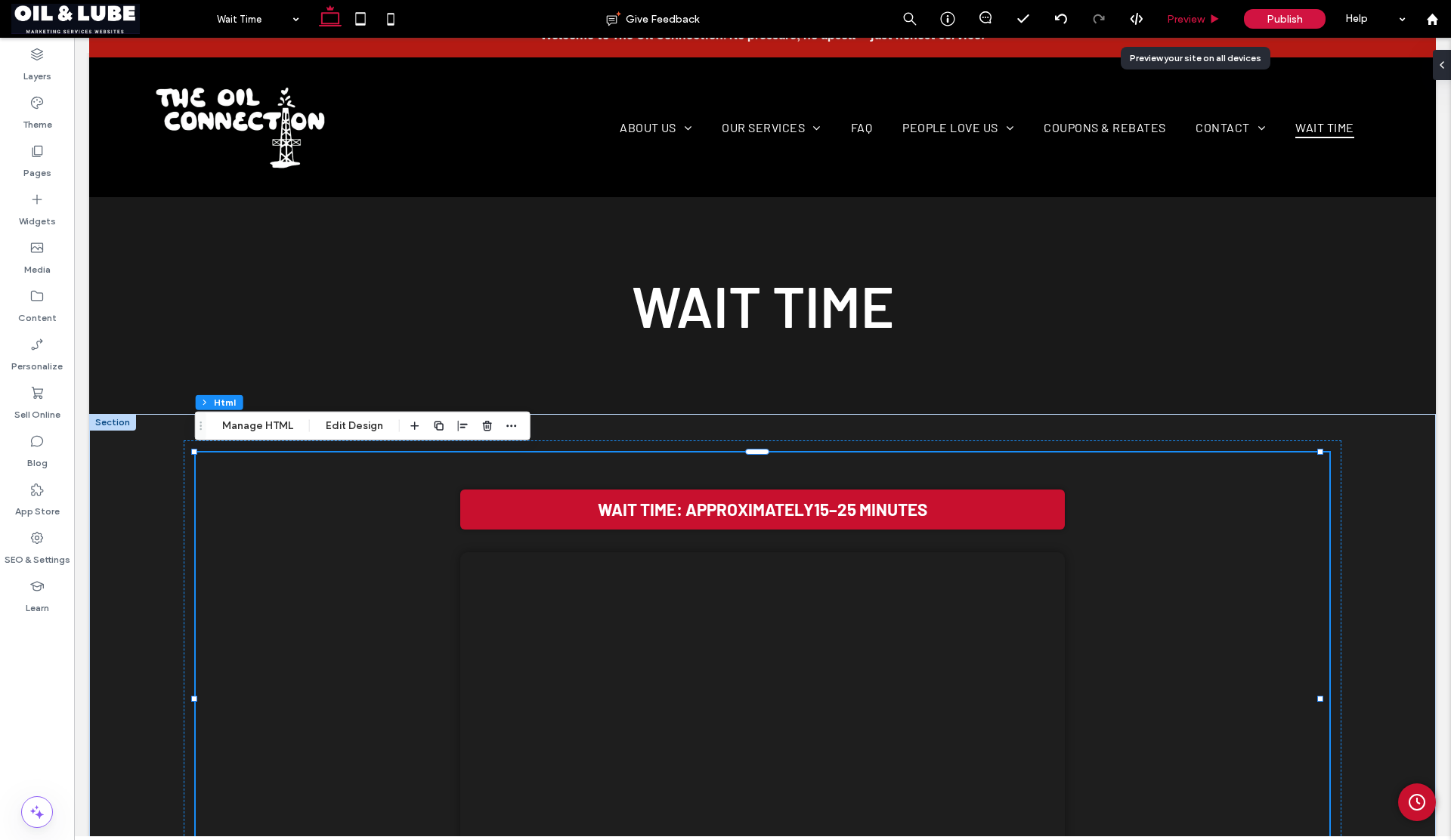
click at [1183, 21] on span "Preview" at bounding box center [1185, 20] width 38 height 13
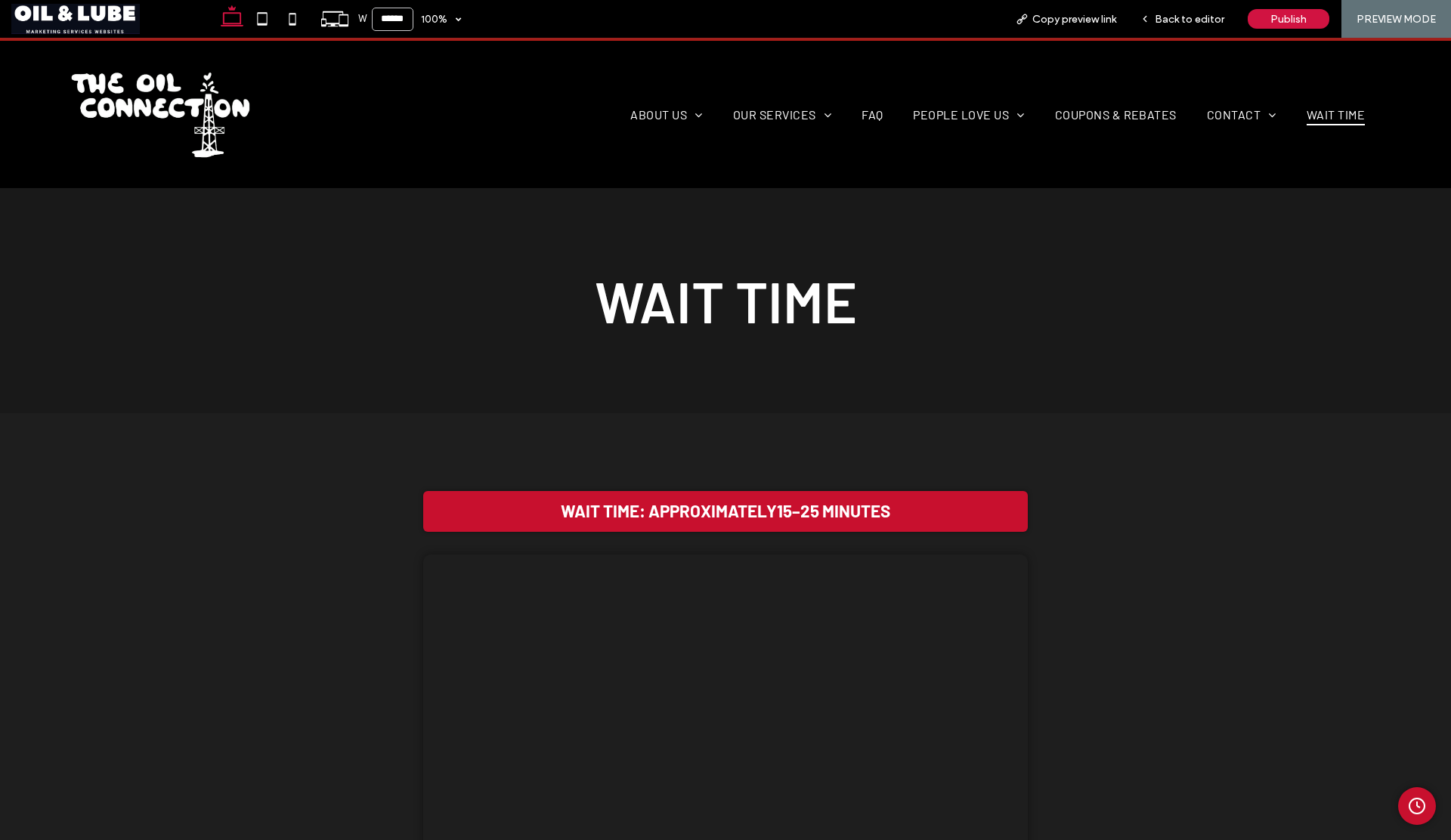
scroll to position [37, 0]
click at [1409, 804] on circle "Admin Clock Button" at bounding box center [1417, 806] width 15 height 15
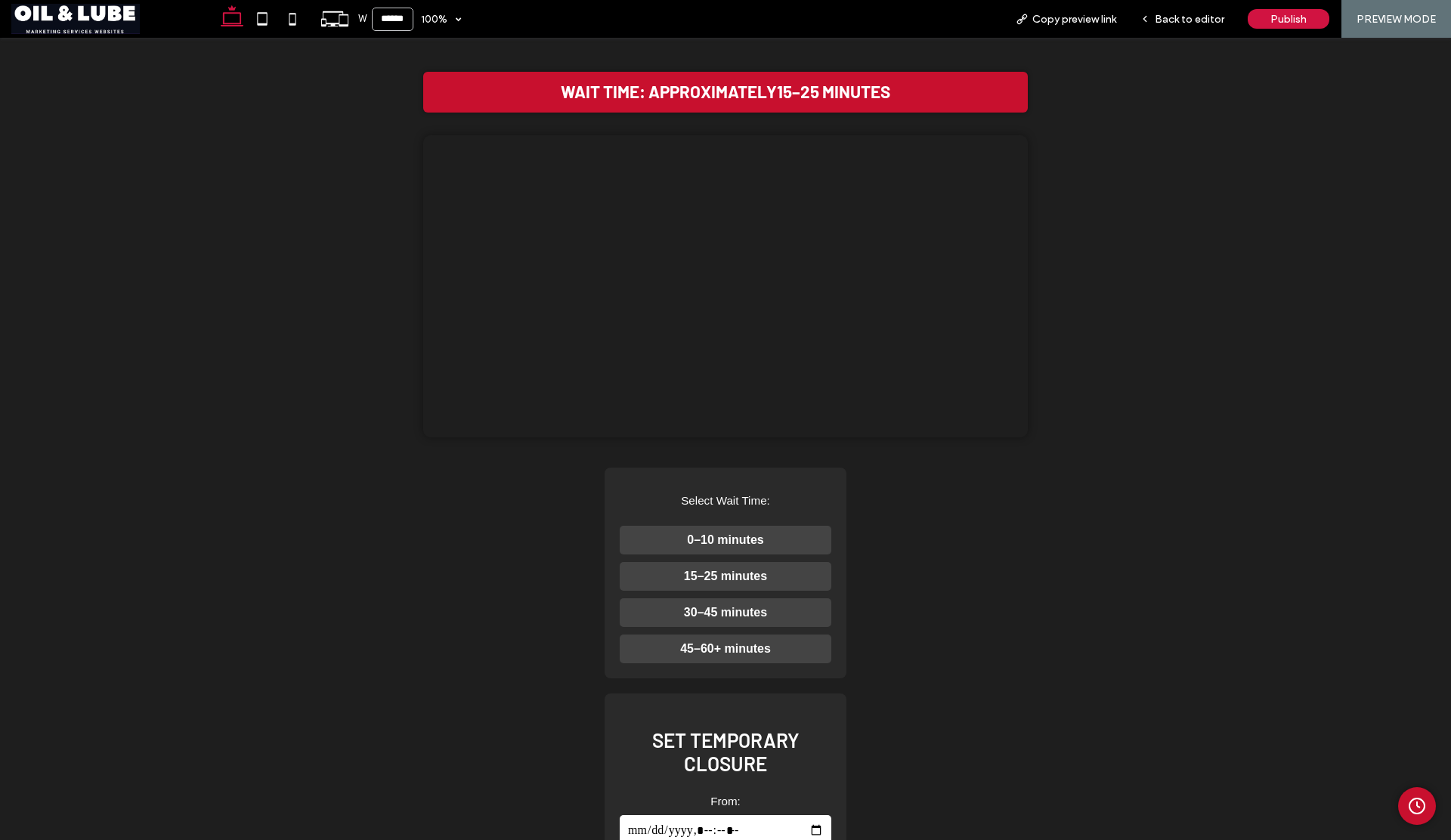
scroll to position [459, 0]
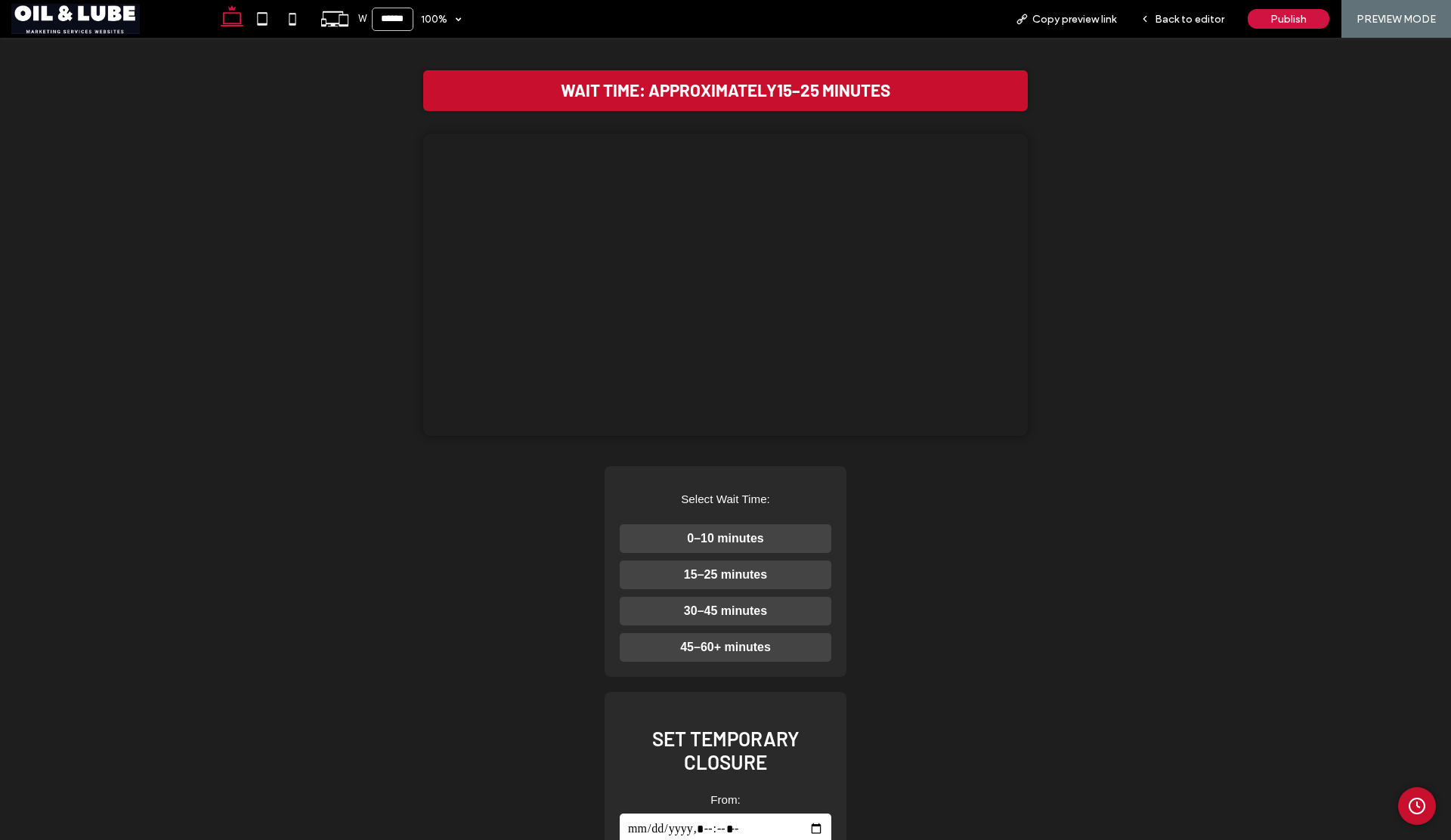
click at [746, 589] on button "15–25 minutes" at bounding box center [726, 574] width 212 height 29
click at [742, 625] on button "30–45 minutes" at bounding box center [726, 610] width 212 height 29
click at [264, 23] on use at bounding box center [262, 19] width 10 height 13
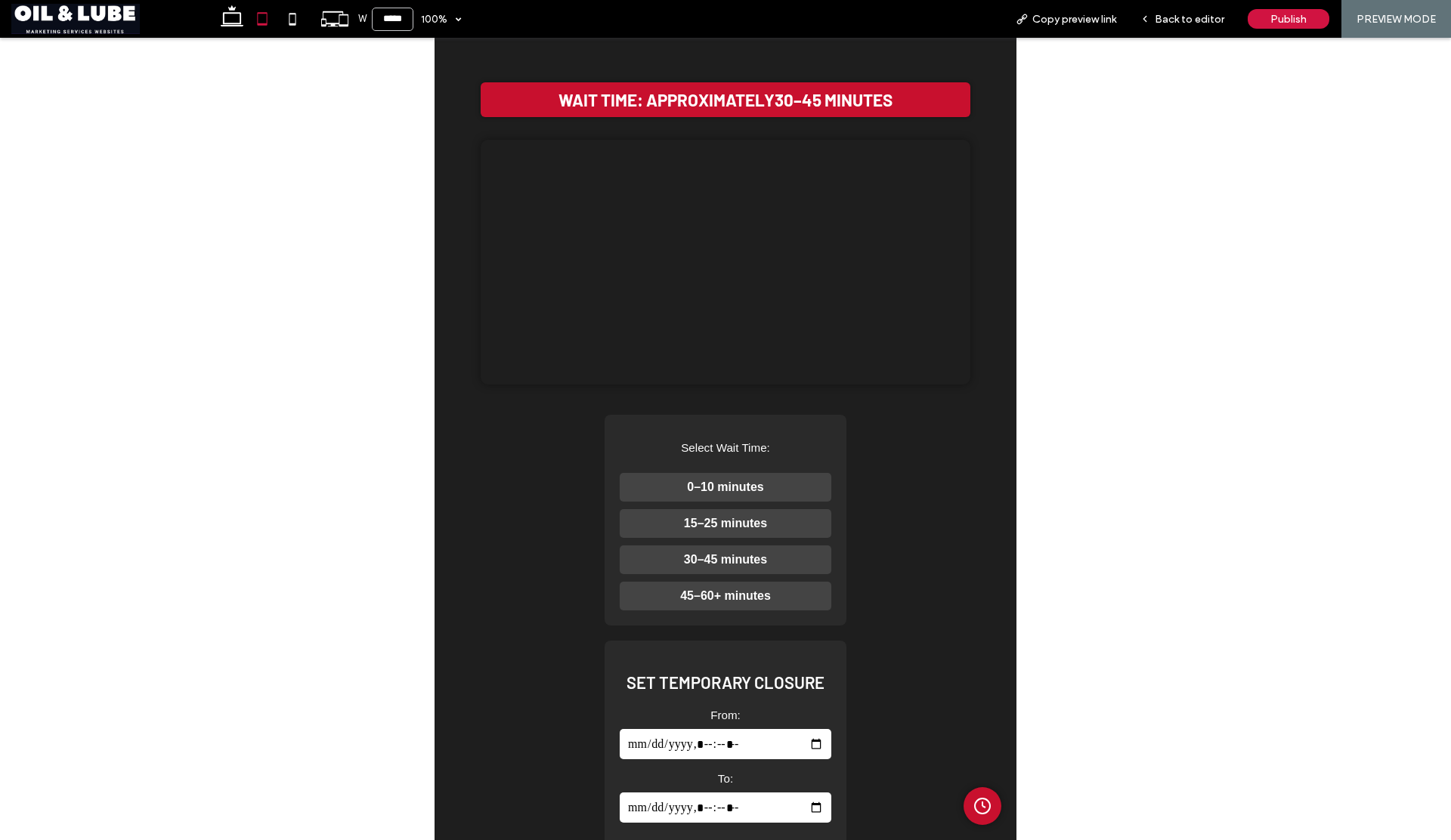
scroll to position [211, 0]
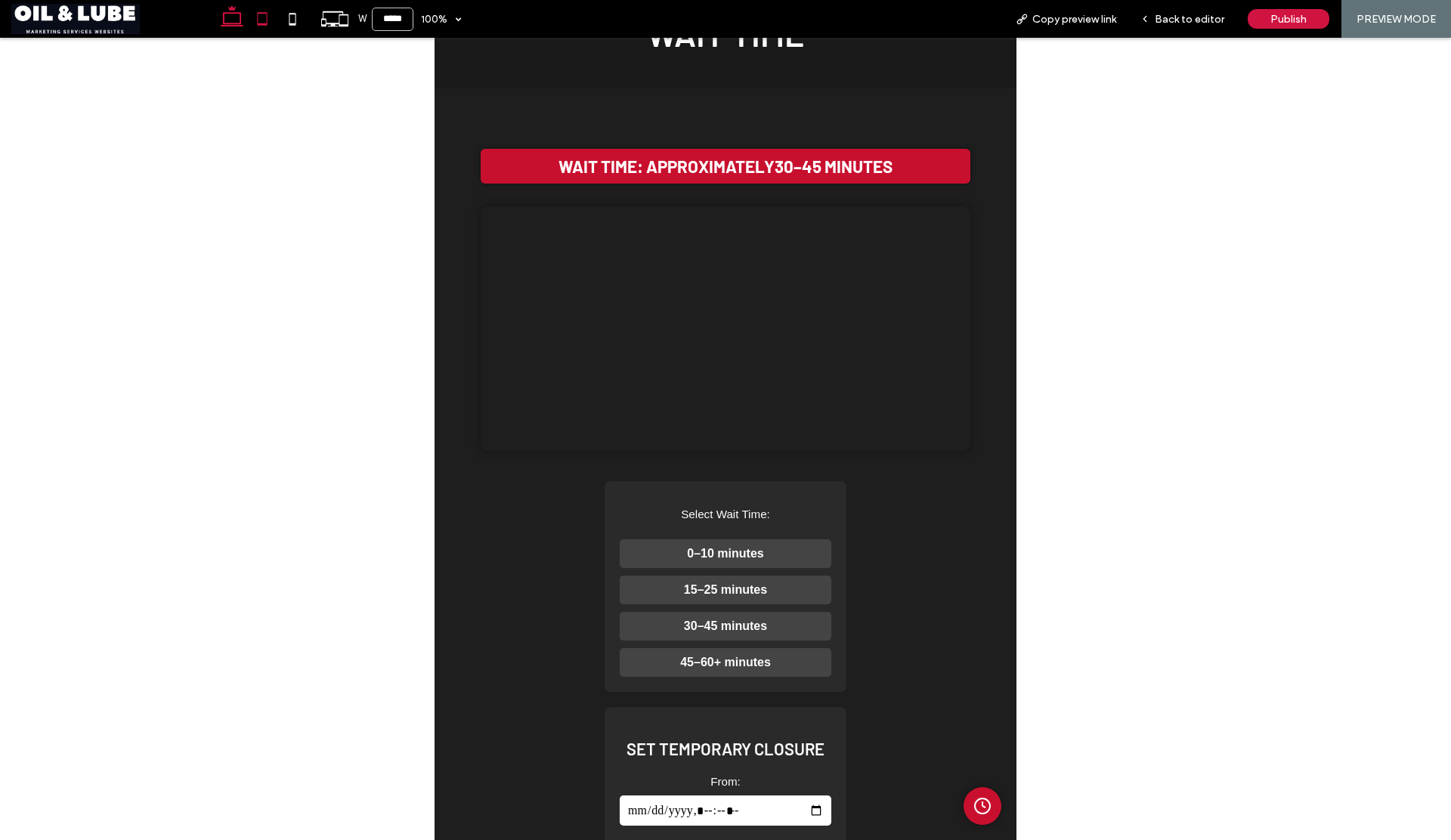
click at [225, 24] on icon at bounding box center [231, 19] width 31 height 31
type input "******"
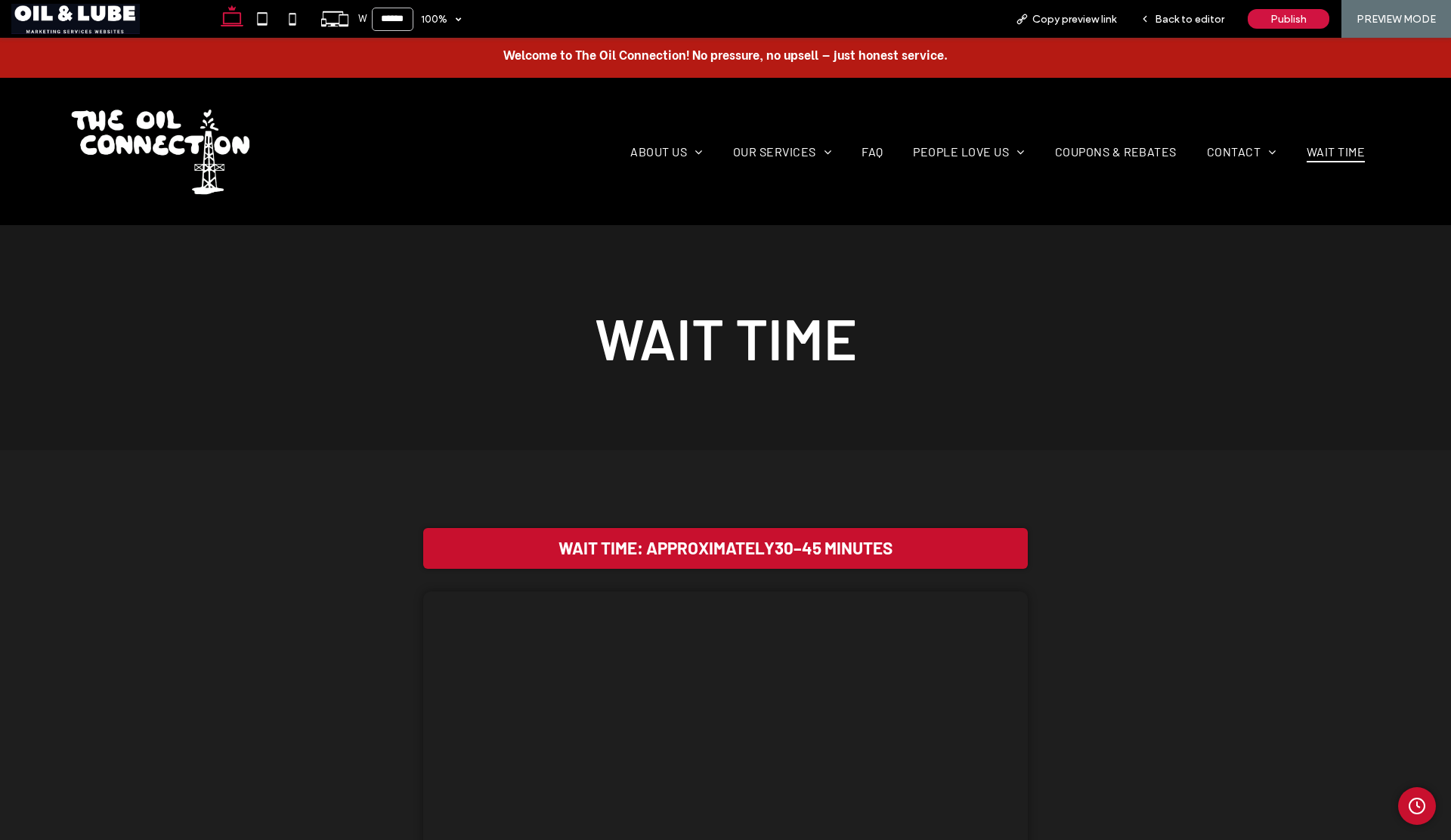
scroll to position [0, 0]
click at [651, 153] on span "About Us" at bounding box center [666, 152] width 72 height 22
click at [652, 177] on span "Our Shop" at bounding box center [663, 181] width 51 height 14
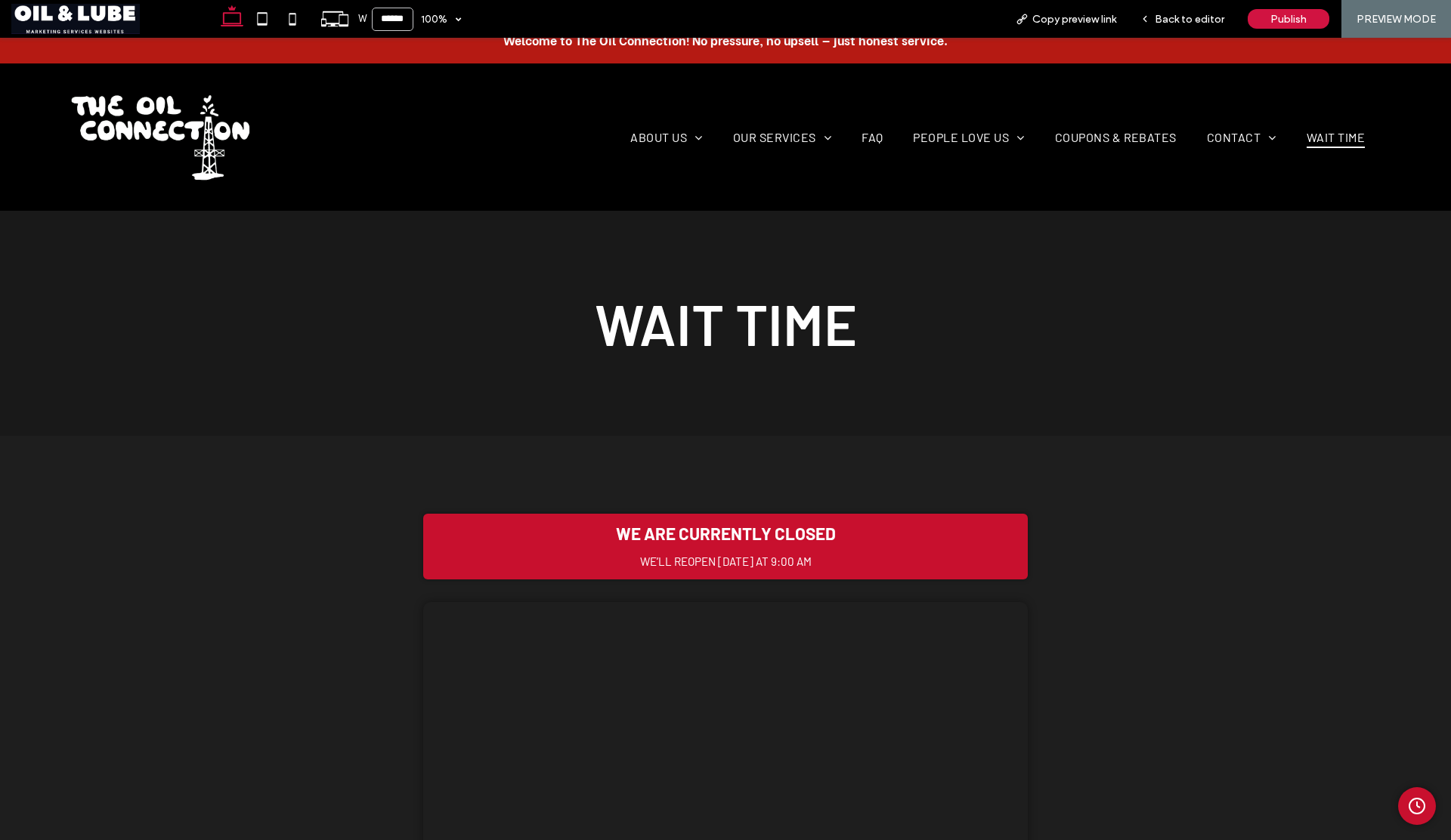
scroll to position [38, 0]
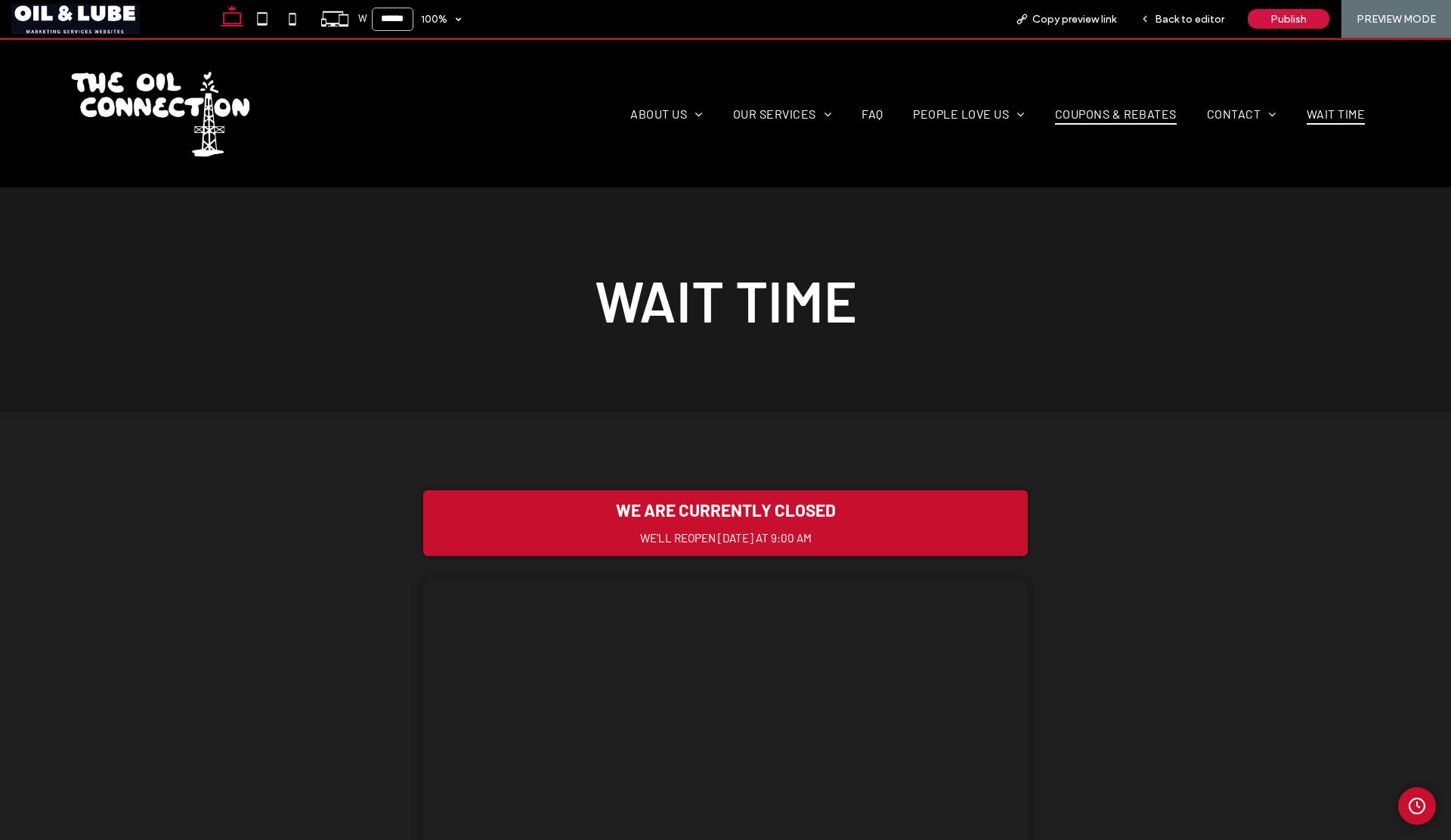
click at [1128, 118] on span "Coupons & Rebates" at bounding box center [1115, 114] width 122 height 22
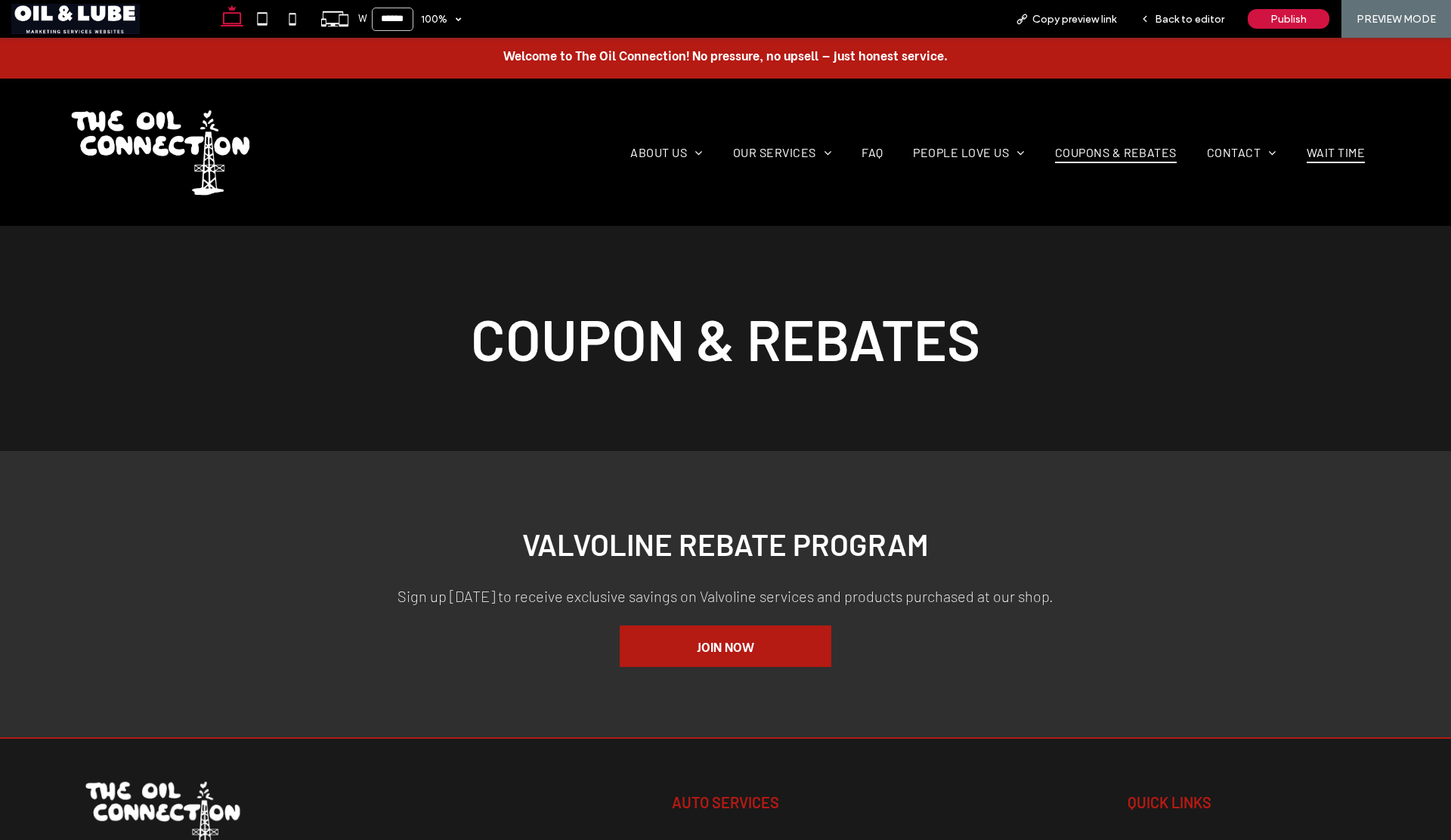
click at [1312, 158] on span "Wait Time" at bounding box center [1336, 152] width 59 height 22
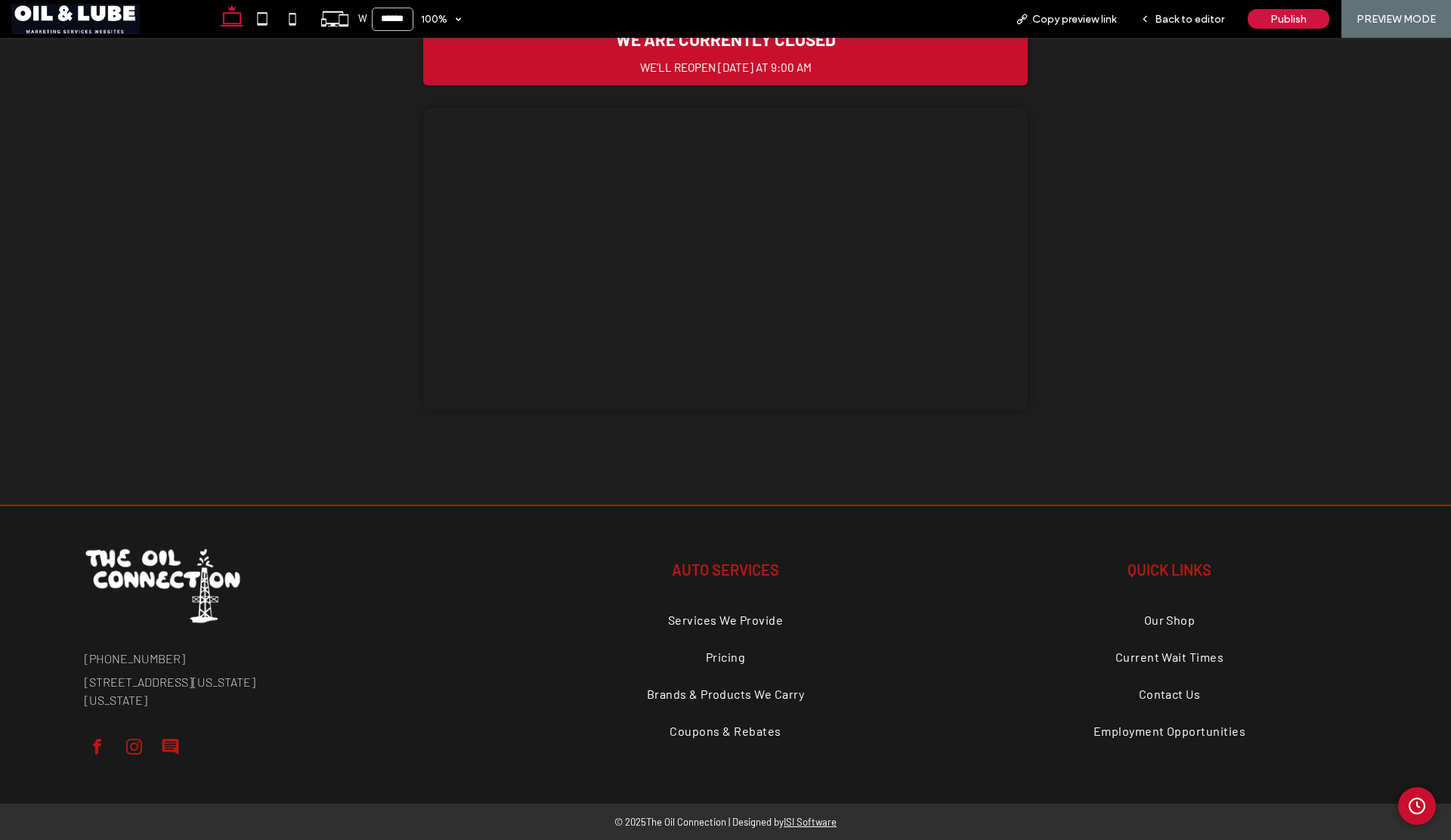
scroll to position [545, 0]
click at [1410, 802] on icon "Admin Clock Button" at bounding box center [1418, 807] width 19 height 19
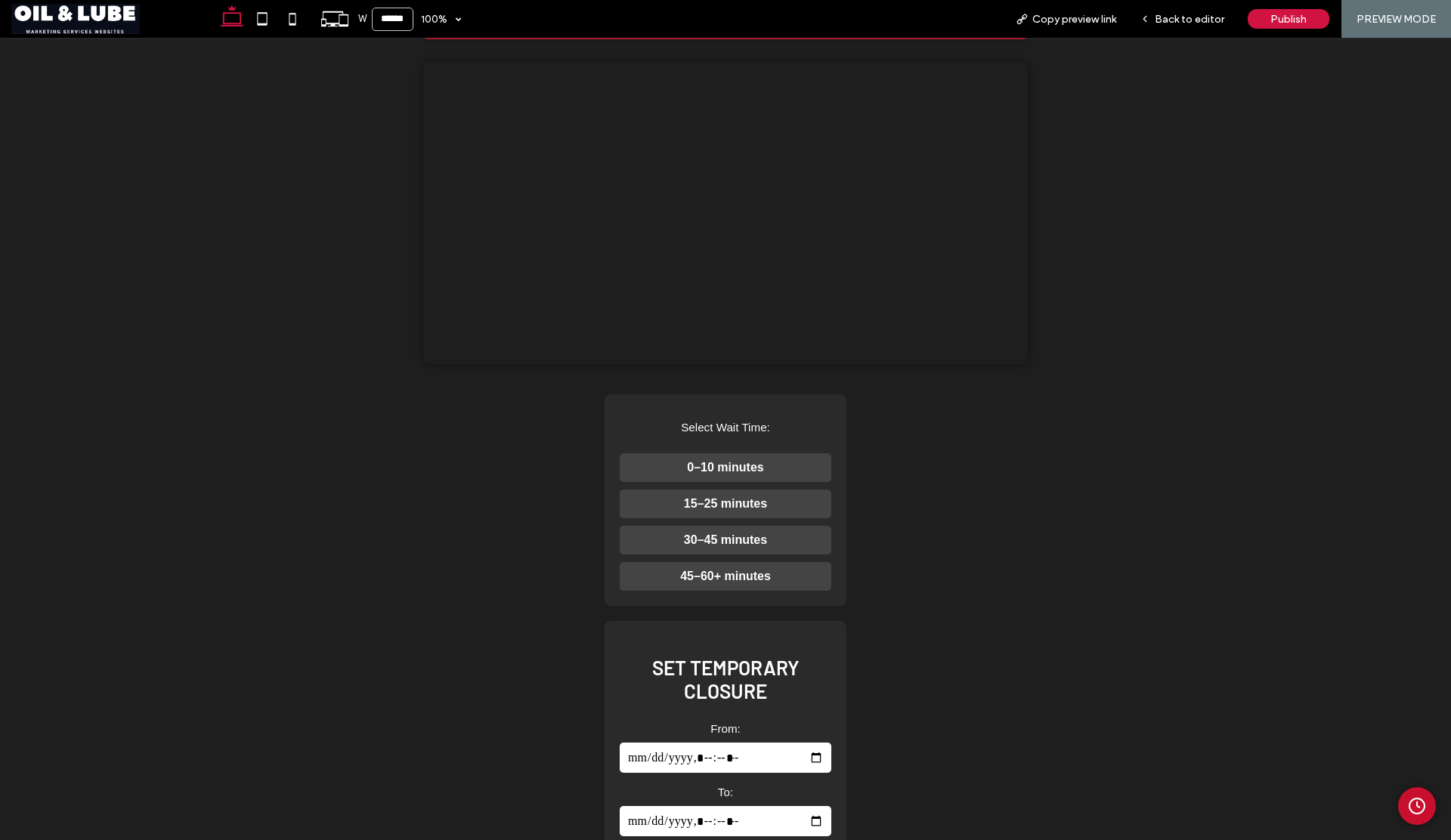
scroll to position [557, 0]
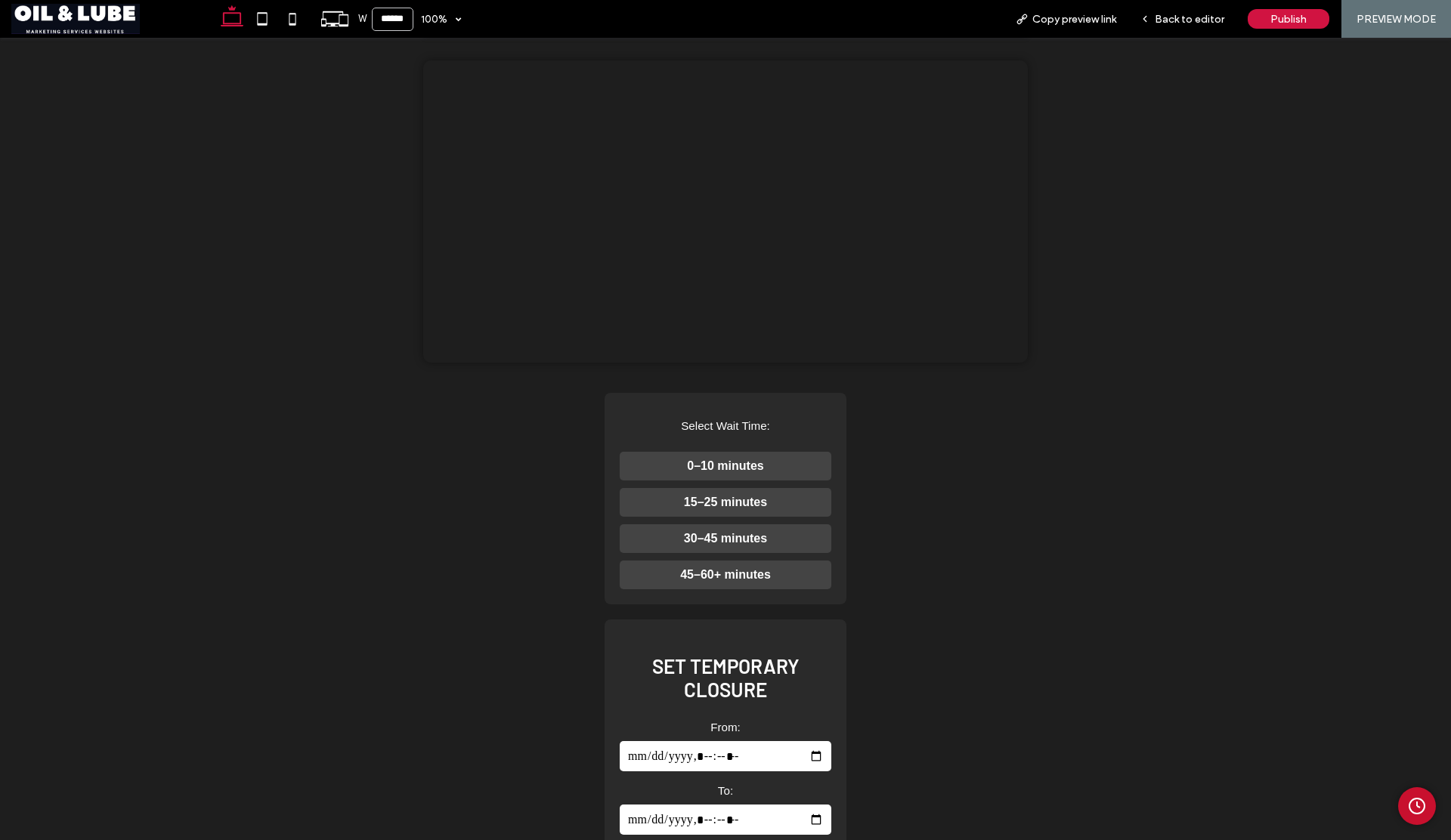
click at [731, 480] on button "0–10 minutes" at bounding box center [726, 466] width 212 height 29
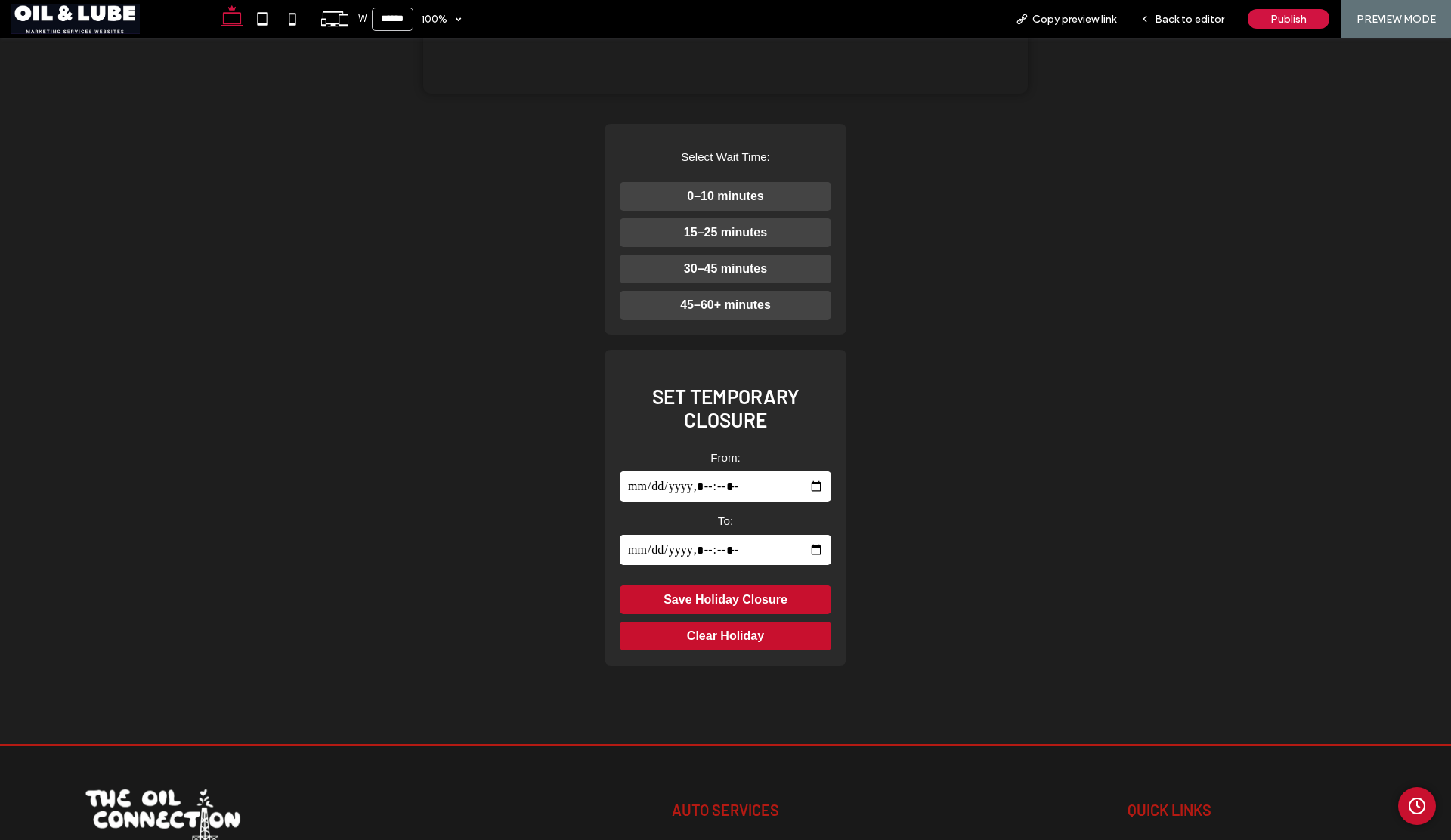
scroll to position [796, 0]
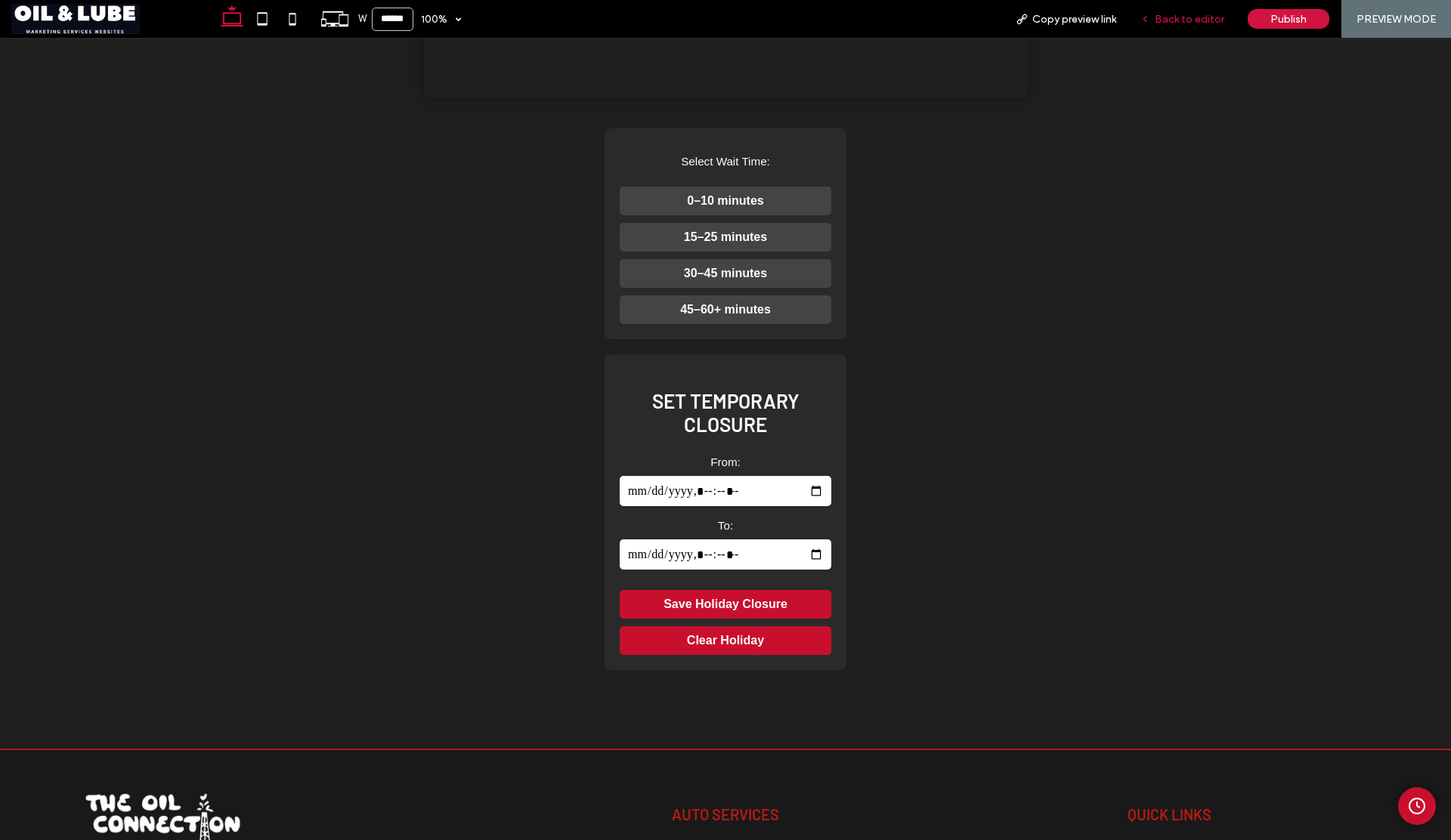
click at [1175, 22] on span "Back to editor" at bounding box center [1189, 20] width 70 height 13
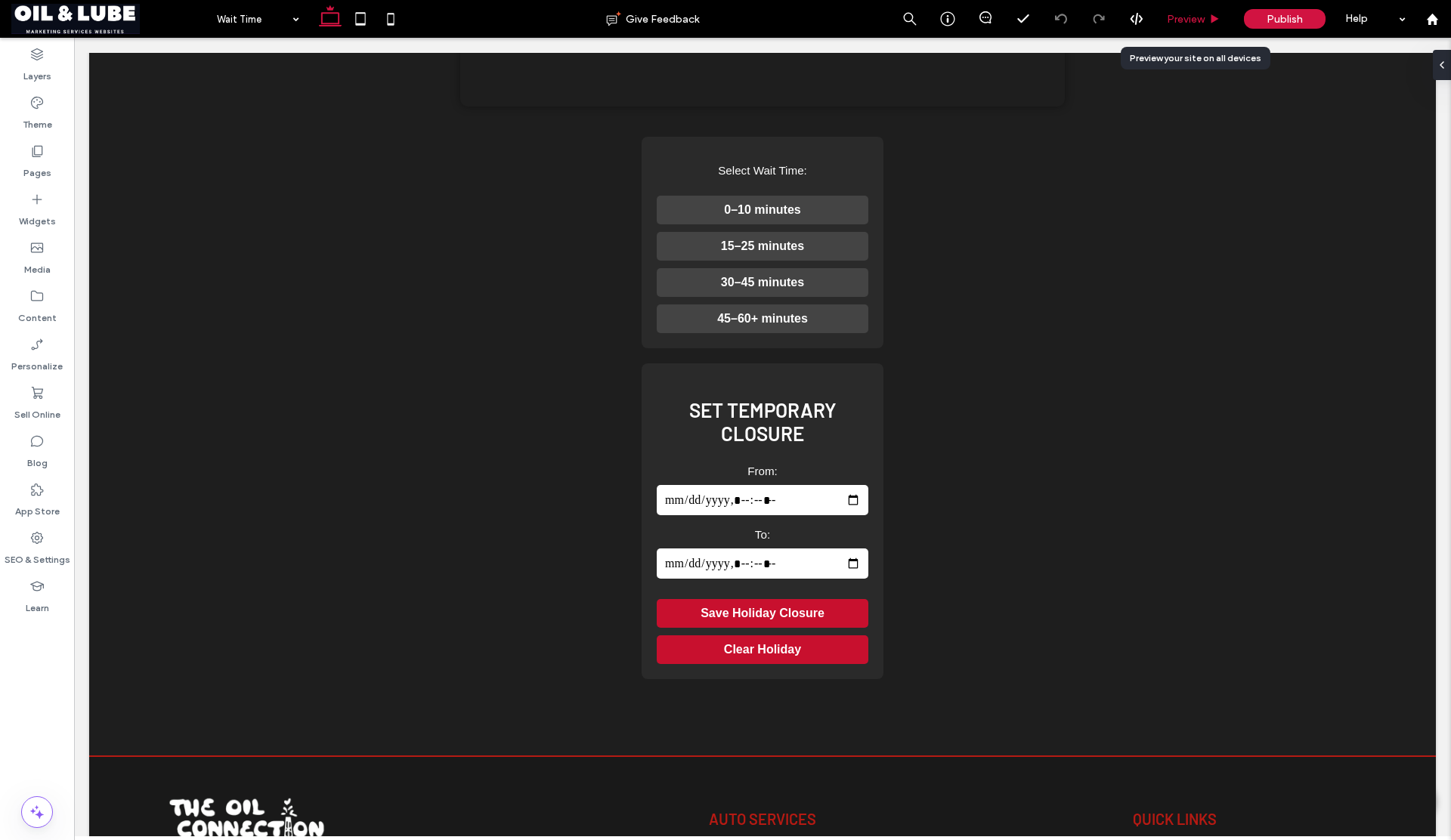
scroll to position [783, 0]
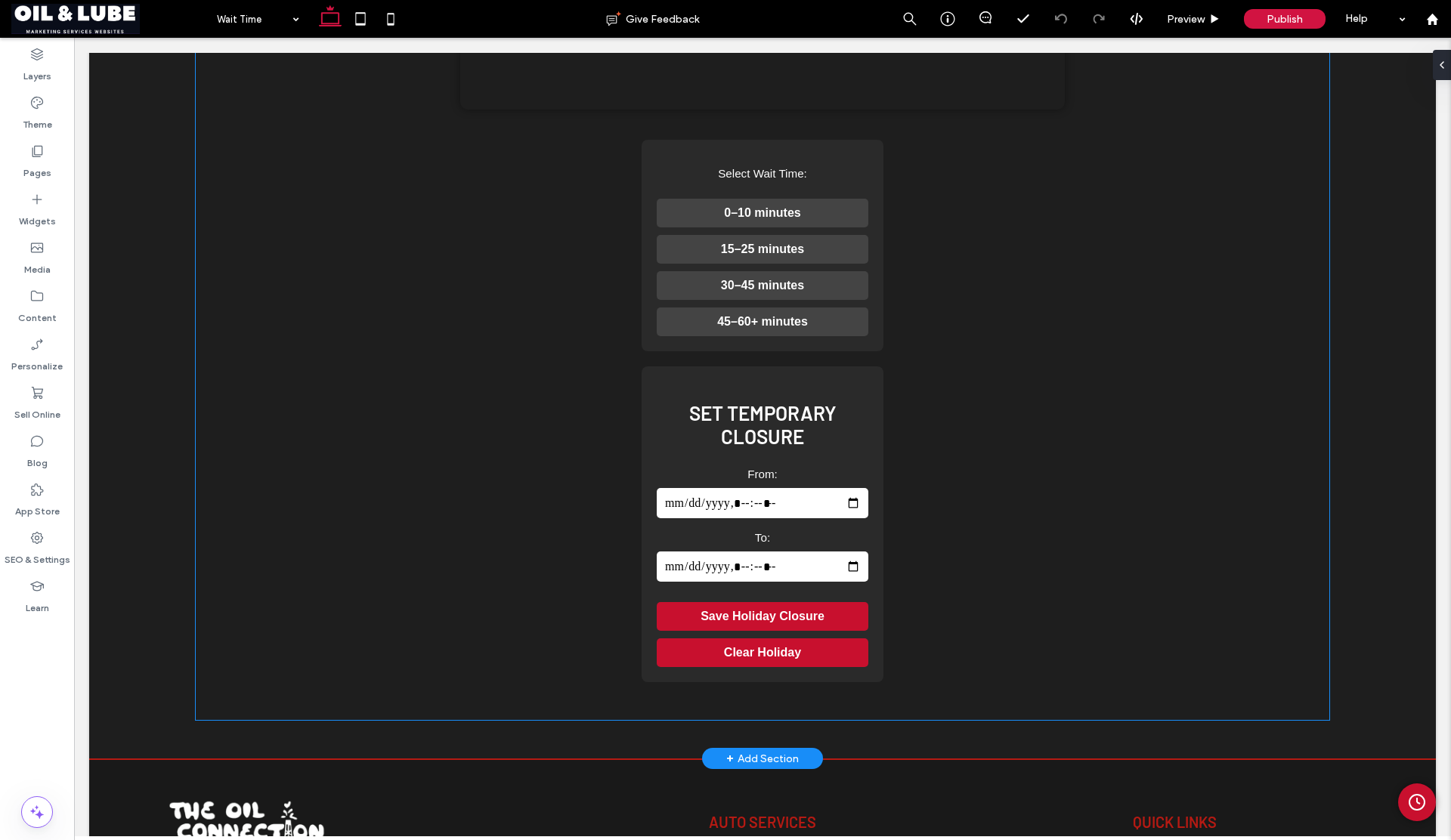
click at [489, 261] on div "Wait Time: Approximately 0–10 minutes Your browser does not support the video t…" at bounding box center [763, 214] width 1134 height 1013
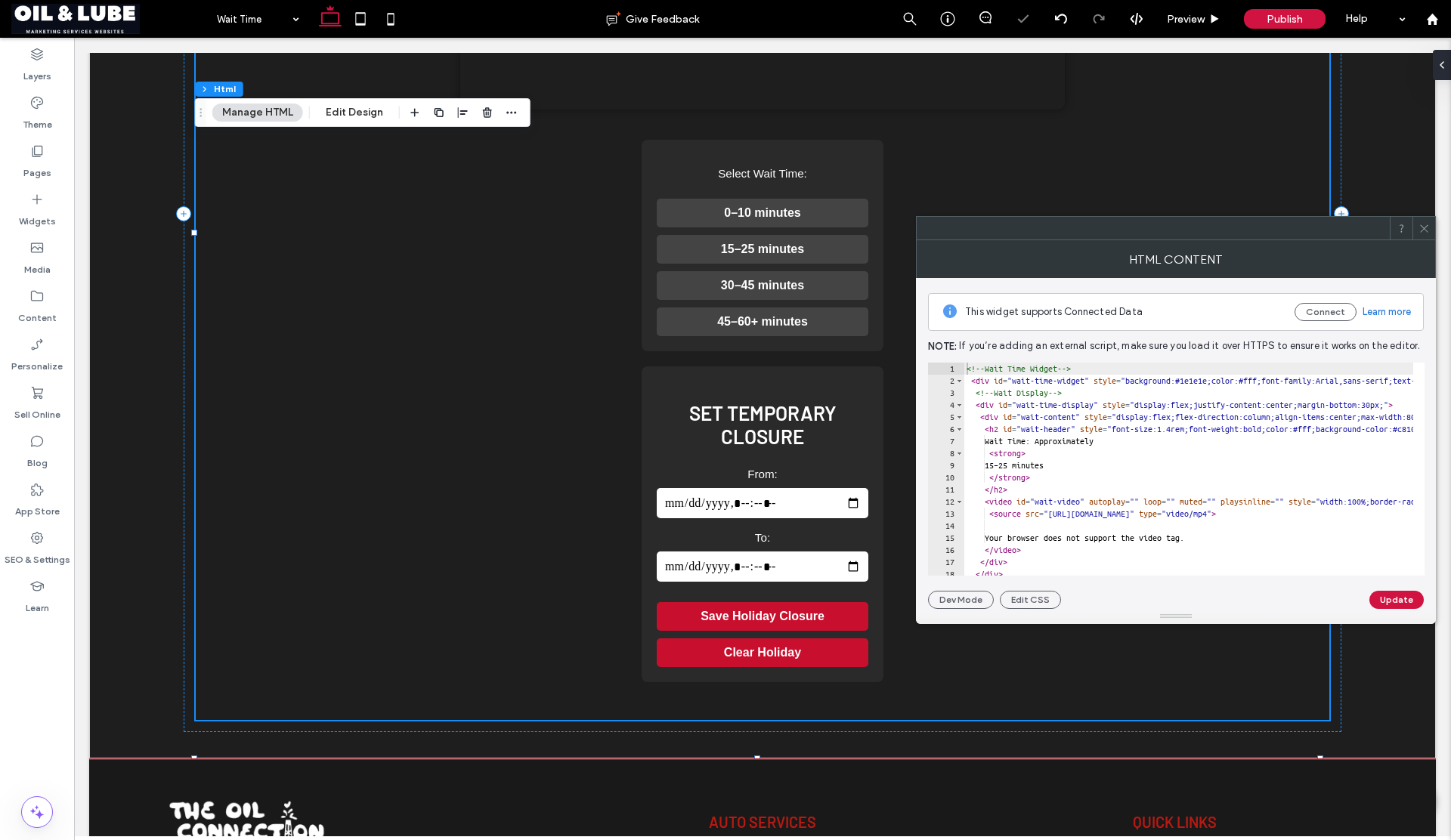
type textarea "**********"
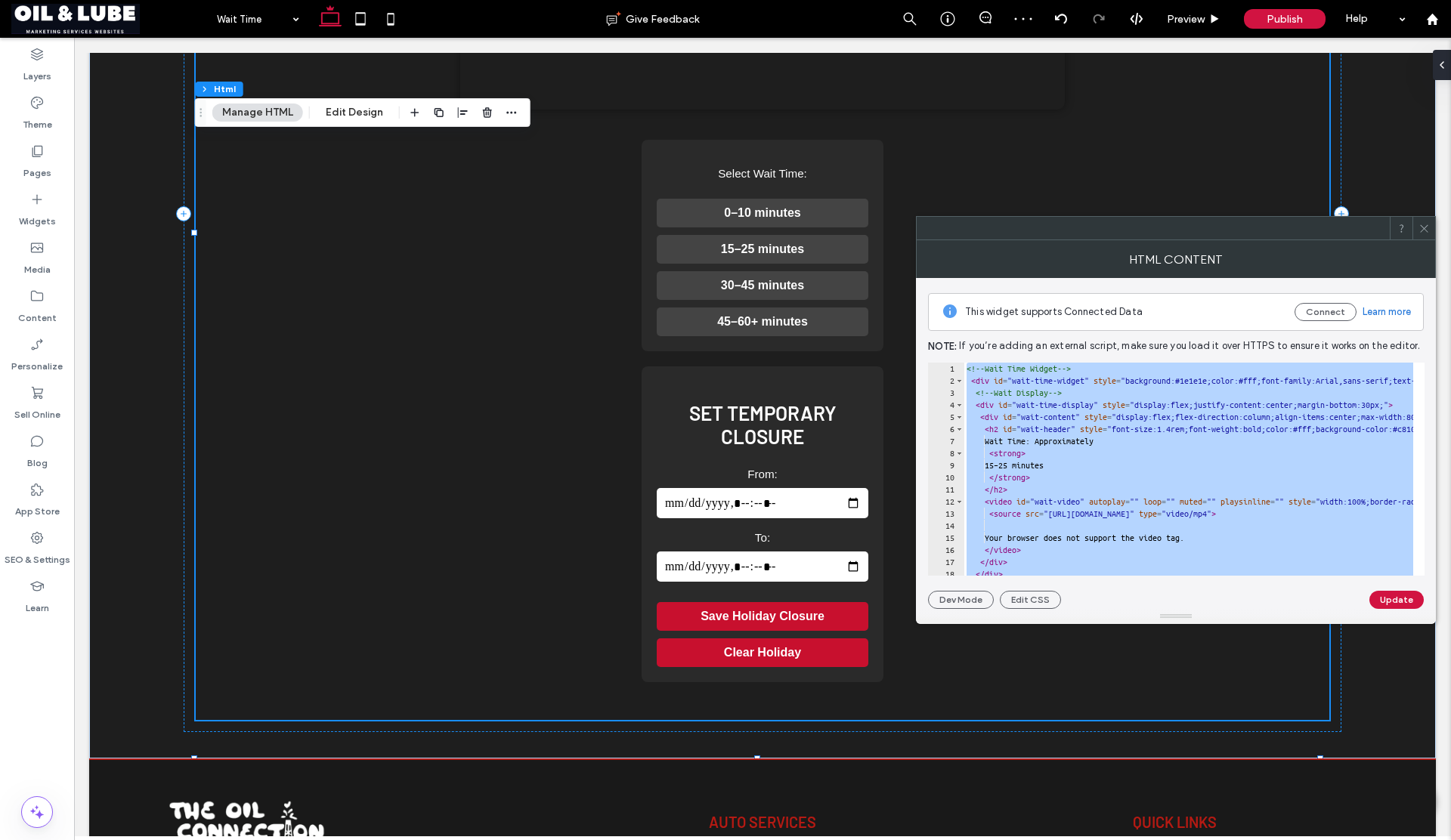
paste textarea "Cursor at row 155"
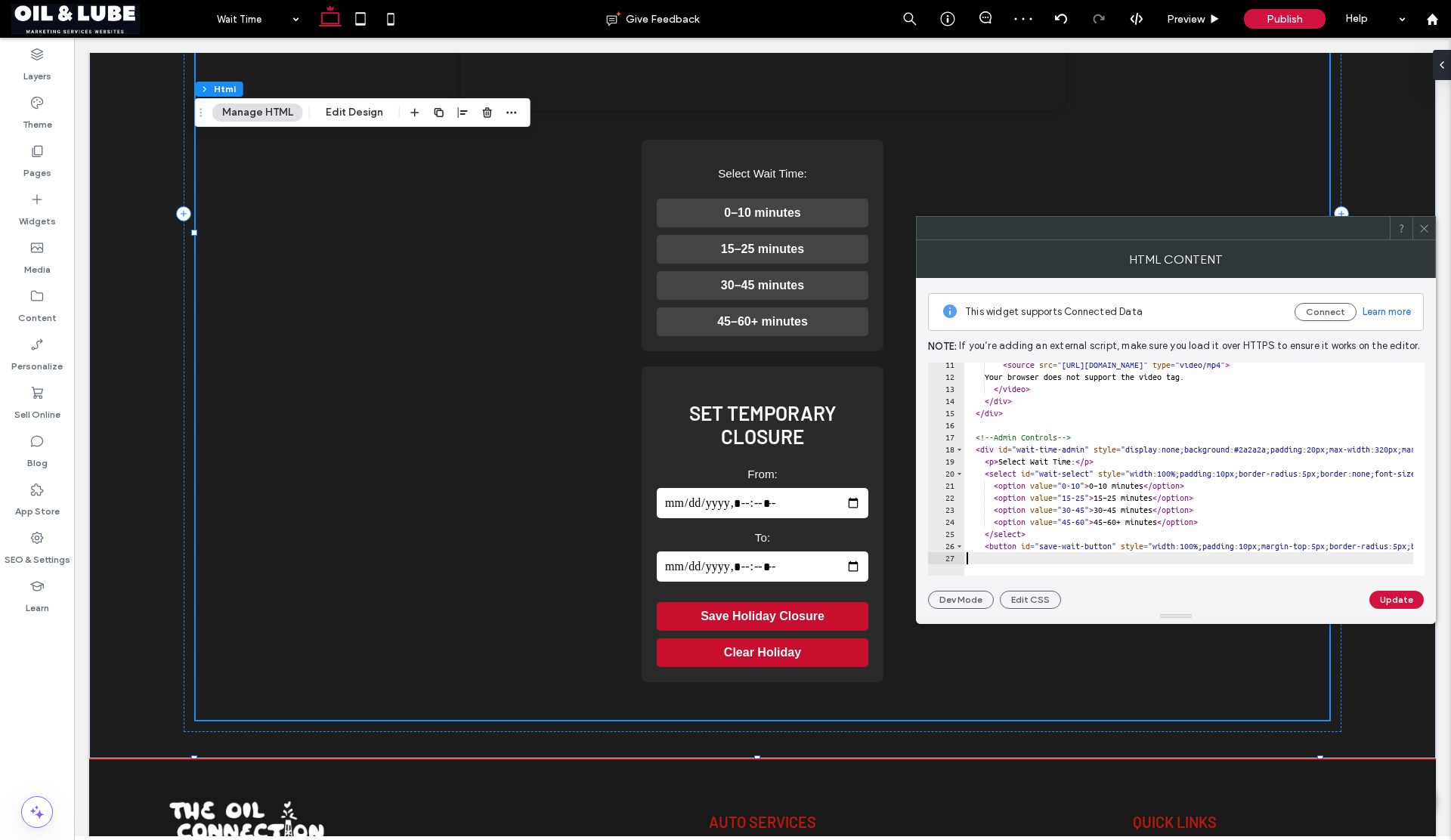
scroll to position [125, 0]
click at [1384, 596] on button "Update" at bounding box center [1396, 600] width 55 height 19
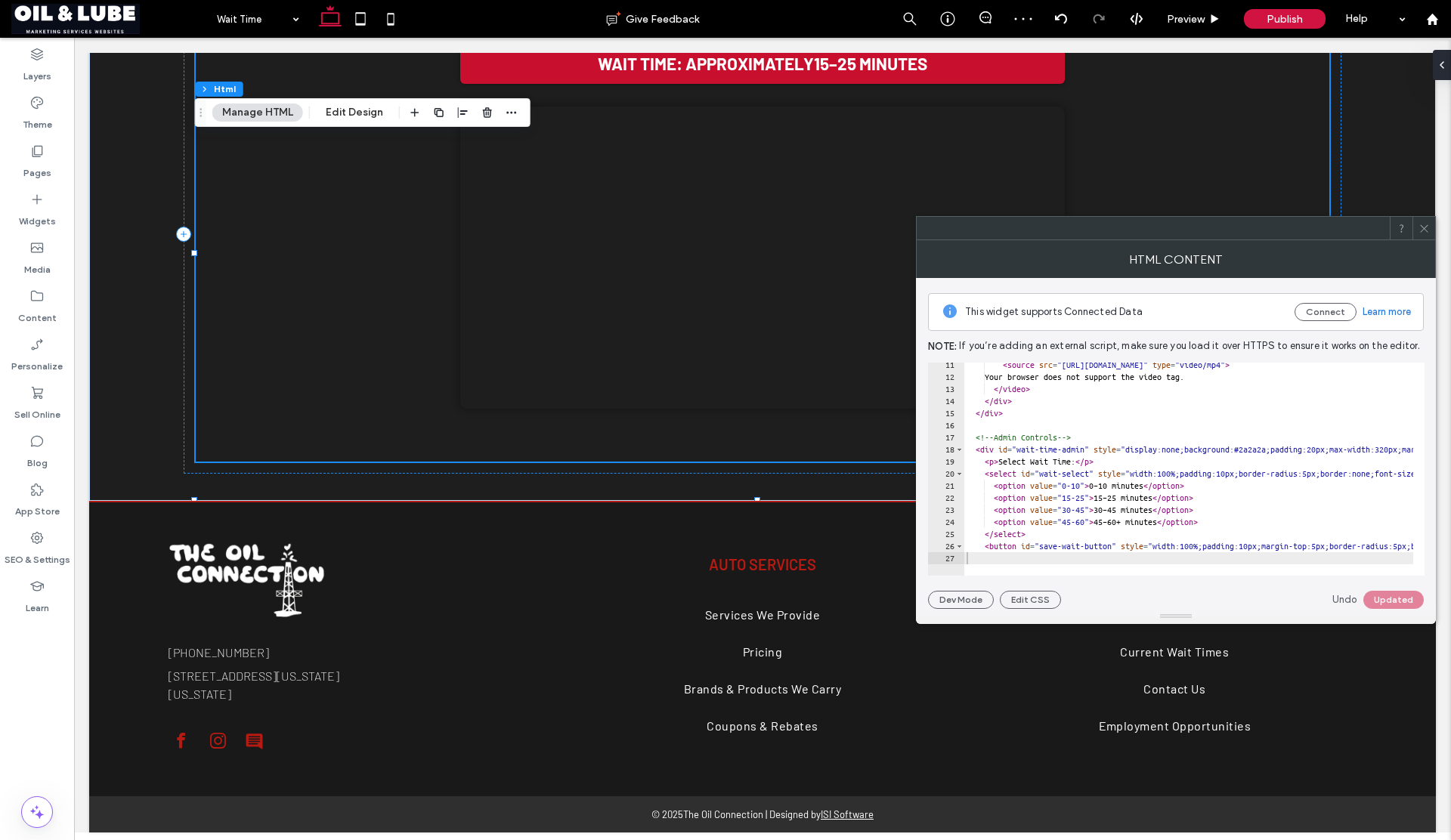
click at [1422, 226] on use at bounding box center [1424, 228] width 7 height 7
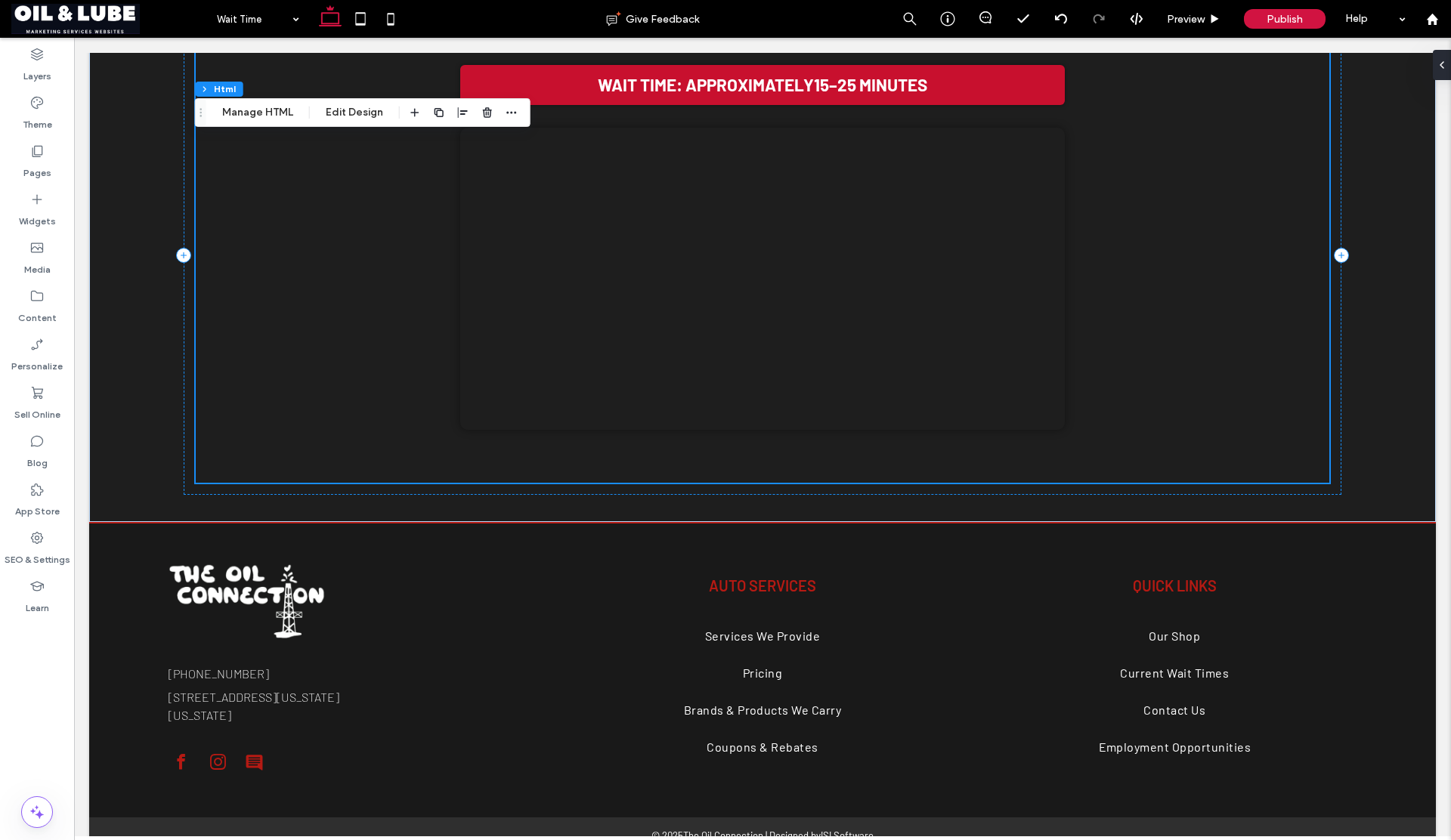
scroll to position [311, 0]
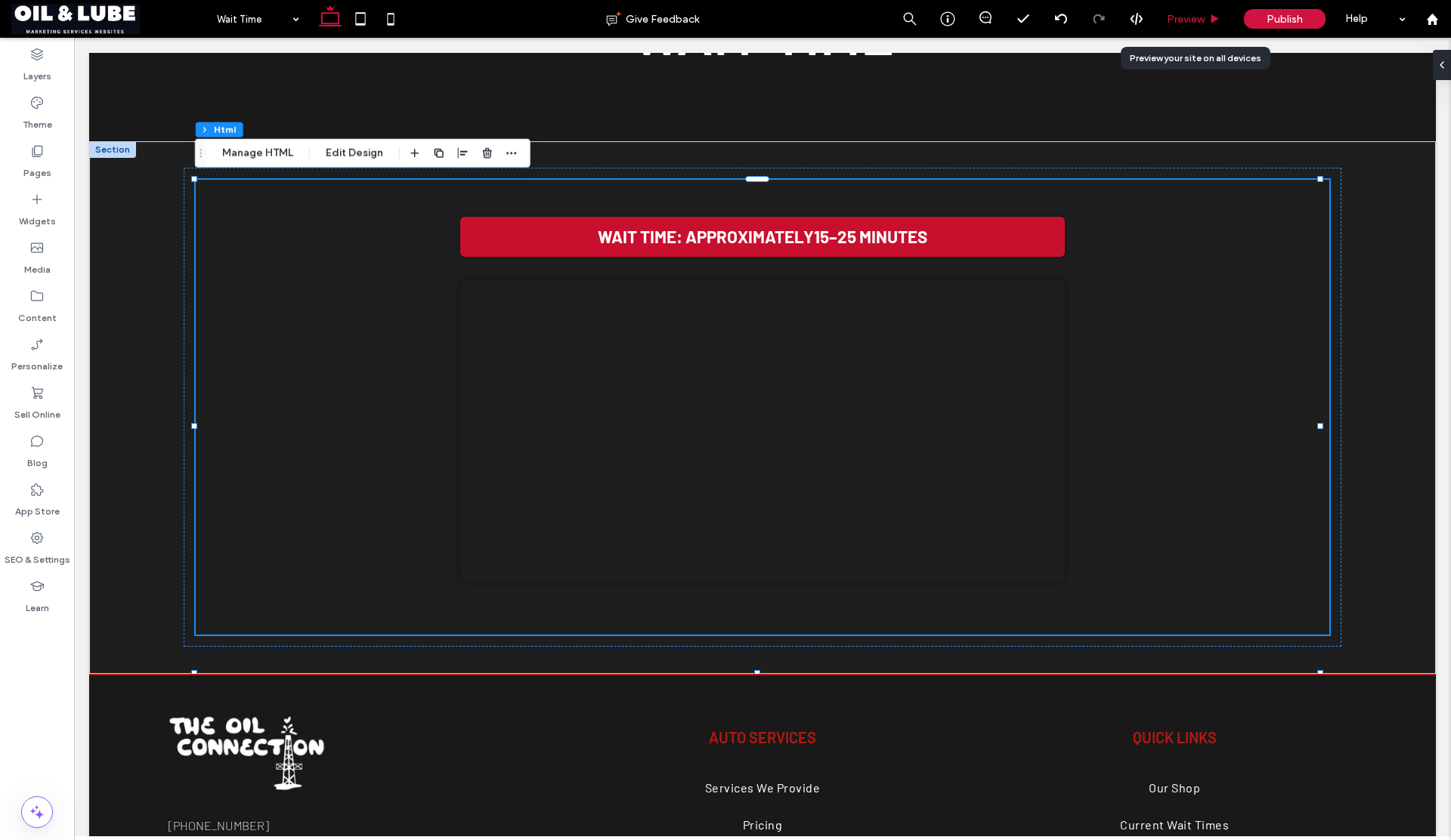
click at [1181, 17] on span "Preview" at bounding box center [1185, 20] width 38 height 13
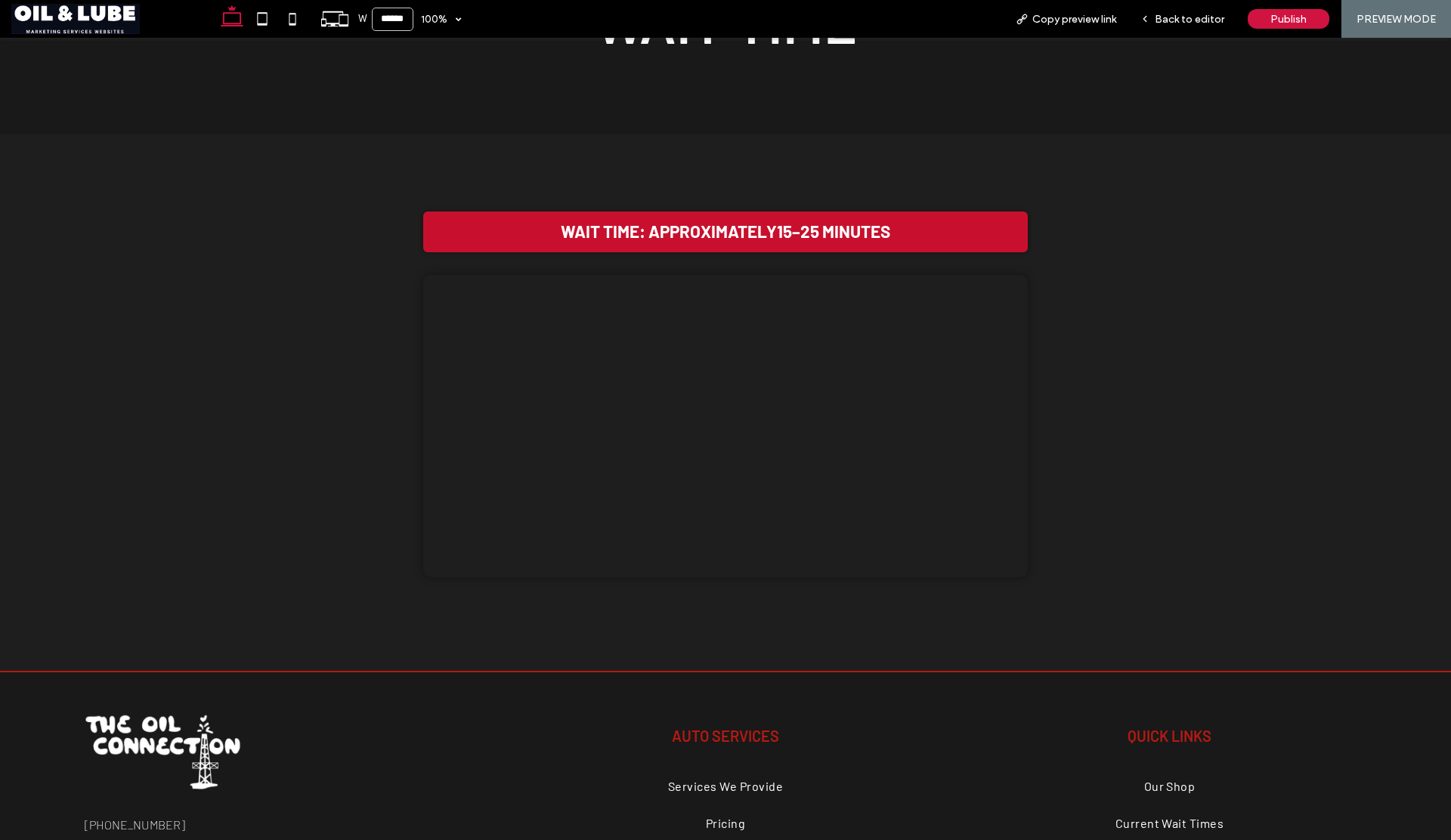
scroll to position [318, 0]
click at [1196, 23] on span "Back to editor" at bounding box center [1189, 20] width 70 height 13
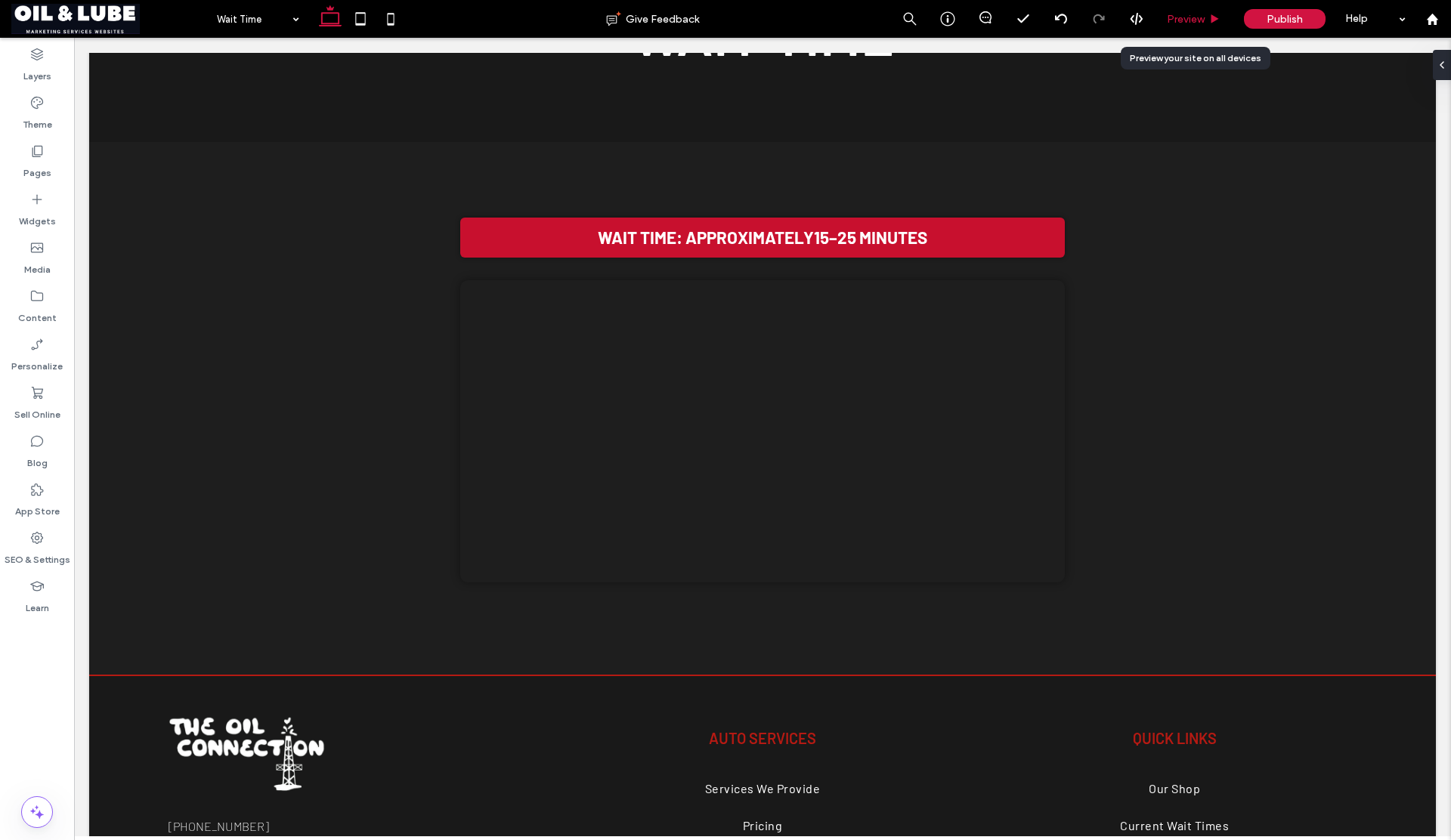
scroll to position [309, 0]
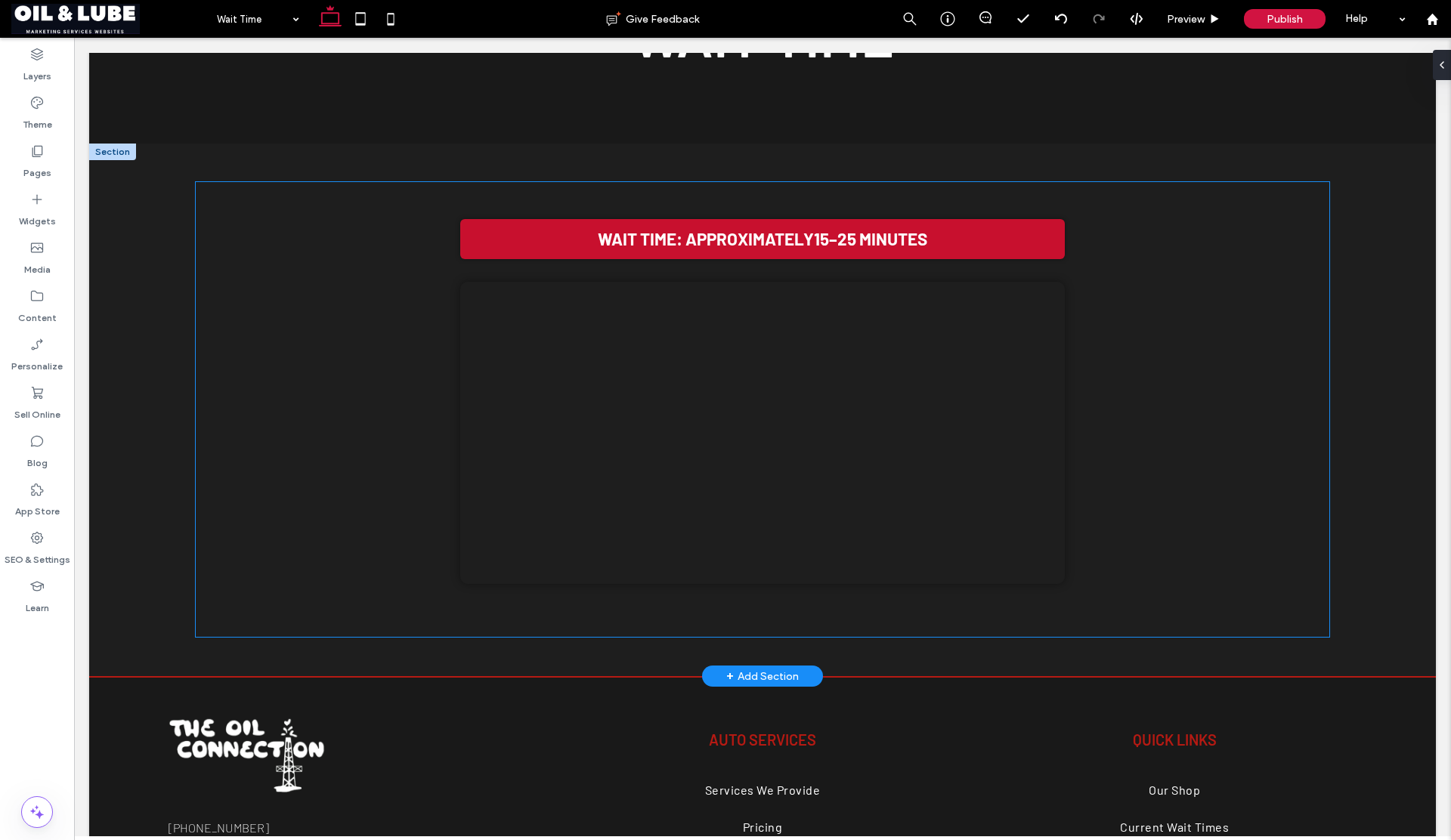
click at [1062, 253] on div "Wait Time: Approximately 15–25 minutes Your browser does not support the video …" at bounding box center [763, 398] width 1089 height 387
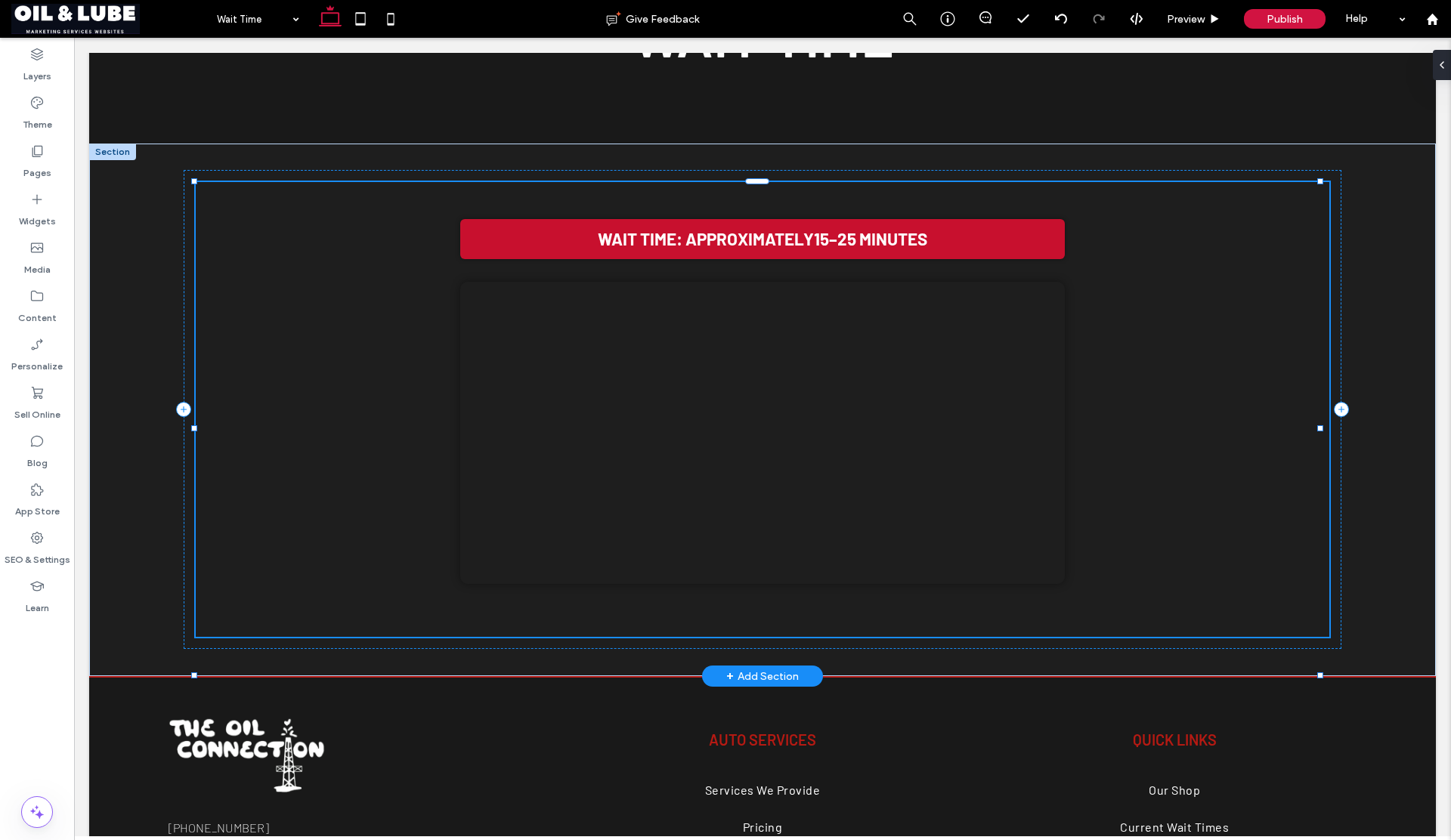
click at [1062, 253] on div "Wait Time: Approximately 15–25 minutes Your browser does not support the video …" at bounding box center [763, 398] width 1089 height 387
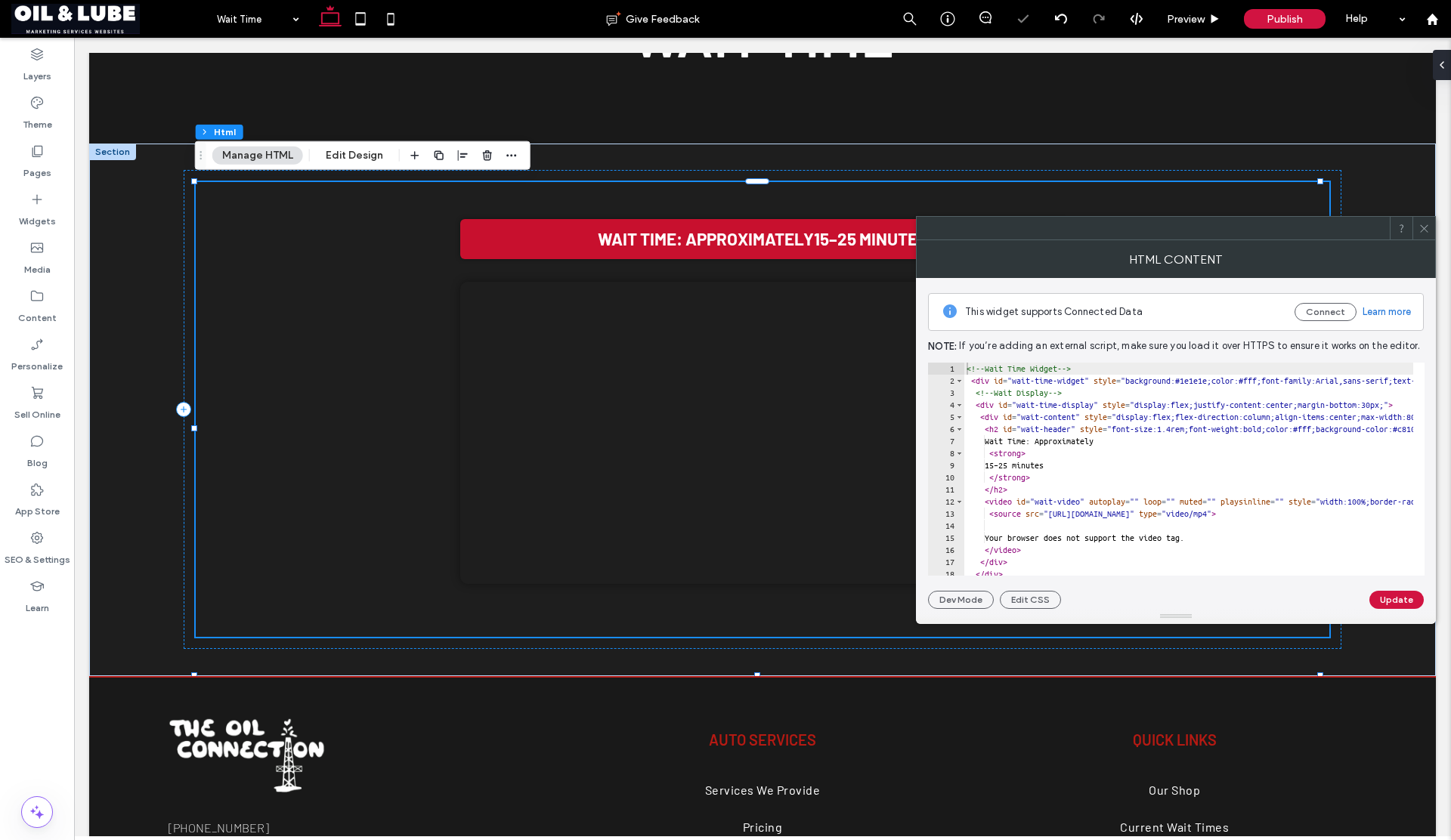
click at [1421, 227] on icon at bounding box center [1424, 229] width 11 height 11
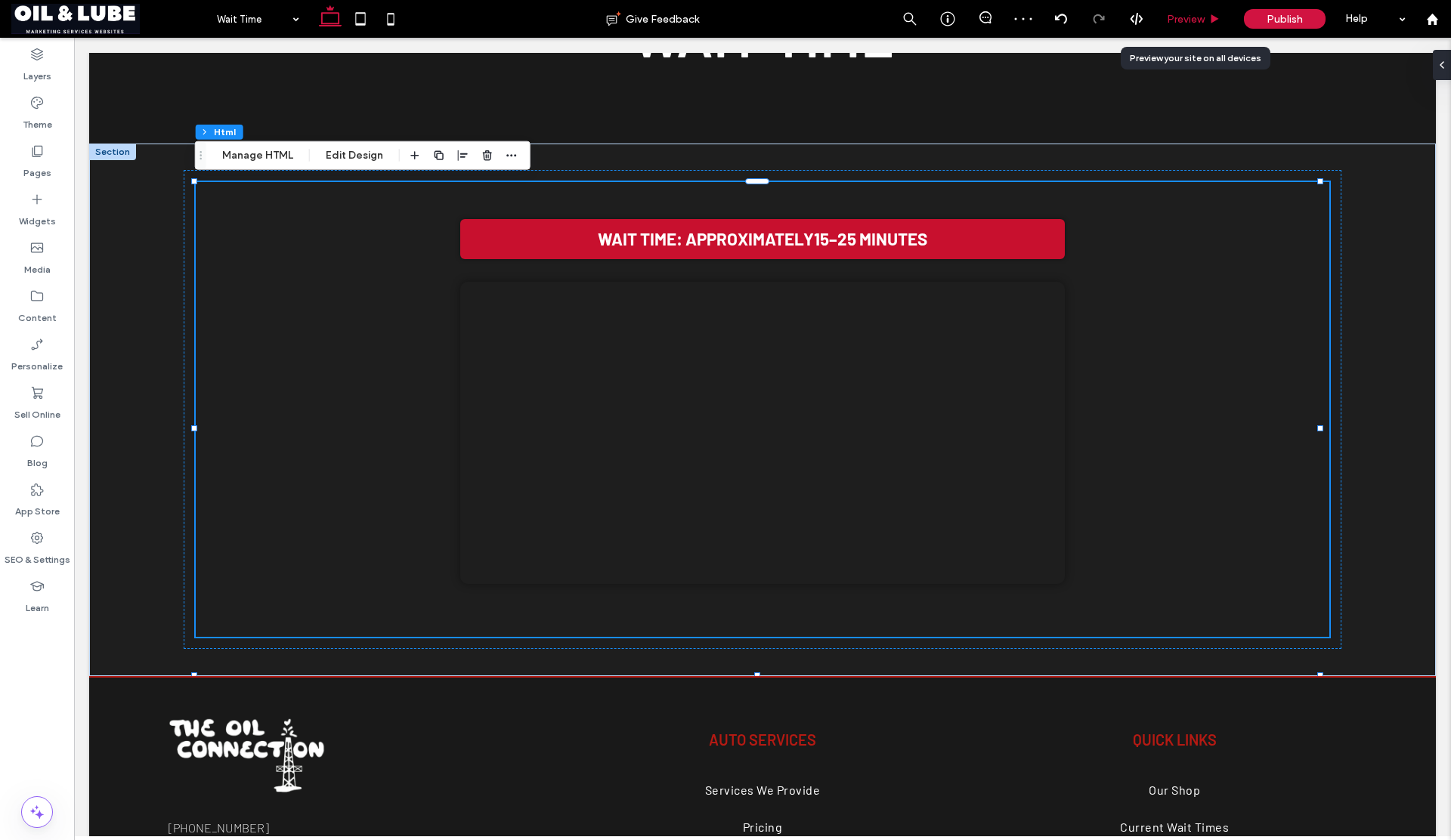
click at [1175, 15] on span "Preview" at bounding box center [1185, 20] width 38 height 13
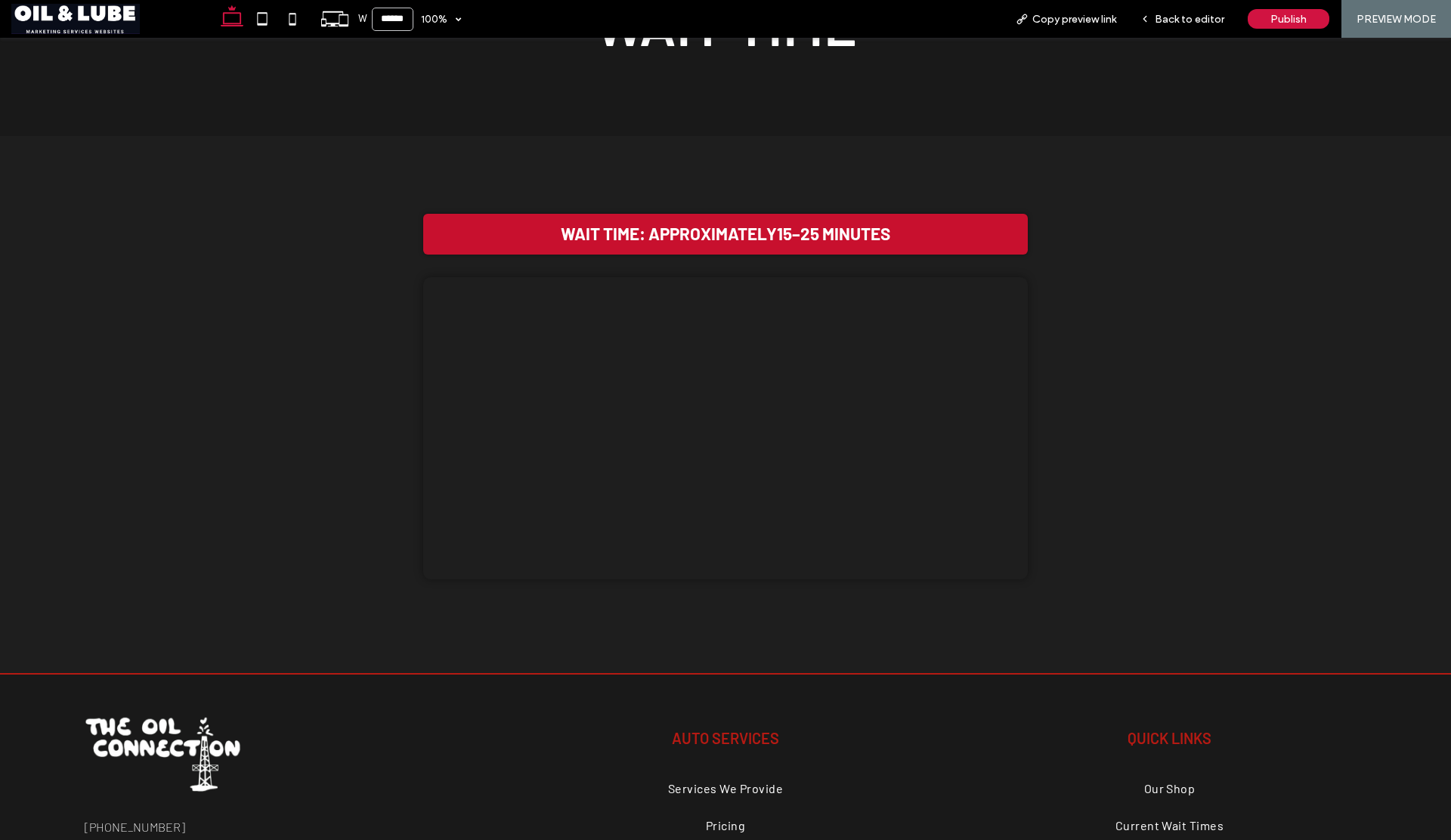
scroll to position [316, 0]
click at [62, 151] on div "**********" at bounding box center [725, 404] width 1451 height 537
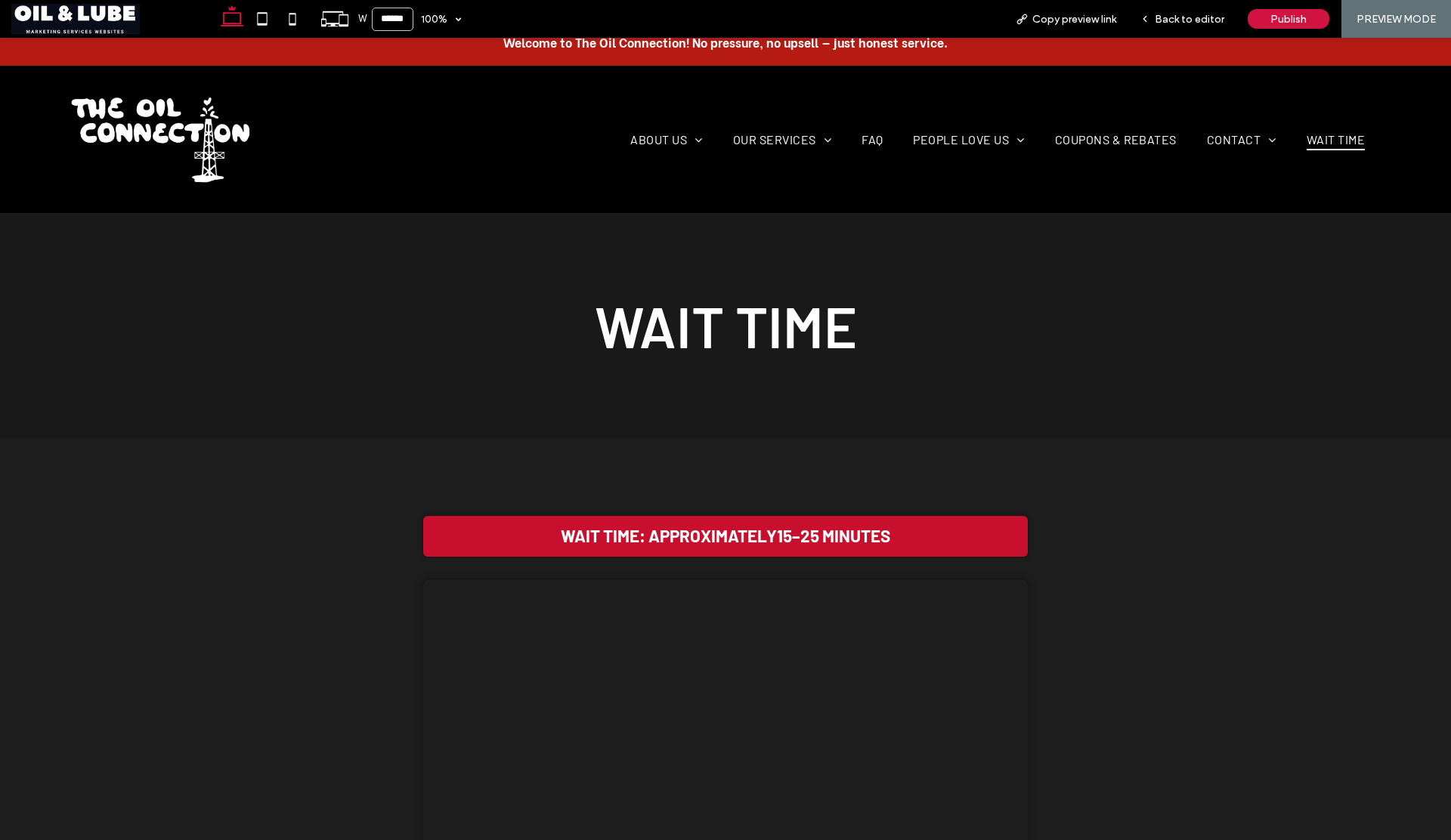
scroll to position [33, 0]
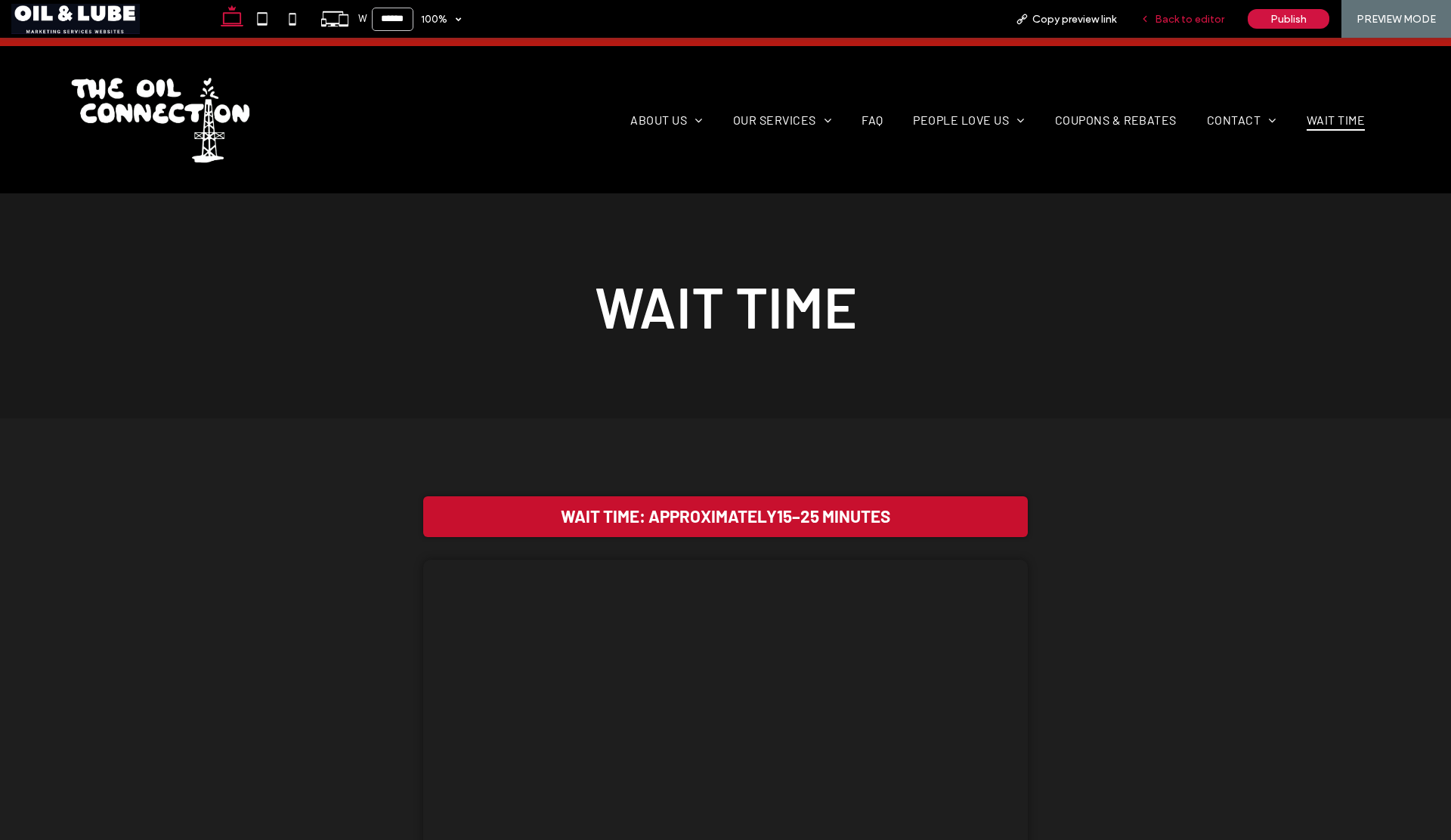
click at [1181, 19] on span "Back to editor" at bounding box center [1189, 20] width 70 height 13
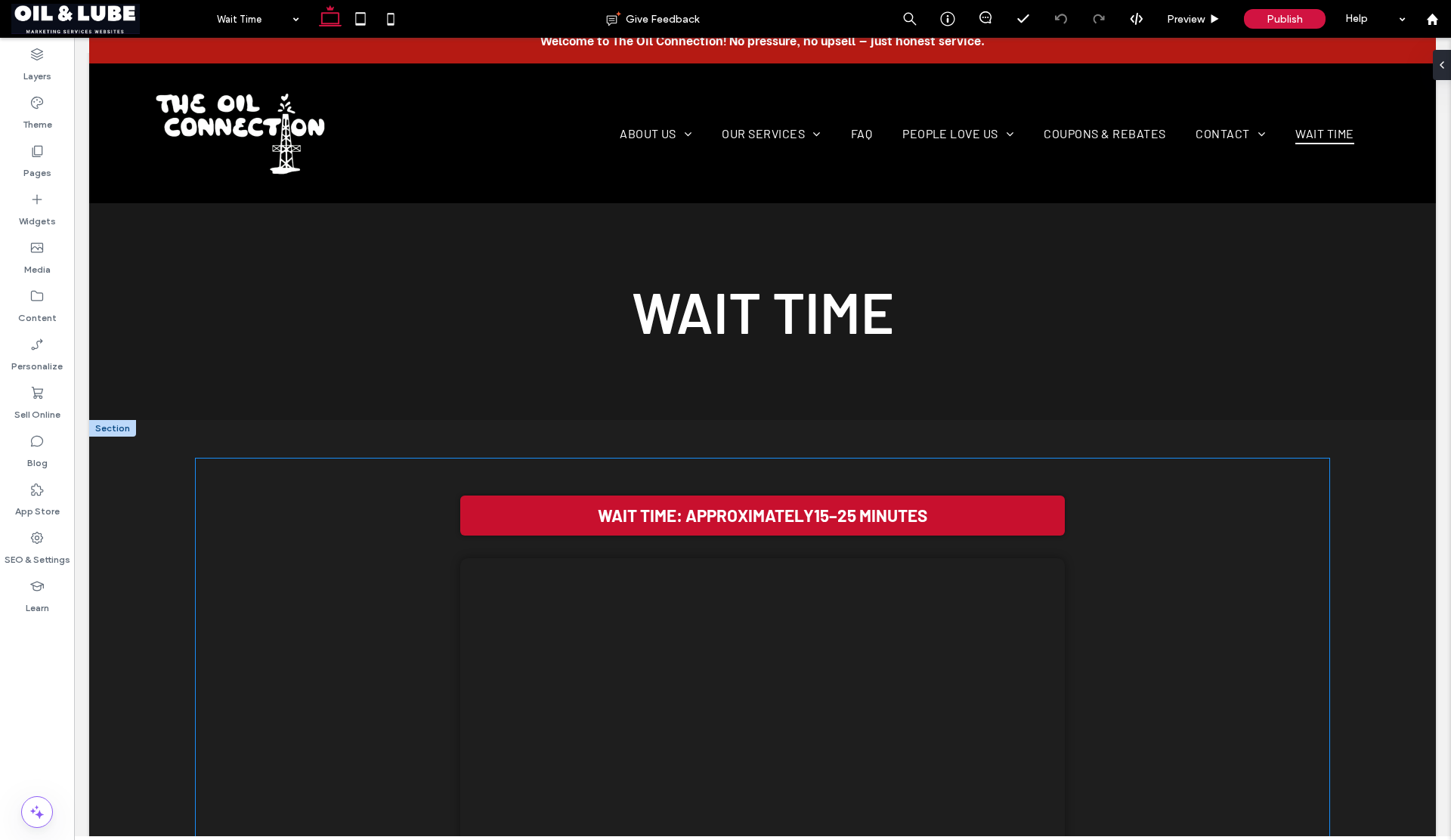
click at [429, 494] on div "Wait Time: Approximately 15–25 minutes Your browser does not support the video …" at bounding box center [763, 675] width 1089 height 387
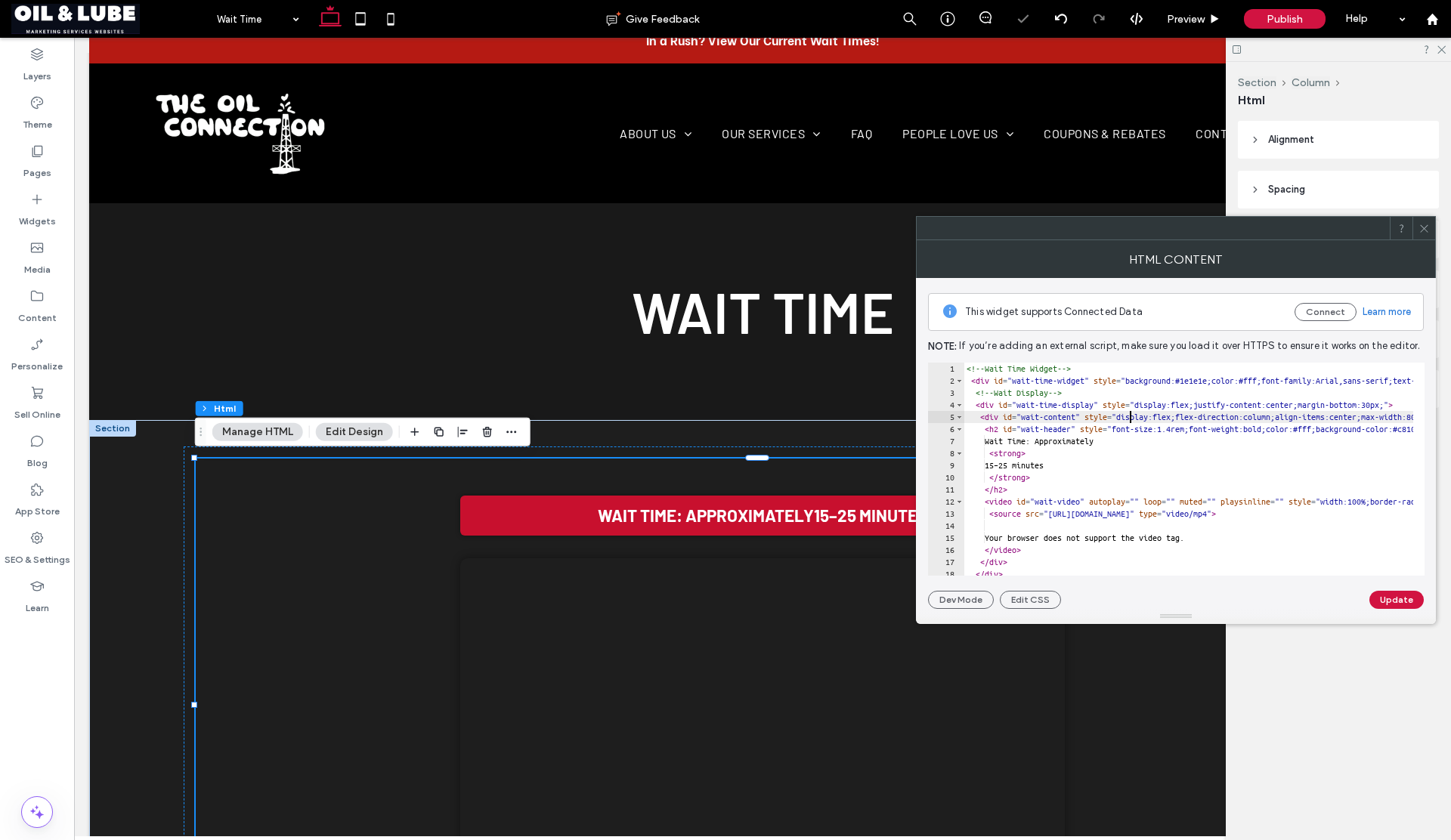
type textarea "****** *******"
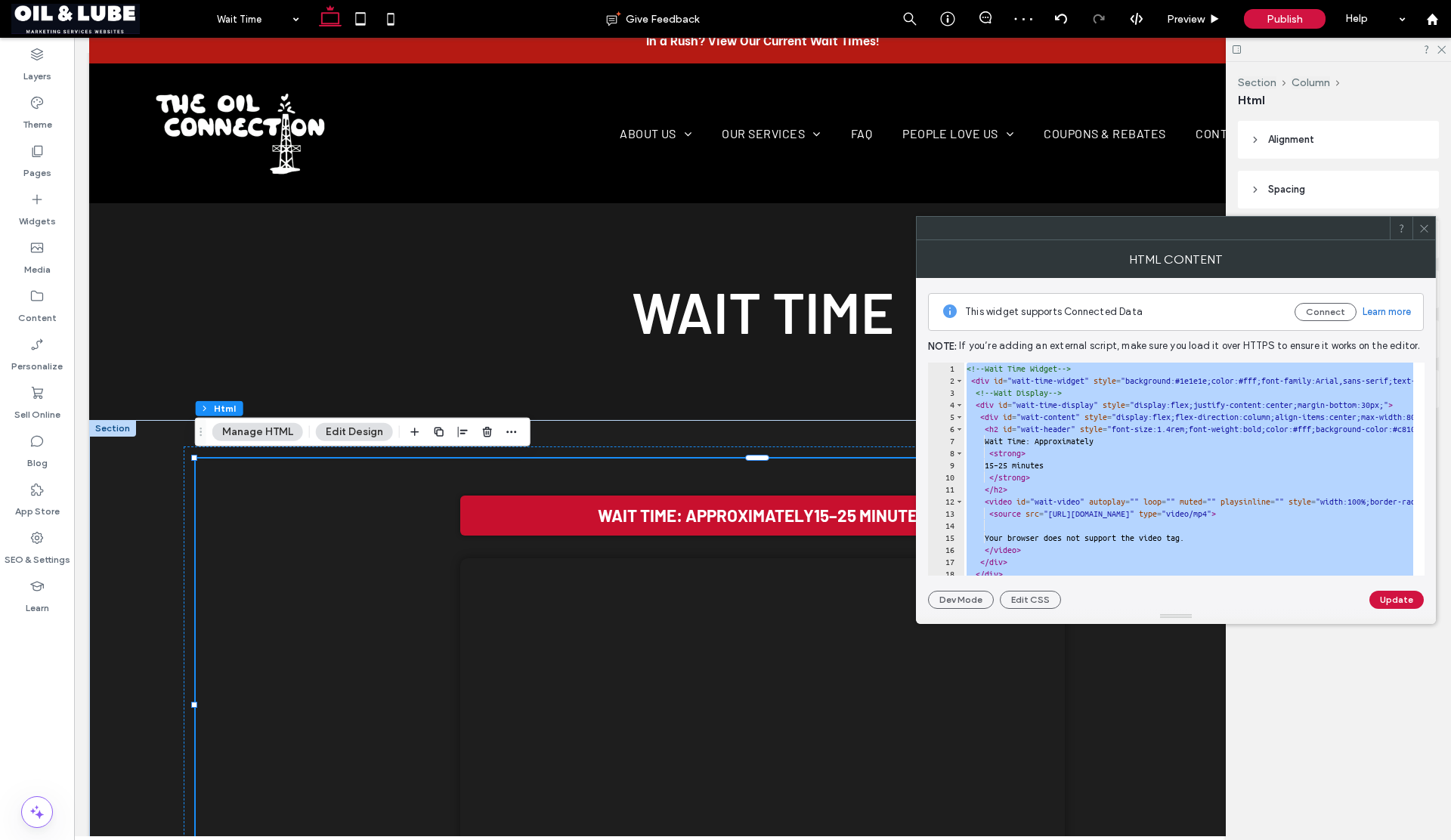
paste textarea "Cursor at row 39"
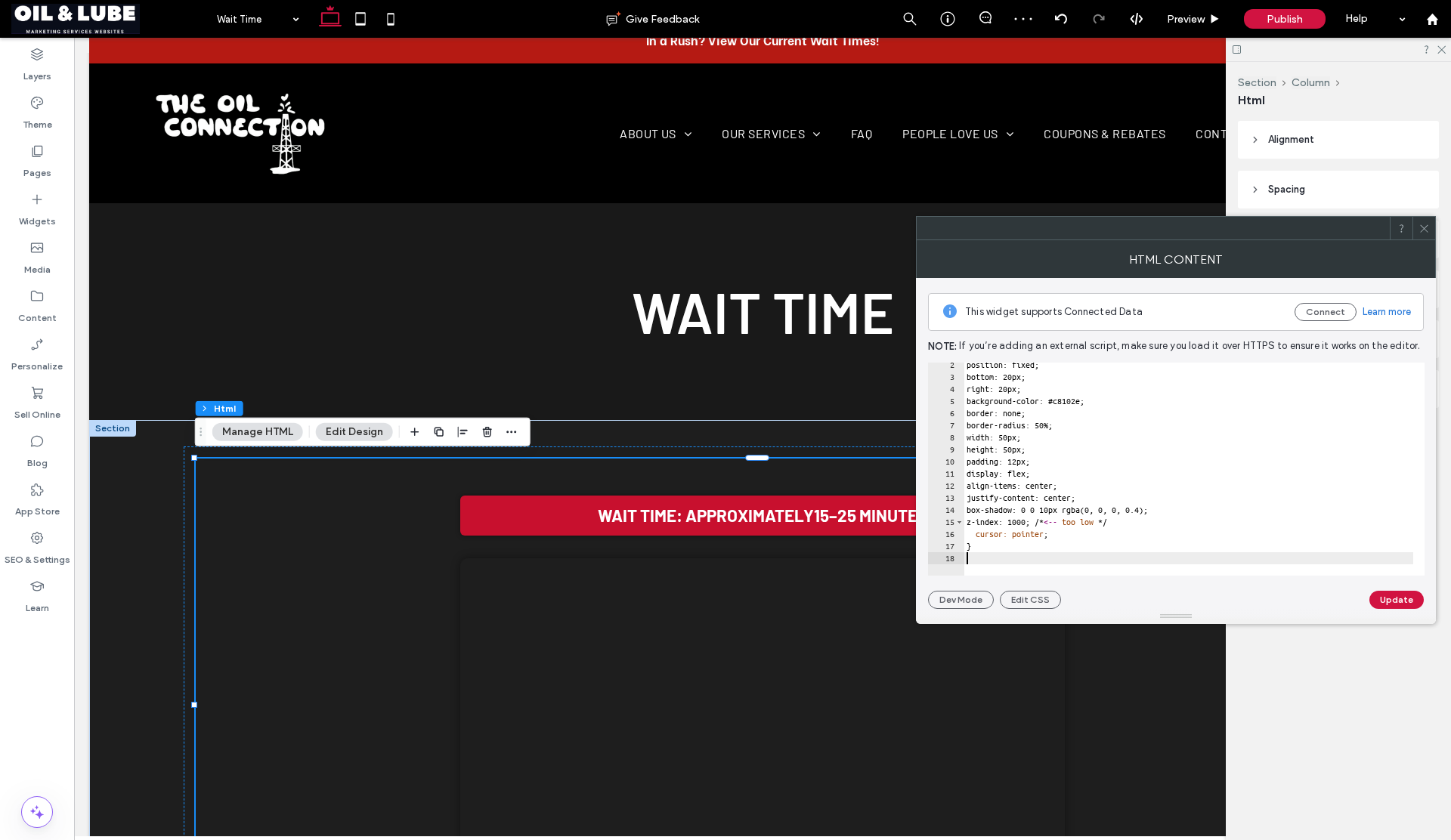
scroll to position [5, 0]
click at [1386, 597] on button "Update" at bounding box center [1396, 600] width 55 height 19
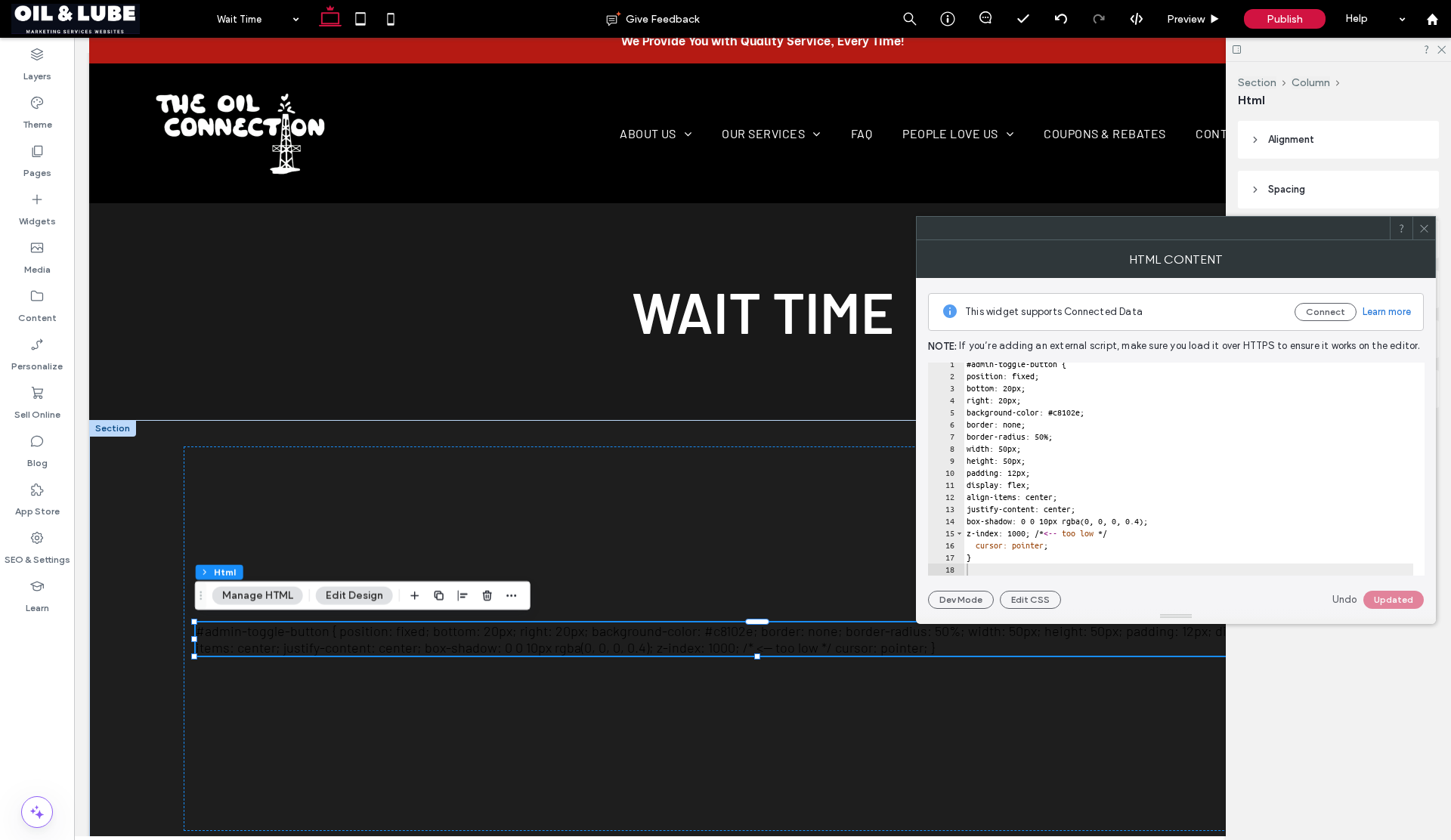
click at [1233, 409] on div "#admin-toggle-button { position: fixed; bottom: 20px; right: 20px; background-c…" at bounding box center [1189, 476] width 450 height 237
type textarea "*"
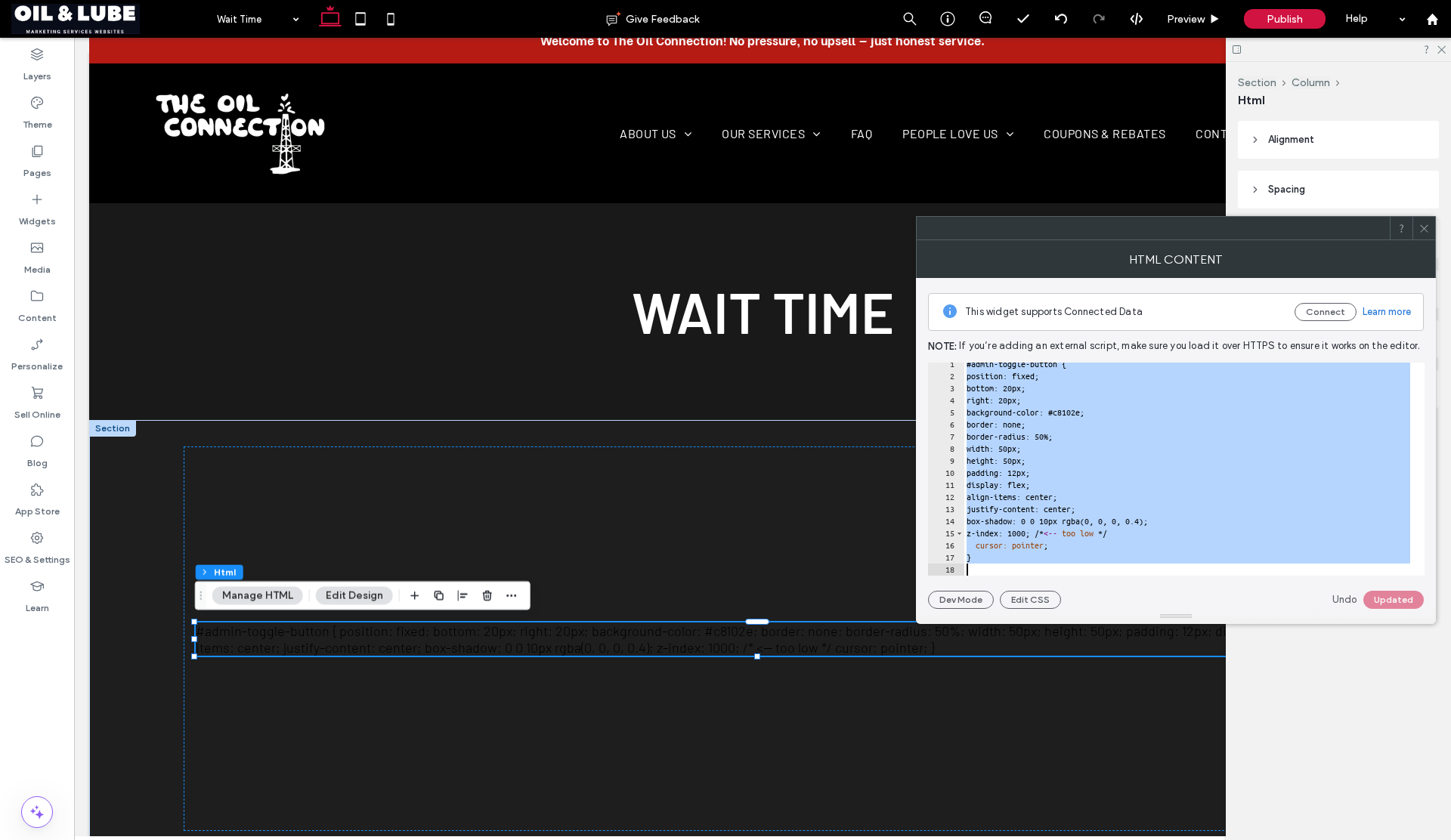
paste textarea "Cursor at row 18"
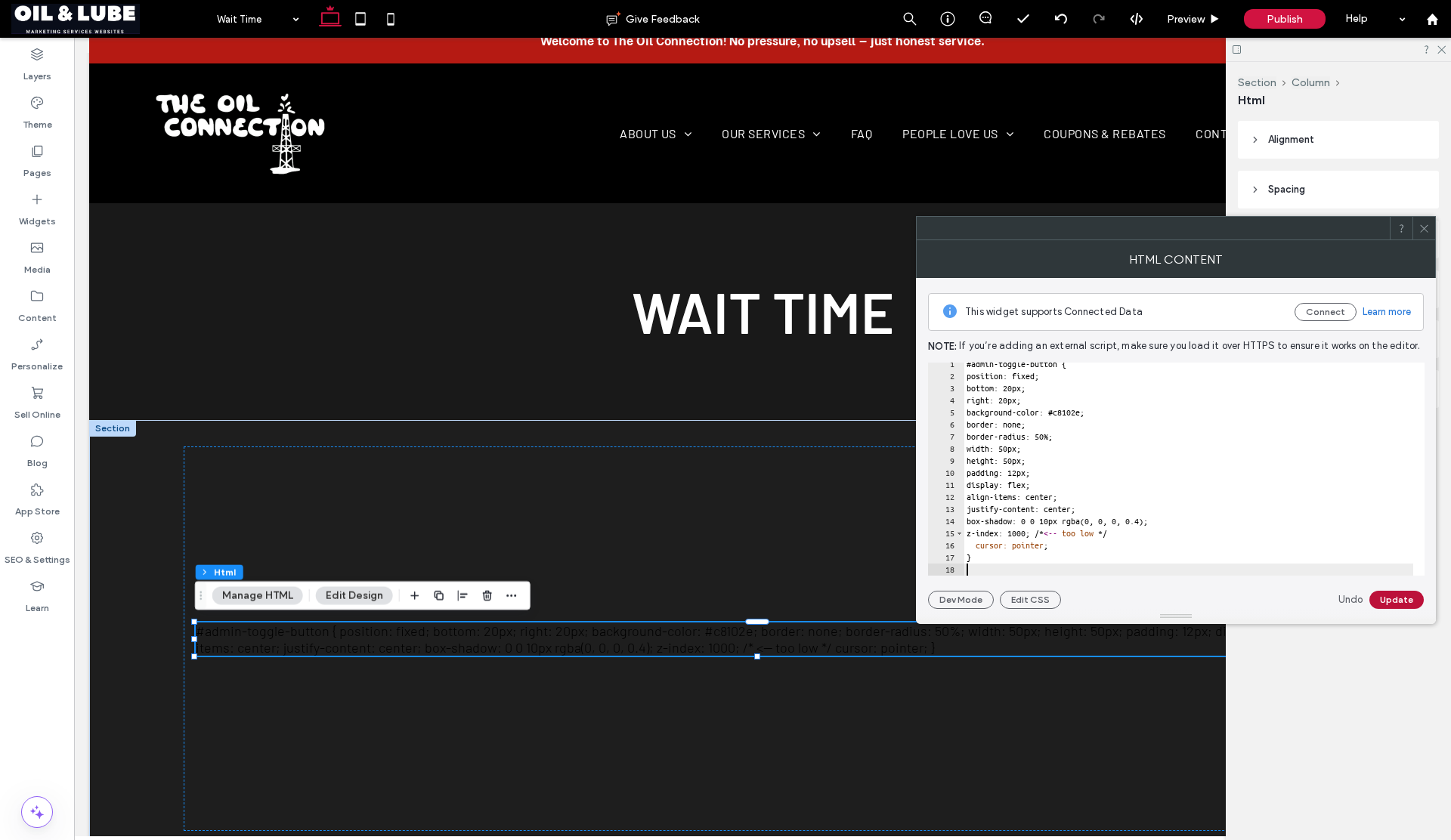
click at [1389, 597] on button "Update" at bounding box center [1396, 600] width 55 height 19
drag, startPoint x: 1425, startPoint y: 226, endPoint x: 1387, endPoint y: 236, distance: 39.3
click at [1425, 226] on icon at bounding box center [1424, 229] width 11 height 11
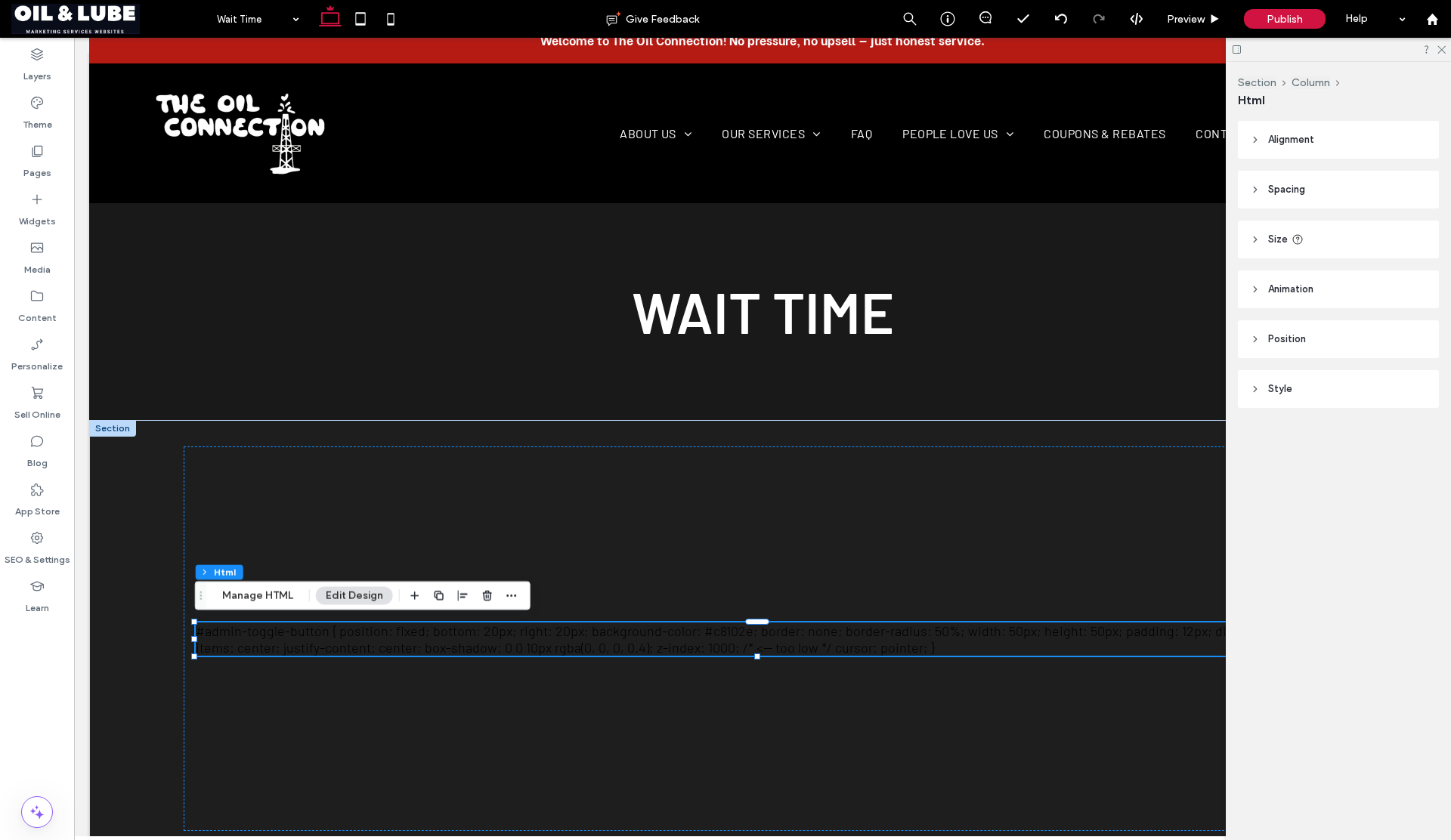
click at [541, 641] on div "#admin-toggle-button { position: fixed; bottom: 20px; right: 20px; background-c…" at bounding box center [763, 639] width 1134 height 33
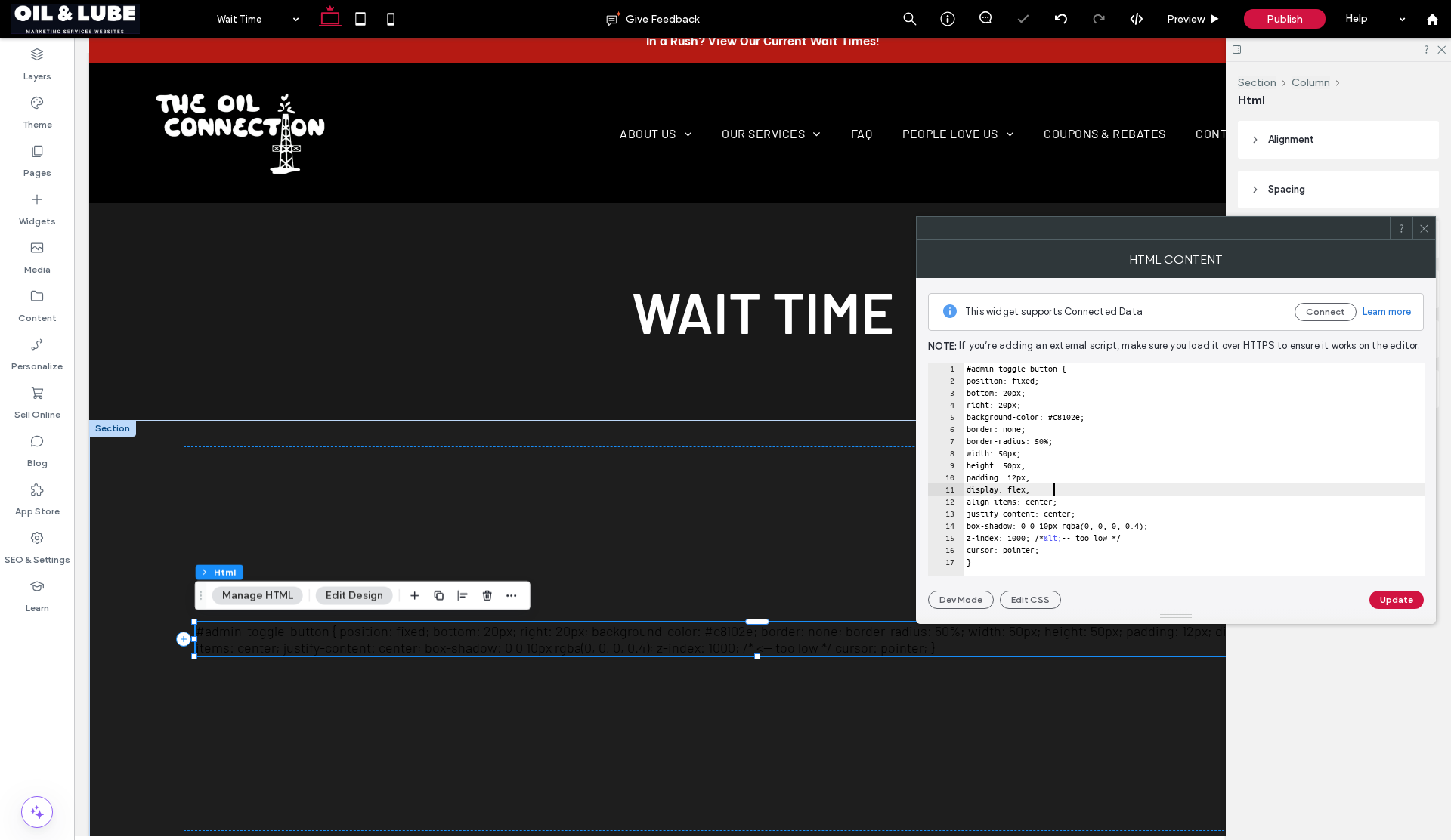
click at [1195, 489] on div "#admin-toggle-button { position: fixed; bottom: 20px; right: 20px; background-c…" at bounding box center [1194, 480] width 461 height 237
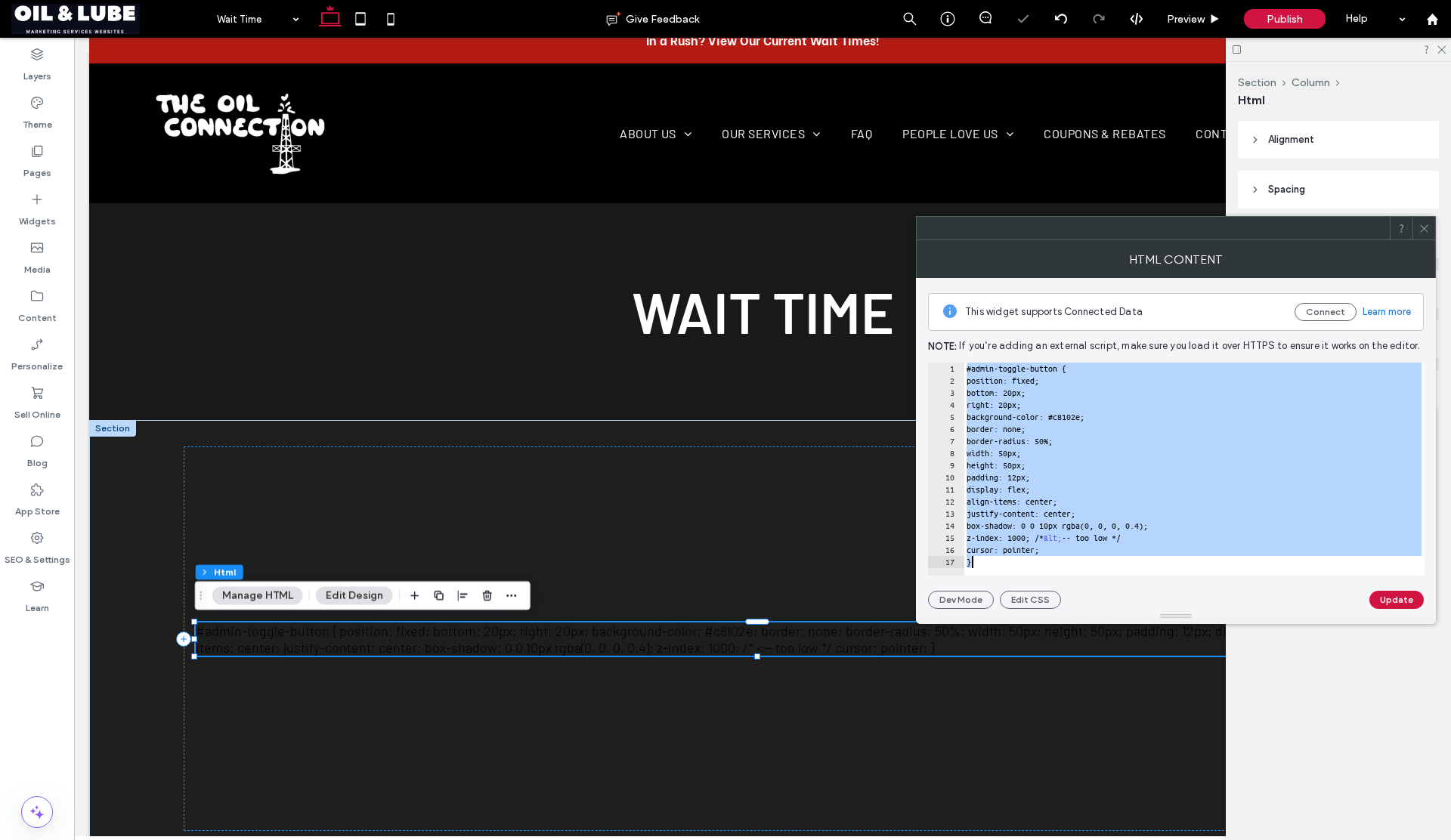
type textarea "**********"
paste textarea "Cursor at row 17"
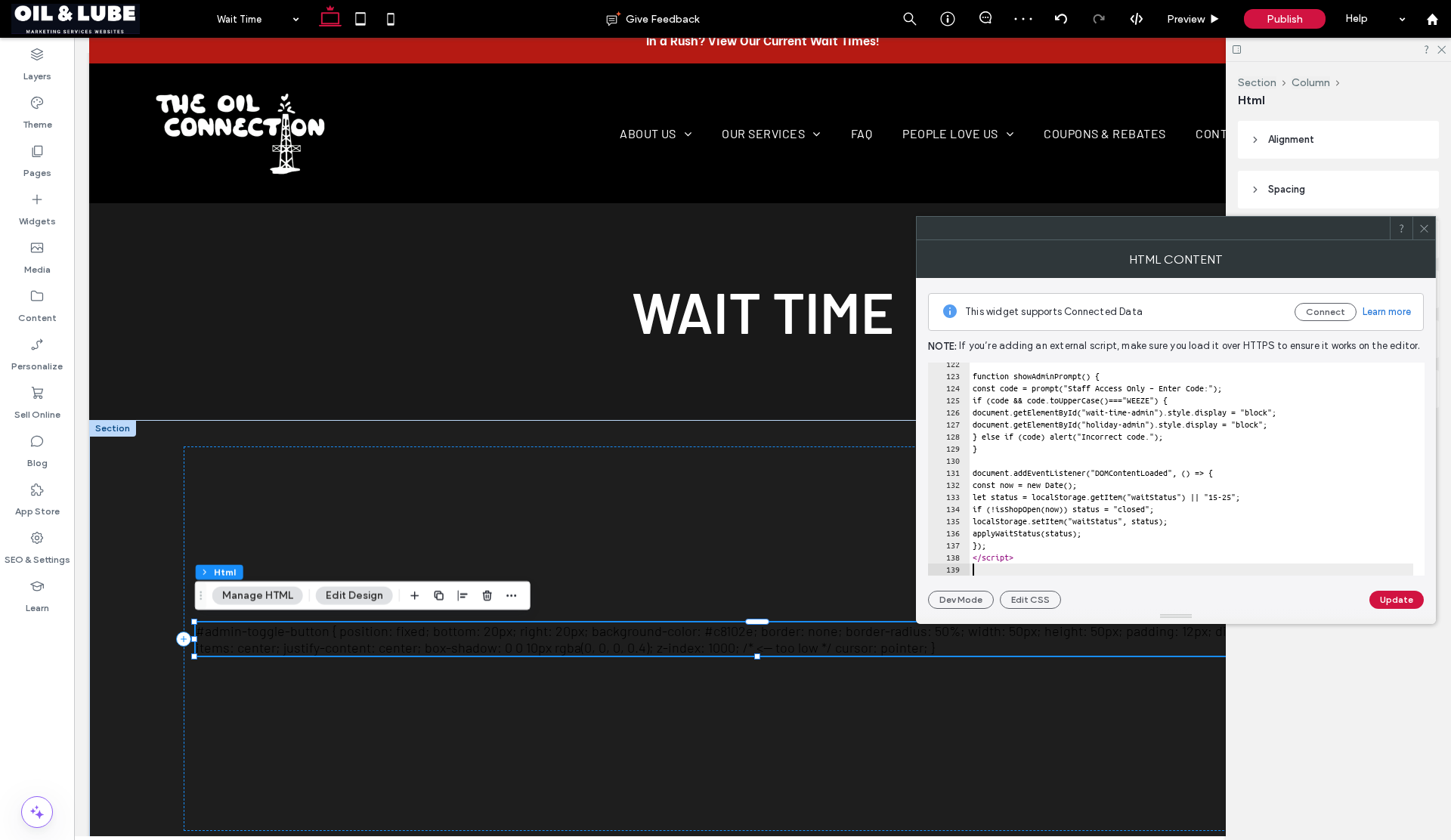
scroll to position [1467, 0]
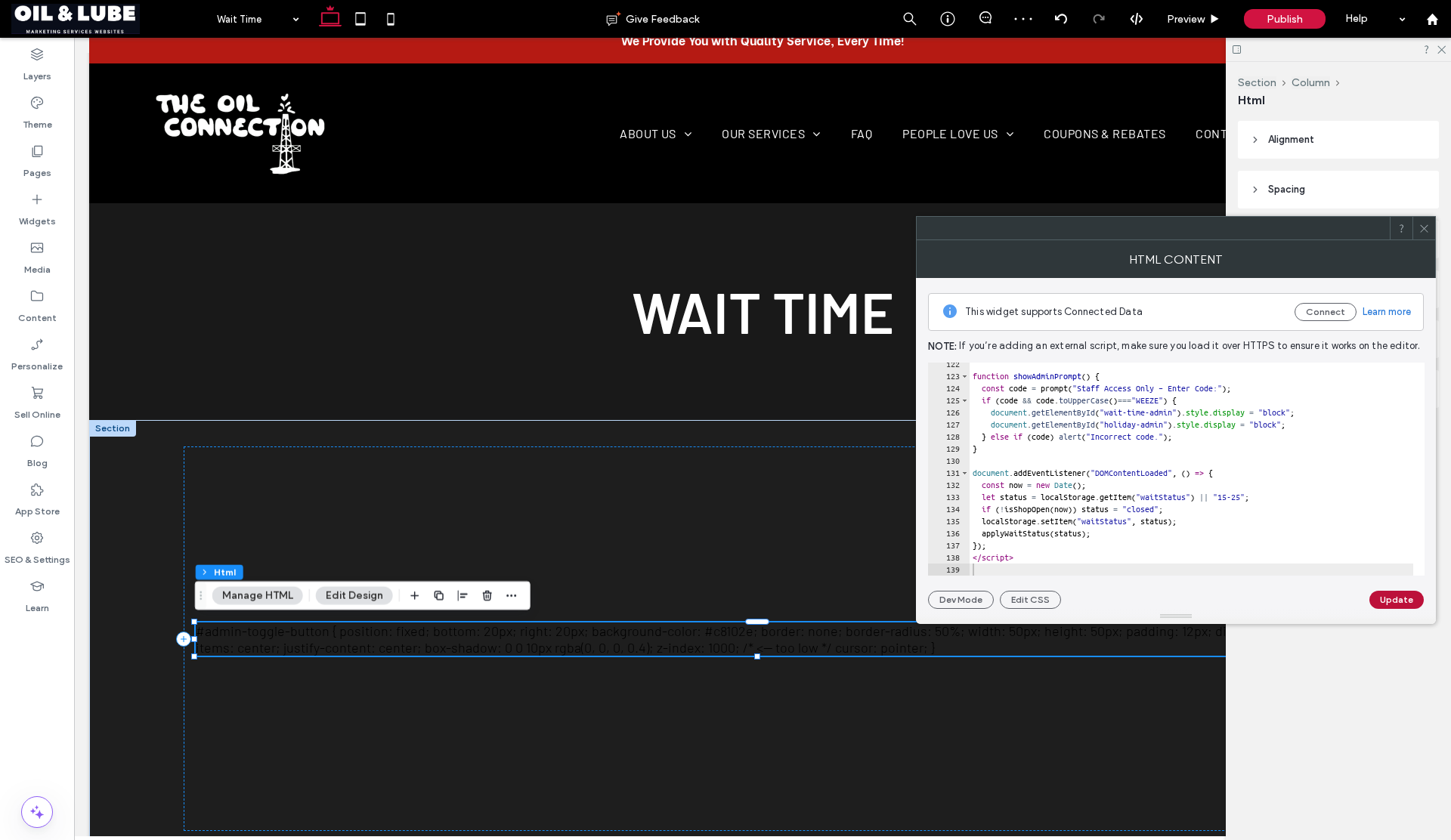
click at [1405, 597] on button "Update" at bounding box center [1396, 600] width 55 height 19
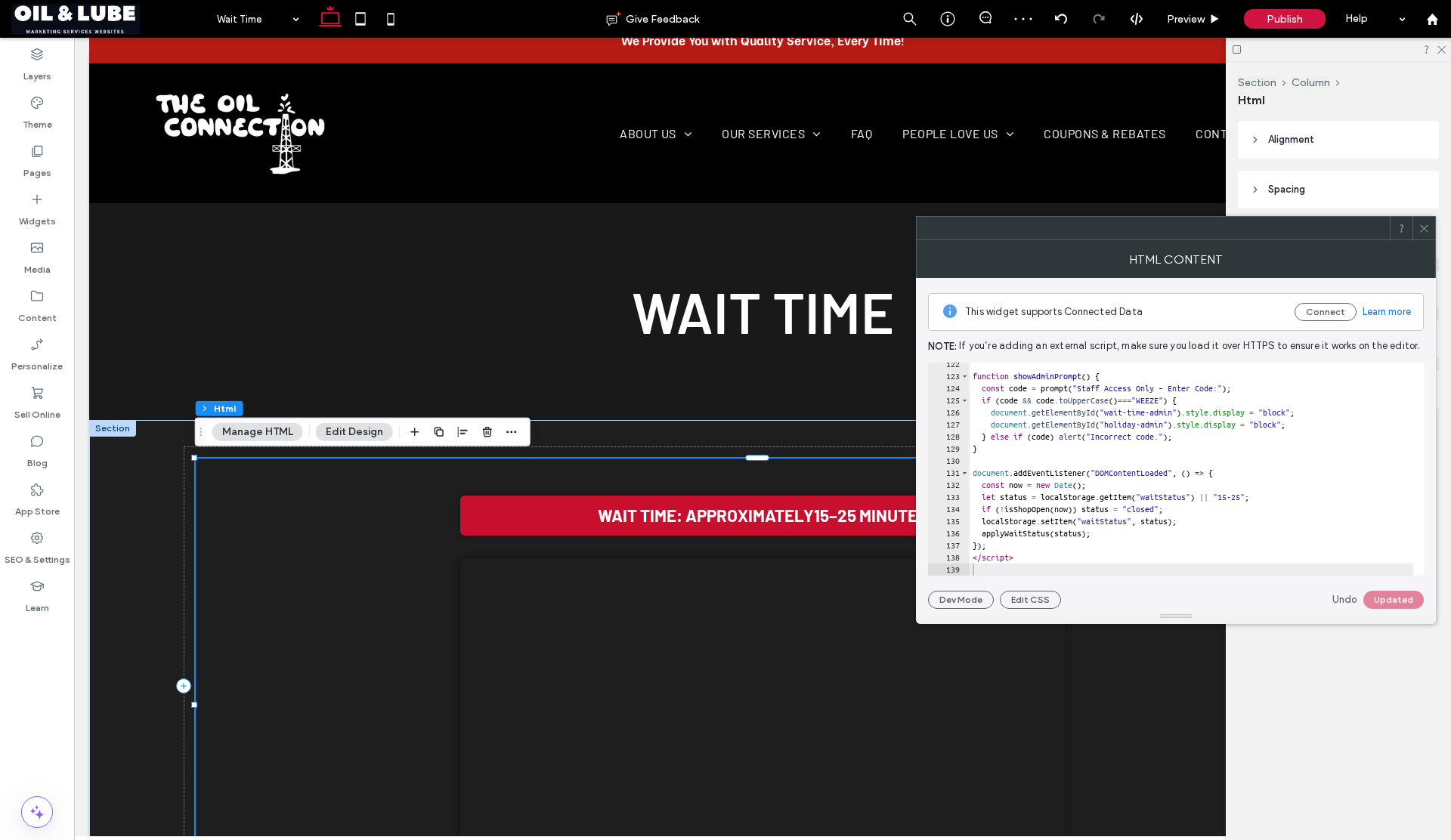
click at [1425, 228] on use at bounding box center [1424, 228] width 7 height 7
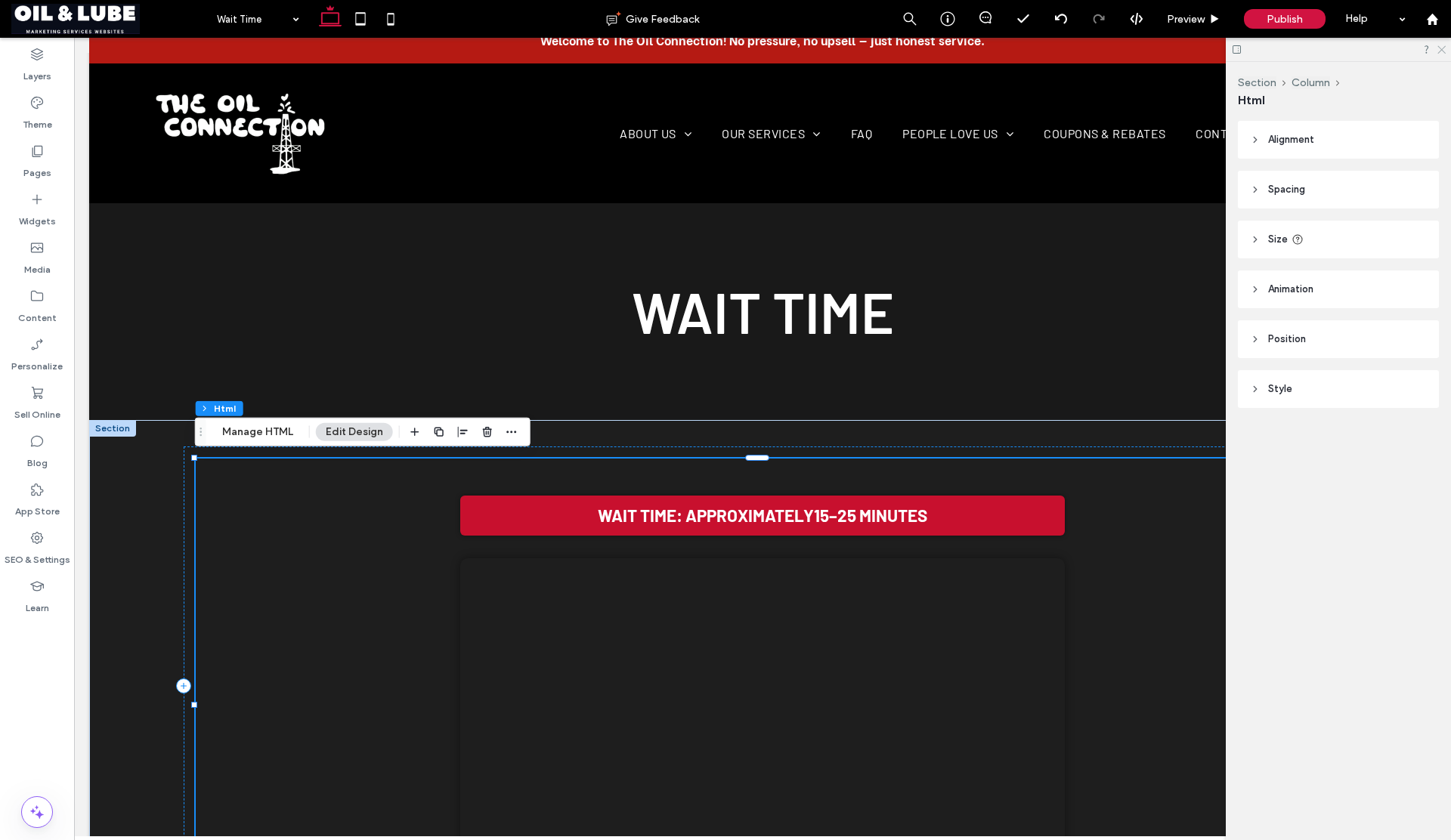
click at [1444, 48] on icon at bounding box center [1441, 48] width 10 height 10
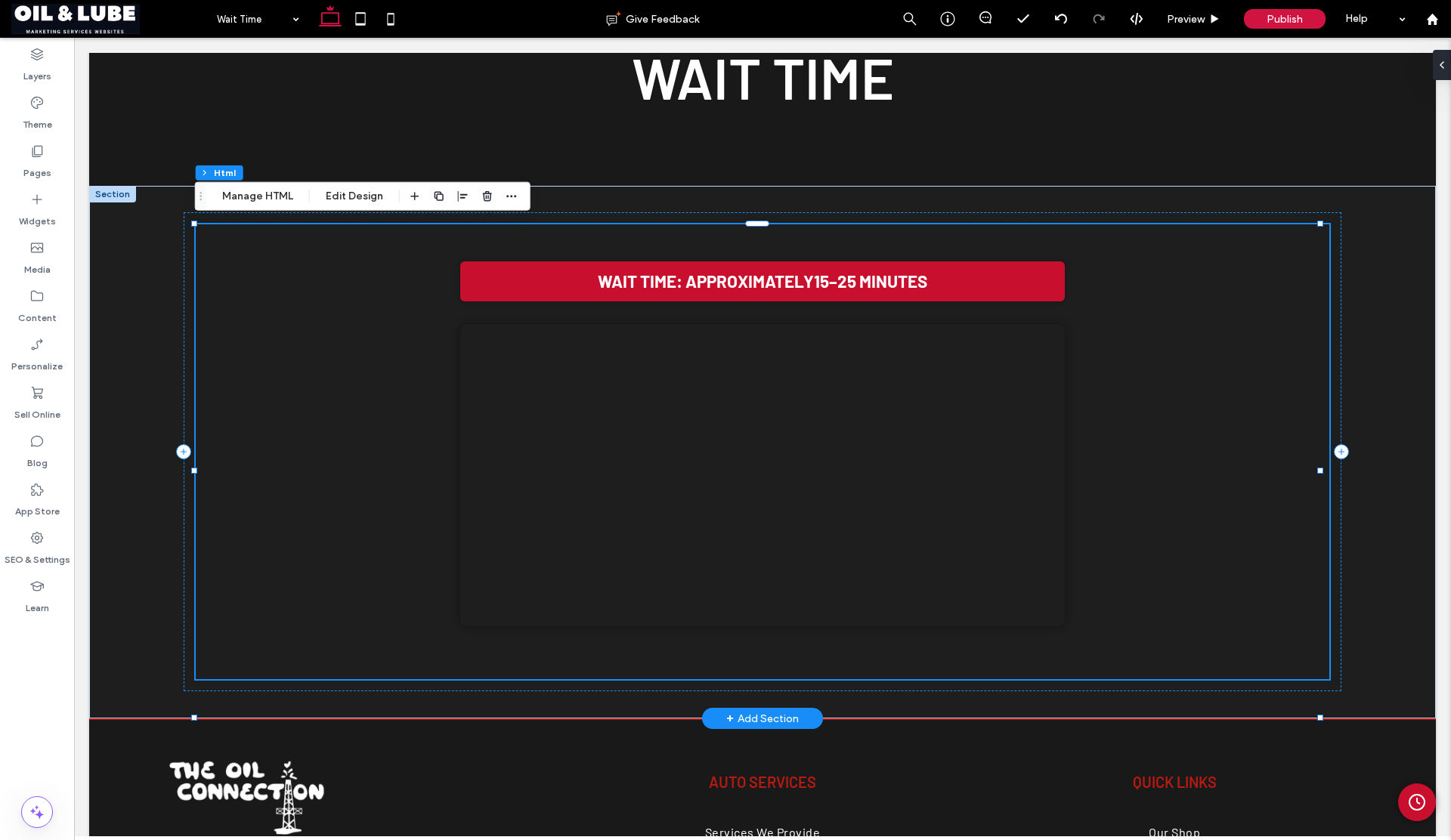
scroll to position [269, 0]
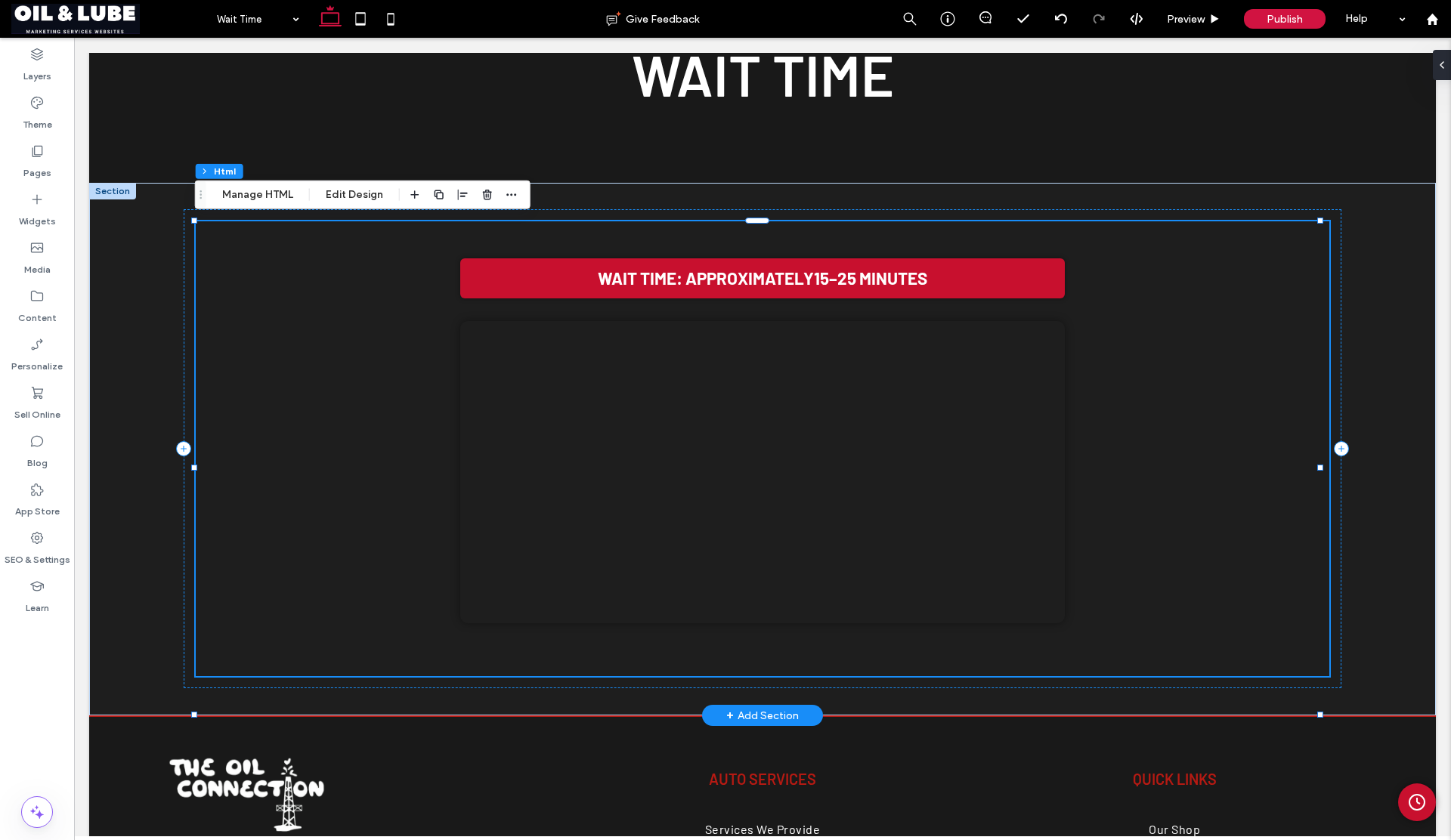
click at [297, 485] on div "Wait Time: Approximately 15–25 minutes Your browser does not support the video …" at bounding box center [763, 438] width 1089 height 387
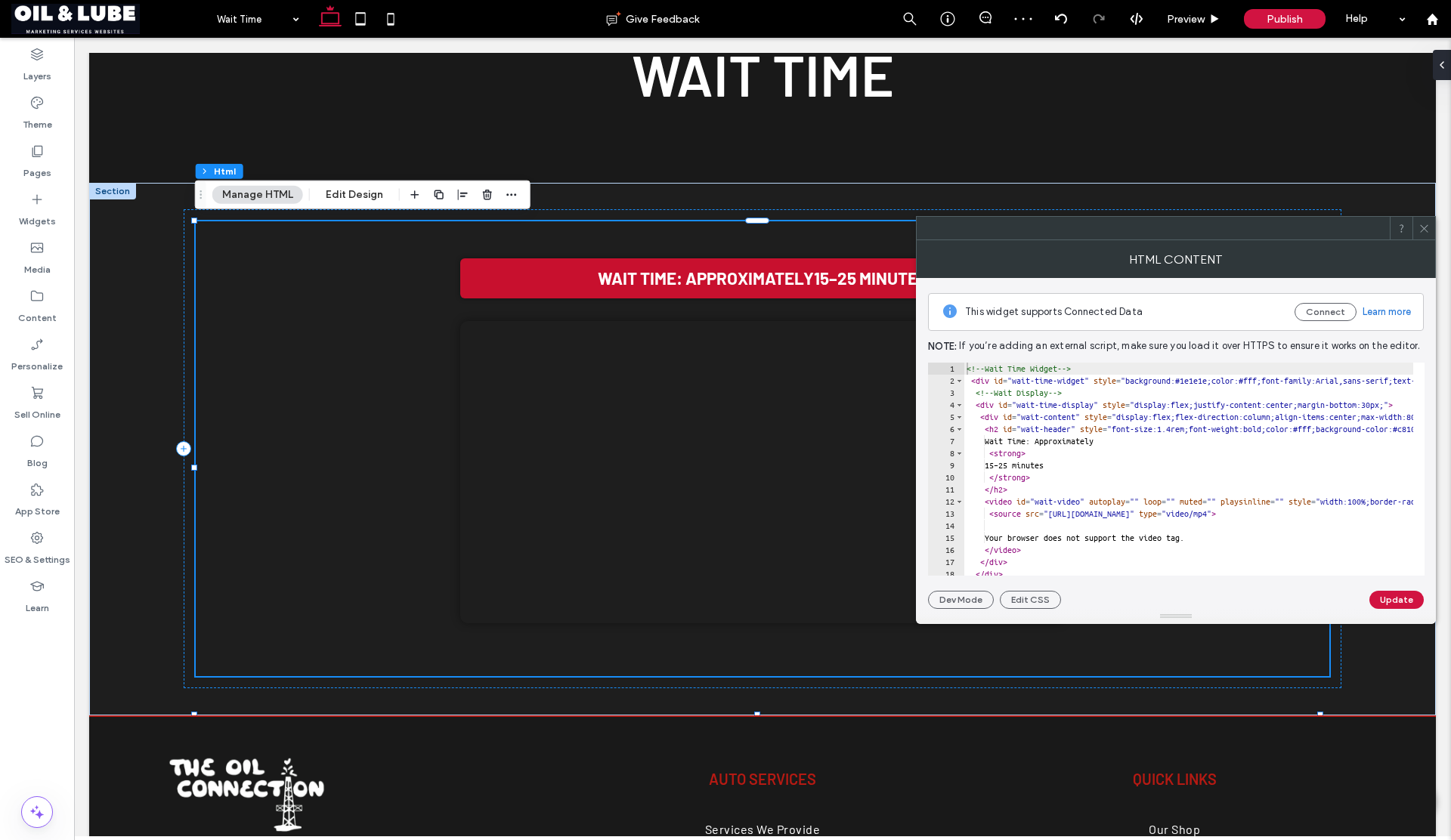
click at [1421, 224] on icon at bounding box center [1424, 229] width 11 height 11
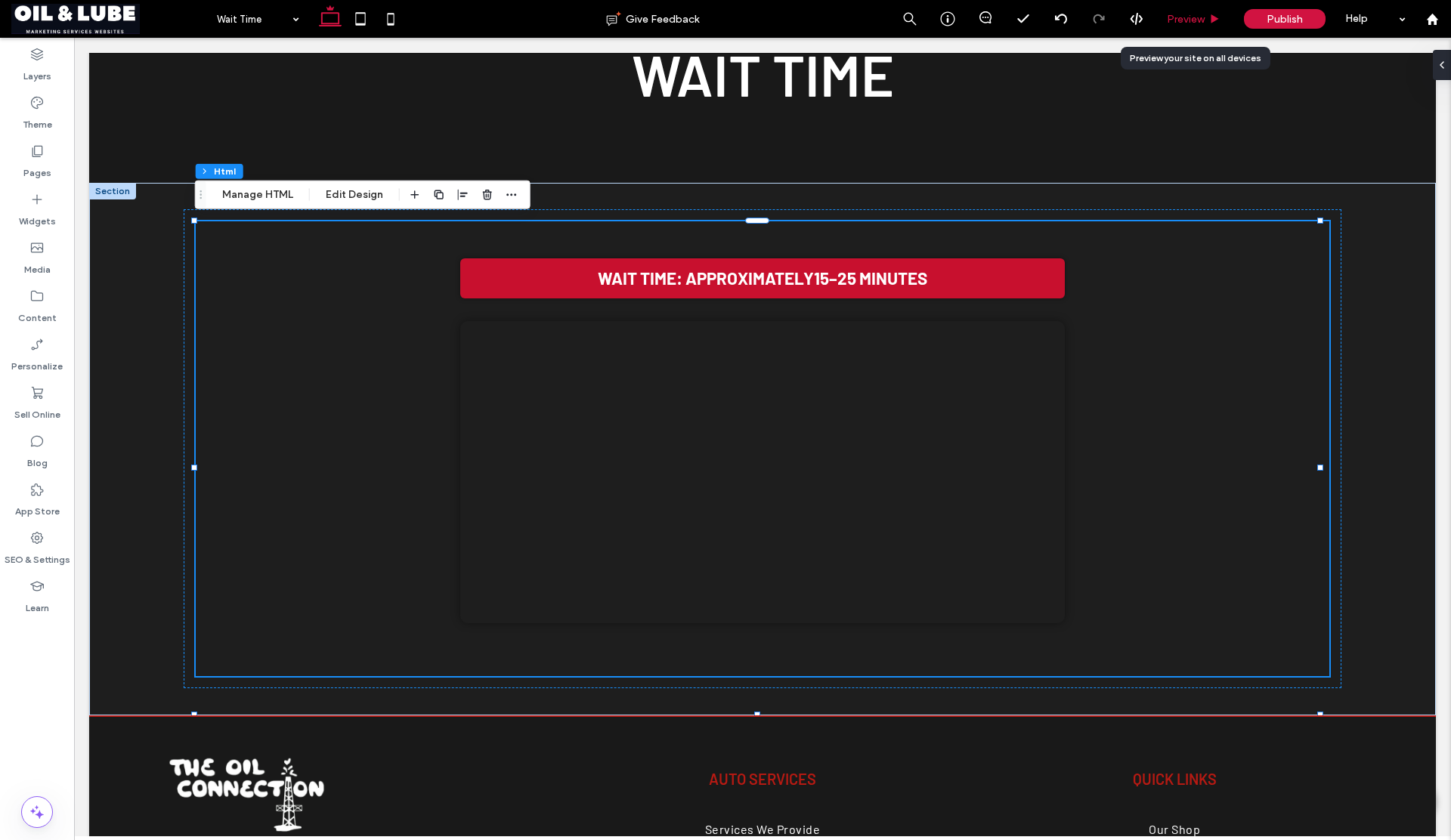
click at [1180, 20] on span "Preview" at bounding box center [1185, 20] width 38 height 13
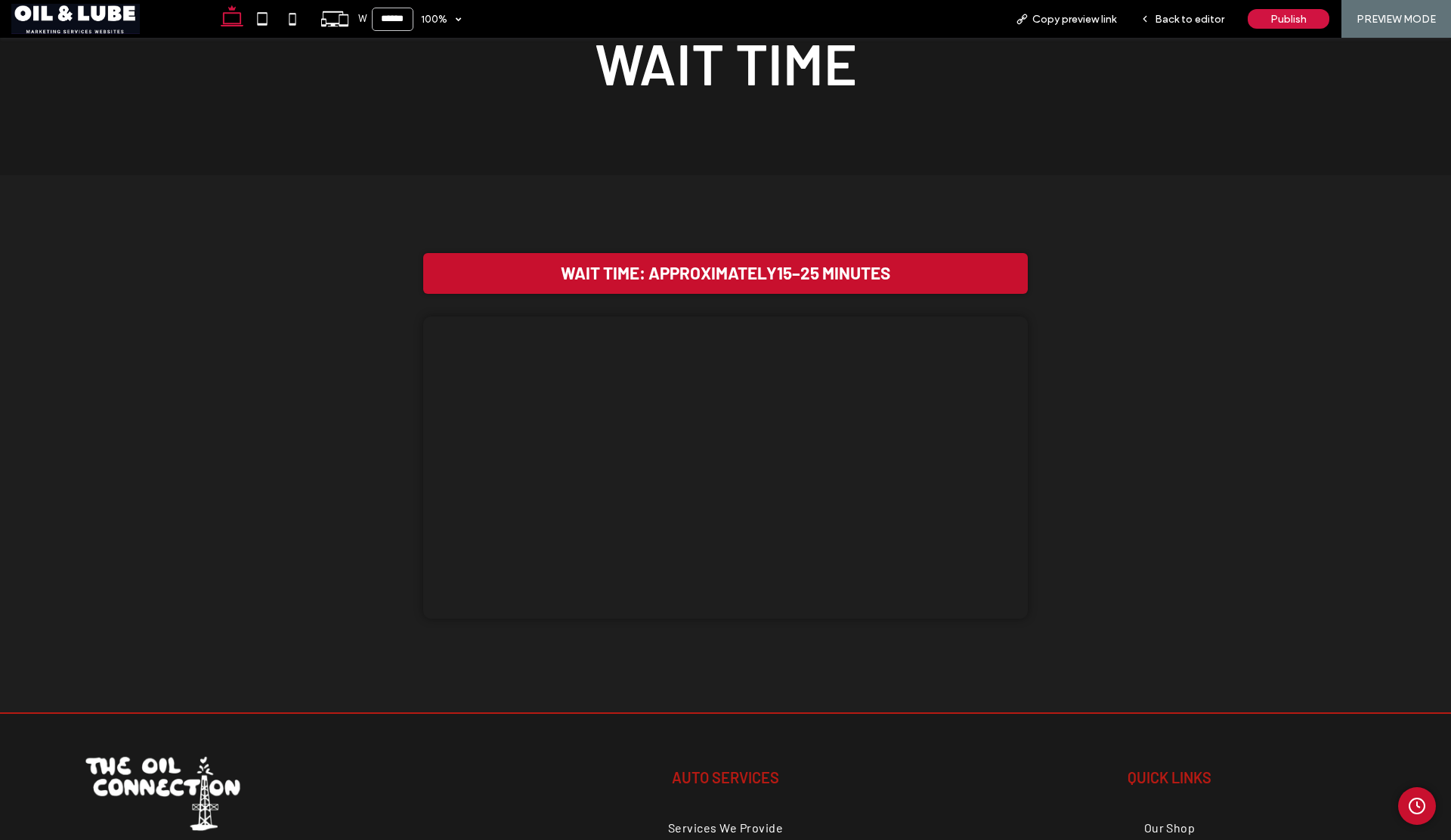
scroll to position [277, 0]
click at [1409, 802] on circle "Admin Clock Button" at bounding box center [1417, 806] width 15 height 15
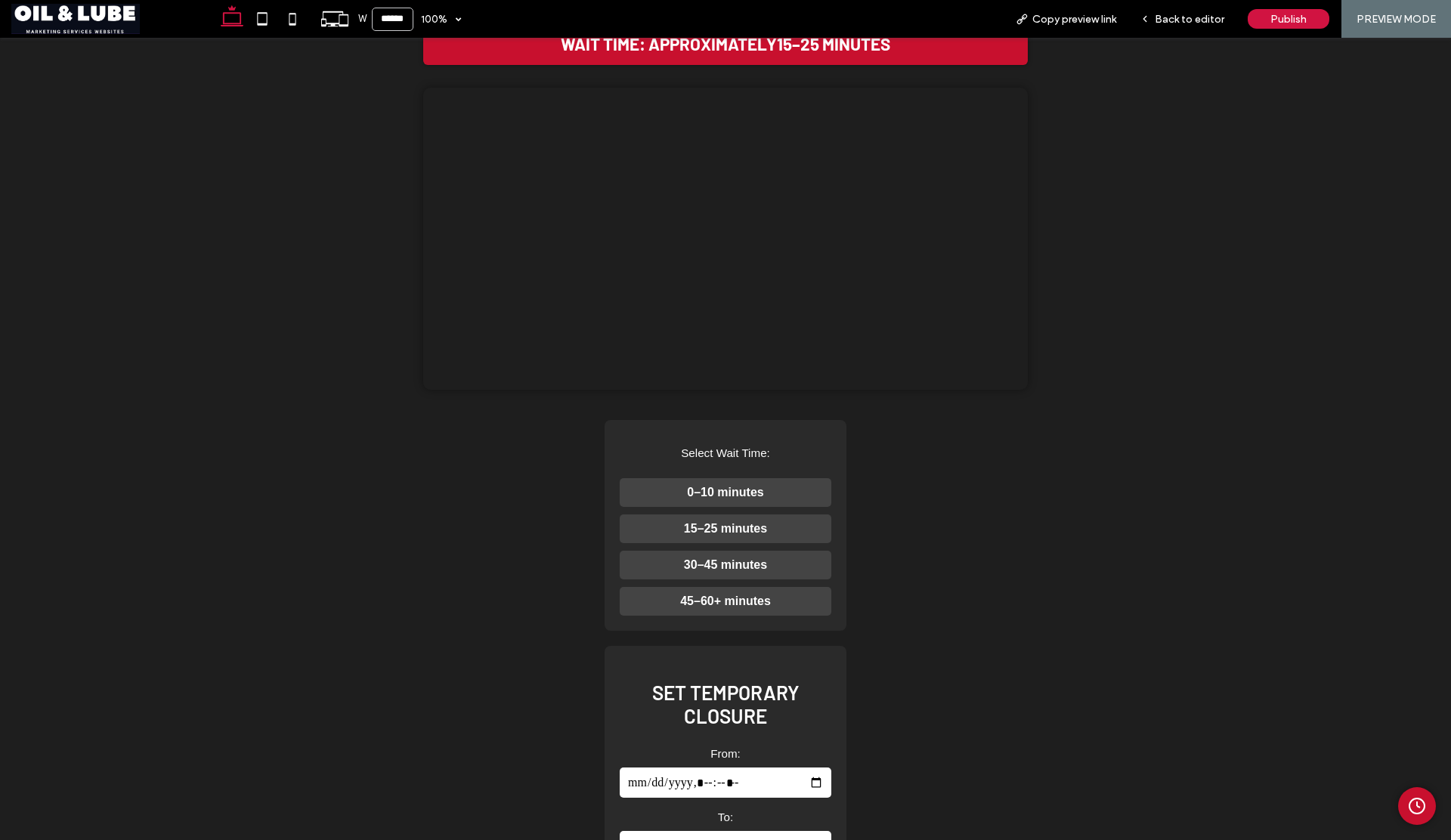
scroll to position [505, 0]
click at [783, 506] on button "0–10 minutes" at bounding box center [726, 492] width 212 height 29
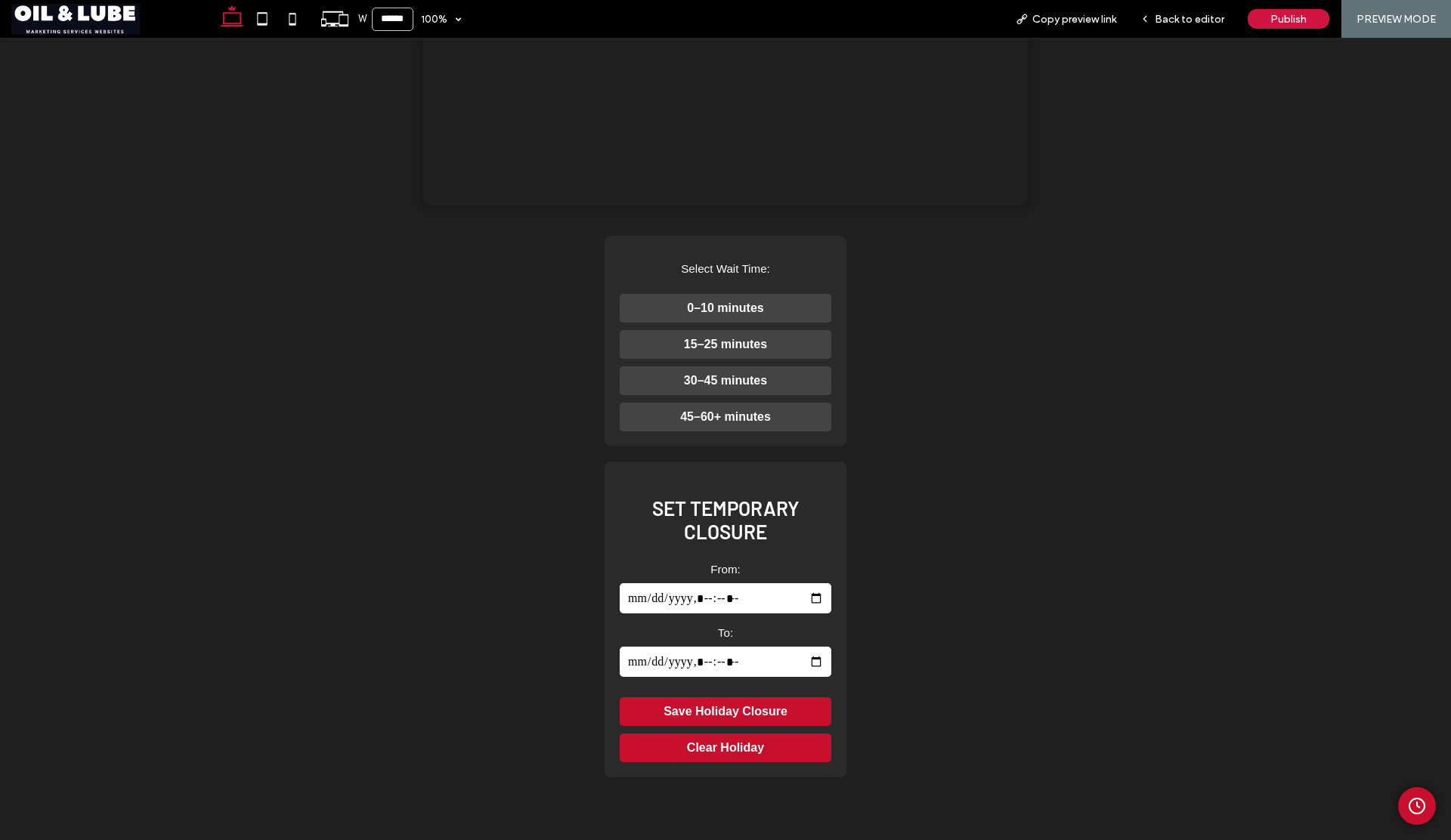
scroll to position [692, 0]
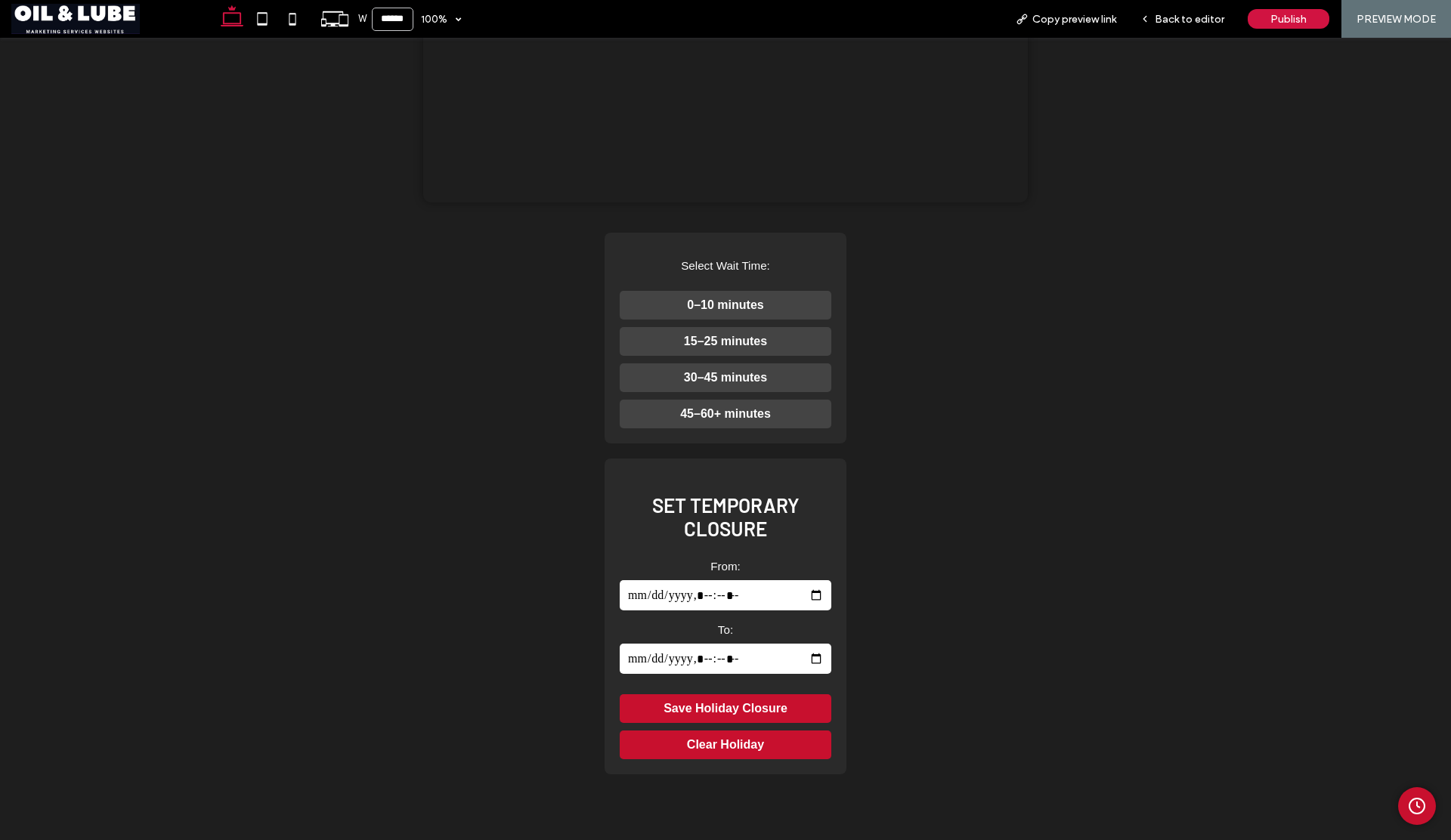
click at [748, 610] on input "From:" at bounding box center [726, 595] width 212 height 31
click at [815, 610] on input "From:" at bounding box center [726, 595] width 212 height 31
type input "**********"
click at [1029, 555] on div "Wait Time: Approximately 0–10 minutes Your browser does not support the video t…" at bounding box center [725, 307] width 1223 height 1013
click at [735, 759] on button "Clear Holiday" at bounding box center [726, 744] width 212 height 29
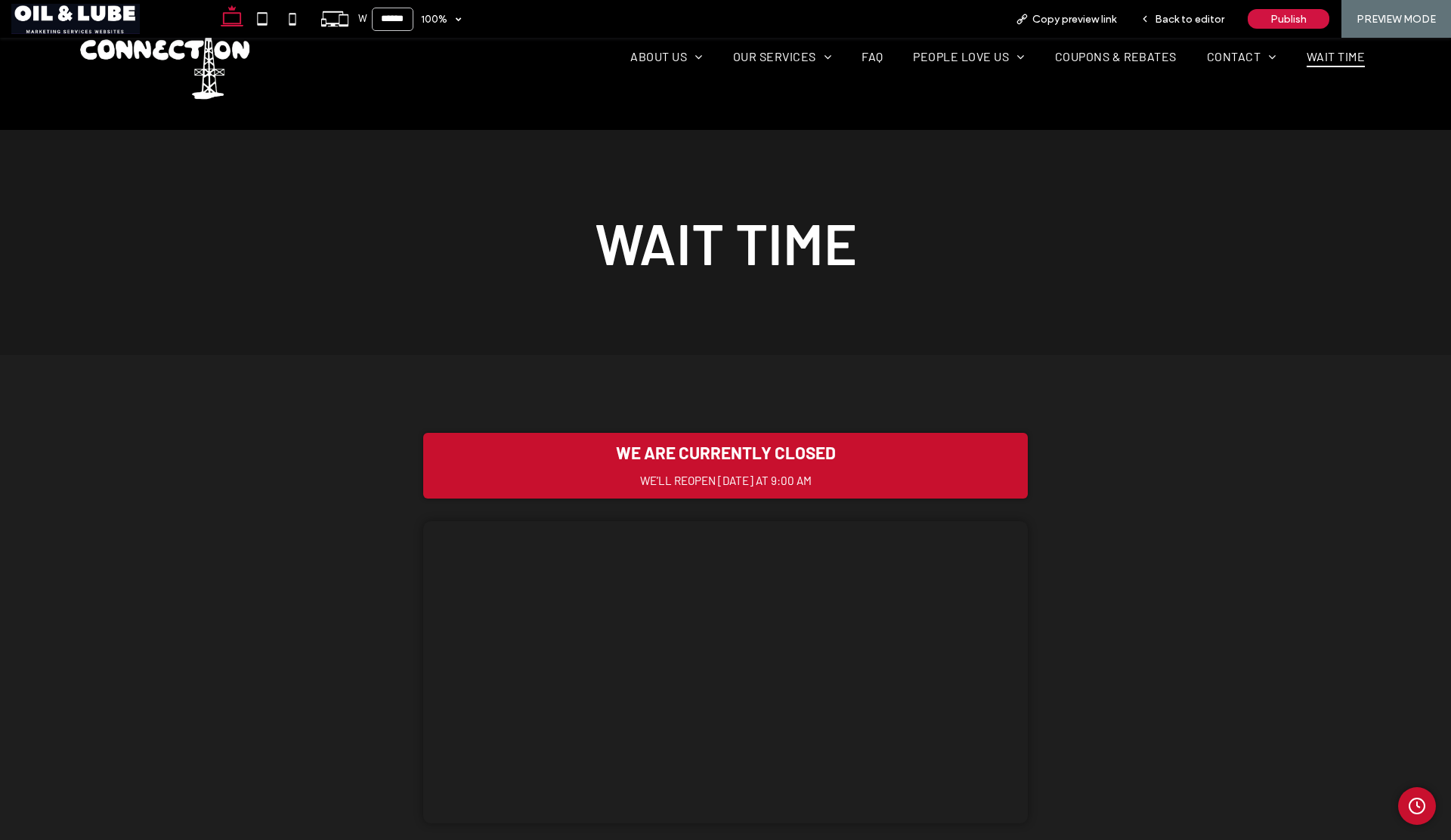
scroll to position [297, 0]
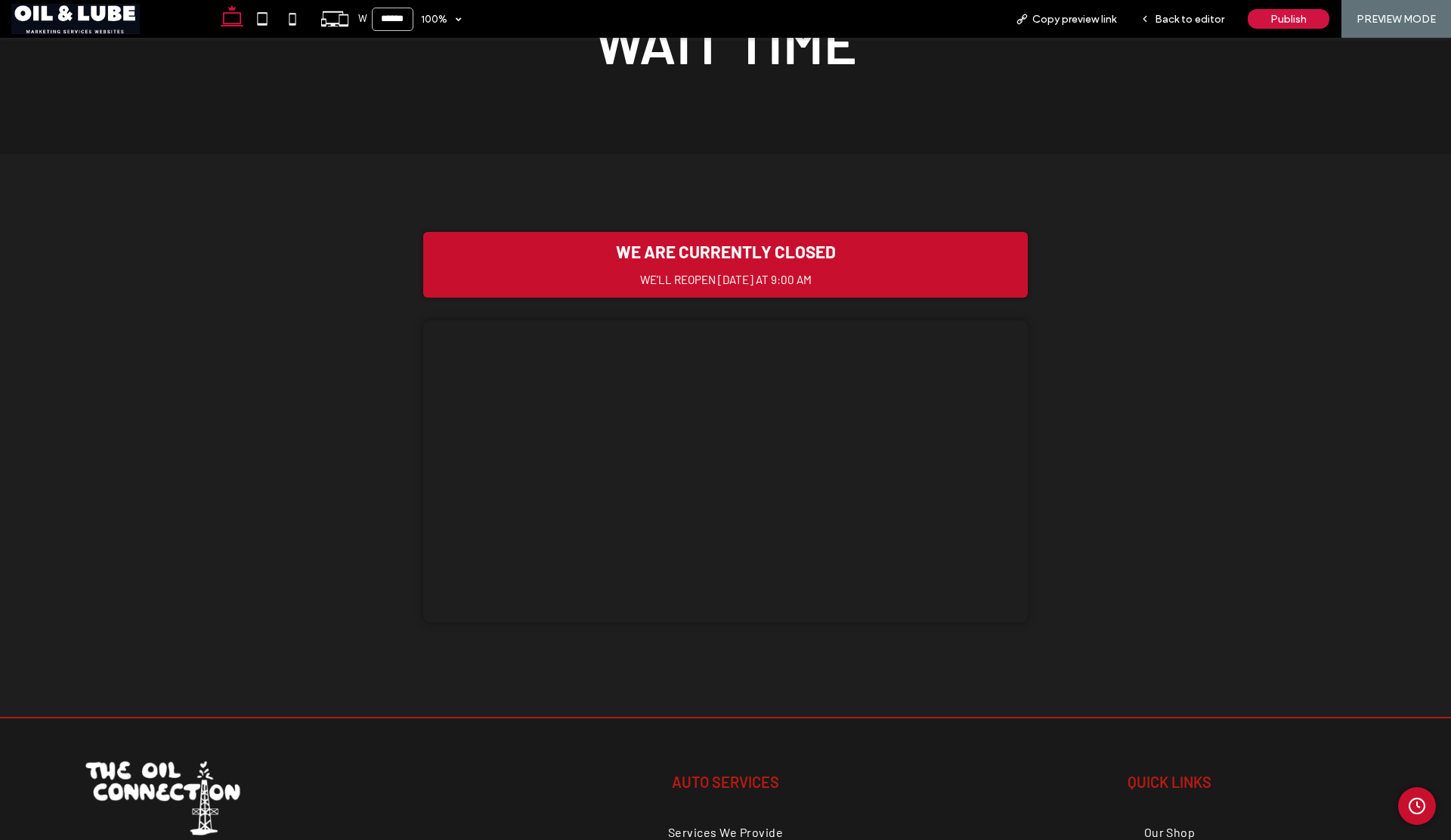
click at [1408, 800] on icon "Admin Clock Button" at bounding box center [1418, 807] width 19 height 19
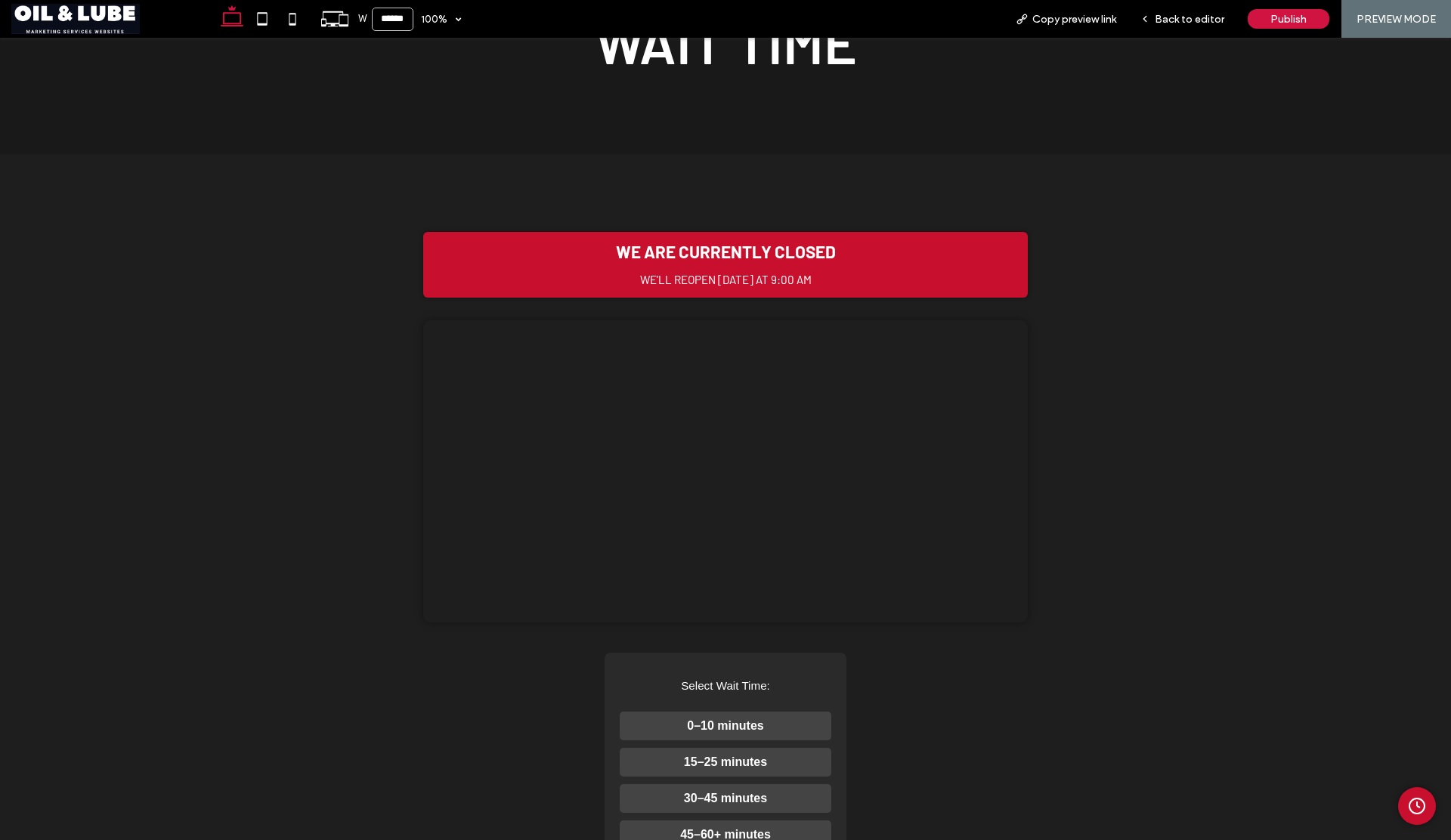
click at [755, 741] on button "0–10 minutes" at bounding box center [726, 726] width 212 height 29
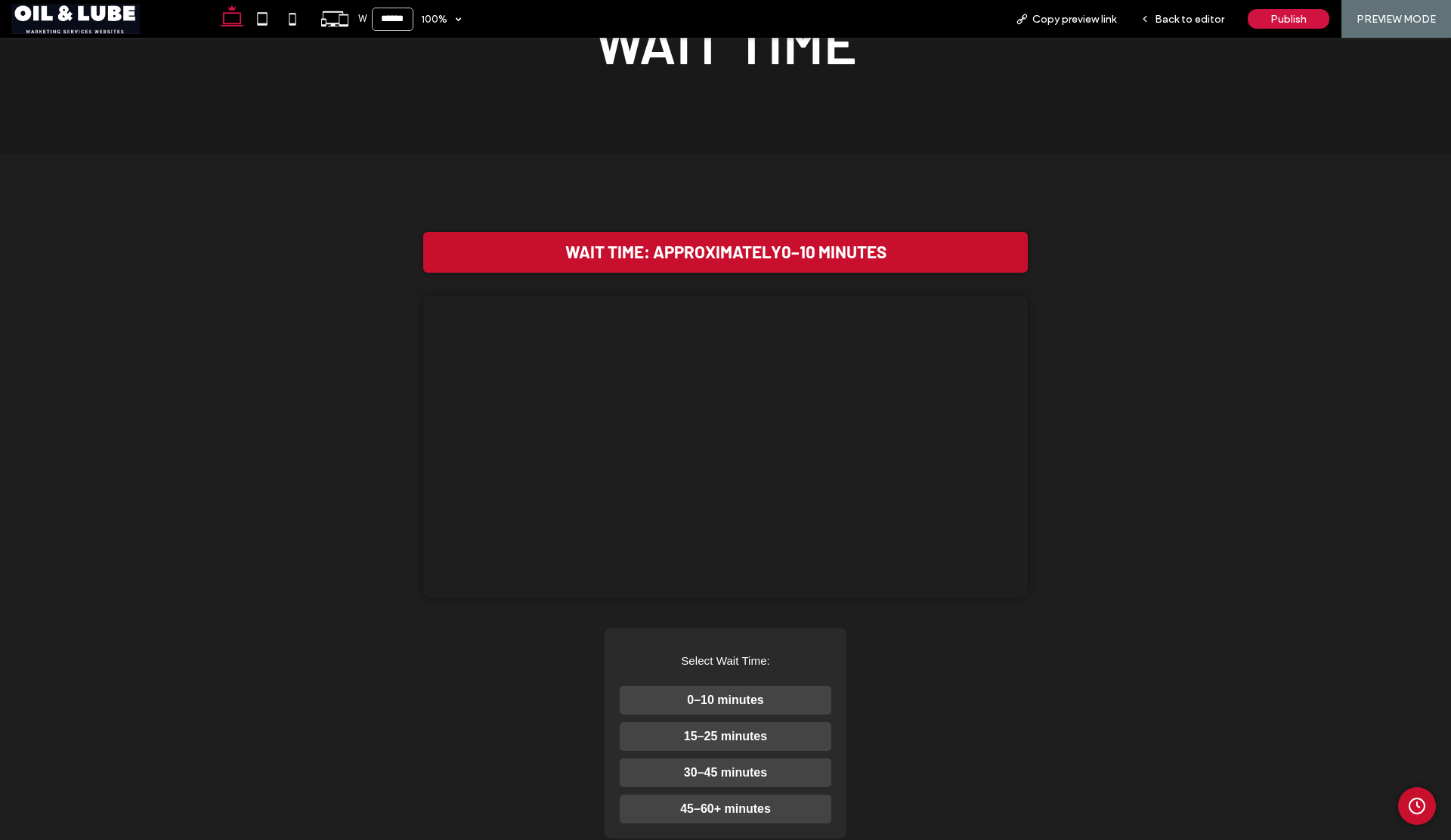
click at [1049, 659] on div "Wait Time: Approximately 0–10 minutes Your browser does not support the video t…" at bounding box center [725, 702] width 1223 height 1013
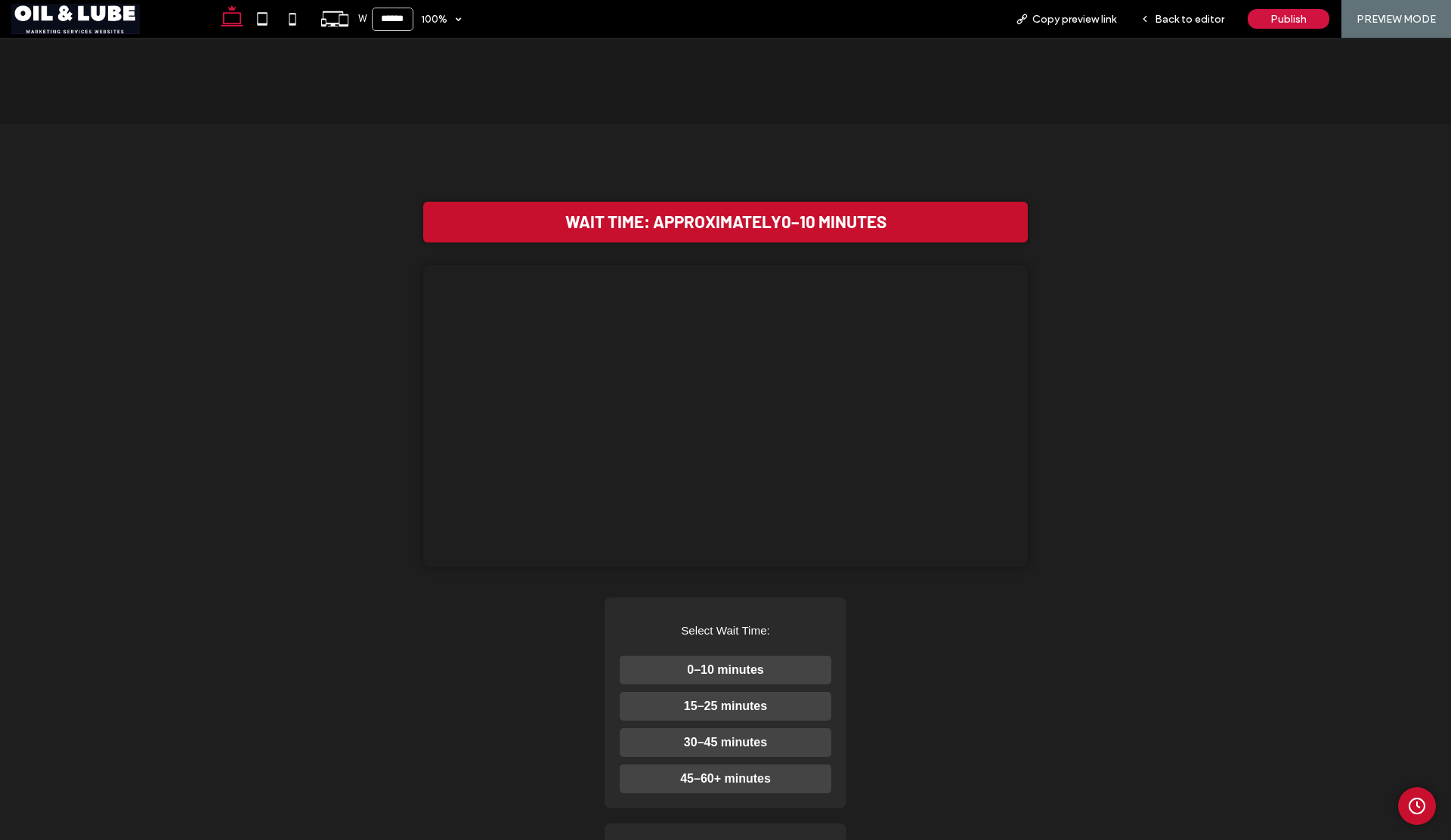
scroll to position [329, 0]
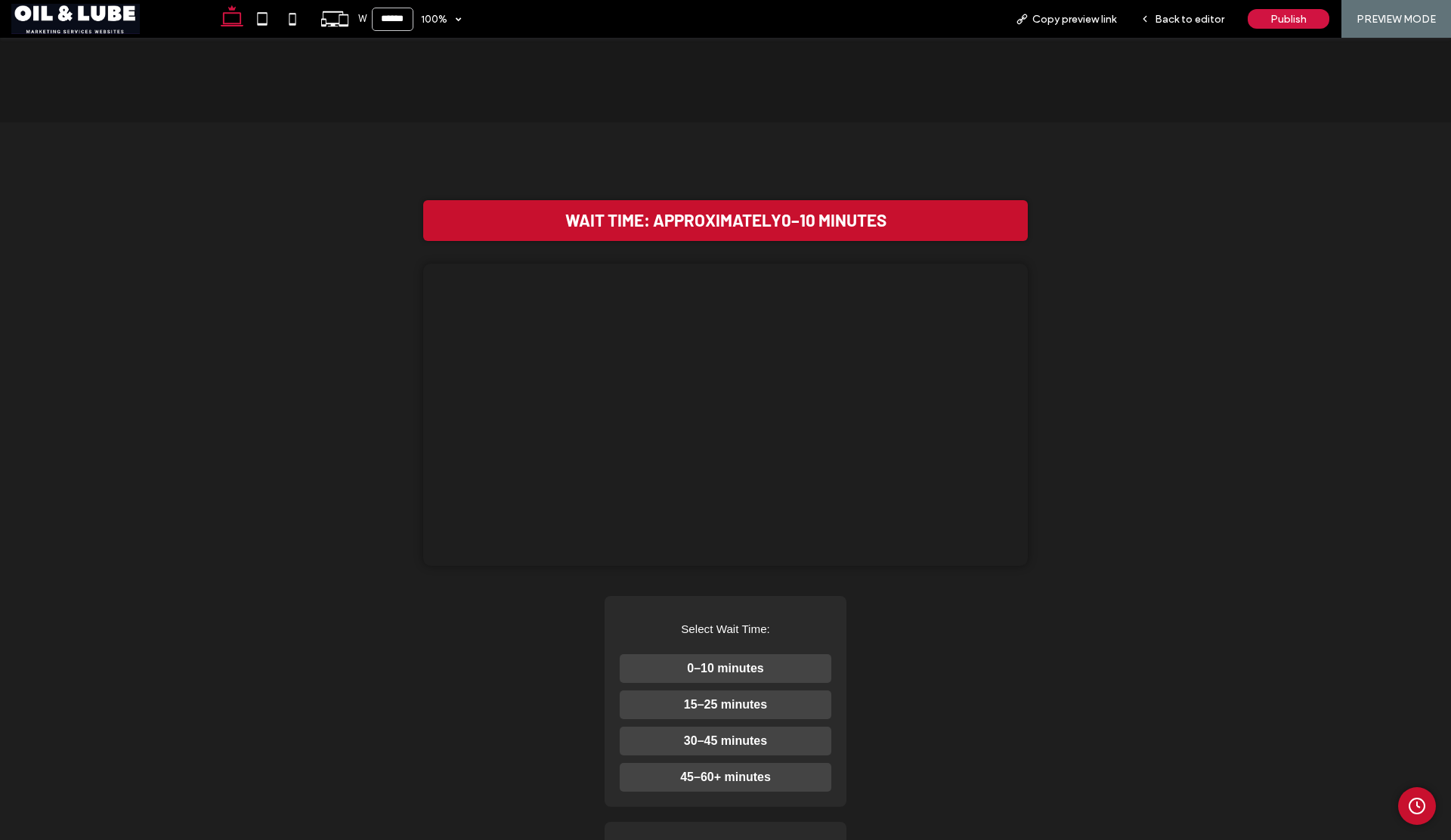
click at [1418, 807] on line "Admin Clock Button" at bounding box center [1418, 807] width 3 height 2
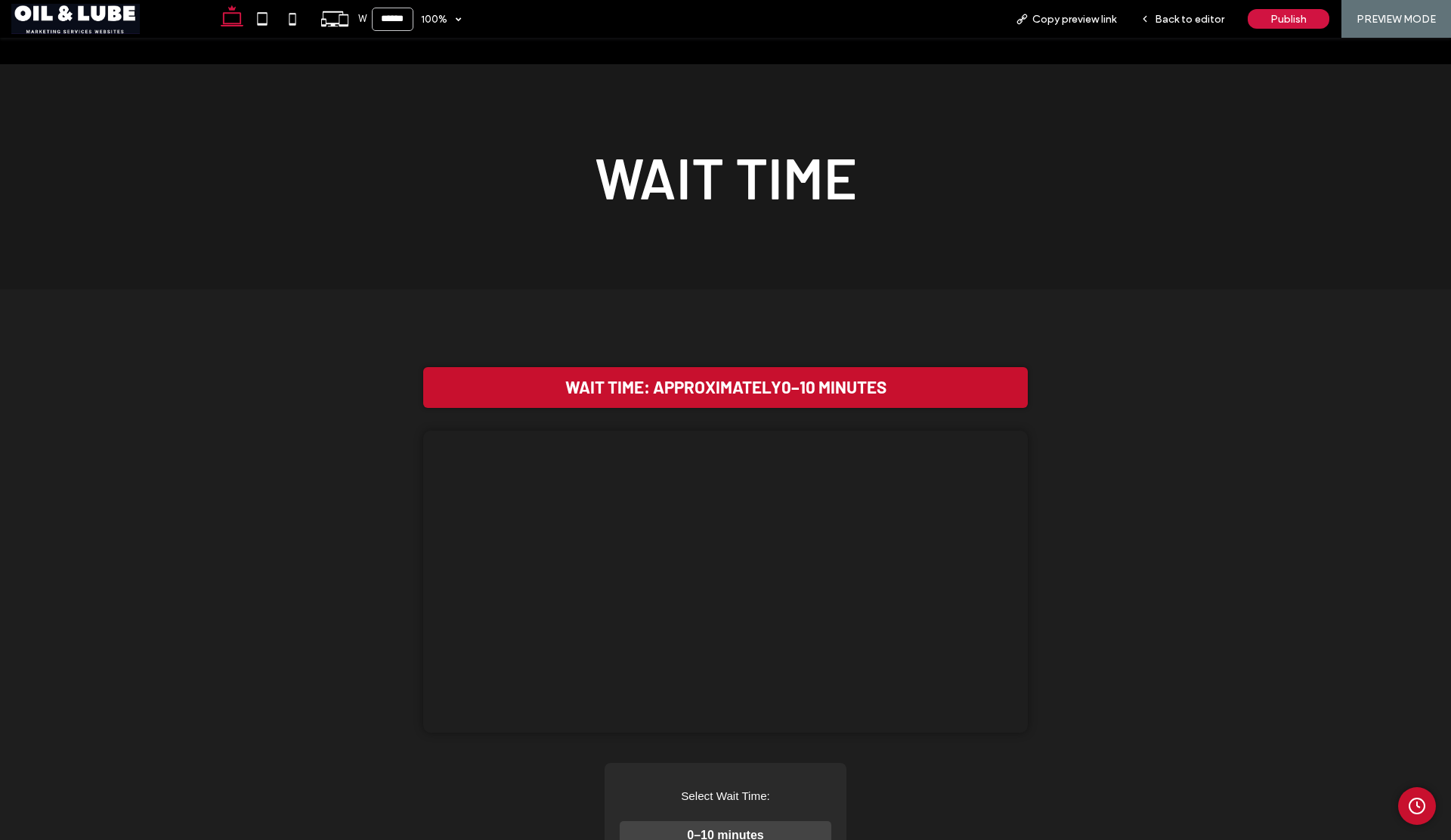
scroll to position [0, 0]
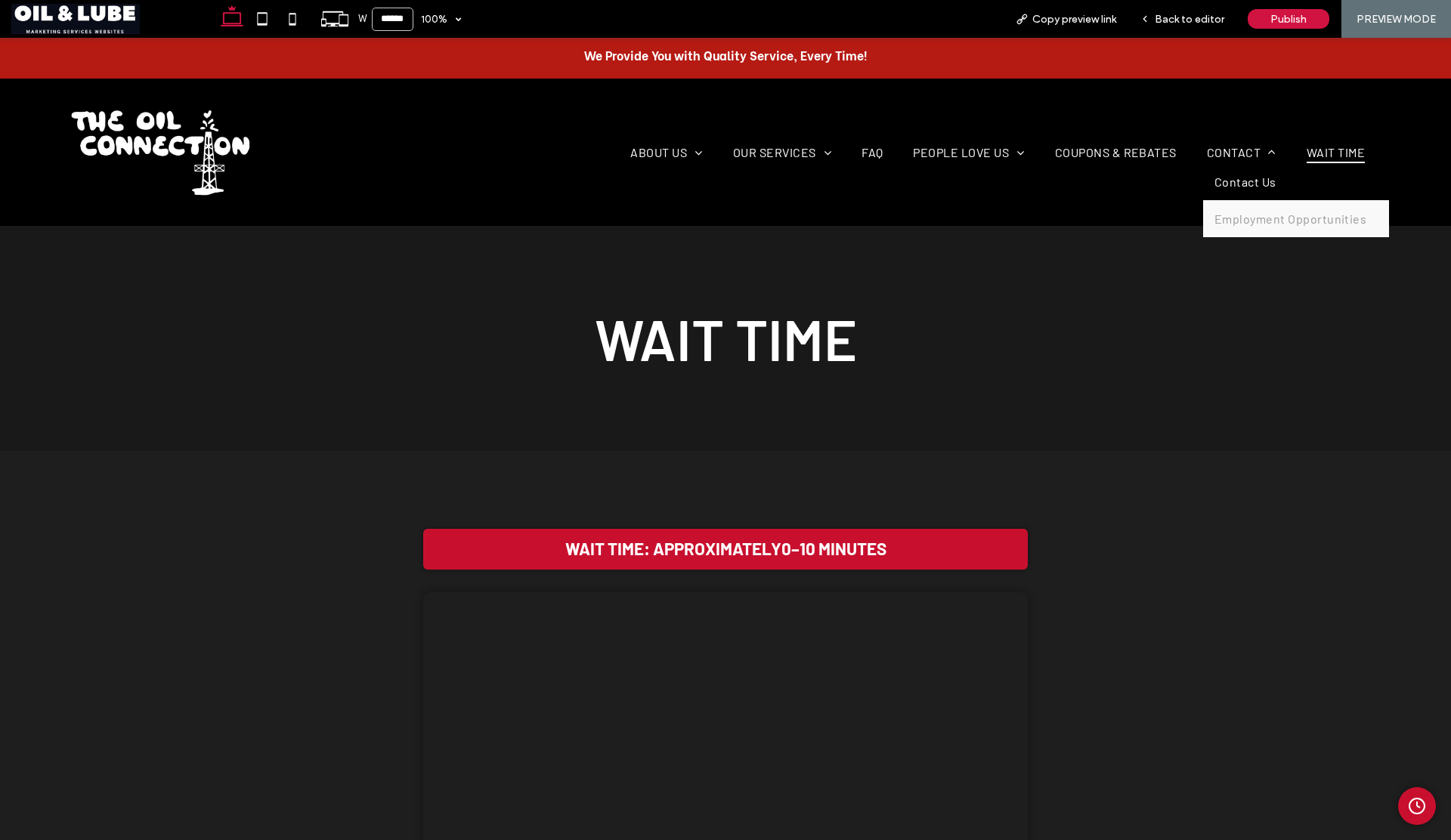
click at [1217, 179] on span "Contact Us" at bounding box center [1246, 181] width 62 height 14
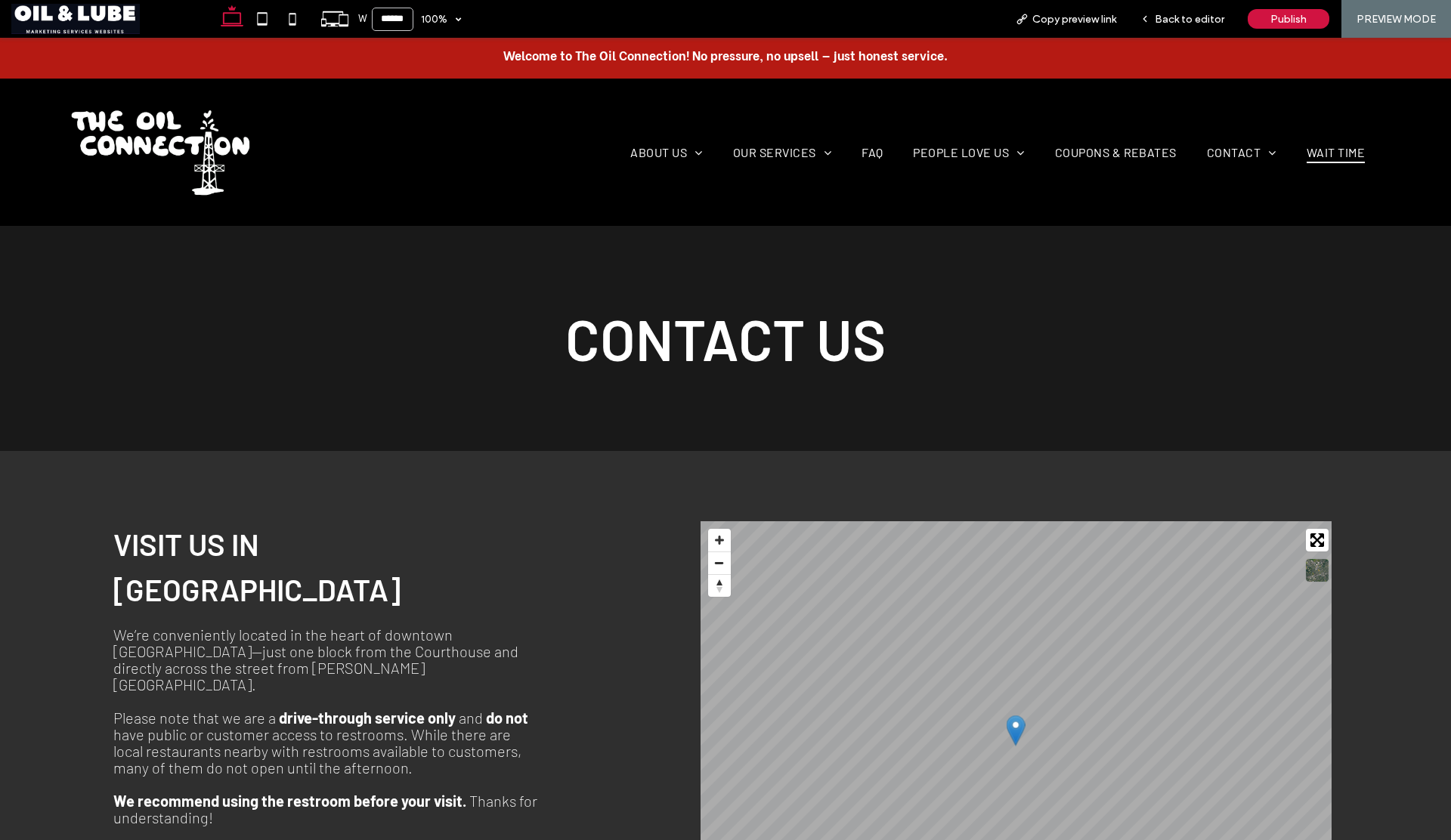
click at [1312, 156] on span "Wait Time" at bounding box center [1336, 152] width 59 height 22
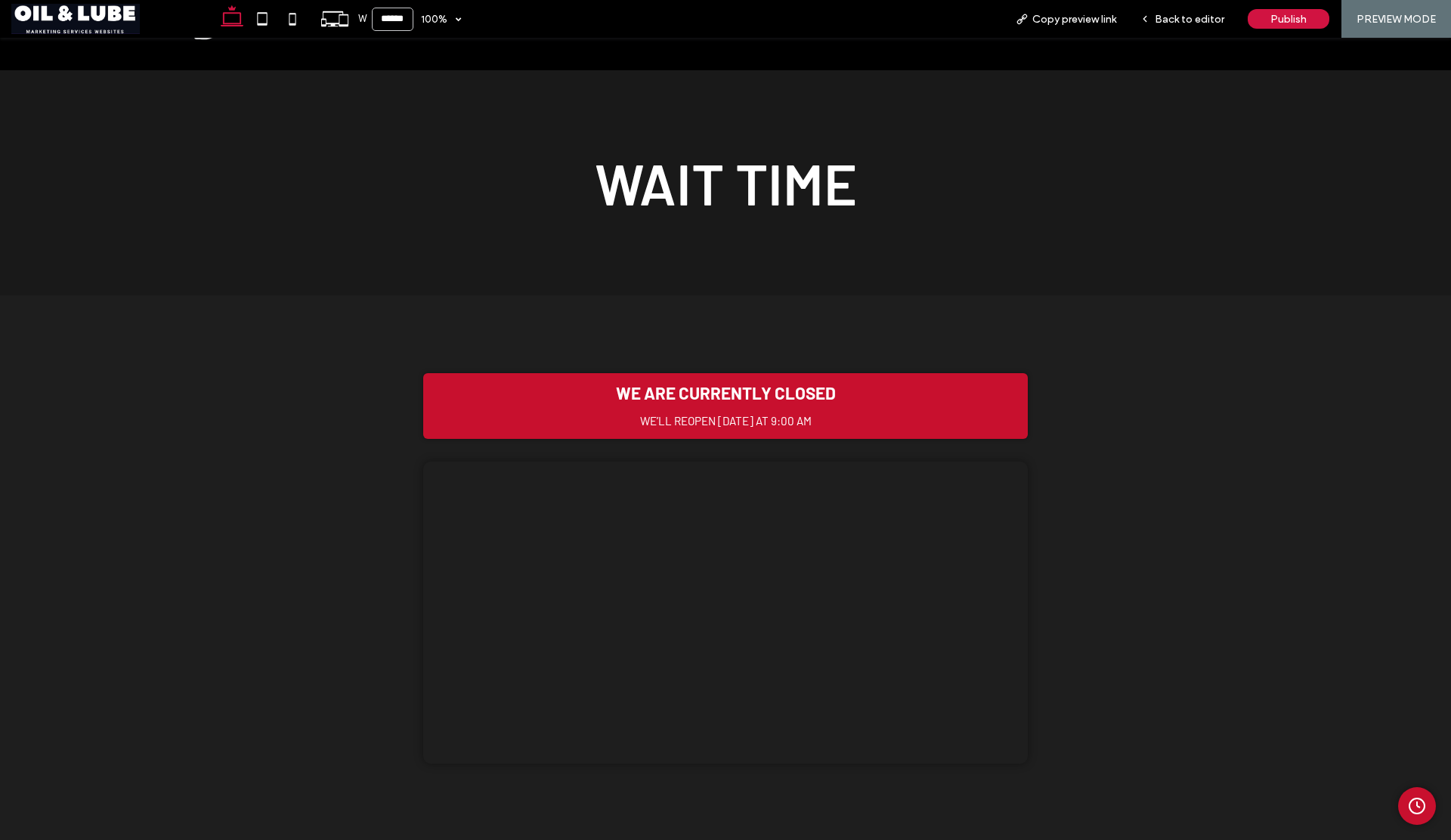
scroll to position [164, 0]
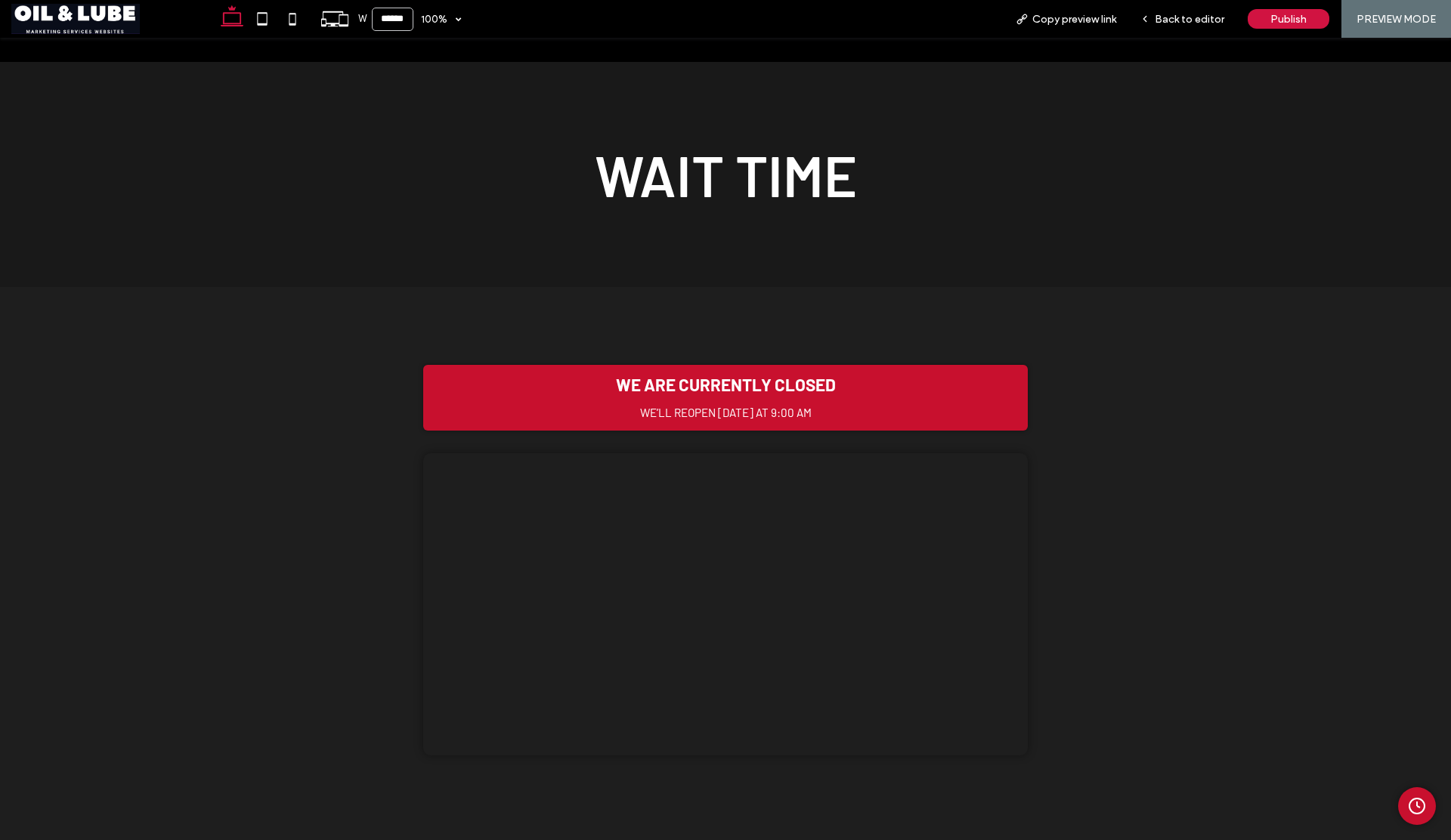
click at [1398, 799] on button "Admin Clock Button" at bounding box center [1417, 806] width 38 height 38
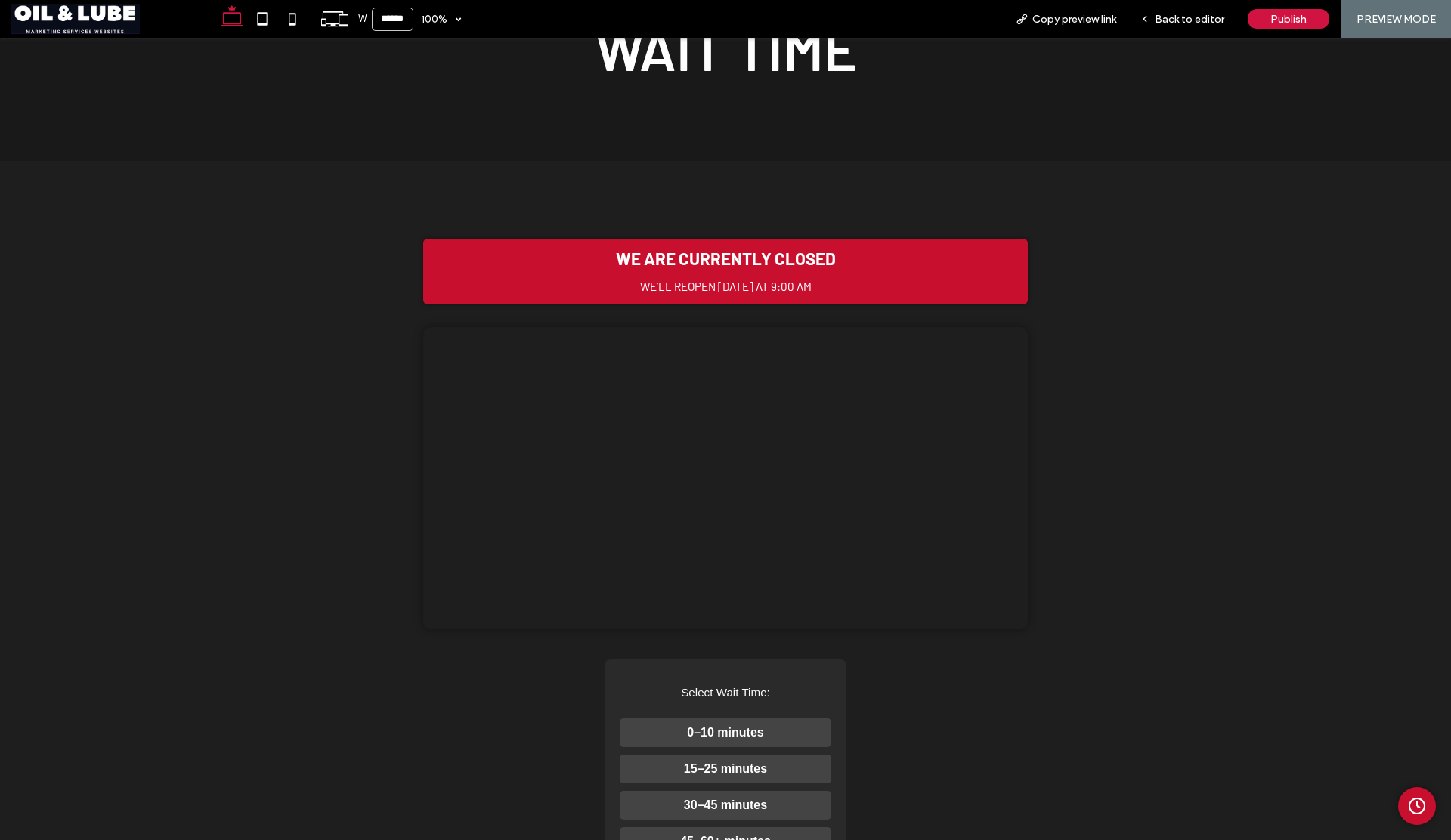
scroll to position [416, 0]
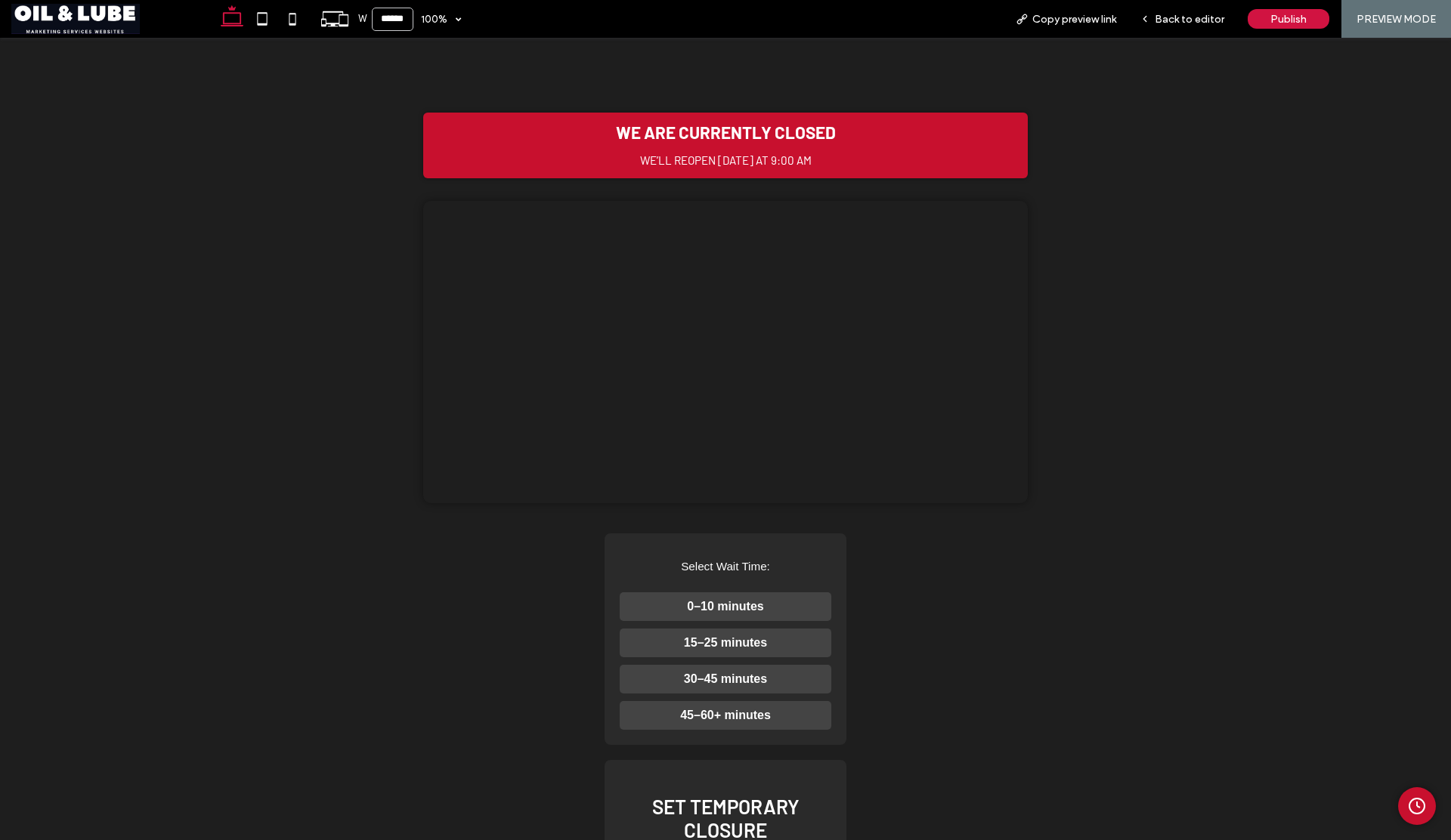
click at [738, 657] on button "15–25 minutes" at bounding box center [726, 642] width 212 height 29
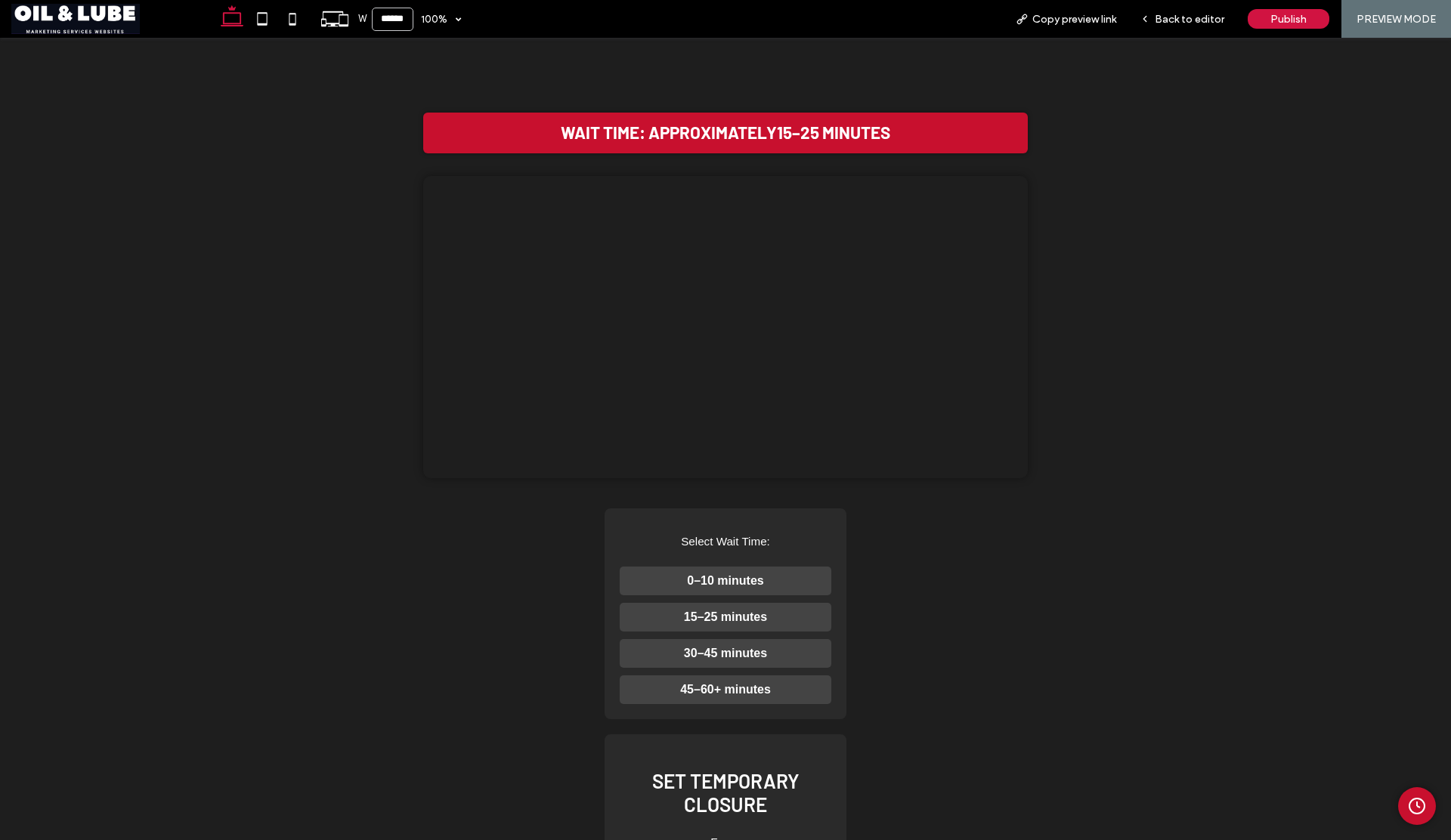
click at [1124, 729] on div "Wait Time: Approximately 15–25 minutes Your browser does not support the video …" at bounding box center [725, 582] width 1223 height 1013
click at [1398, 798] on button "Admin Clock Button" at bounding box center [1417, 806] width 38 height 38
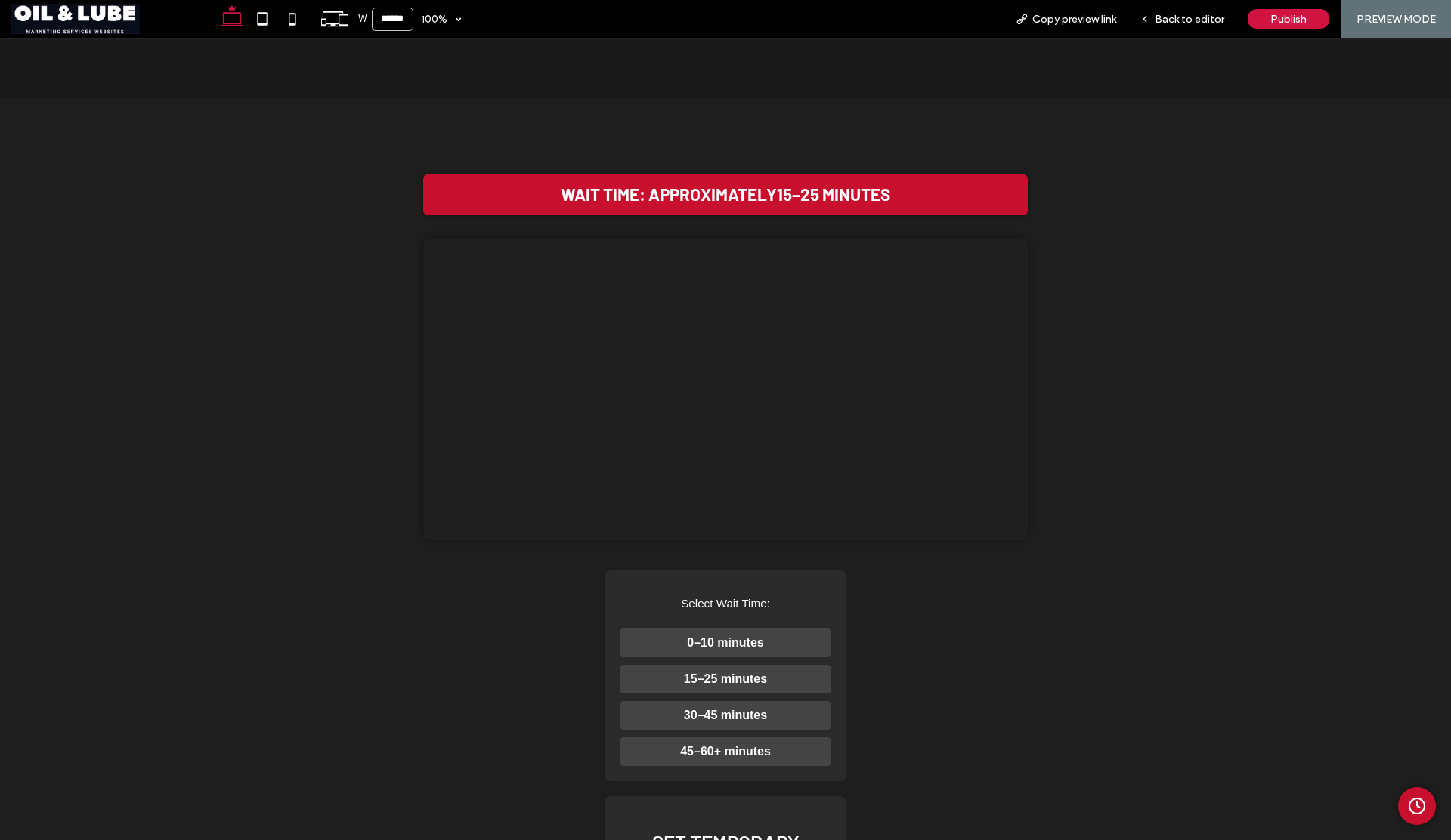
scroll to position [330, 0]
